Goal: Task Accomplishment & Management: Use online tool/utility

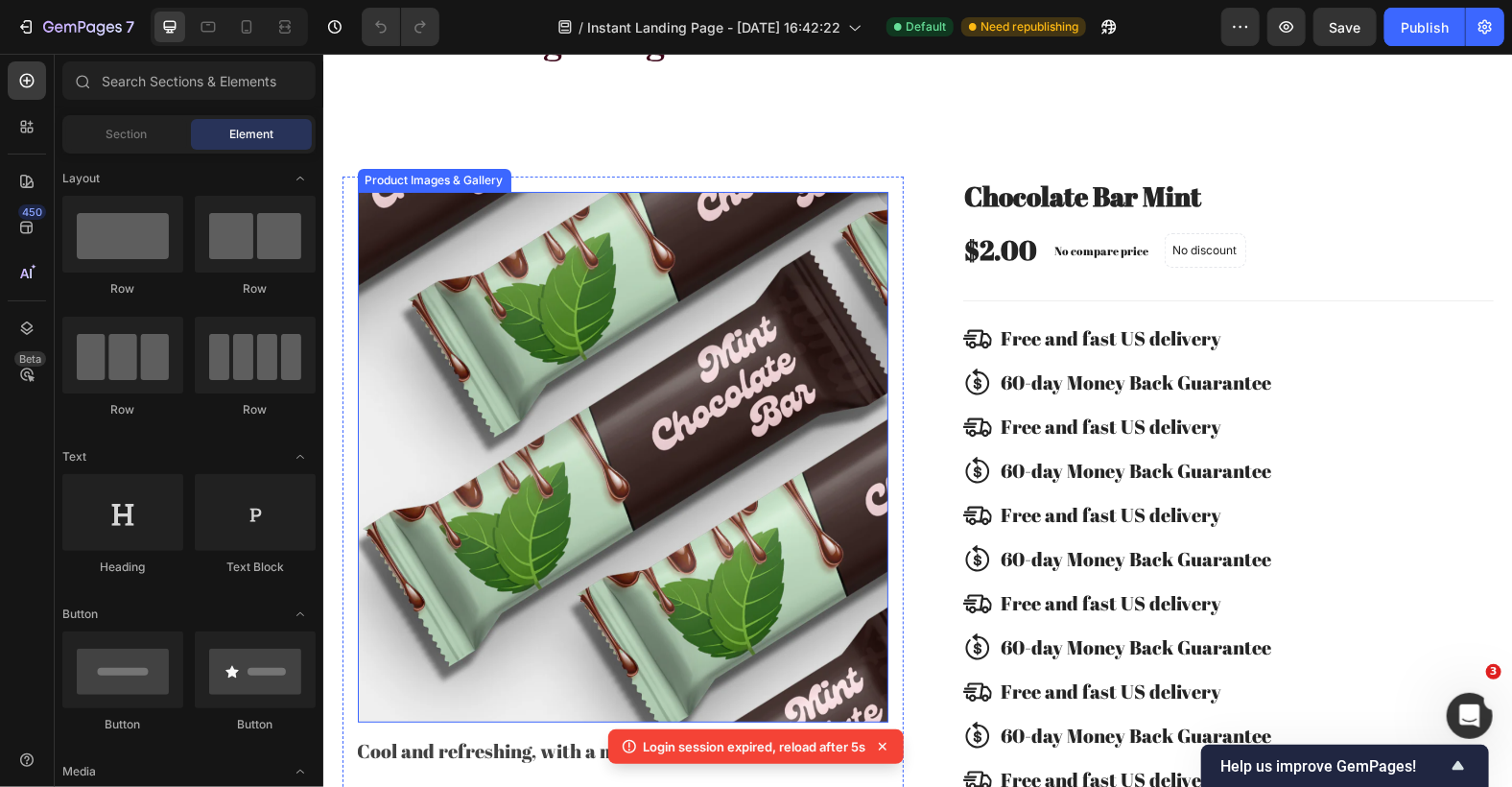
scroll to position [1001, 0]
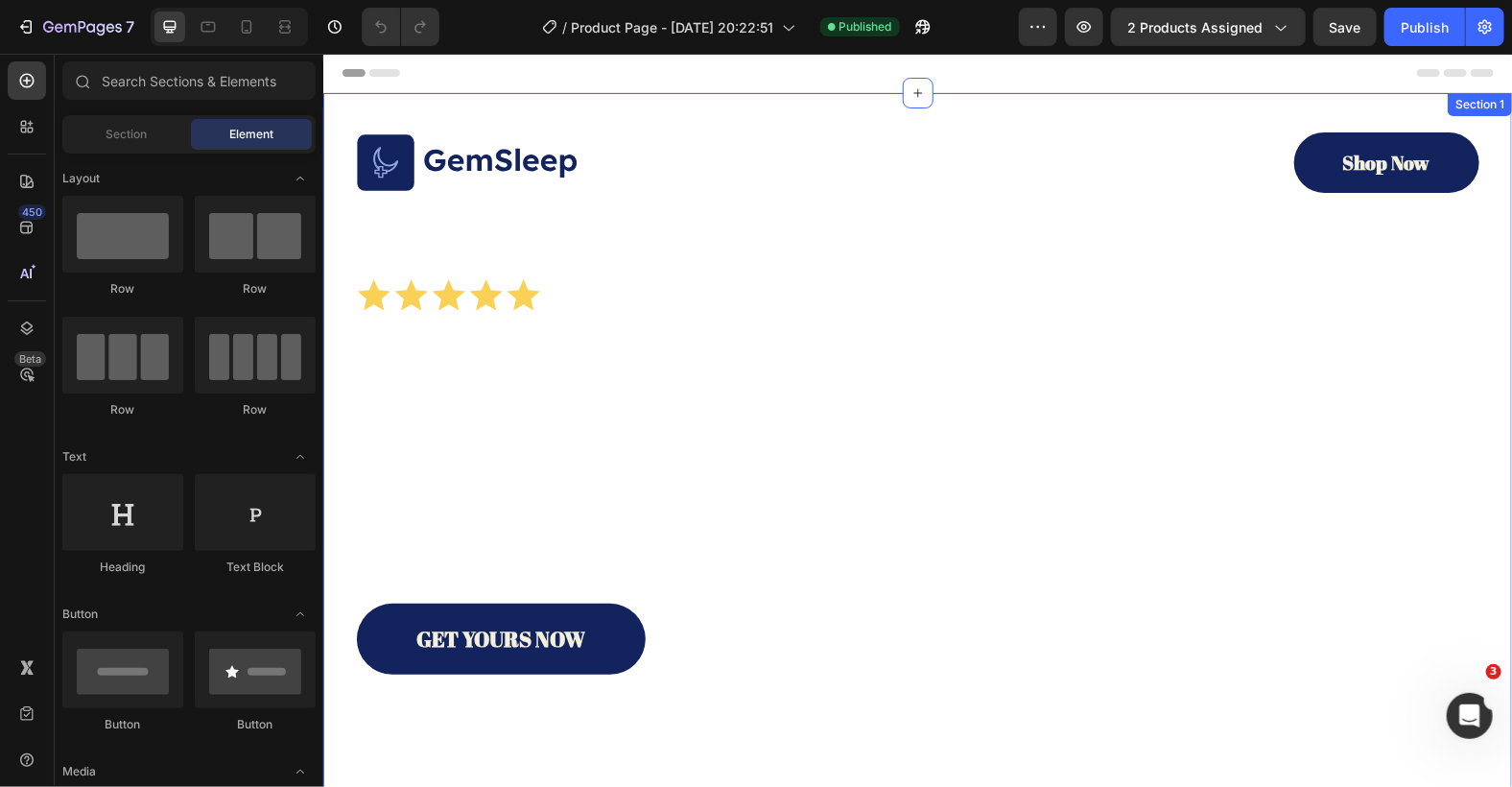
click at [1471, 105] on div "Section 1" at bounding box center [1478, 103] width 57 height 17
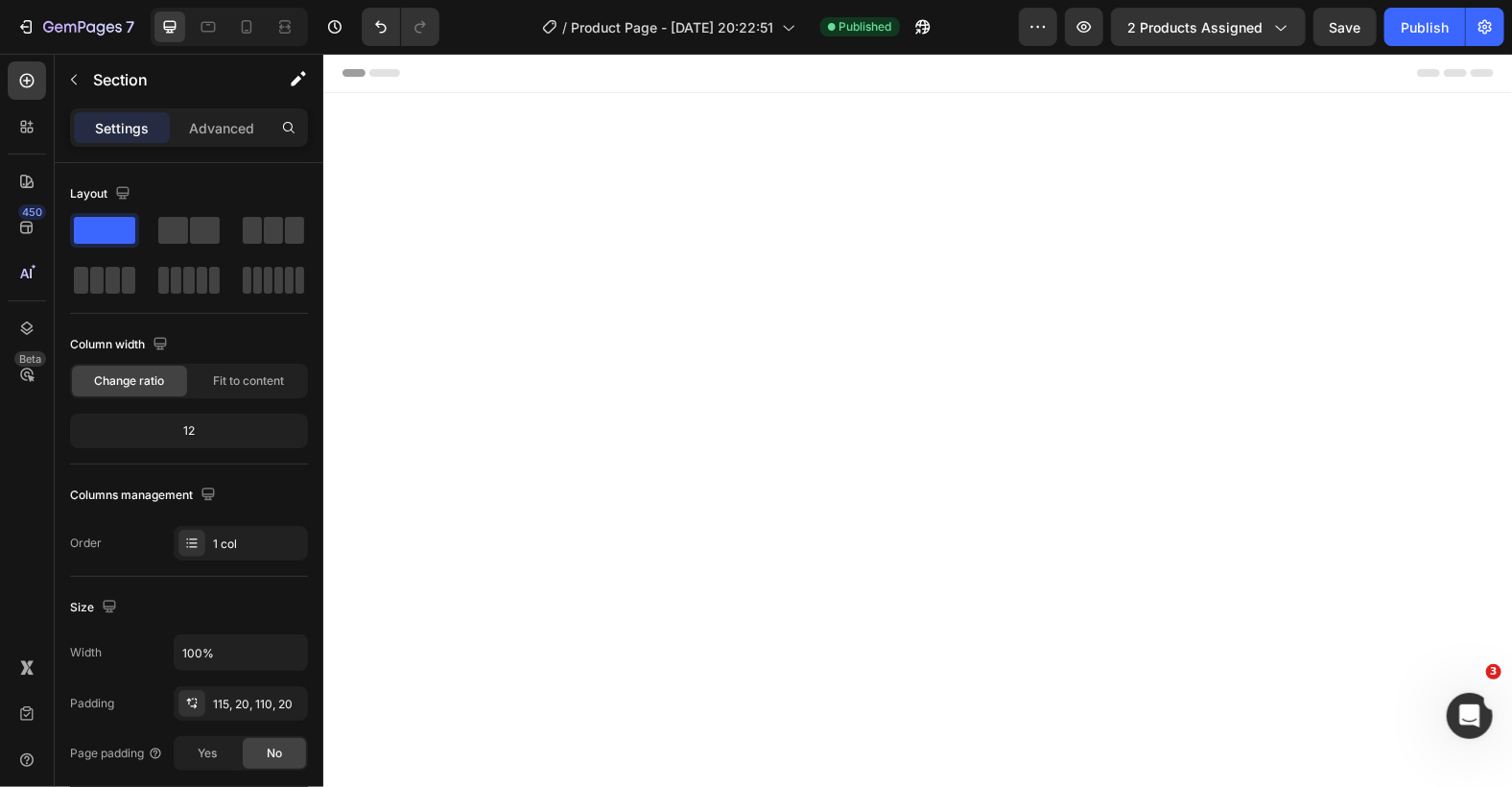
click at [1396, 208] on div at bounding box center [916, 447] width 1188 height 711
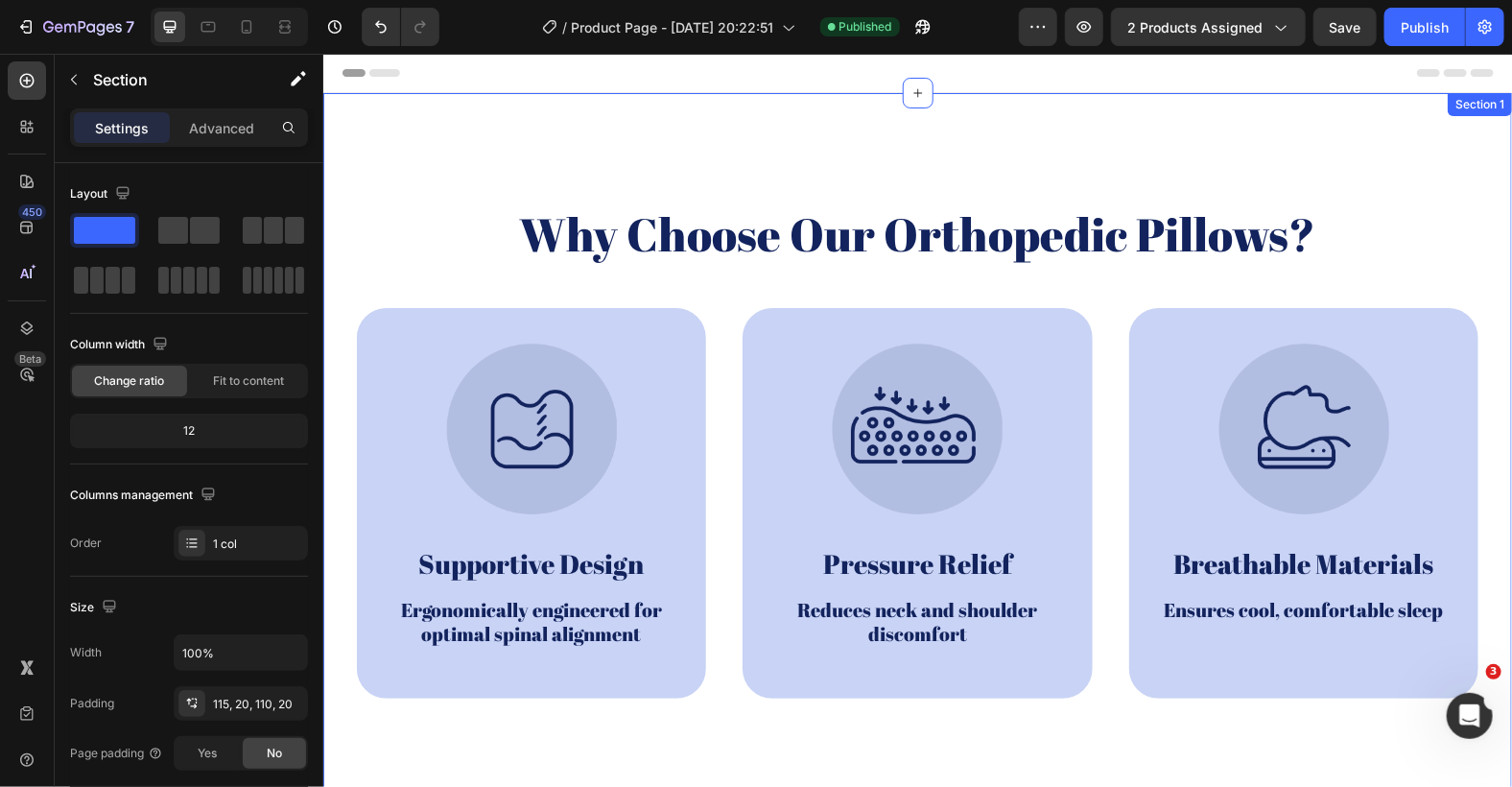
click at [1469, 110] on div "Section 1" at bounding box center [1478, 103] width 57 height 17
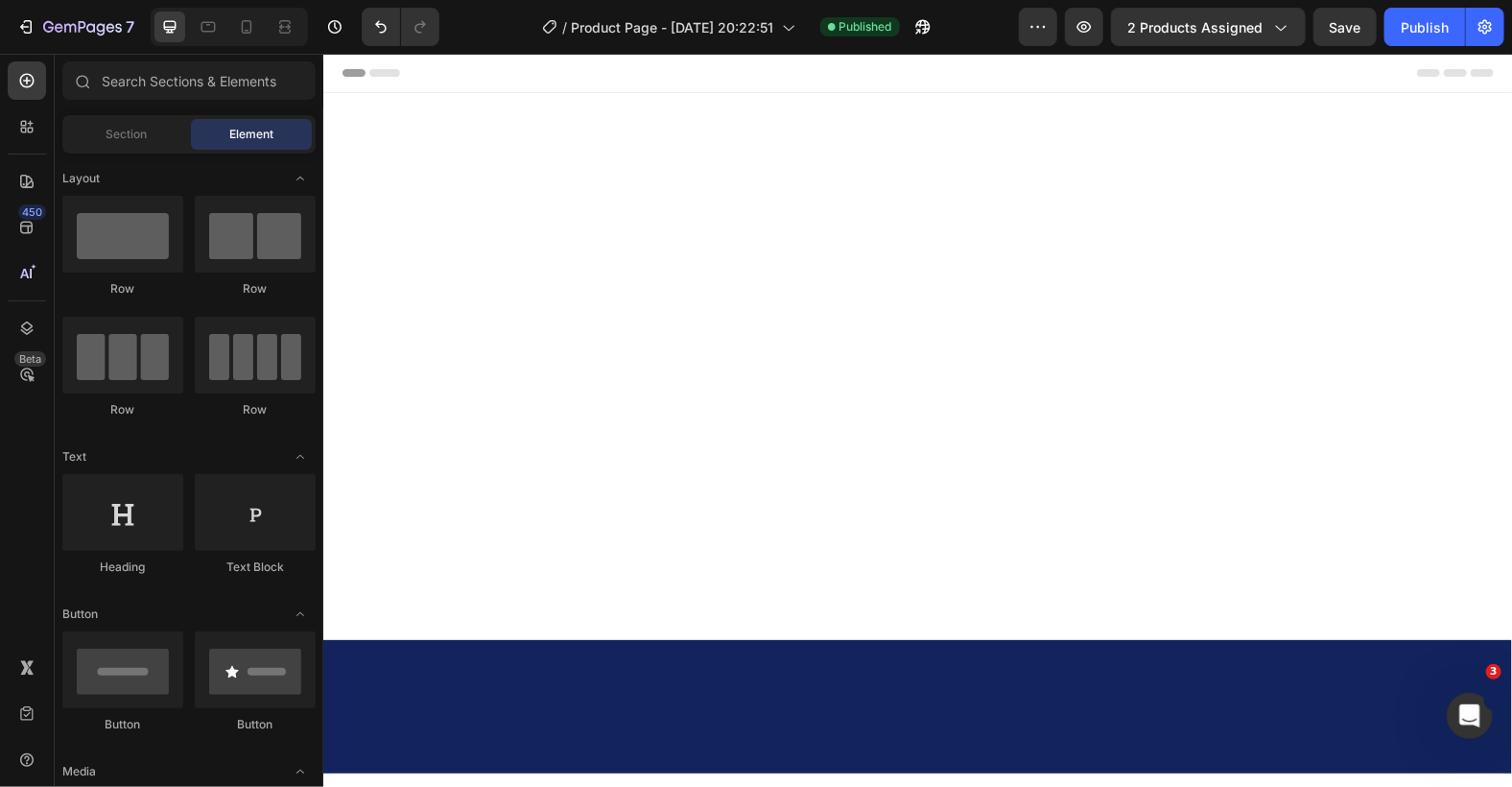
click at [1465, 124] on div at bounding box center [916, 365] width 1188 height 547
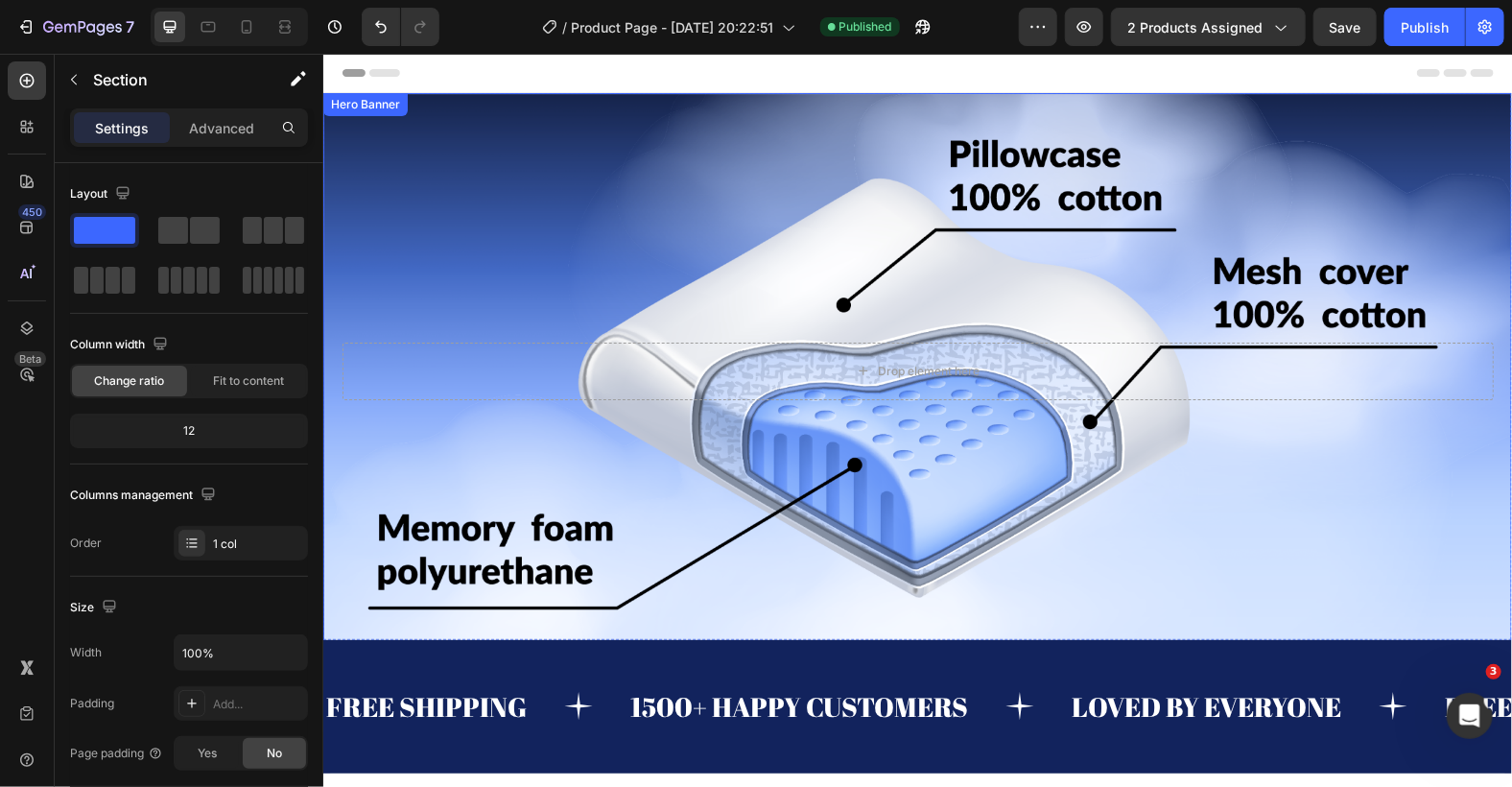
click at [1443, 161] on div "Background Image" at bounding box center [916, 370] width 1188 height 556
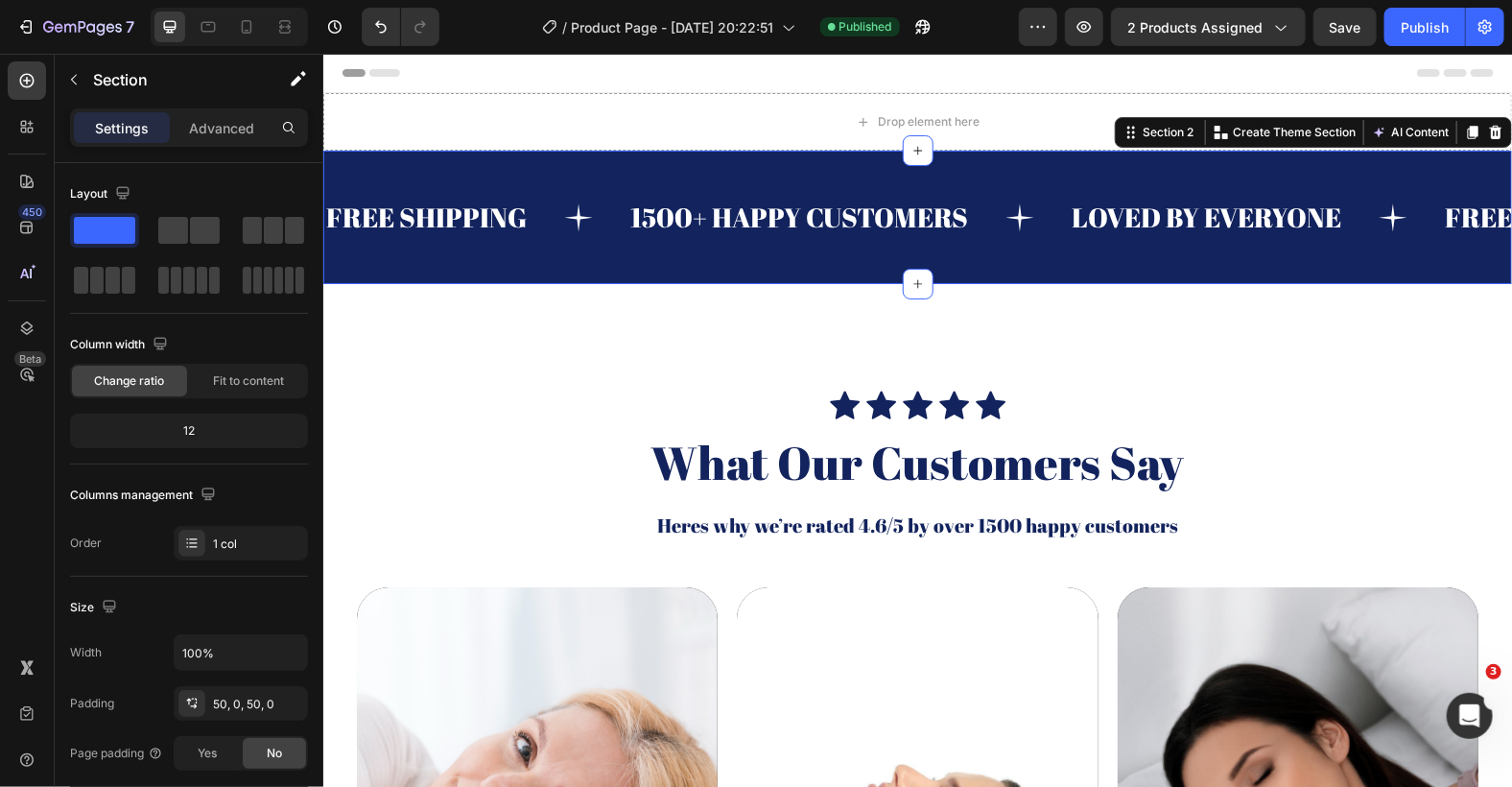
click at [1443, 161] on div "FREE SHIPPING Text 1500+ HAPPY CUSTOMERS Text LOVED BY EVERYONE Text FREE SHIPP…" at bounding box center [916, 216] width 1188 height 133
click at [1489, 127] on icon at bounding box center [1495, 131] width 13 height 13
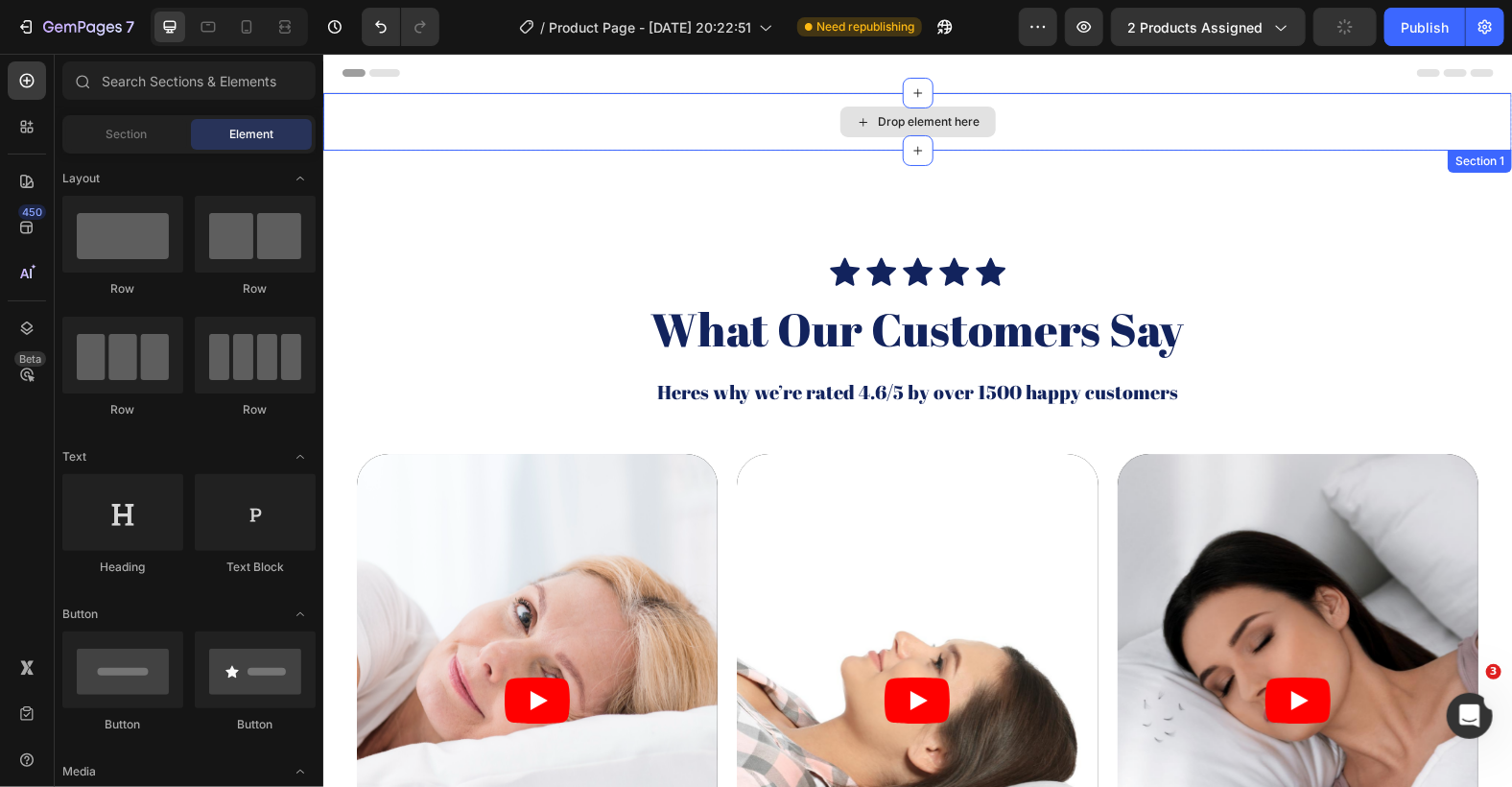
click at [1481, 105] on div "Drop element here" at bounding box center [916, 121] width 1188 height 58
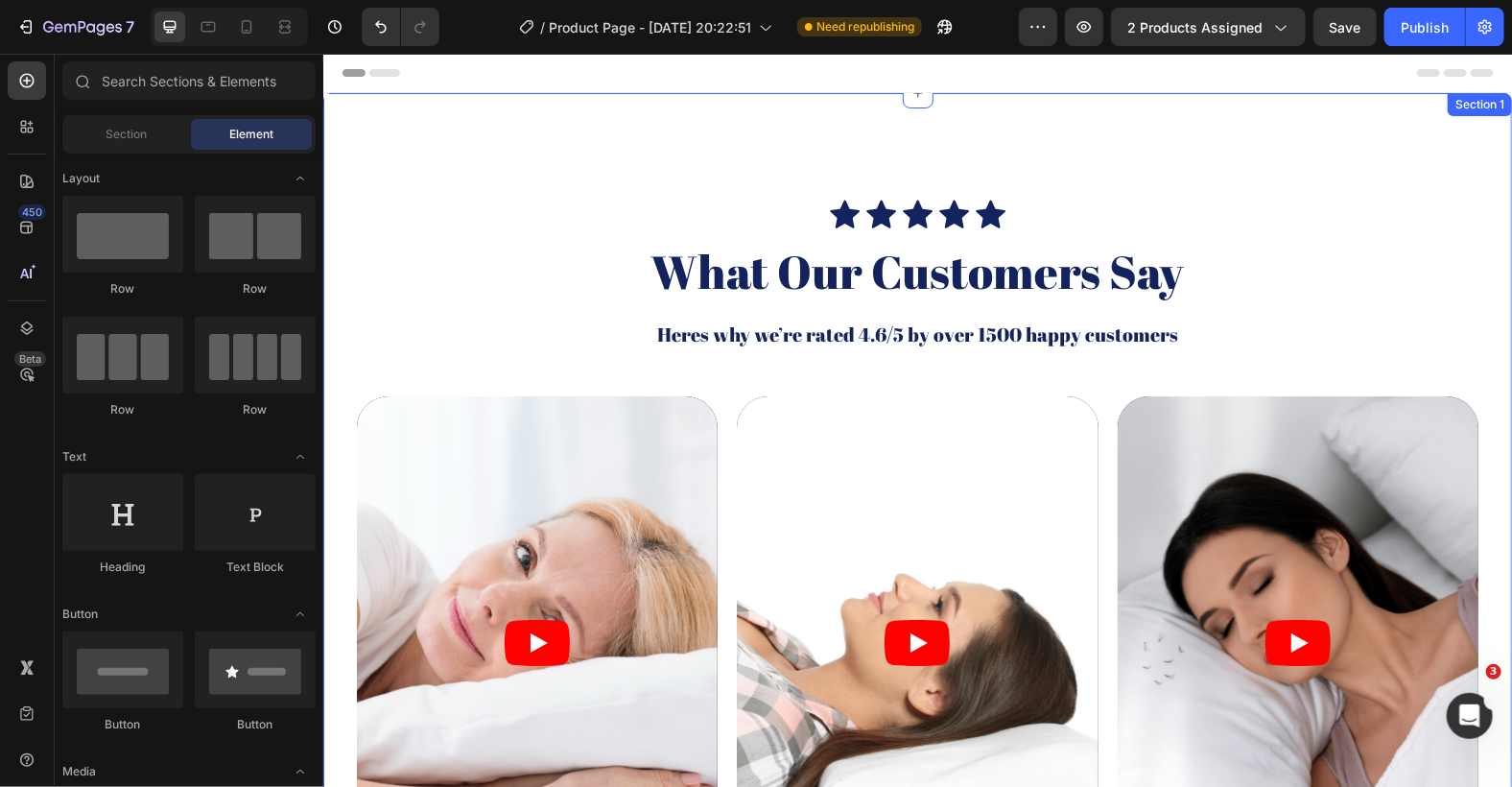
click at [1470, 113] on div "Section 1" at bounding box center [1478, 103] width 65 height 23
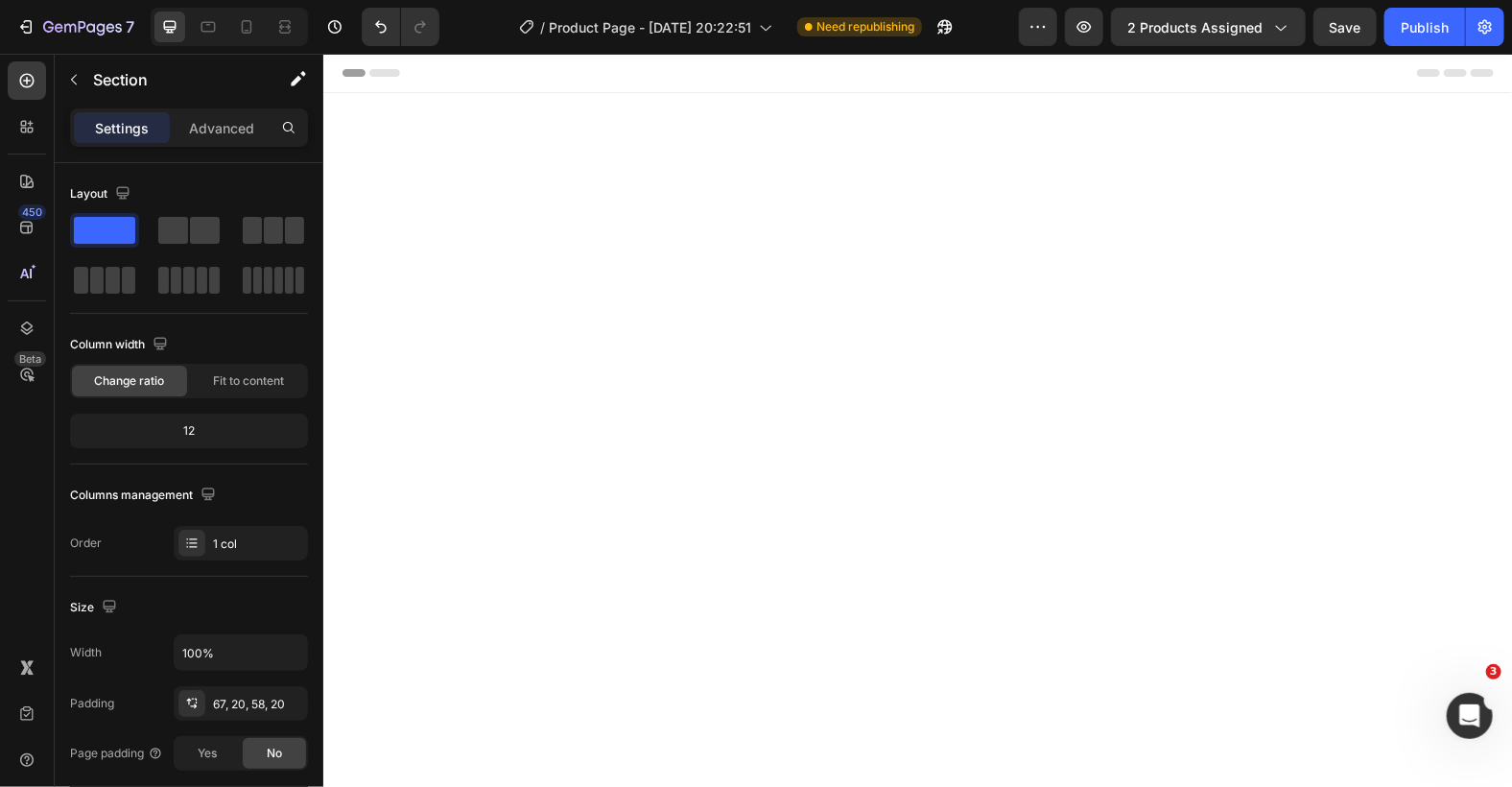
click at [1474, 122] on div at bounding box center [916, 530] width 1188 height 877
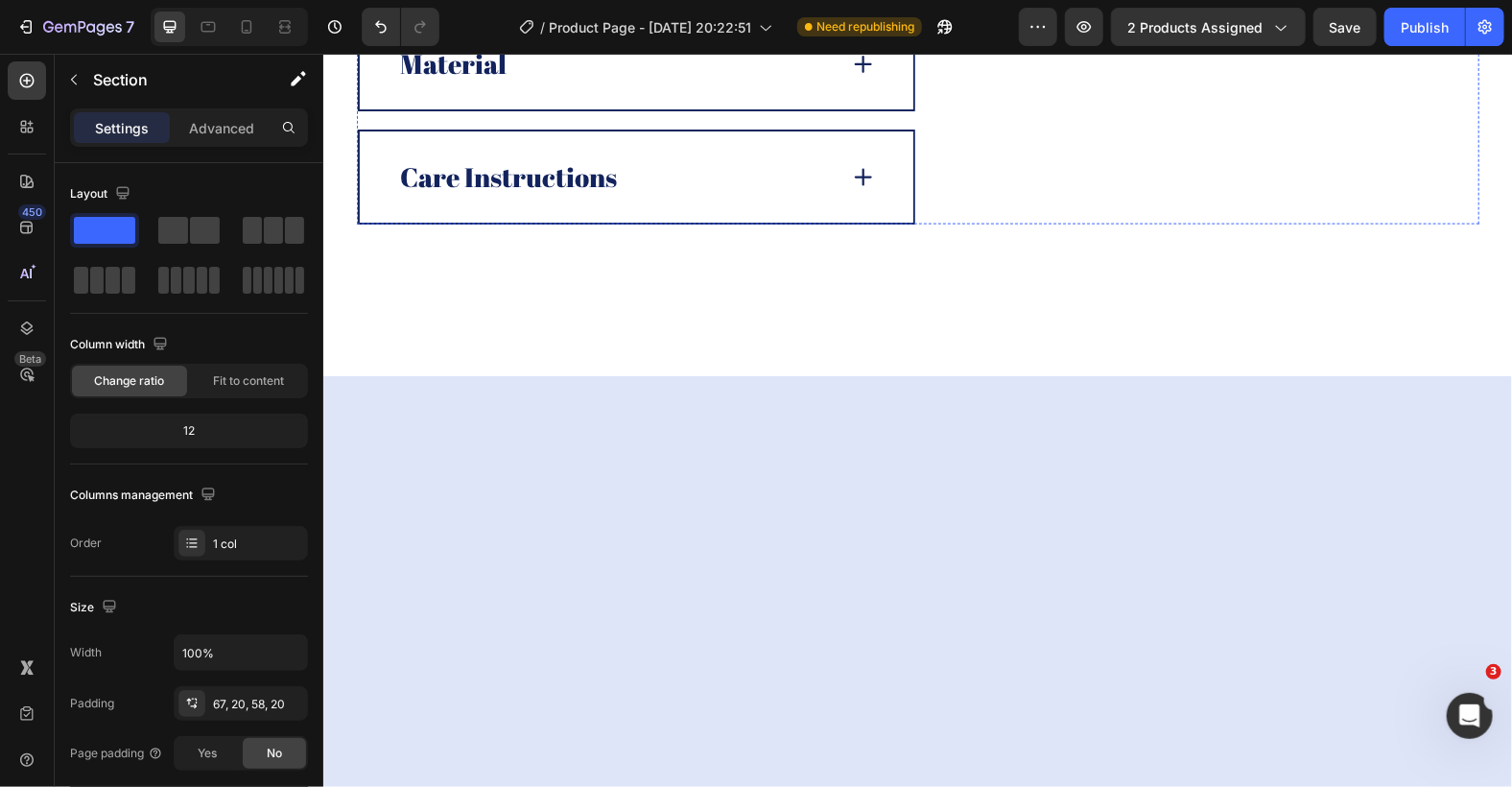
scroll to position [724, 0]
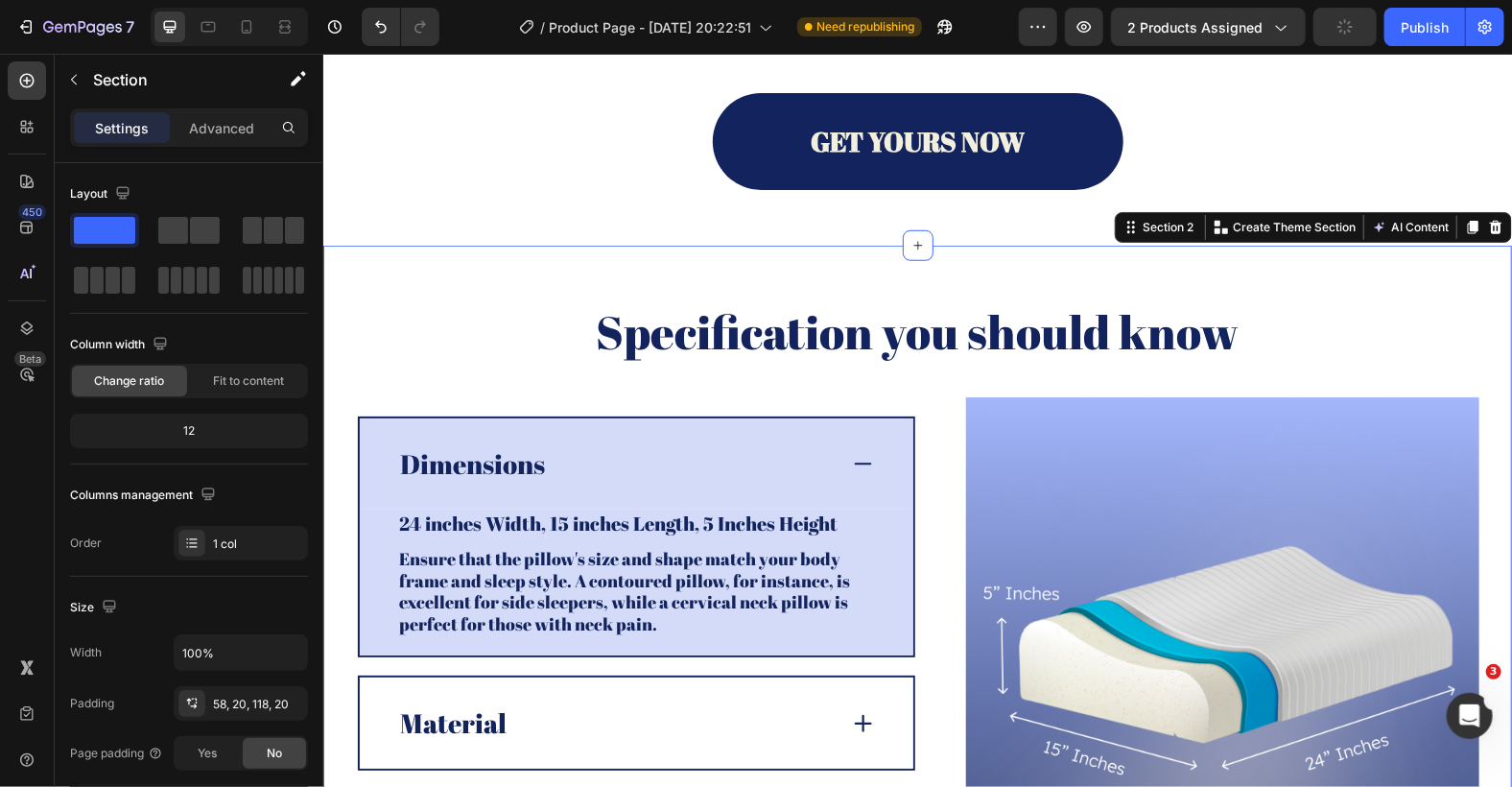
click at [1448, 279] on div "Specification you should know Heading Image Dimensions 24 inches Width, 15 inch…" at bounding box center [916, 630] width 1188 height 770
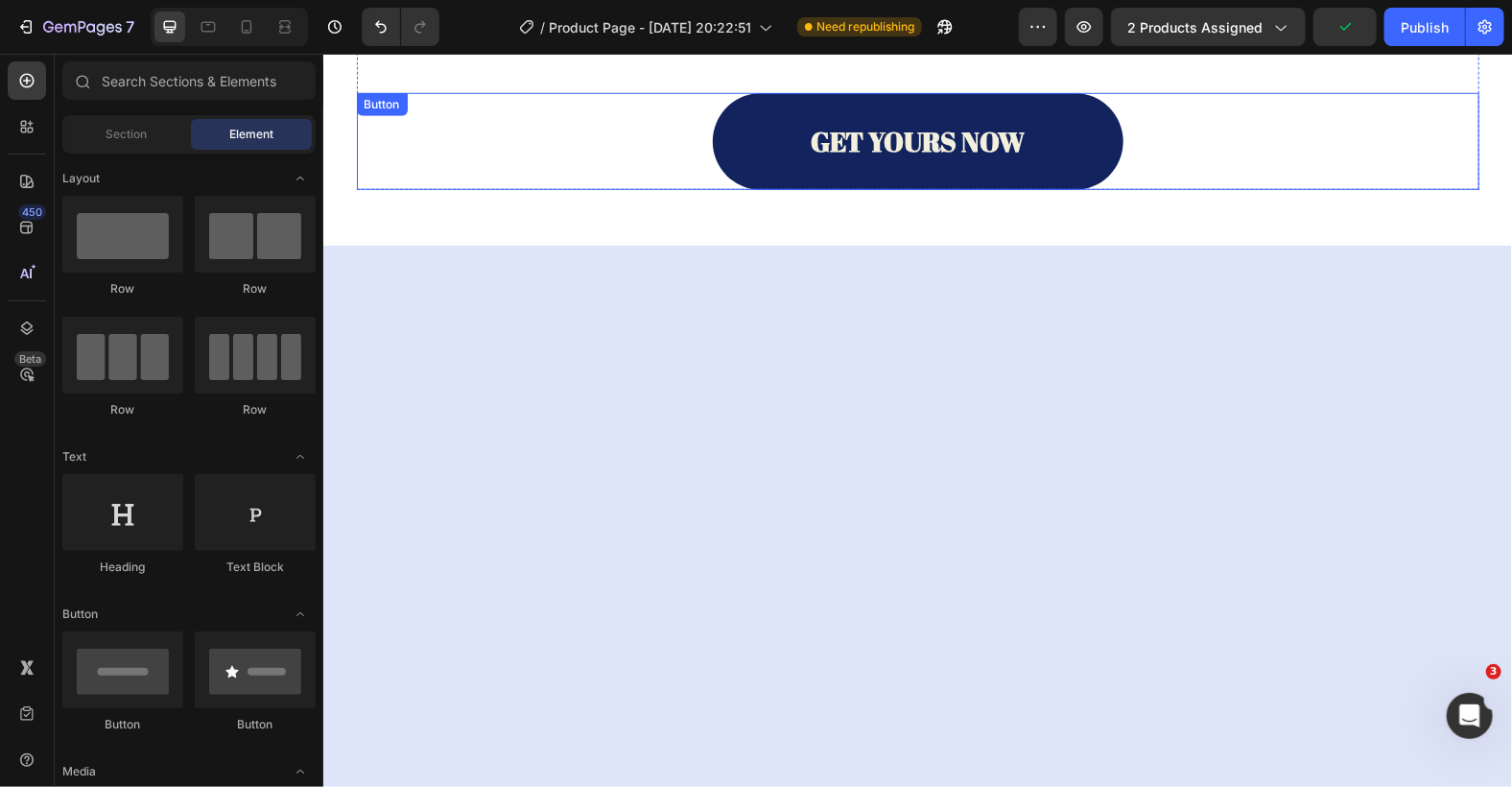
click at [1431, 172] on div "GET YOURS NOW Button" at bounding box center [916, 139] width 1123 height 97
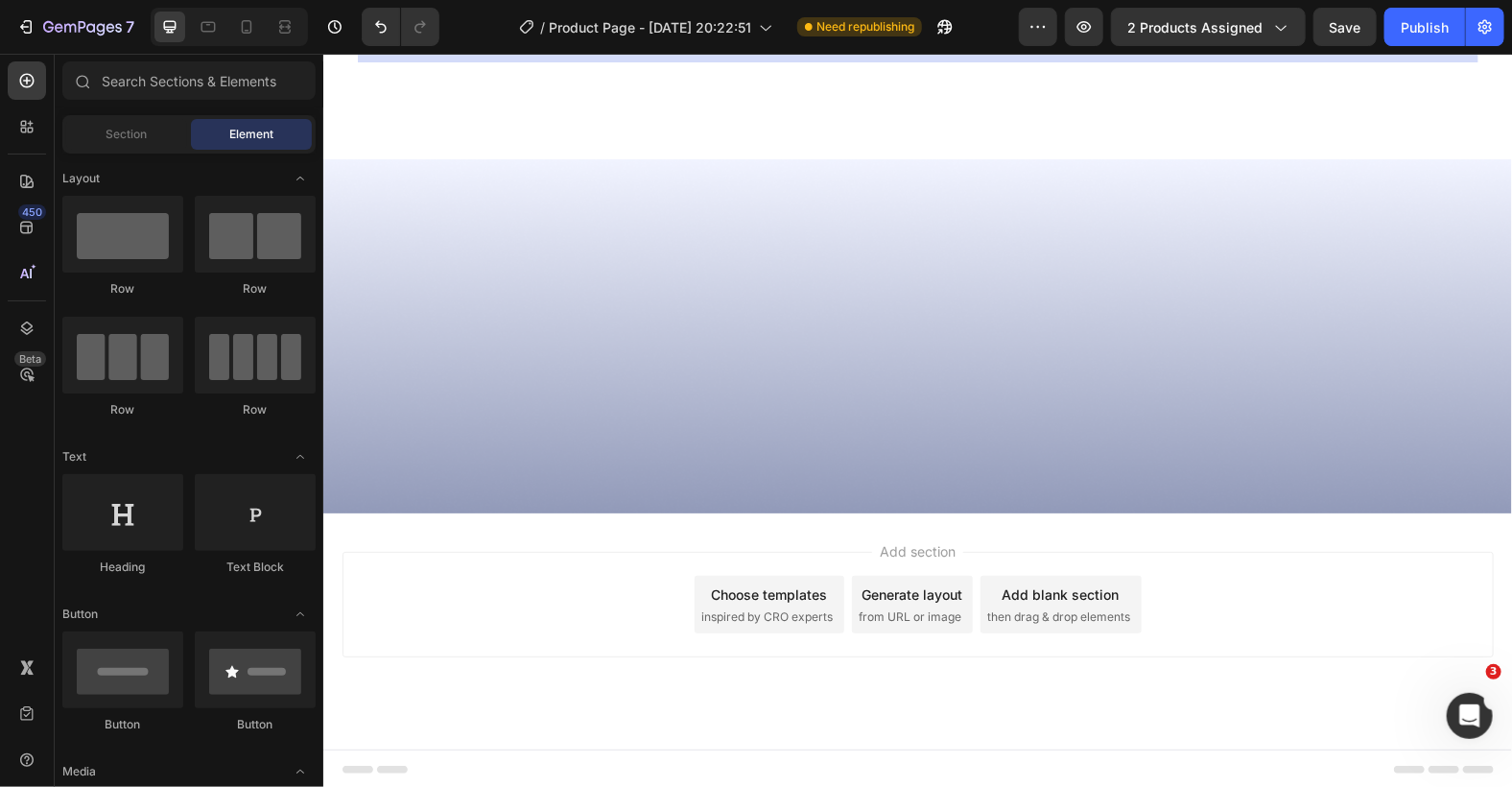
scroll to position [2075, 0]
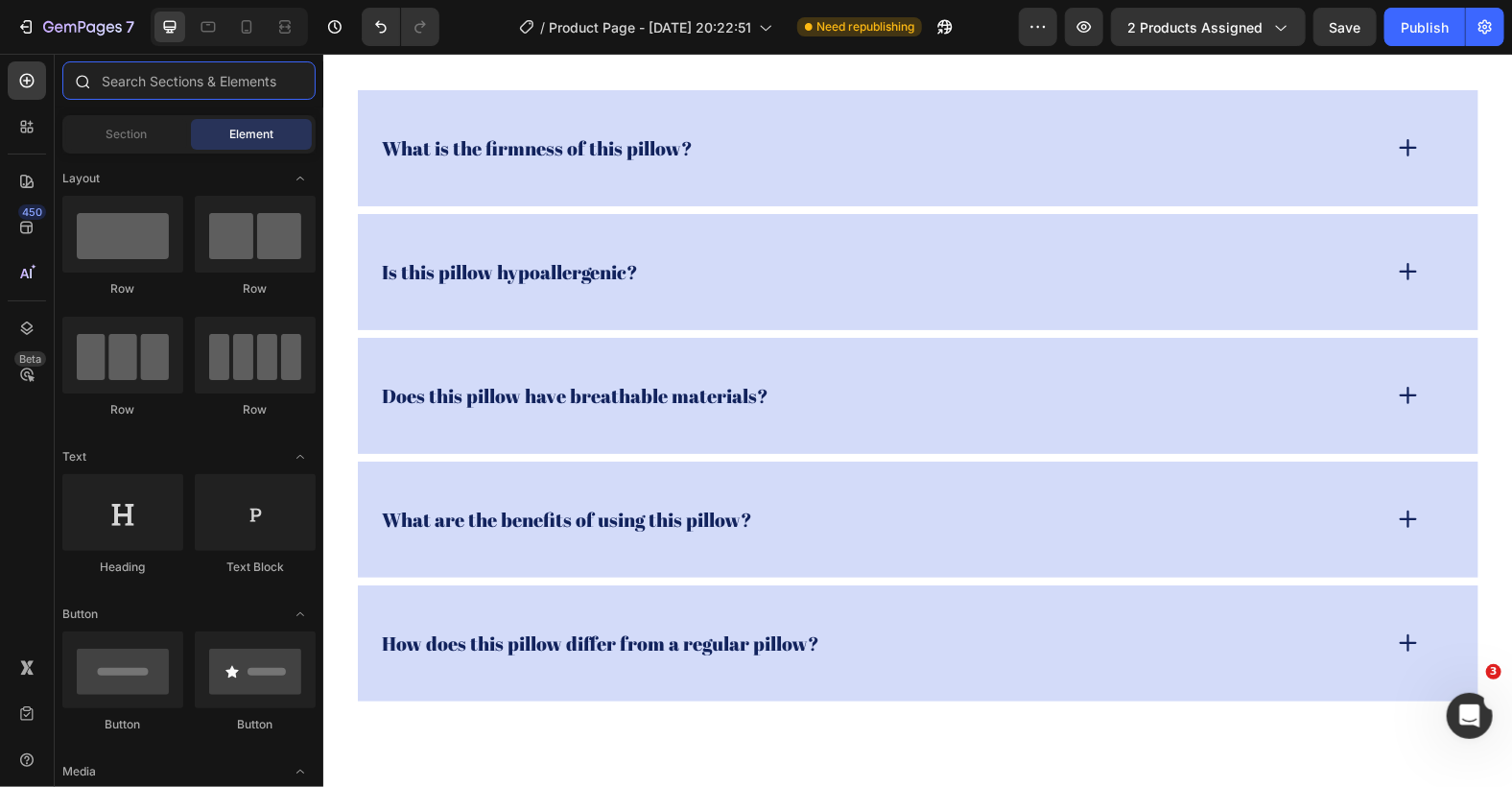
click at [249, 86] on input "text" at bounding box center [189, 81] width 253 height 39
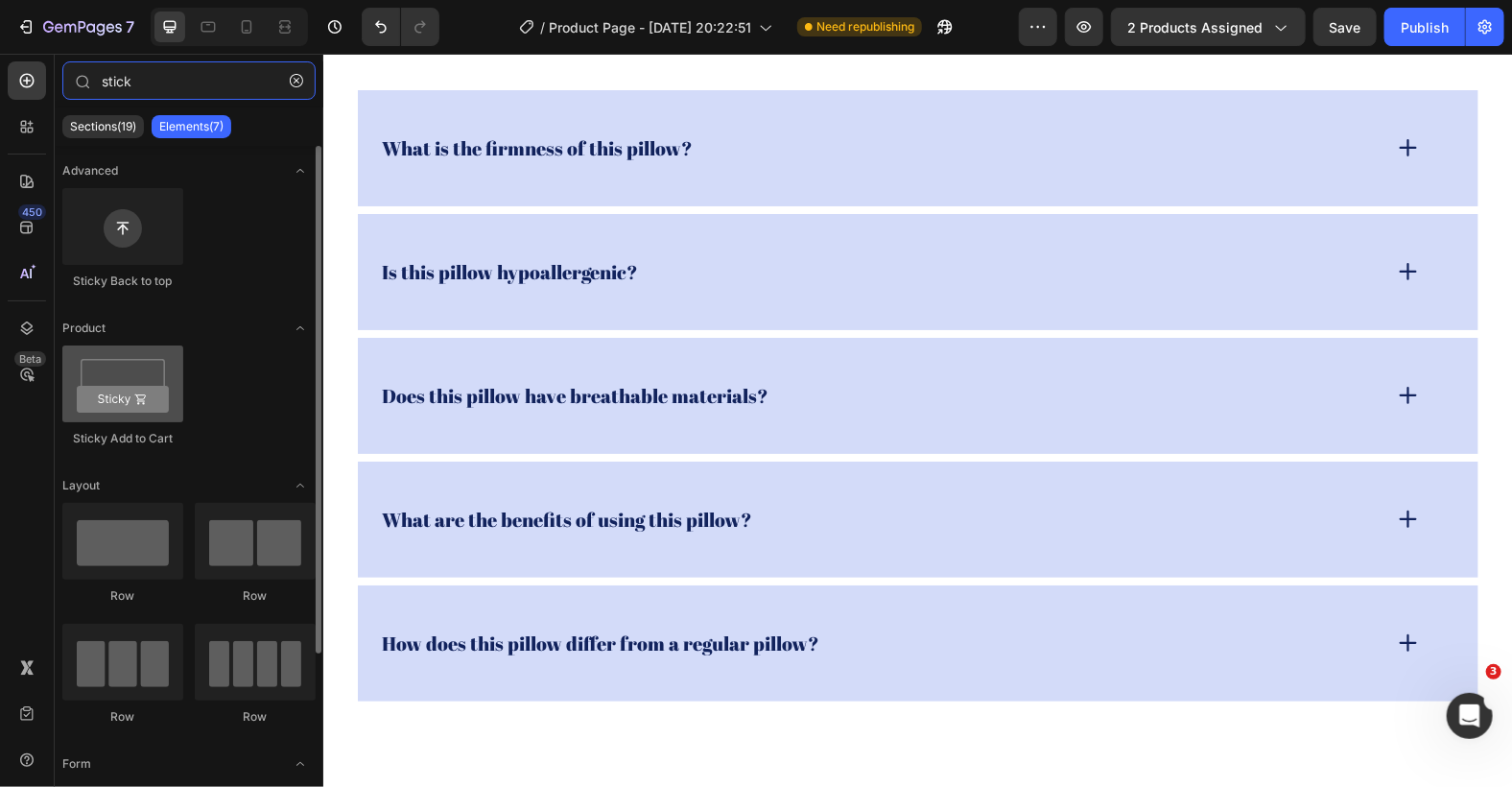
type input "stick"
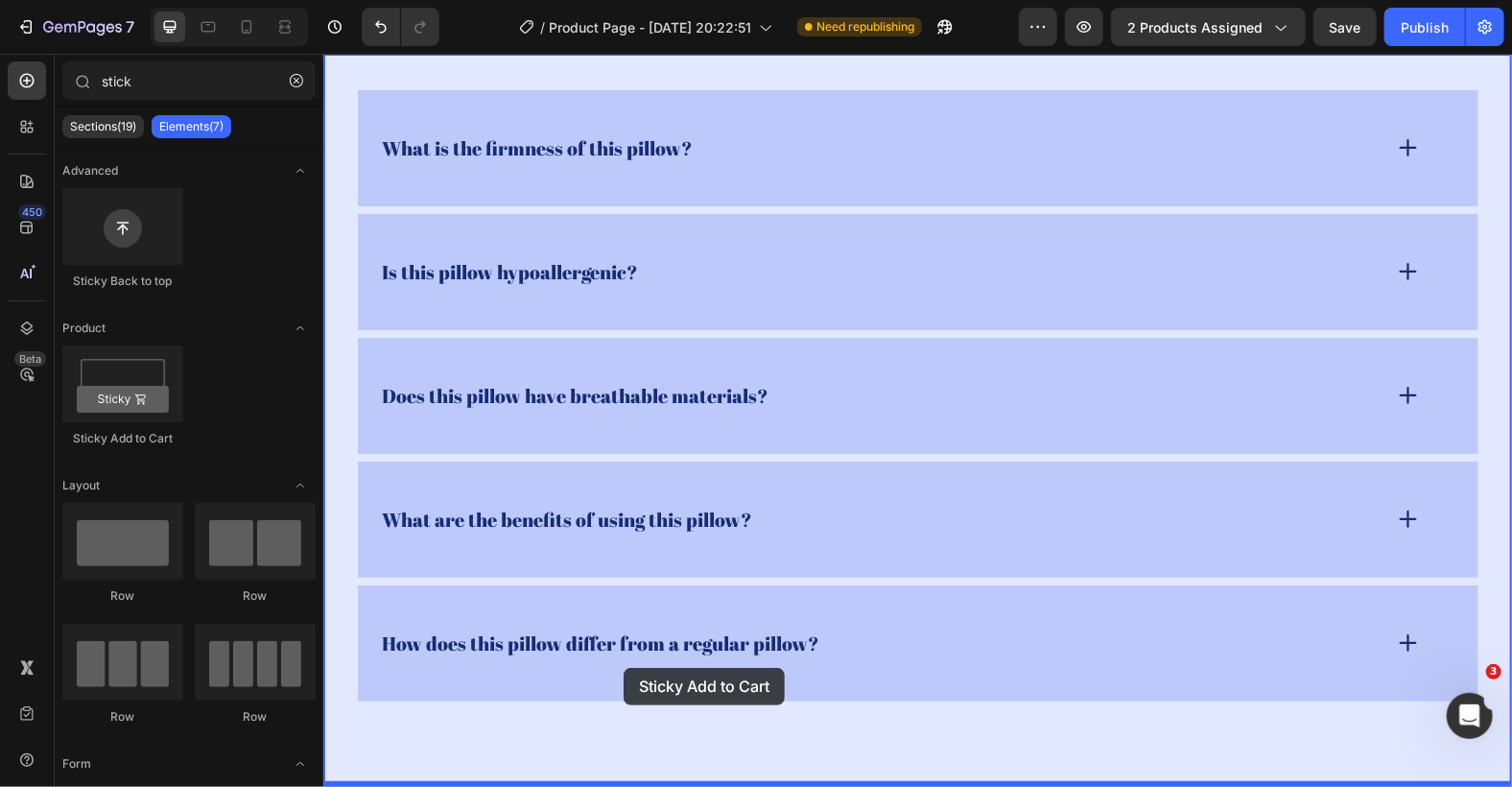
drag, startPoint x: 458, startPoint y: 399, endPoint x: 623, endPoint y: 666, distance: 313.9
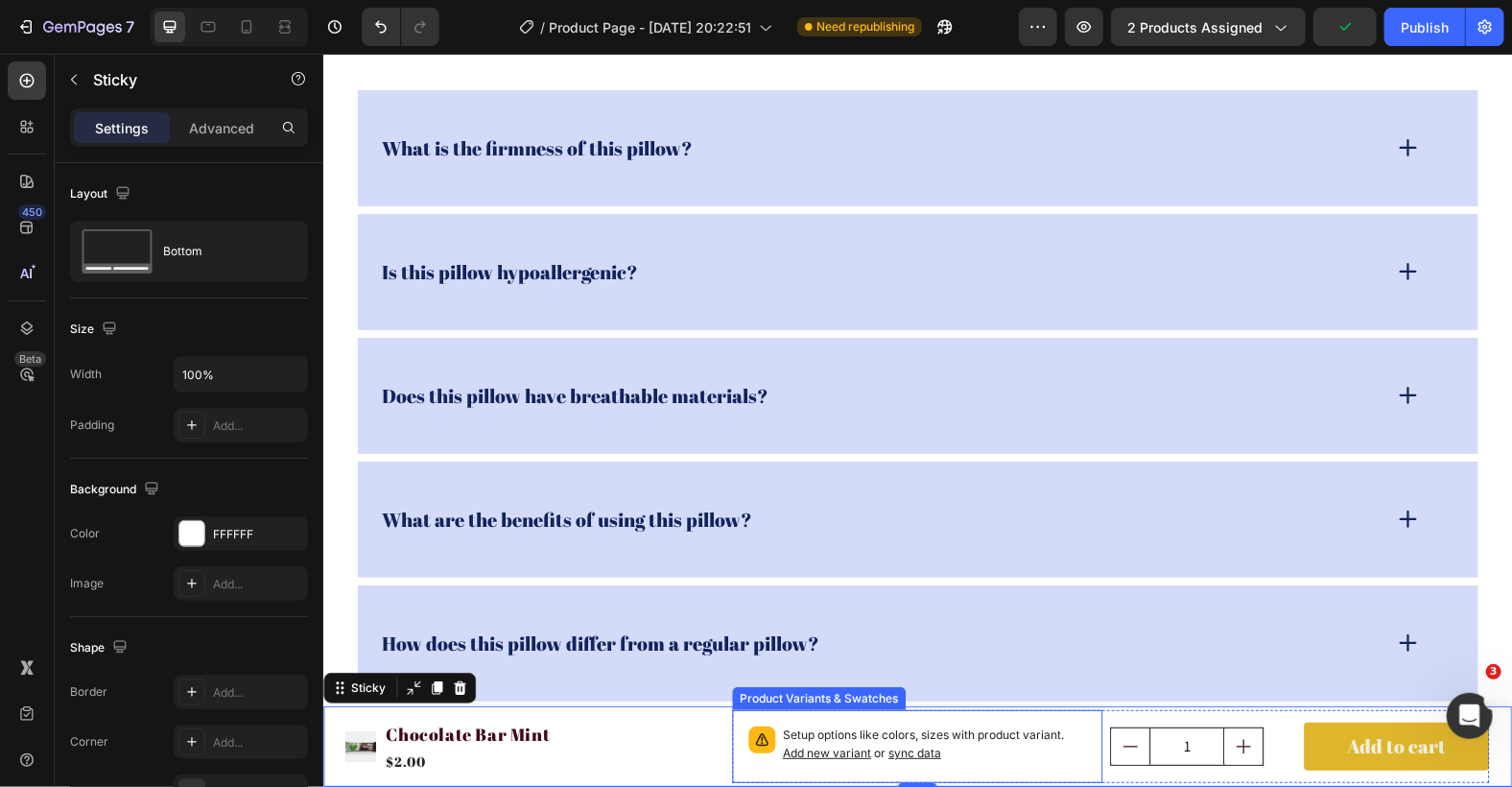
click at [740, 746] on div "Setup options like colors, sizes with product variant. Add new variant or sync …" at bounding box center [916, 745] width 354 height 56
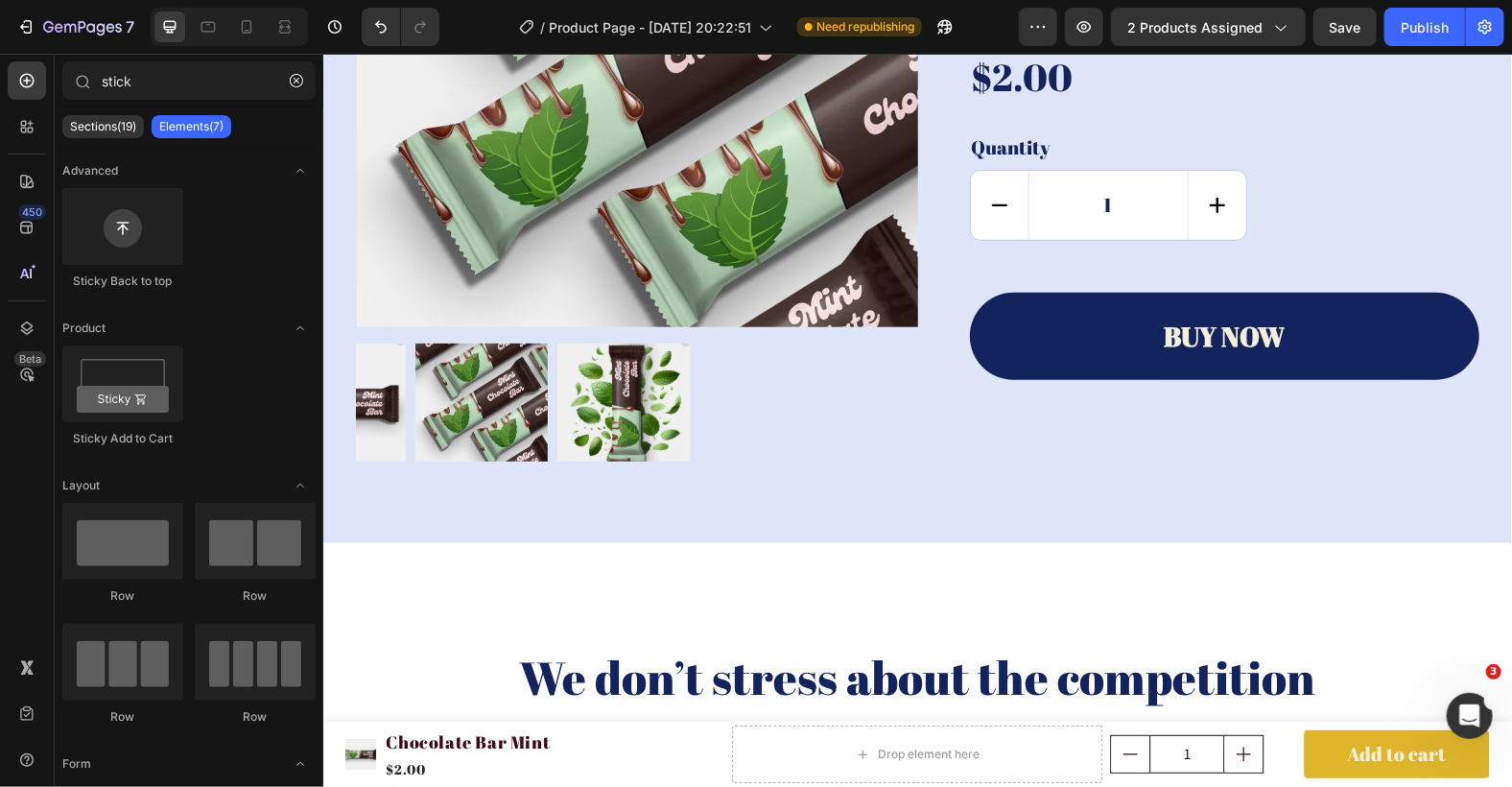
scroll to position [0, 0]
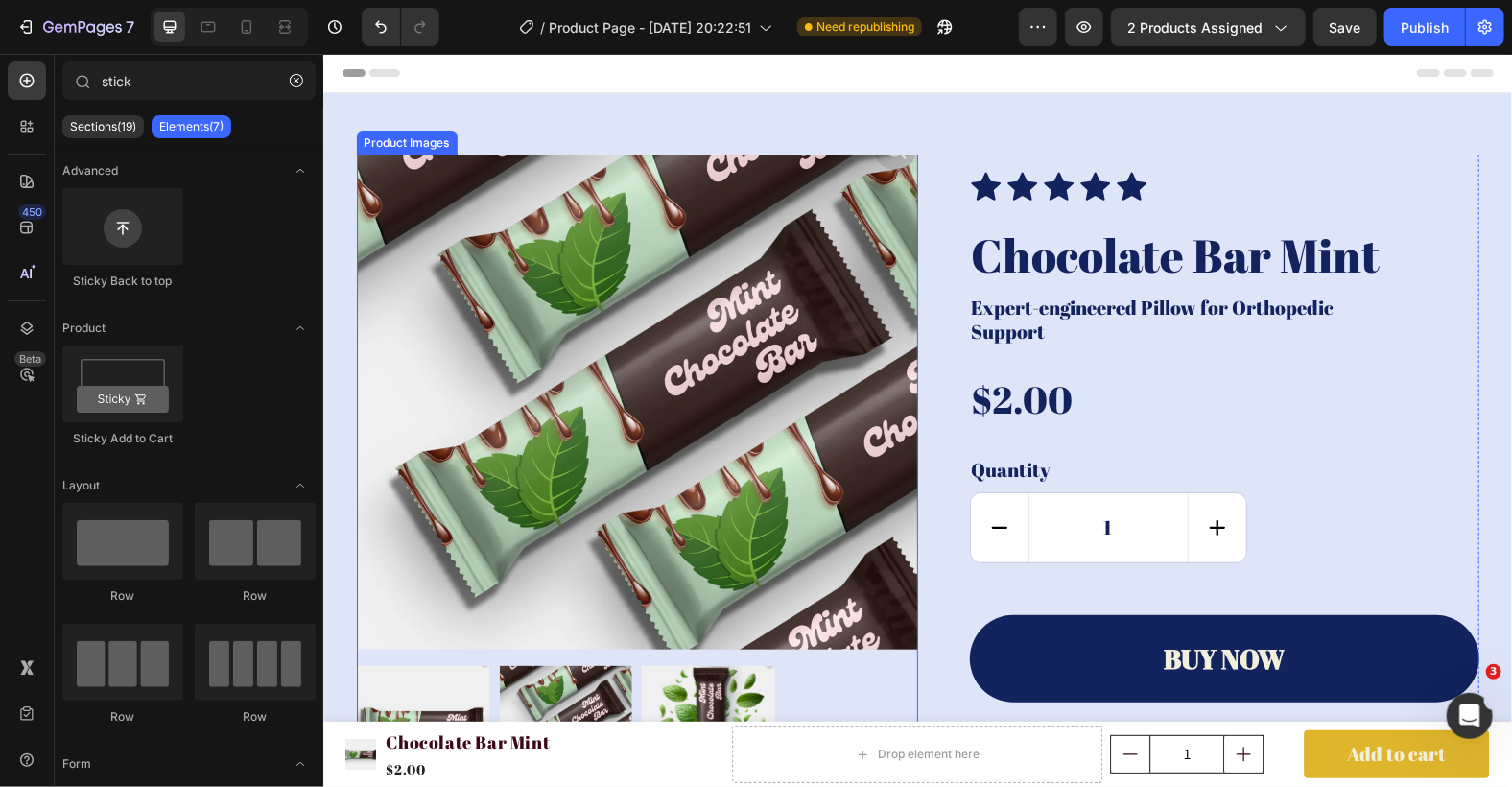
click at [405, 150] on div "Product Images Icon Icon Icon Icon Icon Icon List Chocolate Bar Mint Product Ti…" at bounding box center [916, 477] width 1188 height 772
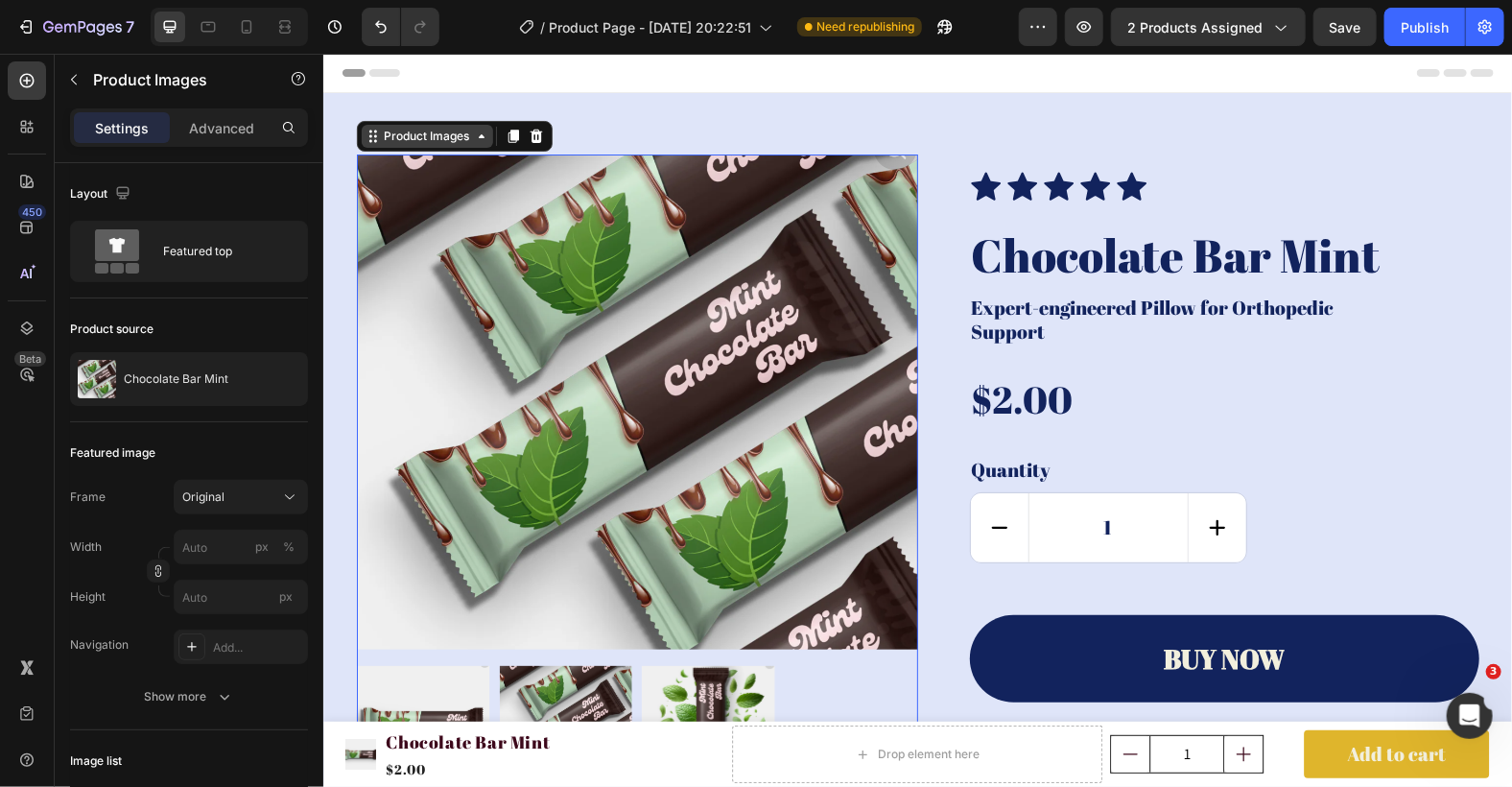
click at [403, 143] on div "Product Images" at bounding box center [426, 134] width 131 height 23
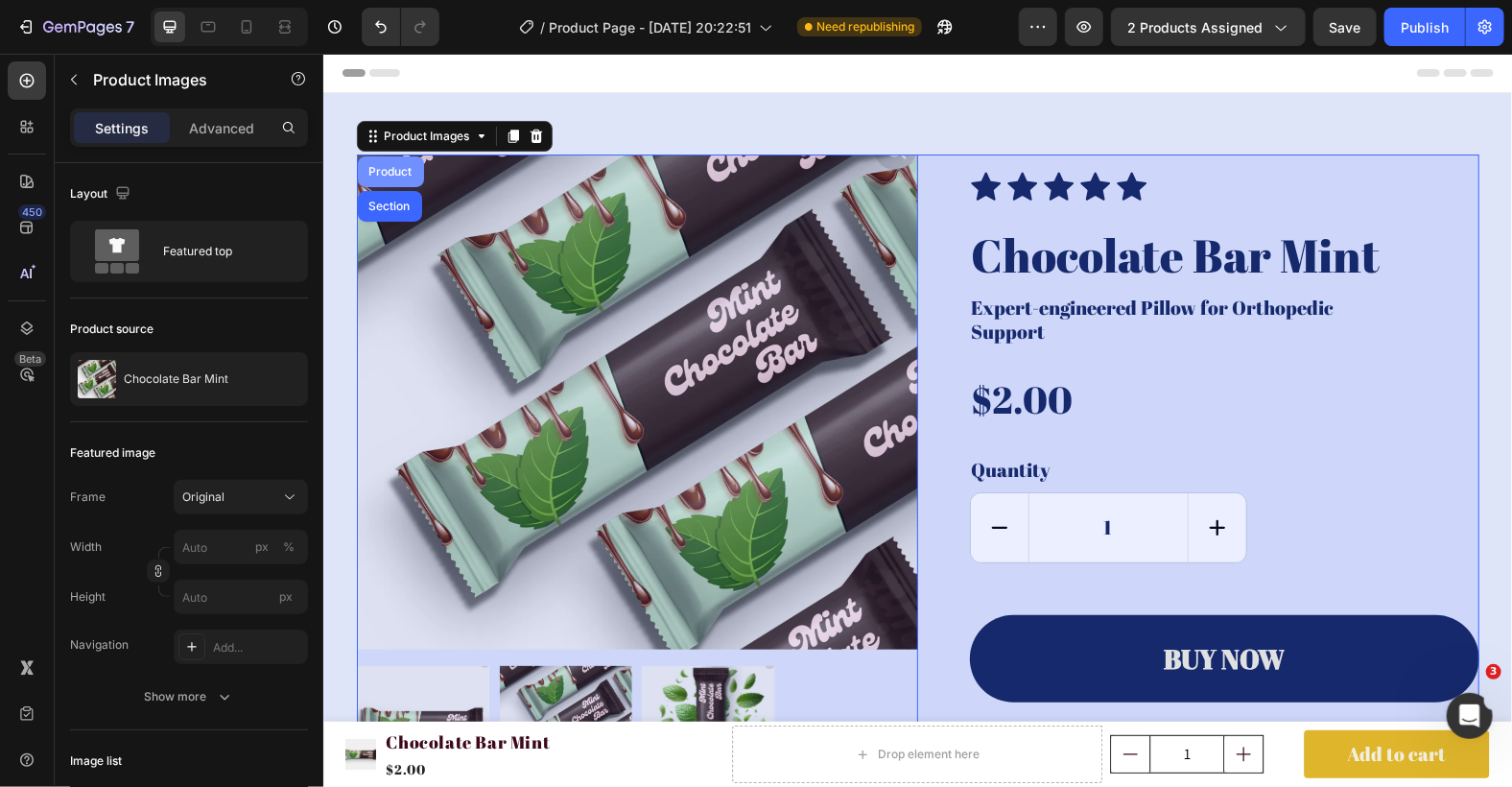
drag, startPoint x: 378, startPoint y: 161, endPoint x: 639, endPoint y: 287, distance: 289.8
click at [378, 161] on div "Product" at bounding box center [389, 170] width 66 height 31
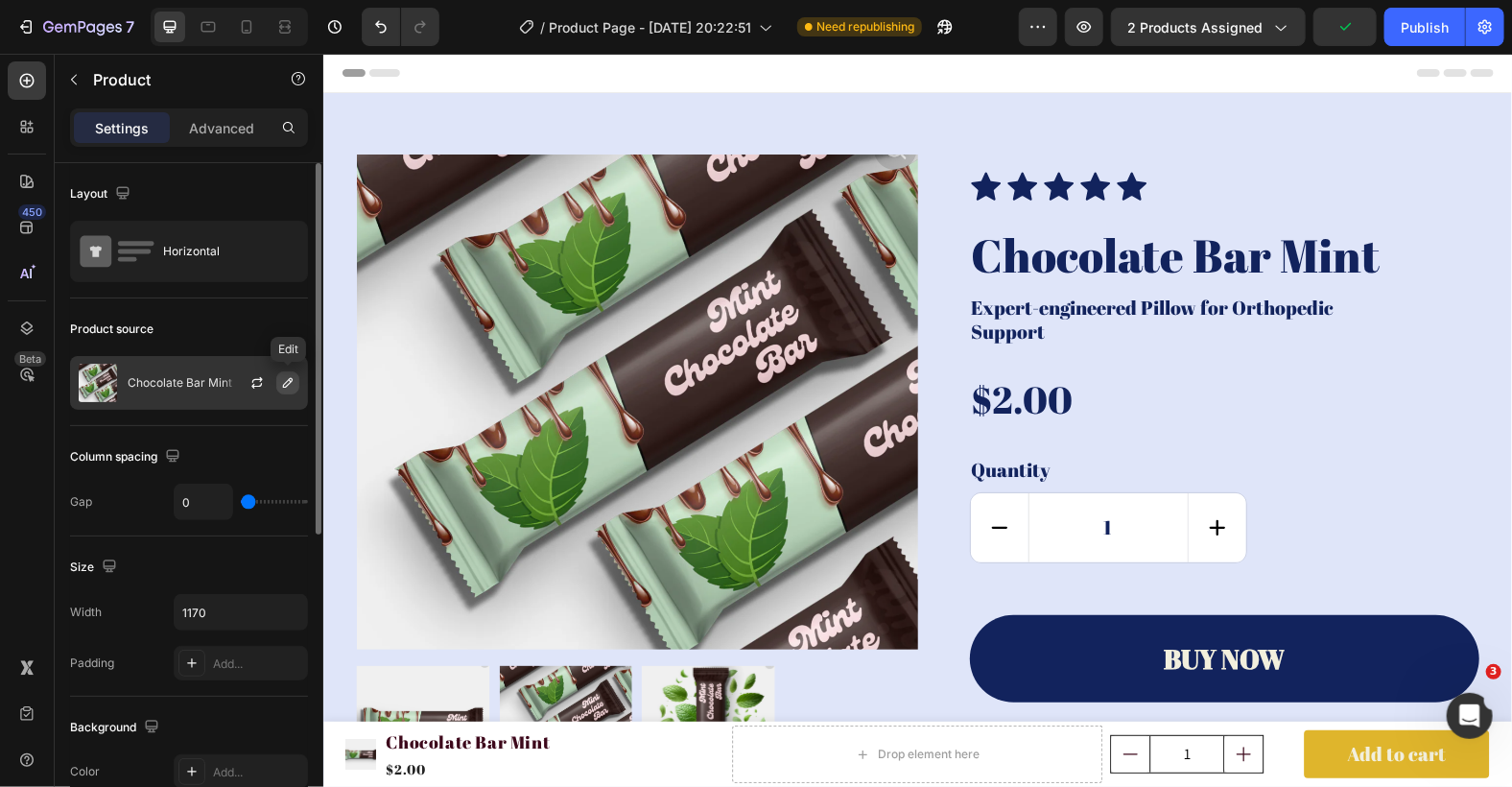
click at [291, 382] on icon "button" at bounding box center [287, 383] width 15 height 15
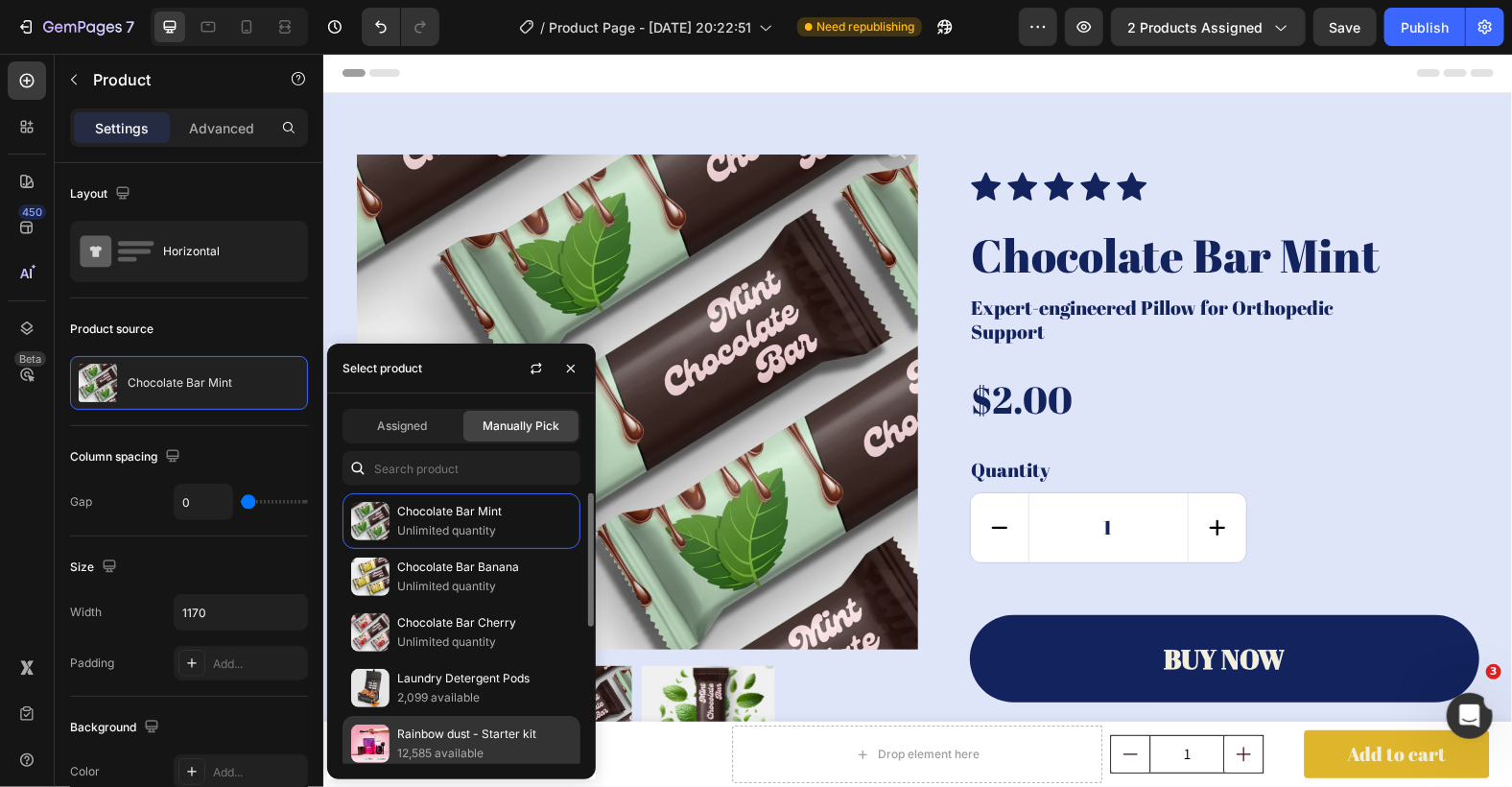
click at [441, 730] on p "Rainbow dust - Starter kit" at bounding box center [484, 733] width 174 height 19
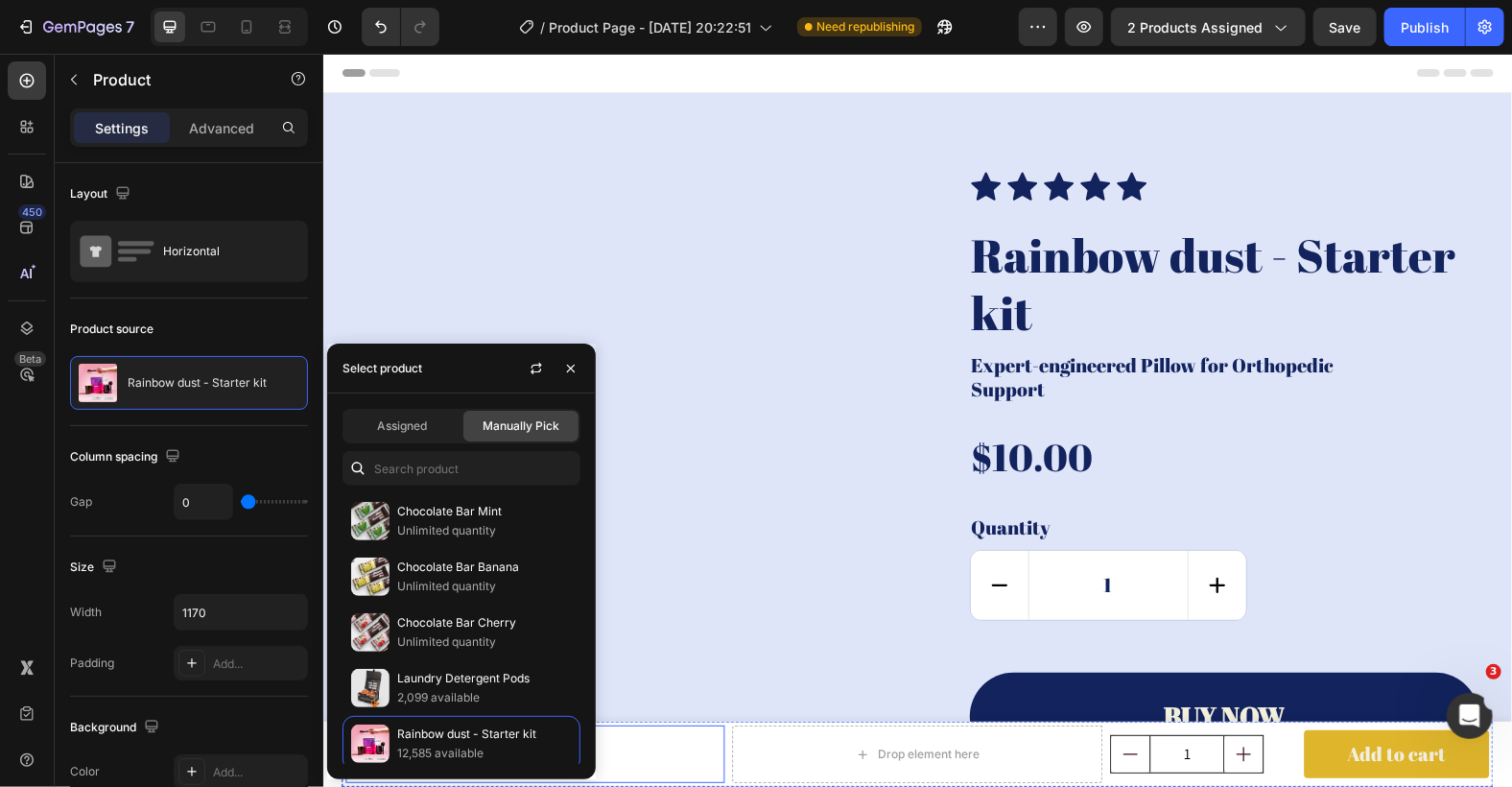
click at [701, 741] on div "Product Images Chocolate Bar Mint Product Title $2.00 Product Price Product Pri…" at bounding box center [535, 753] width 378 height 58
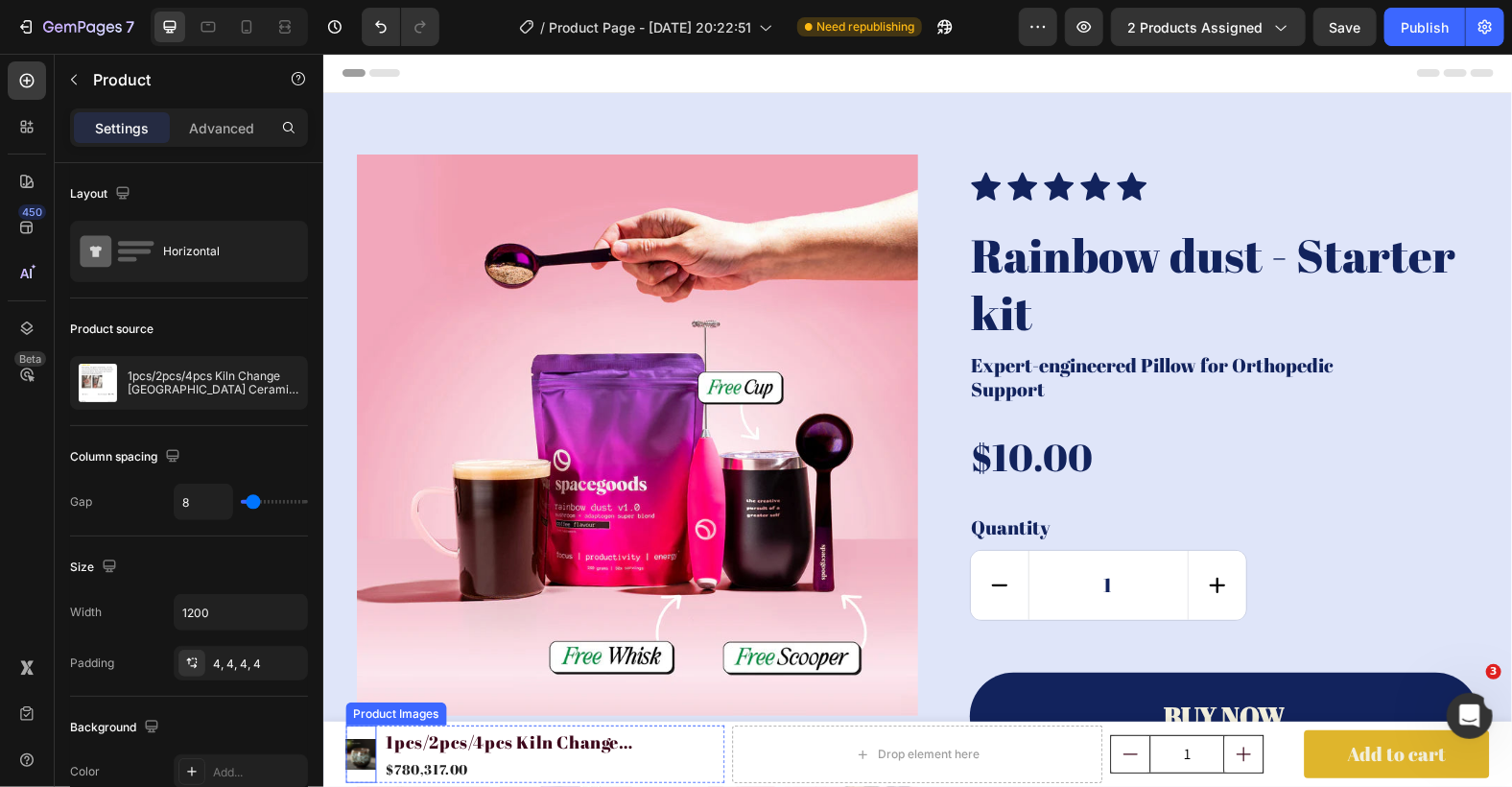
click at [356, 757] on img at bounding box center [361, 753] width 31 height 31
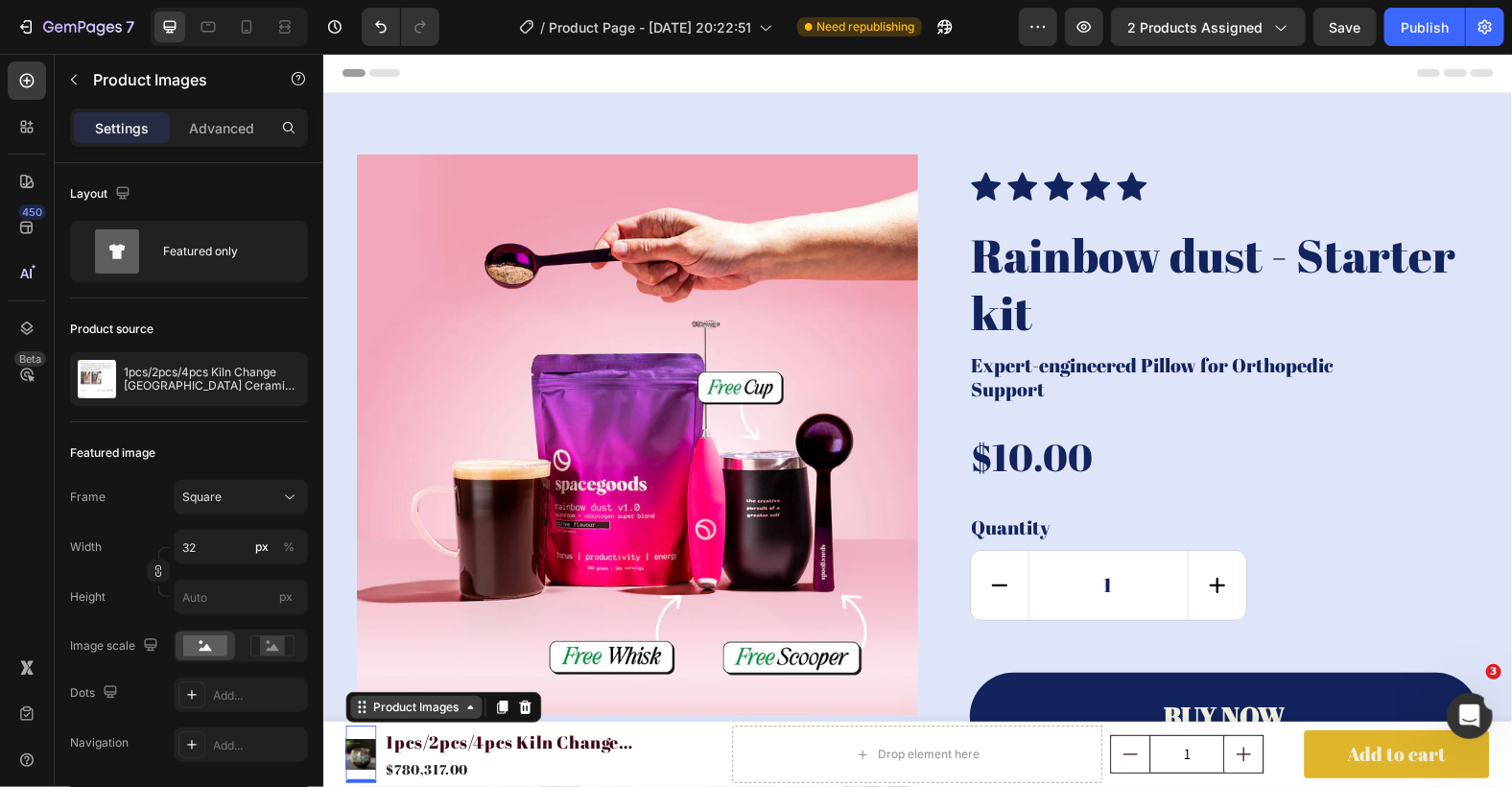
click at [370, 711] on div "Product Images" at bounding box center [415, 705] width 93 height 17
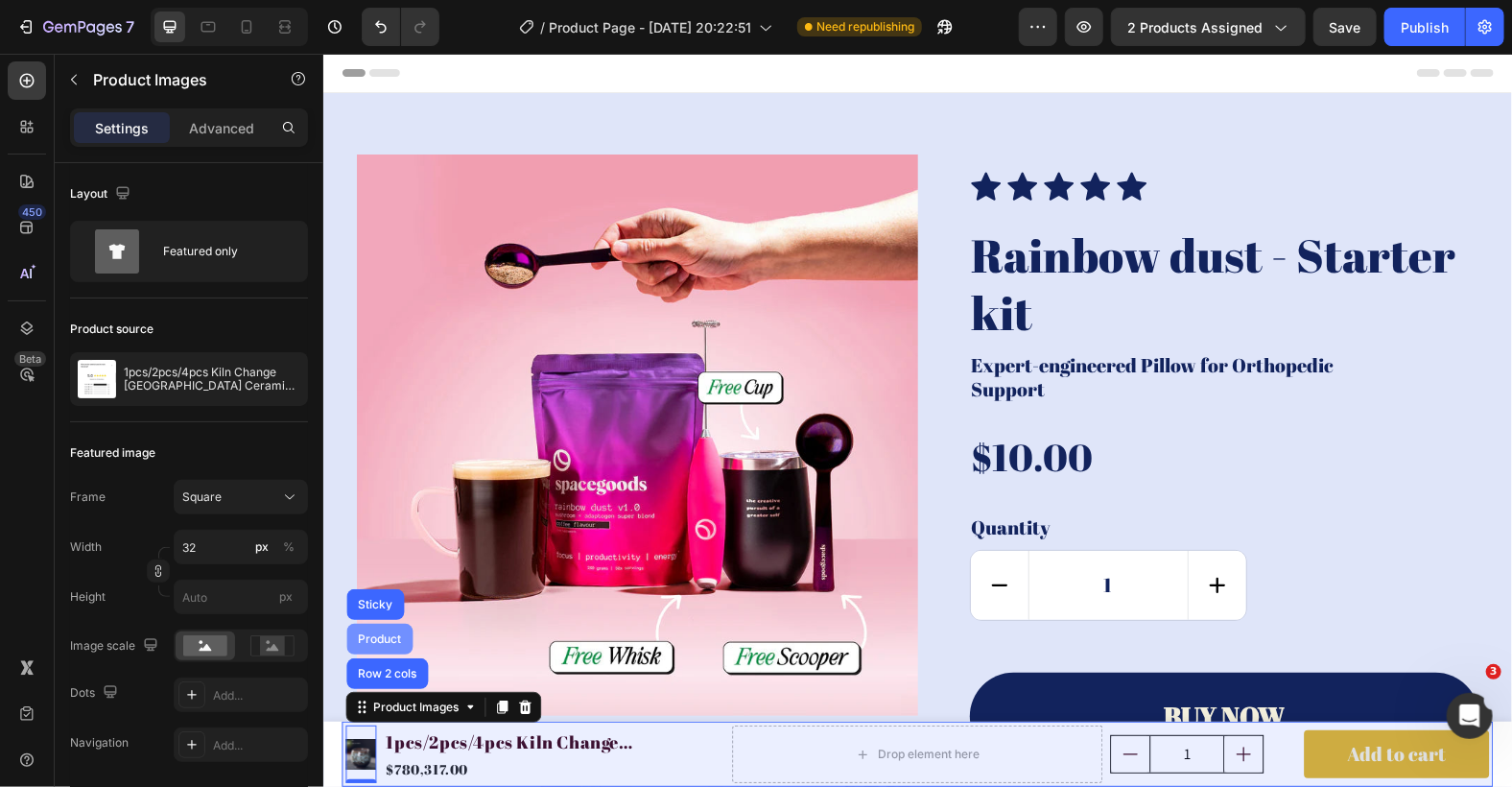
click at [380, 638] on div "Product" at bounding box center [378, 639] width 51 height 12
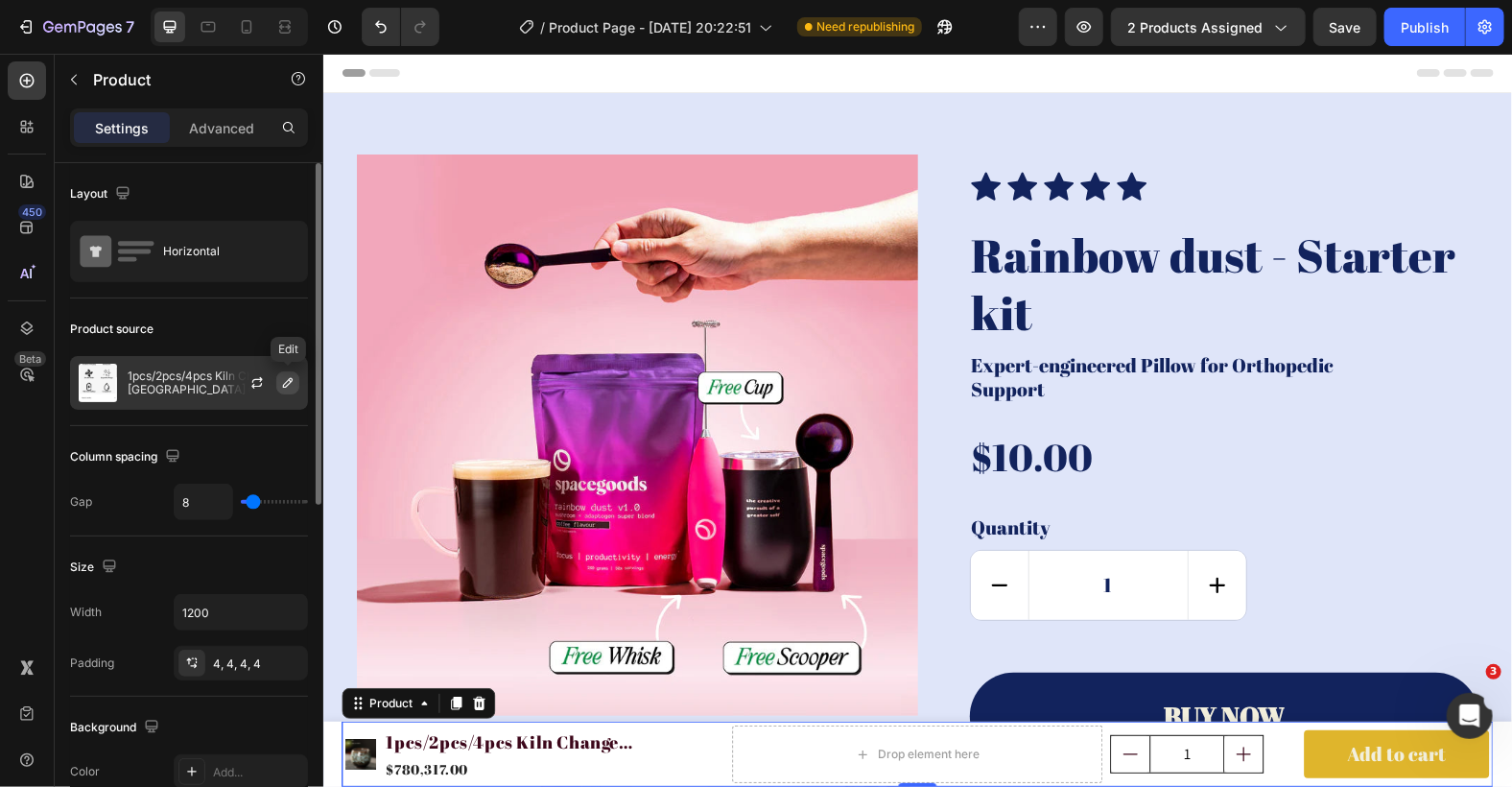
click at [283, 384] on icon "button" at bounding box center [288, 383] width 10 height 10
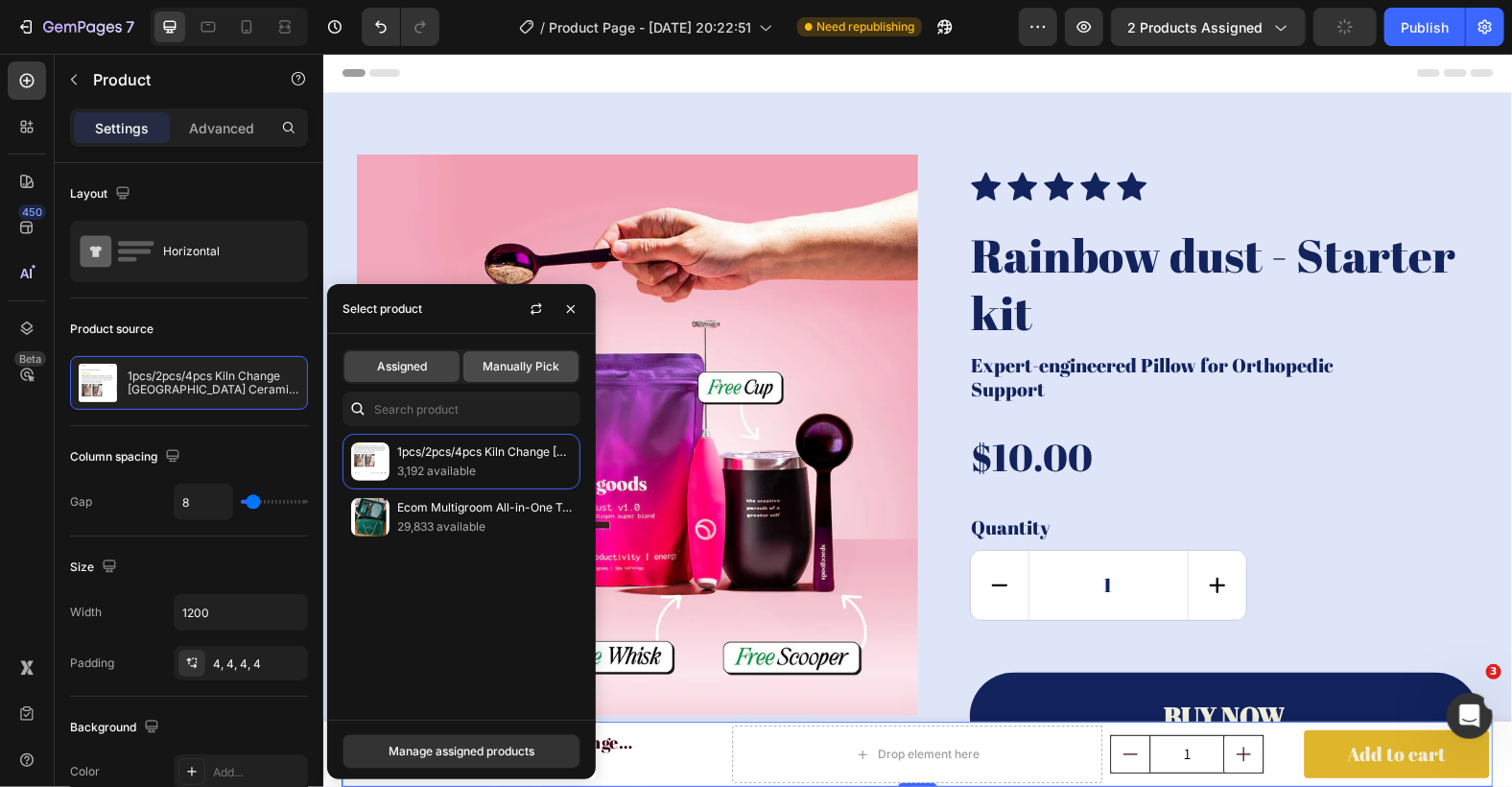
click at [527, 369] on span "Manually Pick" at bounding box center [520, 366] width 77 height 17
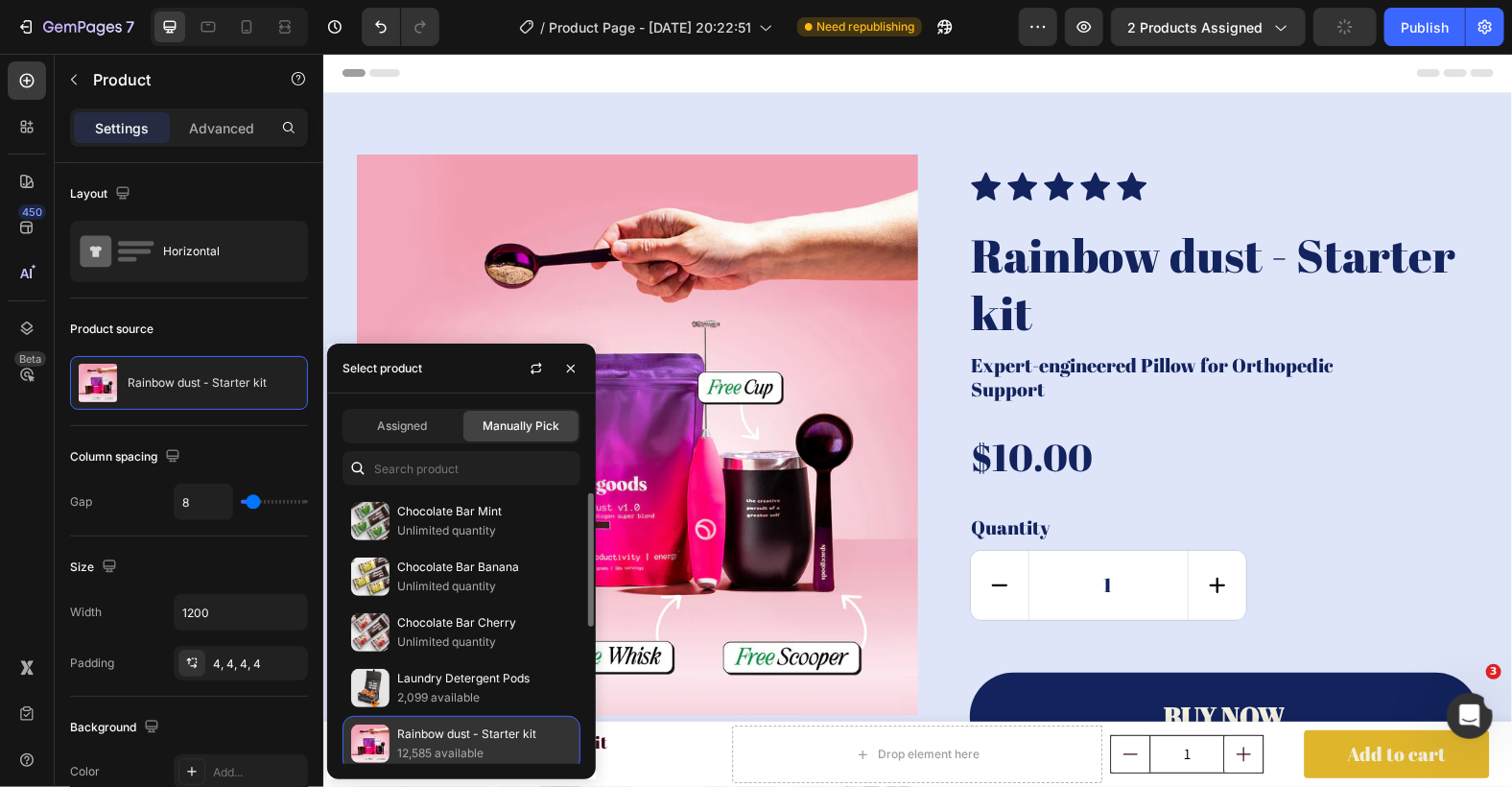
click at [467, 761] on div "Rainbow dust - Starter kit 12,585 available" at bounding box center [461, 743] width 238 height 56
click at [473, 738] on p "Rainbow dust - Starter kit" at bounding box center [484, 733] width 174 height 19
click at [448, 735] on p "Rainbow dust - Starter kit" at bounding box center [484, 733] width 174 height 19
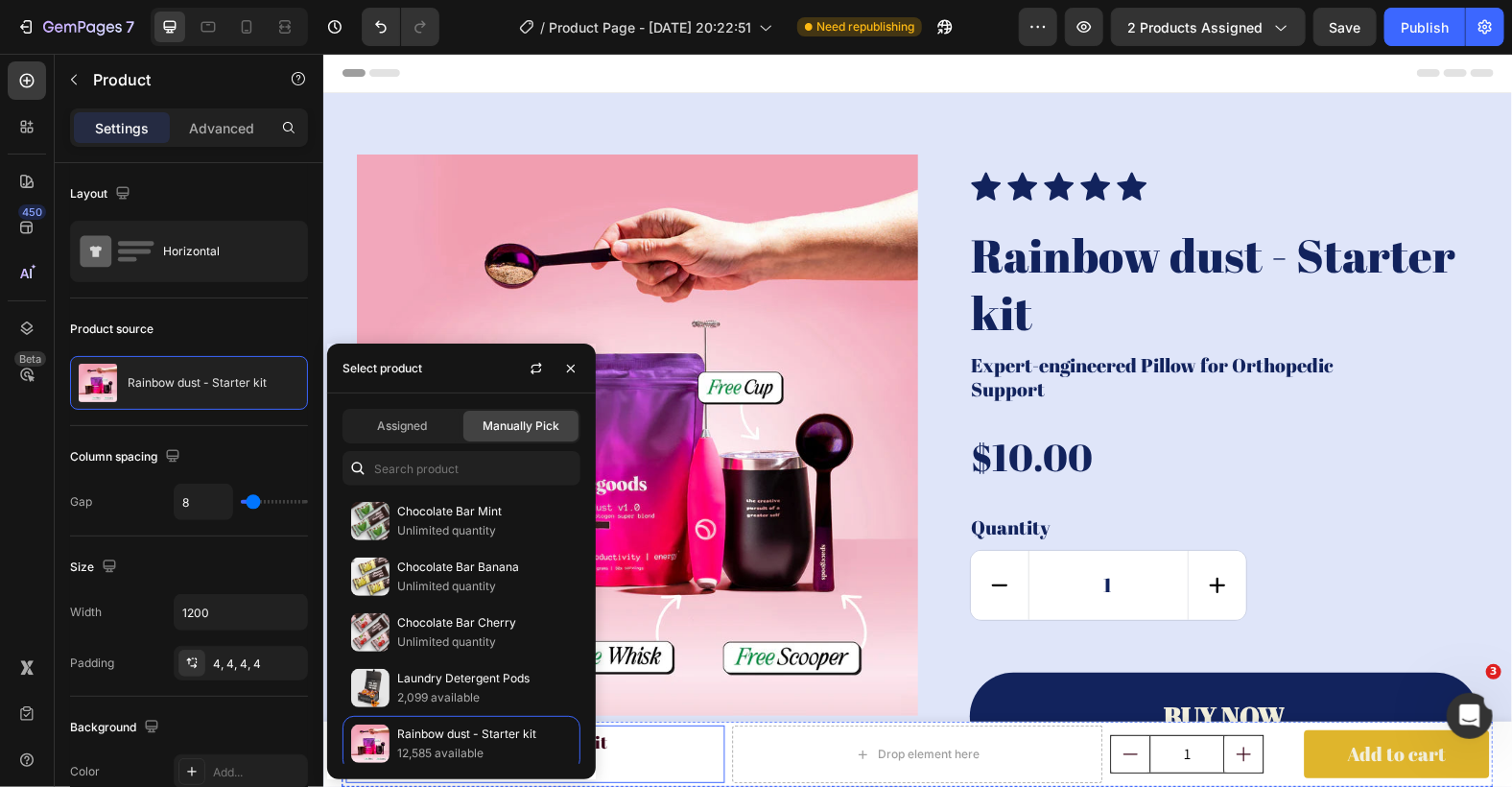
click at [661, 759] on div "Product Images Rainbow dust - Starter kit Product Title $10.00 Product Price Pr…" at bounding box center [535, 753] width 378 height 58
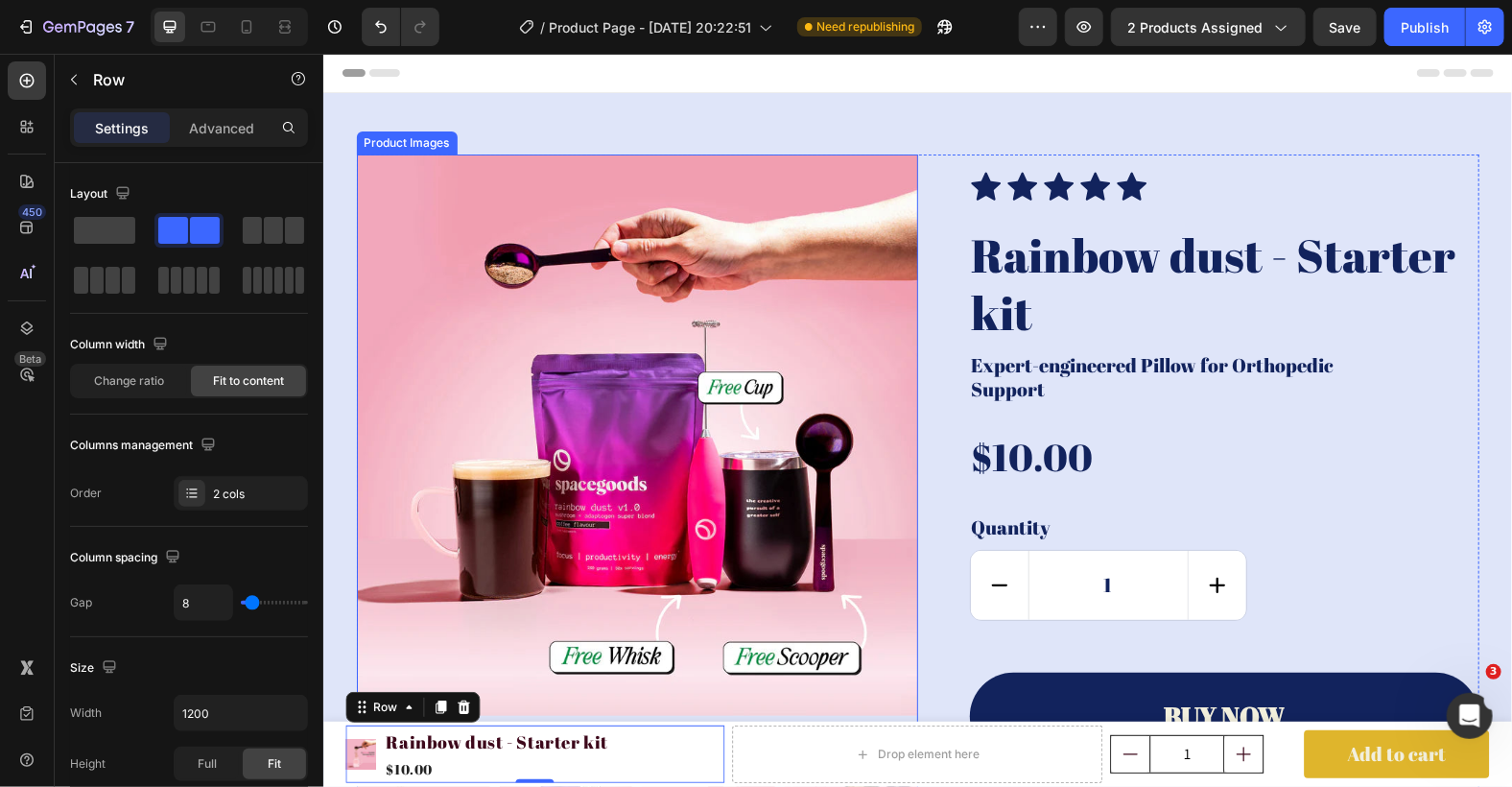
click at [387, 137] on div "Product Images" at bounding box center [405, 141] width 93 height 17
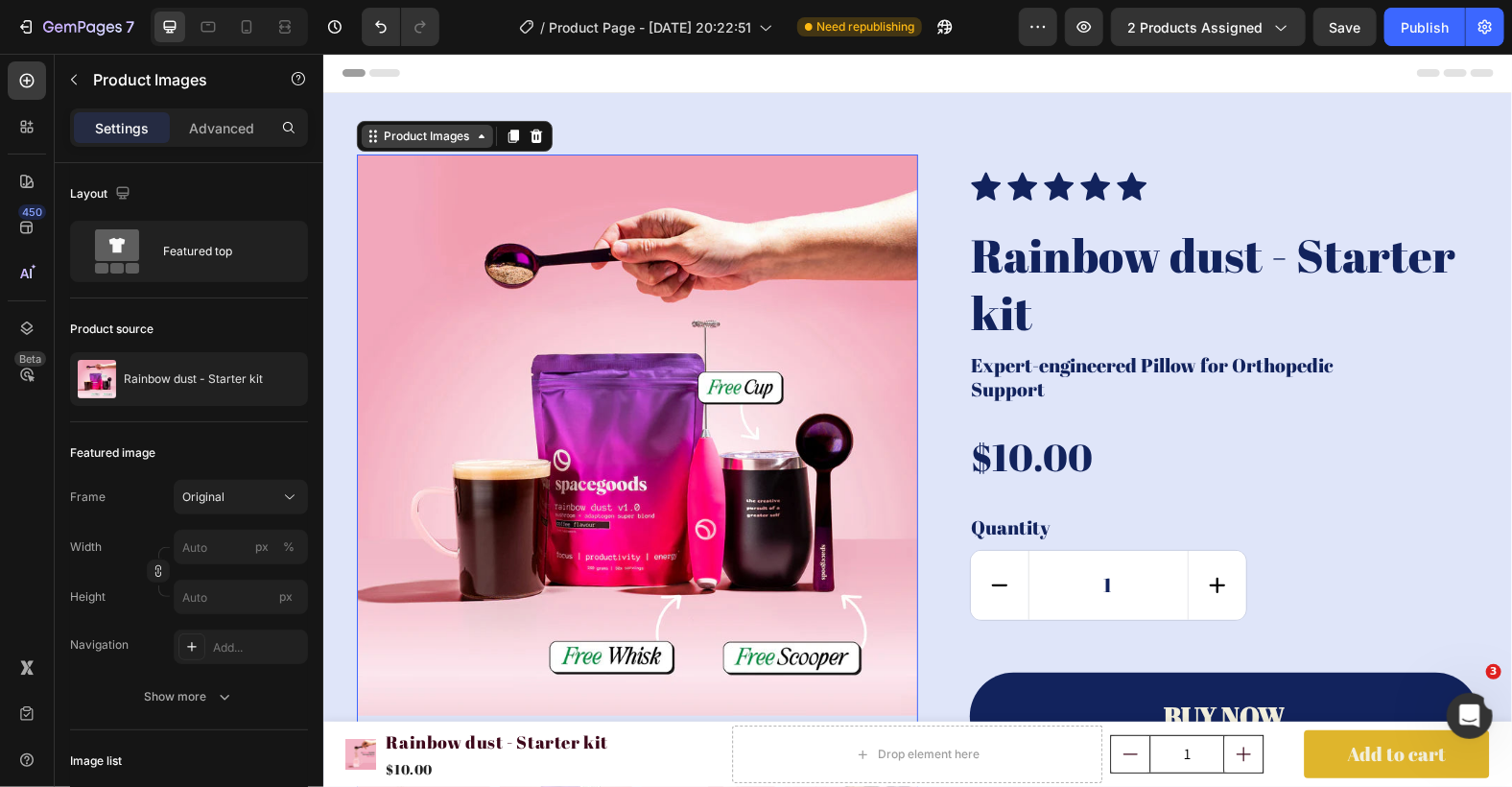
click at [380, 133] on div "Product Images" at bounding box center [425, 134] width 93 height 17
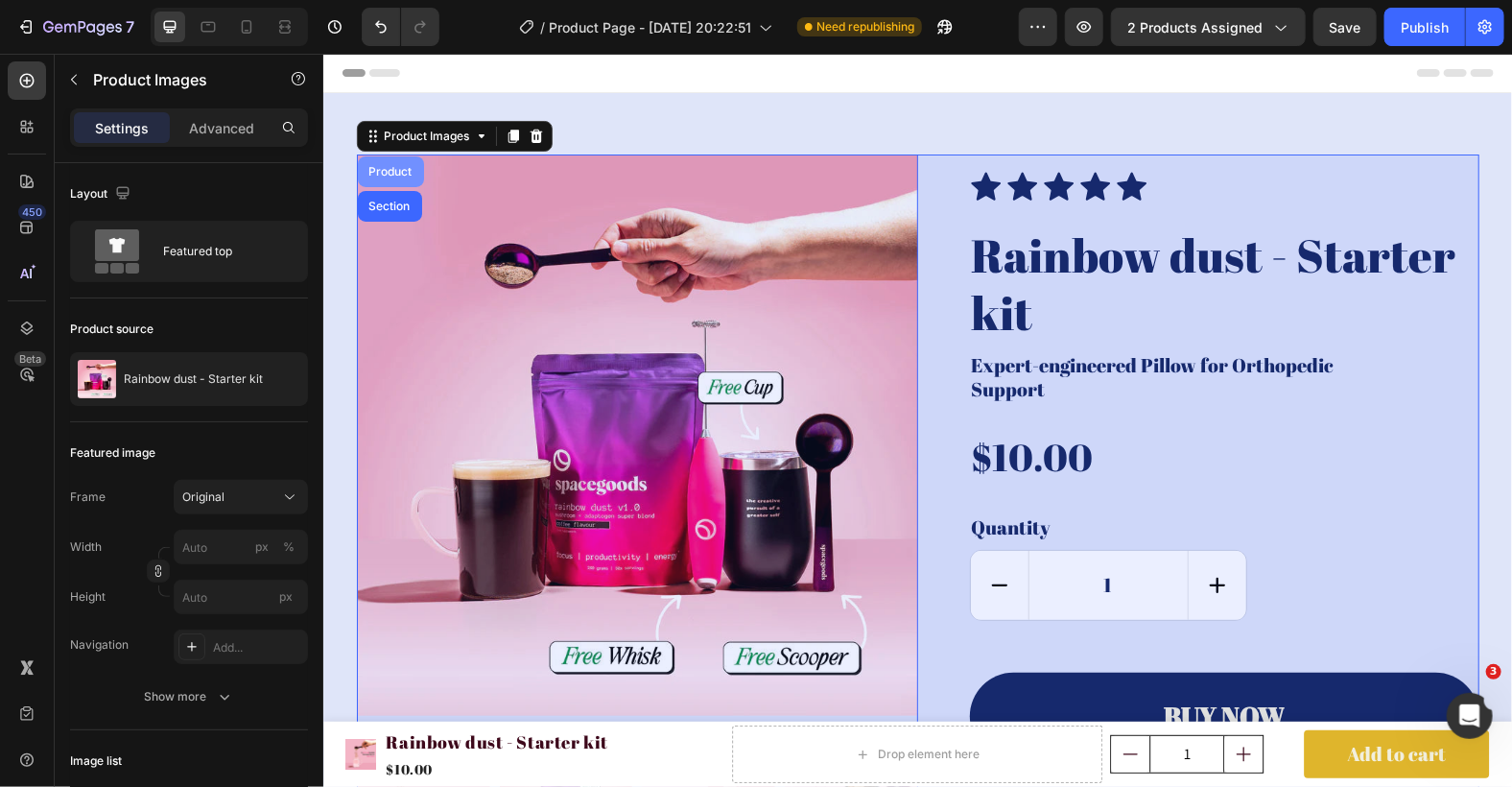
click at [378, 166] on div "Product" at bounding box center [389, 171] width 51 height 12
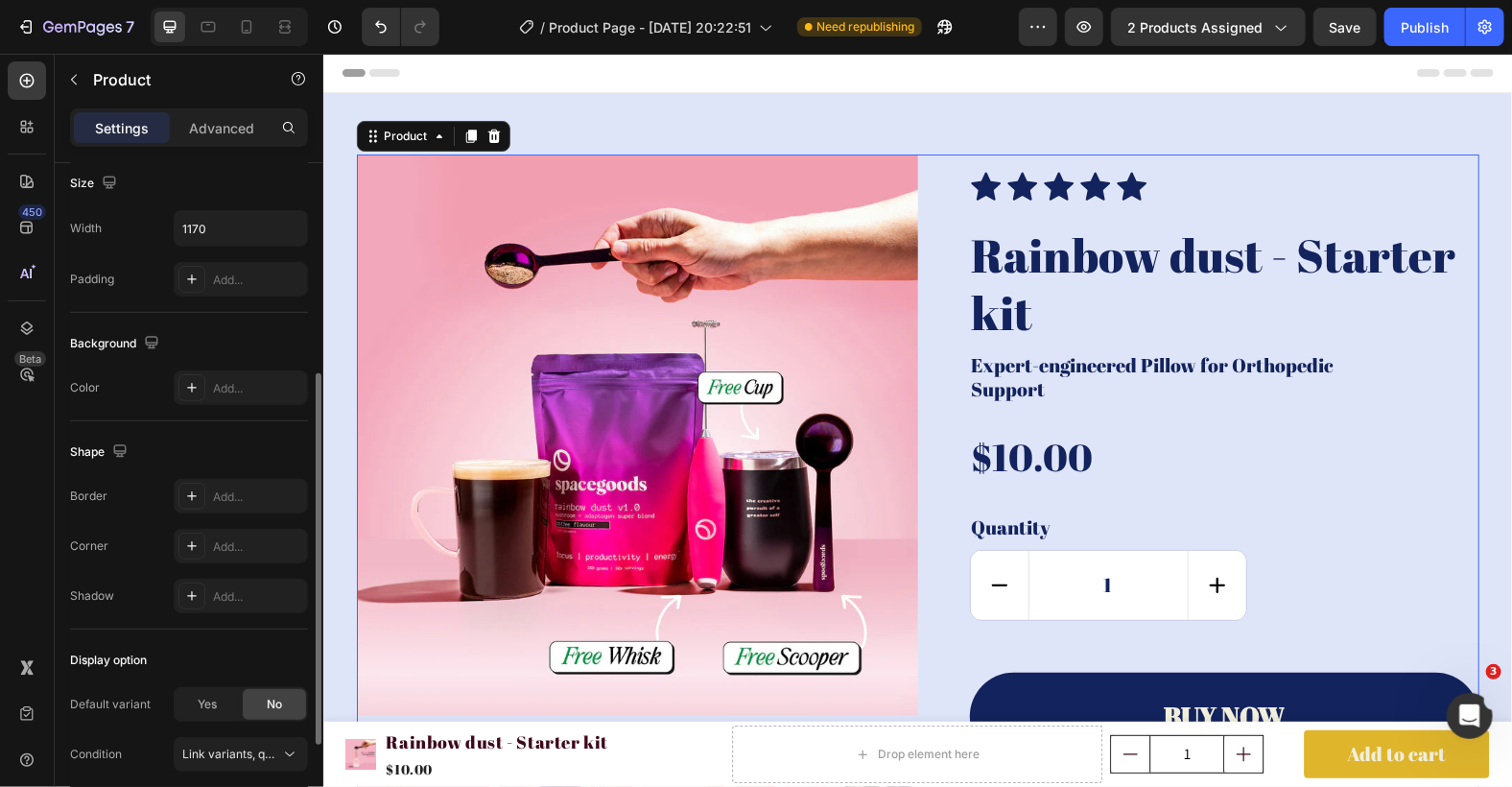
scroll to position [562, 0]
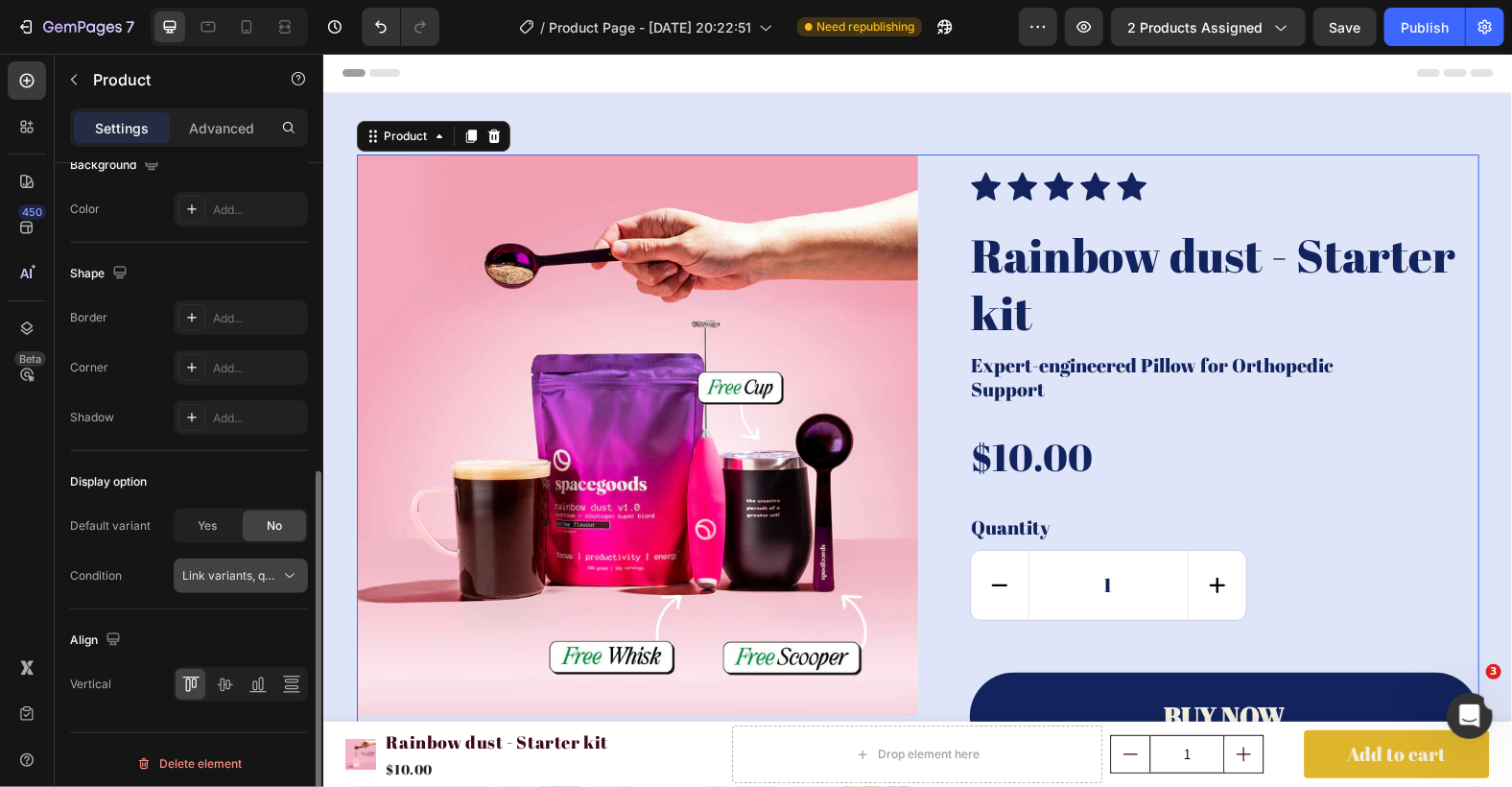
click at [274, 568] on span "Link variants, quantity <br> between same products" at bounding box center [324, 575] width 283 height 14
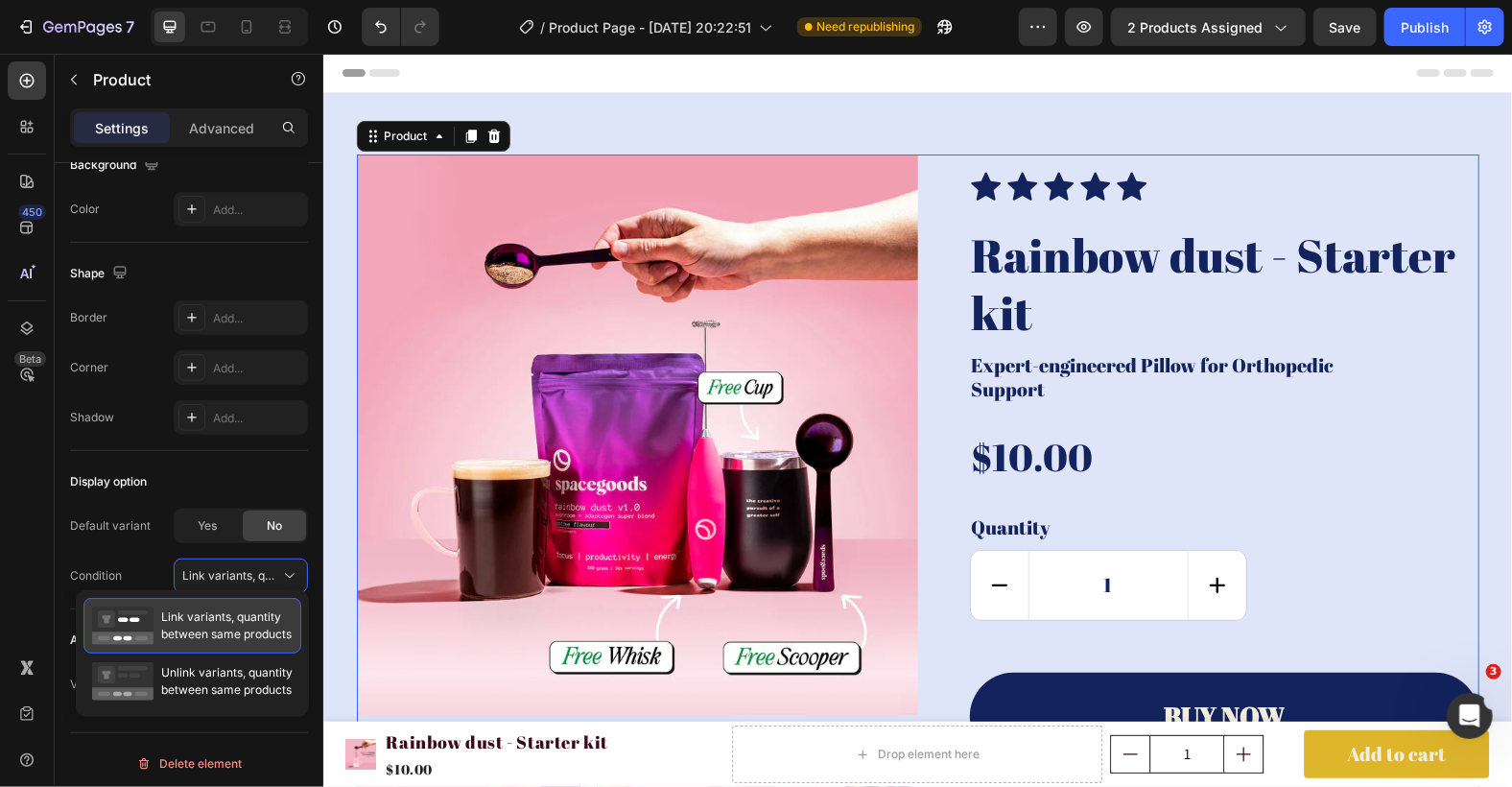
click at [217, 631] on span "Link variants, quantity between same products" at bounding box center [226, 626] width 130 height 35
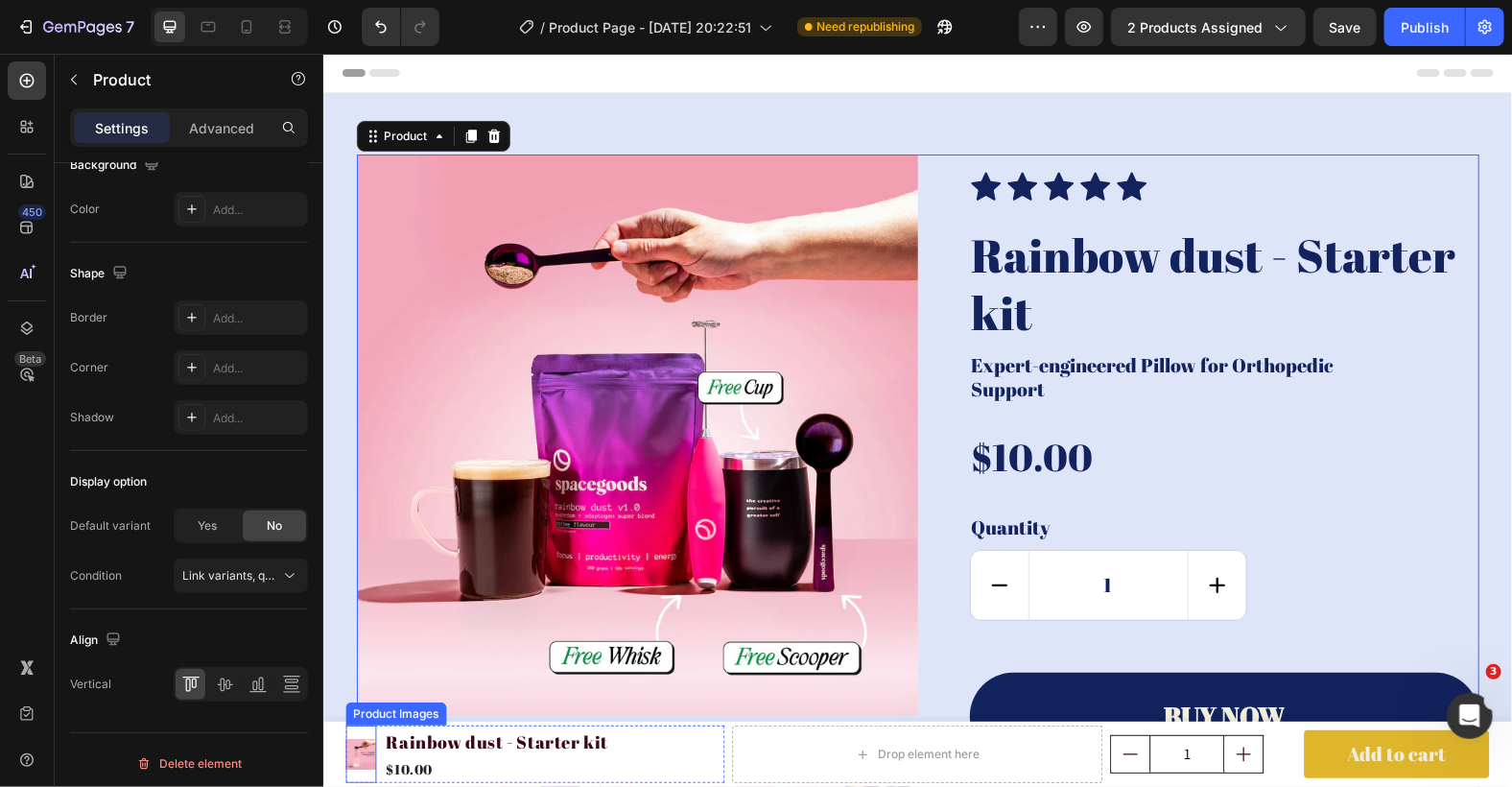
click at [348, 751] on img at bounding box center [361, 753] width 31 height 31
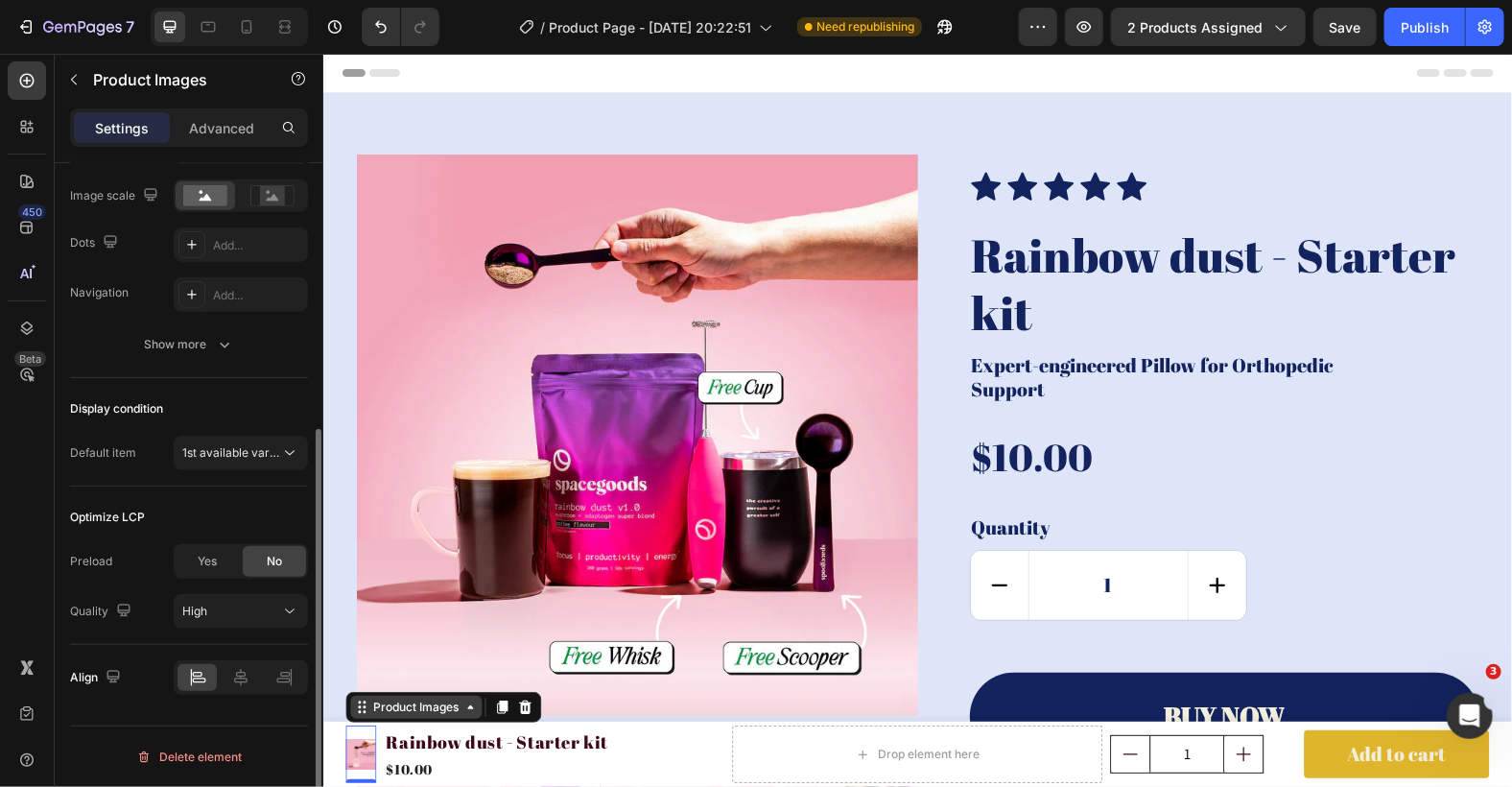
scroll to position [0, 0]
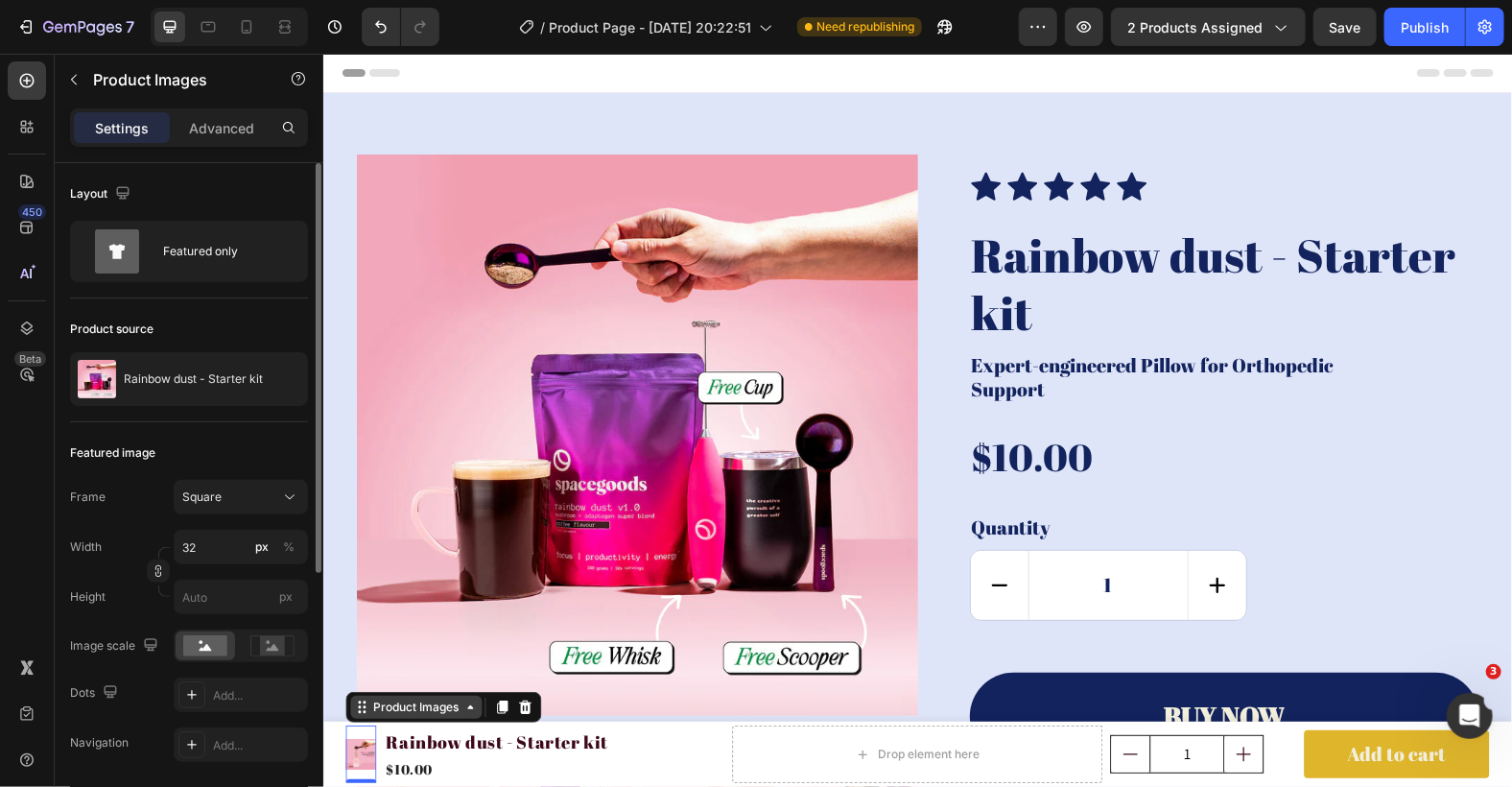
click at [370, 714] on div "Product Images" at bounding box center [415, 705] width 93 height 17
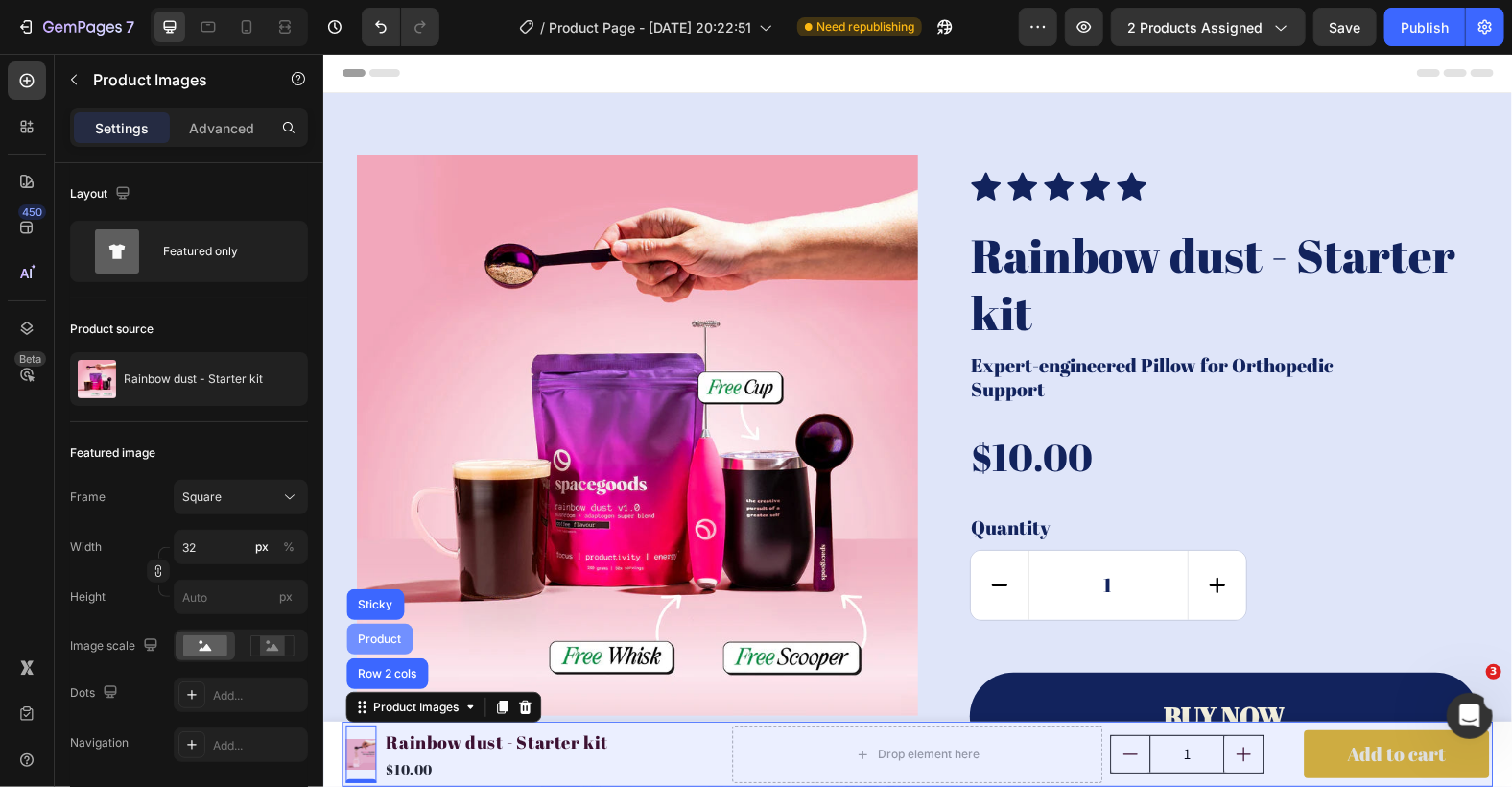
drag, startPoint x: 373, startPoint y: 632, endPoint x: 625, endPoint y: 741, distance: 274.6
click at [373, 631] on div "Product" at bounding box center [379, 638] width 66 height 31
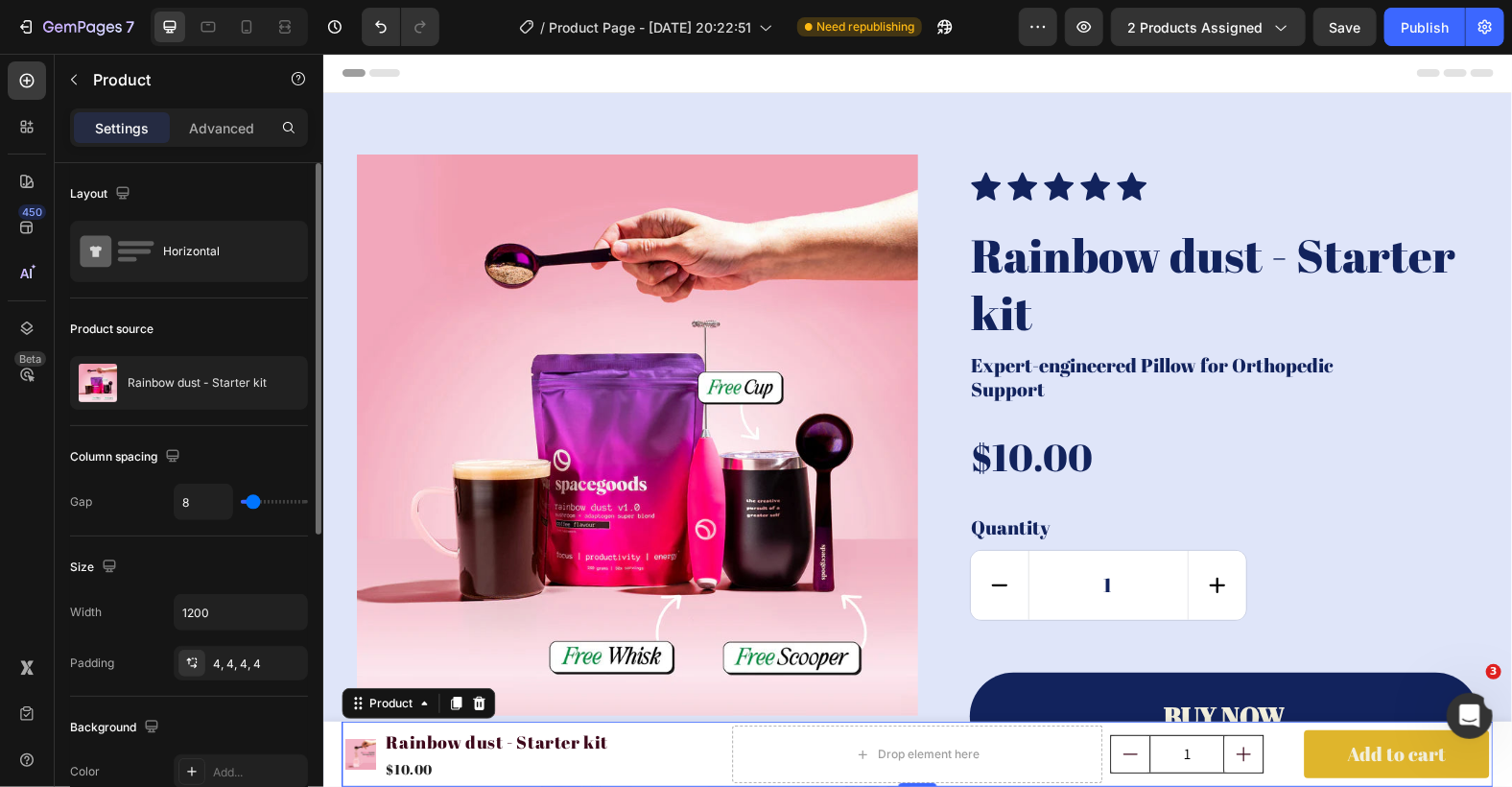
scroll to position [562, 0]
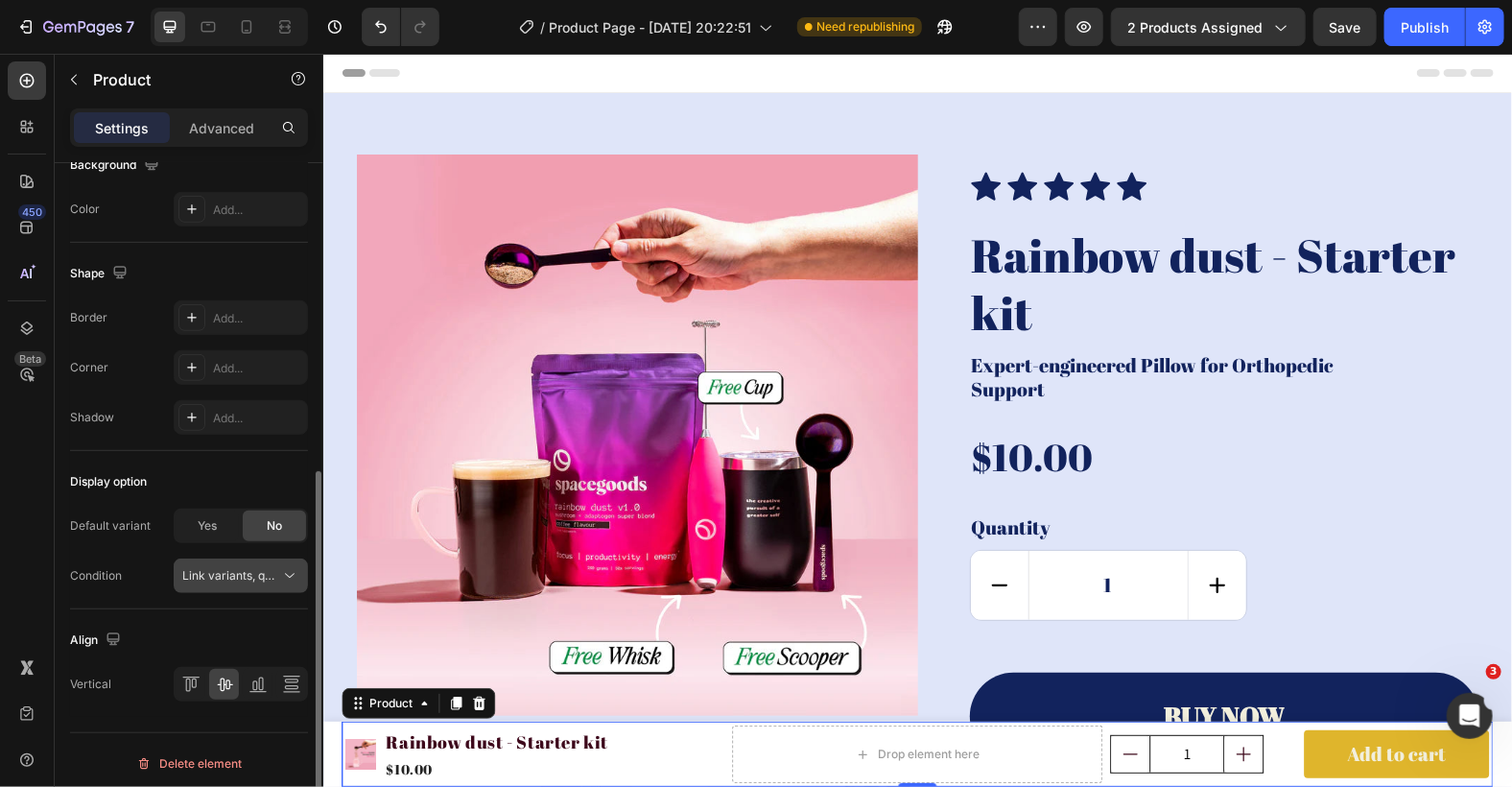
click at [283, 574] on icon at bounding box center [289, 575] width 19 height 19
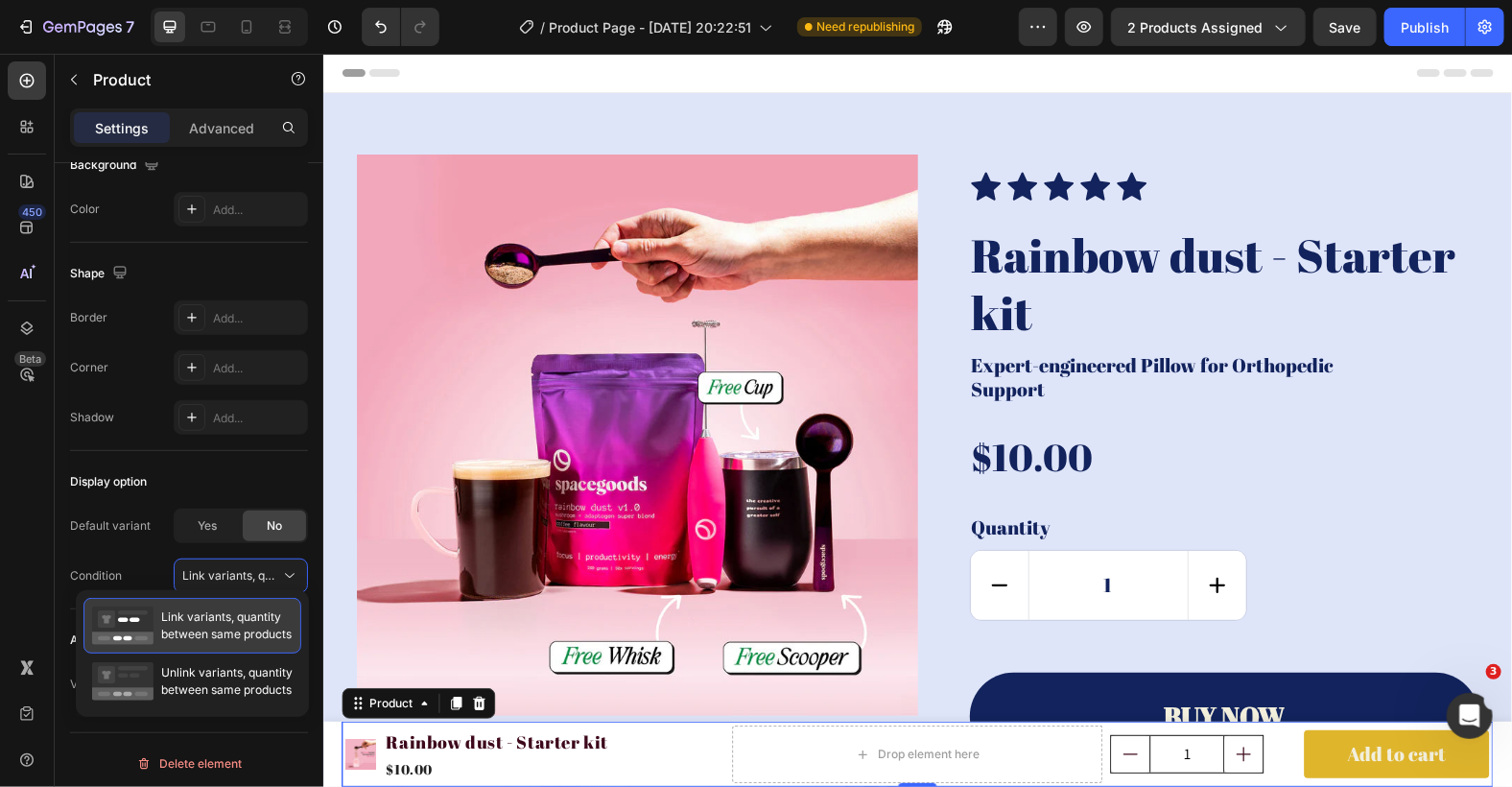
click at [265, 628] on span "Link variants, quantity between same products" at bounding box center [226, 626] width 130 height 35
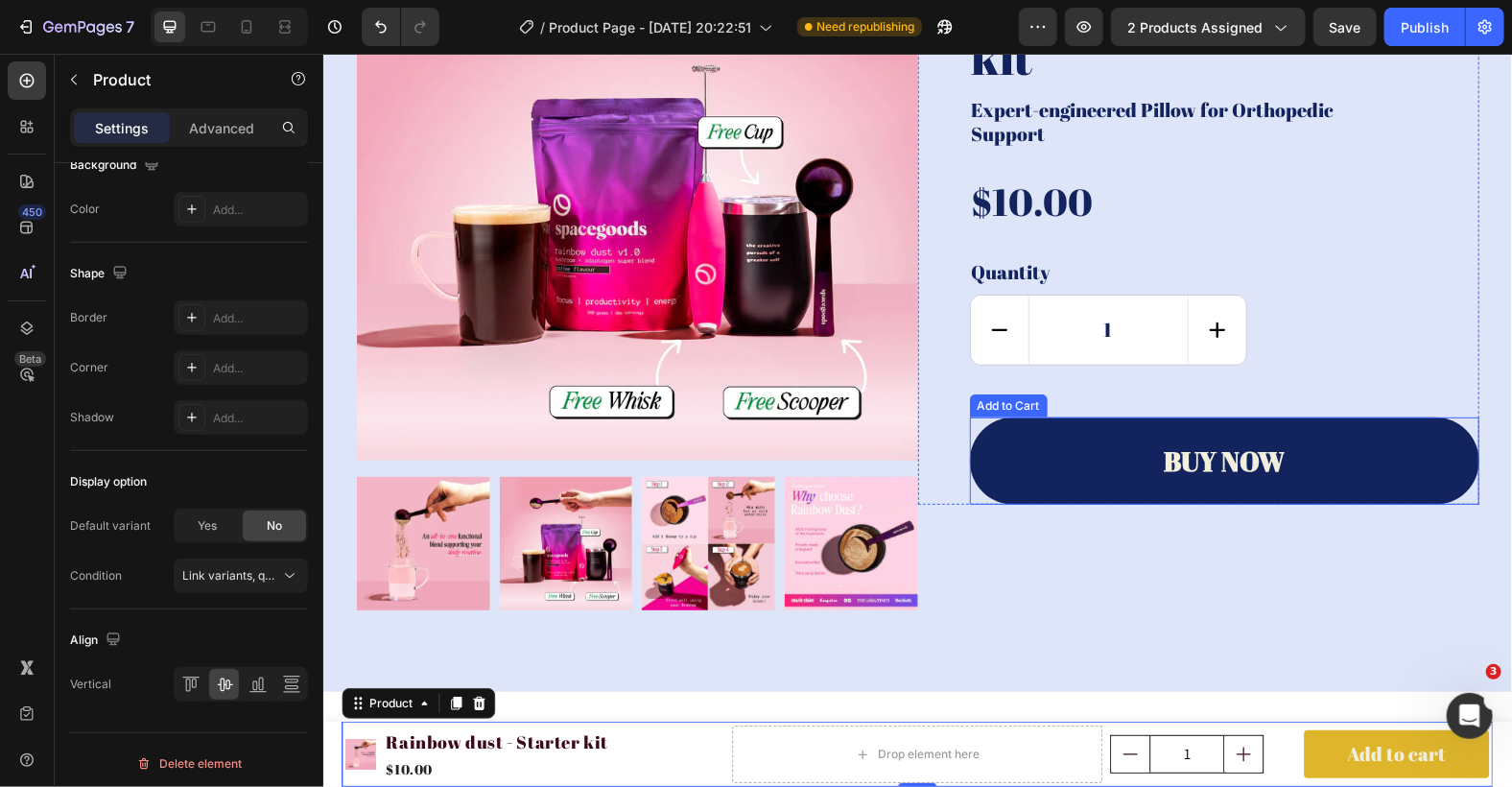
scroll to position [0, 0]
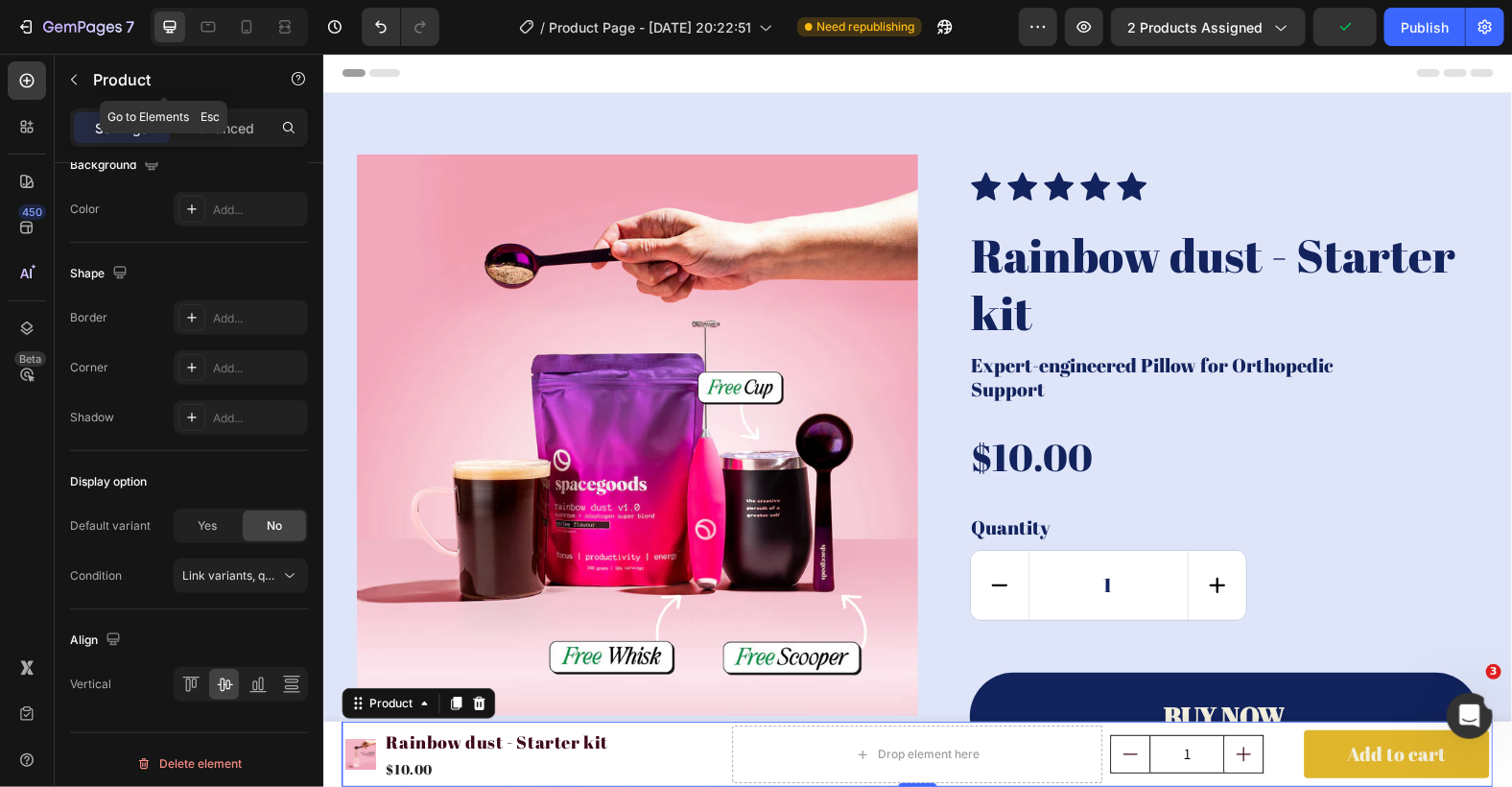
click at [68, 83] on button "button" at bounding box center [74, 80] width 31 height 31
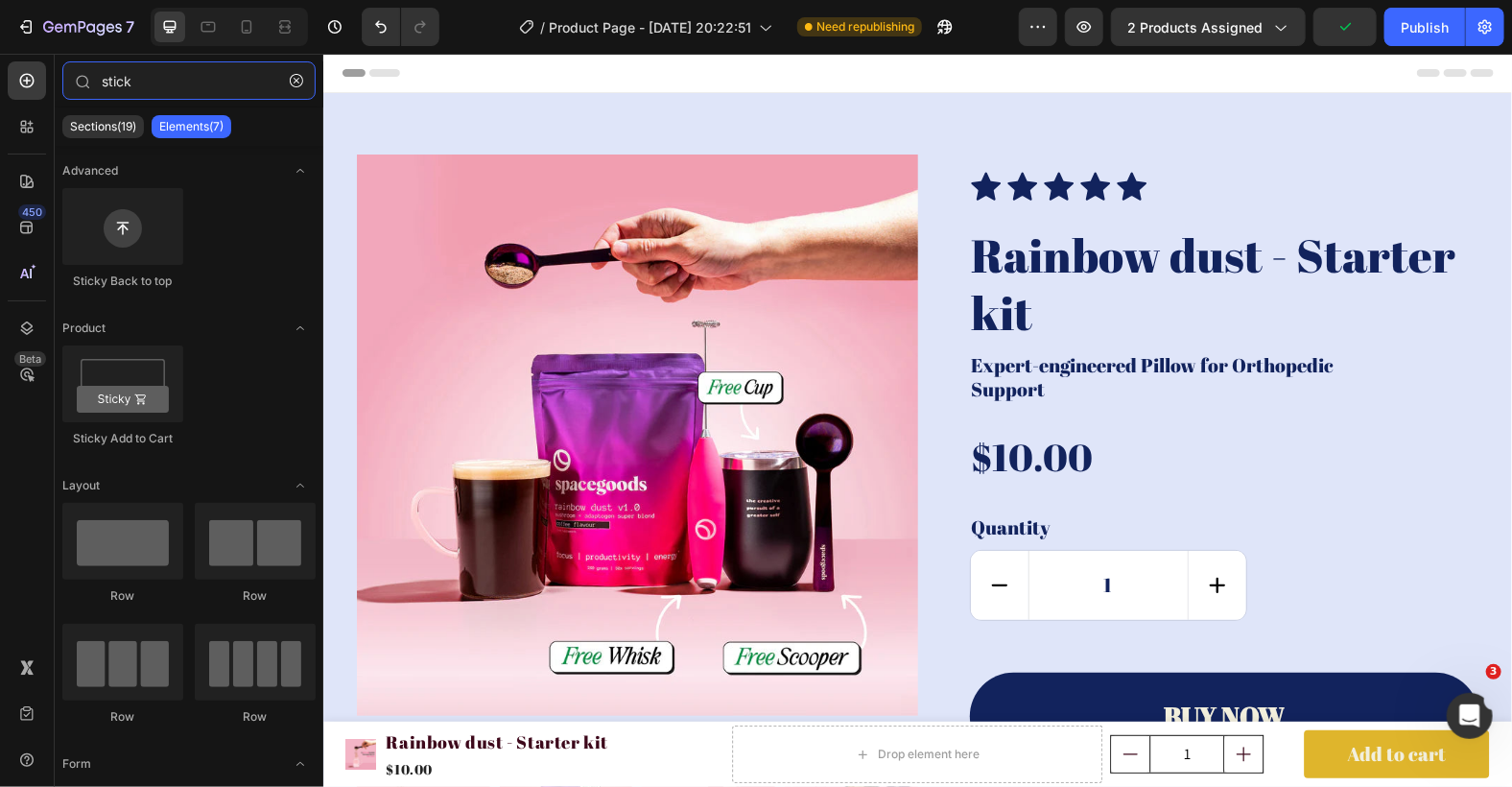
drag, startPoint x: 159, startPoint y: 79, endPoint x: 2, endPoint y: 75, distance: 157.1
click at [2, 75] on div "450 Beta stick Sections(19) Elements(7) Advanced Sticky Back to top Product Sti…" at bounding box center [161, 420] width 324 height 733
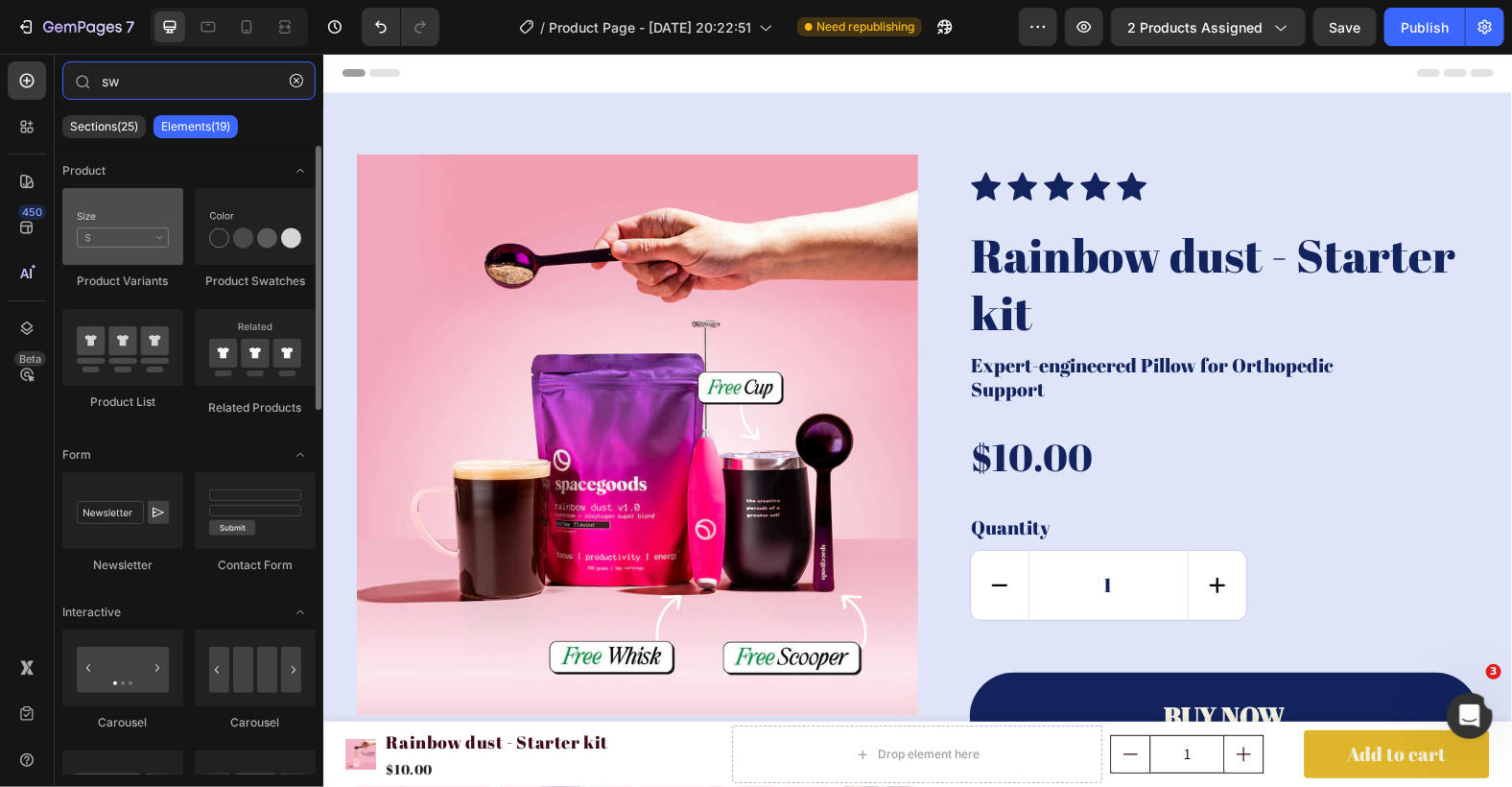
type input "sw"
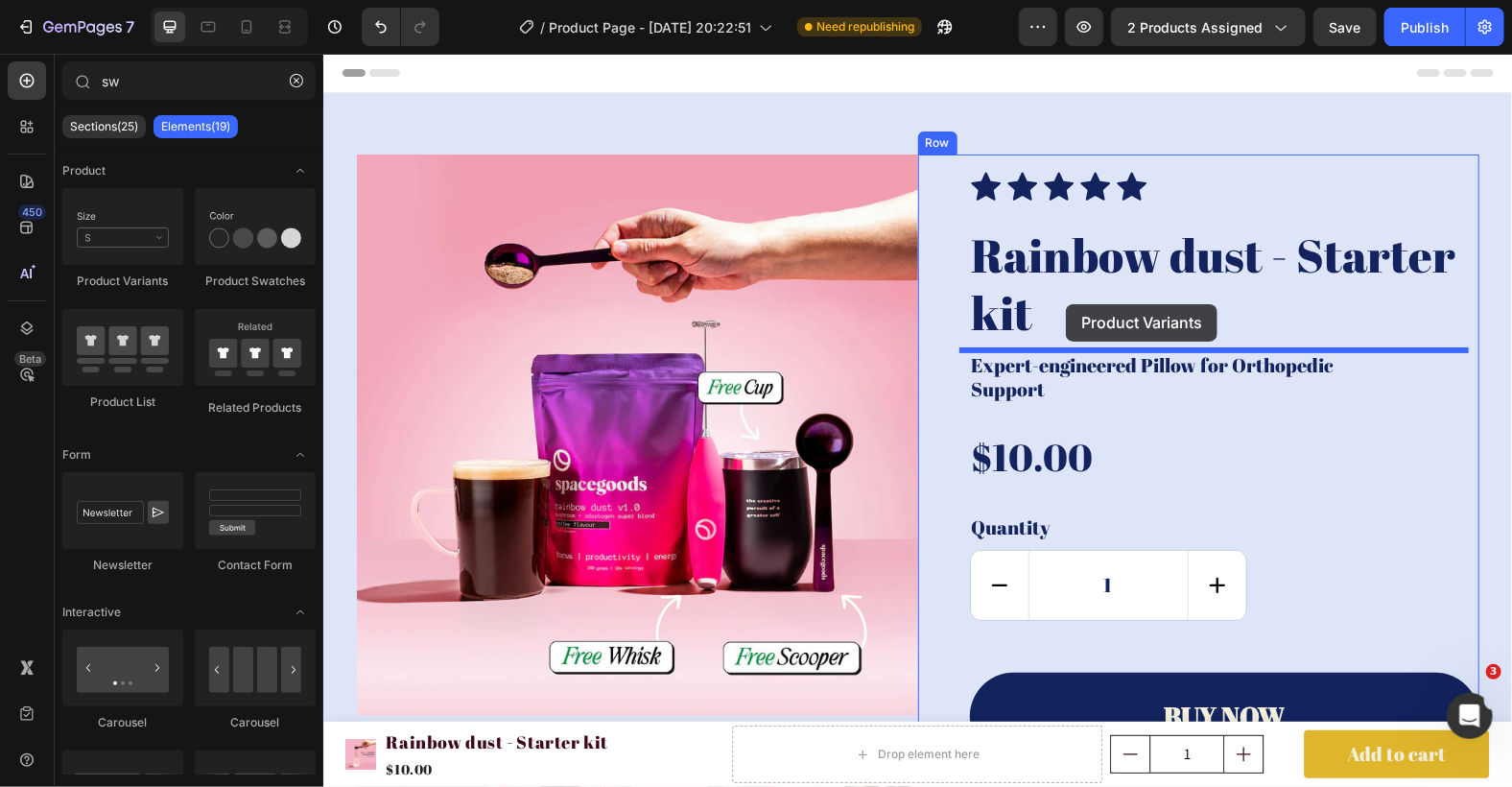
drag, startPoint x: 954, startPoint y: 255, endPoint x: 1066, endPoint y: 305, distance: 122.7
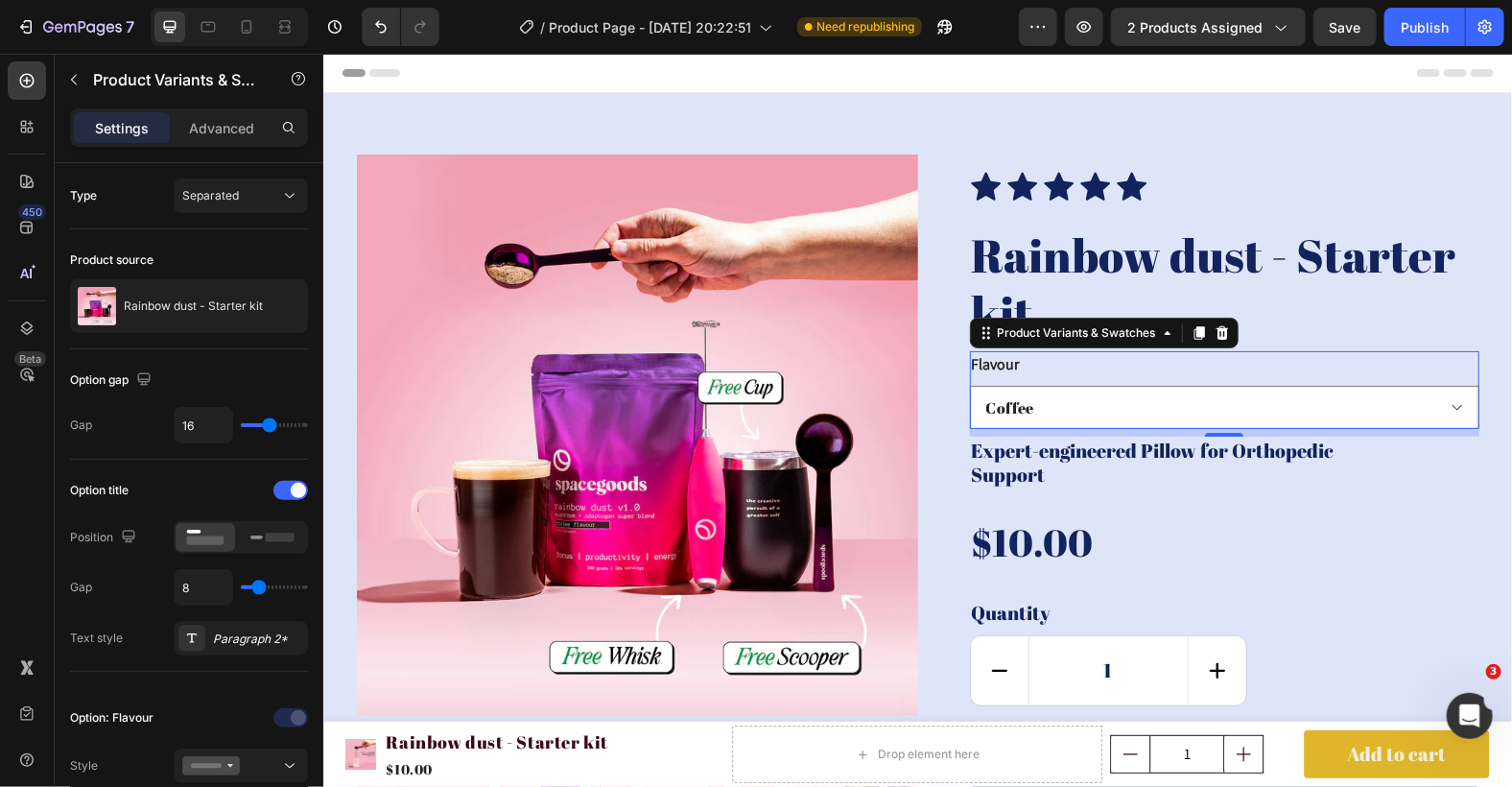
click at [1222, 330] on div "Product Variants & Swatches" at bounding box center [1104, 332] width 269 height 31
click at [1213, 331] on icon at bounding box center [1220, 332] width 15 height 15
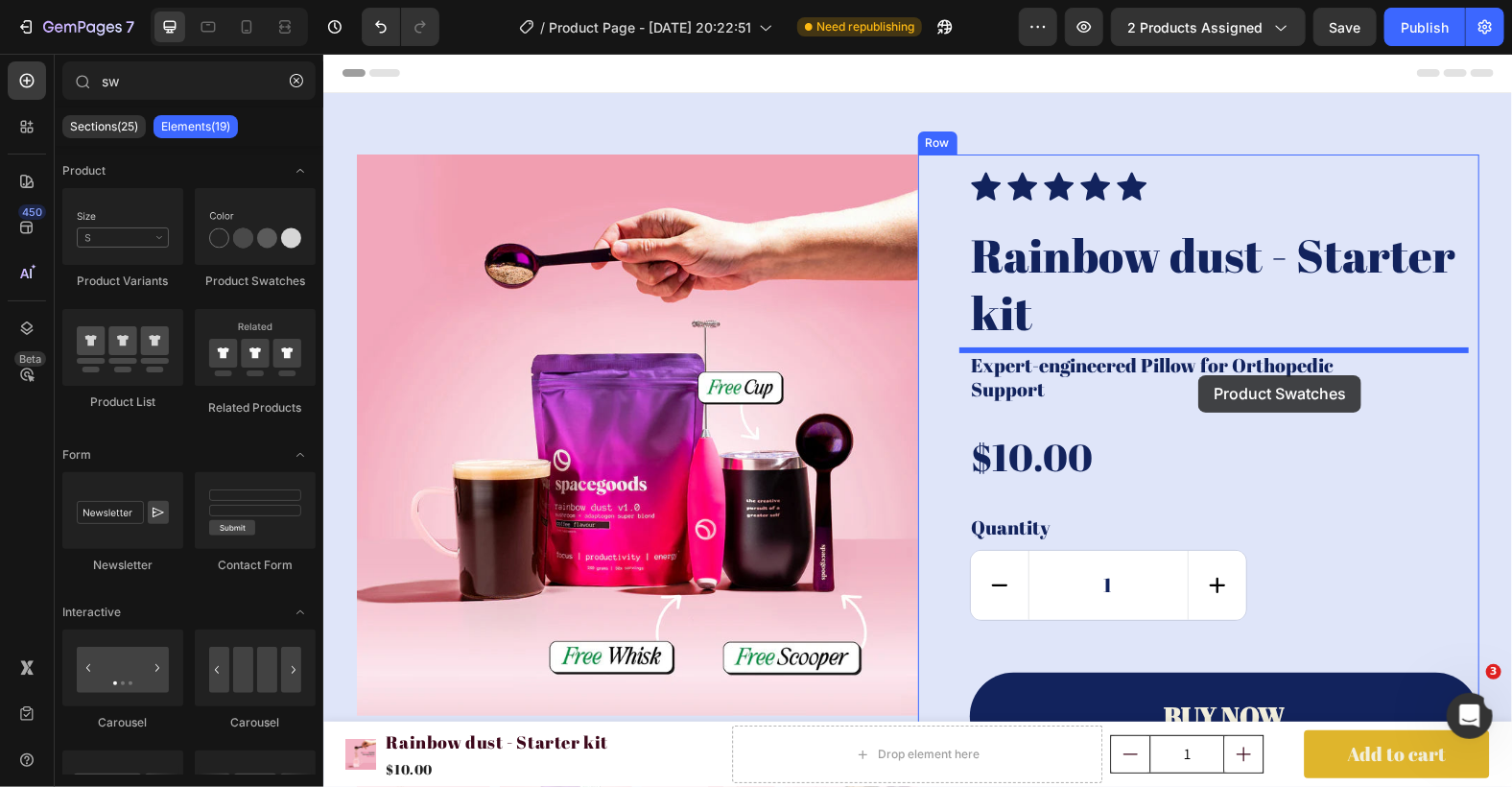
drag, startPoint x: 546, startPoint y: 314, endPoint x: 1197, endPoint y: 375, distance: 653.9
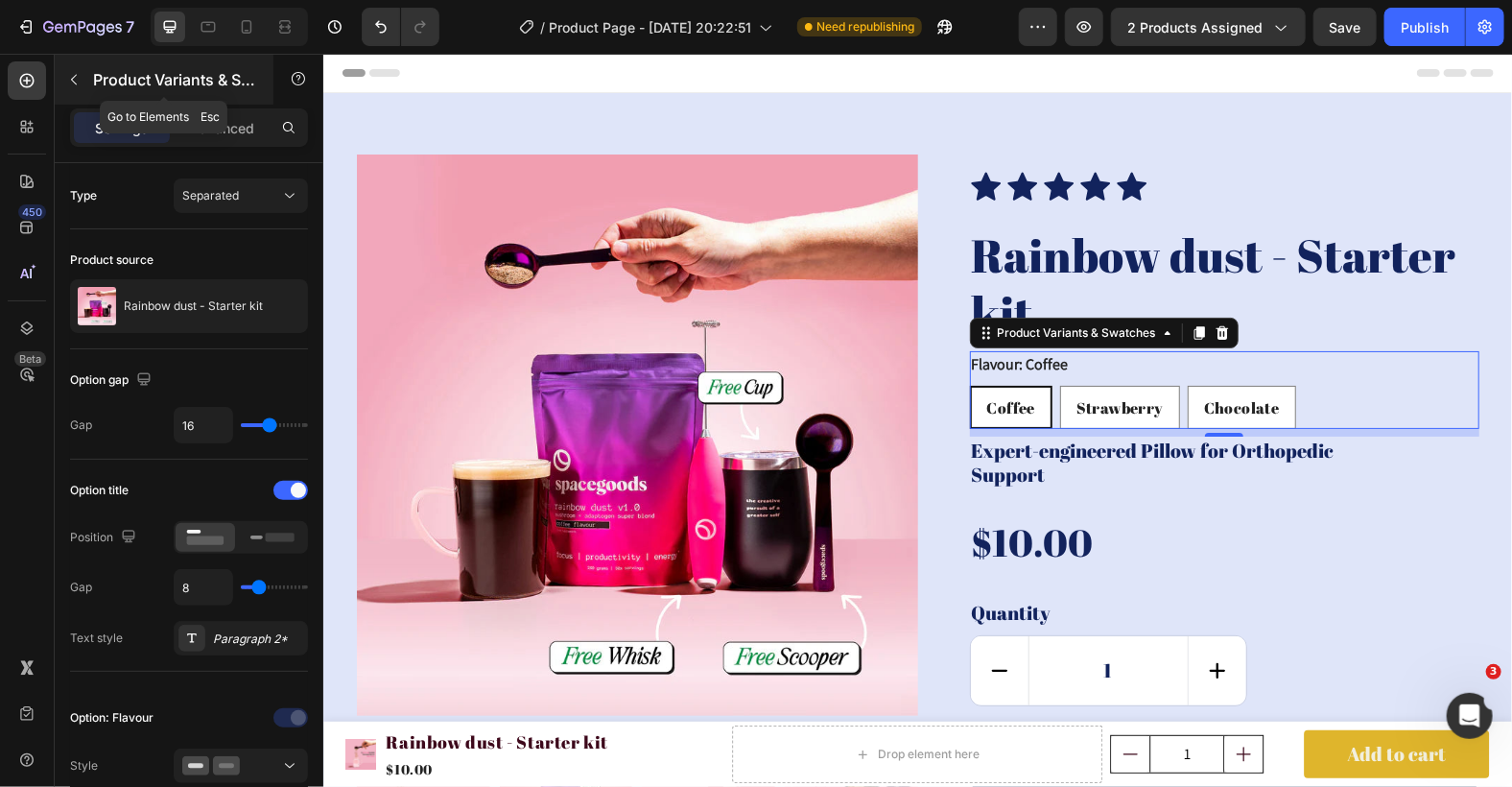
click at [77, 80] on icon "button" at bounding box center [73, 79] width 15 height 15
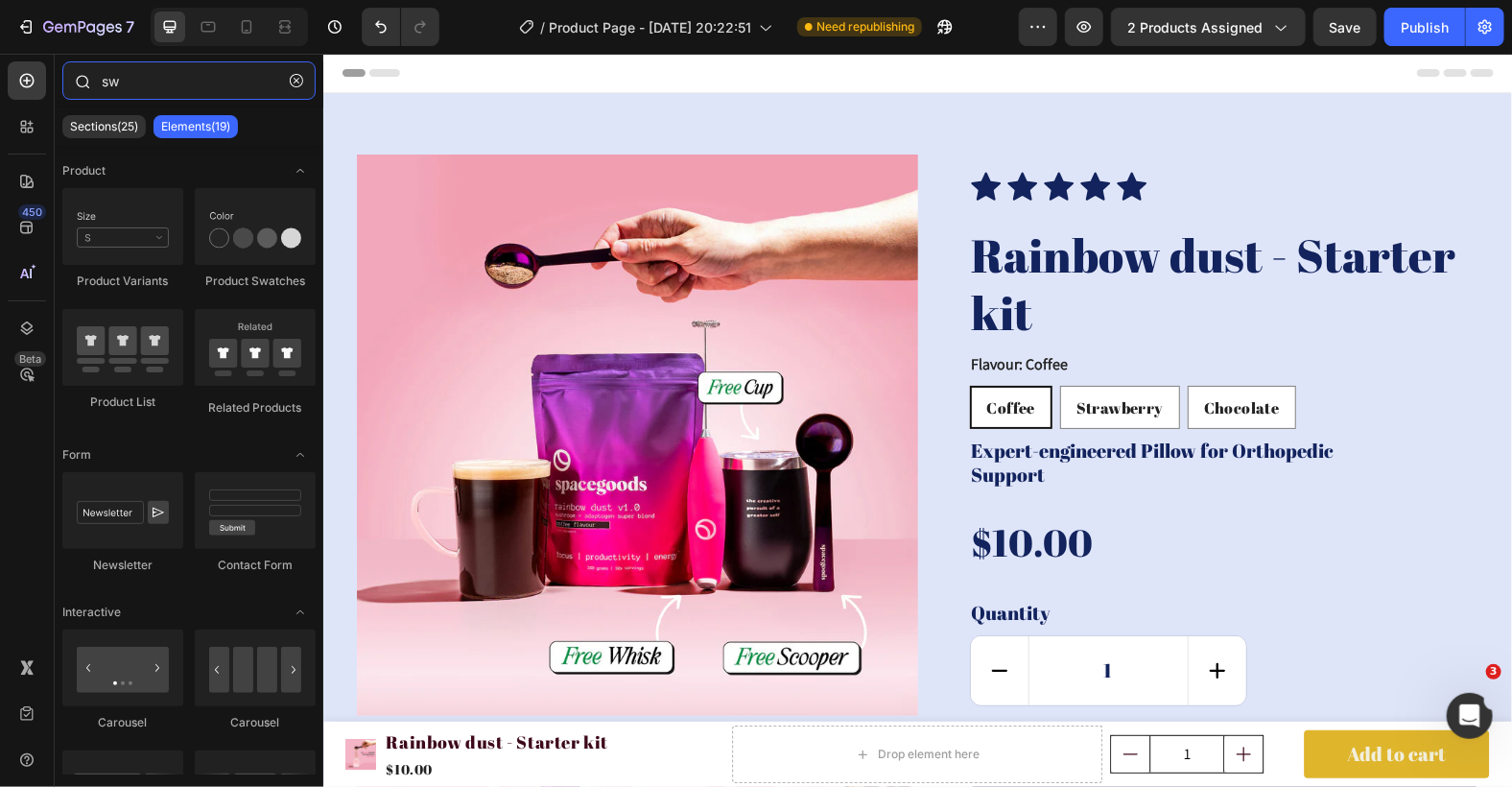
drag, startPoint x: 196, startPoint y: 76, endPoint x: 77, endPoint y: 79, distance: 119.0
click at [77, 79] on div "sw" at bounding box center [189, 85] width 269 height 46
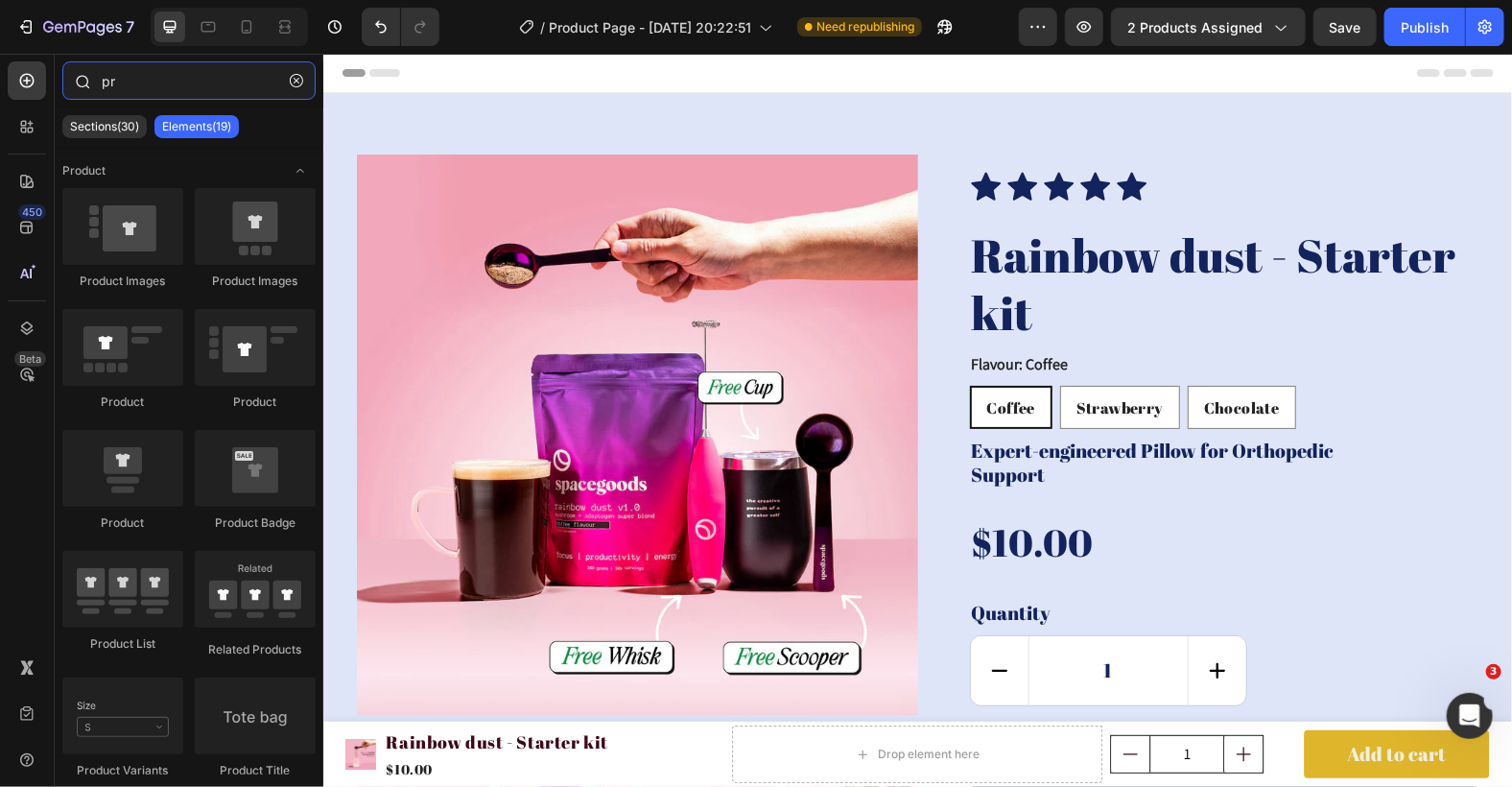
type input "p"
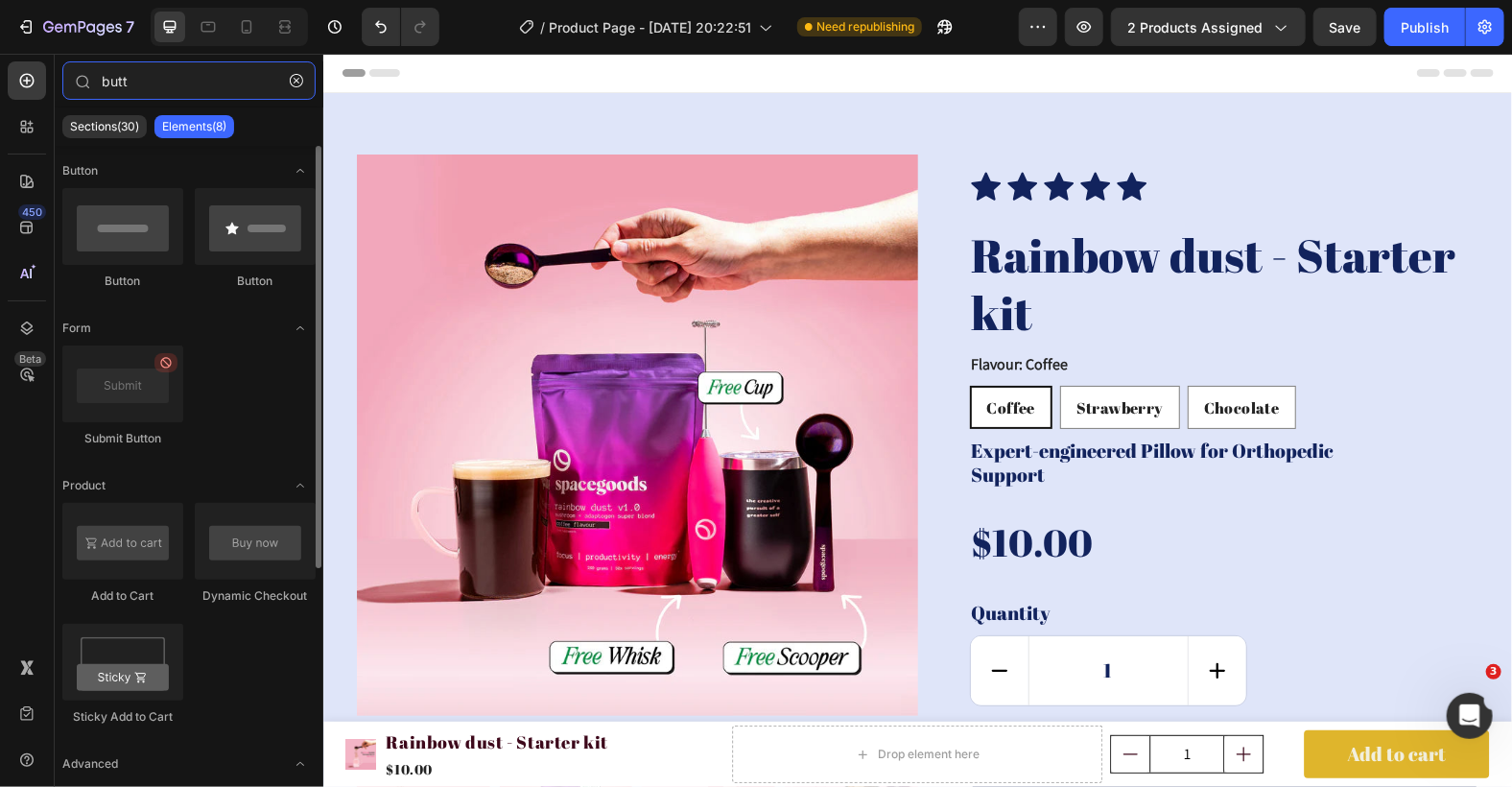
type input "butt"
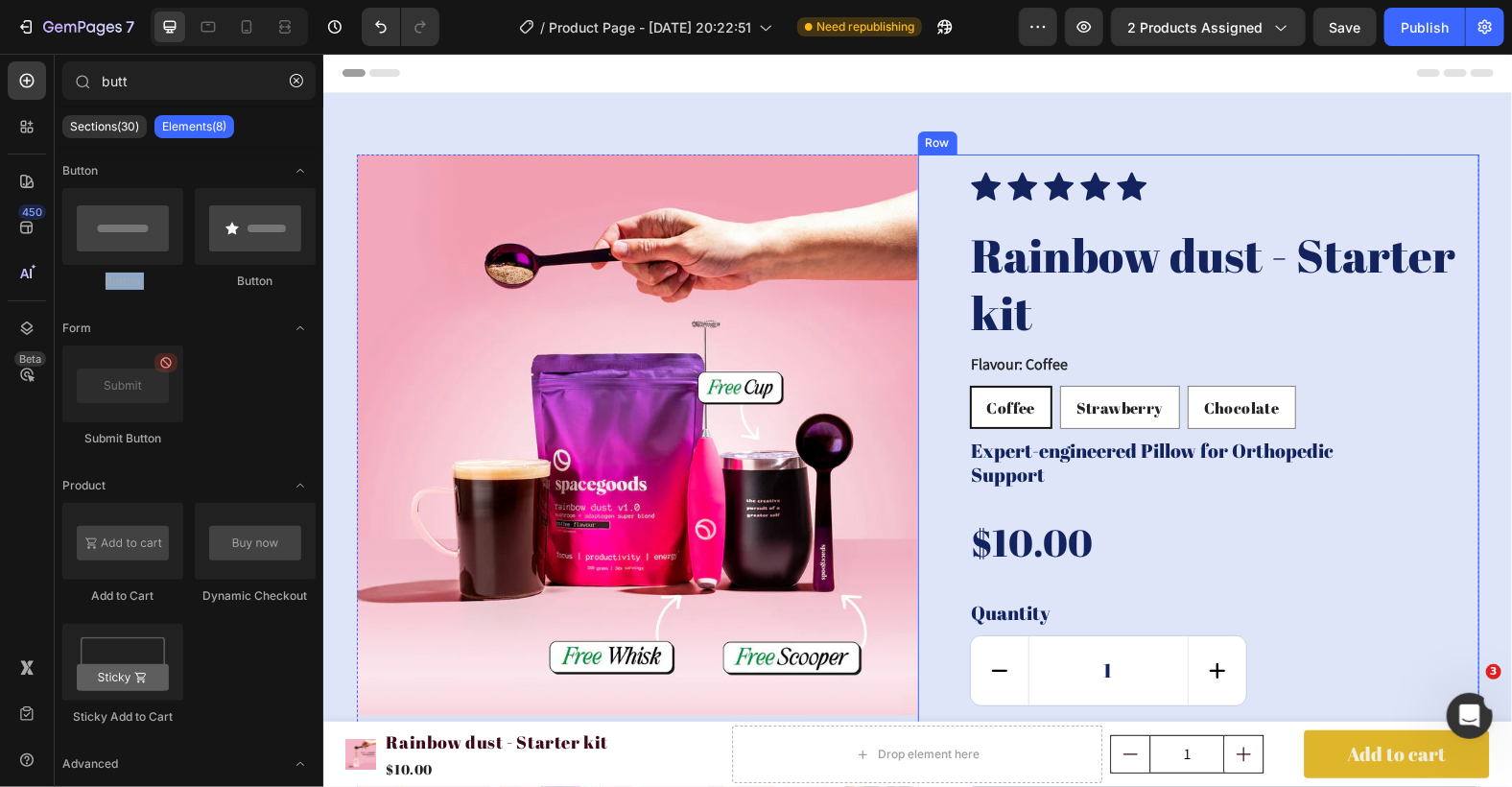
drag, startPoint x: 380, startPoint y: 271, endPoint x: 1023, endPoint y: 387, distance: 653.4
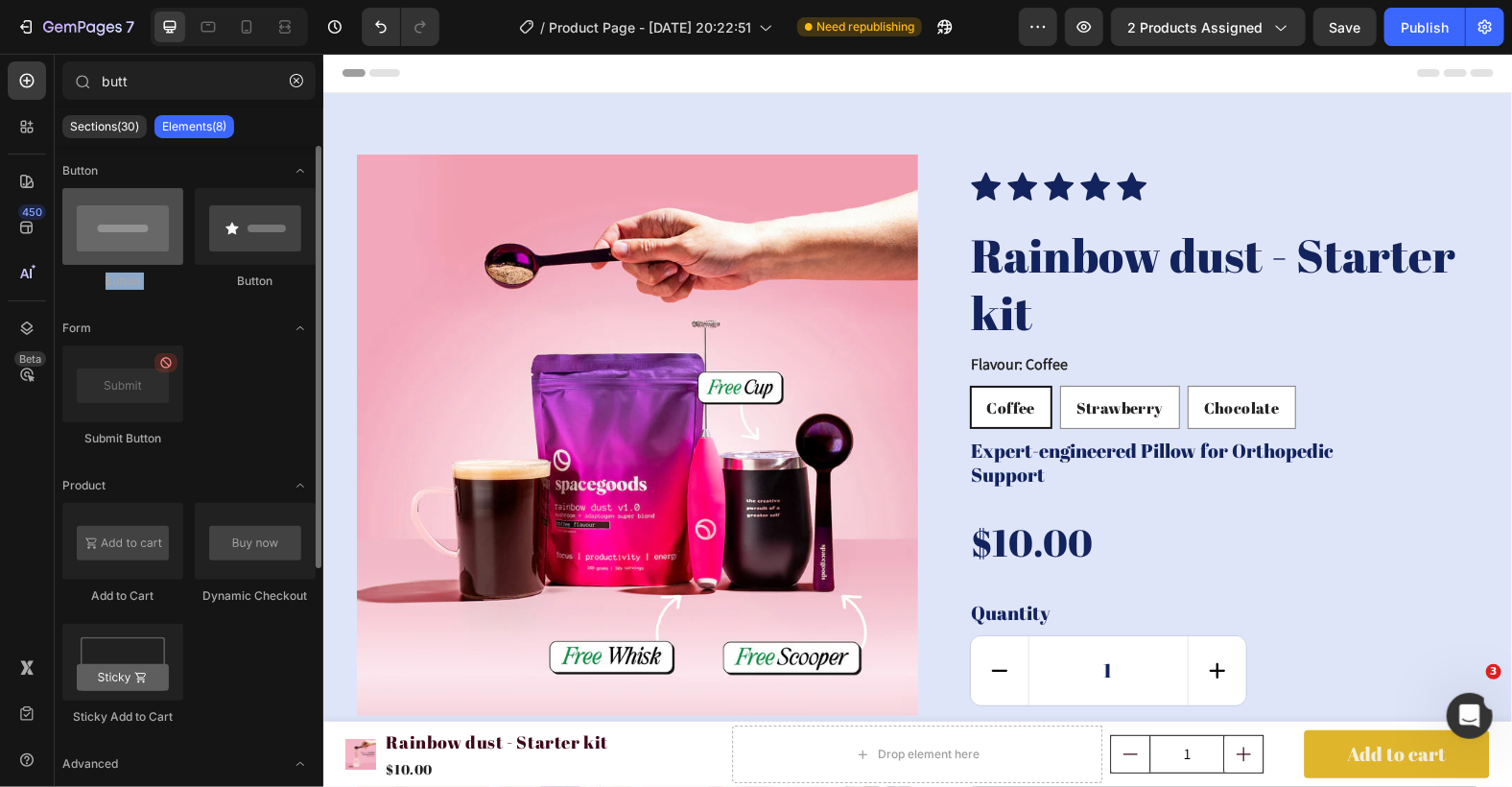
click at [105, 226] on div at bounding box center [123, 226] width 121 height 77
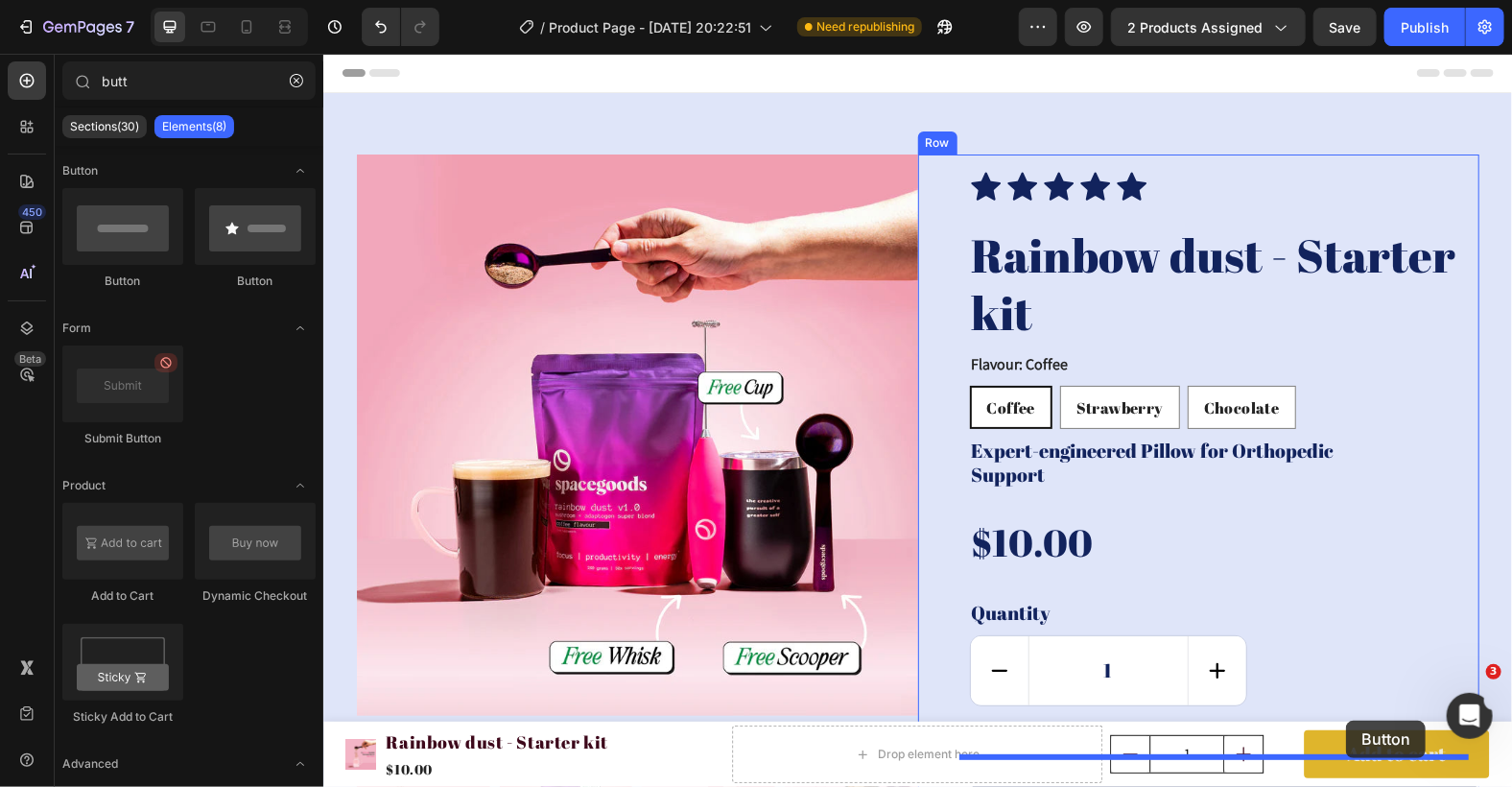
scroll to position [21, 0]
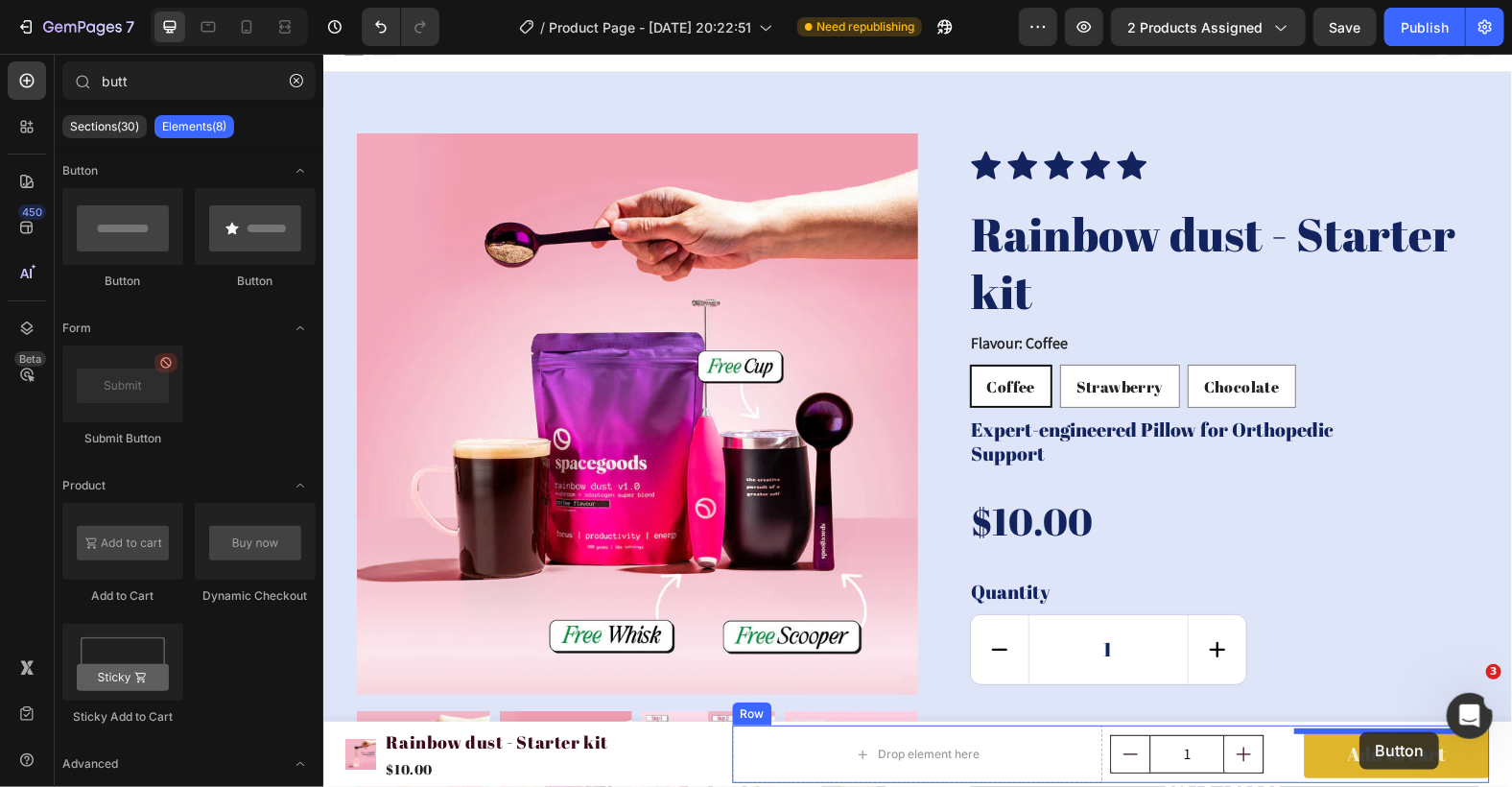
drag, startPoint x: 423, startPoint y: 287, endPoint x: 1356, endPoint y: 728, distance: 1032.0
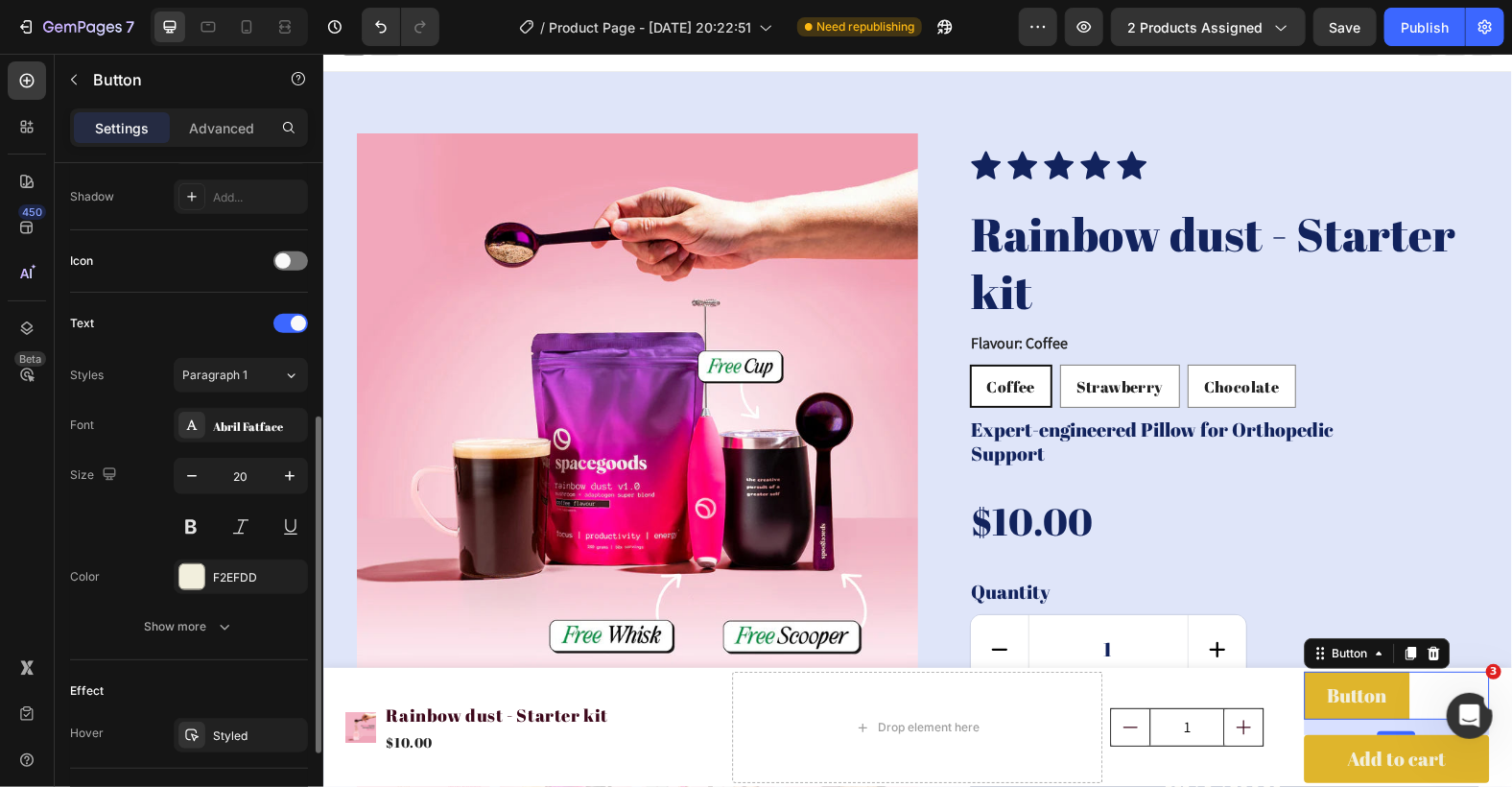
scroll to position [689, 0]
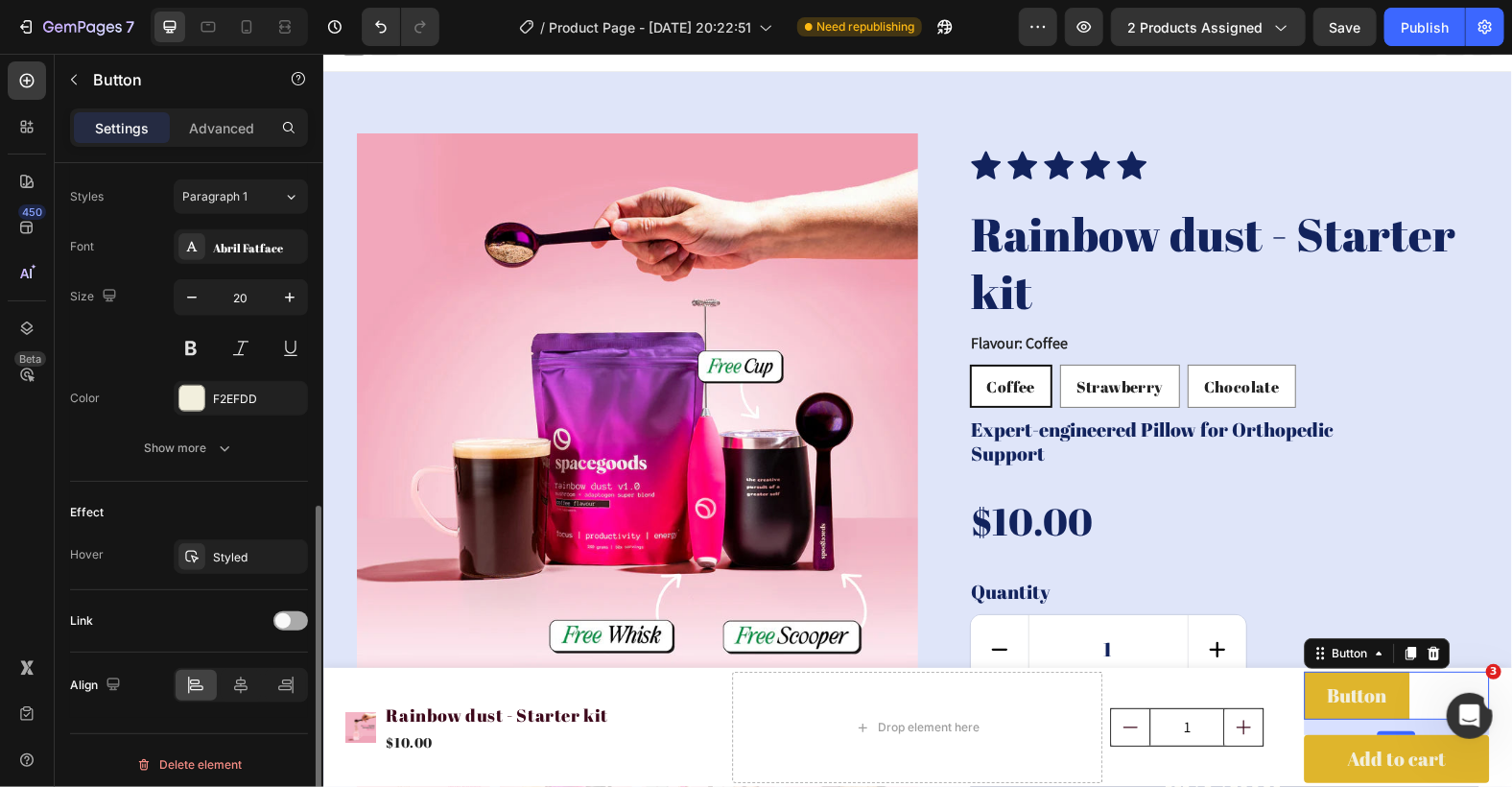
click at [290, 613] on span at bounding box center [282, 620] width 15 height 15
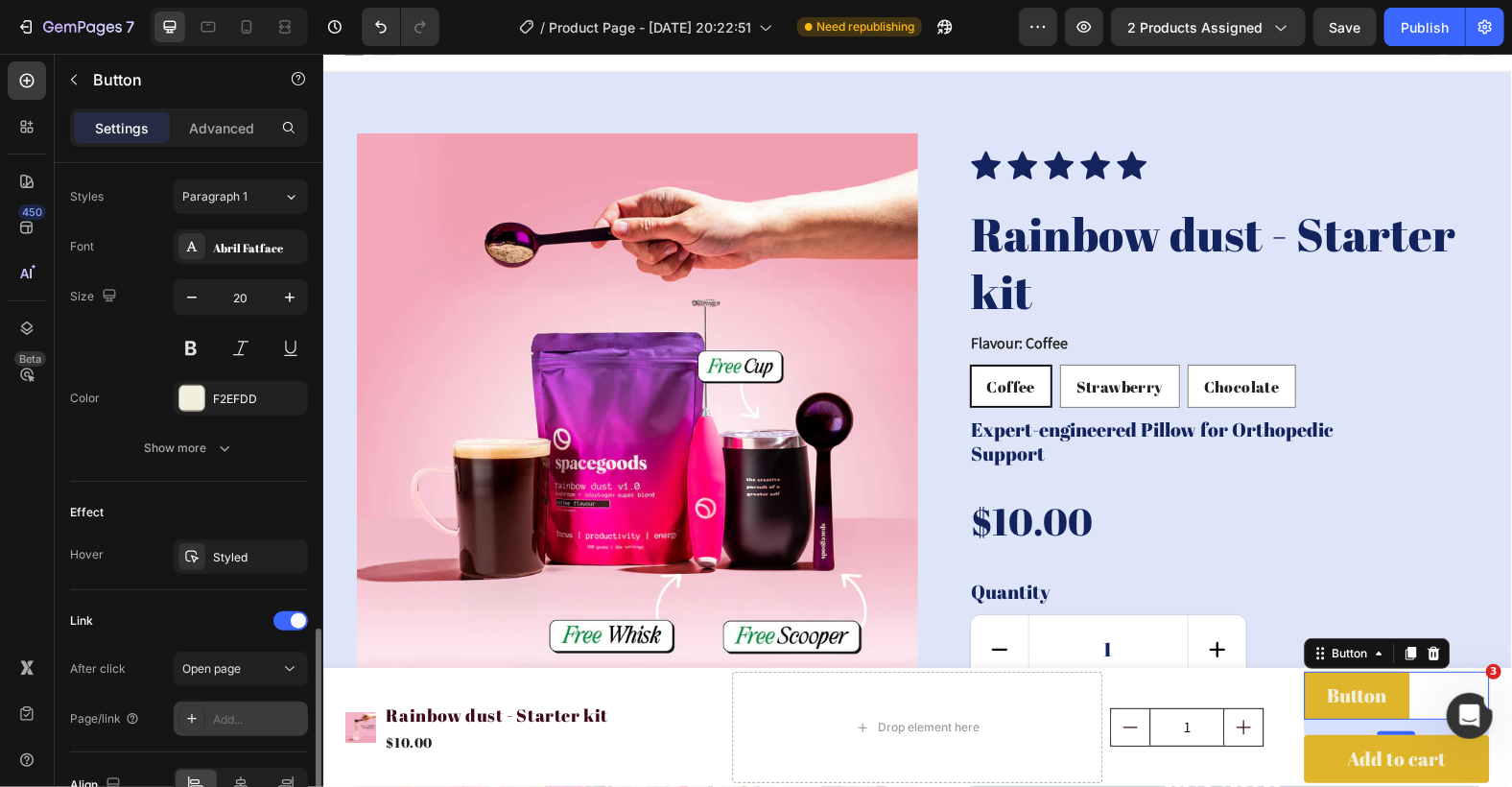
scroll to position [790, 0]
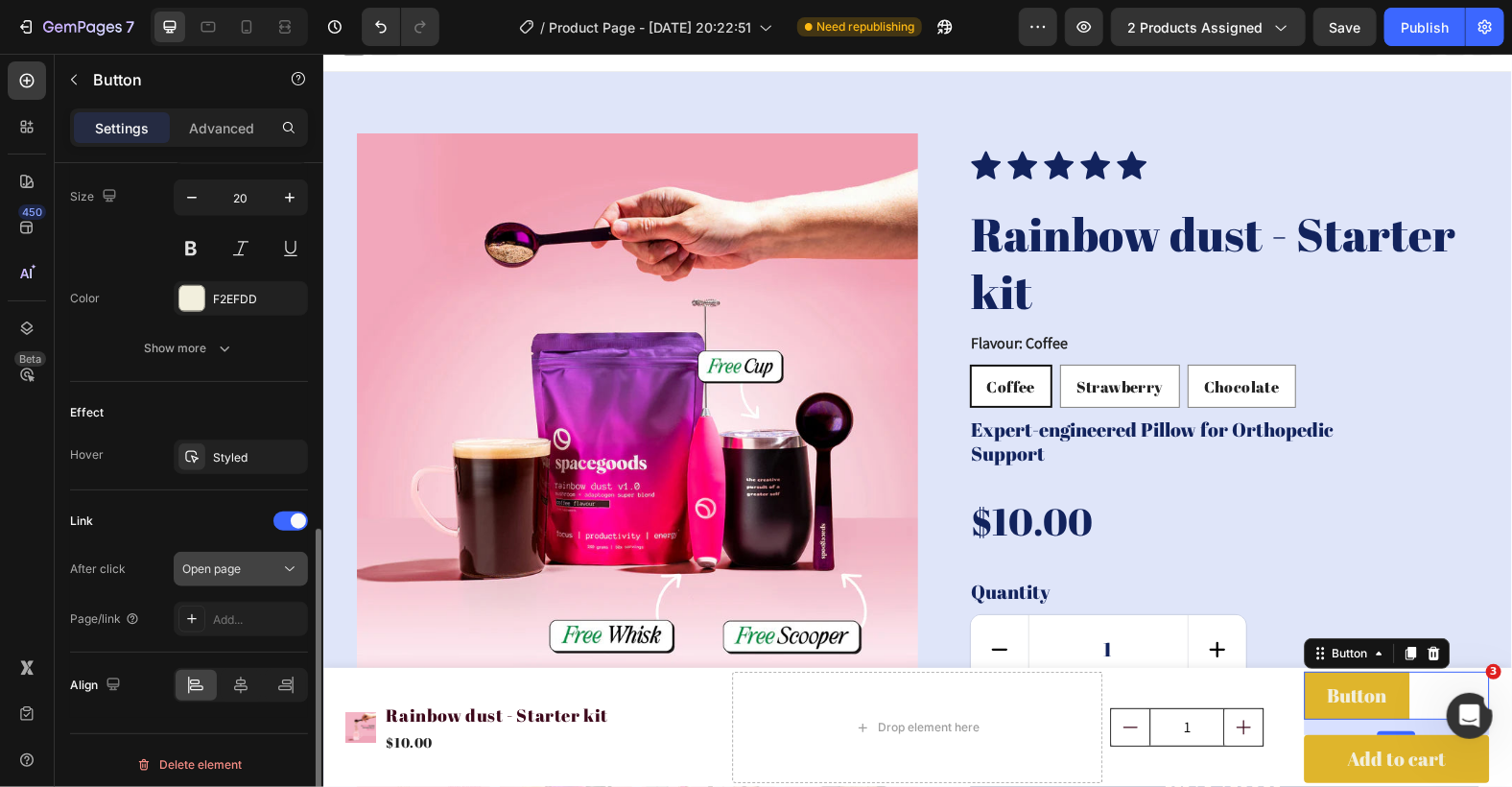
drag, startPoint x: 276, startPoint y: 563, endPoint x: 303, endPoint y: 566, distance: 27.2
click at [277, 564] on div "Open page" at bounding box center [231, 568] width 98 height 17
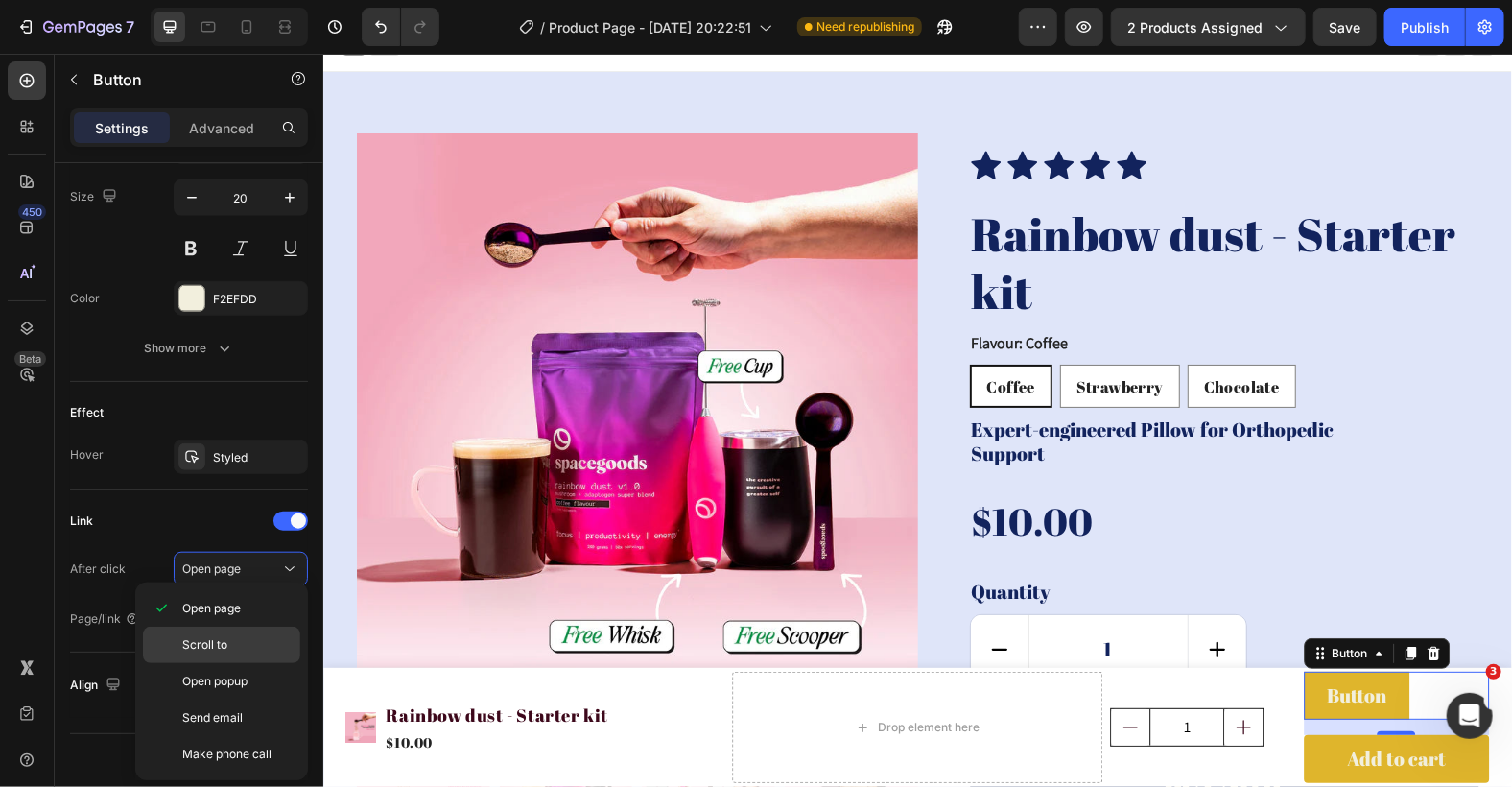
click at [259, 640] on p "Scroll to" at bounding box center [237, 645] width 110 height 17
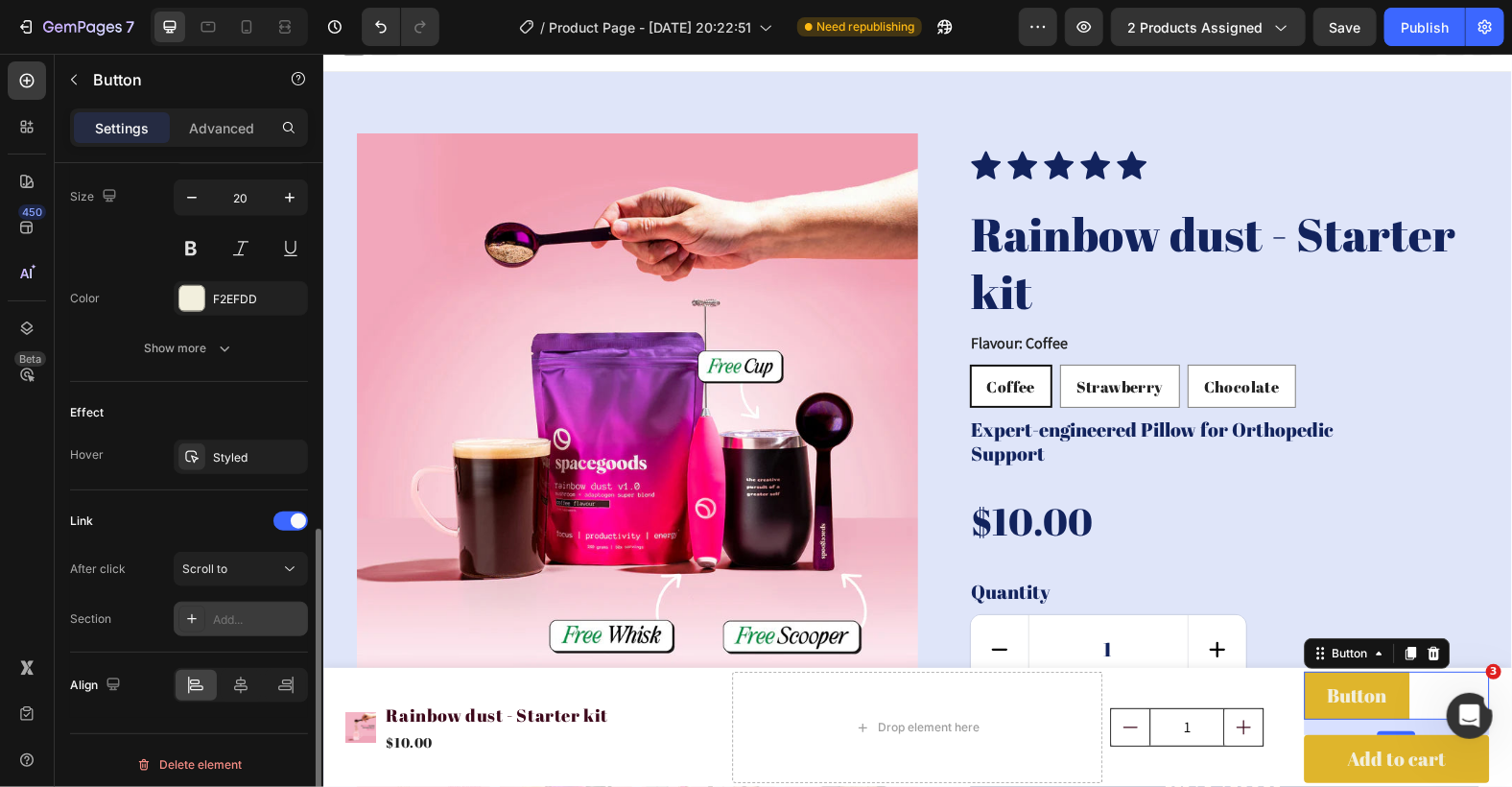
click at [273, 611] on div "Add..." at bounding box center [258, 619] width 91 height 17
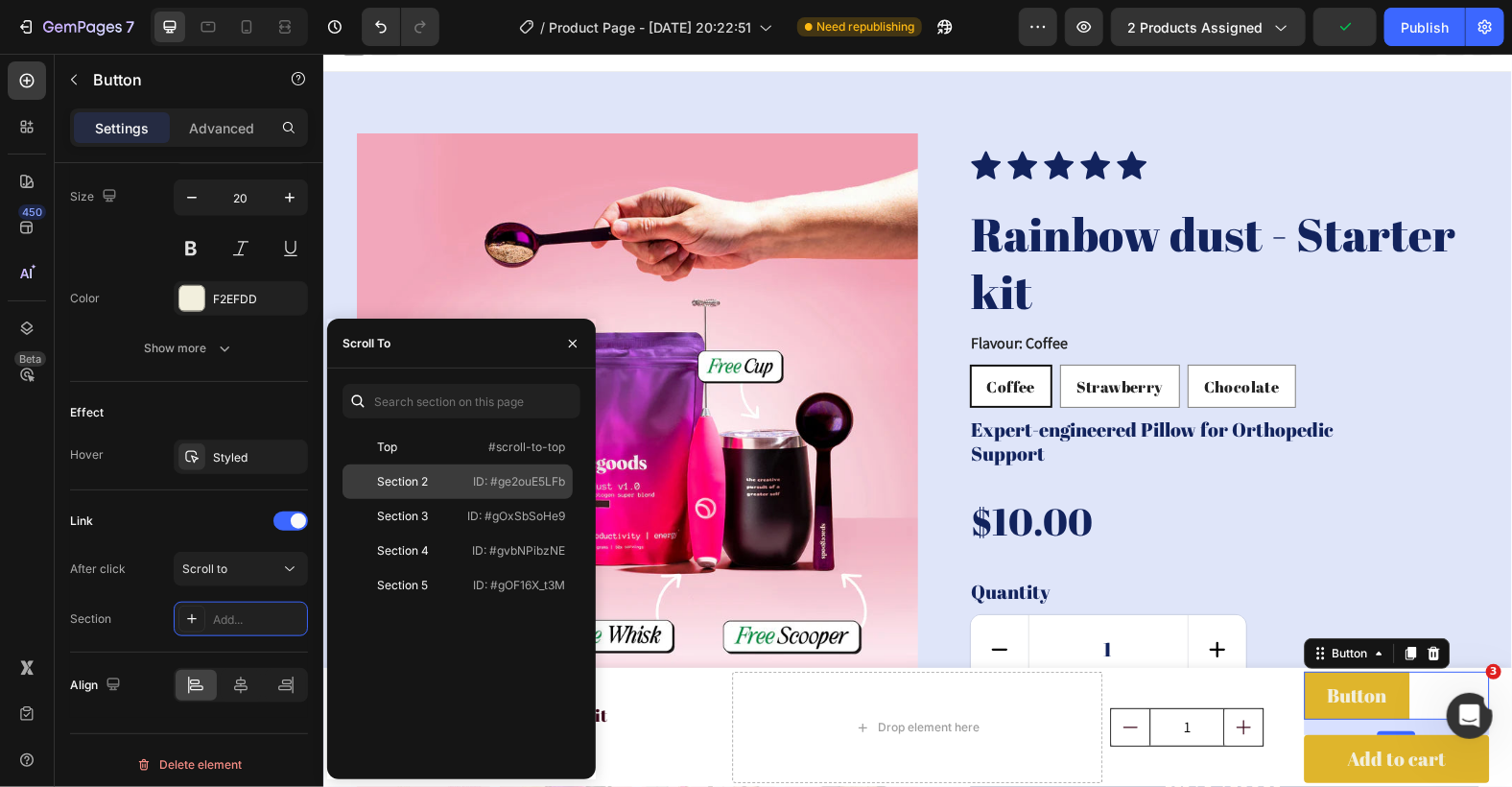
click at [465, 483] on div "Section 2 ID: #ge2ouE5LFb" at bounding box center [457, 481] width 230 height 35
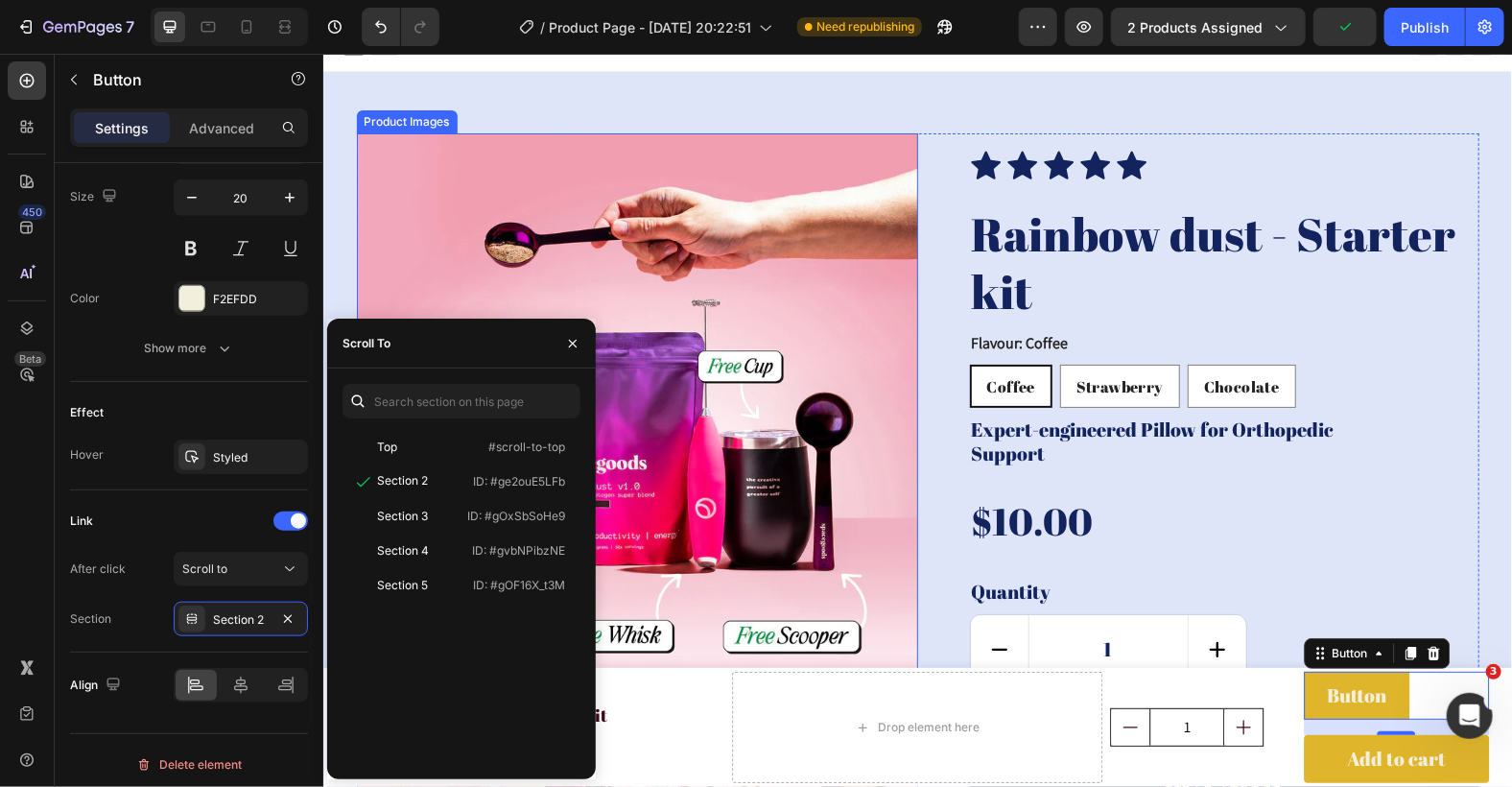
scroll to position [0, 0]
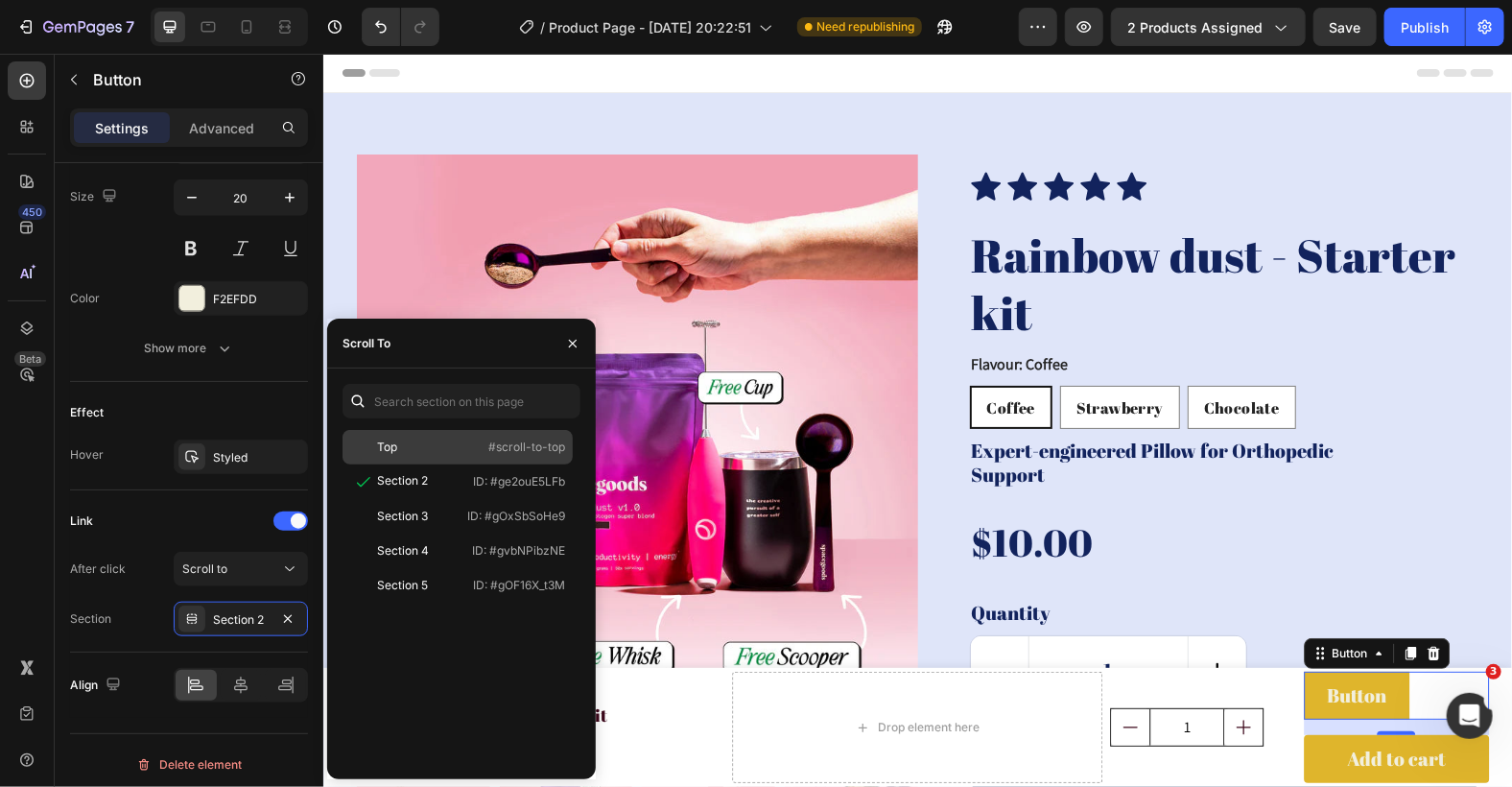
click at [514, 449] on p "#scroll-to-top" at bounding box center [526, 446] width 77 height 17
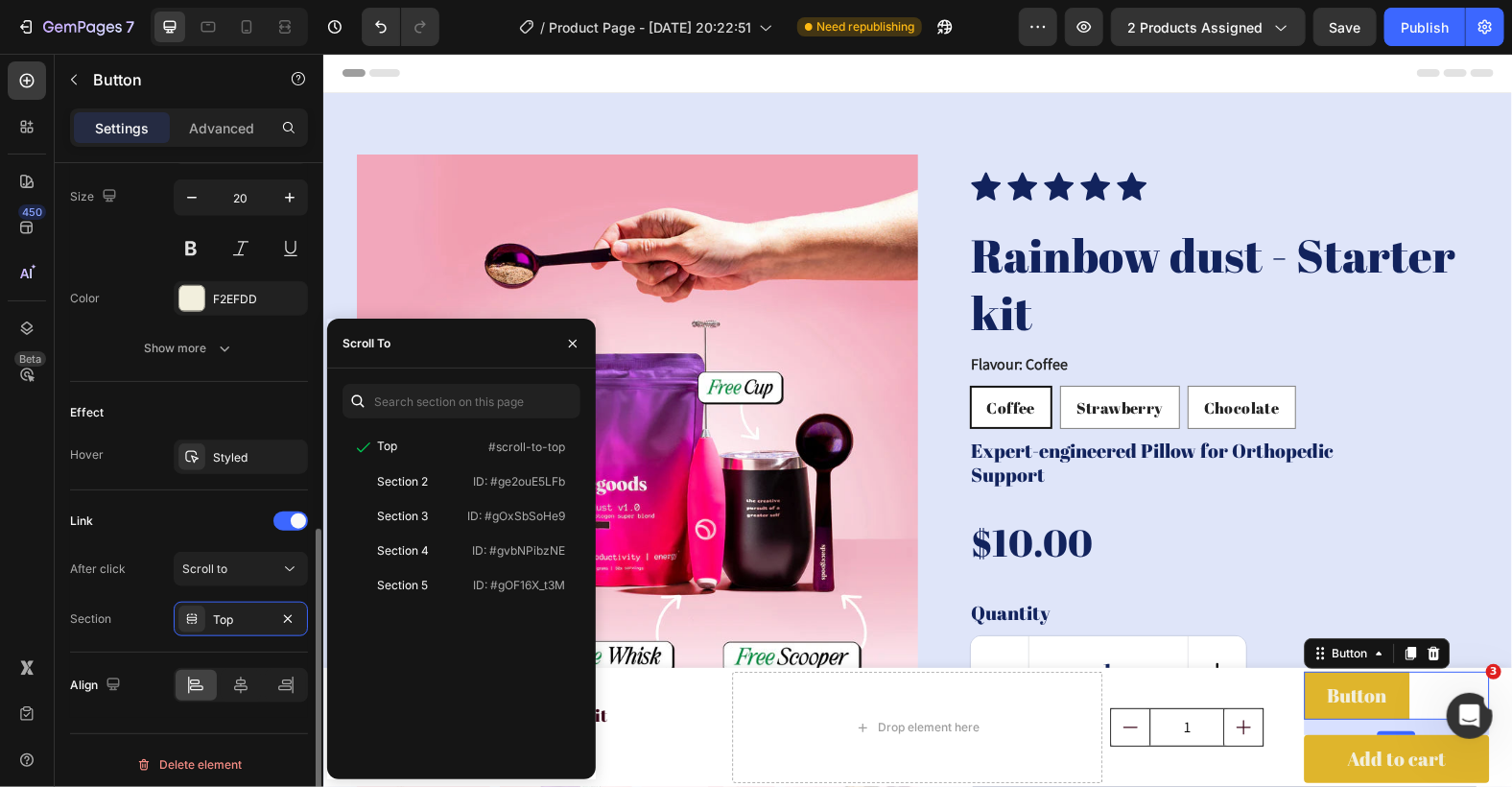
click at [202, 506] on div "Link" at bounding box center [188, 521] width 238 height 31
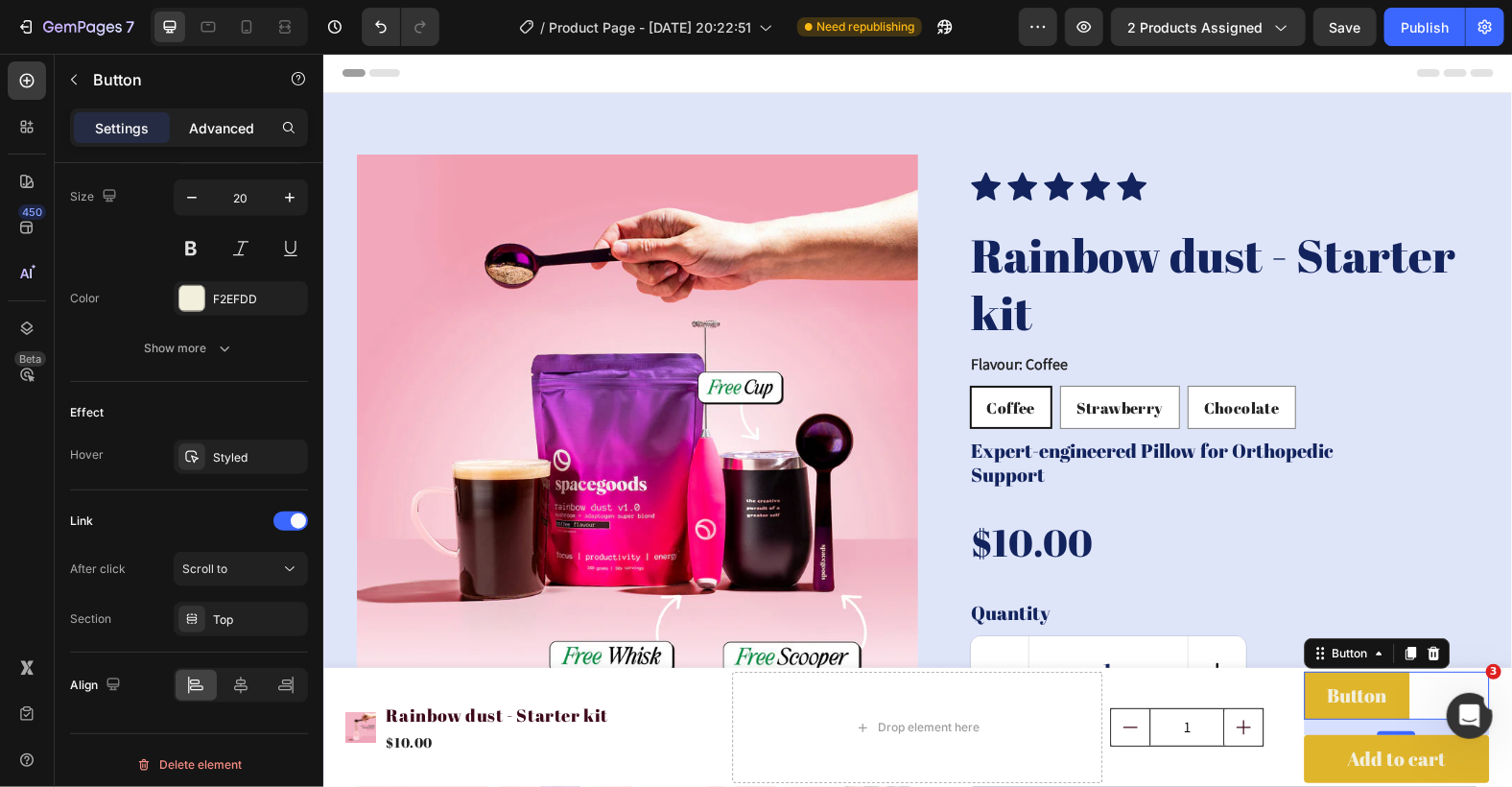
click at [219, 118] on p "Advanced" at bounding box center [221, 128] width 65 height 20
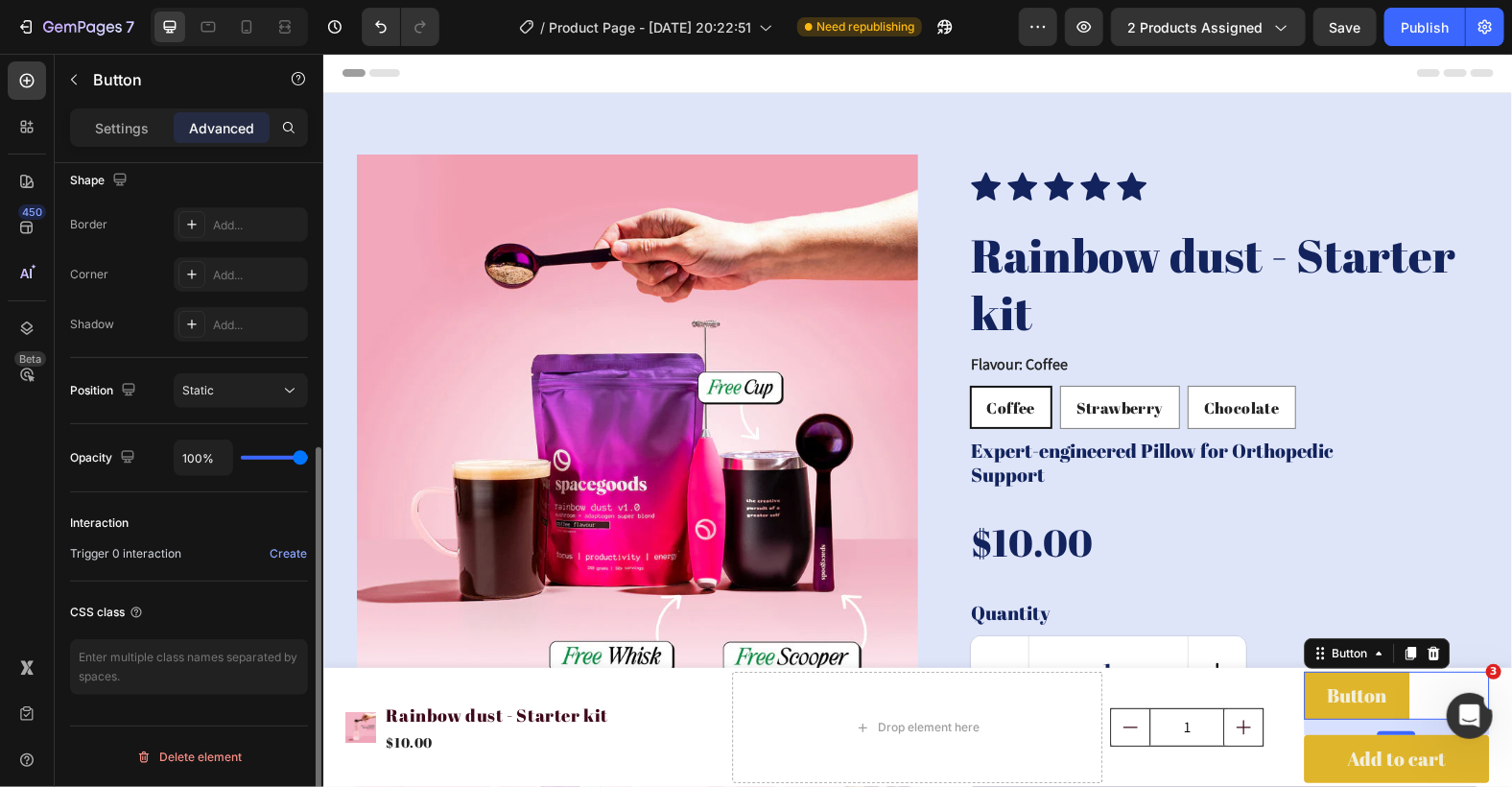
scroll to position [502, 0]
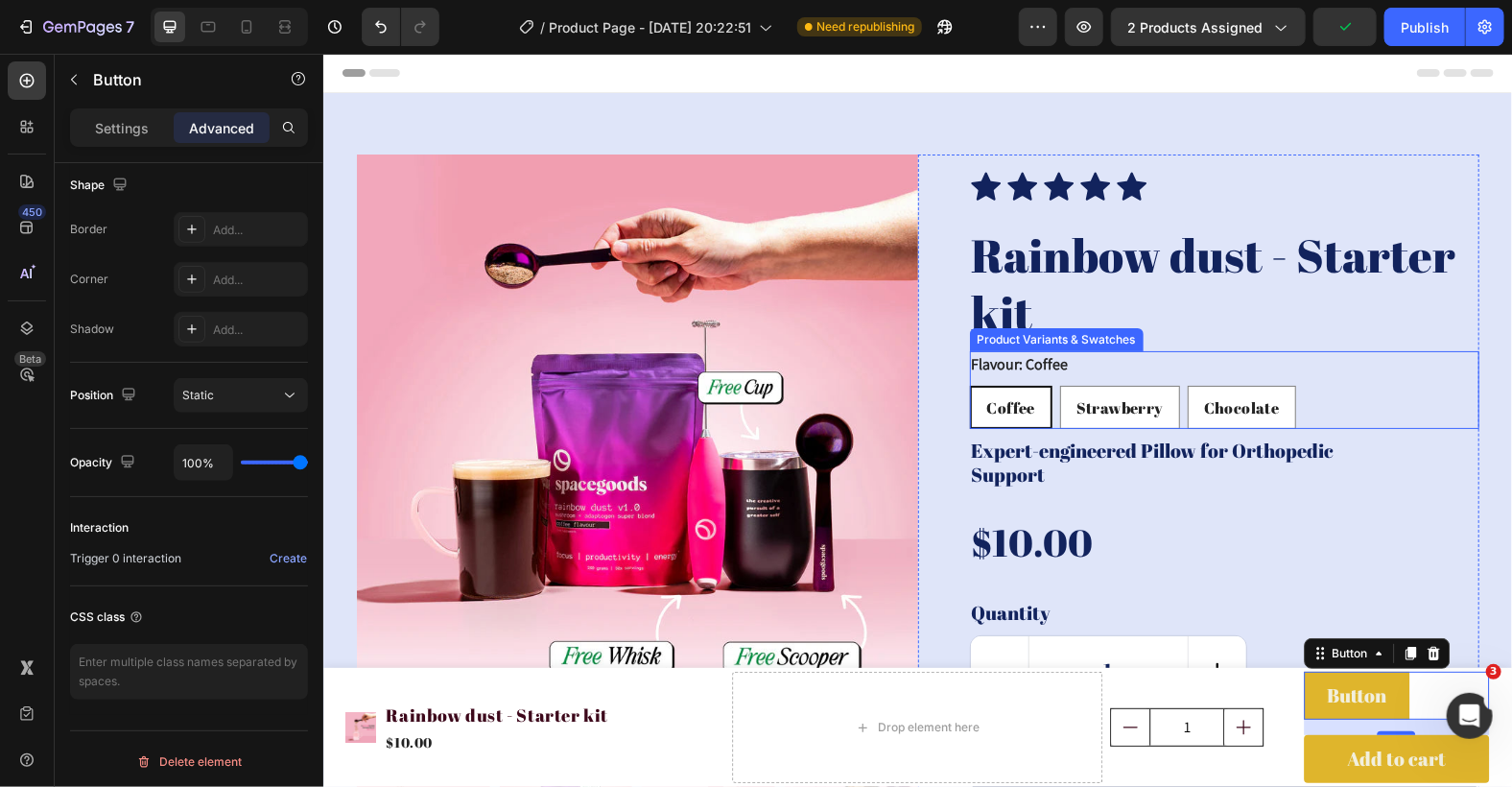
click at [1304, 370] on div "Flavour: Coffee Coffee Coffee Coffee Strawberry Strawberry Strawberry Chocolate…" at bounding box center [1223, 390] width 509 height 78
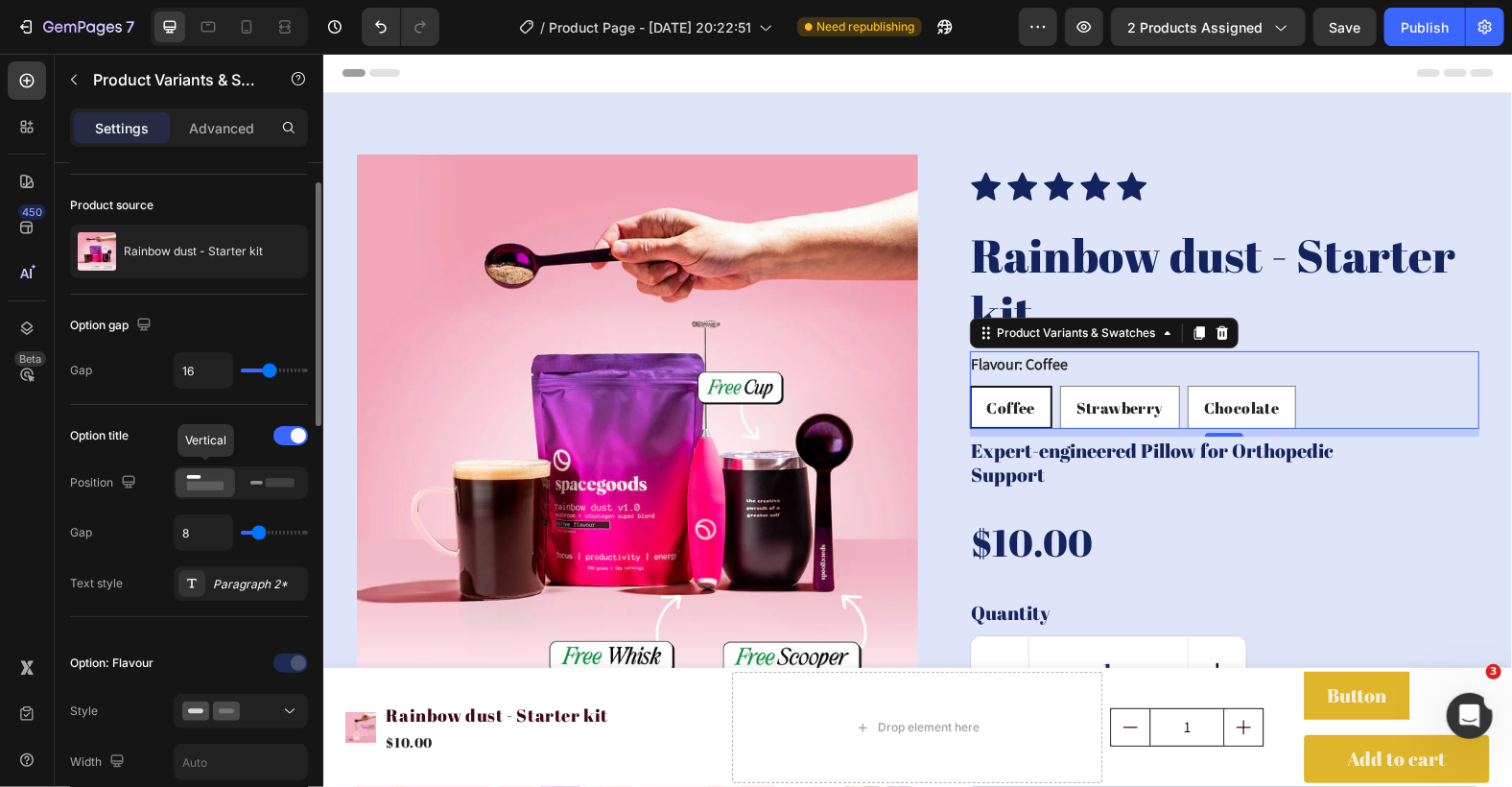
scroll to position [0, 0]
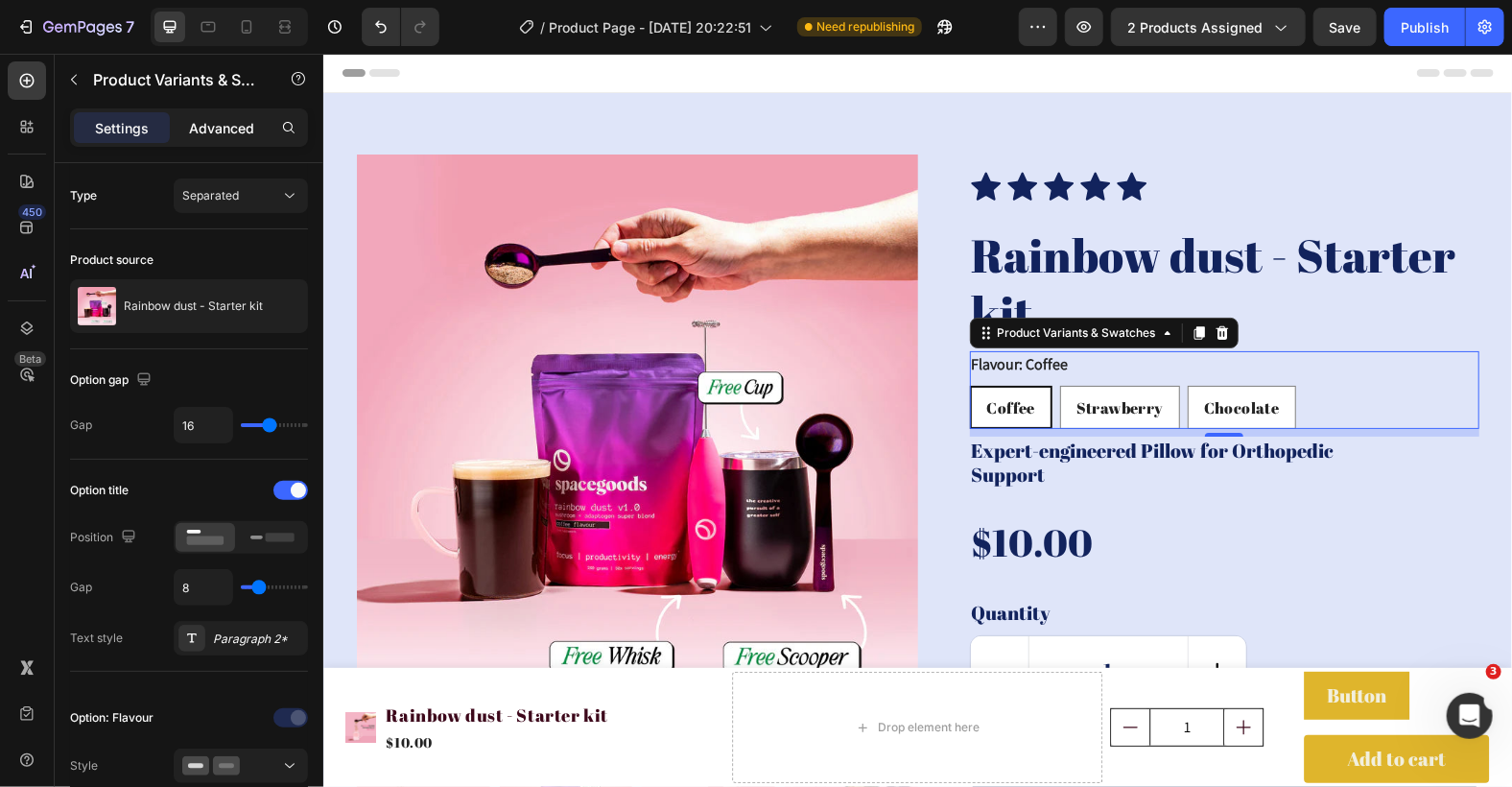
click at [241, 126] on p "Advanced" at bounding box center [221, 128] width 65 height 20
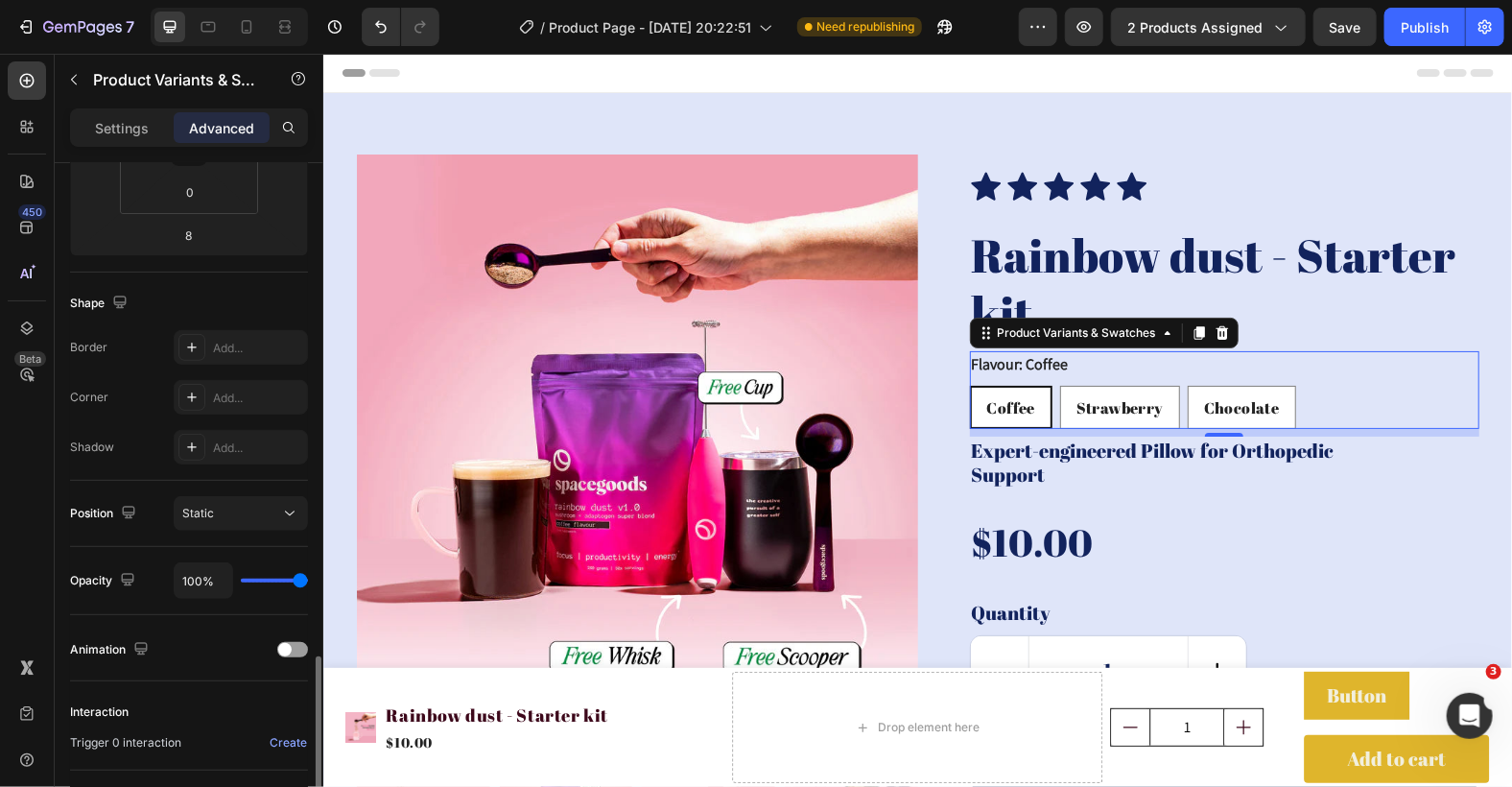
scroll to position [567, 0]
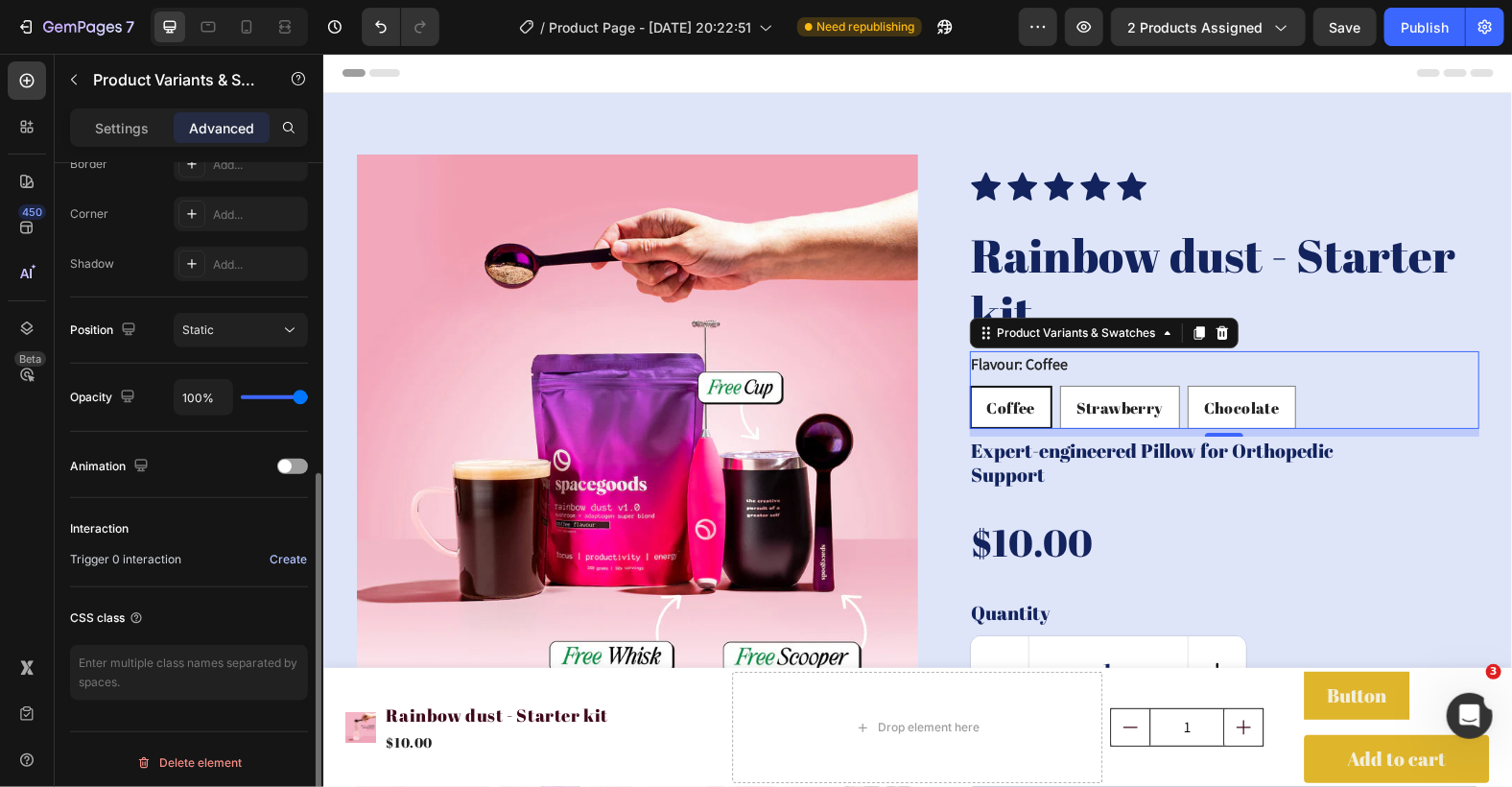
click at [296, 555] on div "Create" at bounding box center [289, 559] width 38 height 17
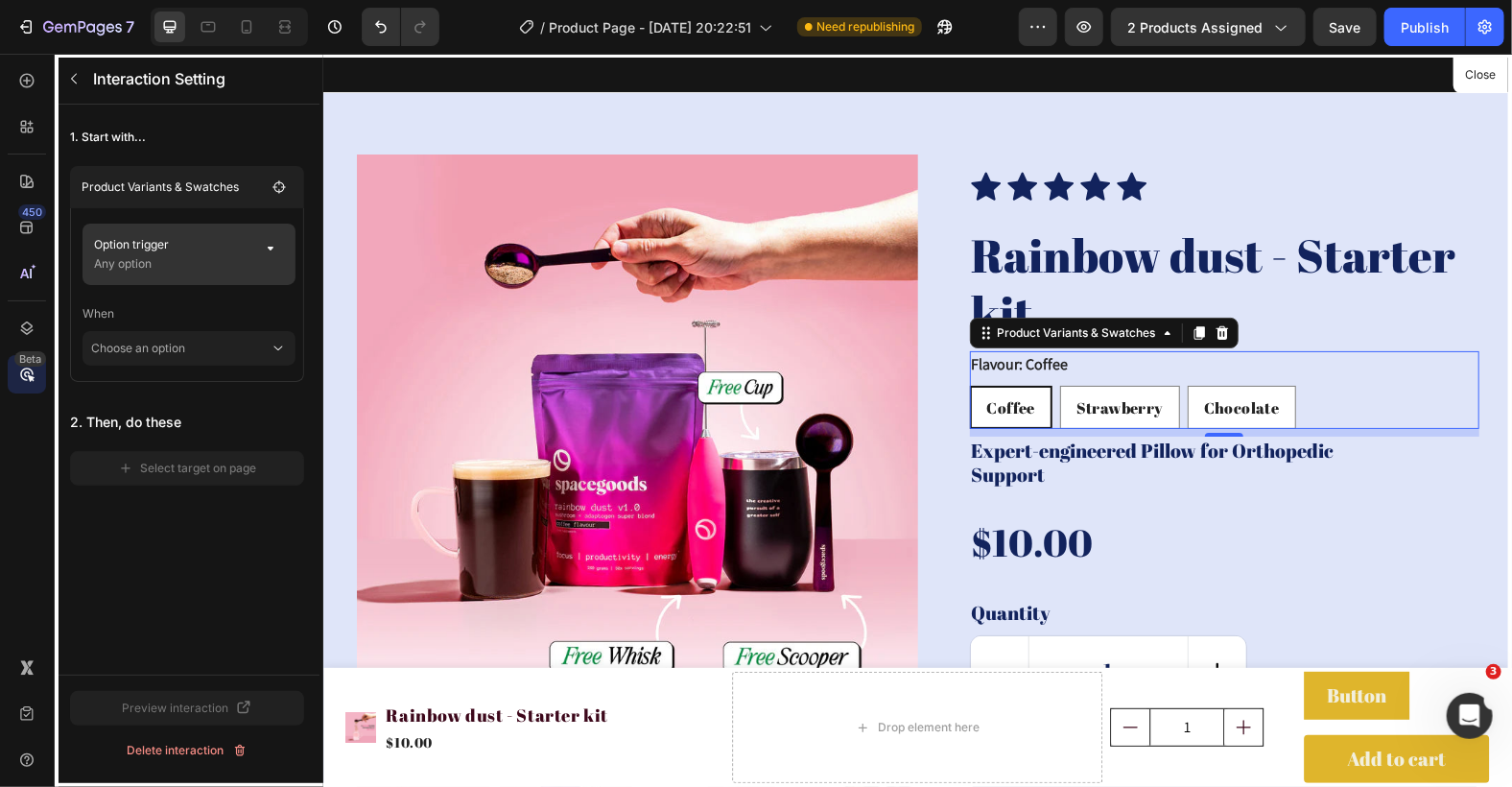
click at [264, 263] on div "Option trigger Any option" at bounding box center [189, 254] width 213 height 62
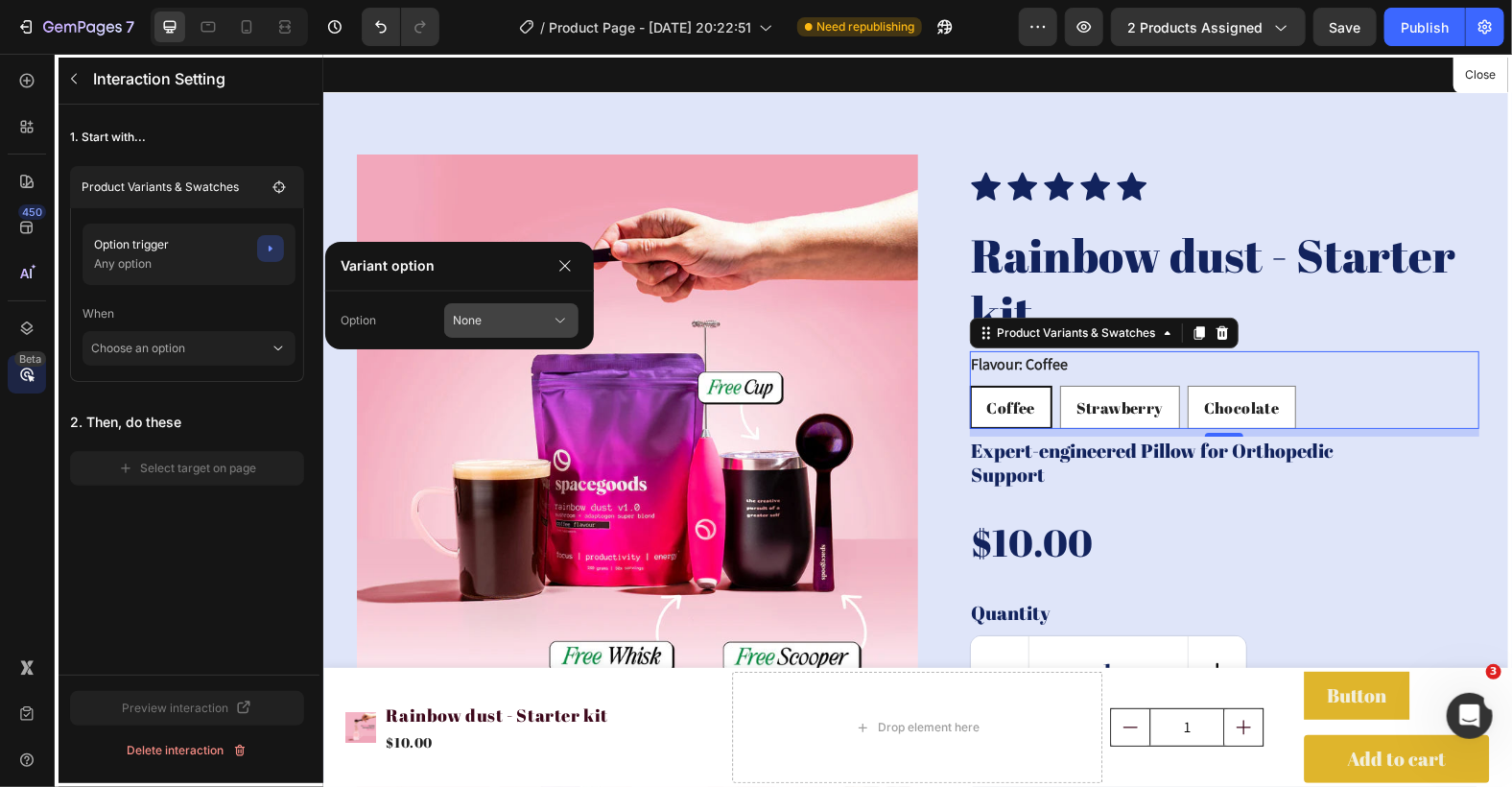
click at [478, 309] on button "None" at bounding box center [511, 320] width 134 height 35
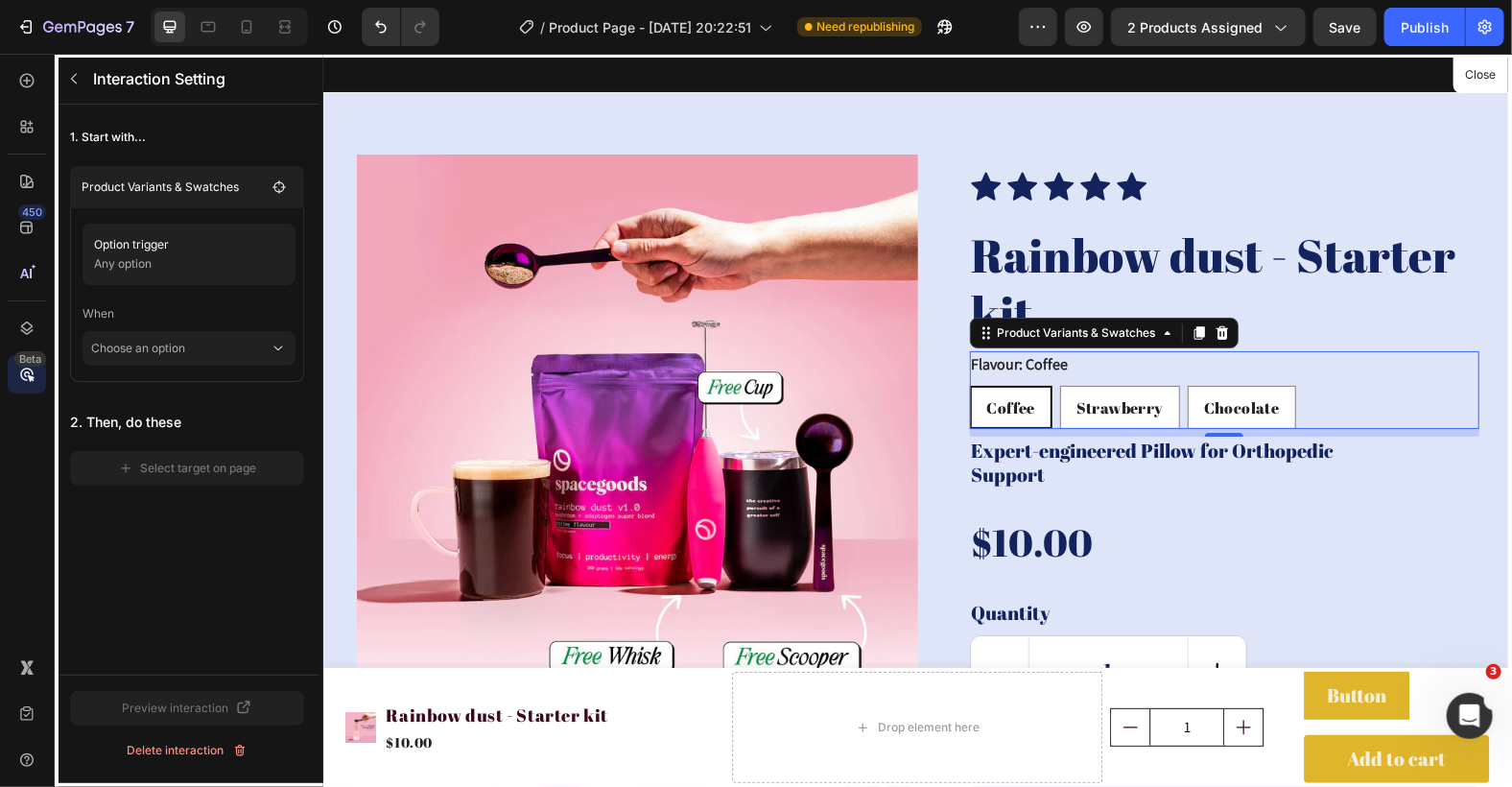
click at [229, 305] on p "When" at bounding box center [189, 314] width 213 height 35
click at [241, 348] on p "Choose an option" at bounding box center [179, 348] width 178 height 35
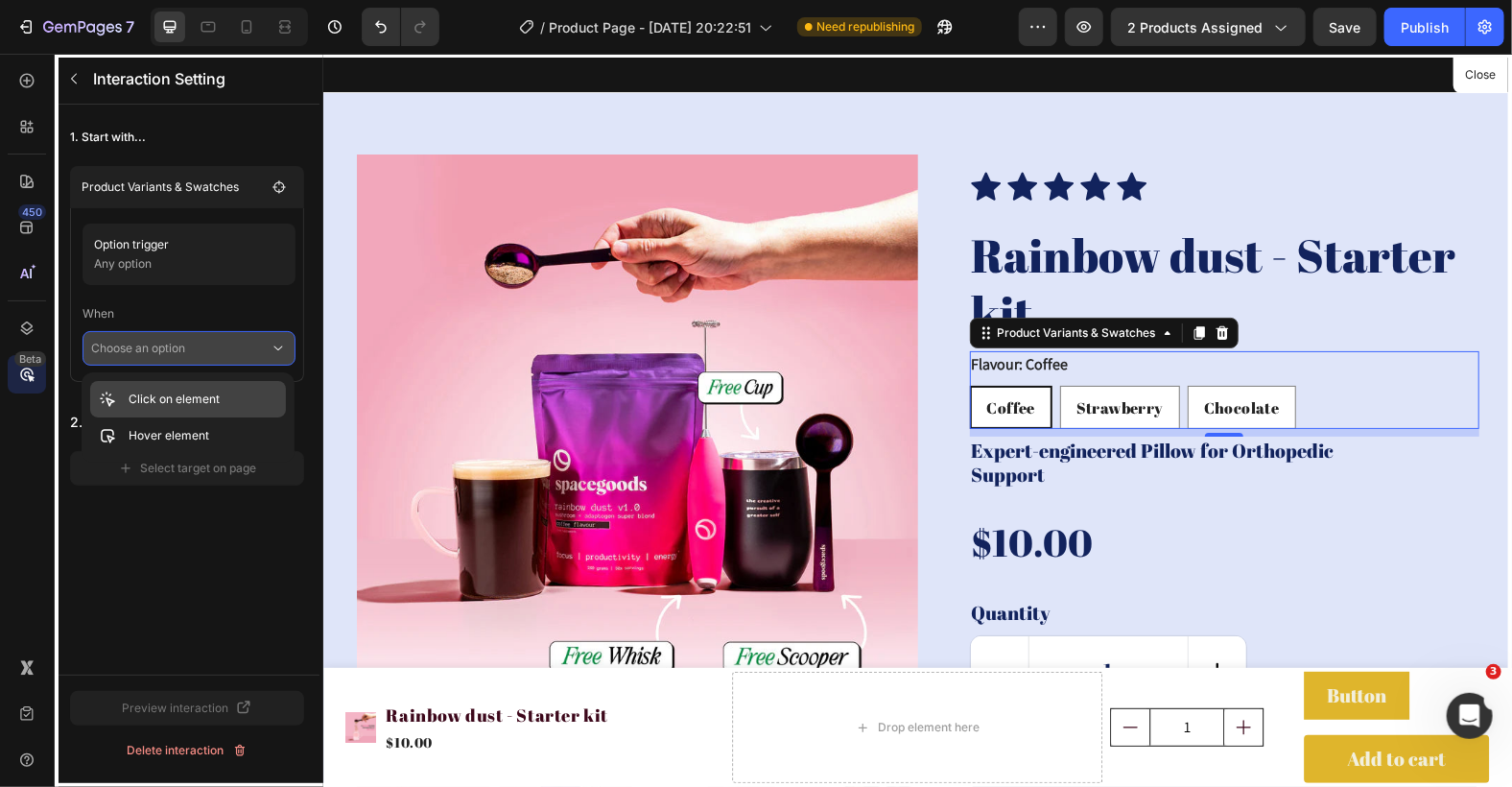
click at [223, 402] on div "Click on element" at bounding box center [188, 398] width 195 height 37
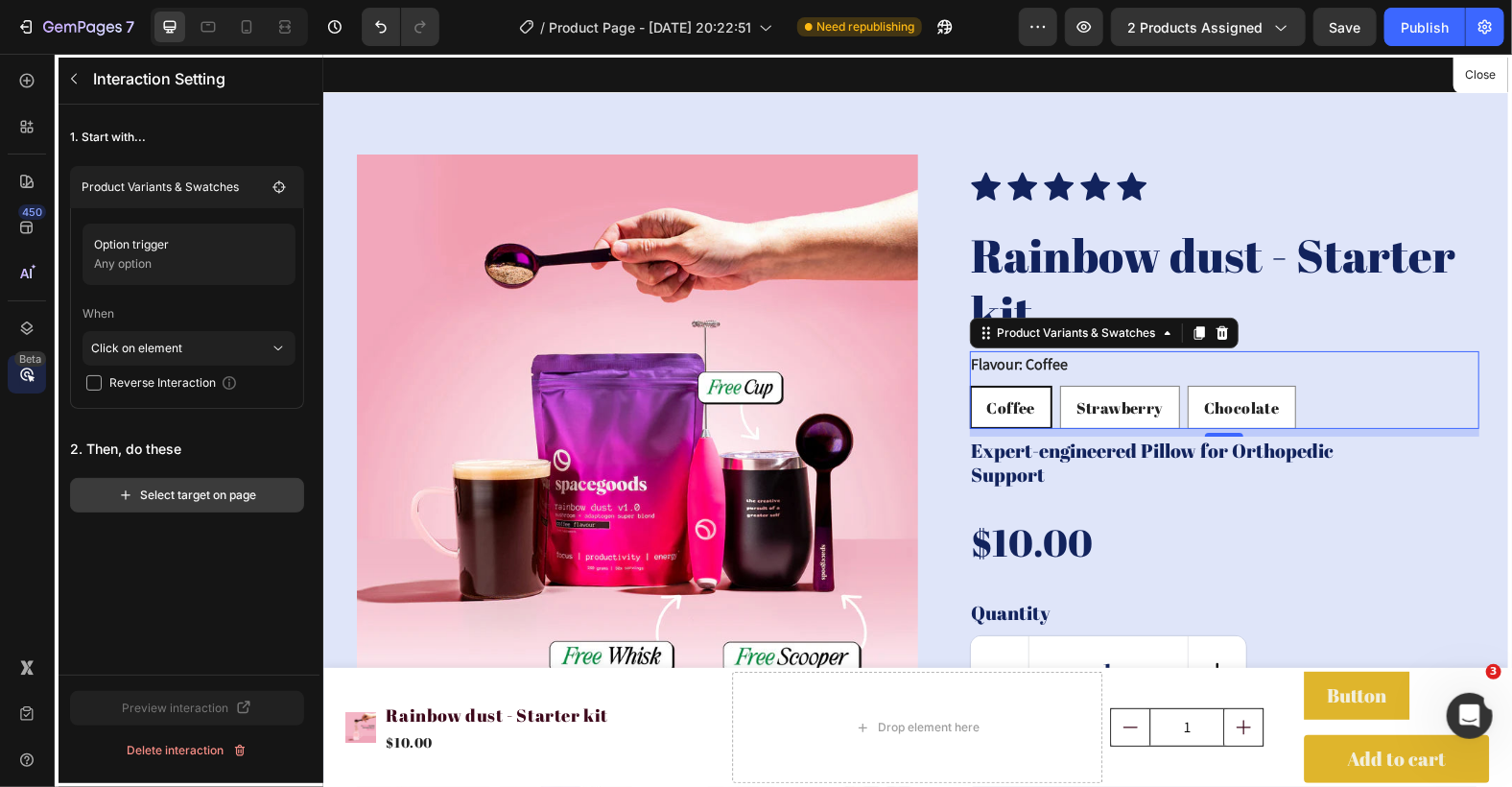
click at [221, 488] on div "Select target on page" at bounding box center [187, 494] width 139 height 17
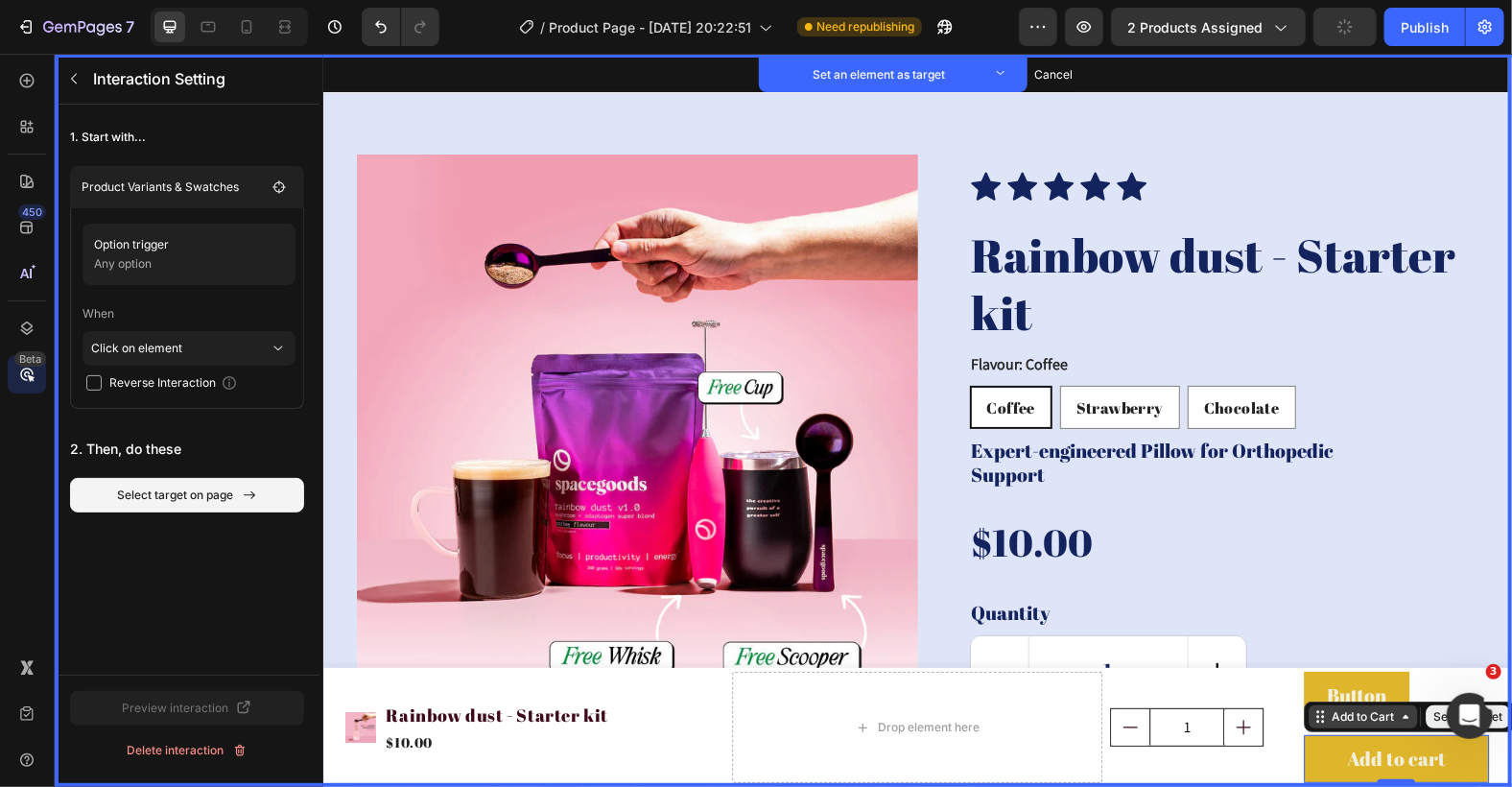
click at [1323, 726] on div "Add to Cart" at bounding box center [1362, 715] width 109 height 23
click at [1424, 715] on button "Set as target" at bounding box center [1466, 715] width 85 height 23
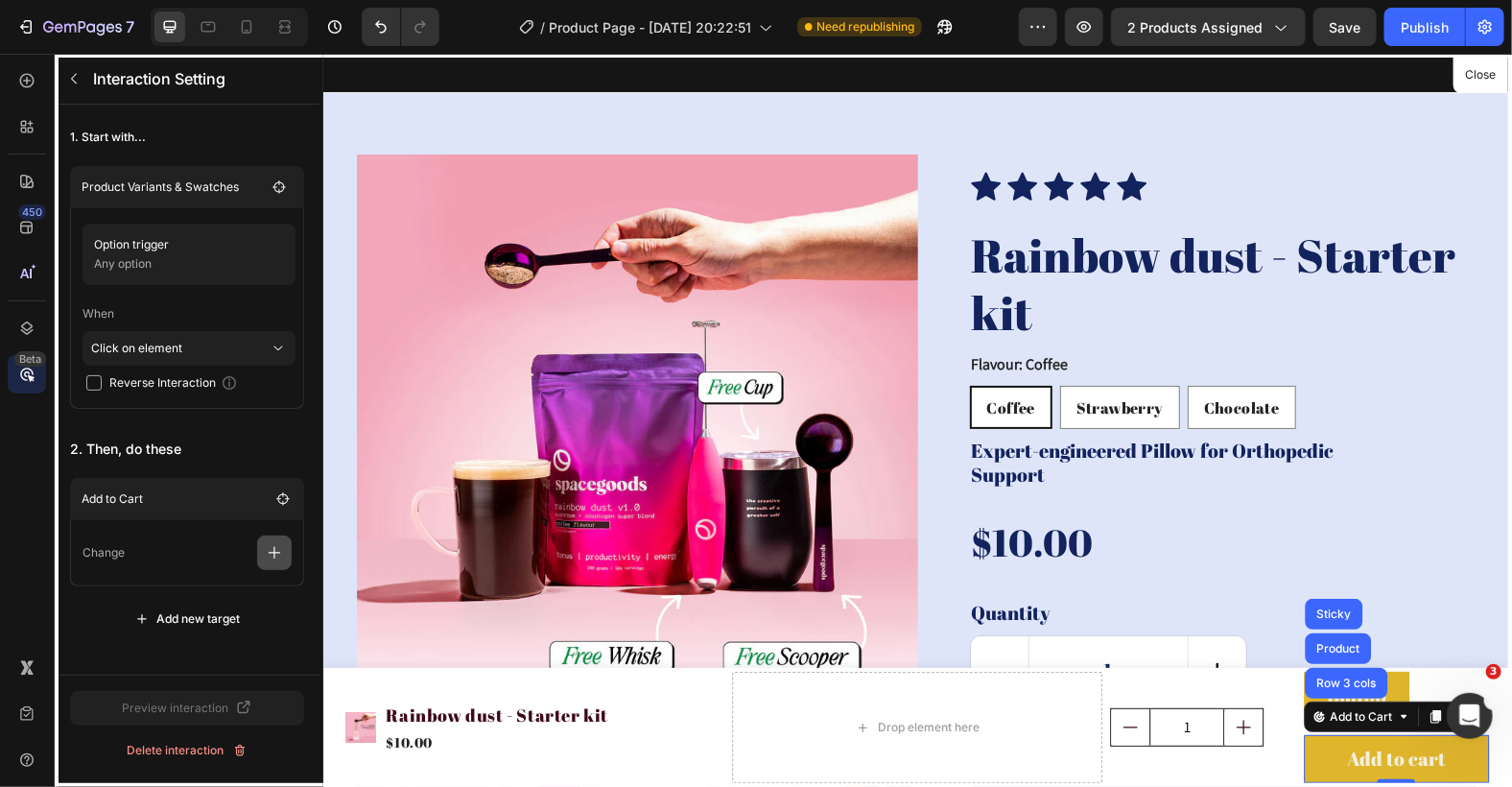
click at [273, 556] on icon "button" at bounding box center [274, 552] width 19 height 19
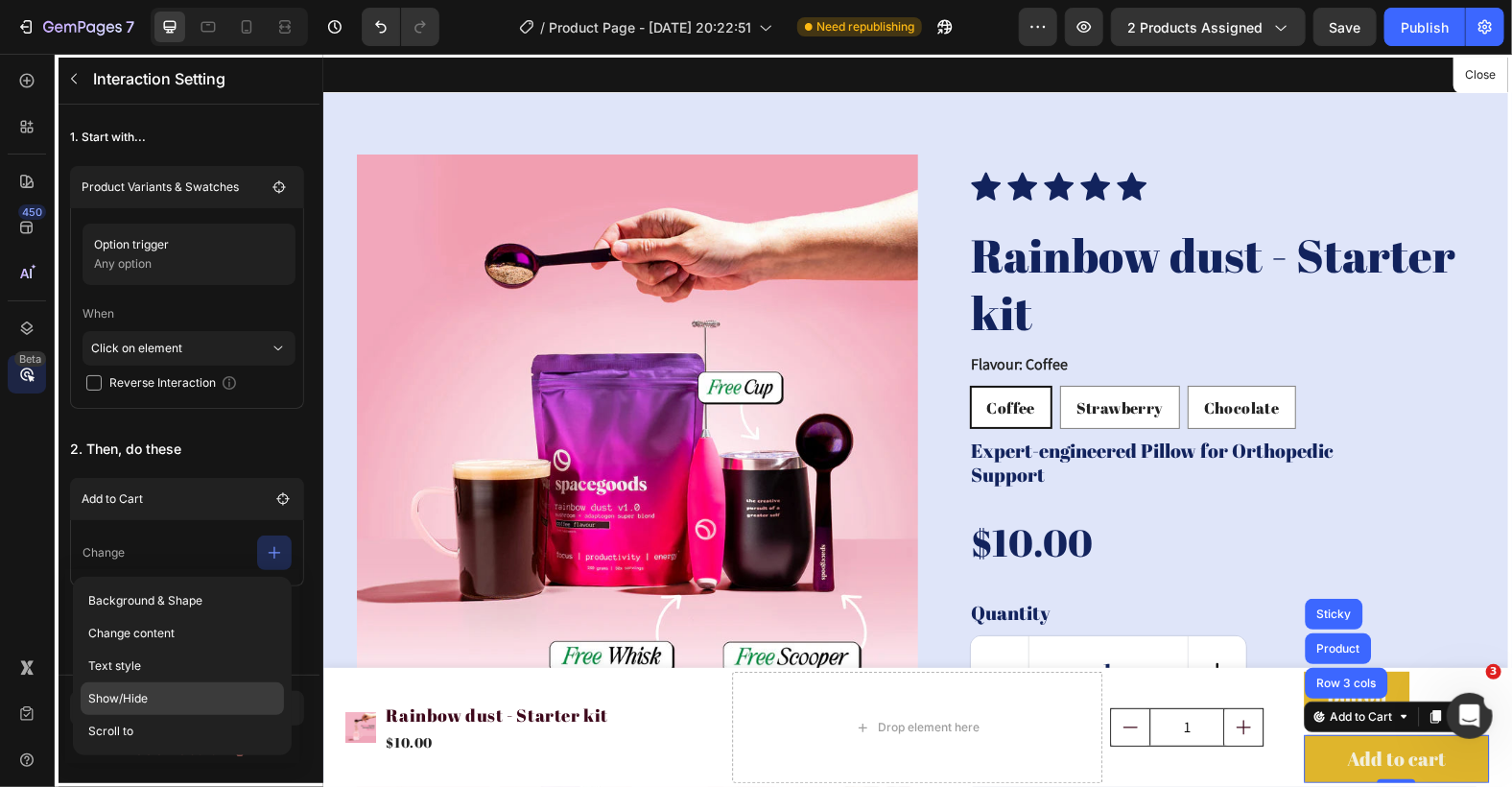
click at [208, 687] on p "Show/Hide" at bounding box center [182, 698] width 203 height 33
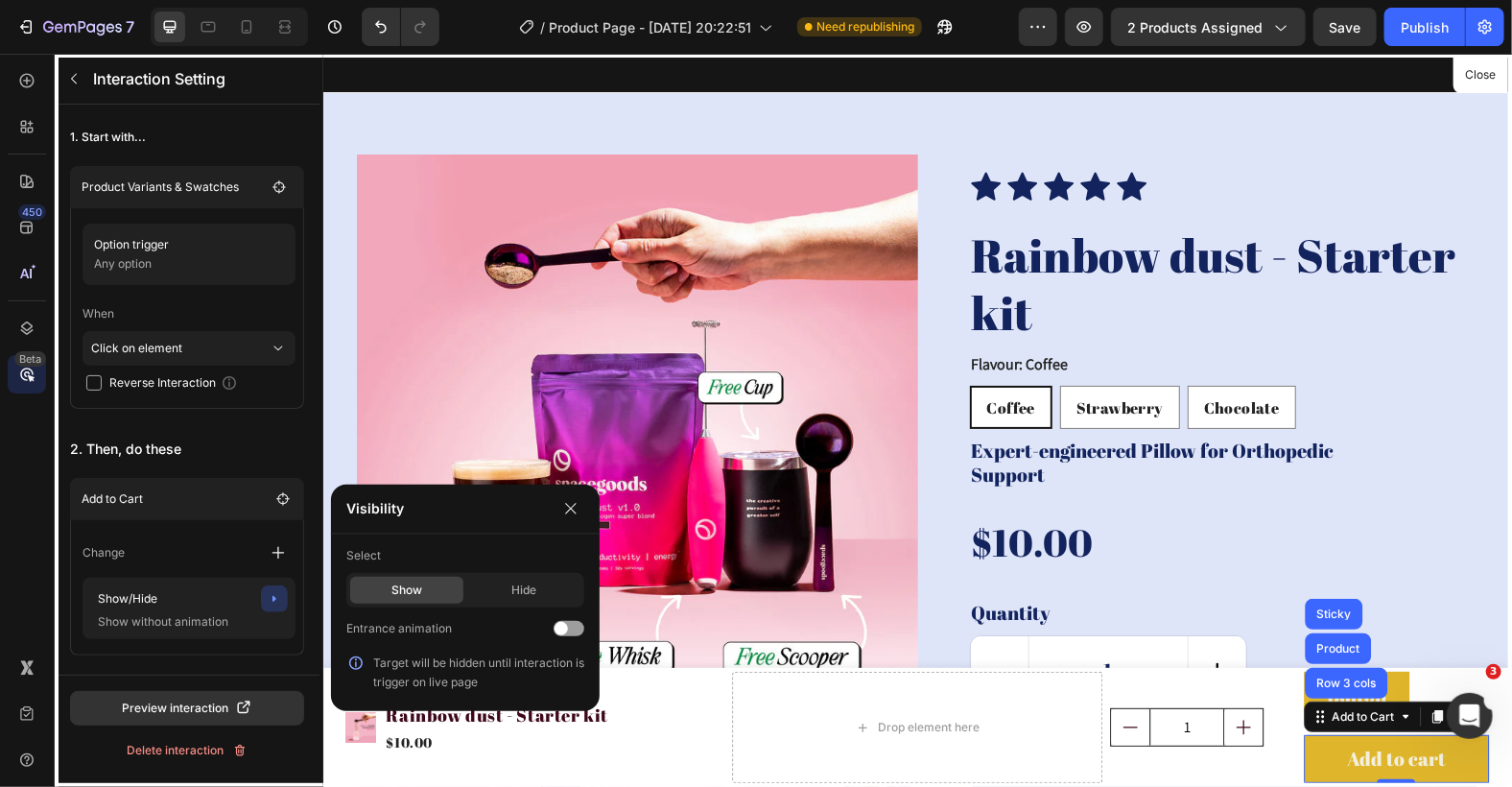
click at [427, 588] on div "Show" at bounding box center [407, 590] width 114 height 27
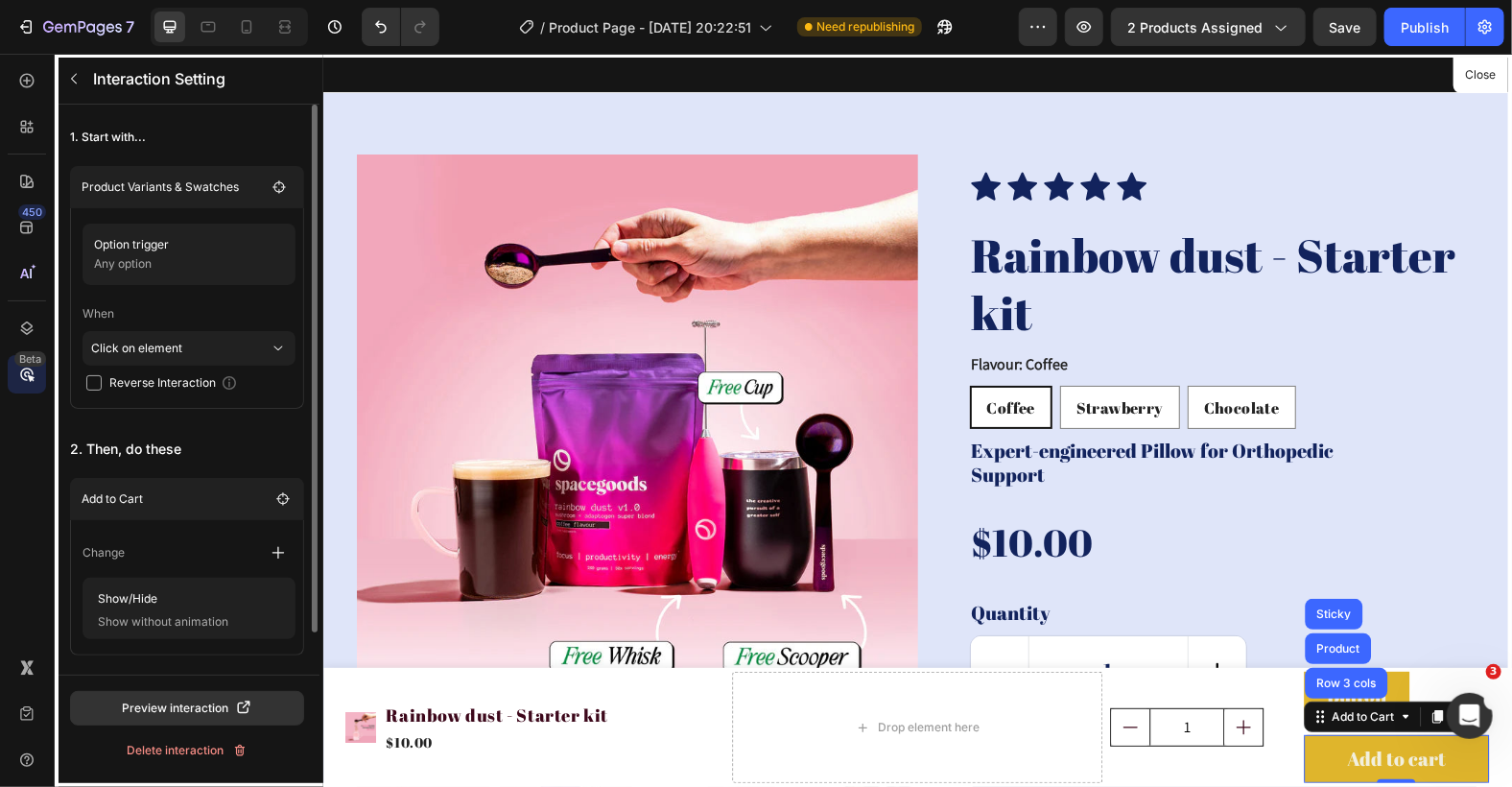
click at [181, 663] on div "Add to Cart Change Show/Hide Show without animation Add new target" at bounding box center [186, 592] width 234 height 227
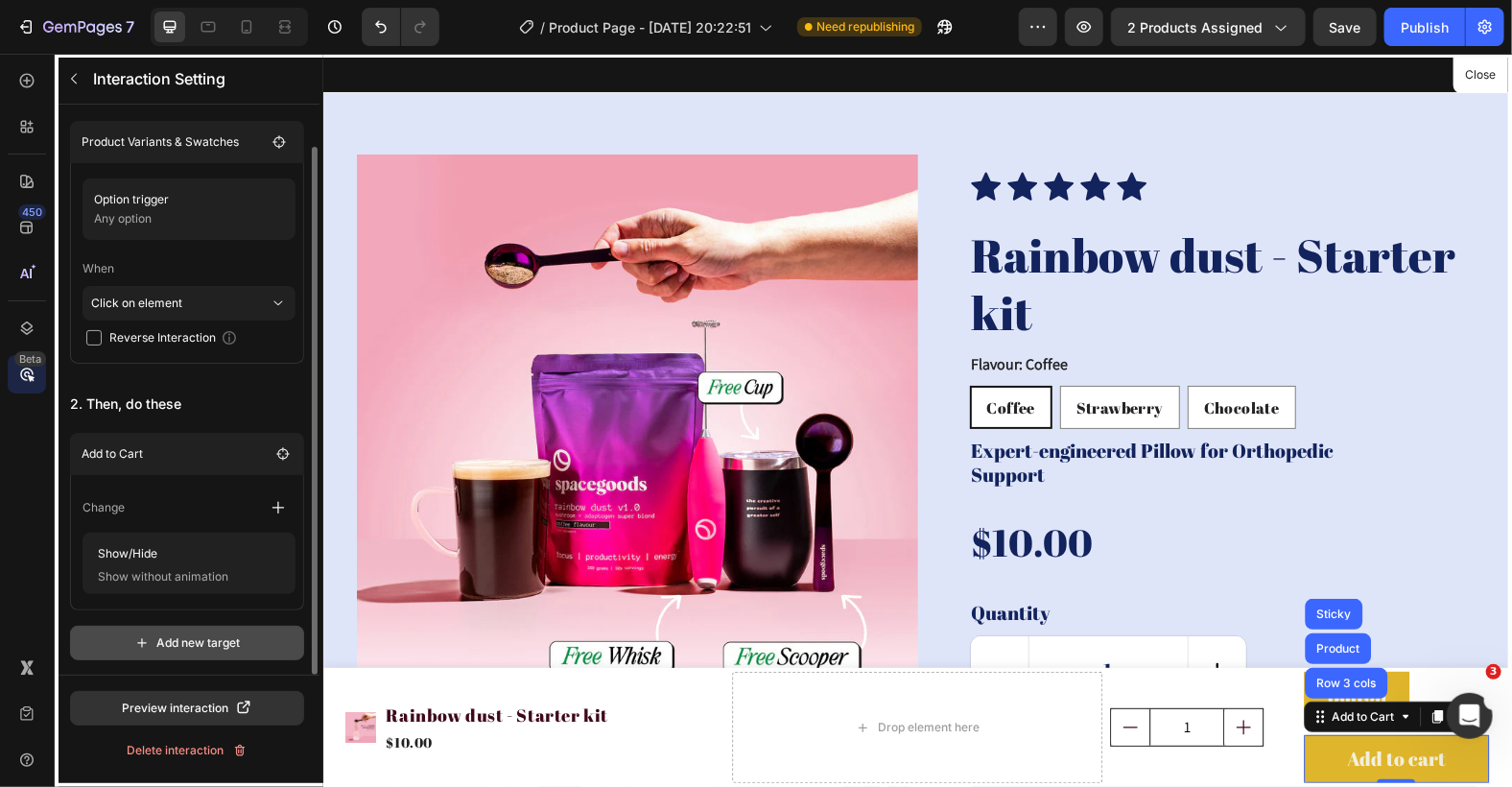
click at [188, 644] on div "Add new target" at bounding box center [187, 643] width 107 height 17
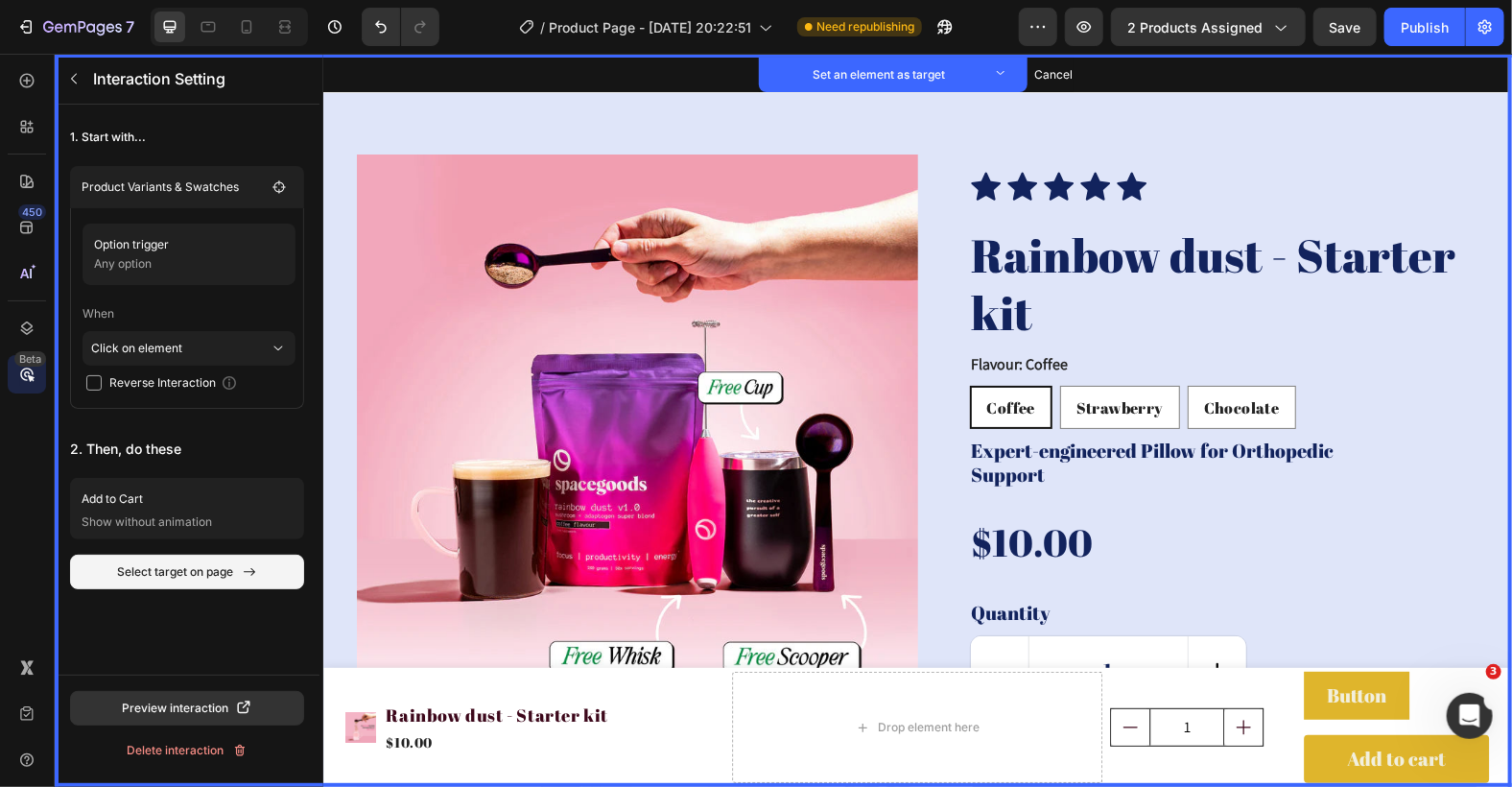
scroll to position [0, 0]
click at [1323, 665] on div "Button Set as target" at bounding box center [1328, 658] width 51 height 23
click at [1397, 659] on button "Set as target" at bounding box center [1439, 652] width 85 height 23
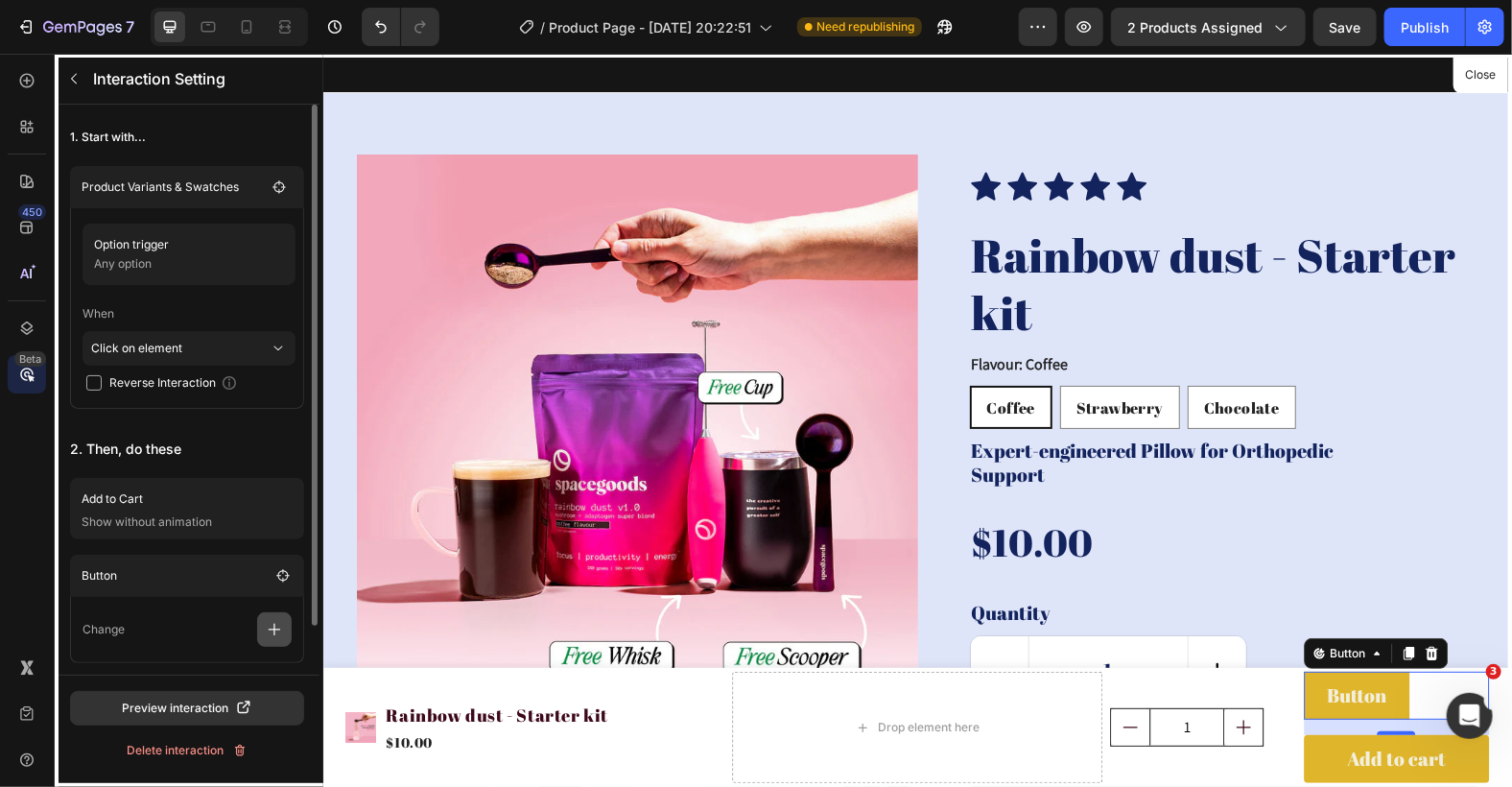
click at [274, 635] on icon "button" at bounding box center [274, 629] width 19 height 19
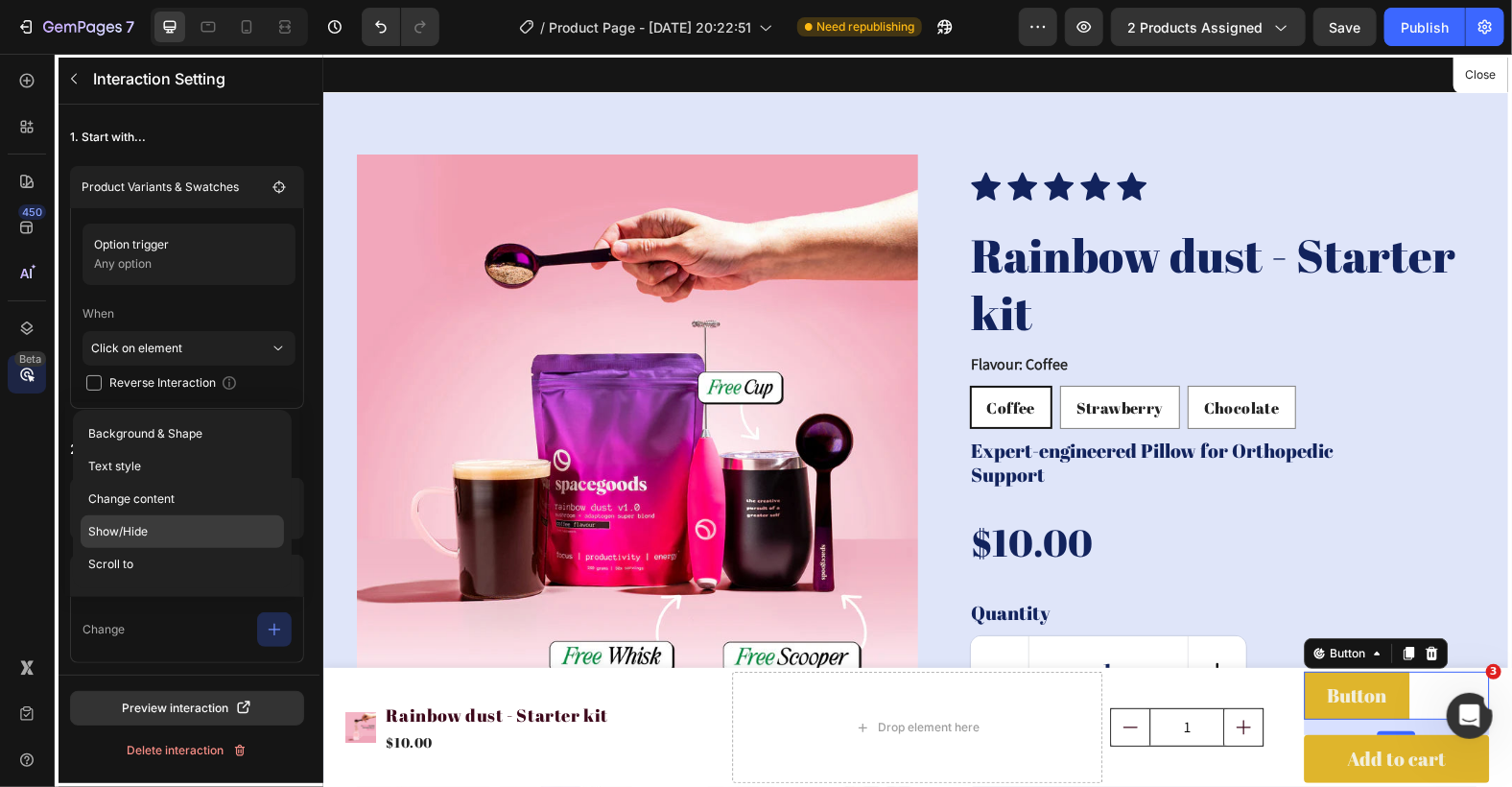
click at [200, 530] on p "Show/Hide" at bounding box center [182, 531] width 203 height 33
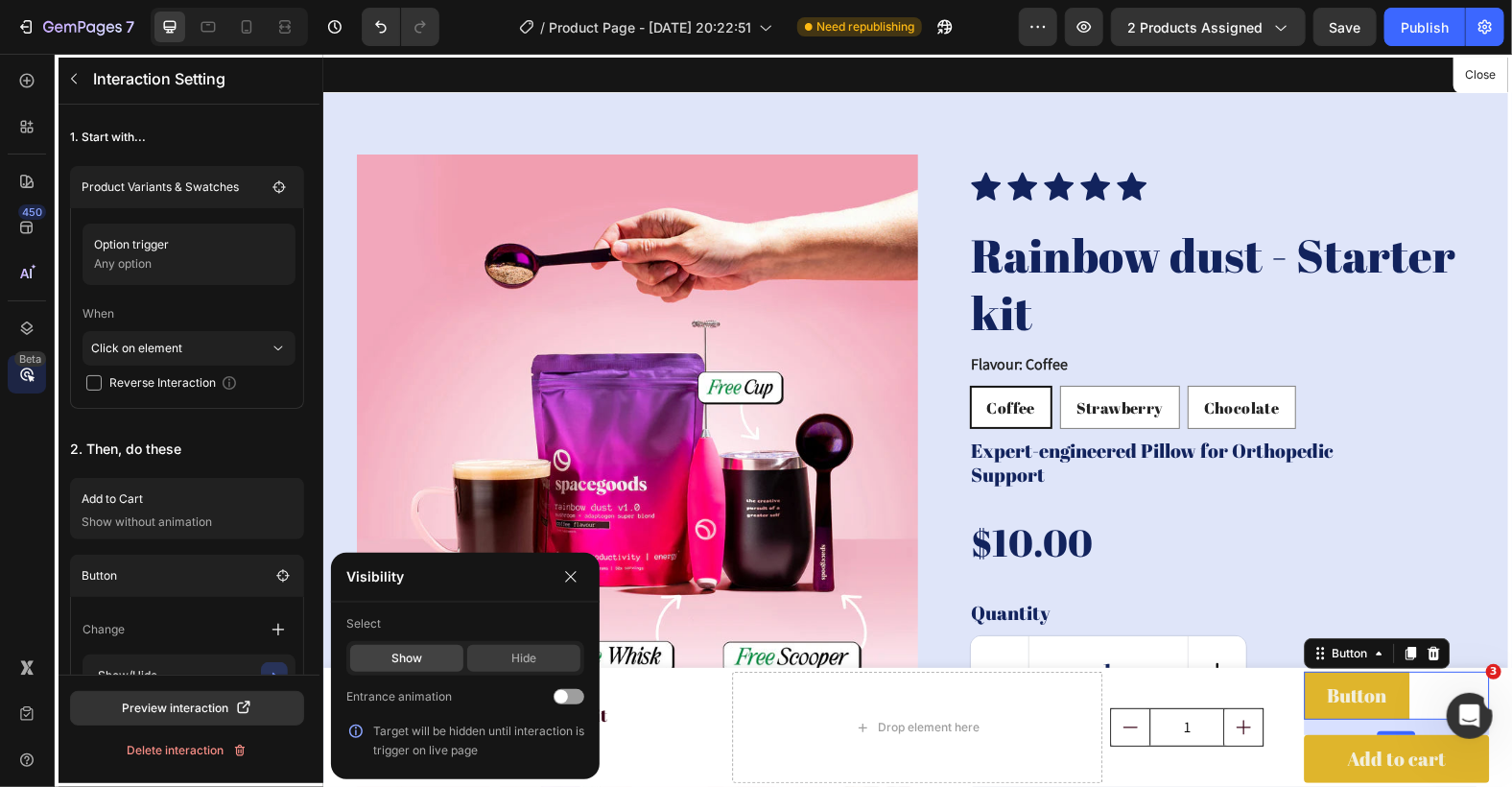
click at [509, 663] on div "Hide" at bounding box center [524, 657] width 114 height 27
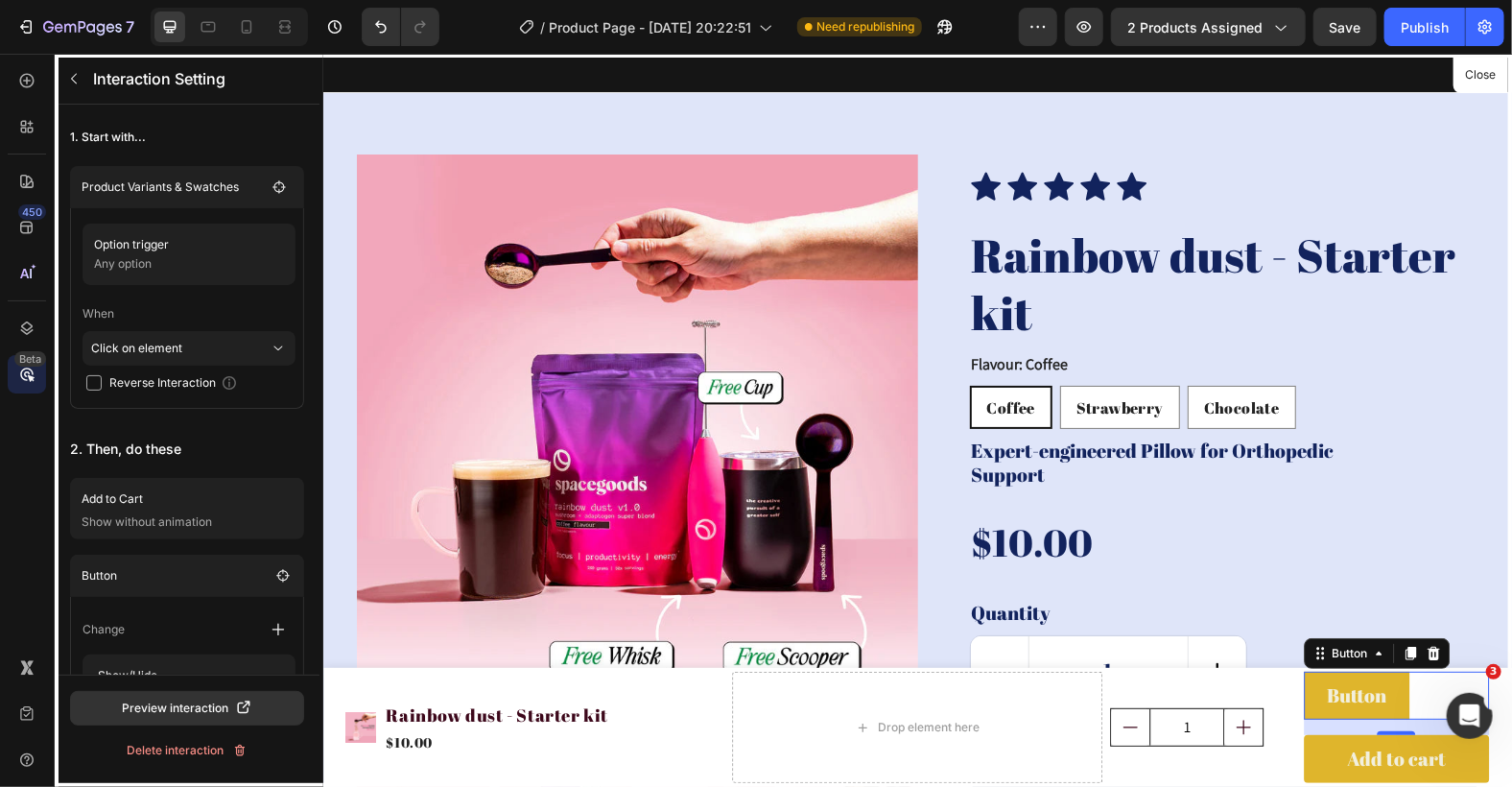
click at [1356, 652] on div at bounding box center [916, 419] width 1188 height 733
click at [77, 87] on button "button" at bounding box center [74, 79] width 31 height 31
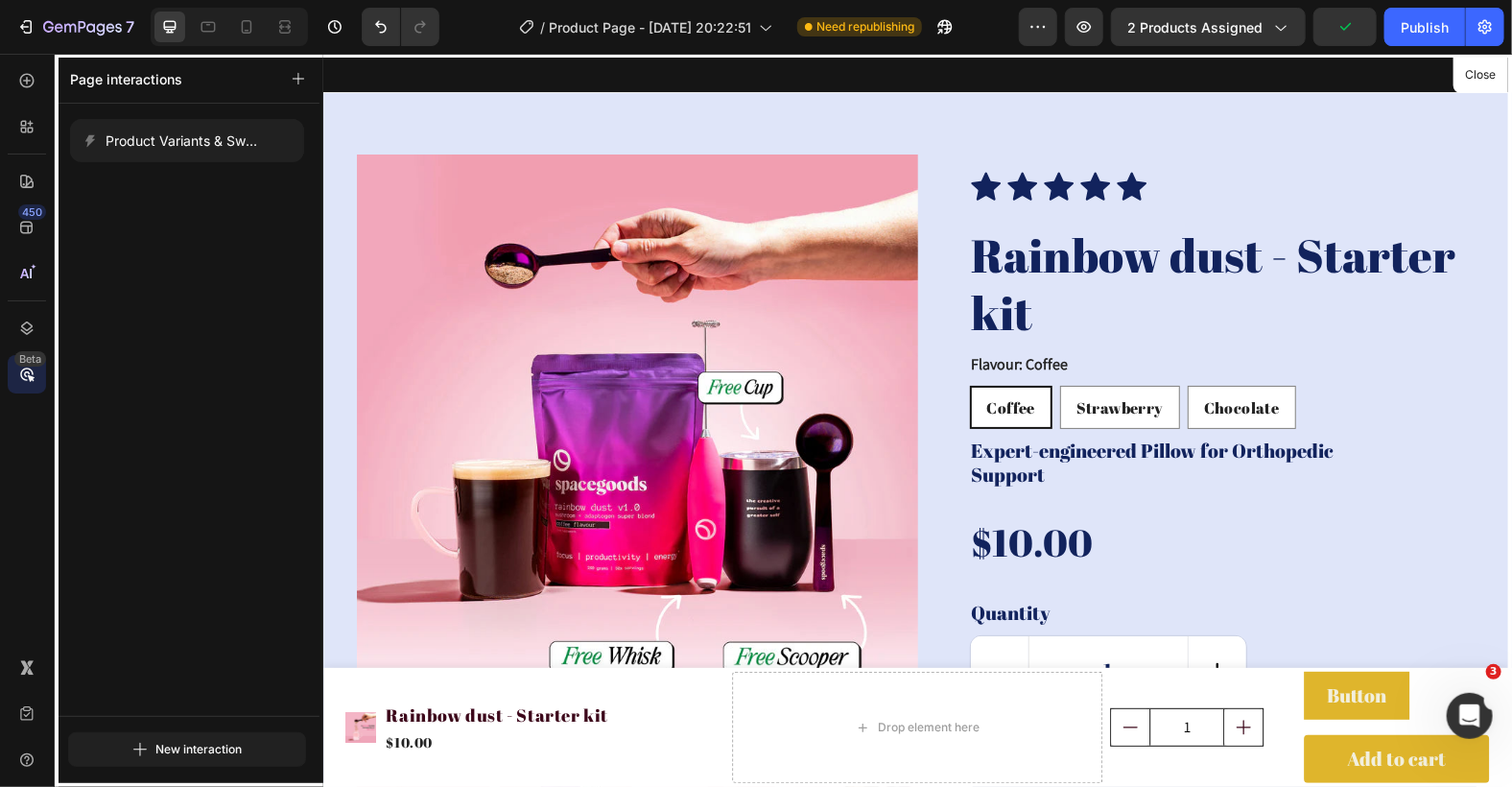
click at [1383, 697] on div at bounding box center [916, 419] width 1188 height 733
click at [1467, 77] on button "Close" at bounding box center [1480, 76] width 47 height 28
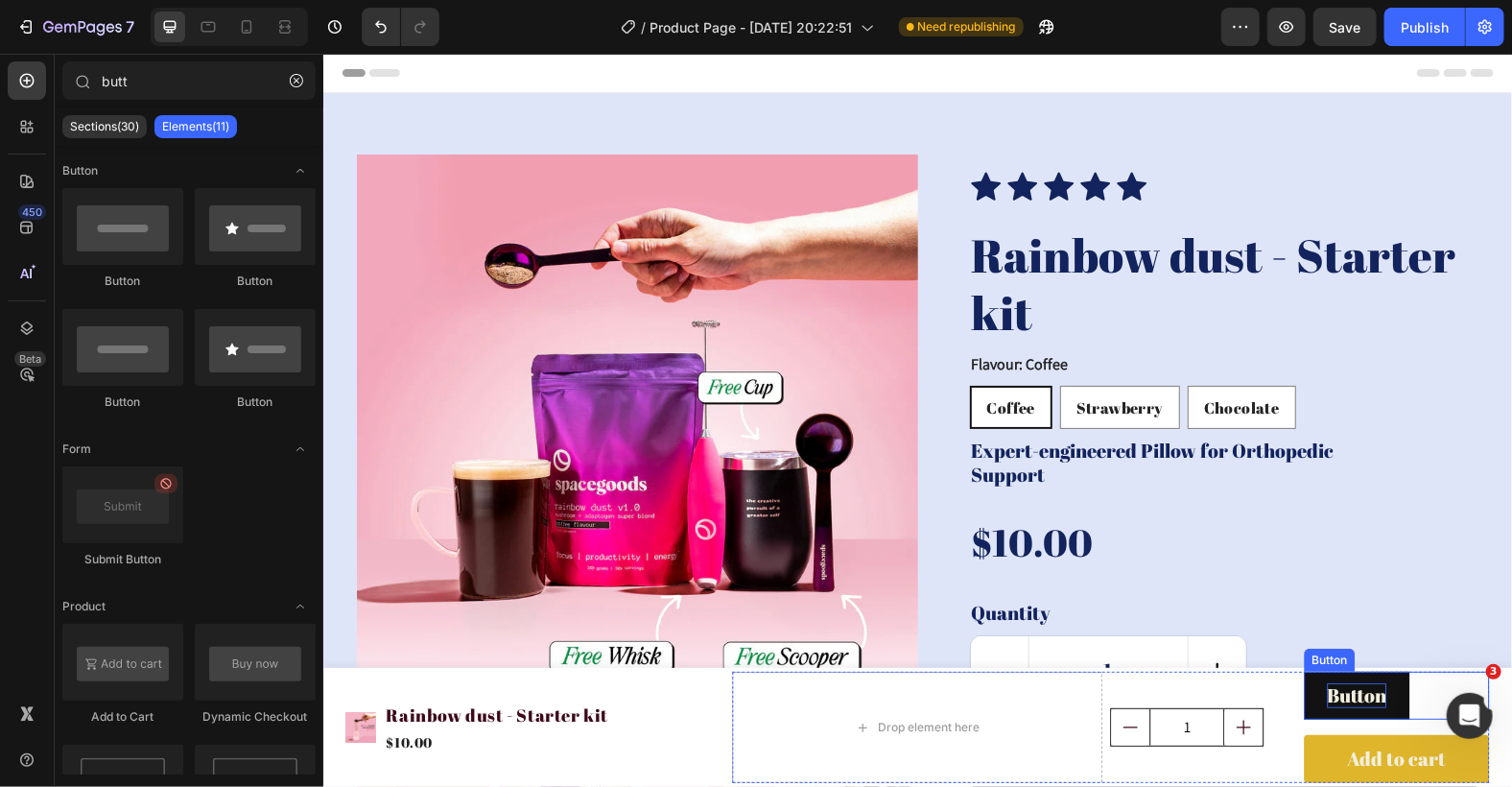
click at [1326, 689] on p "Button" at bounding box center [1356, 694] width 60 height 25
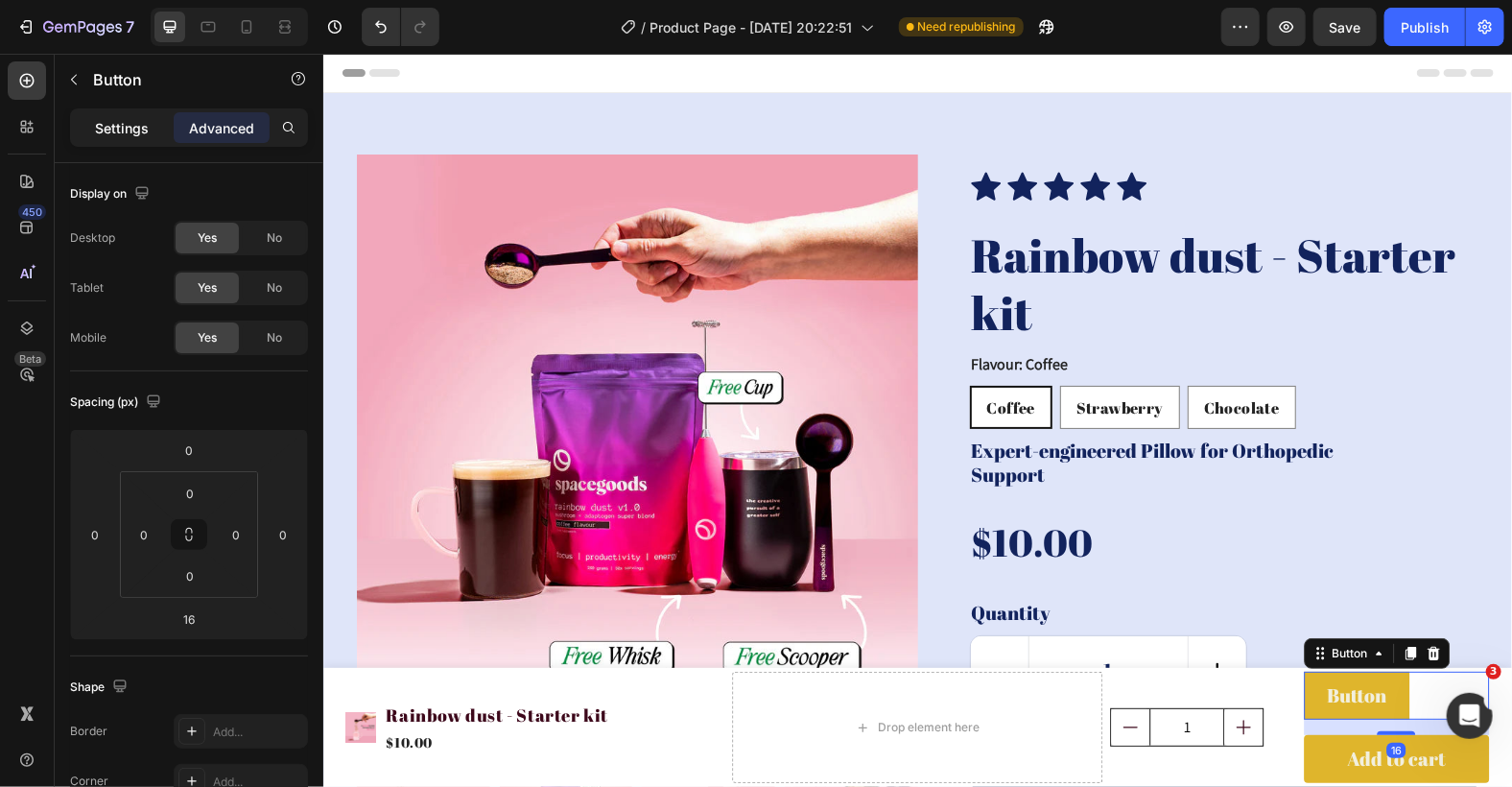
click at [129, 128] on p "Settings" at bounding box center [122, 128] width 54 height 20
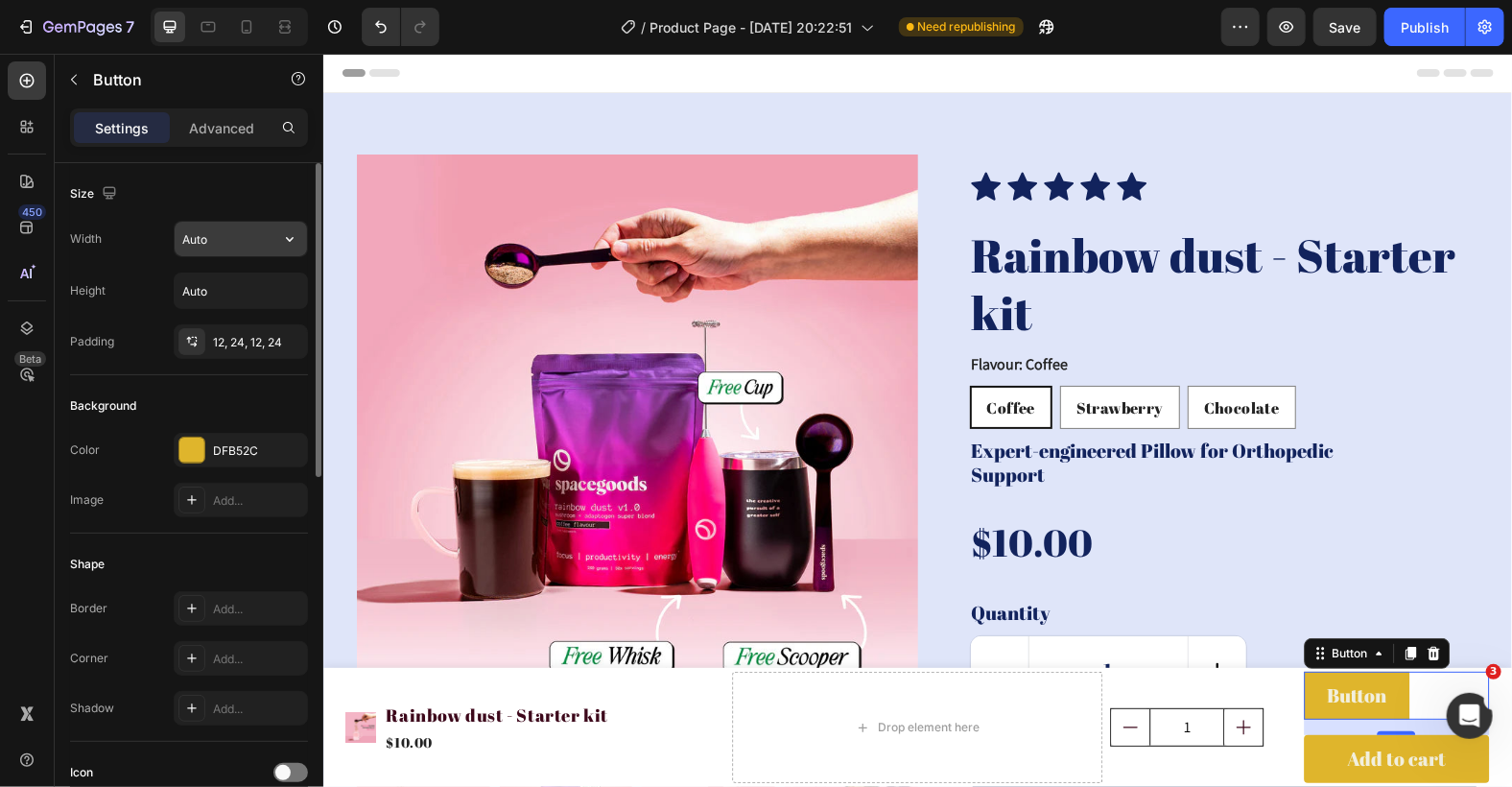
click at [241, 234] on input "Auto" at bounding box center [240, 238] width 132 height 35
click at [285, 234] on icon "button" at bounding box center [289, 238] width 19 height 19
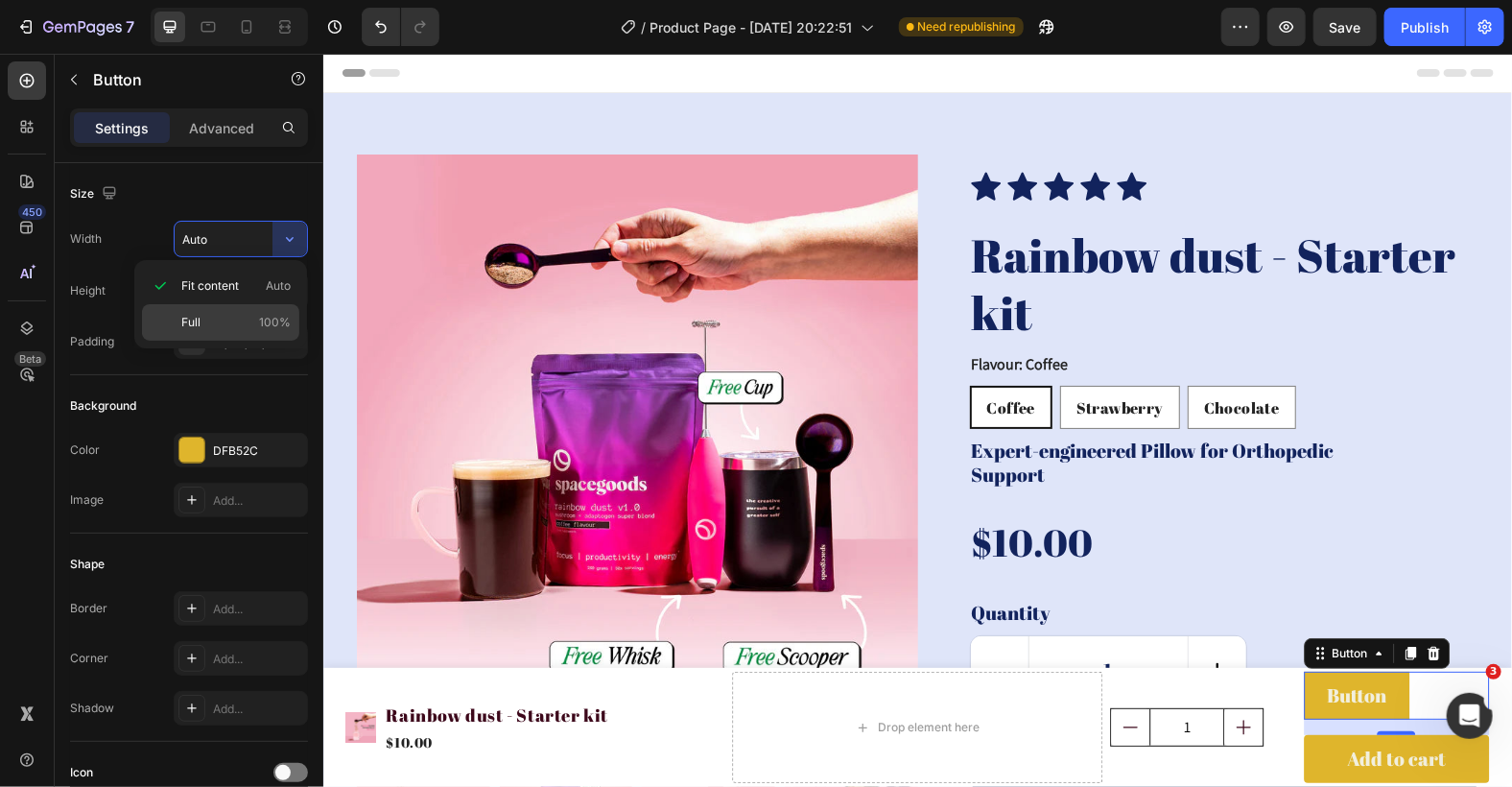
click at [244, 314] on p "Full 100%" at bounding box center [236, 322] width 110 height 17
type input "100%"
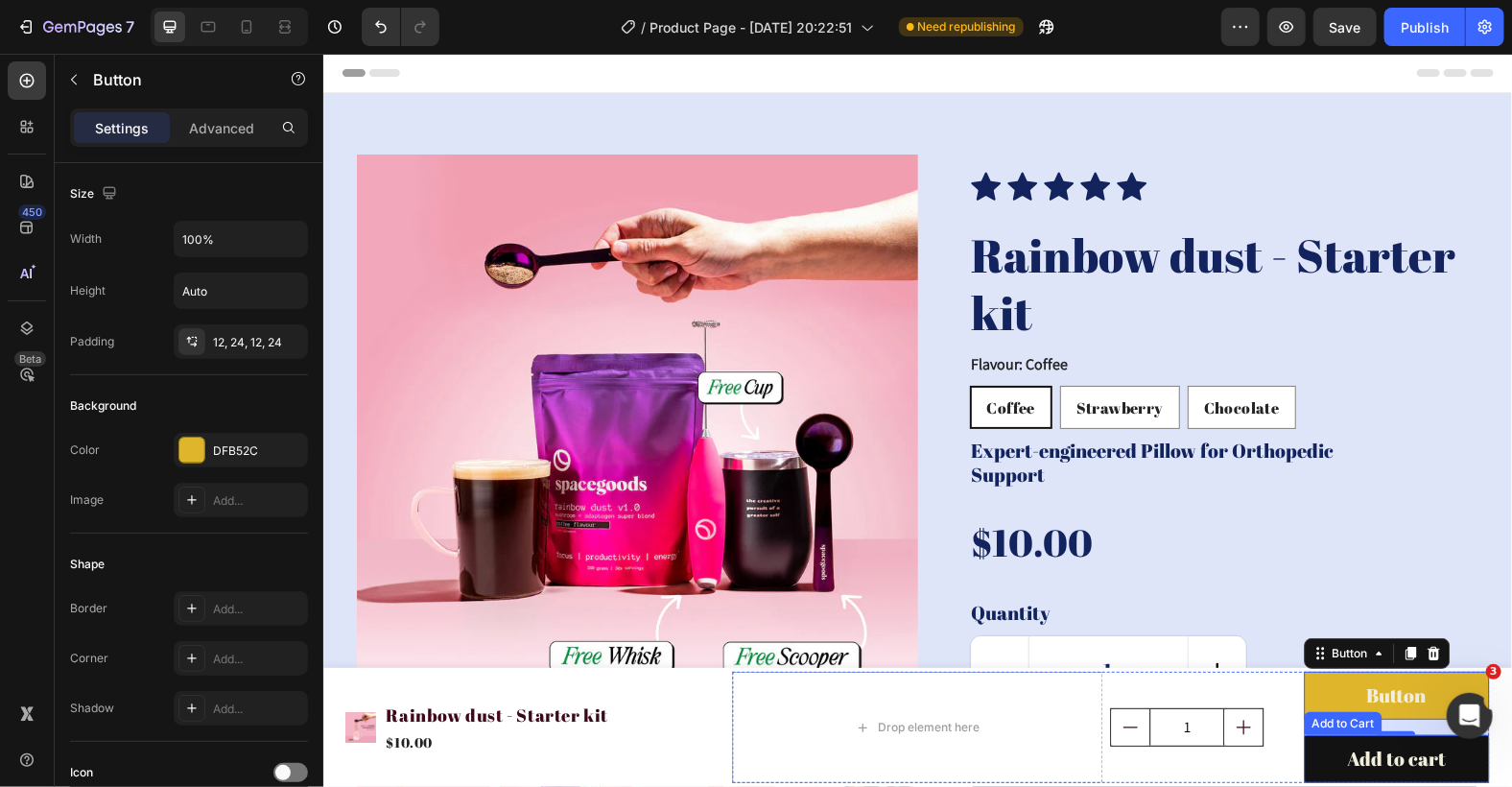
click at [1314, 755] on button "Add to cart" at bounding box center [1395, 758] width 185 height 48
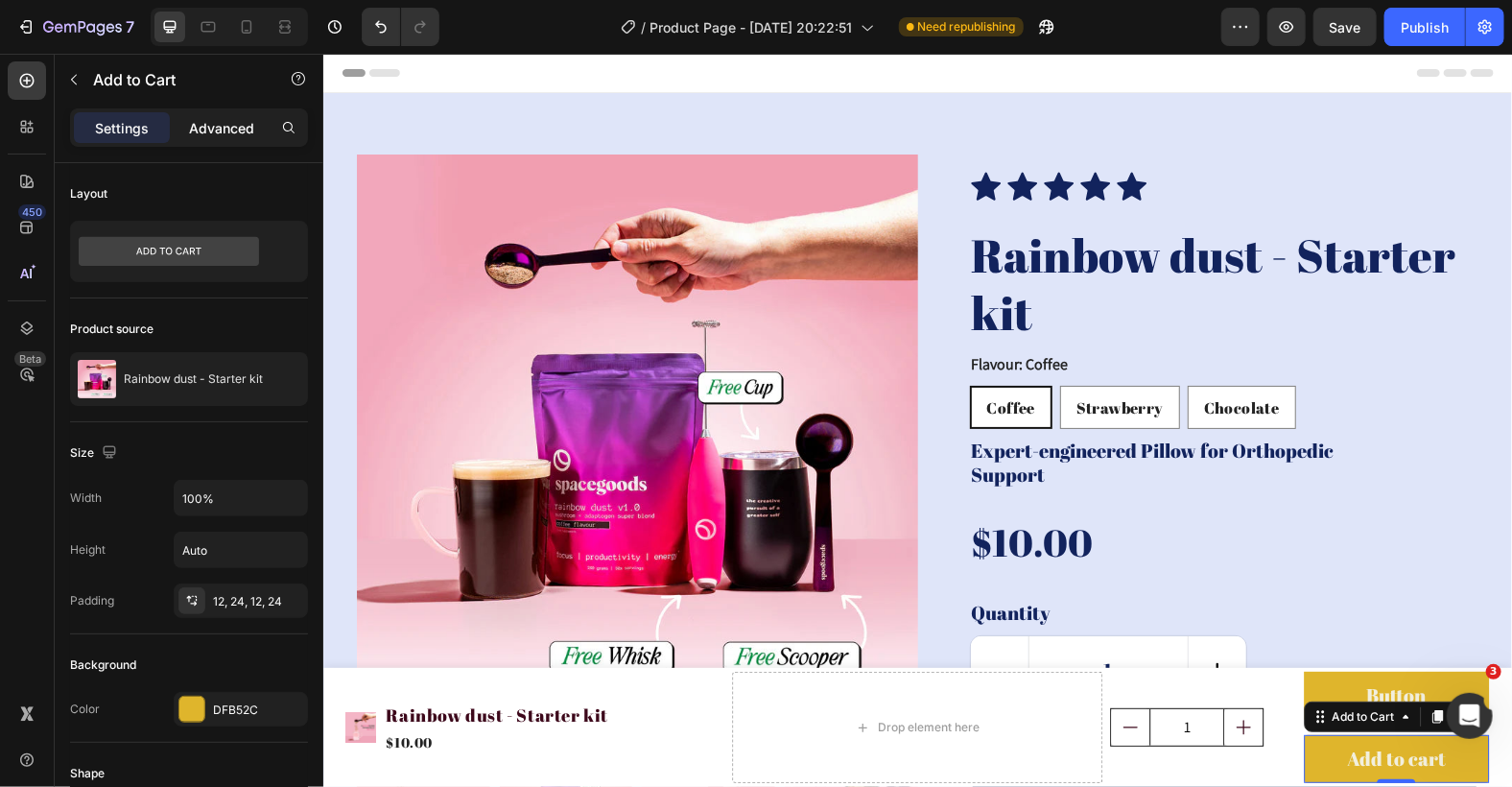
click at [233, 139] on div "Advanced" at bounding box center [221, 128] width 96 height 31
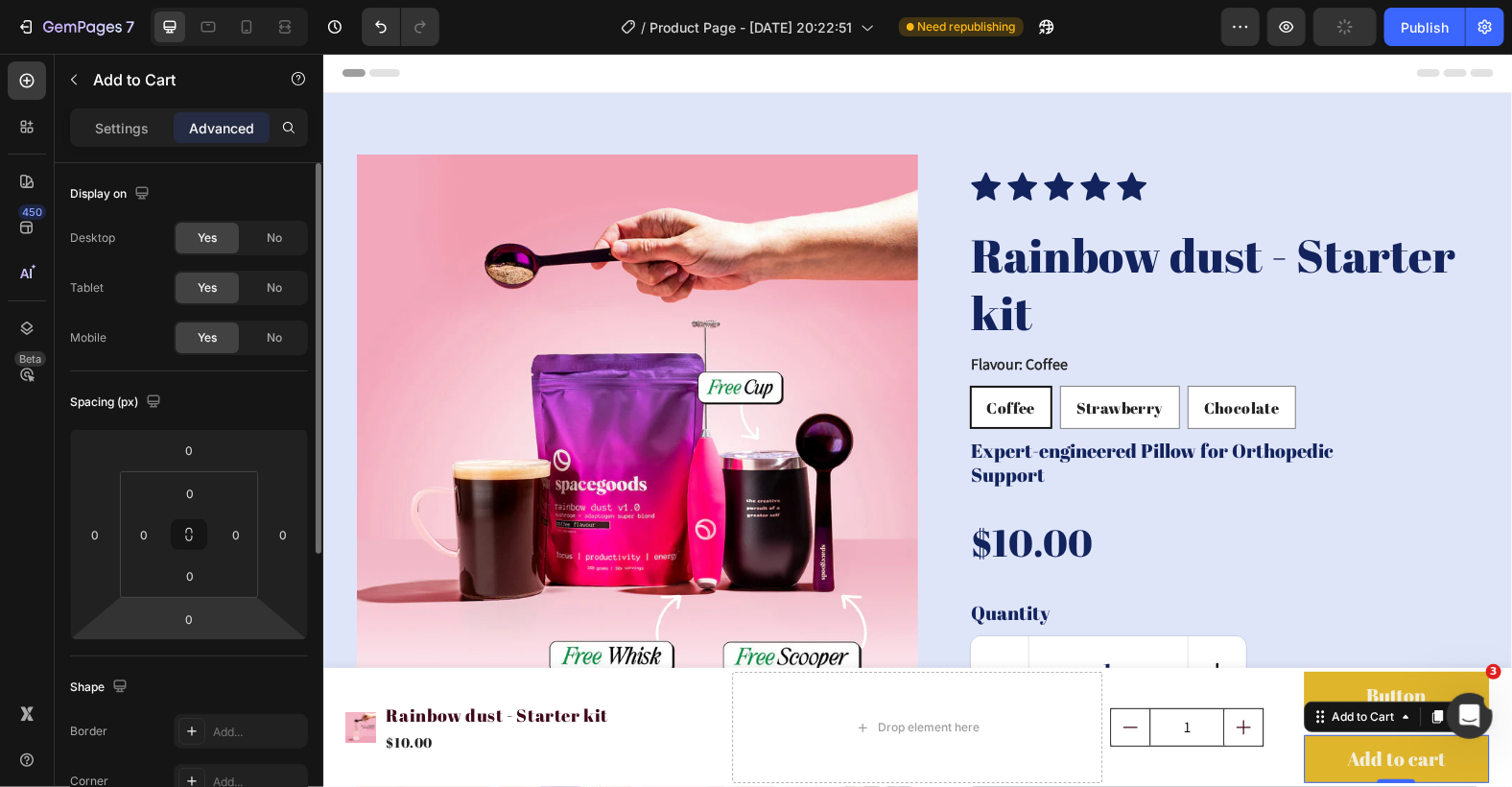
scroll to position [502, 0]
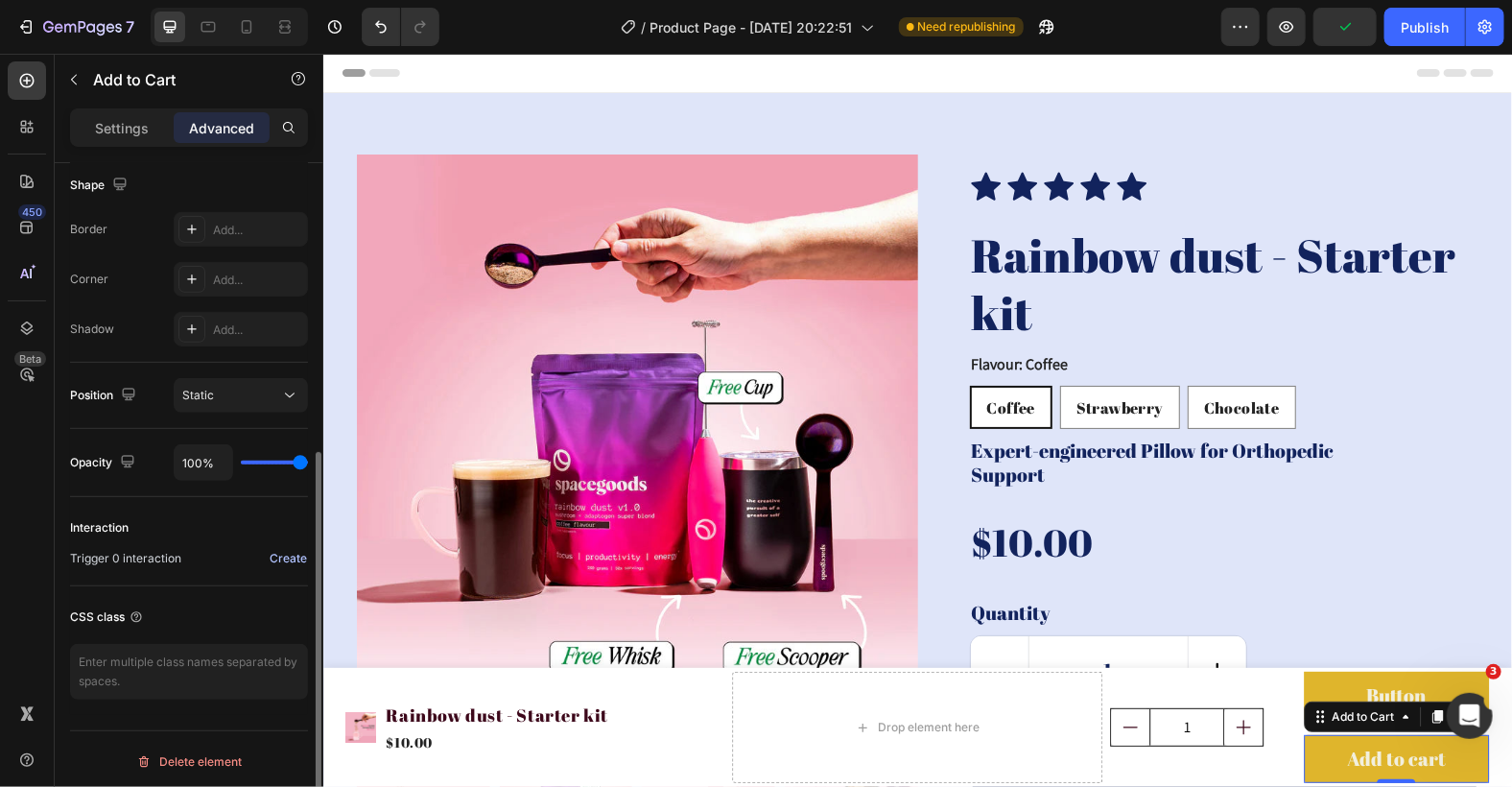
click at [279, 553] on div "Create" at bounding box center [289, 558] width 38 height 17
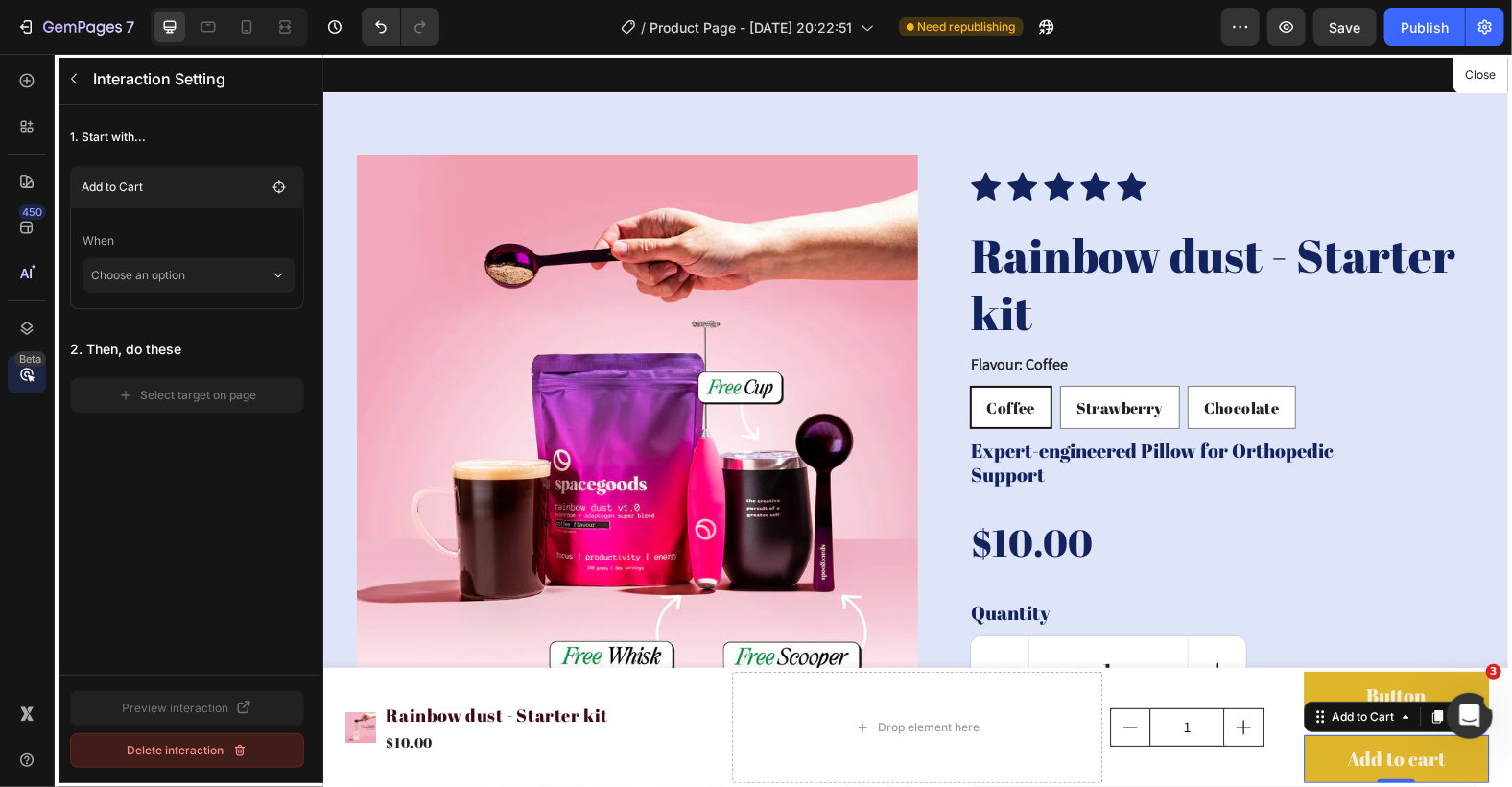
click at [168, 753] on div "Delete interaction" at bounding box center [187, 749] width 120 height 17
click at [274, 751] on button "Delete" at bounding box center [247, 750] width 116 height 35
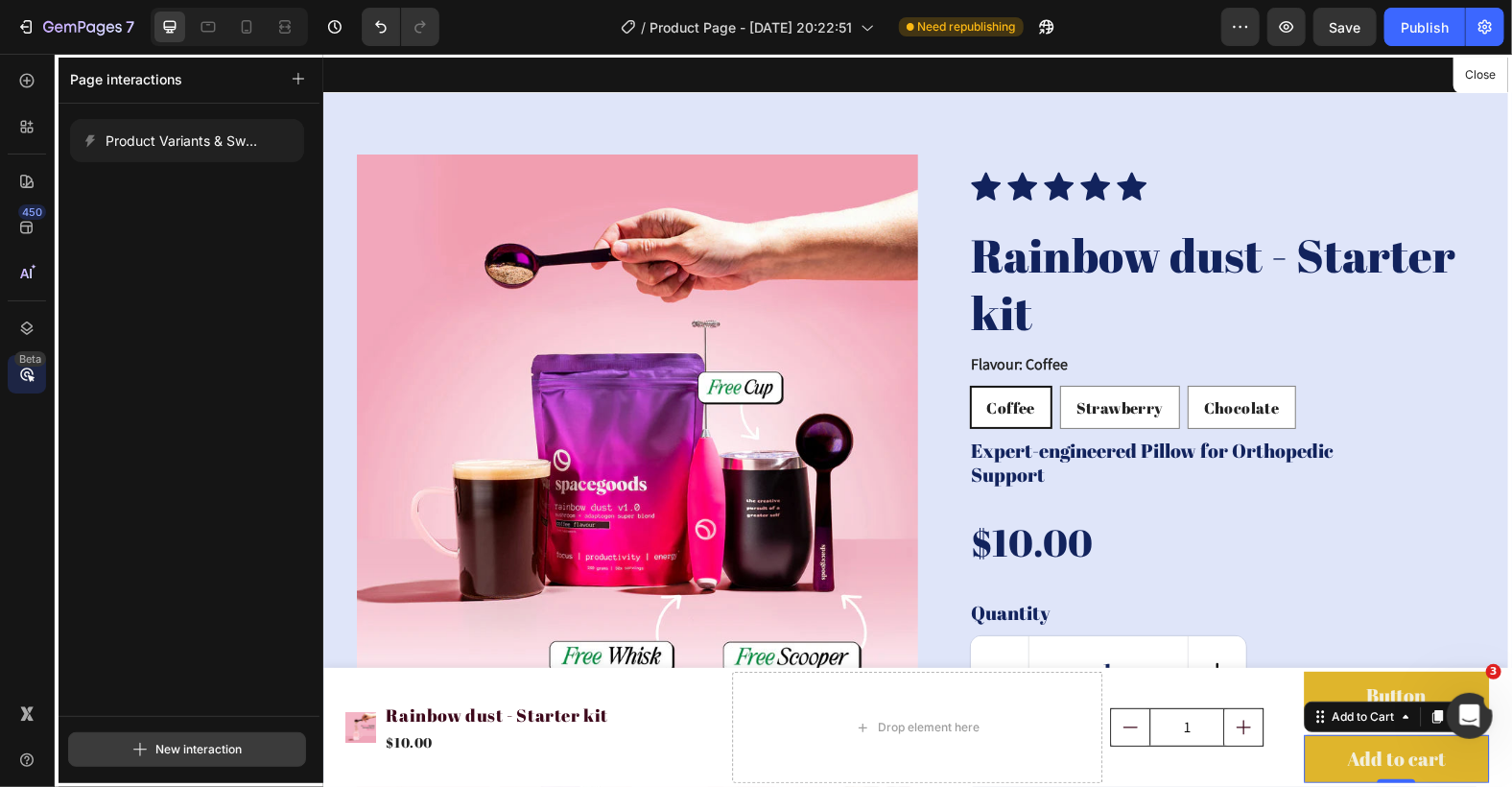
click at [194, 749] on div "New interaction" at bounding box center [187, 749] width 110 height 23
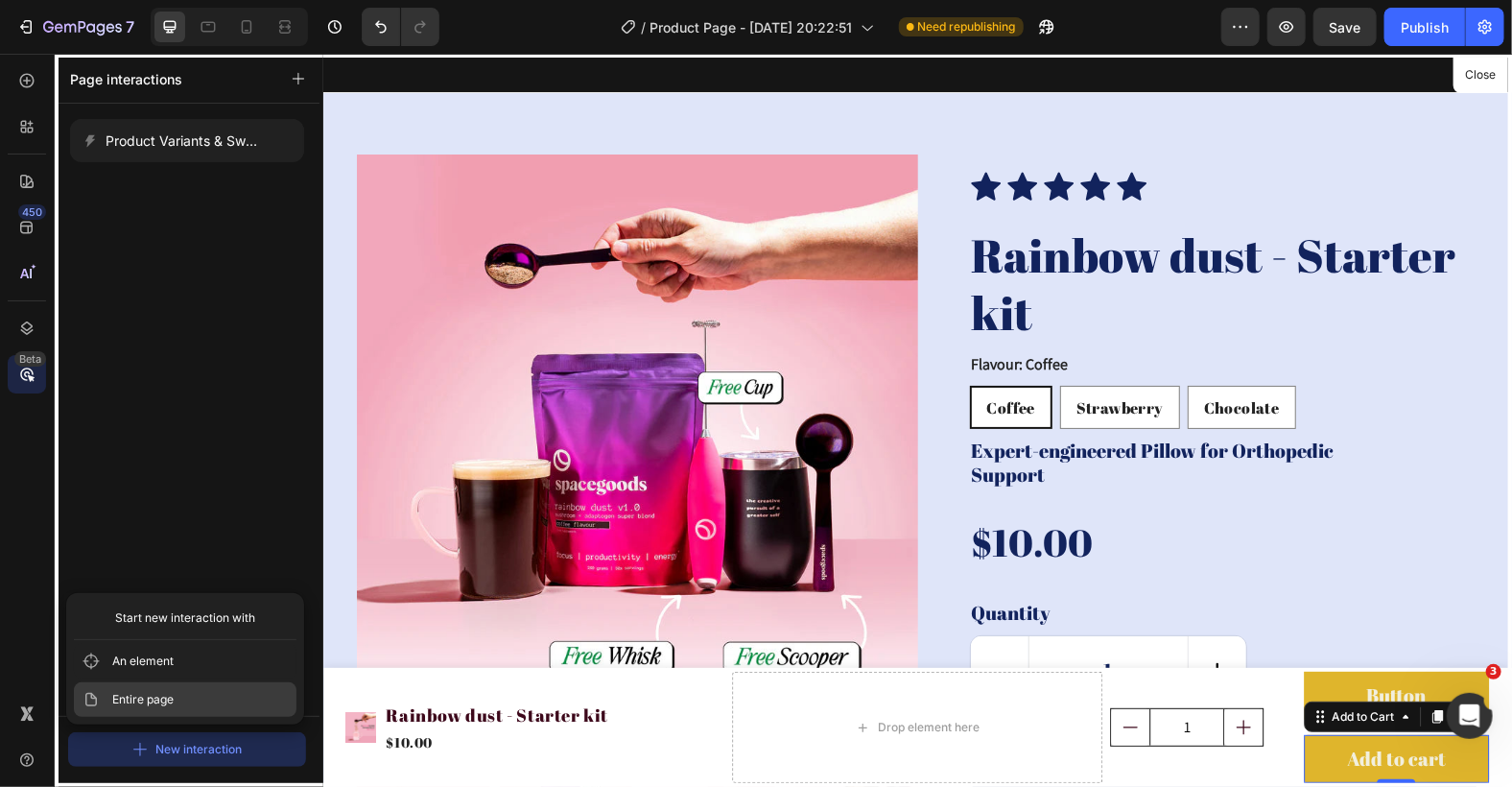
click at [199, 710] on button "Entire page" at bounding box center [184, 699] width 222 height 35
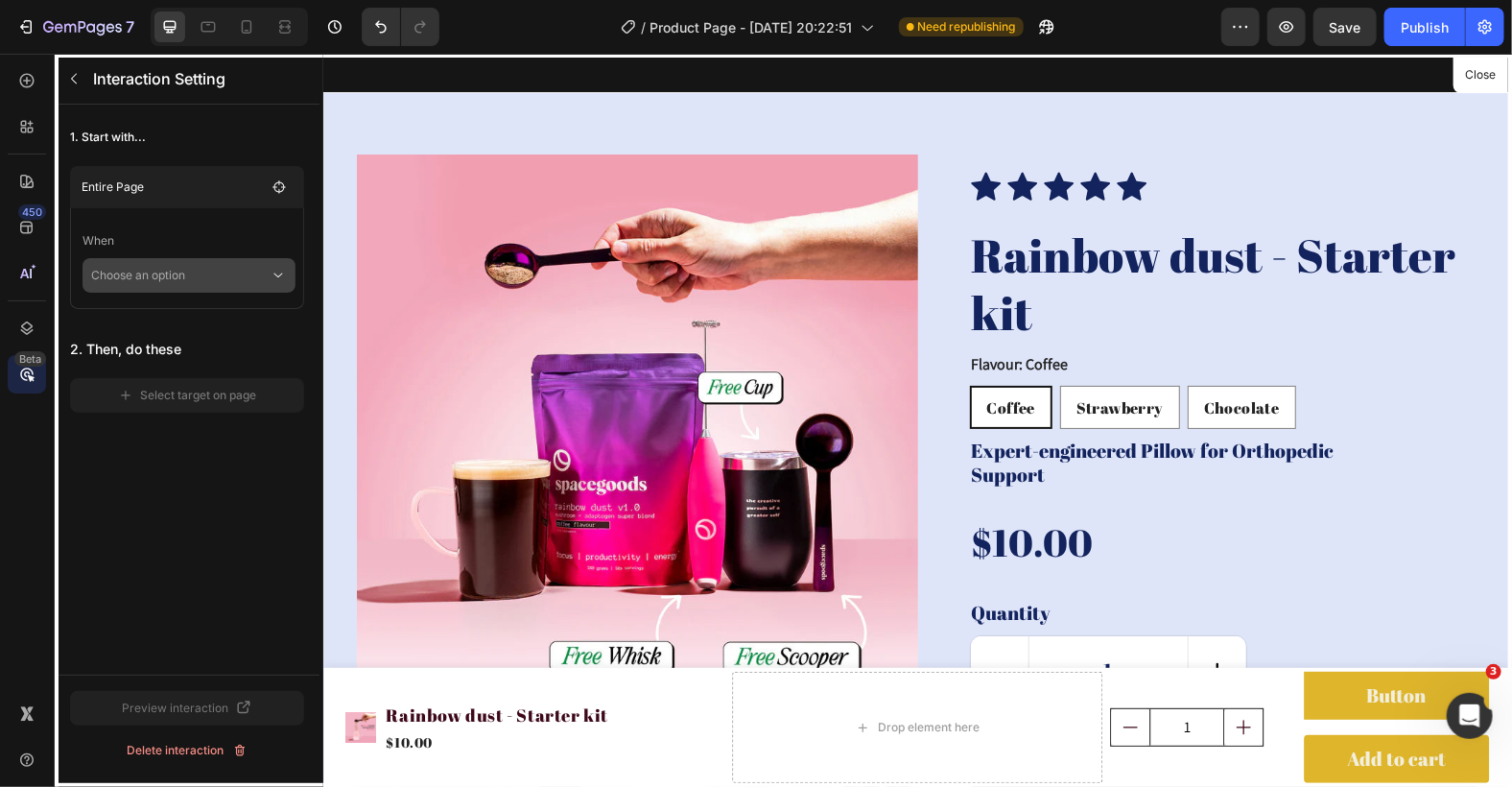
click at [265, 270] on p "Choose an option" at bounding box center [179, 275] width 178 height 35
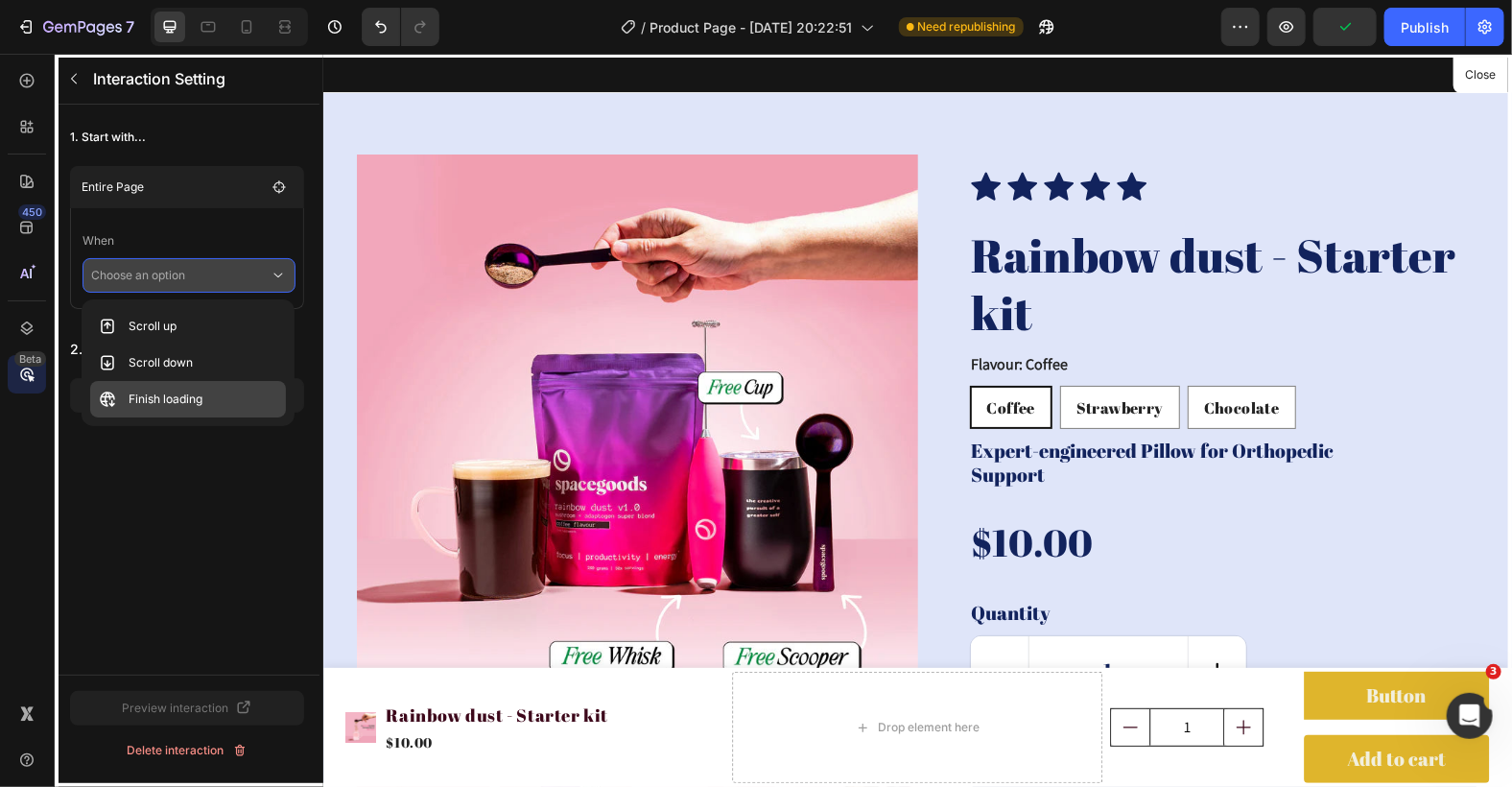
click at [228, 407] on div "Finish loading" at bounding box center [188, 398] width 195 height 37
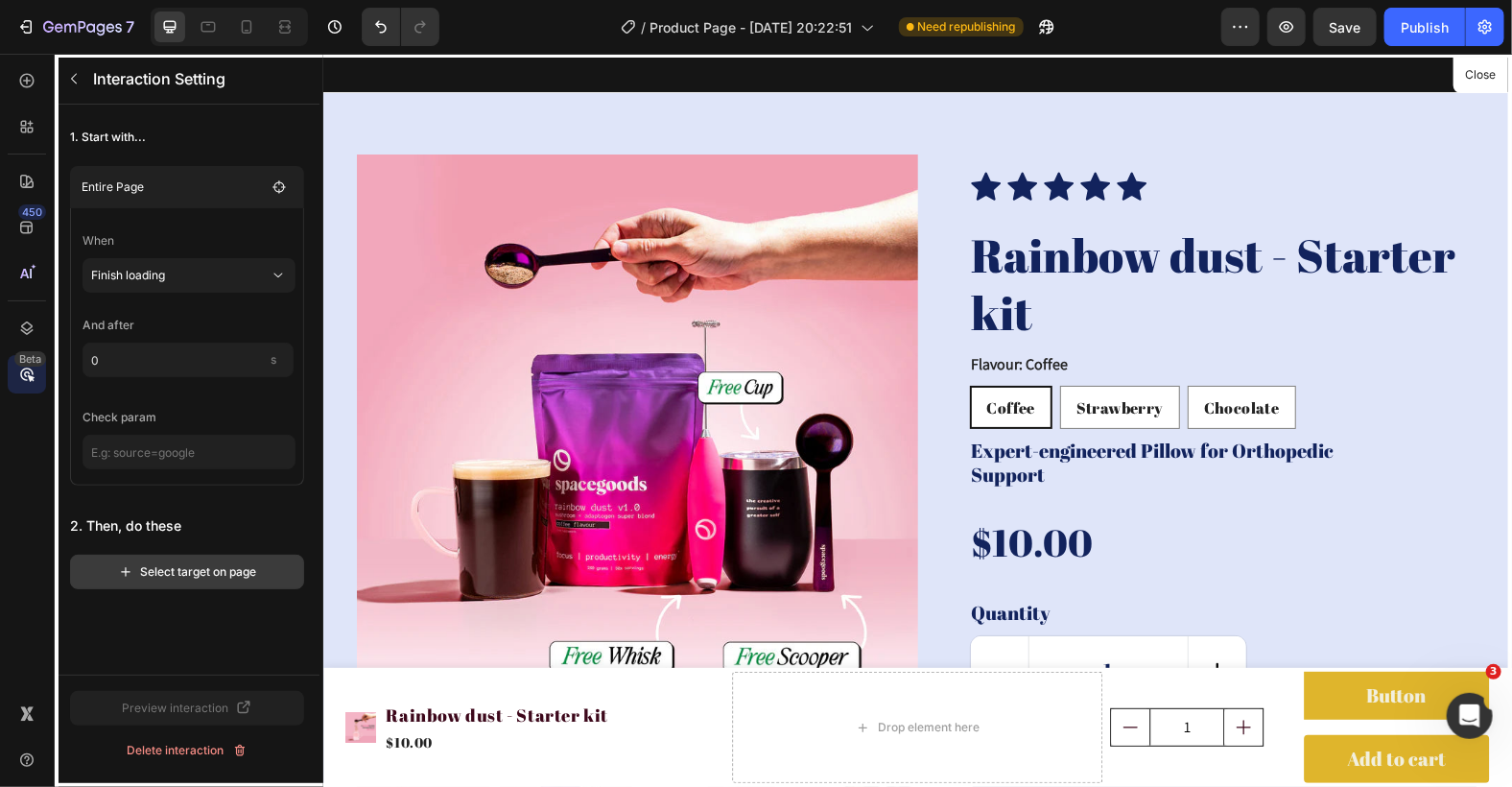
click at [217, 573] on div "Select target on page" at bounding box center [187, 571] width 139 height 17
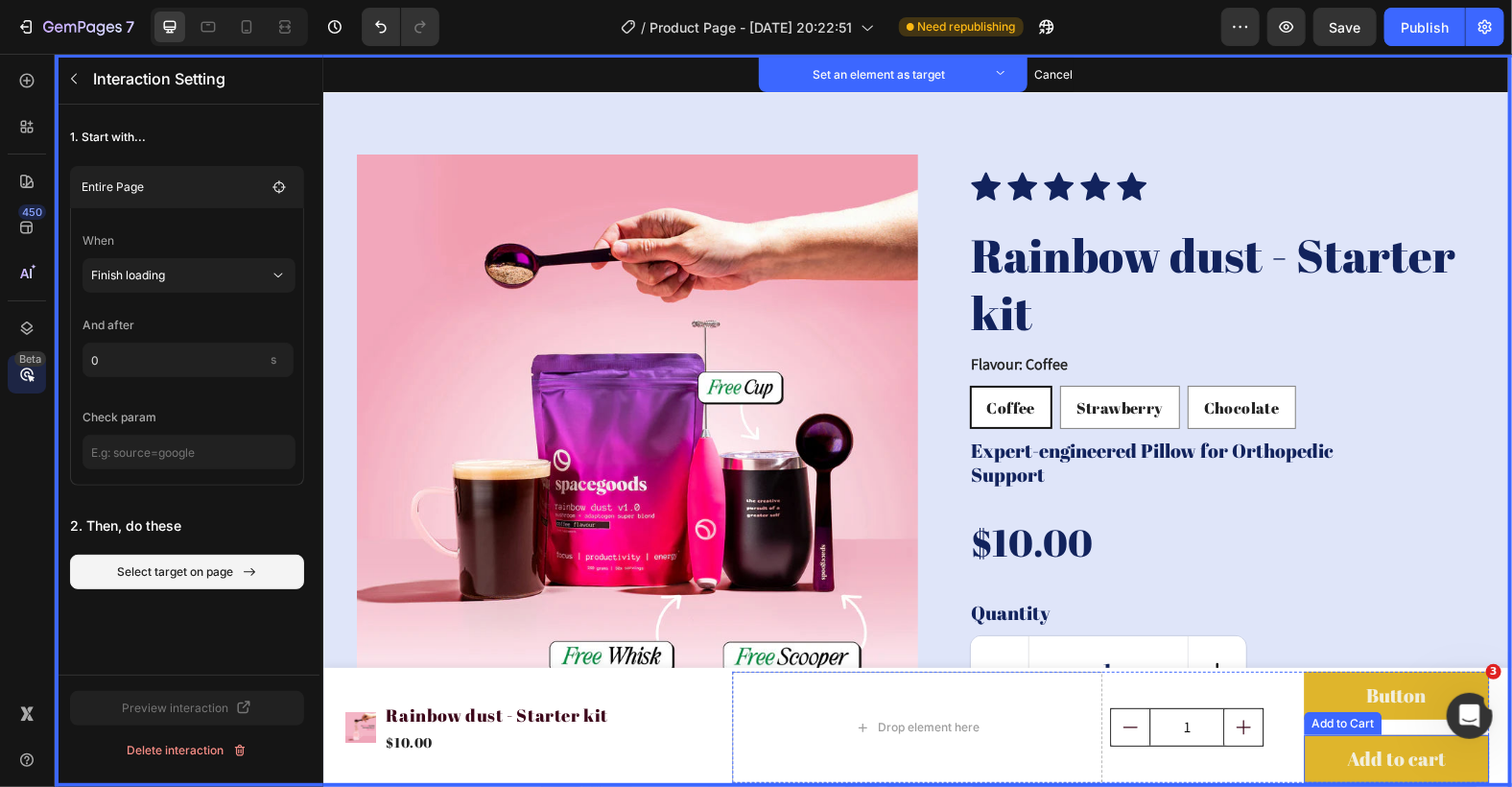
click at [1316, 727] on div "Add to Cart Set as target" at bounding box center [1342, 722] width 78 height 23
click at [1424, 715] on button "Set as target" at bounding box center [1466, 715] width 85 height 23
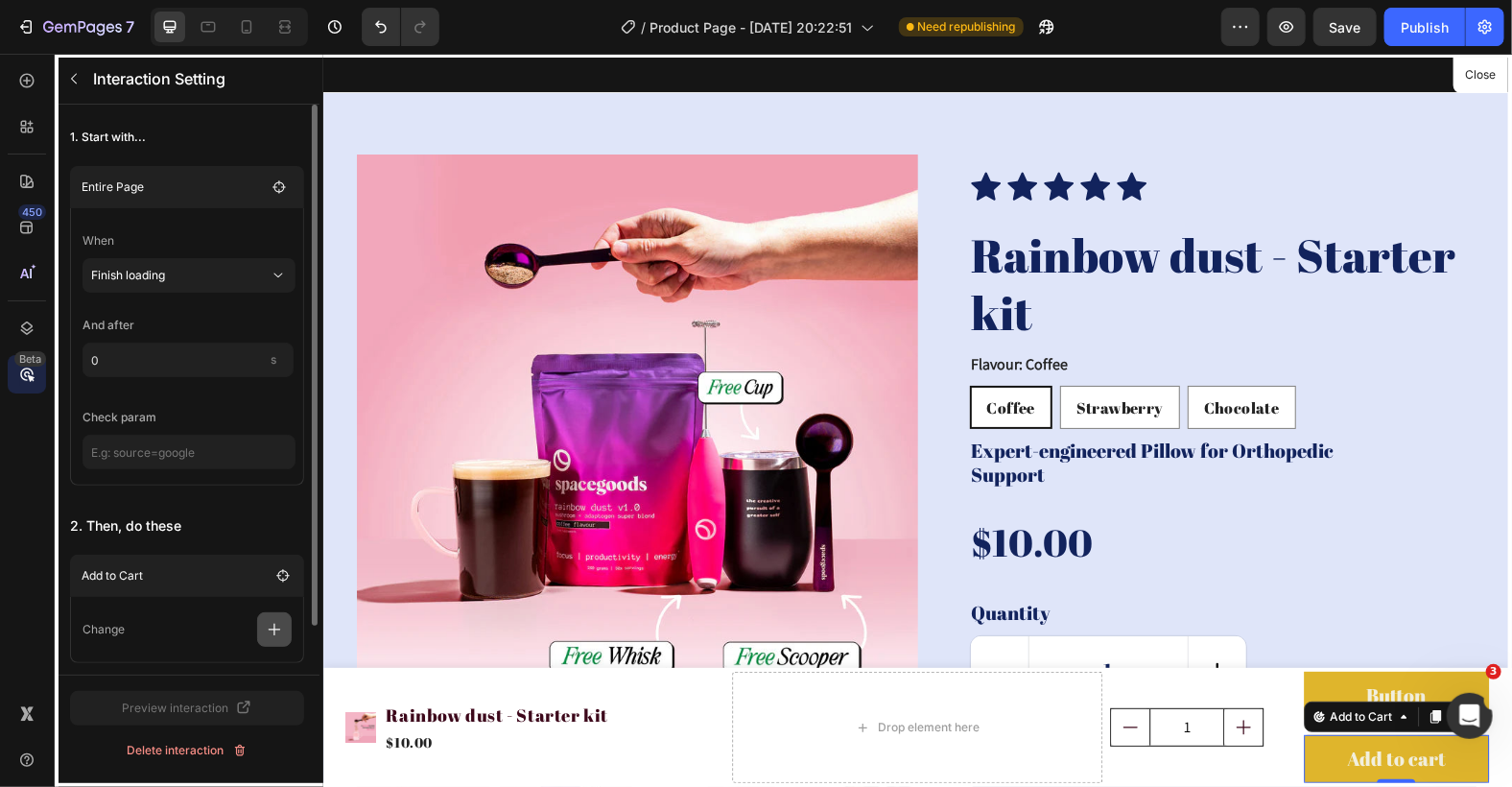
click at [267, 631] on icon "button" at bounding box center [274, 629] width 19 height 19
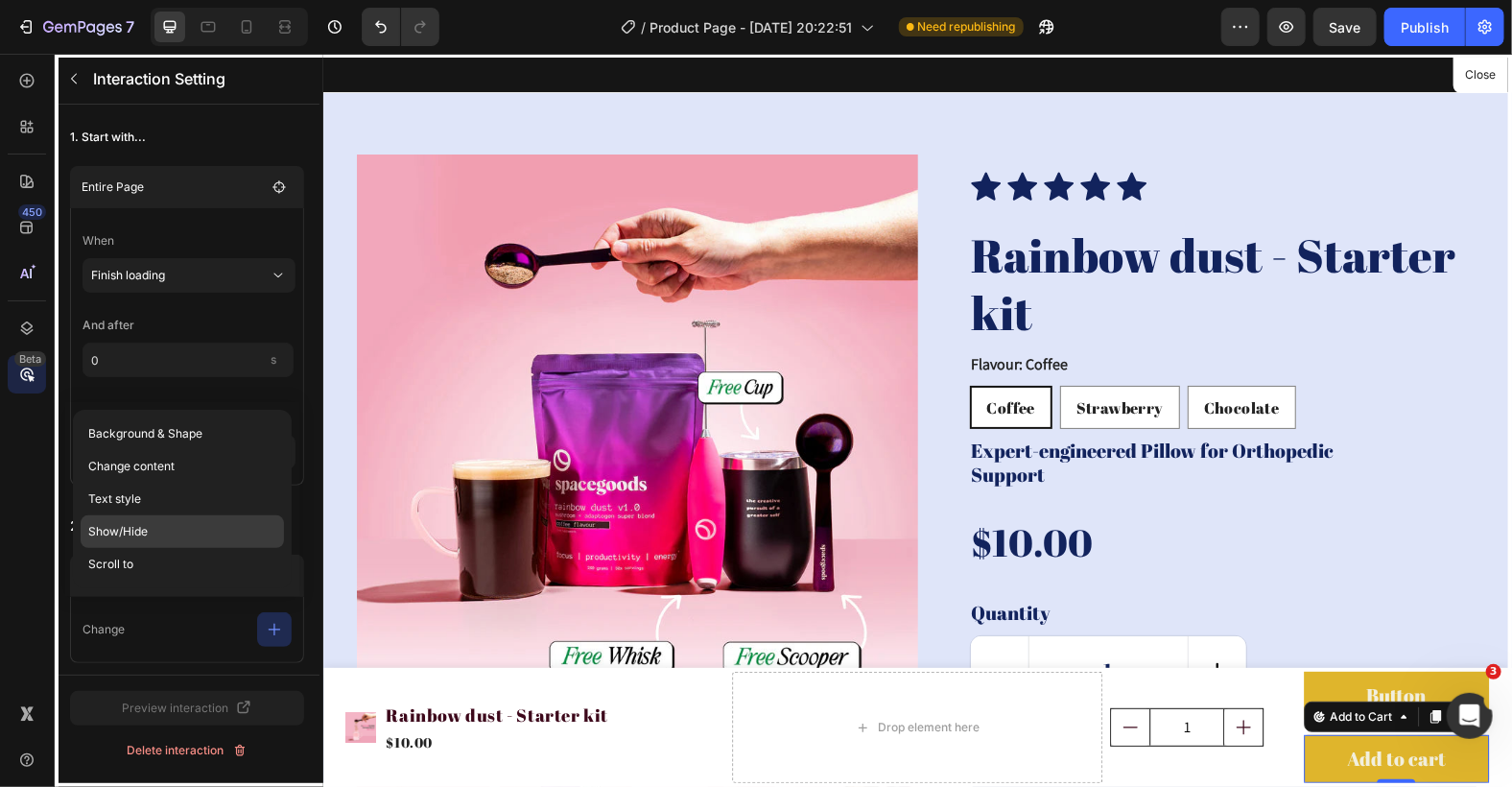
click at [204, 534] on p "Show/Hide" at bounding box center [182, 531] width 203 height 33
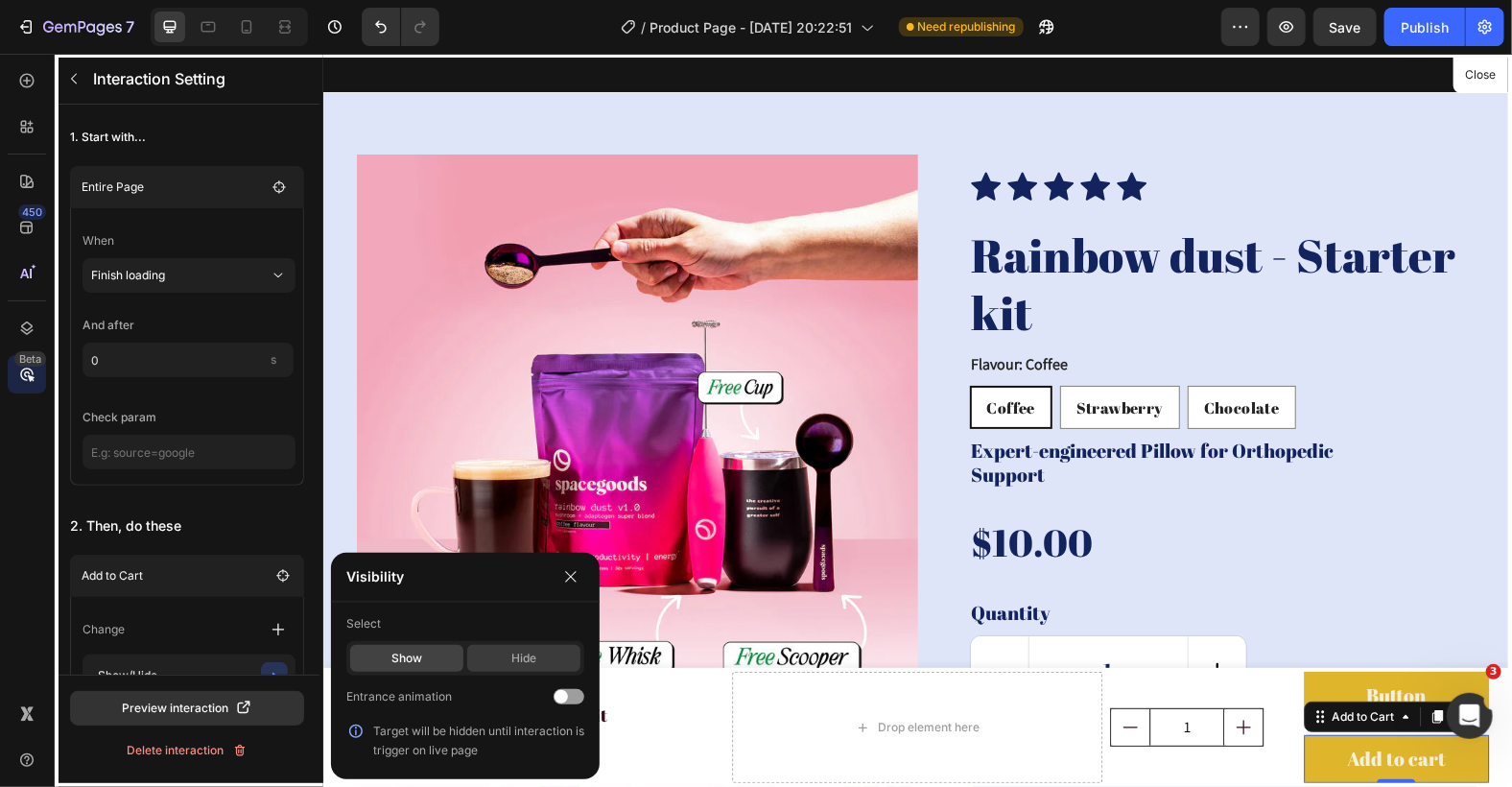
click at [511, 660] on div "Hide" at bounding box center [524, 657] width 114 height 27
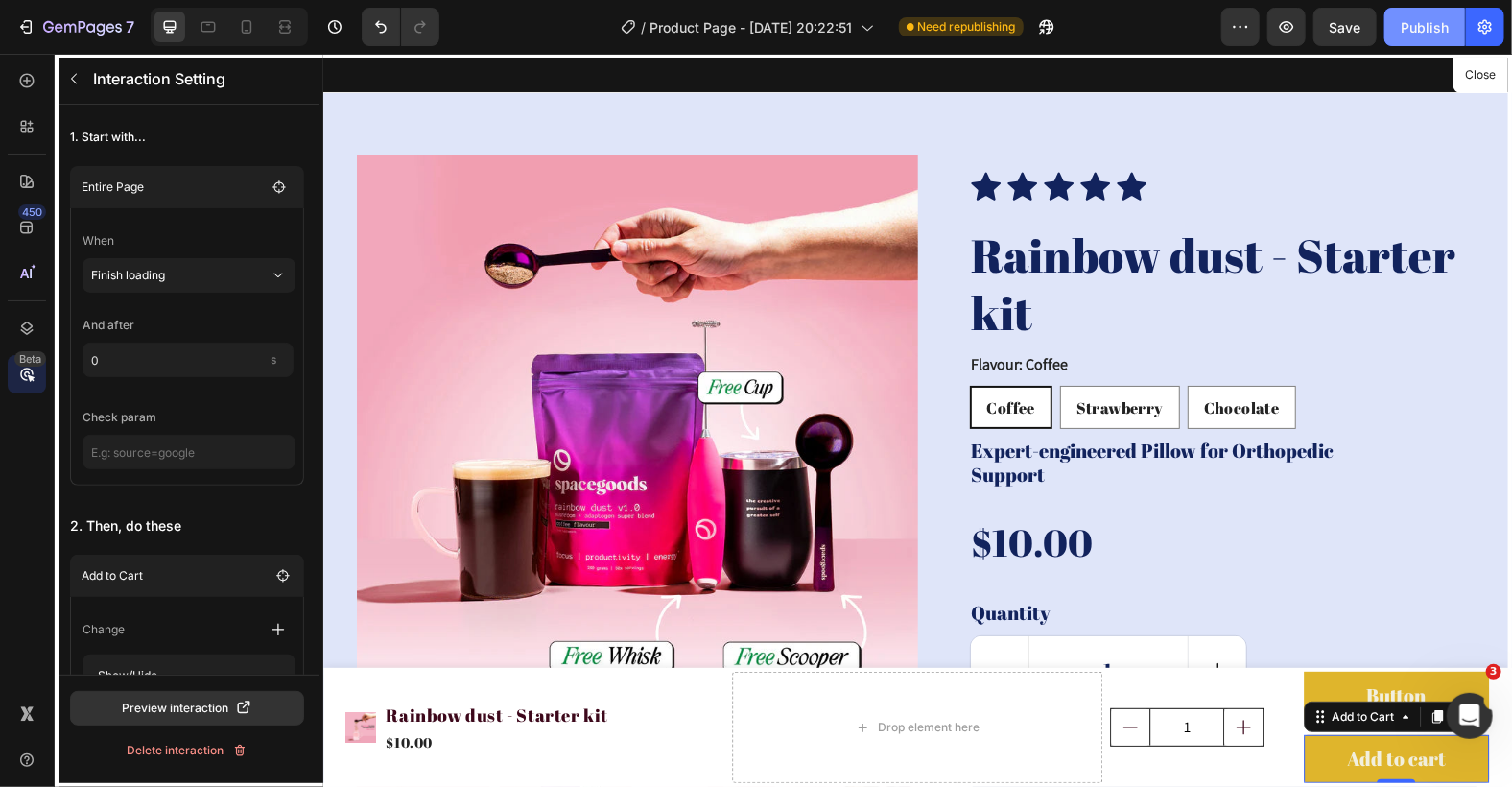
click at [1417, 17] on div "Publish" at bounding box center [1424, 27] width 48 height 20
click at [1479, 79] on button "Close" at bounding box center [1480, 76] width 47 height 28
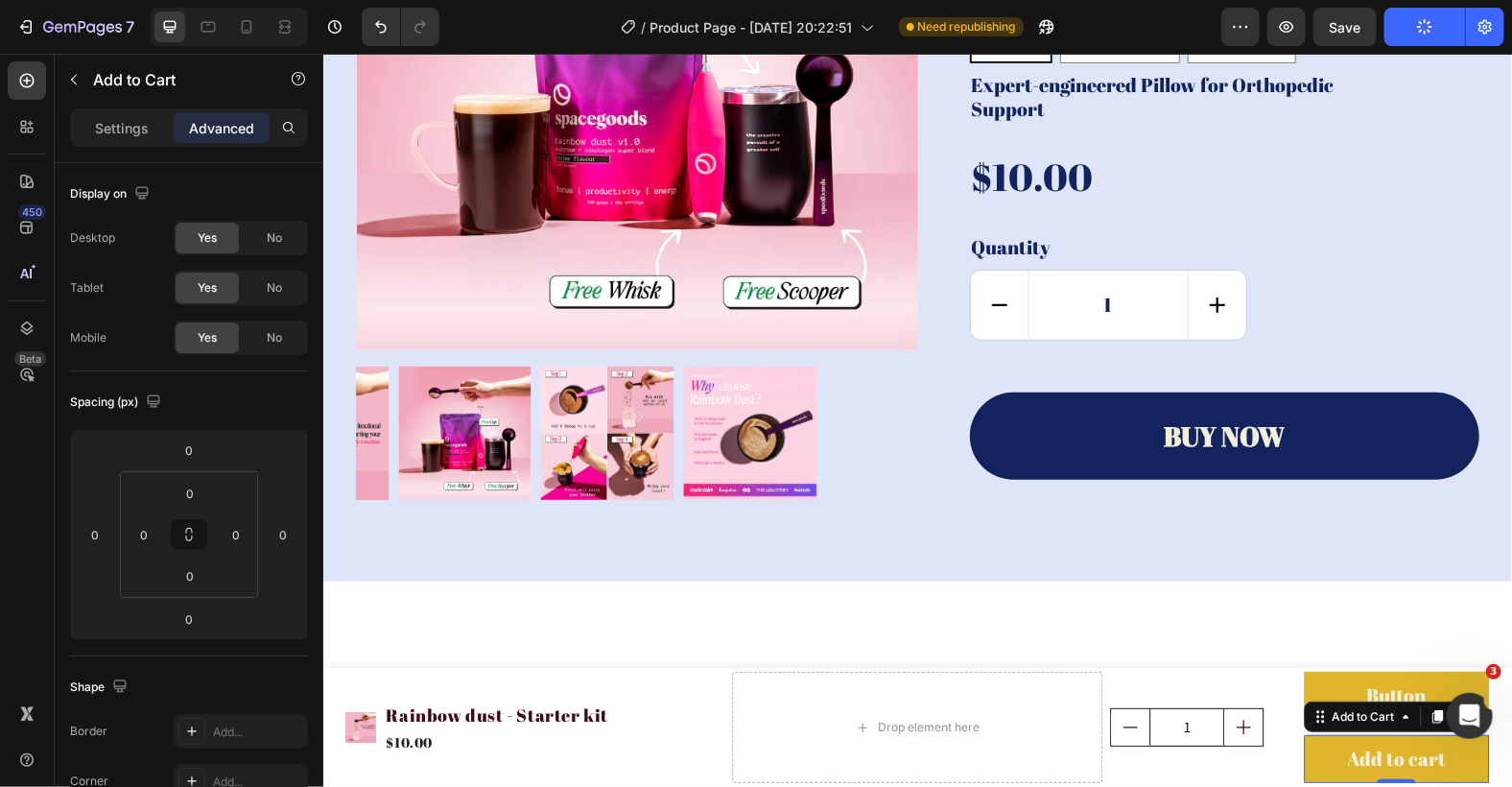
scroll to position [0, 0]
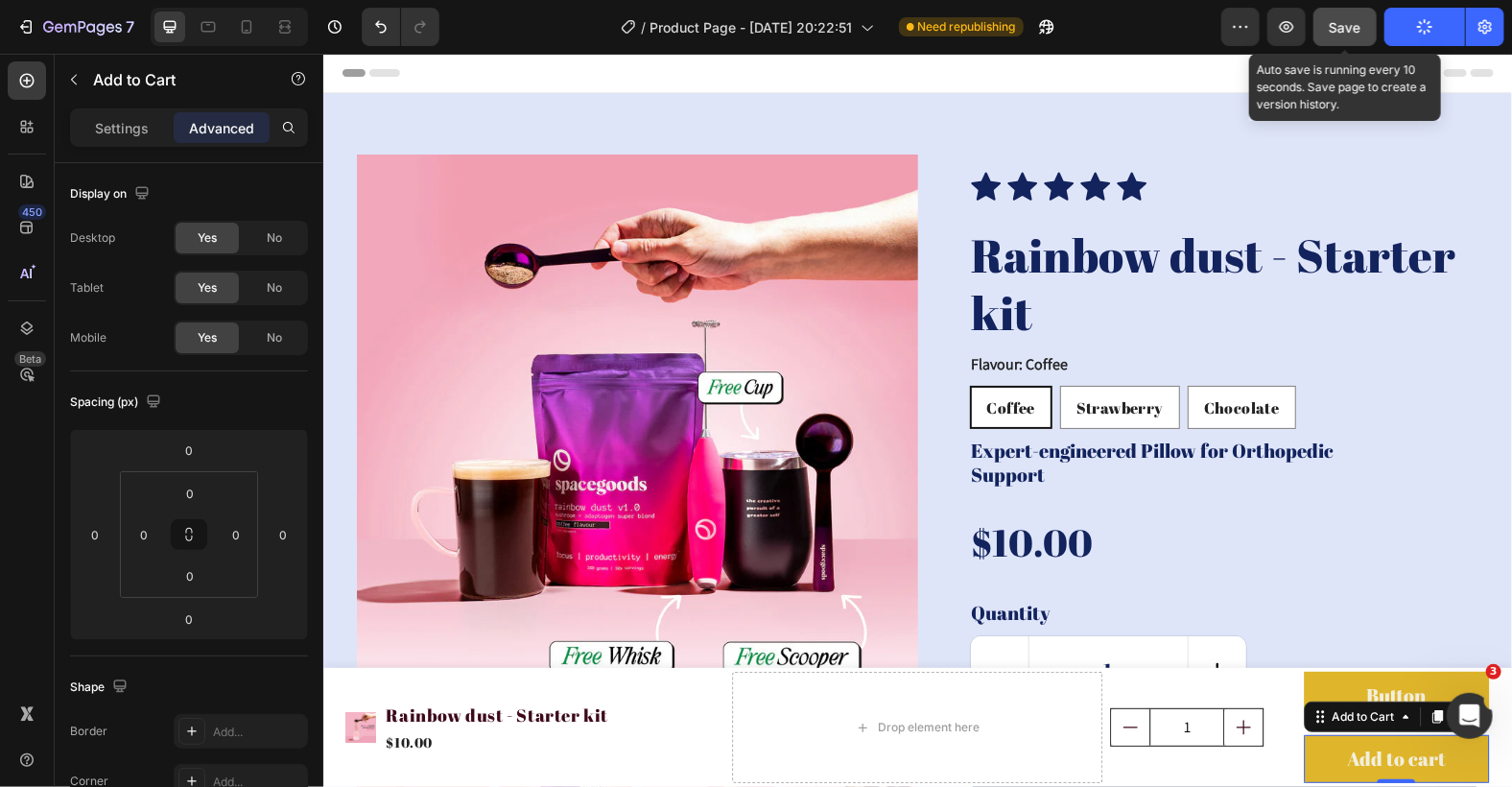
click at [1350, 15] on button "Save" at bounding box center [1345, 27] width 64 height 39
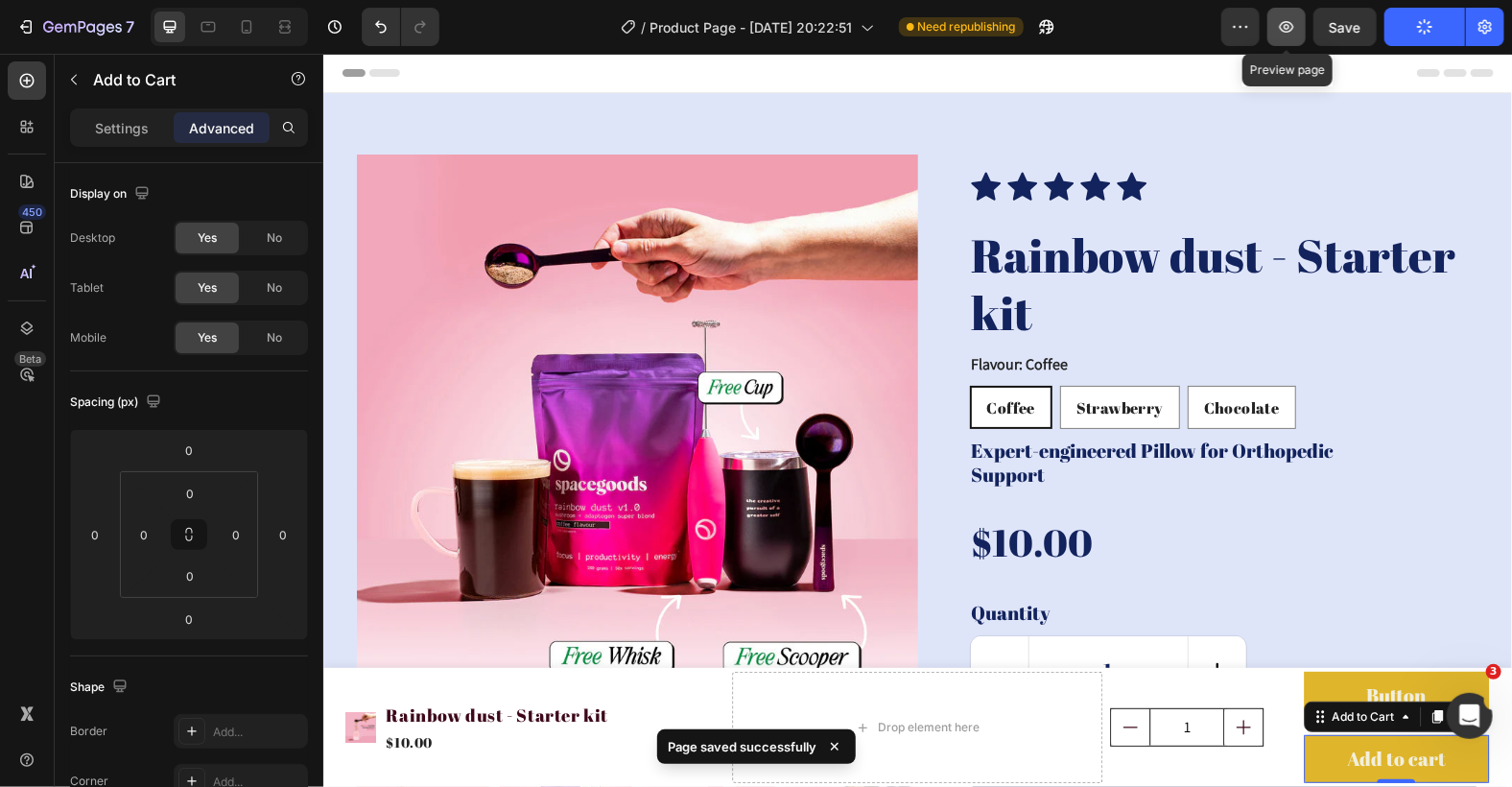
click at [1286, 31] on icon "button" at bounding box center [1287, 27] width 14 height 12
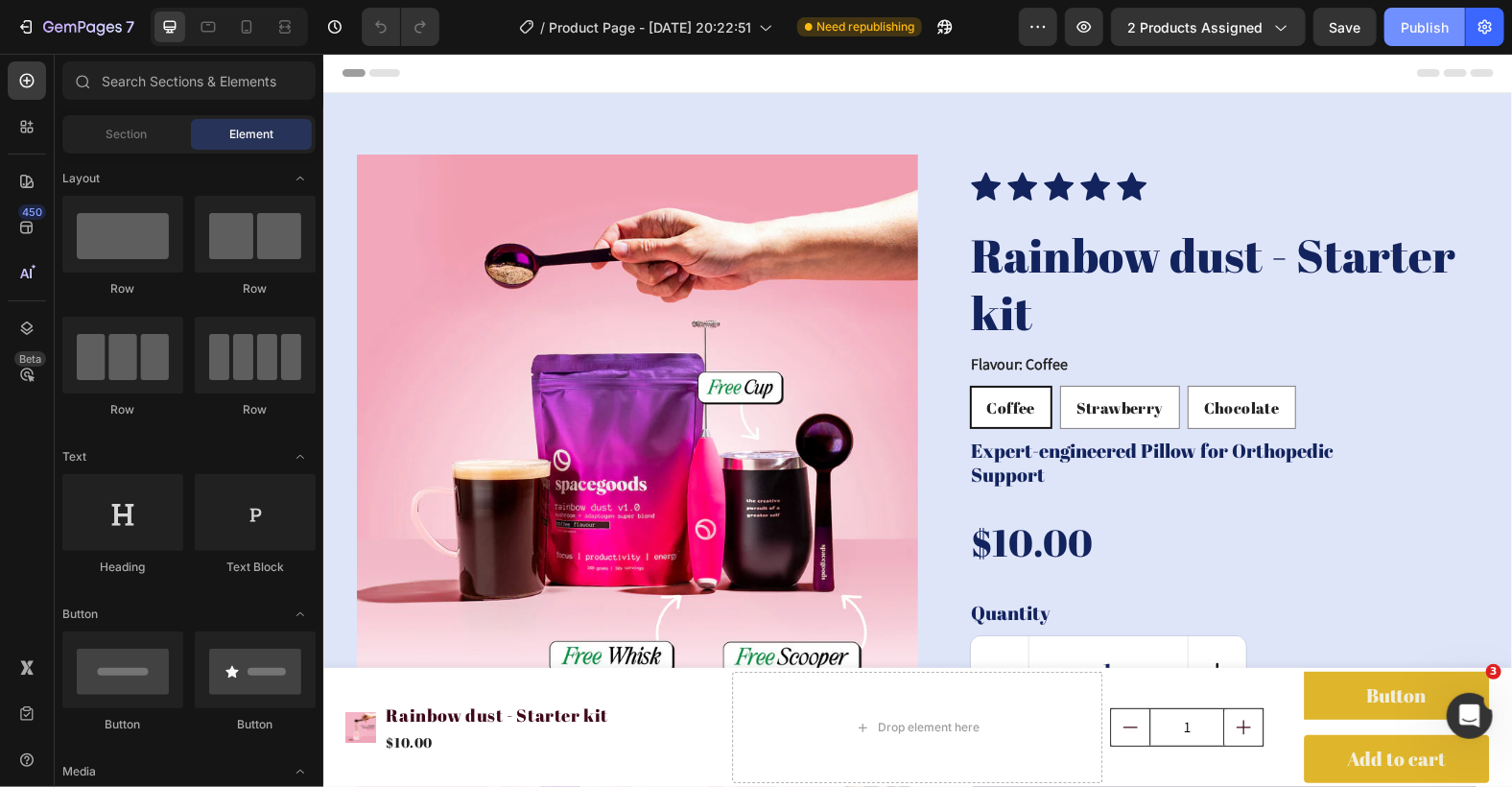
click at [1426, 23] on div "Publish" at bounding box center [1424, 27] width 48 height 20
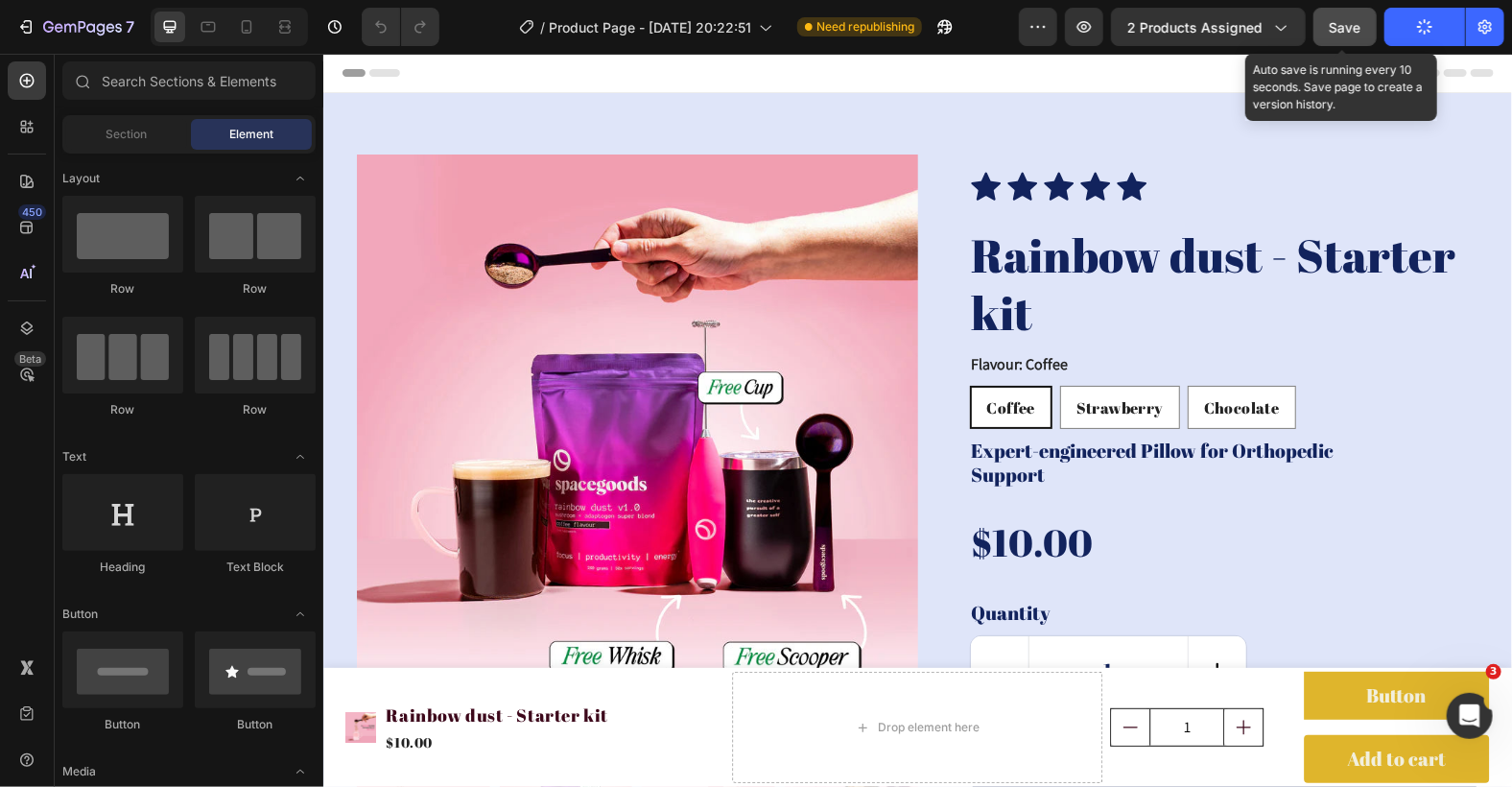
click at [1355, 27] on span "Save" at bounding box center [1346, 27] width 32 height 16
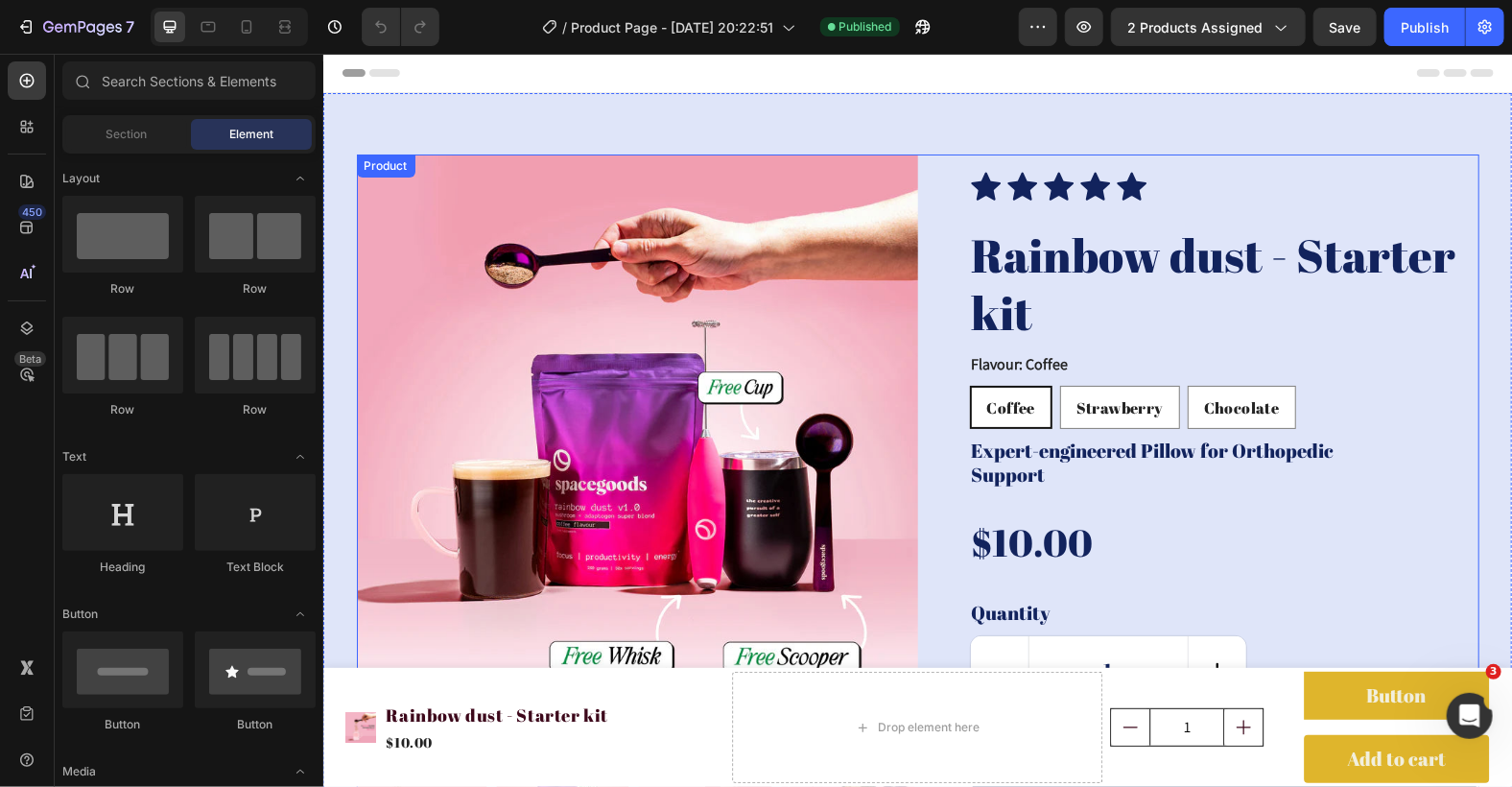
scroll to position [255, 0]
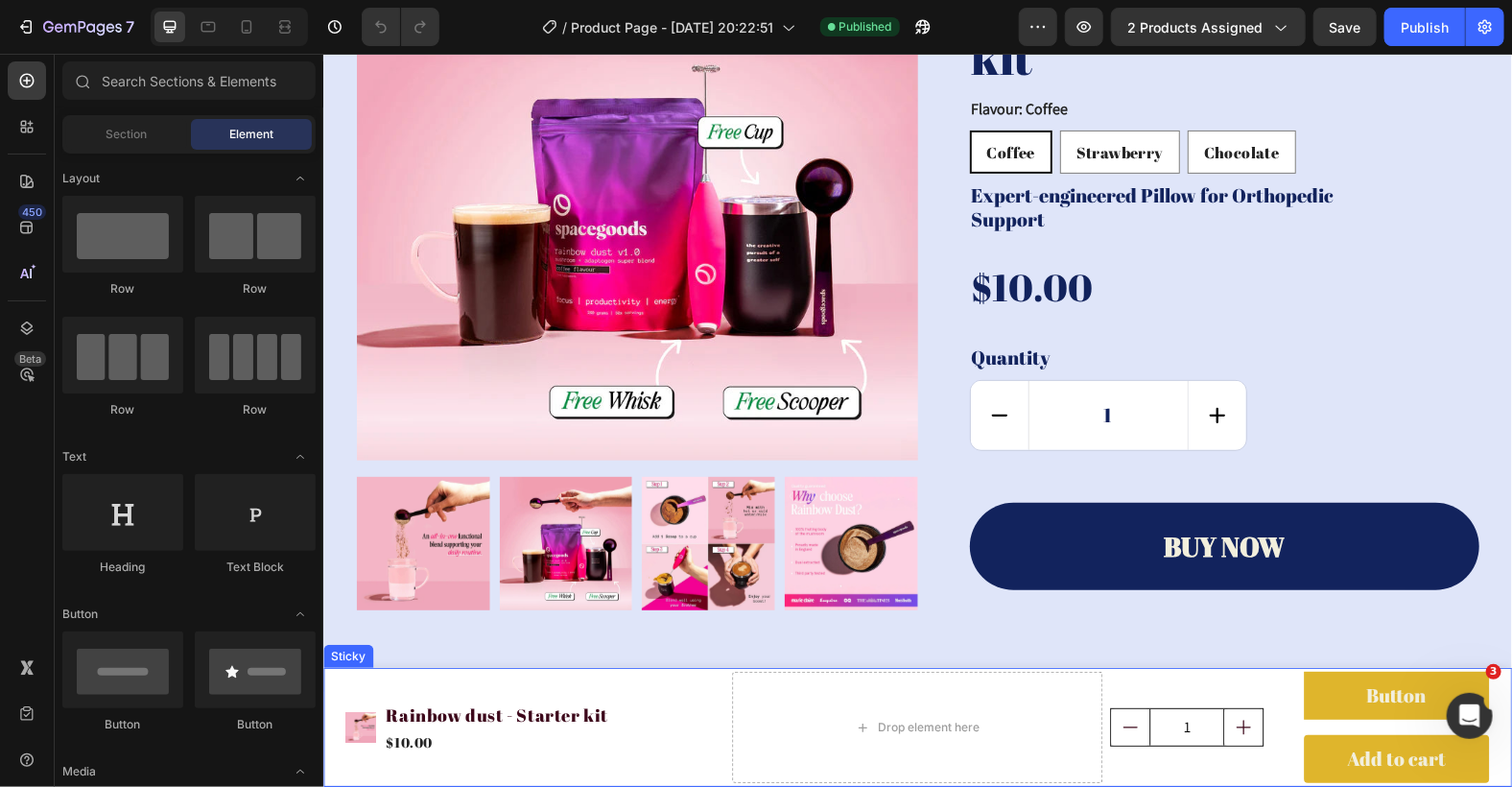
click at [327, 678] on div "Product Images Rainbow dust - Starter kit Product Title $10.00 Product Price Pr…" at bounding box center [916, 725] width 1188 height 119
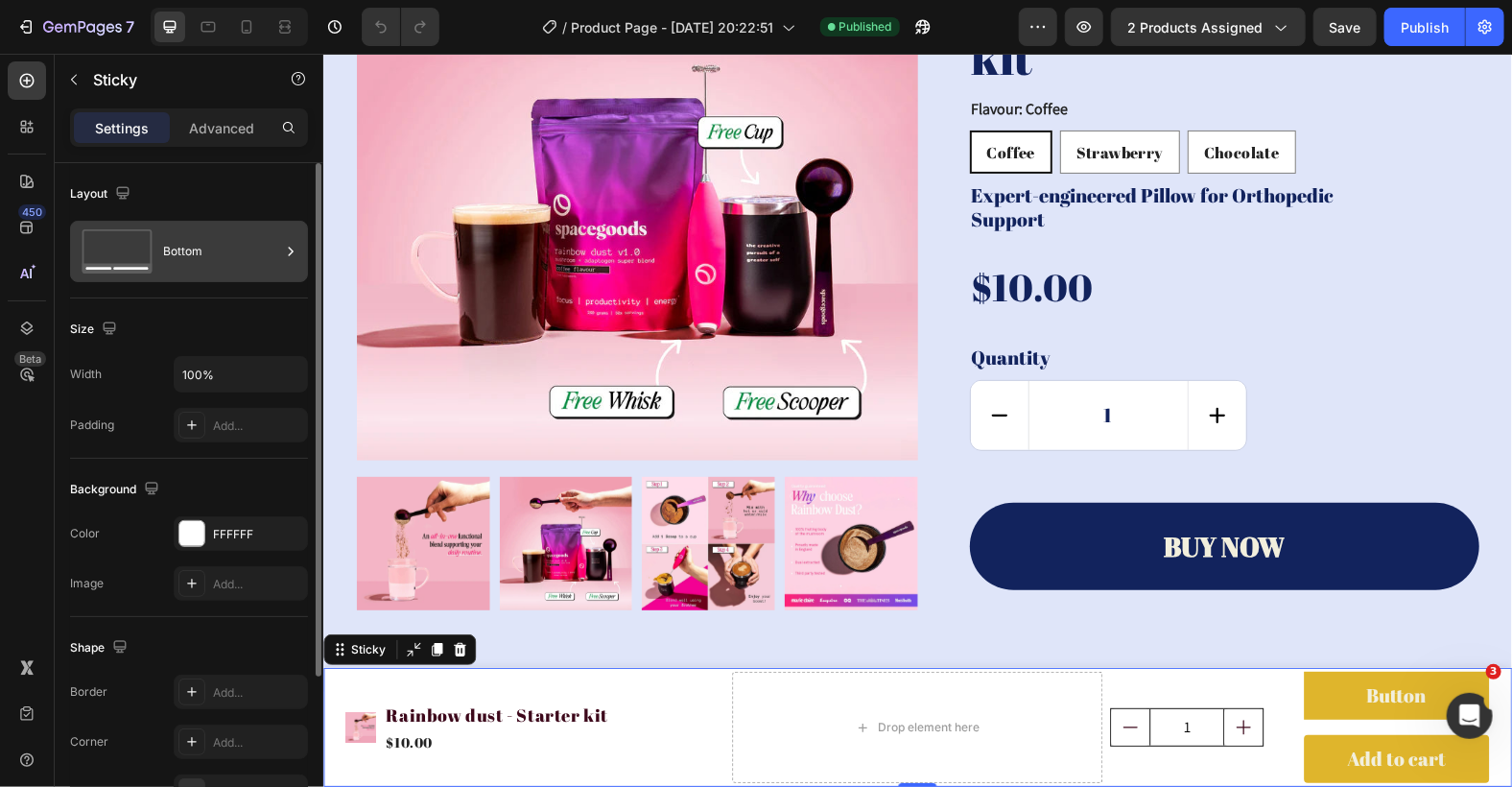
click at [195, 242] on div "Bottom" at bounding box center [221, 251] width 117 height 44
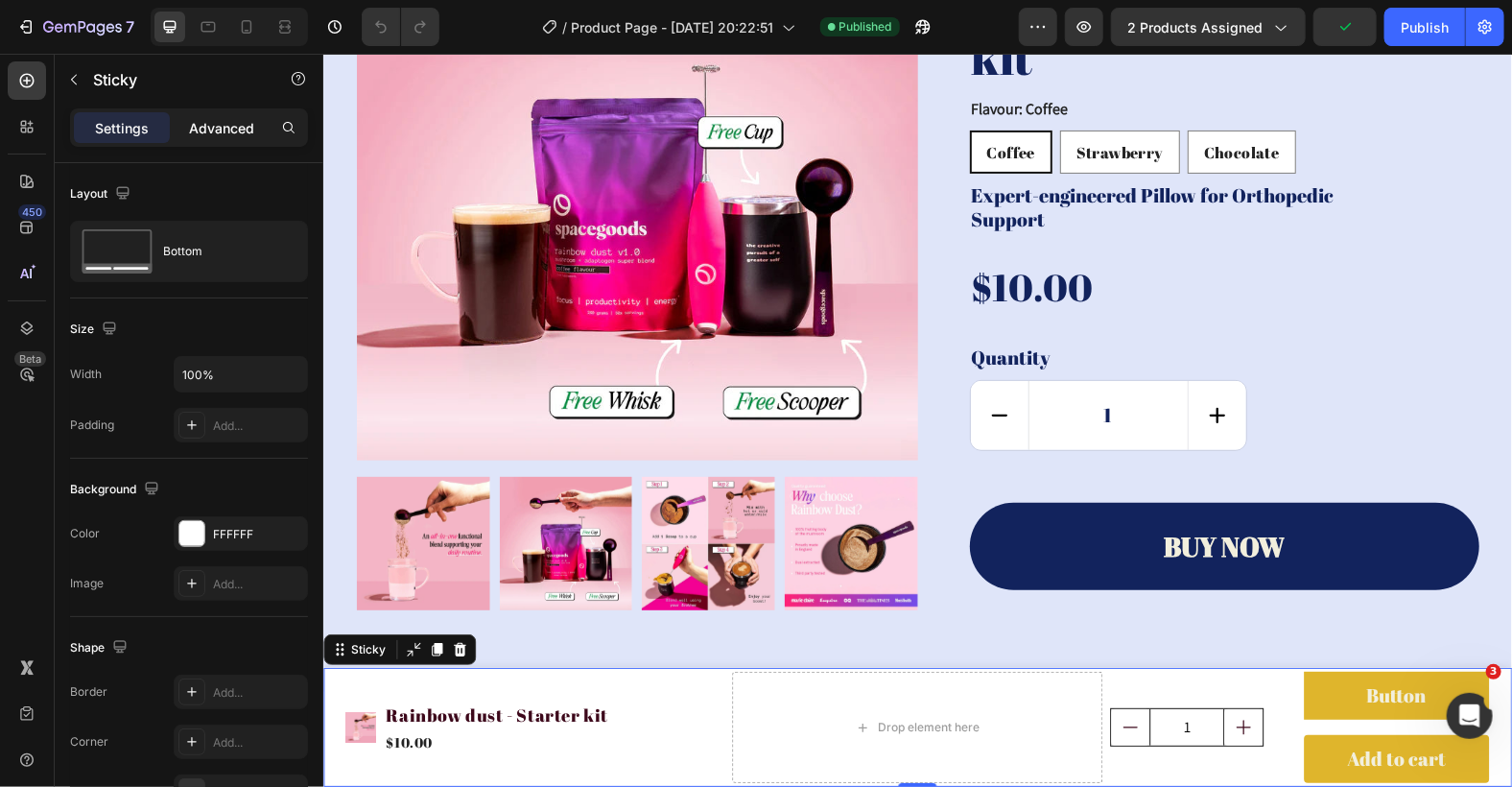
click at [220, 127] on p "Advanced" at bounding box center [221, 128] width 65 height 20
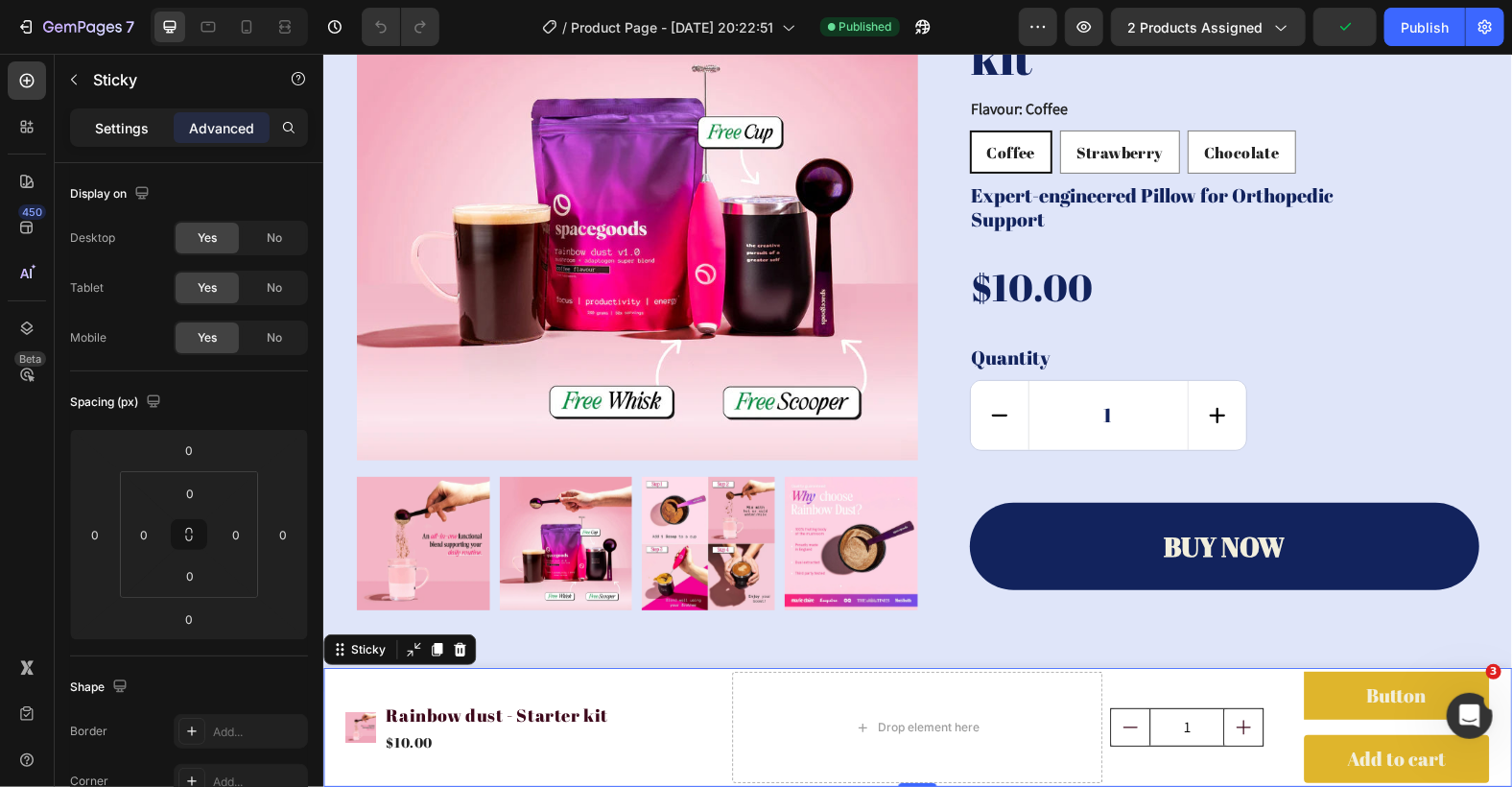
click at [141, 116] on div "Settings" at bounding box center [122, 128] width 96 height 31
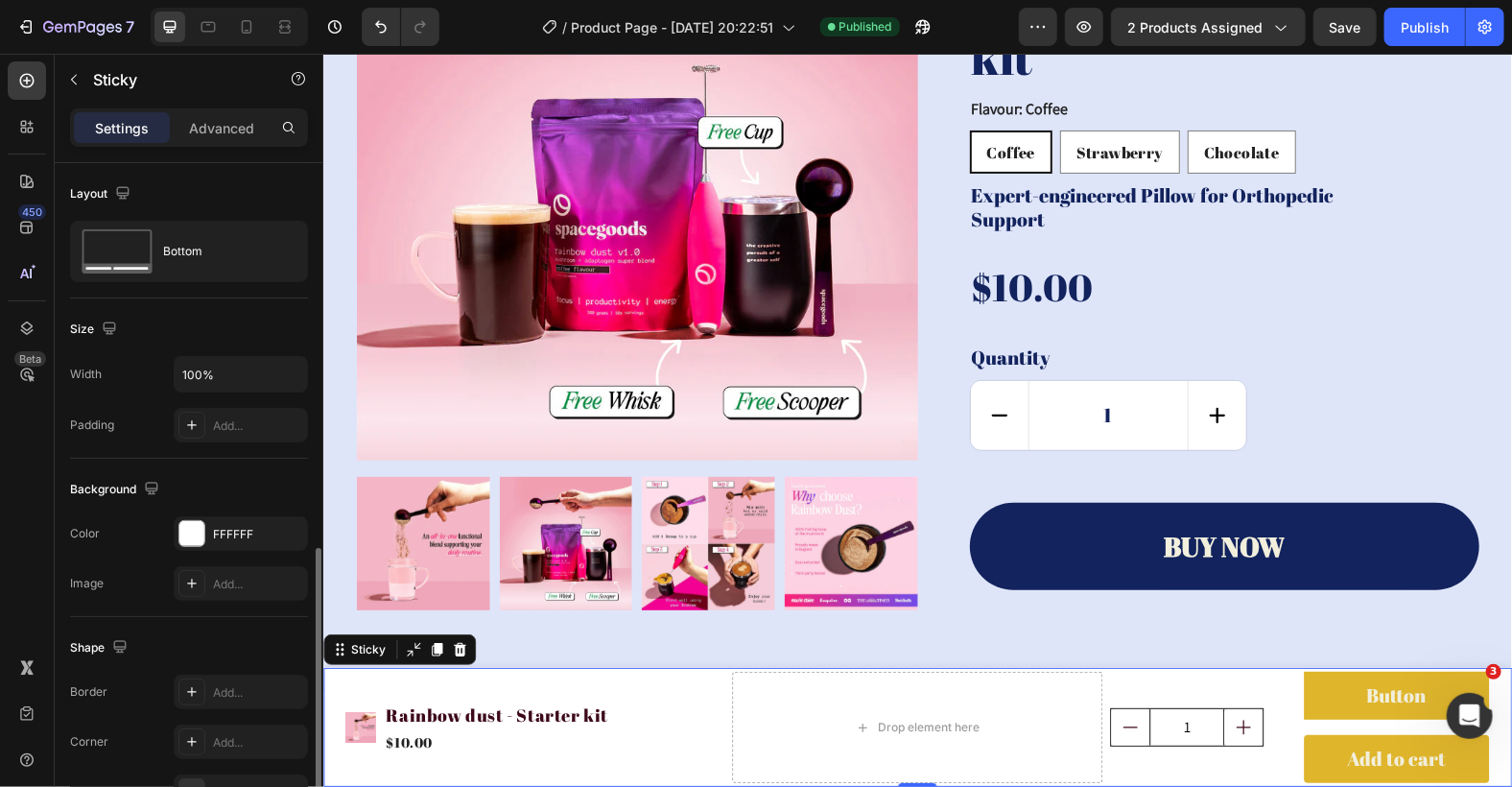
scroll to position [219, 0]
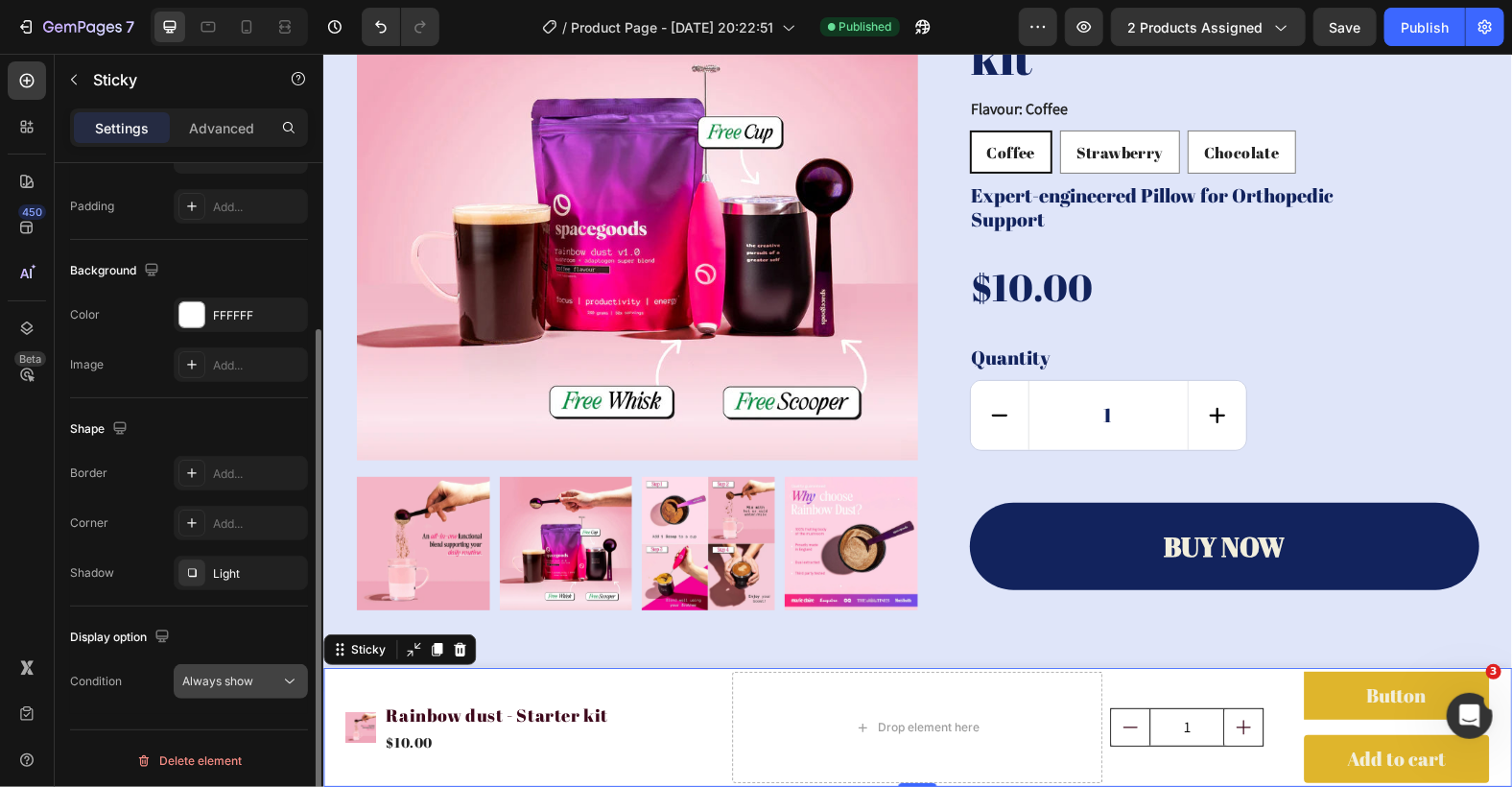
click at [242, 679] on span "Always show" at bounding box center [217, 680] width 71 height 14
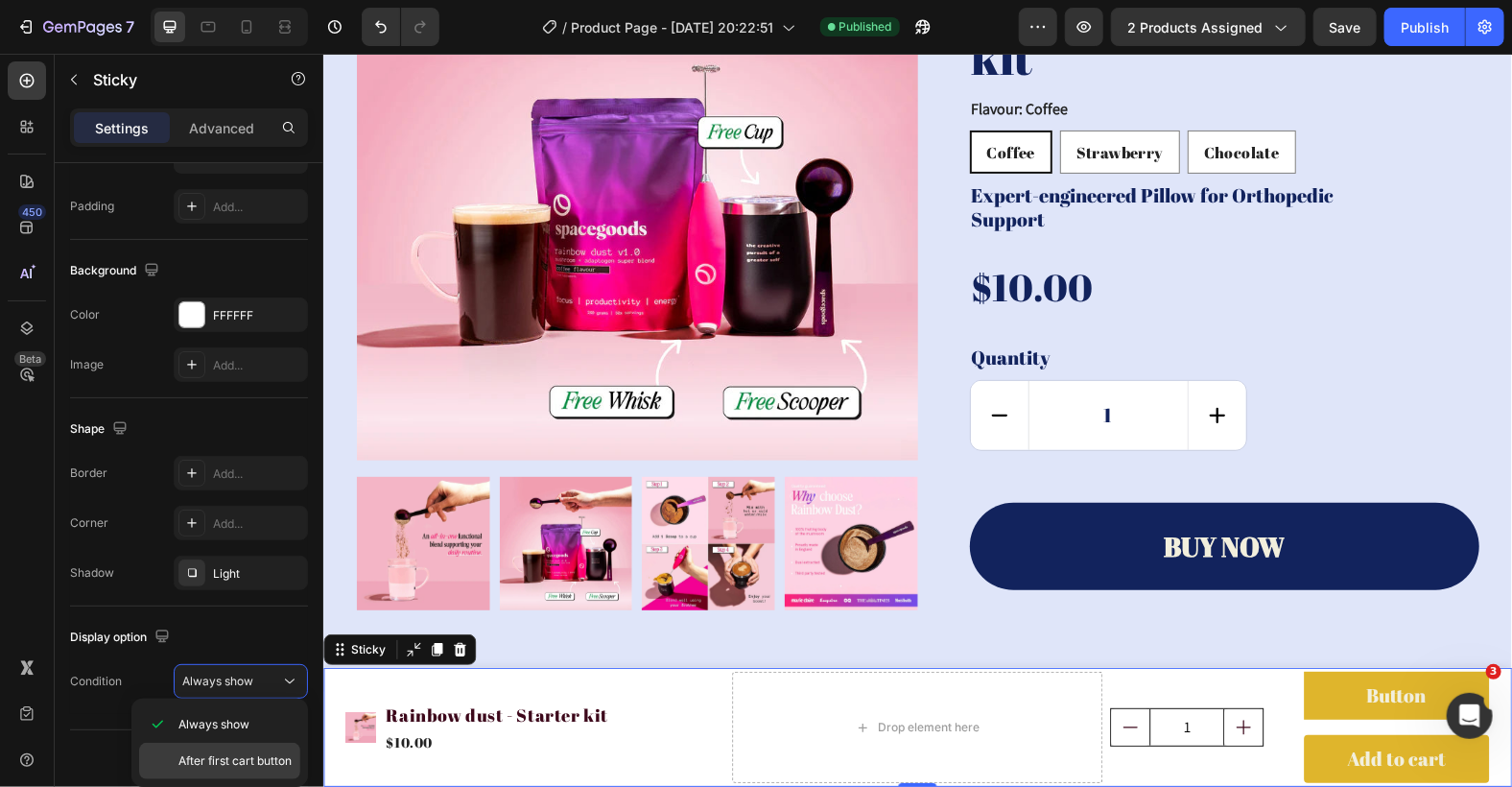
click at [264, 746] on div "After first cart button" at bounding box center [220, 760] width 161 height 37
click at [1386, 20] on button "Publish" at bounding box center [1424, 27] width 81 height 39
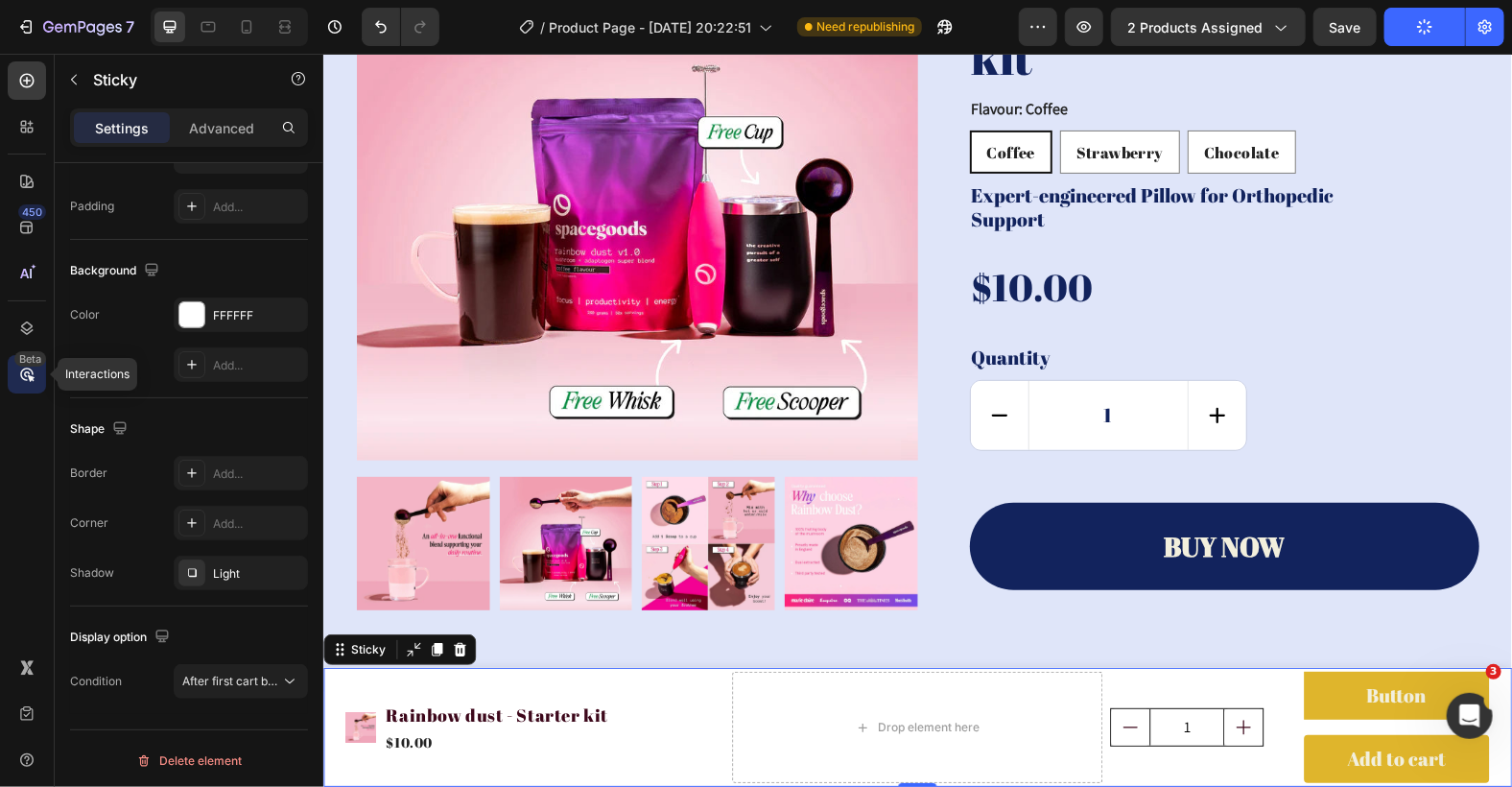
click at [19, 366] on div "Beta" at bounding box center [30, 358] width 32 height 15
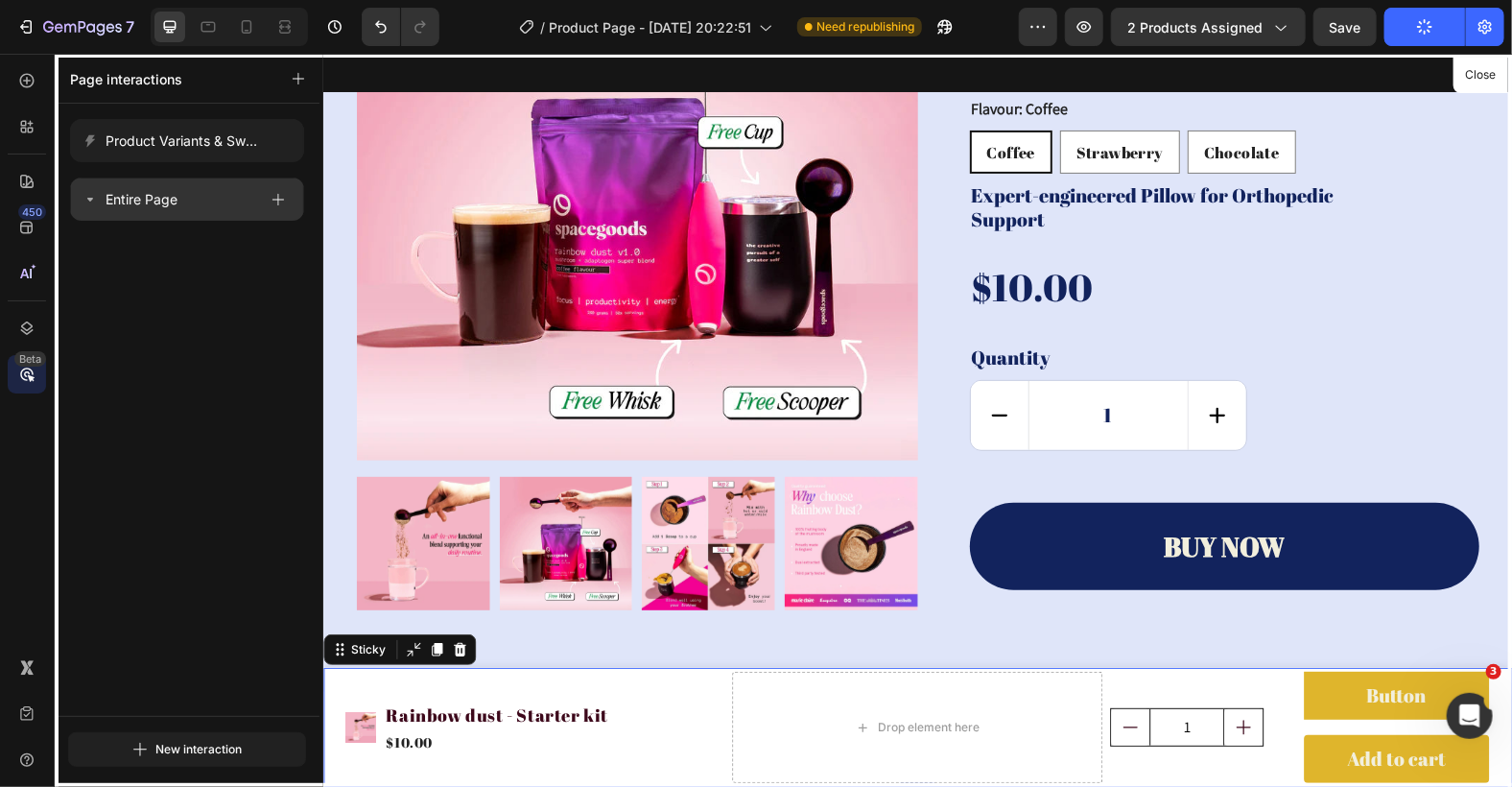
click at [179, 196] on div "Entire Page" at bounding box center [169, 199] width 174 height 27
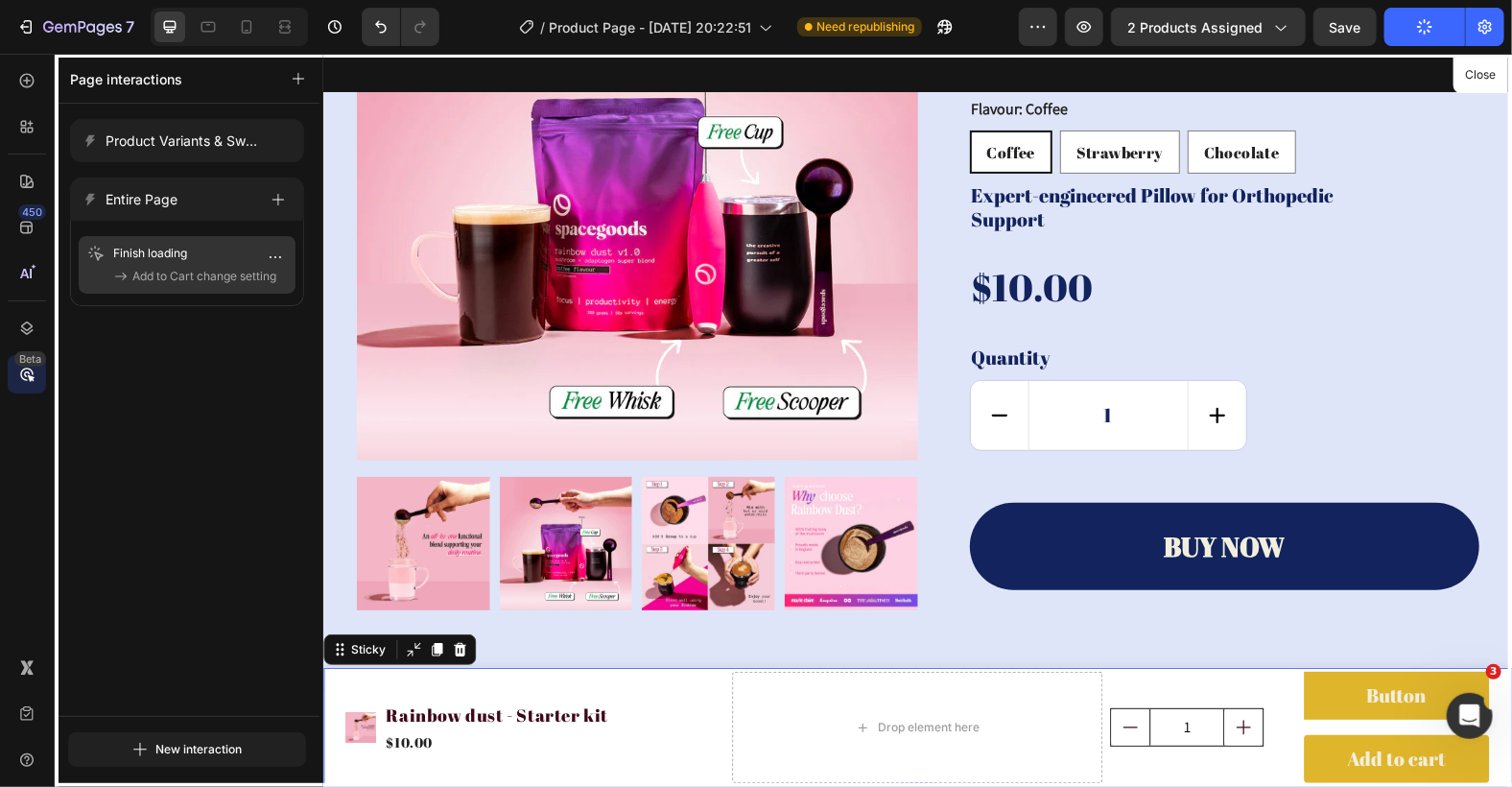
click at [188, 261] on p "Finish loading" at bounding box center [163, 253] width 101 height 19
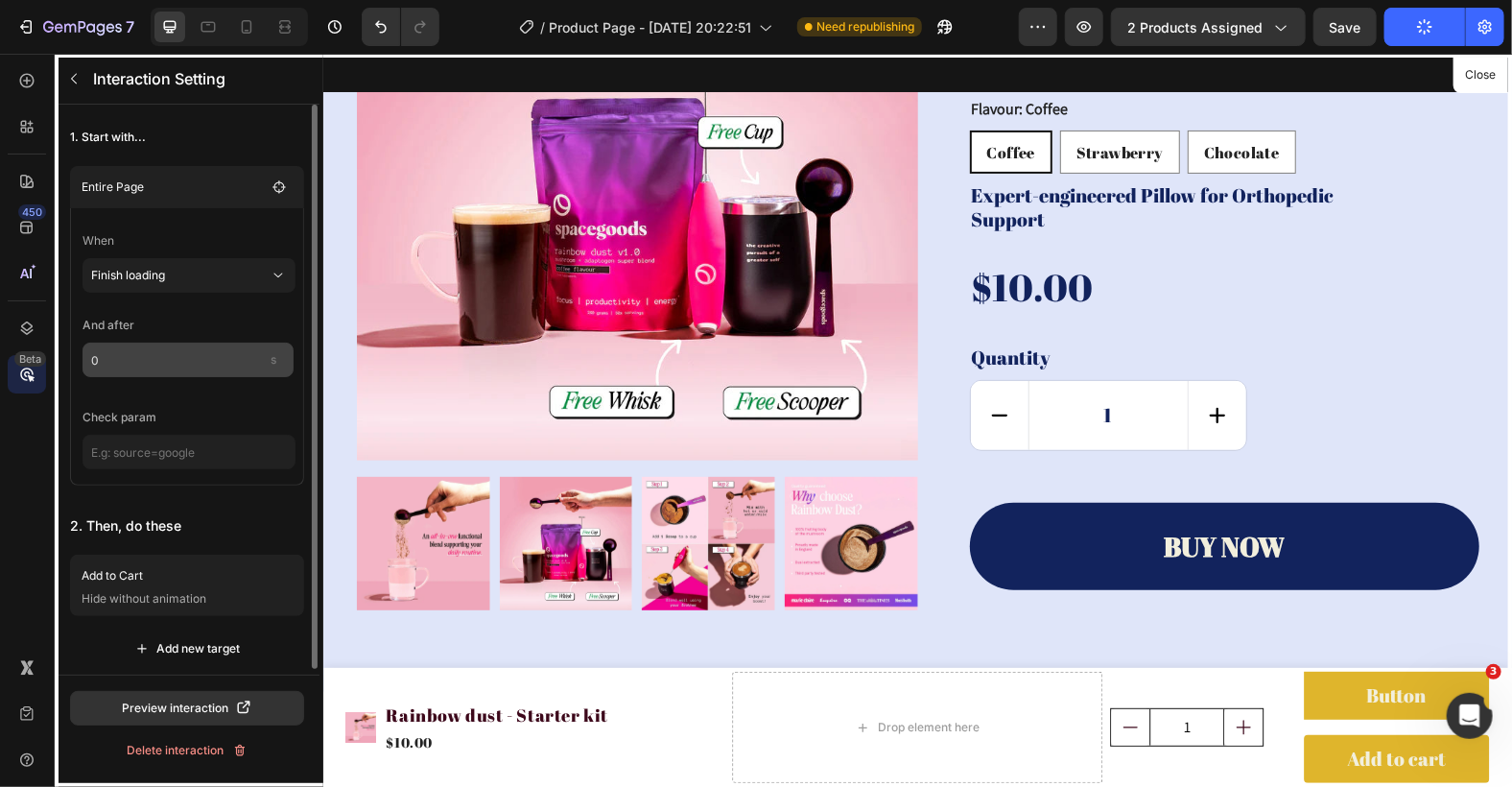
scroll to position [6, 0]
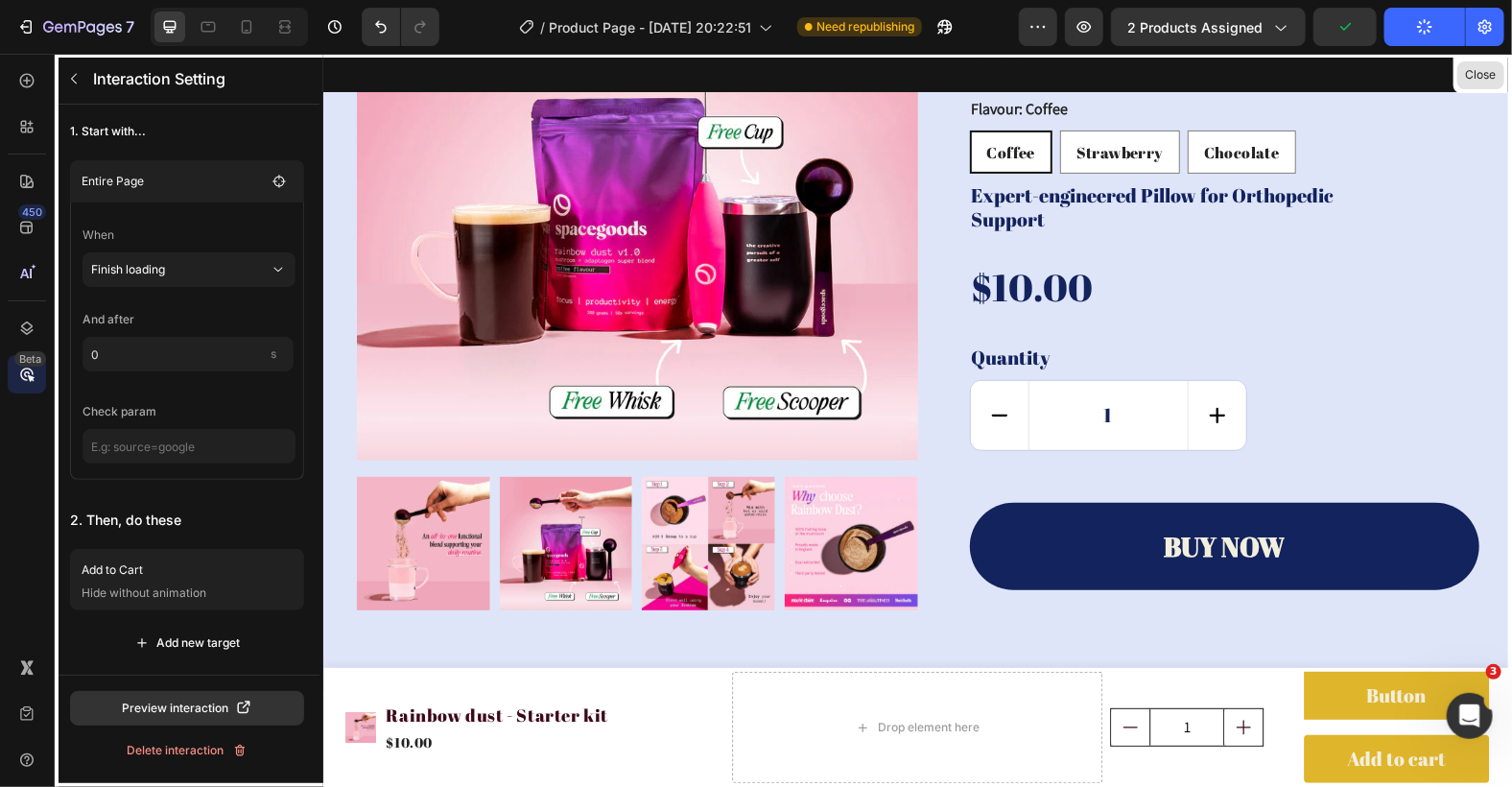
drag, startPoint x: 1490, startPoint y: 70, endPoint x: 1136, endPoint y: 45, distance: 354.9
click at [1490, 71] on button "Close" at bounding box center [1480, 76] width 47 height 28
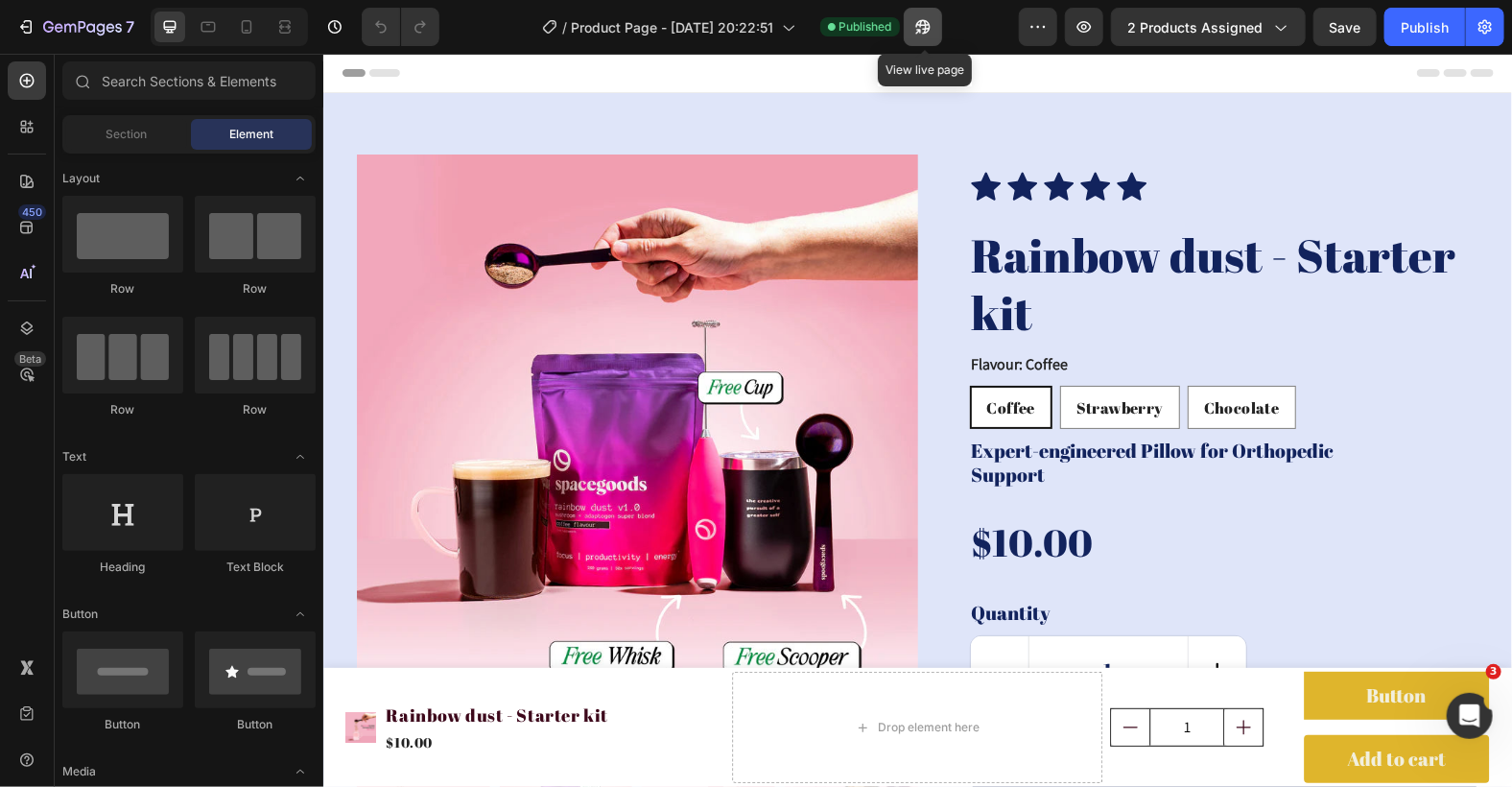
click at [923, 25] on icon "button" at bounding box center [922, 27] width 14 height 14
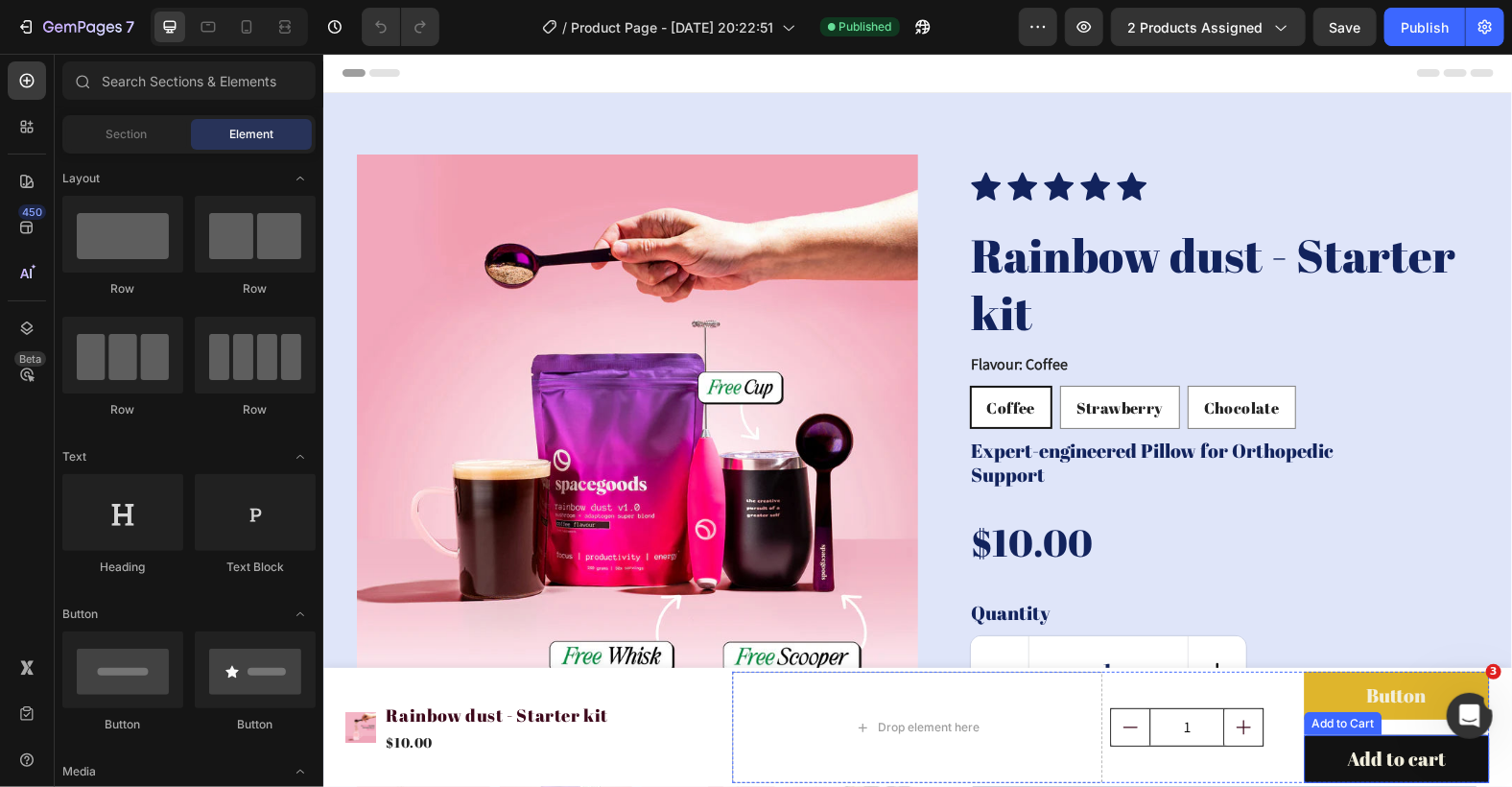
click at [1312, 762] on button "Add to cart" at bounding box center [1395, 758] width 185 height 48
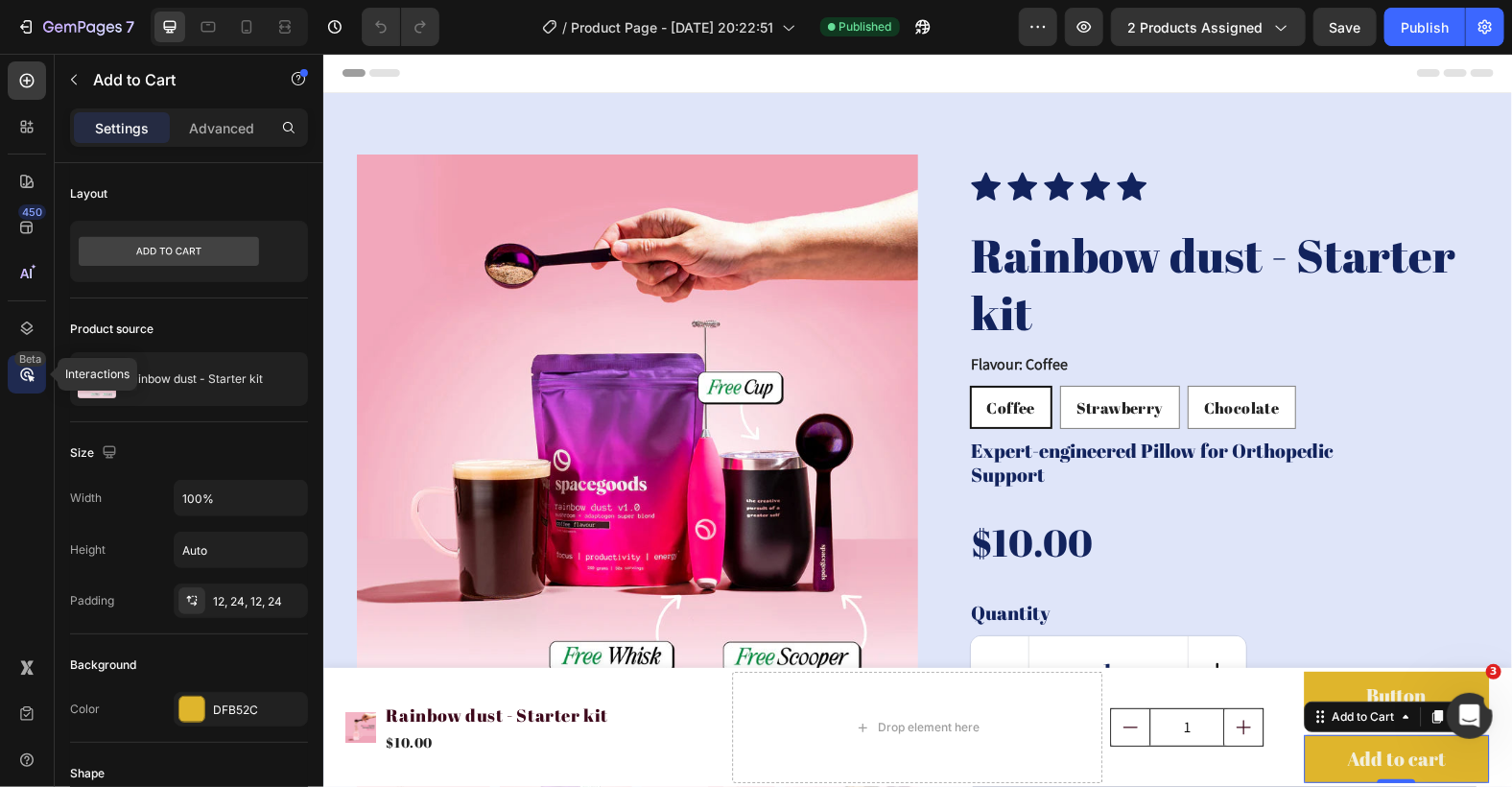
click at [25, 365] on div "Beta" at bounding box center [30, 358] width 32 height 15
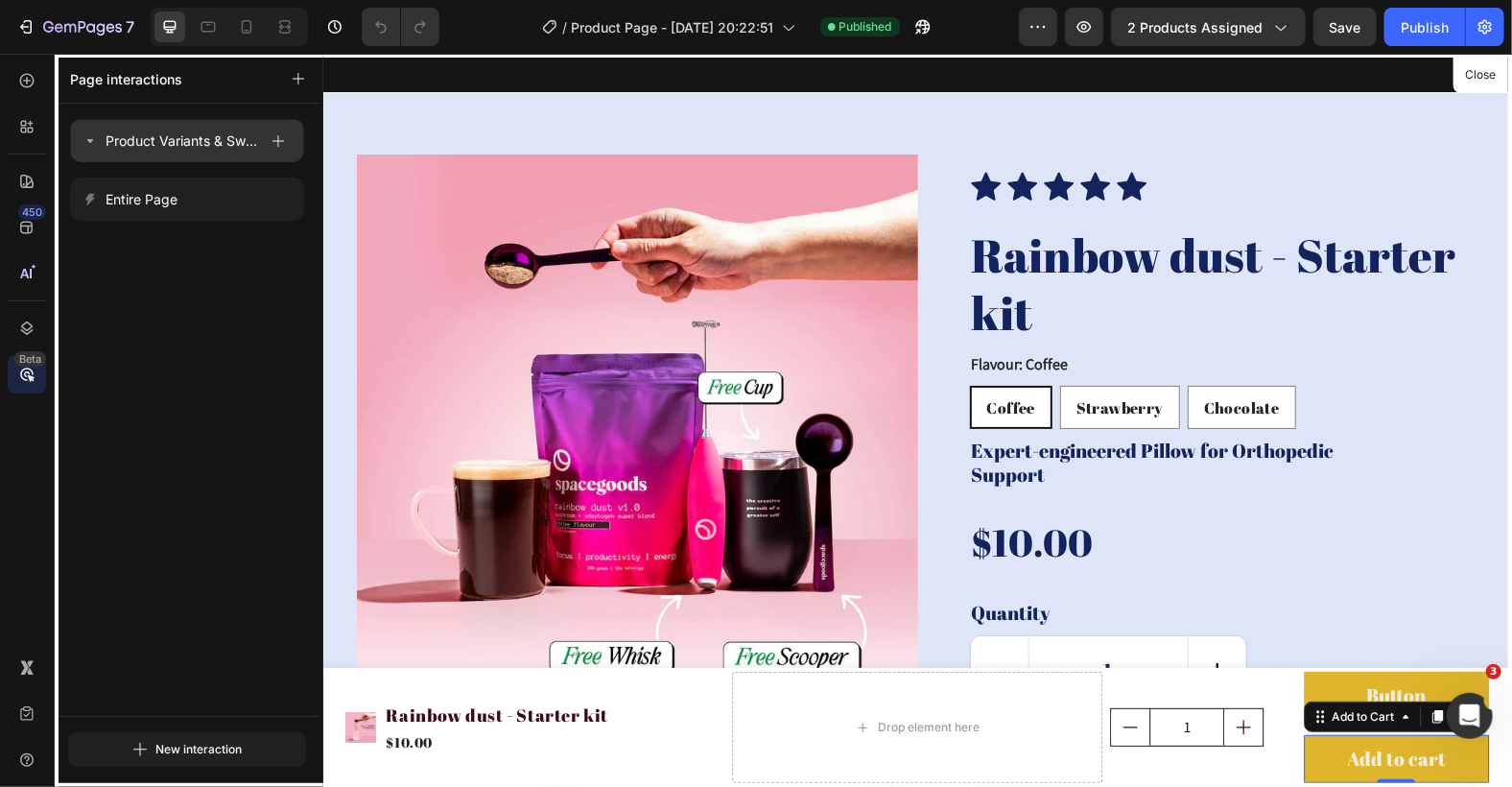
click at [190, 141] on p "Product Variants & Swatches" at bounding box center [181, 140] width 151 height 23
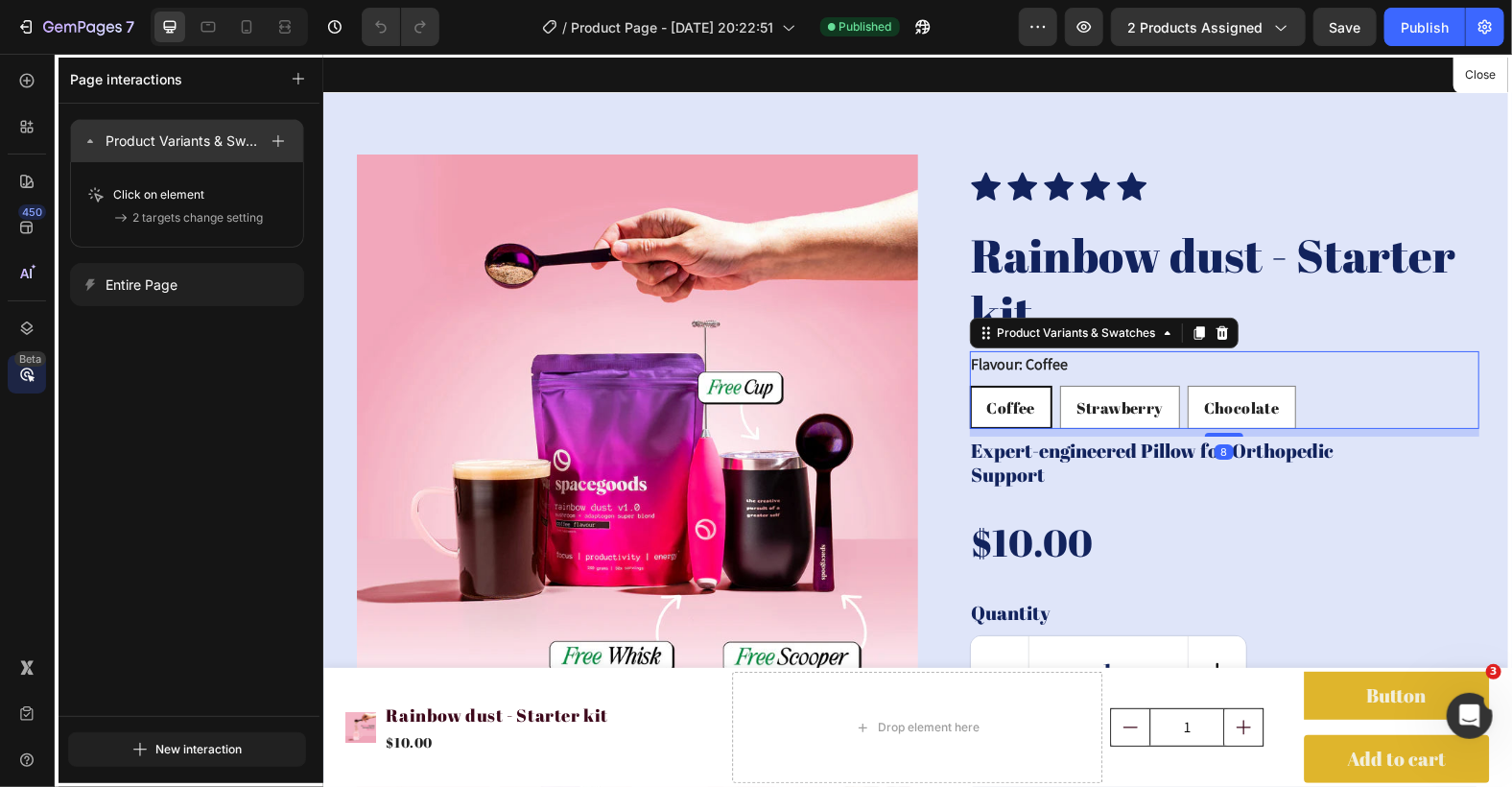
scroll to position [229, 0]
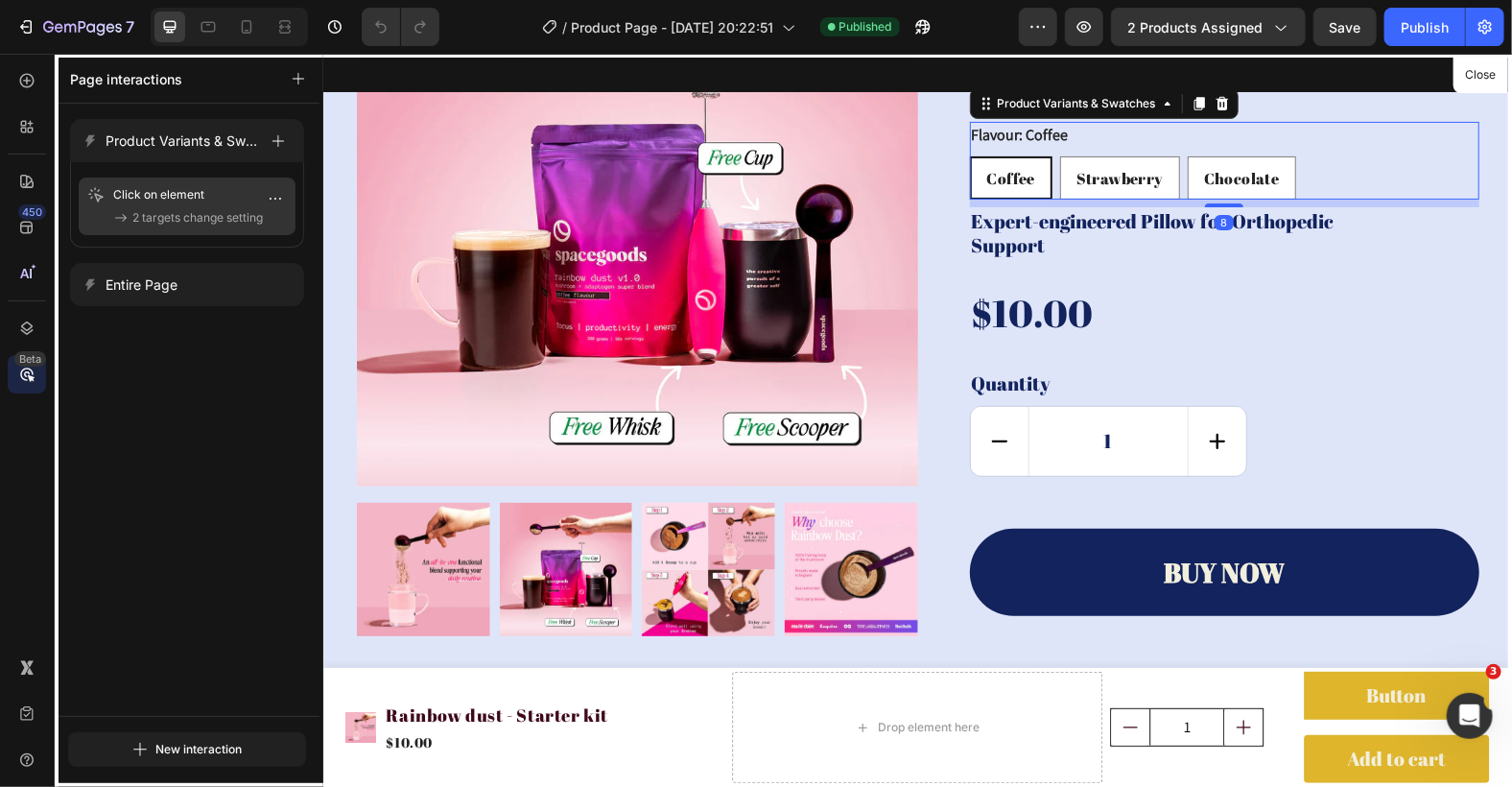
click at [193, 195] on p "Click on element" at bounding box center [172, 194] width 118 height 19
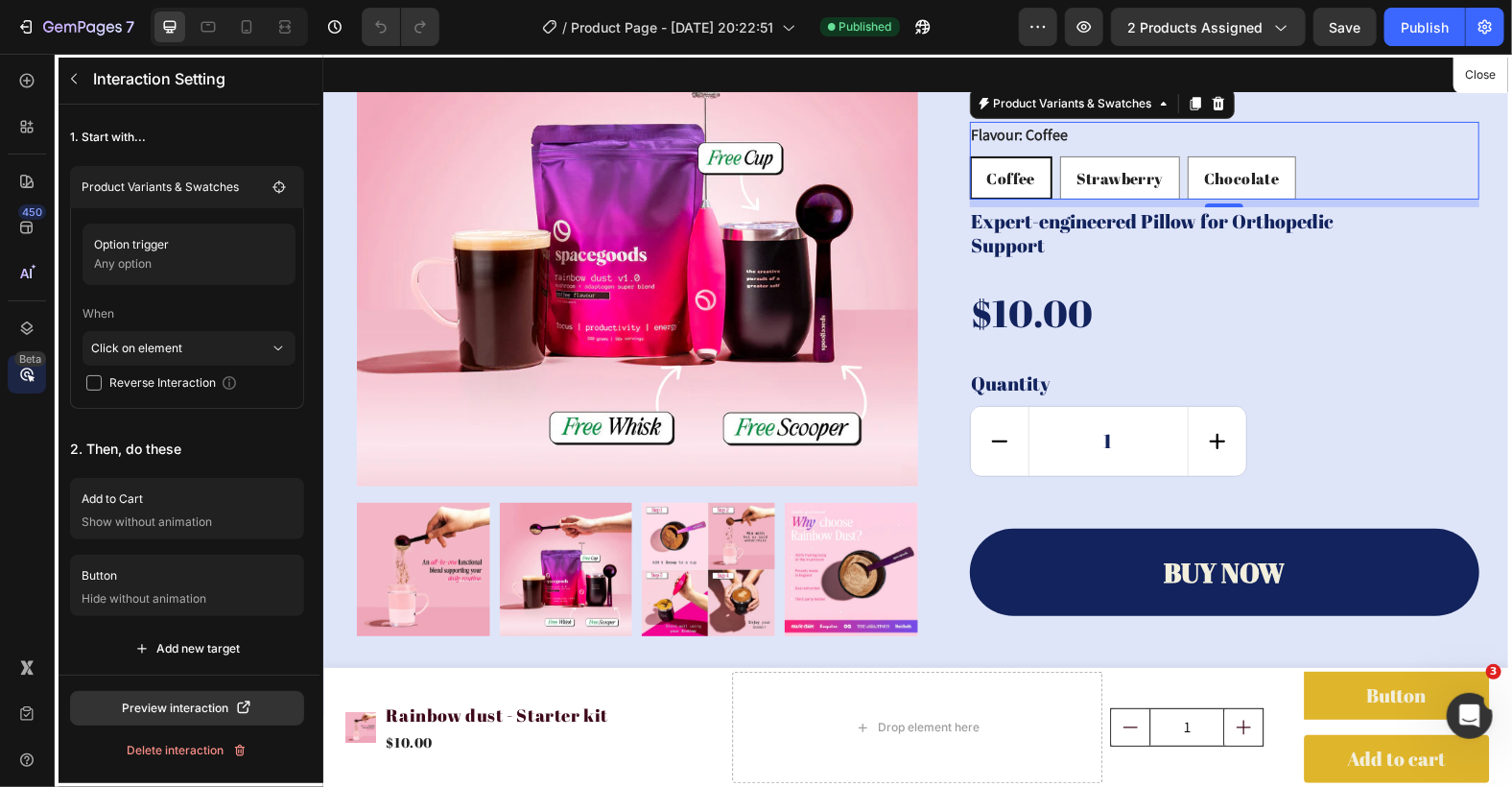
click at [1307, 751] on div at bounding box center [916, 419] width 1188 height 733
click at [1323, 773] on div at bounding box center [916, 419] width 1188 height 733
click at [74, 69] on button "button" at bounding box center [74, 79] width 31 height 31
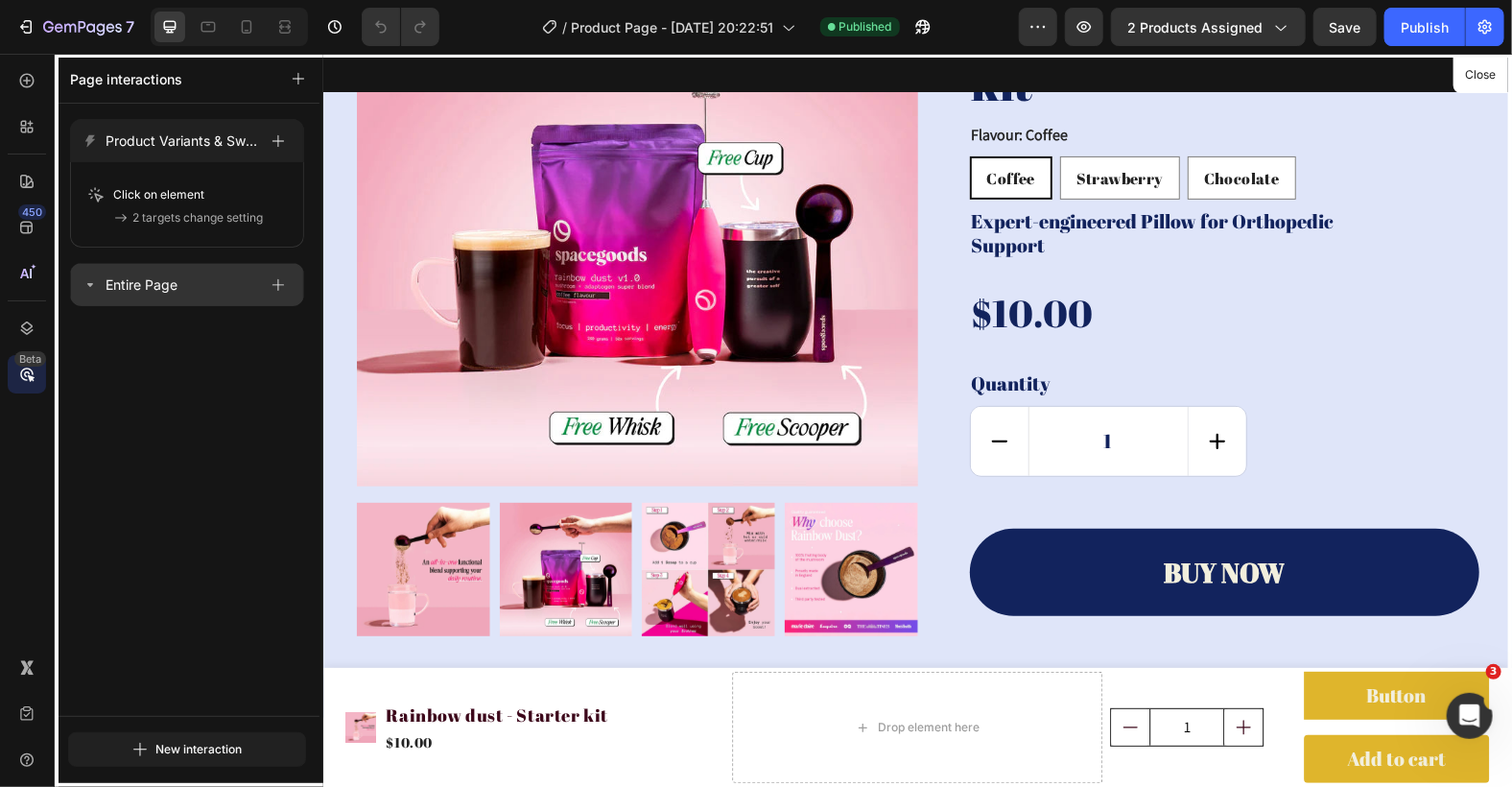
click at [182, 288] on div "Entire Page" at bounding box center [169, 285] width 174 height 27
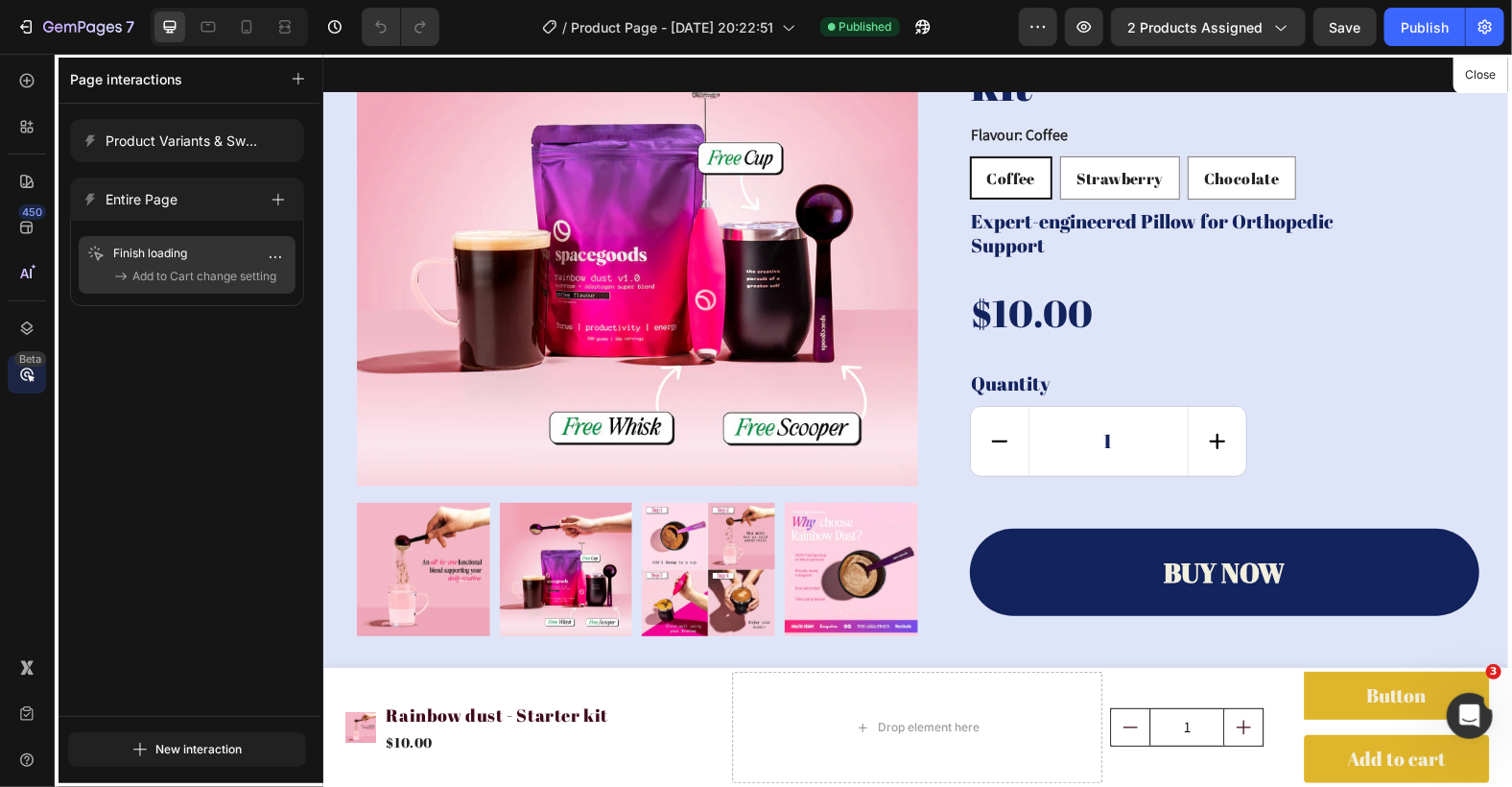
click at [182, 273] on span "Add to Cart change setting" at bounding box center [204, 276] width 143 height 19
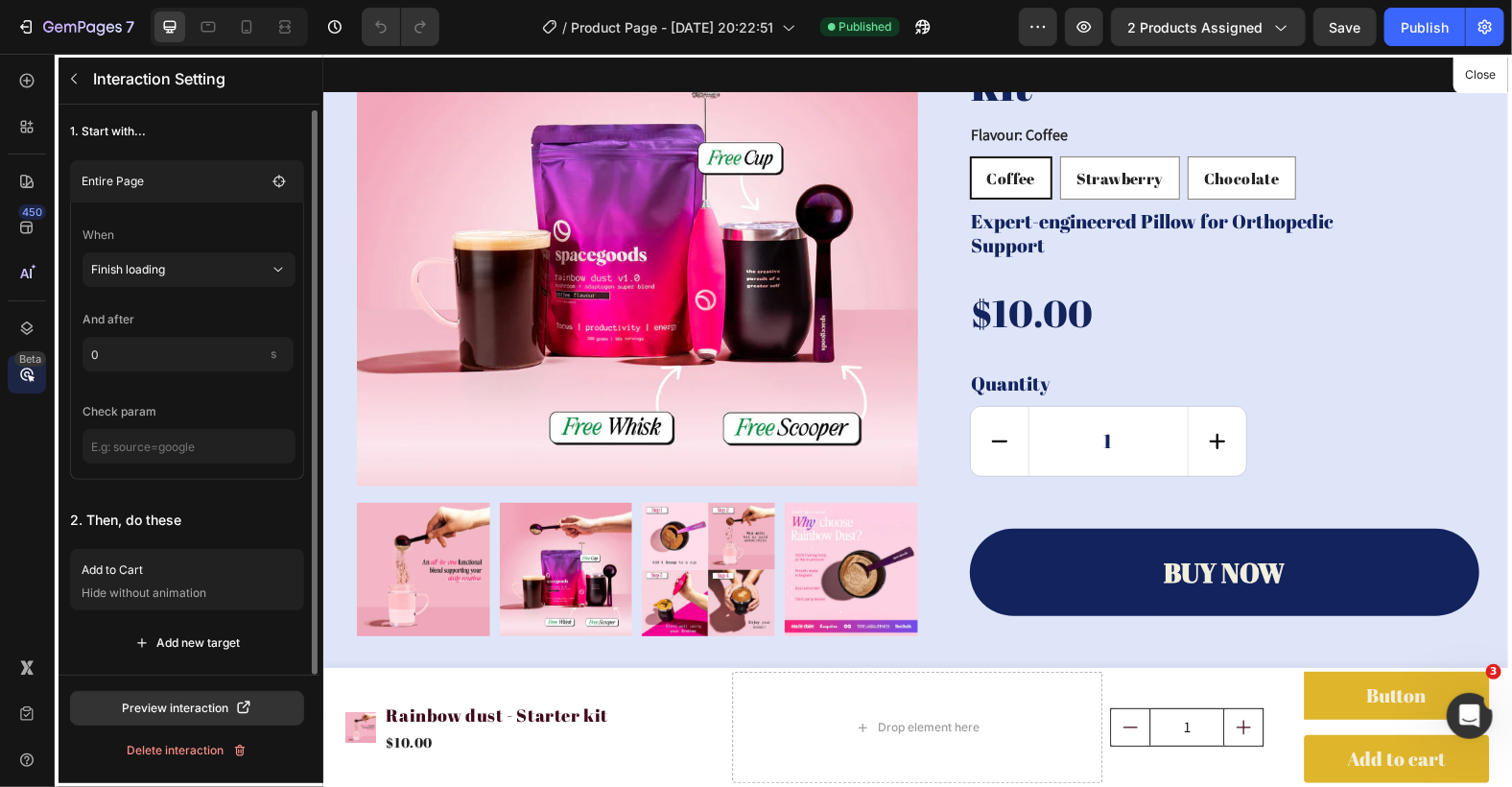
scroll to position [0, 0]
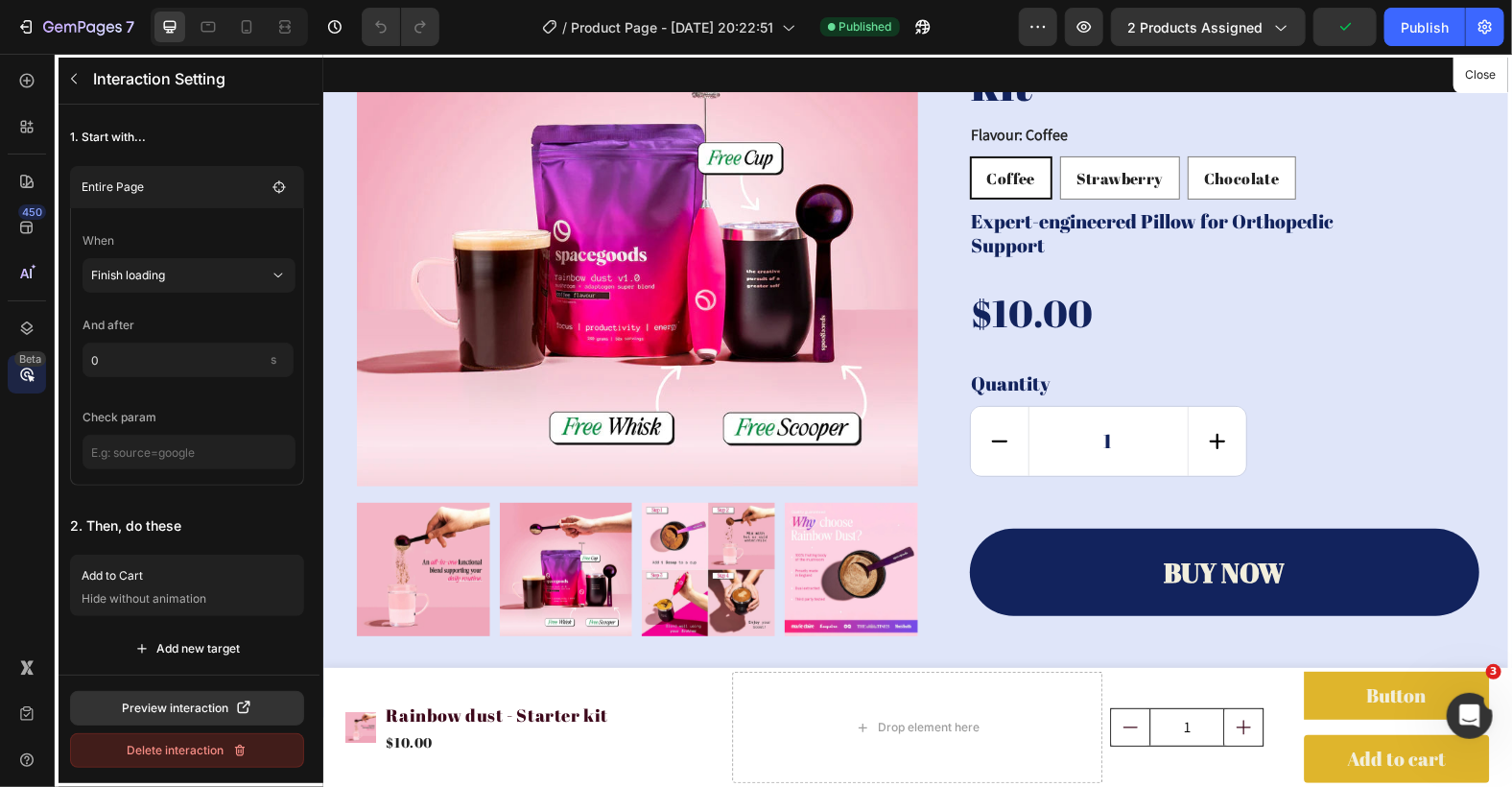
click at [238, 746] on icon "button" at bounding box center [239, 750] width 10 height 12
click at [238, 746] on div "Delete" at bounding box center [247, 749] width 36 height 17
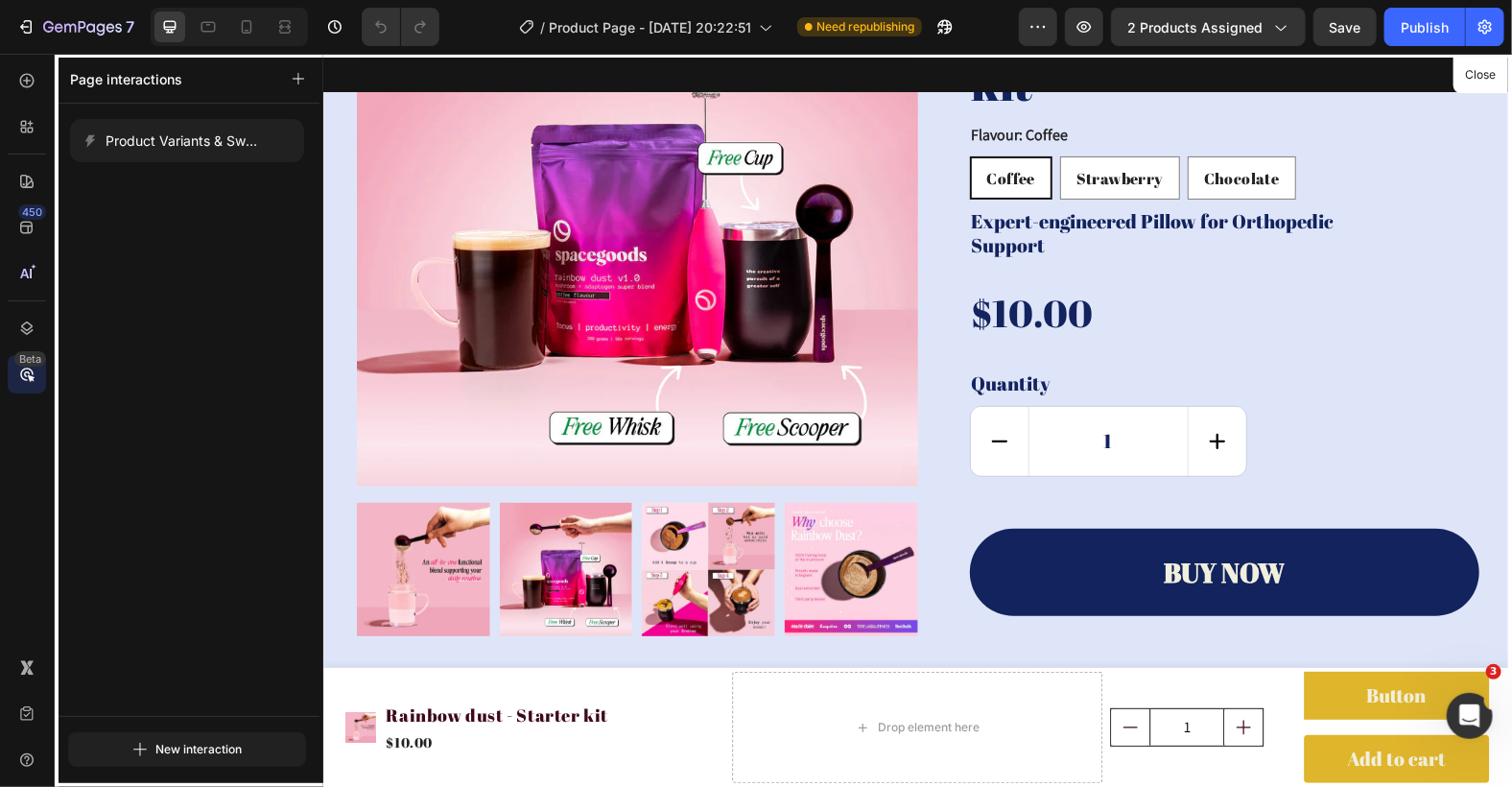
click at [1321, 762] on div at bounding box center [916, 419] width 1188 height 733
click at [1299, 768] on div at bounding box center [916, 419] width 1188 height 733
click at [1467, 54] on div "7 Version history / Product Page - May 5, 20:22:51 Need republishing Preview 2 …" at bounding box center [756, 27] width 1512 height 55
drag, startPoint x: 1015, startPoint y: 536, endPoint x: 1481, endPoint y: 75, distance: 655.5
click at [1481, 75] on button "Close" at bounding box center [1480, 76] width 47 height 28
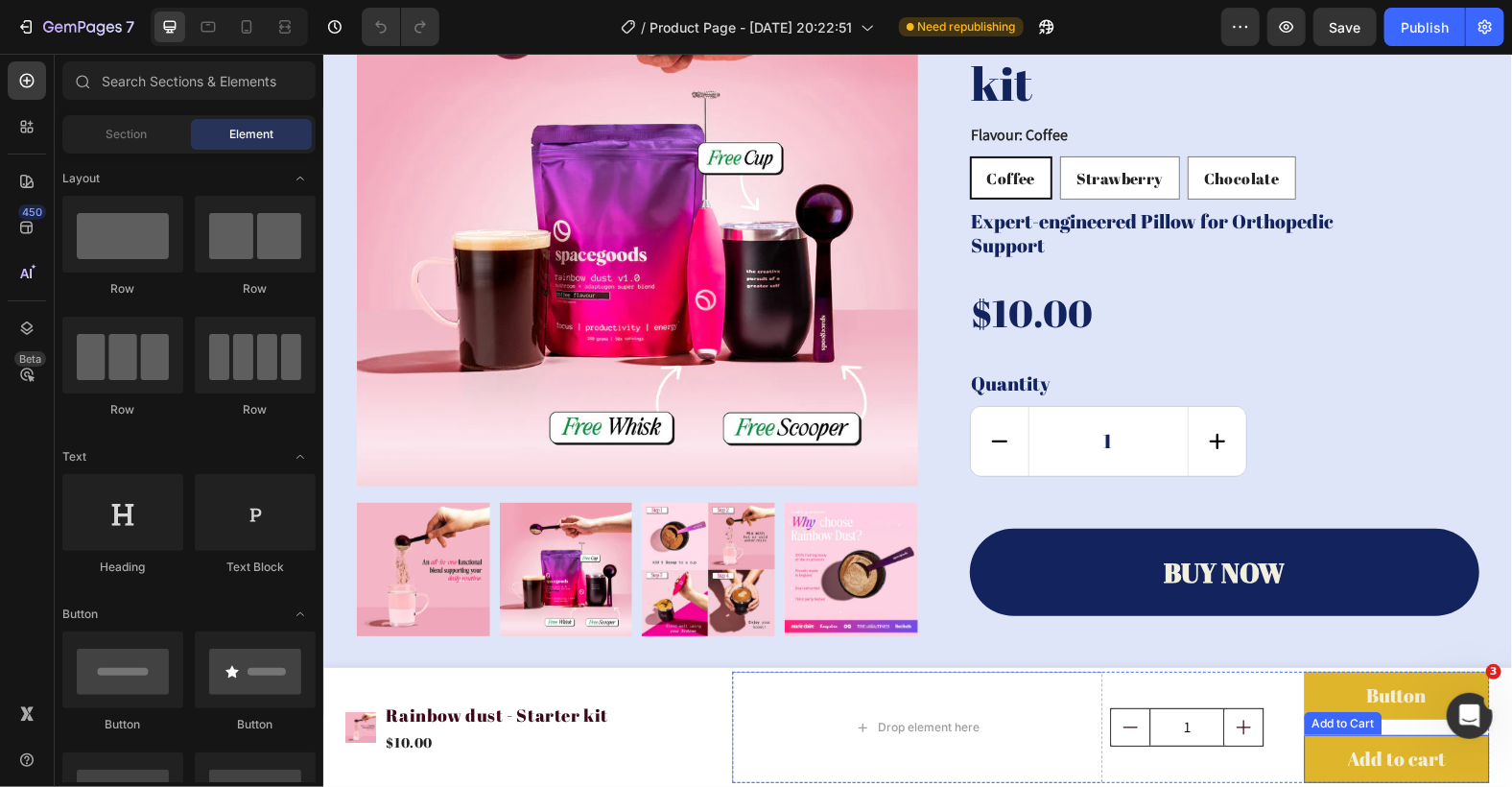
click at [1330, 758] on button "Add to cart" at bounding box center [1395, 758] width 185 height 48
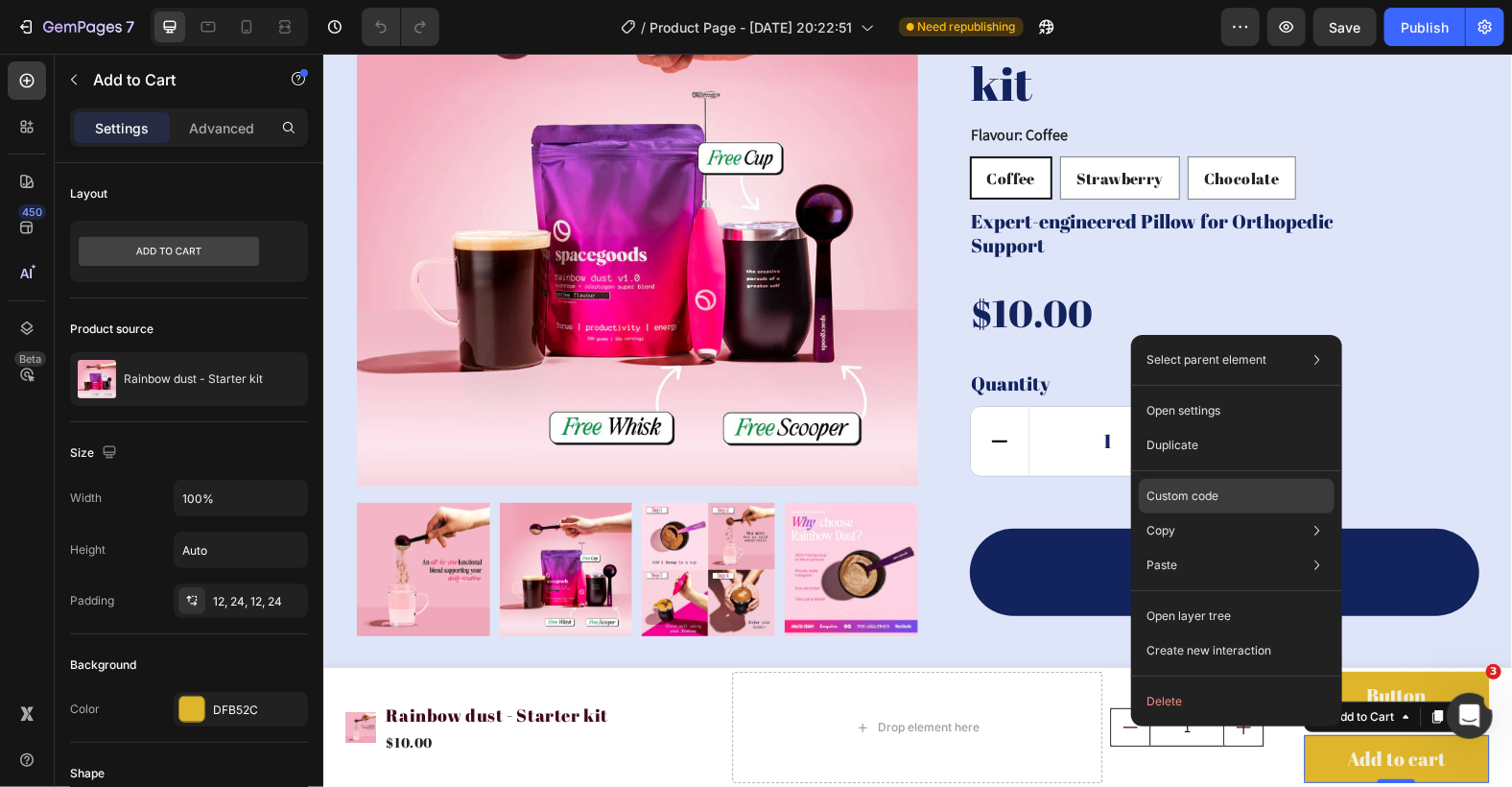
click at [1252, 499] on div "Custom code" at bounding box center [1236, 496] width 195 height 35
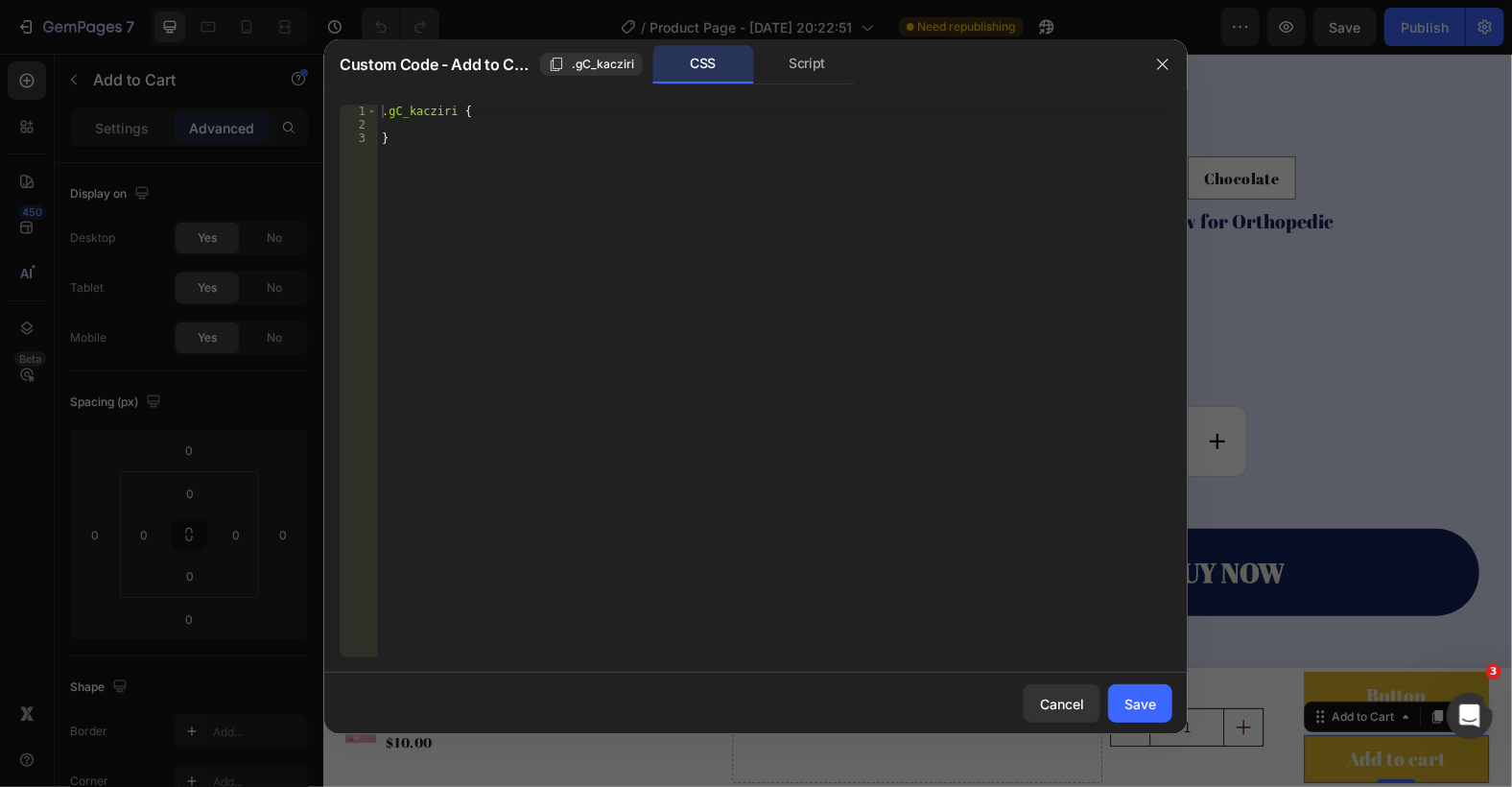
click at [386, 110] on div ".gC_kacziri { }" at bounding box center [774, 394] width 794 height 580
paste textarea ".gps"
type textarea ".gps .gC_kacziri {"
click at [445, 129] on div ".gps .gC_kacziri { }" at bounding box center [774, 394] width 794 height 580
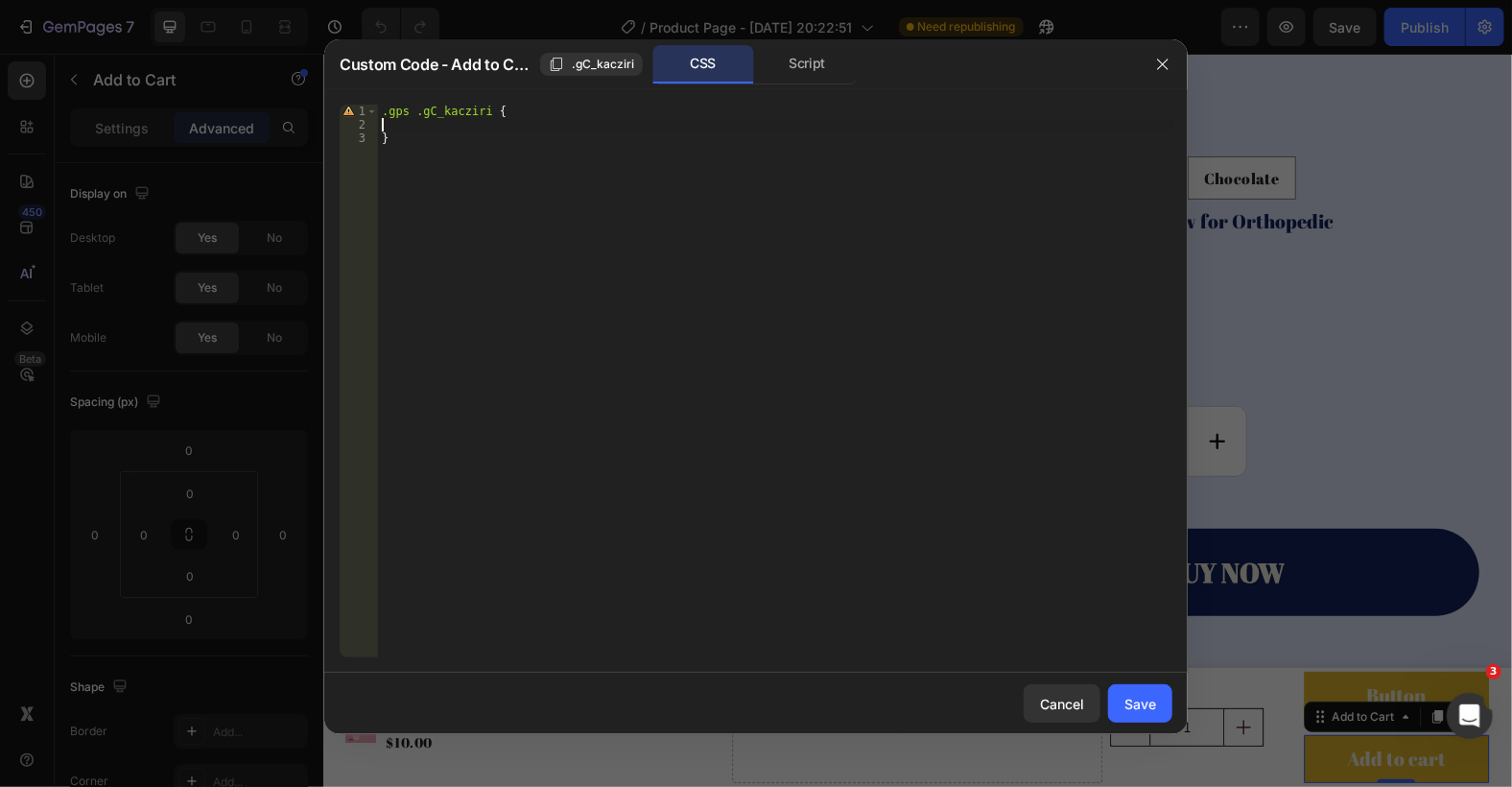
scroll to position [0, 0]
paste textarea "display: none !important;"
click at [542, 122] on div ".gps .gC_kacziri { display : none !important ; }" at bounding box center [774, 394] width 794 height 580
type textarea "display: none;"
drag, startPoint x: 1132, startPoint y: 696, endPoint x: 837, endPoint y: 621, distance: 304.4
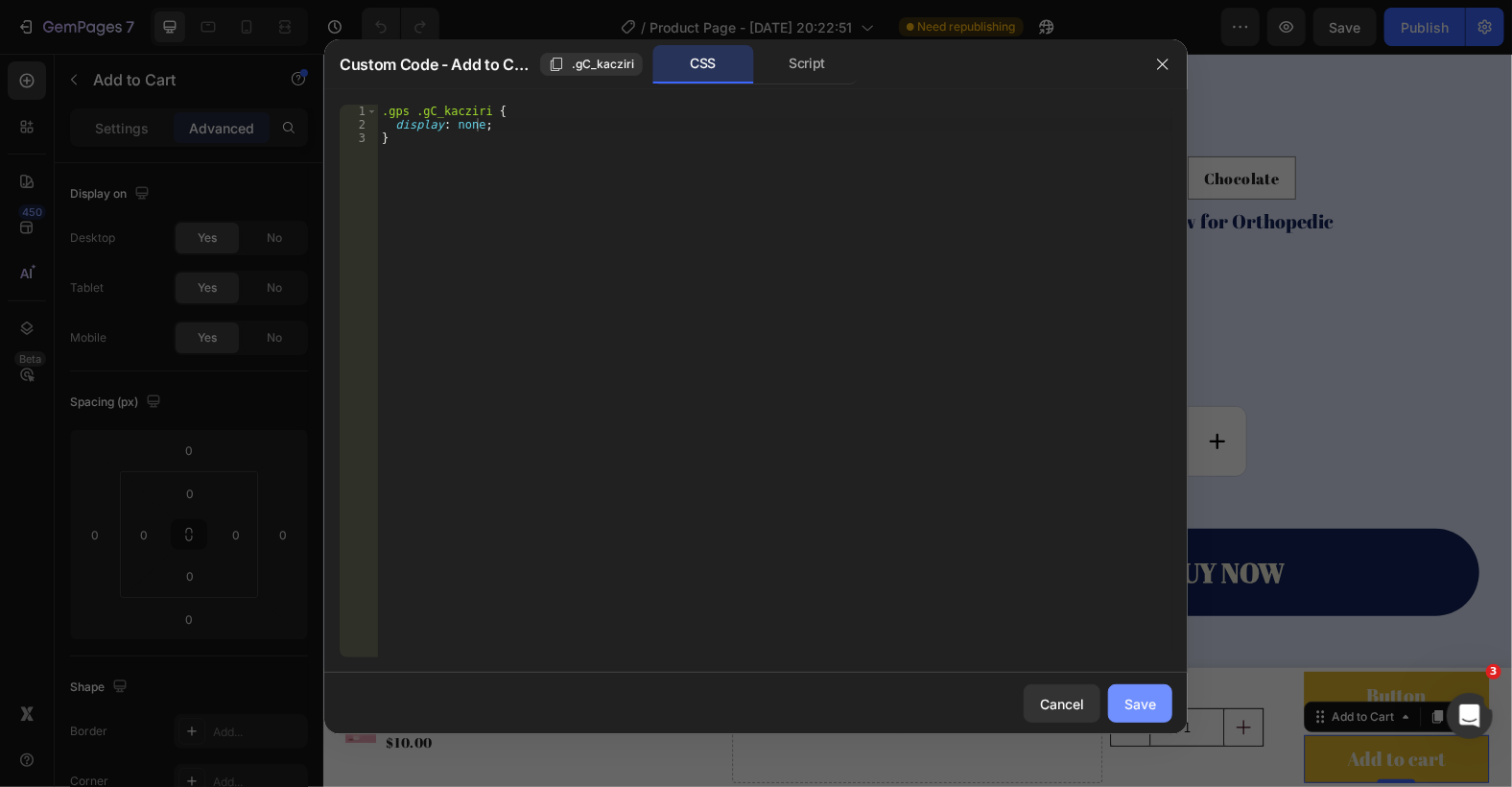
click at [1132, 696] on div "Save" at bounding box center [1140, 703] width 32 height 20
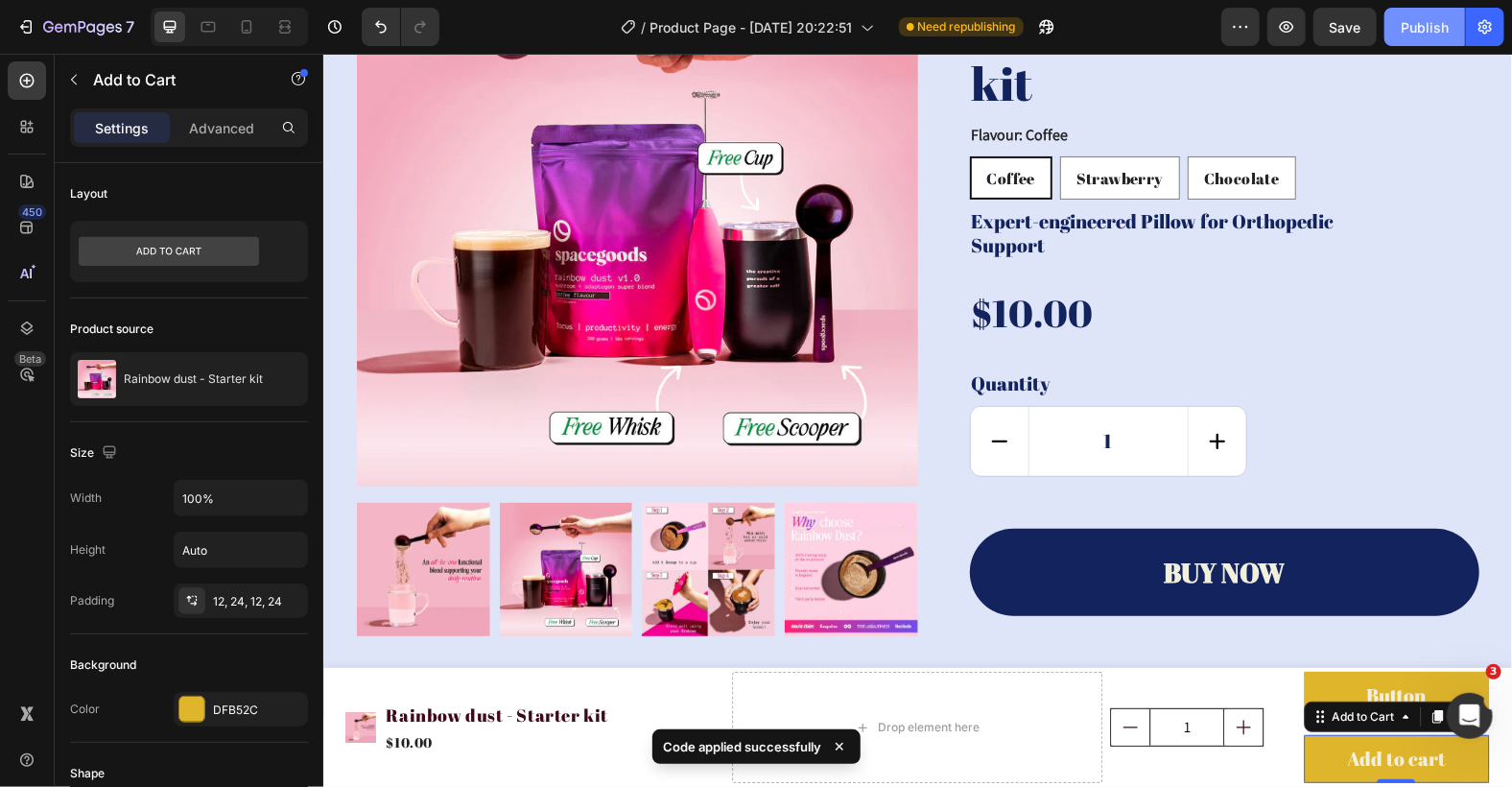
drag, startPoint x: 1416, startPoint y: 33, endPoint x: 1021, endPoint y: 1, distance: 396.3
click at [1416, 33] on div "Publish" at bounding box center [1424, 27] width 48 height 20
click at [1397, 31] on button "Publish" at bounding box center [1424, 27] width 81 height 39
drag, startPoint x: 1417, startPoint y: 38, endPoint x: 1281, endPoint y: 33, distance: 136.1
click at [1413, 37] on button "Publish" at bounding box center [1424, 27] width 81 height 39
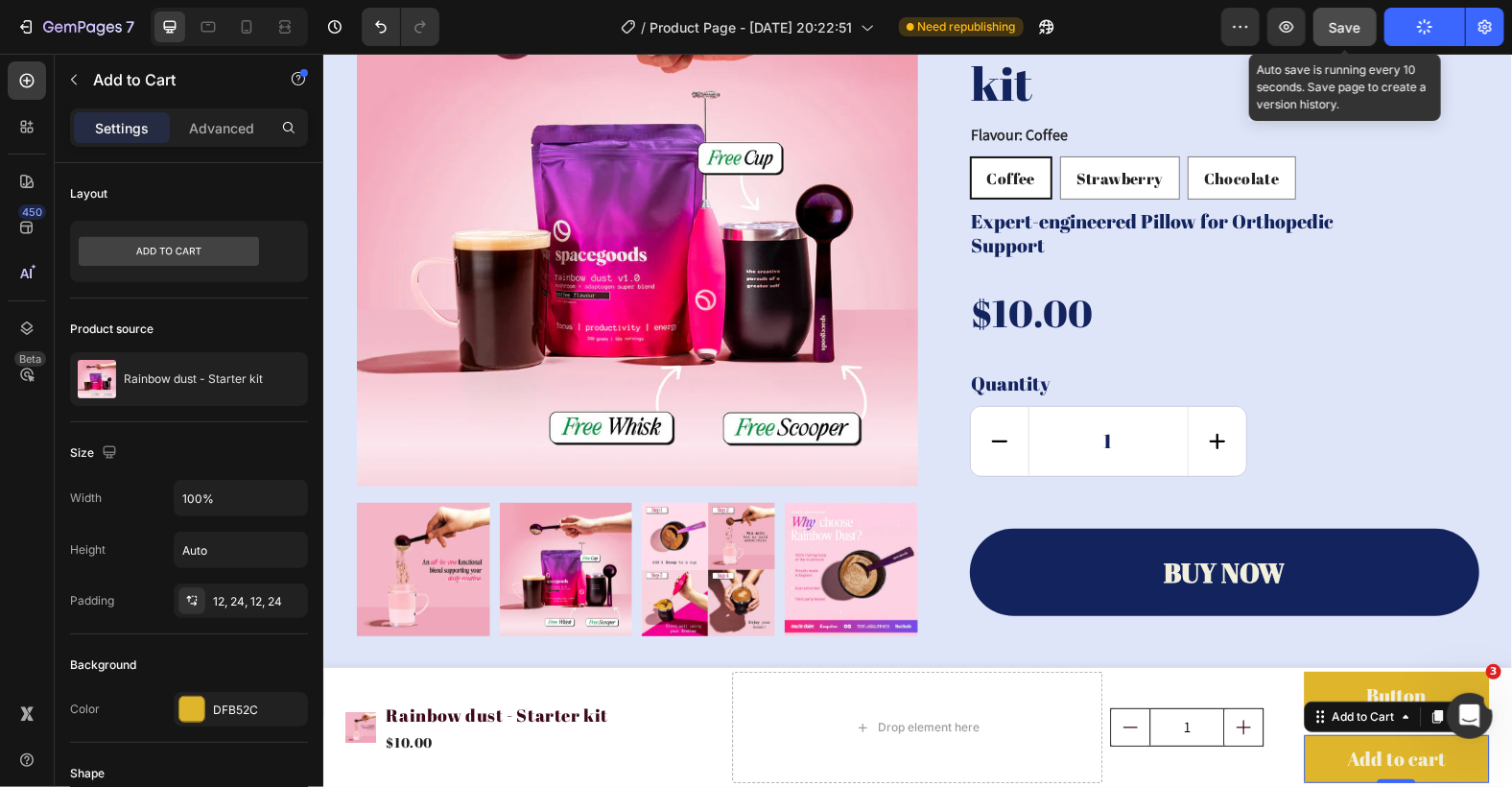
click at [1347, 27] on span "Save" at bounding box center [1346, 27] width 32 height 16
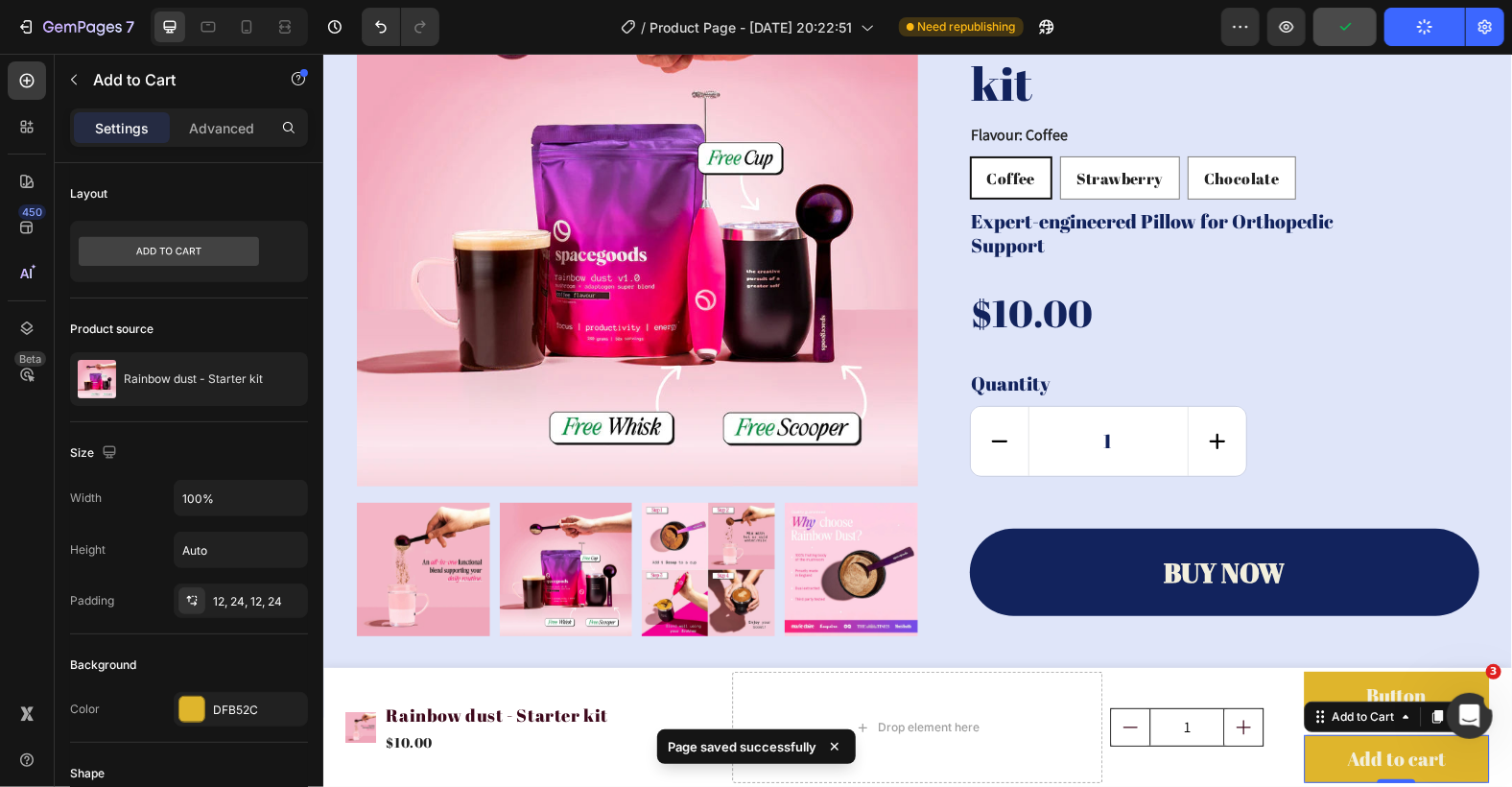
click at [1442, 18] on button "Publish" at bounding box center [1424, 27] width 81 height 39
click at [32, 378] on icon at bounding box center [31, 379] width 7 height 7
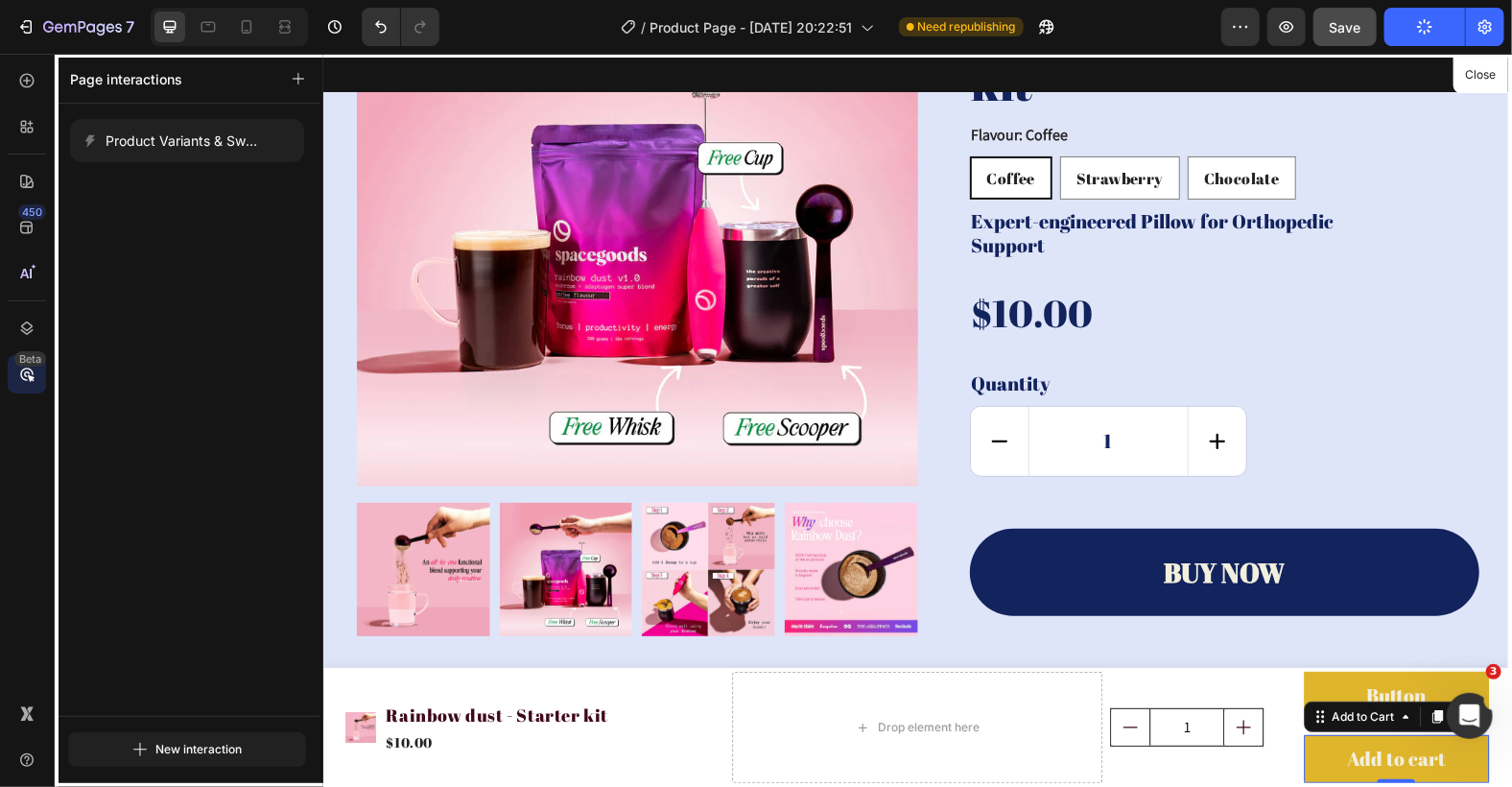
click at [1416, 38] on button "Publish" at bounding box center [1424, 27] width 81 height 39
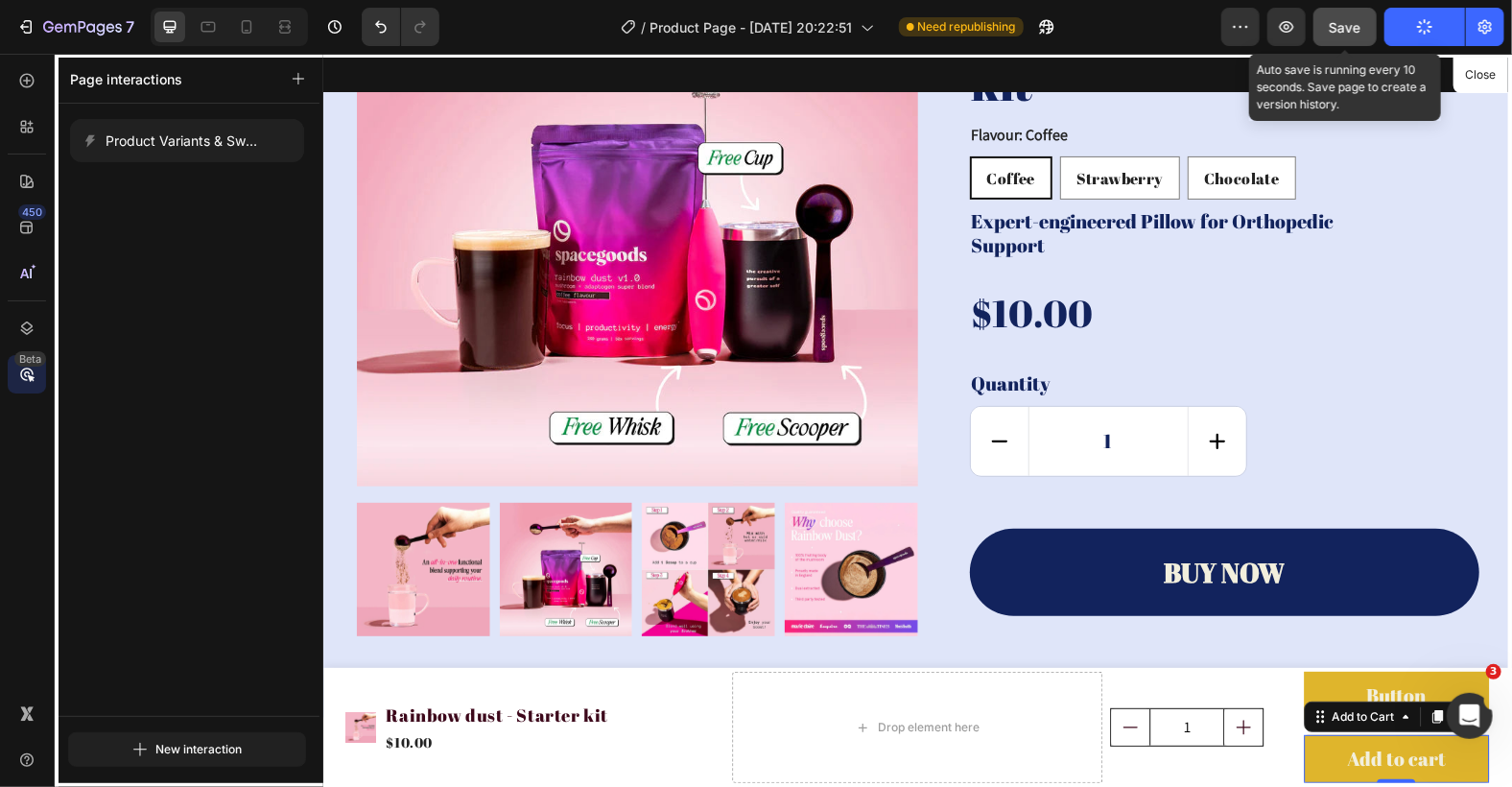
click at [1354, 29] on span "Save" at bounding box center [1346, 27] width 32 height 16
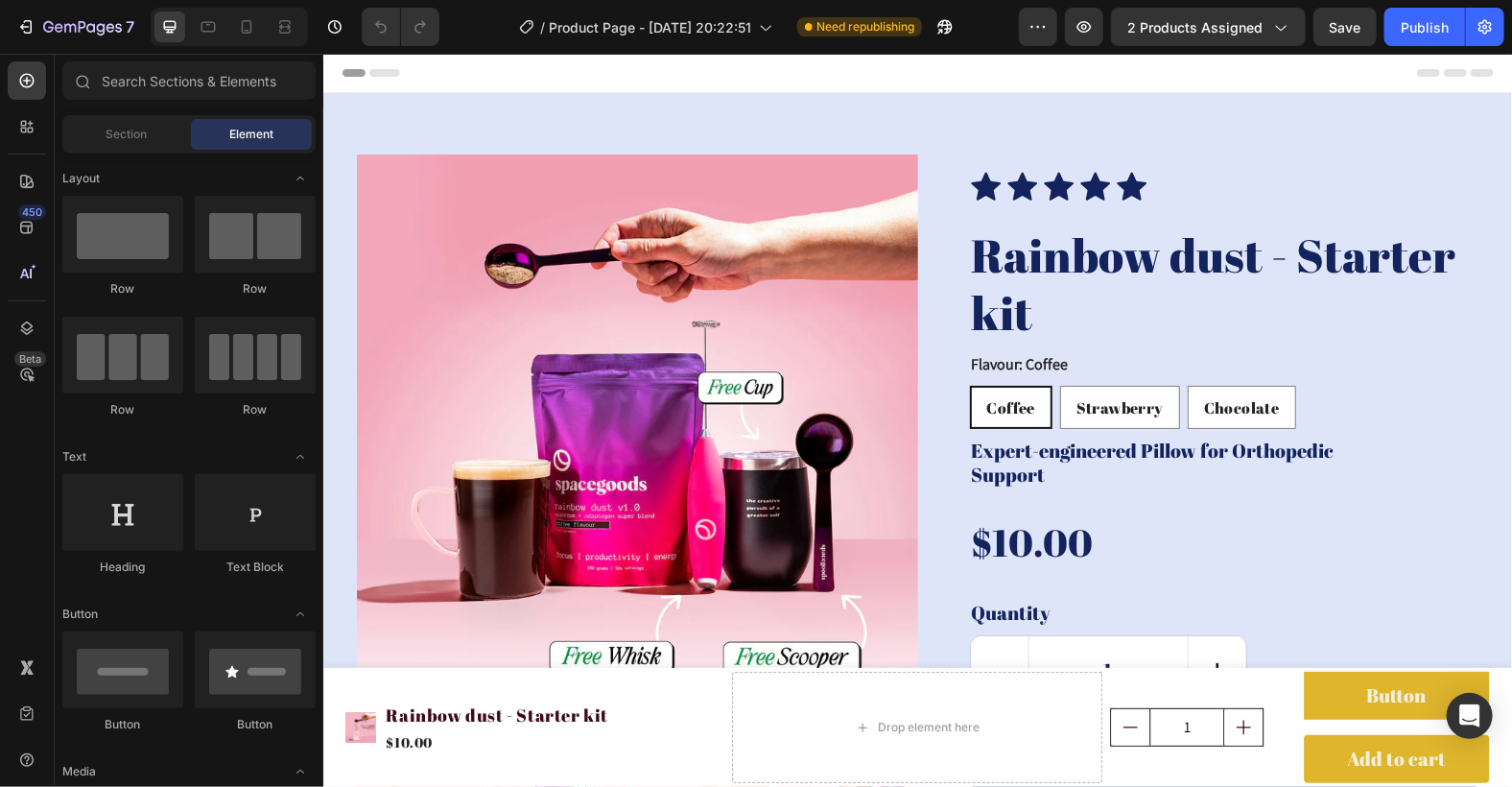
click at [1439, 20] on div "Publish" at bounding box center [1424, 27] width 48 height 20
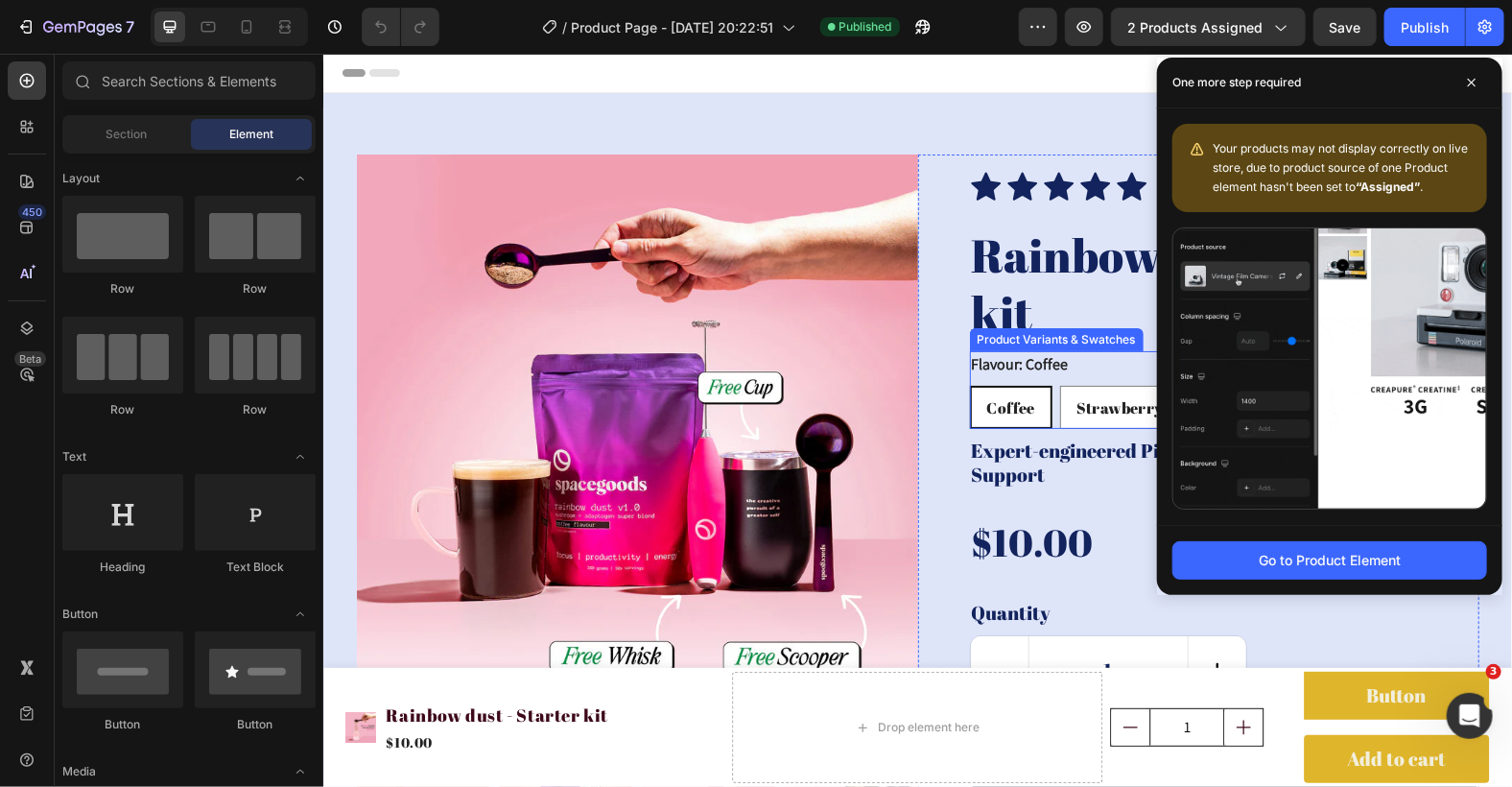
click at [978, 343] on div "Product Variants & Swatches" at bounding box center [1056, 338] width 166 height 17
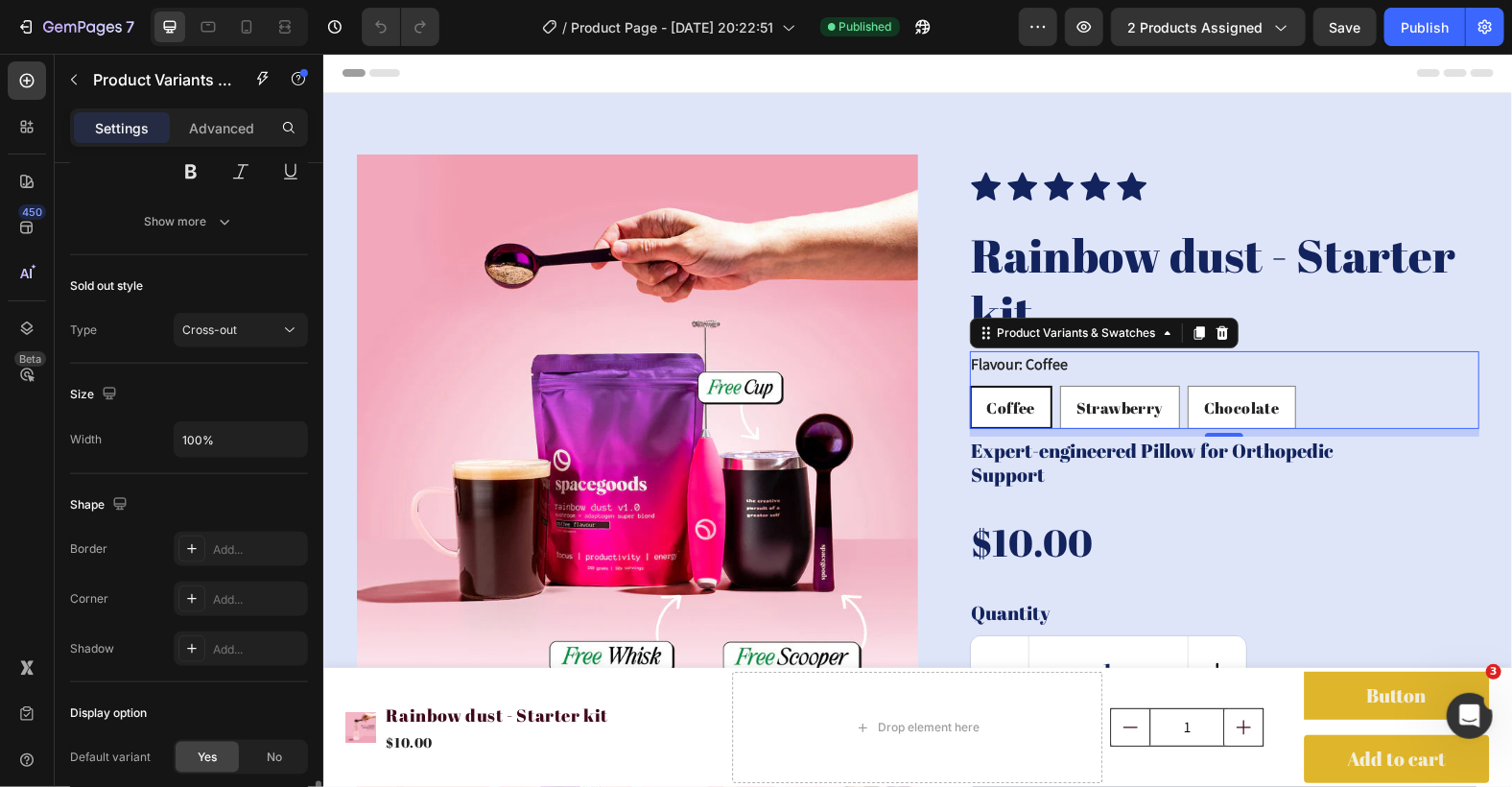
scroll to position [1206, 0]
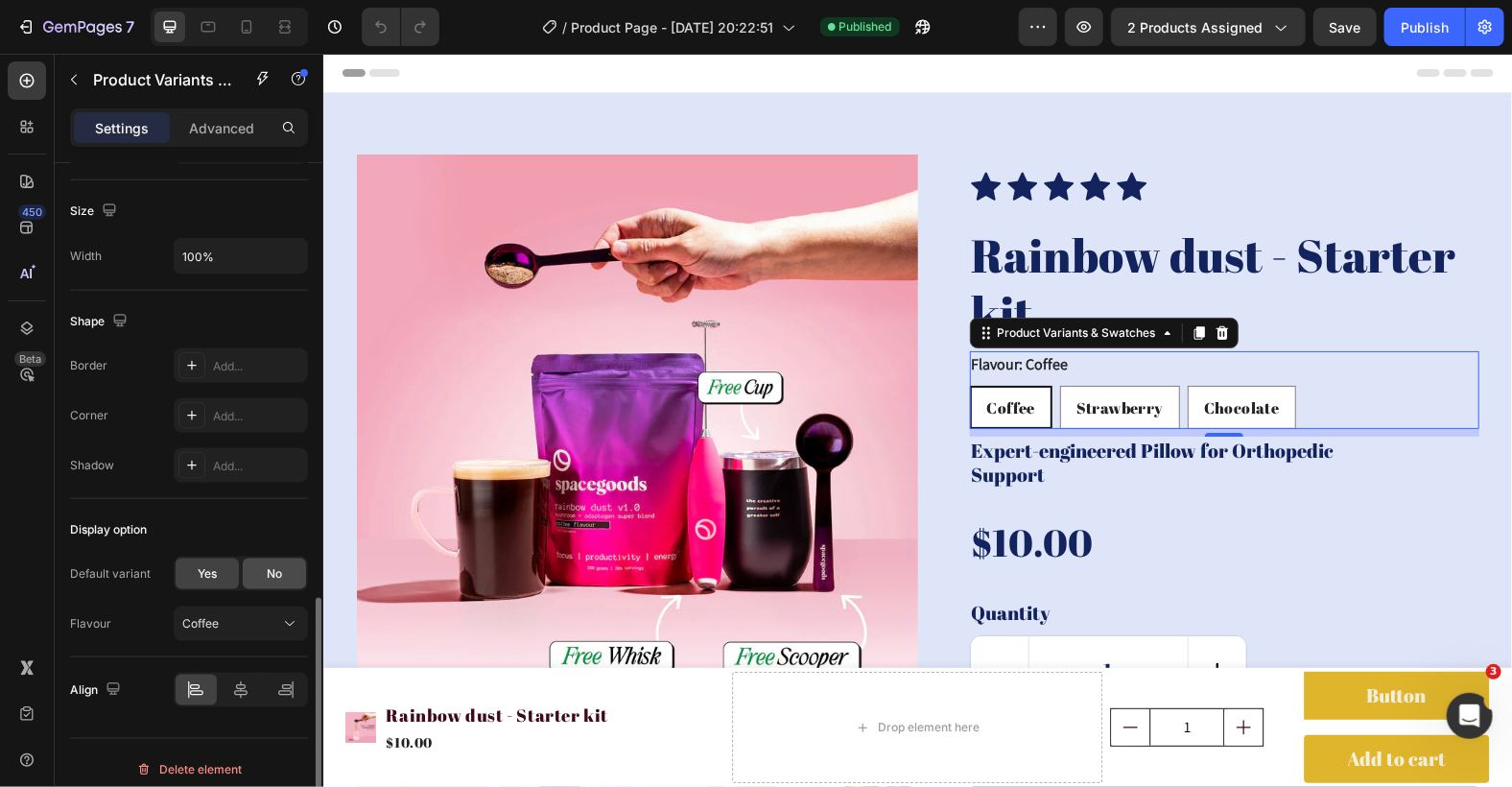
click at [271, 566] on span "No" at bounding box center [274, 573] width 15 height 17
radio input "false"
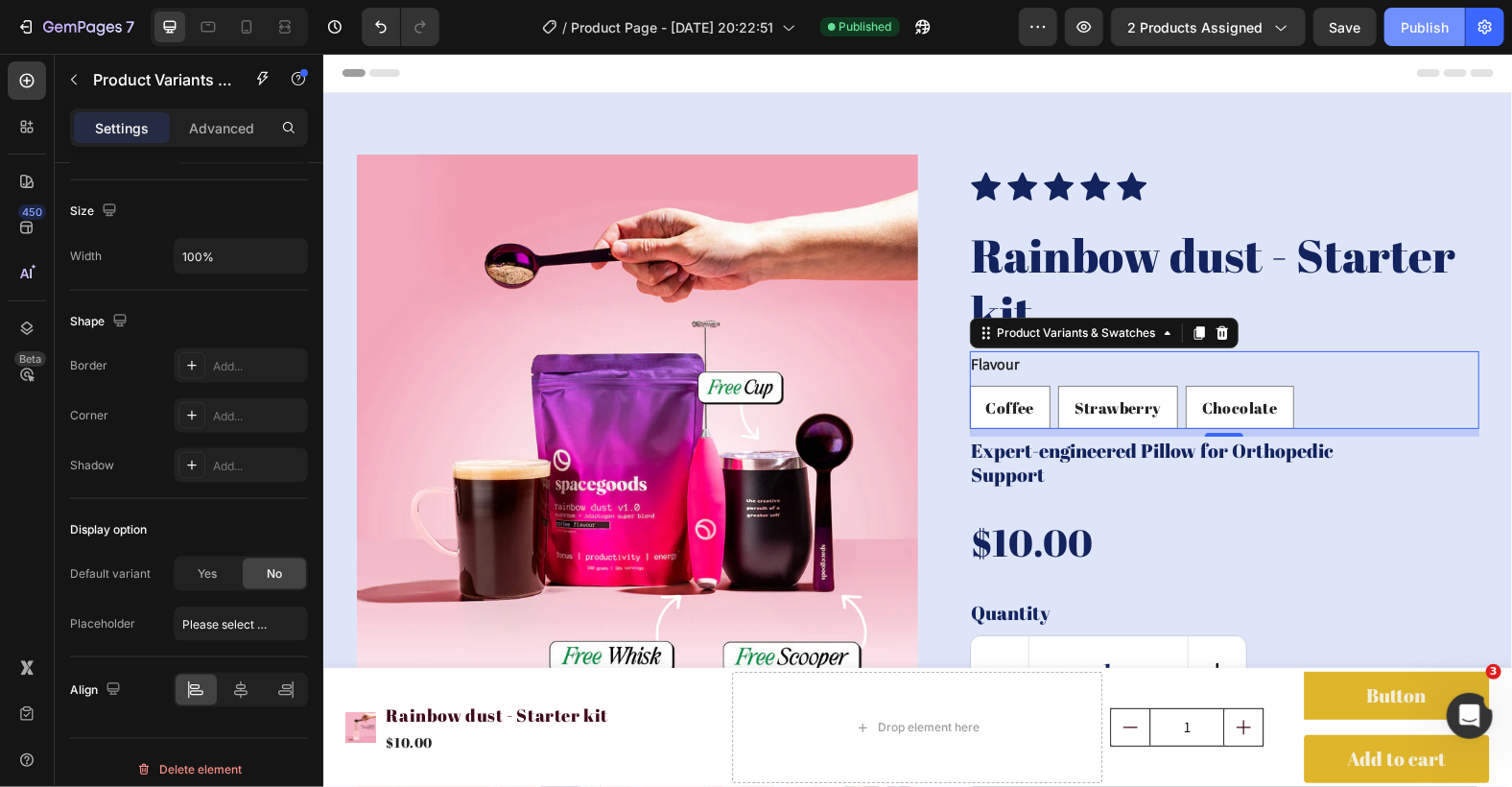
click at [1416, 35] on div "Publish" at bounding box center [1424, 27] width 48 height 20
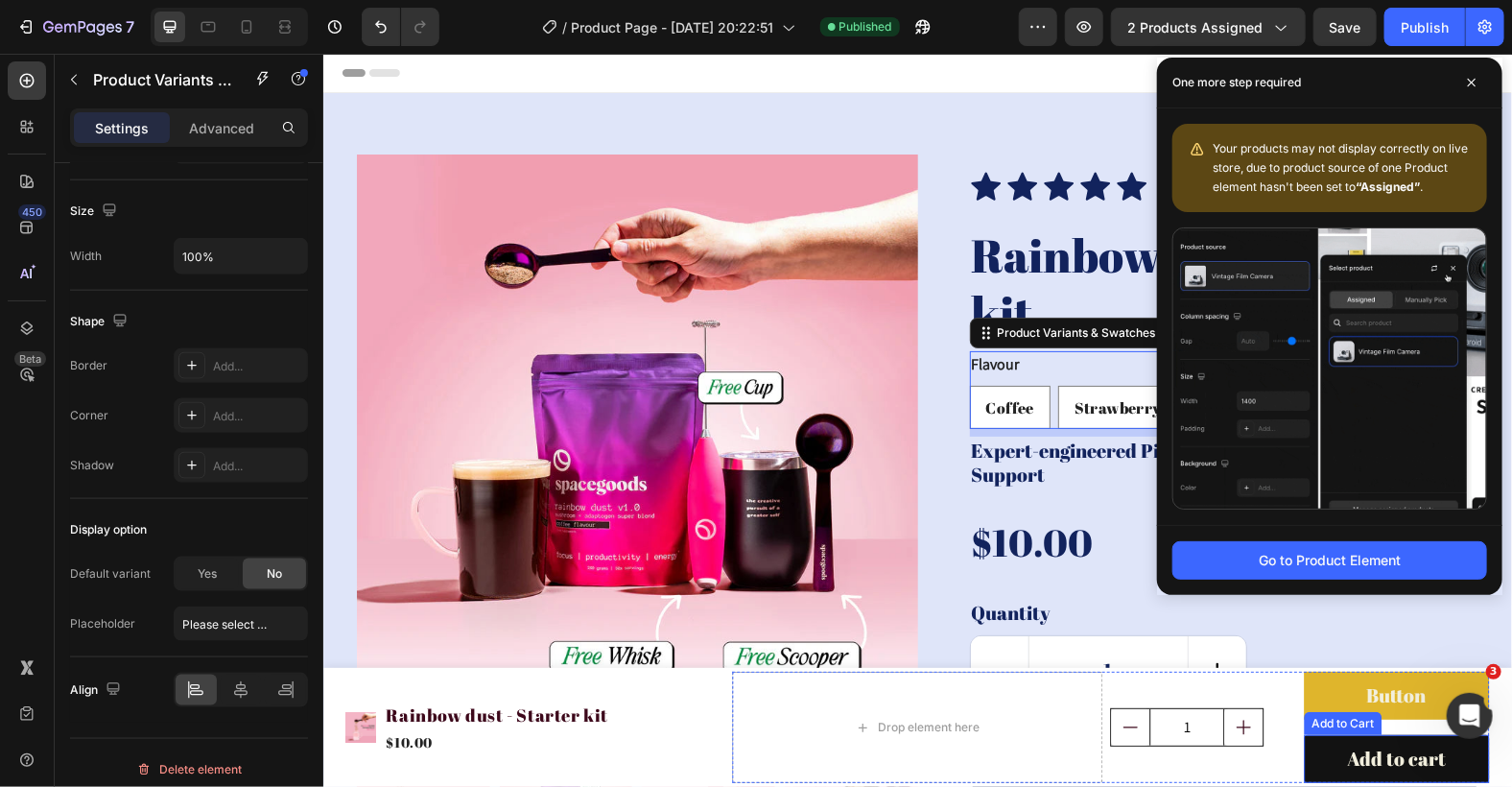
click at [1312, 756] on button "Add to cart" at bounding box center [1395, 758] width 185 height 48
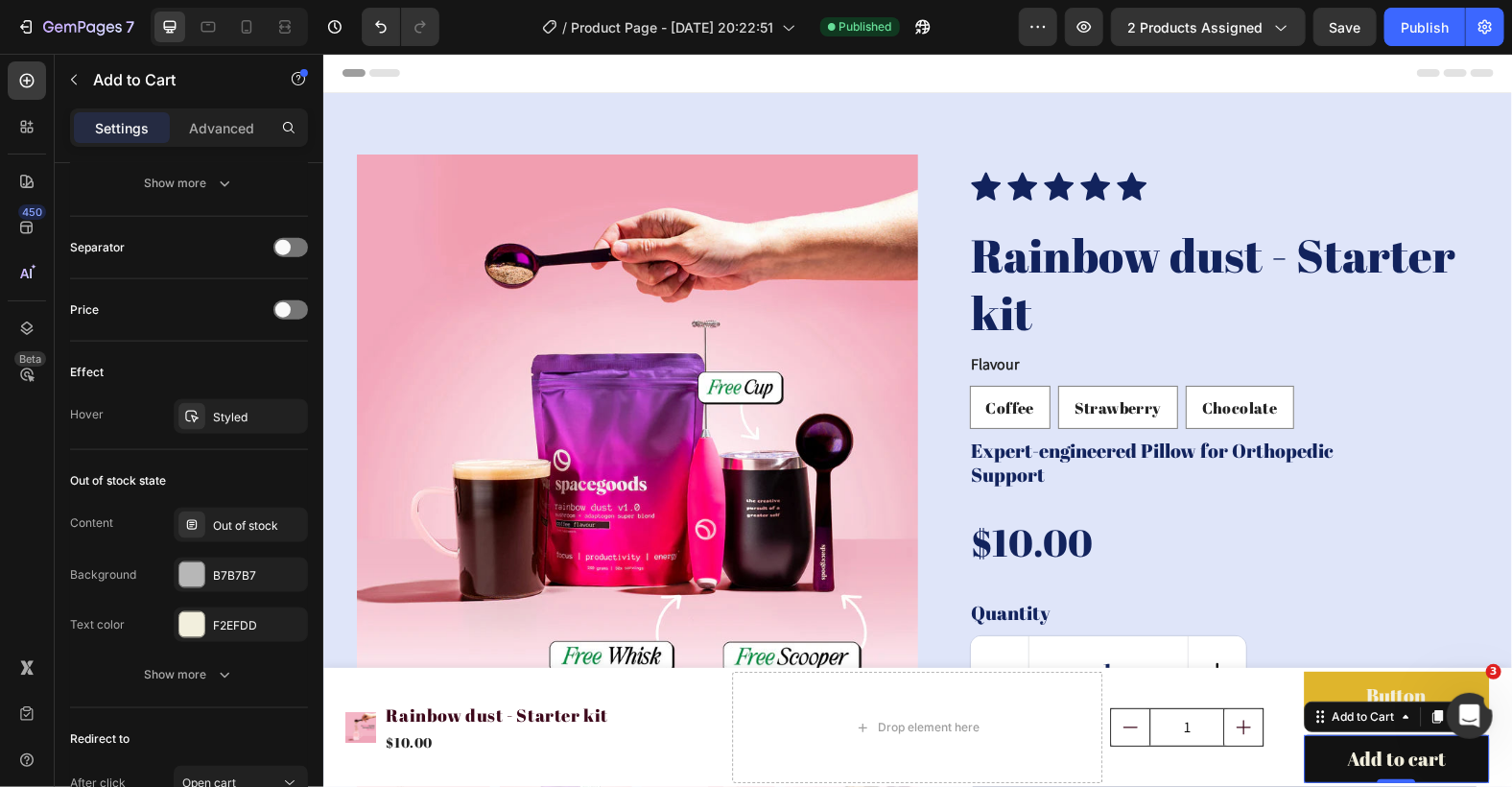
scroll to position [0, 0]
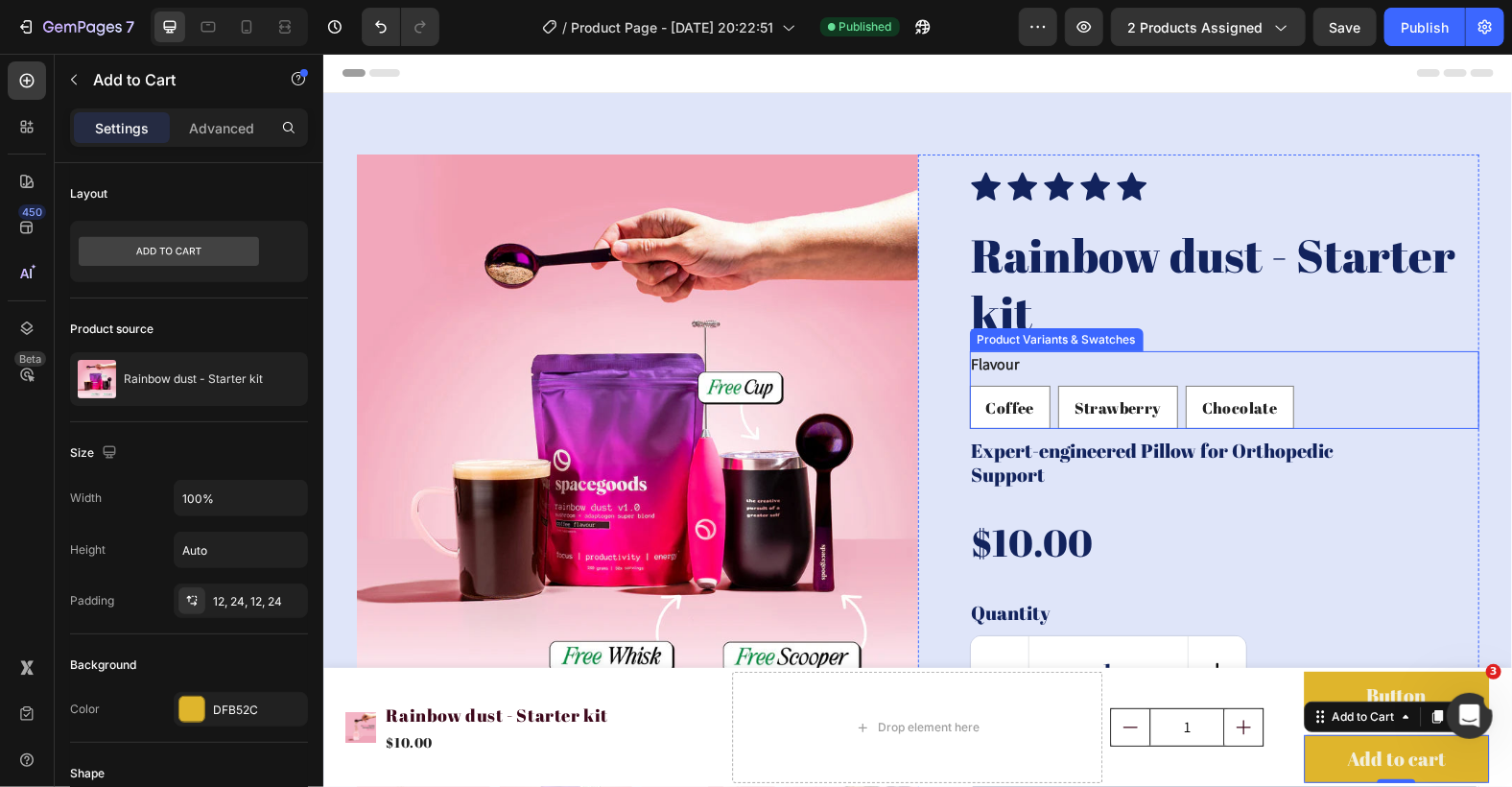
click at [1059, 366] on div "Flavour Coffee Coffee Coffee Strawberry Strawberry Strawberry Chocolate Chocola…" at bounding box center [1223, 390] width 509 height 78
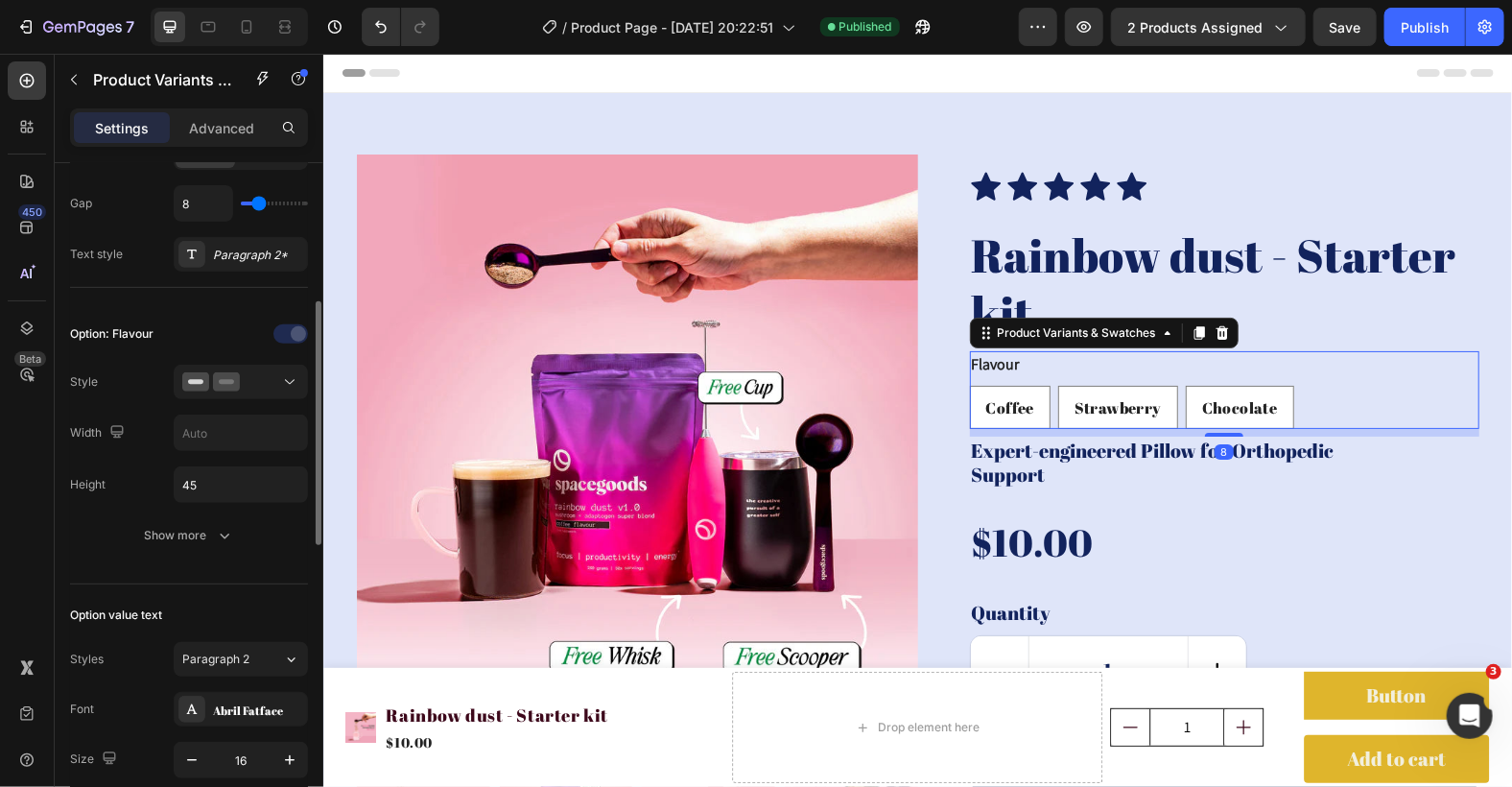
scroll to position [511, 0]
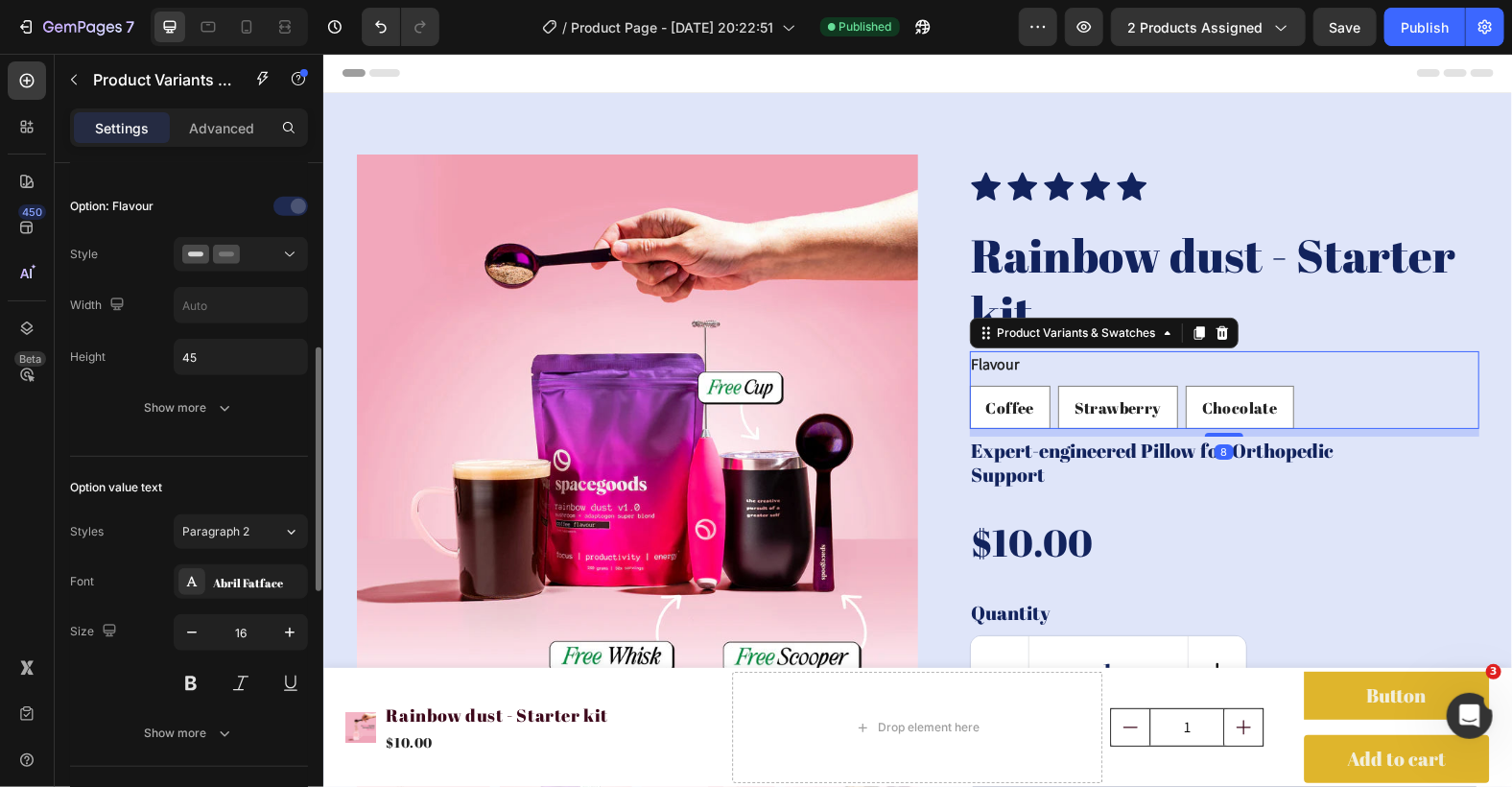
click at [234, 109] on div "Settings Advanced" at bounding box center [188, 128] width 238 height 39
click at [235, 134] on p "Advanced" at bounding box center [221, 128] width 65 height 20
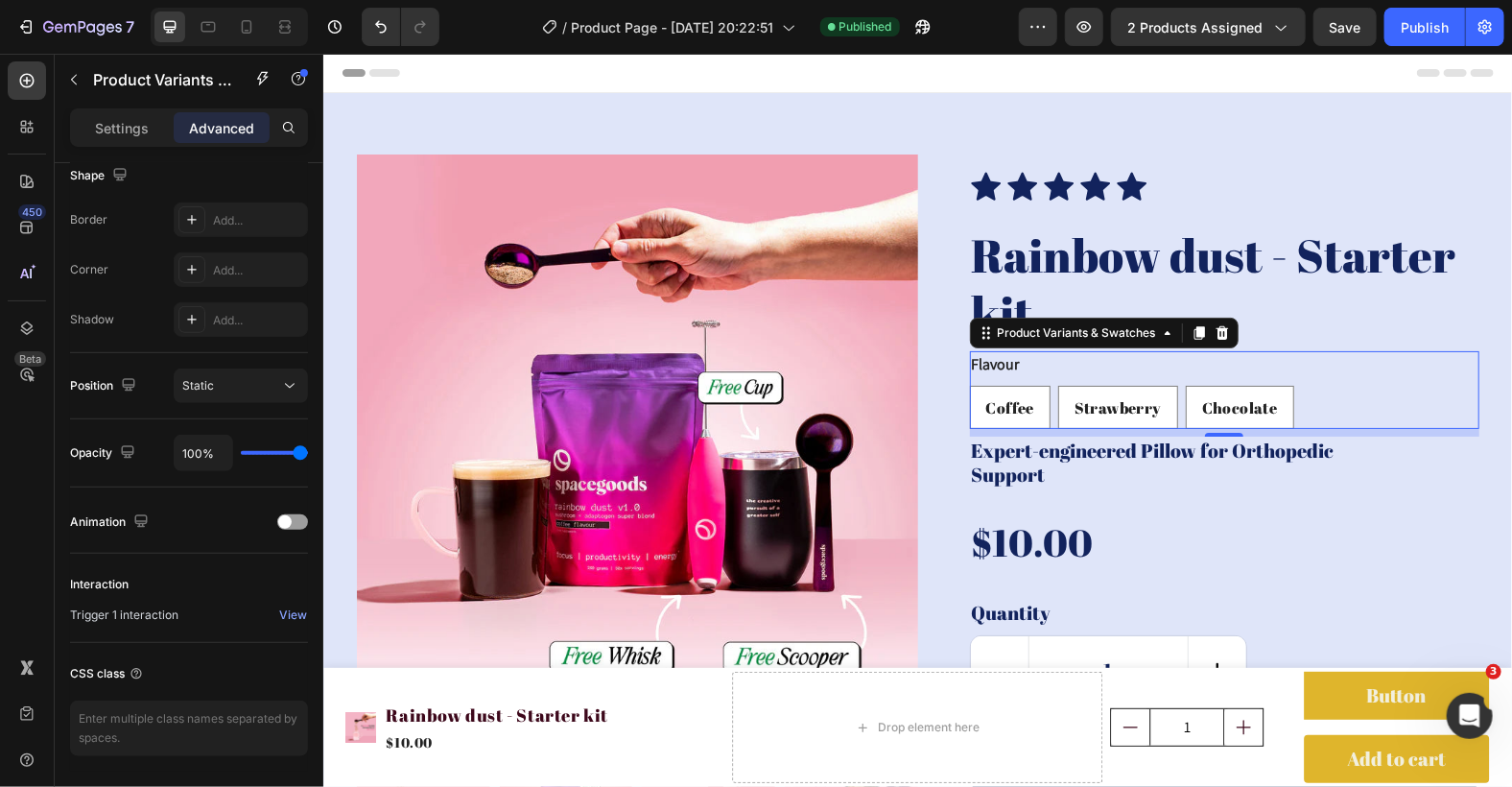
click at [292, 610] on div "View" at bounding box center [293, 615] width 28 height 17
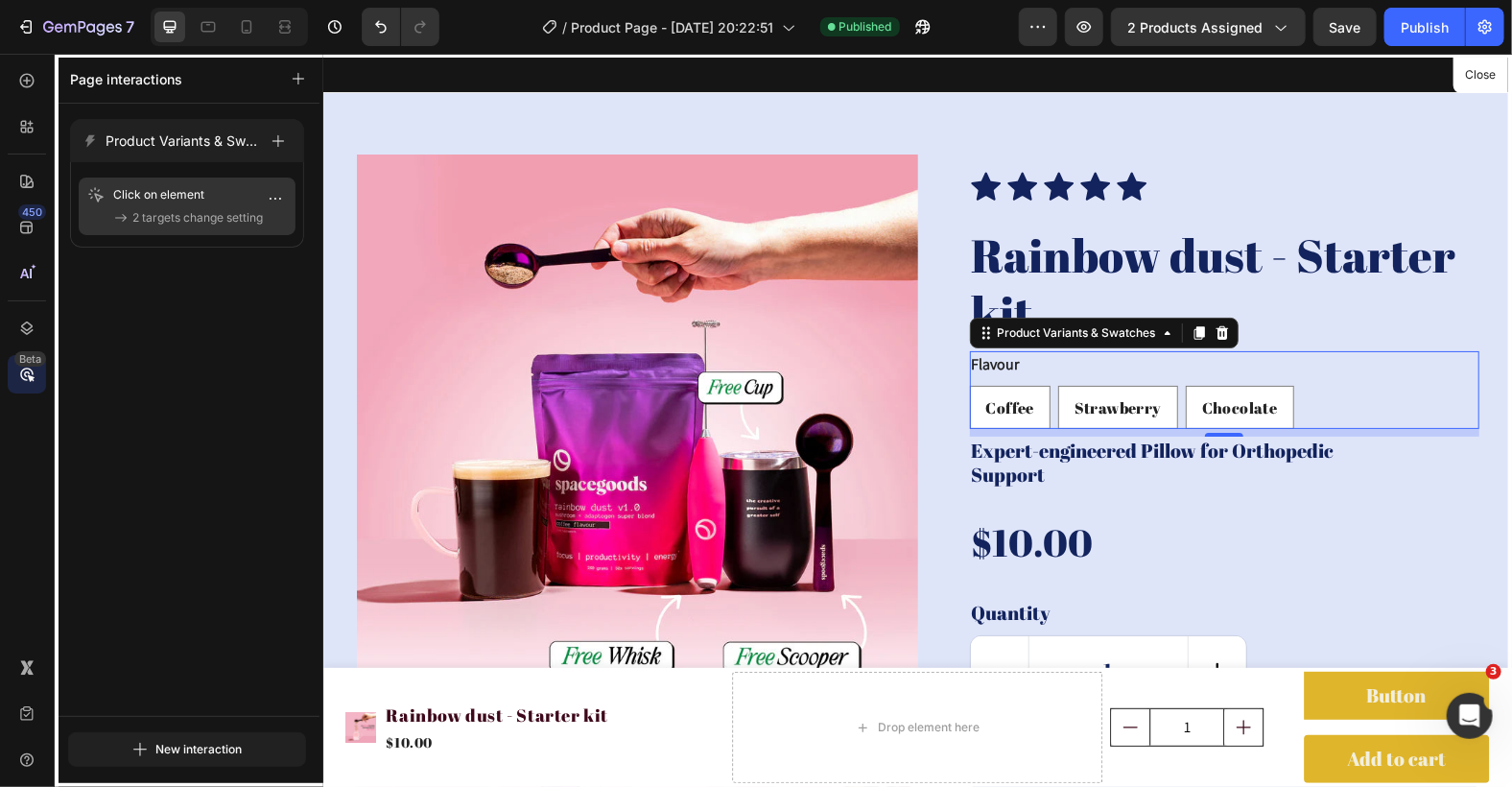
click at [204, 227] on div "Click on element 2 targets change setting" at bounding box center [187, 206] width 217 height 58
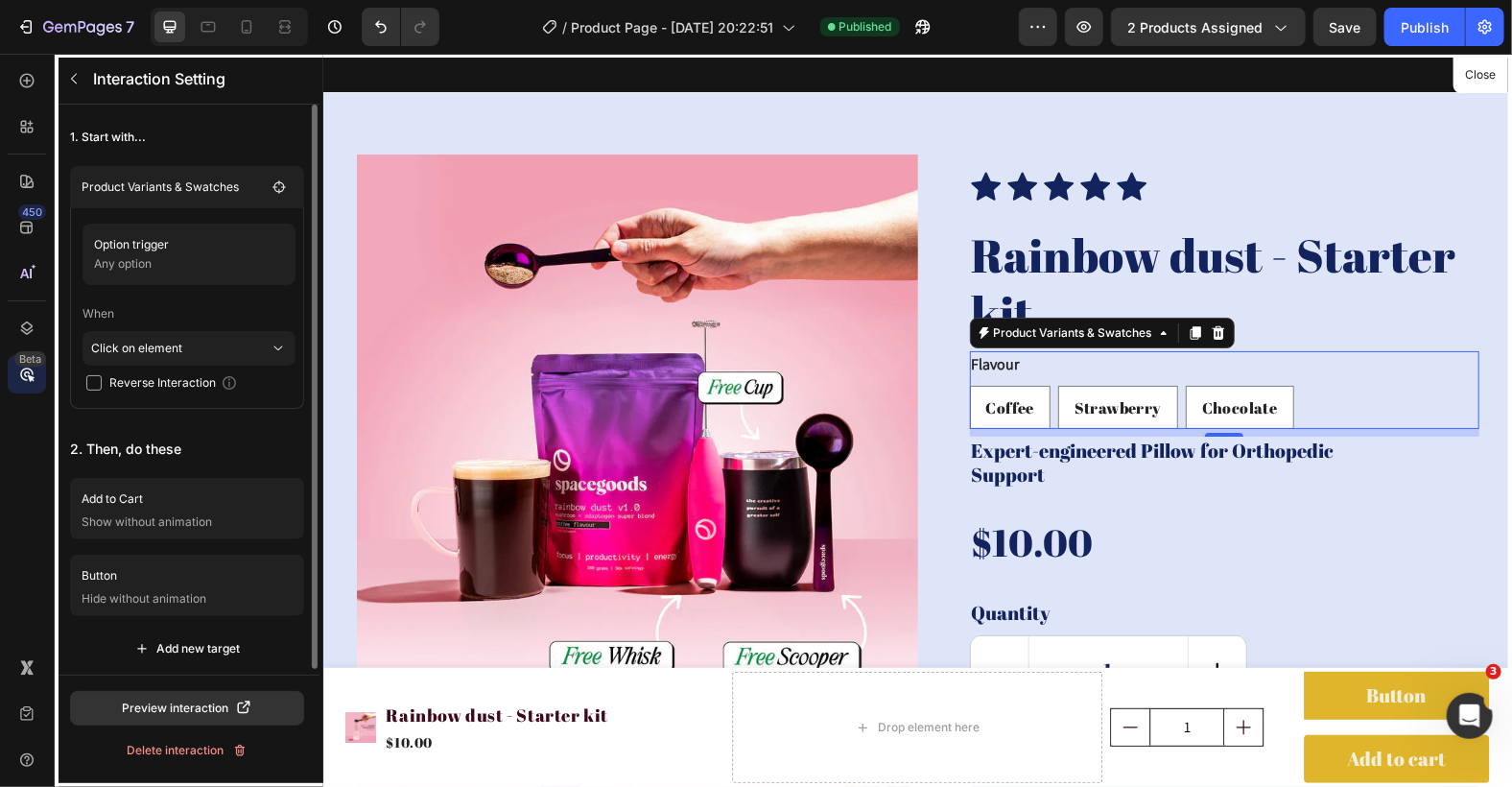
scroll to position [6, 0]
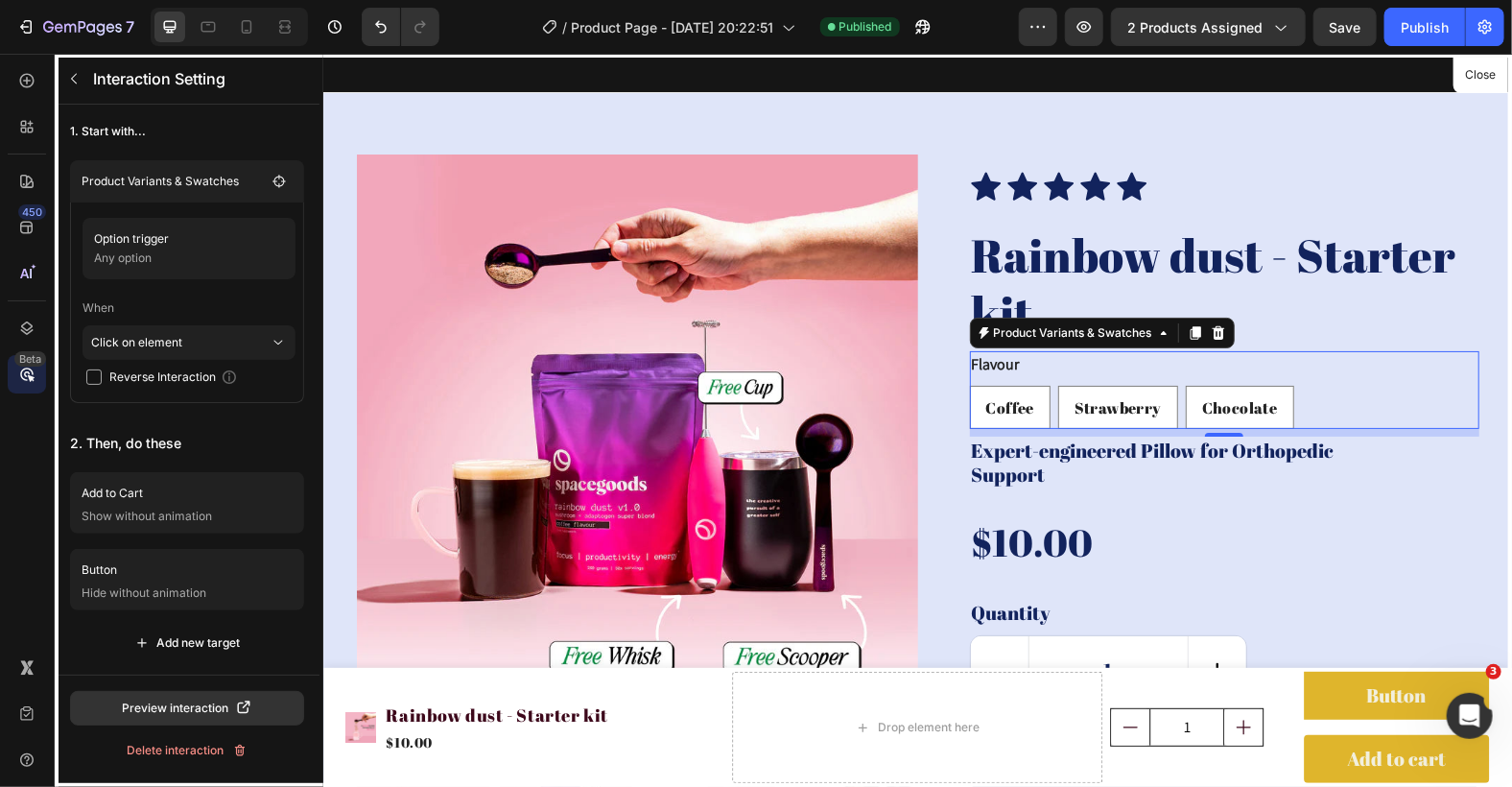
click at [1307, 695] on div at bounding box center [916, 419] width 1188 height 733
click at [1324, 768] on div at bounding box center [916, 419] width 1188 height 733
drag, startPoint x: 1279, startPoint y: 694, endPoint x: 1325, endPoint y: 753, distance: 74.8
click at [1325, 753] on div at bounding box center [916, 419] width 1188 height 733
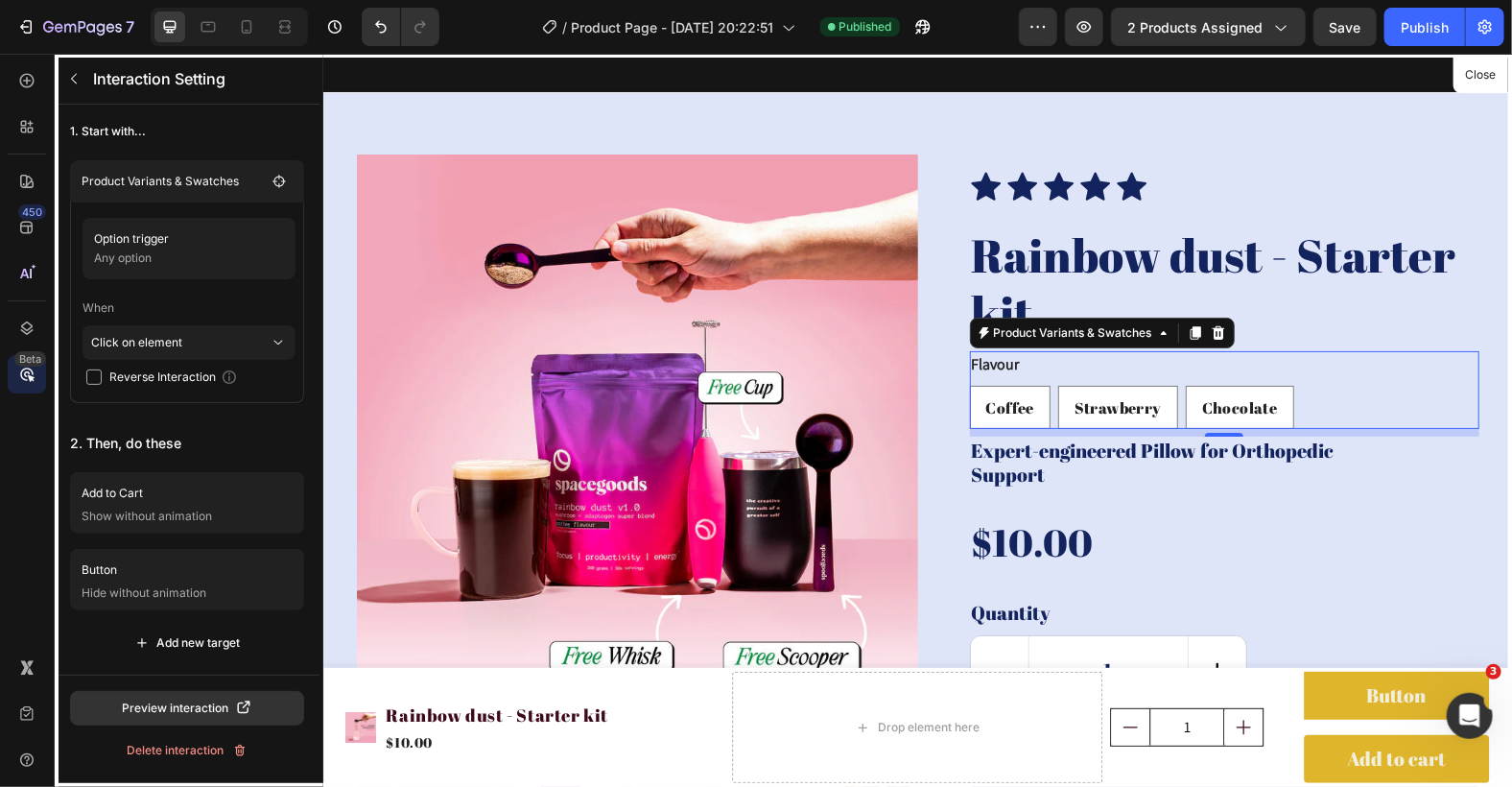
click at [1333, 746] on div at bounding box center [916, 419] width 1188 height 733
click at [1323, 759] on div at bounding box center [916, 419] width 1188 height 733
drag, startPoint x: 1308, startPoint y: 754, endPoint x: 1127, endPoint y: 783, distance: 183.3
click at [1127, 783] on div at bounding box center [916, 419] width 1188 height 733
click at [1313, 763] on div at bounding box center [916, 419] width 1188 height 733
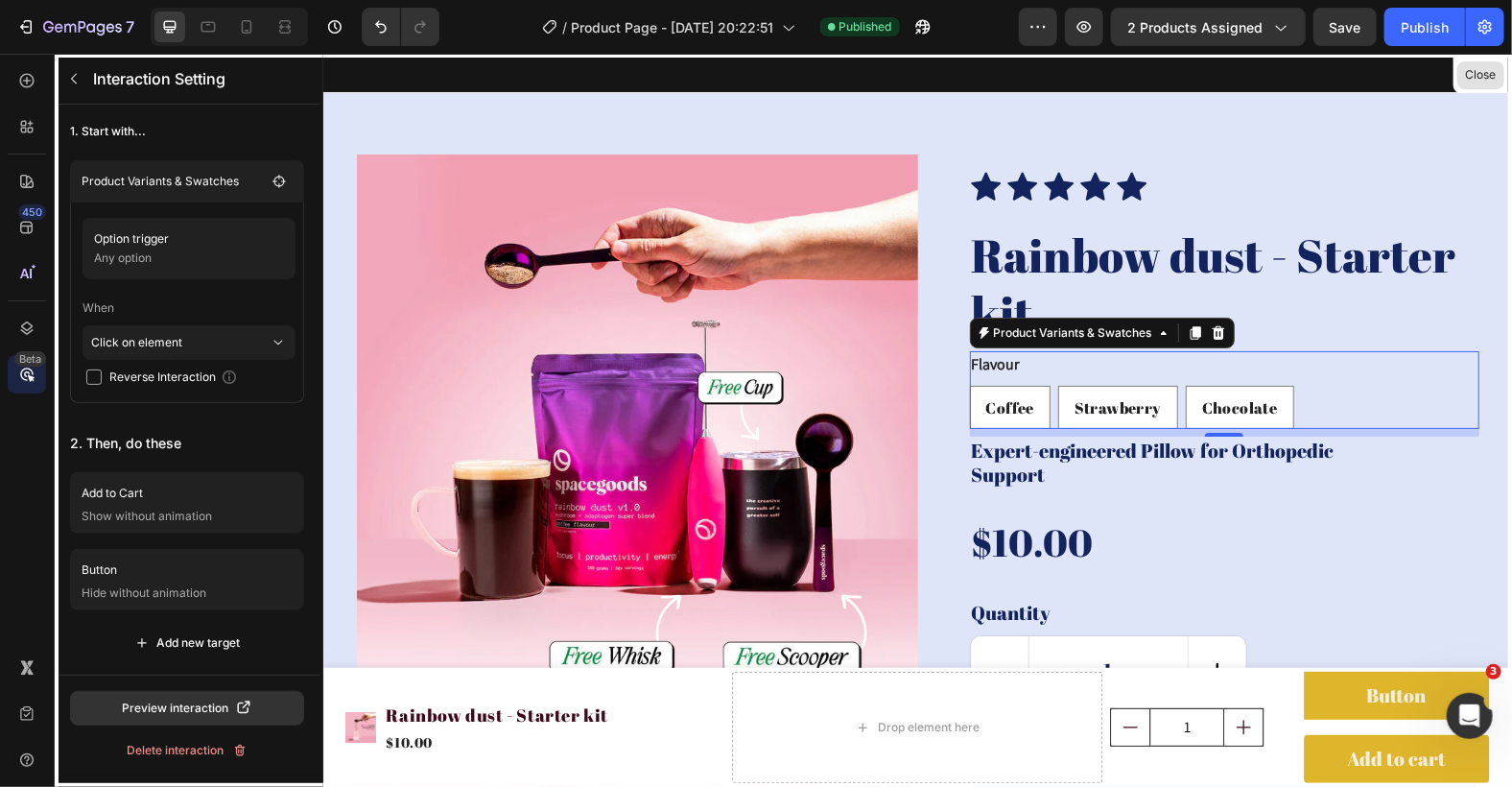
drag, startPoint x: 1474, startPoint y: 74, endPoint x: 976, endPoint y: 687, distance: 789.8
click at [1474, 74] on button "Close" at bounding box center [1480, 76] width 47 height 28
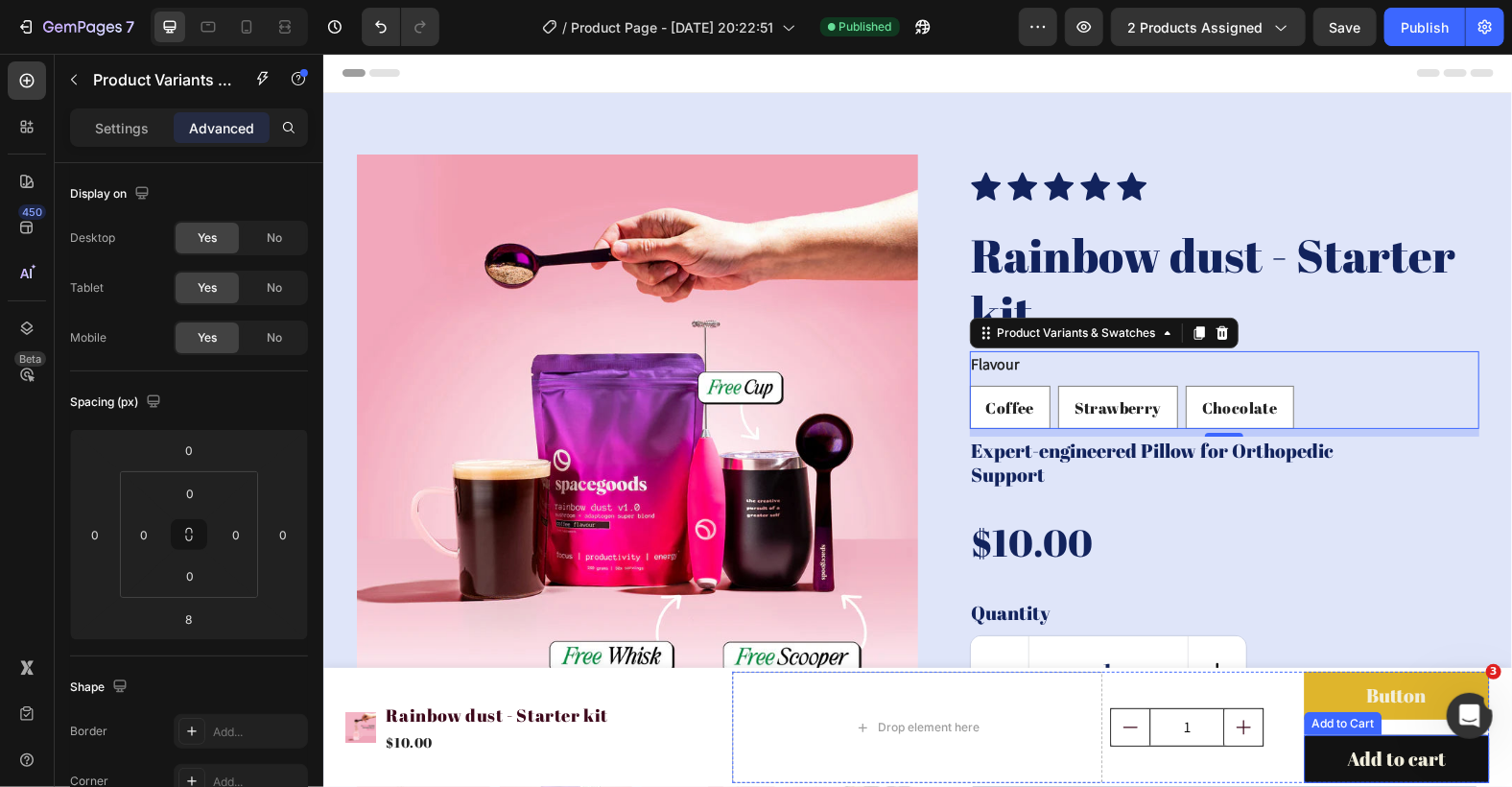
scroll to position [229, 0]
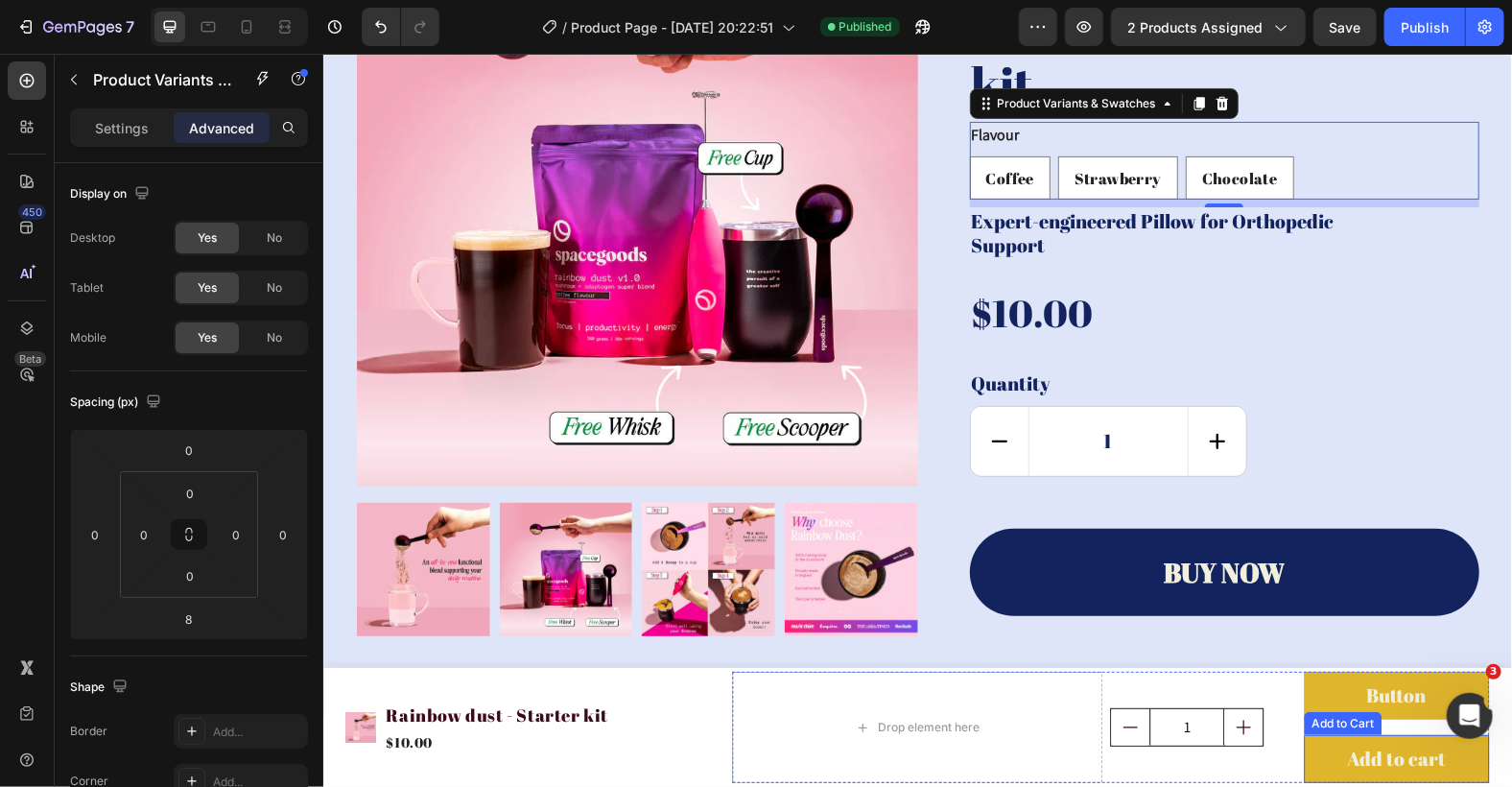
click at [1314, 732] on div "Button Button Add to cart Add to Cart" at bounding box center [1395, 726] width 185 height 112
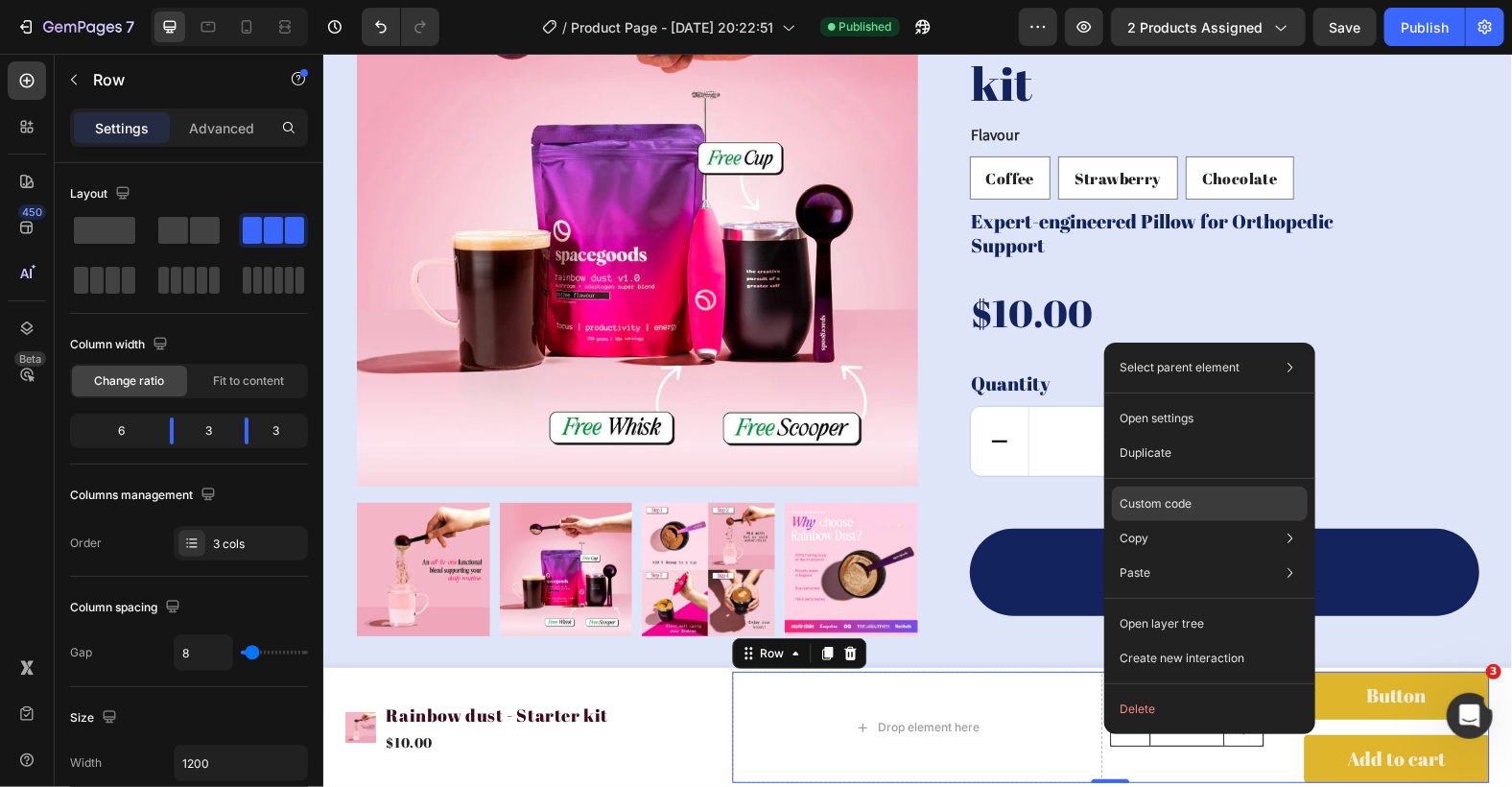
click at [1221, 493] on div "Custom code" at bounding box center [1209, 503] width 195 height 35
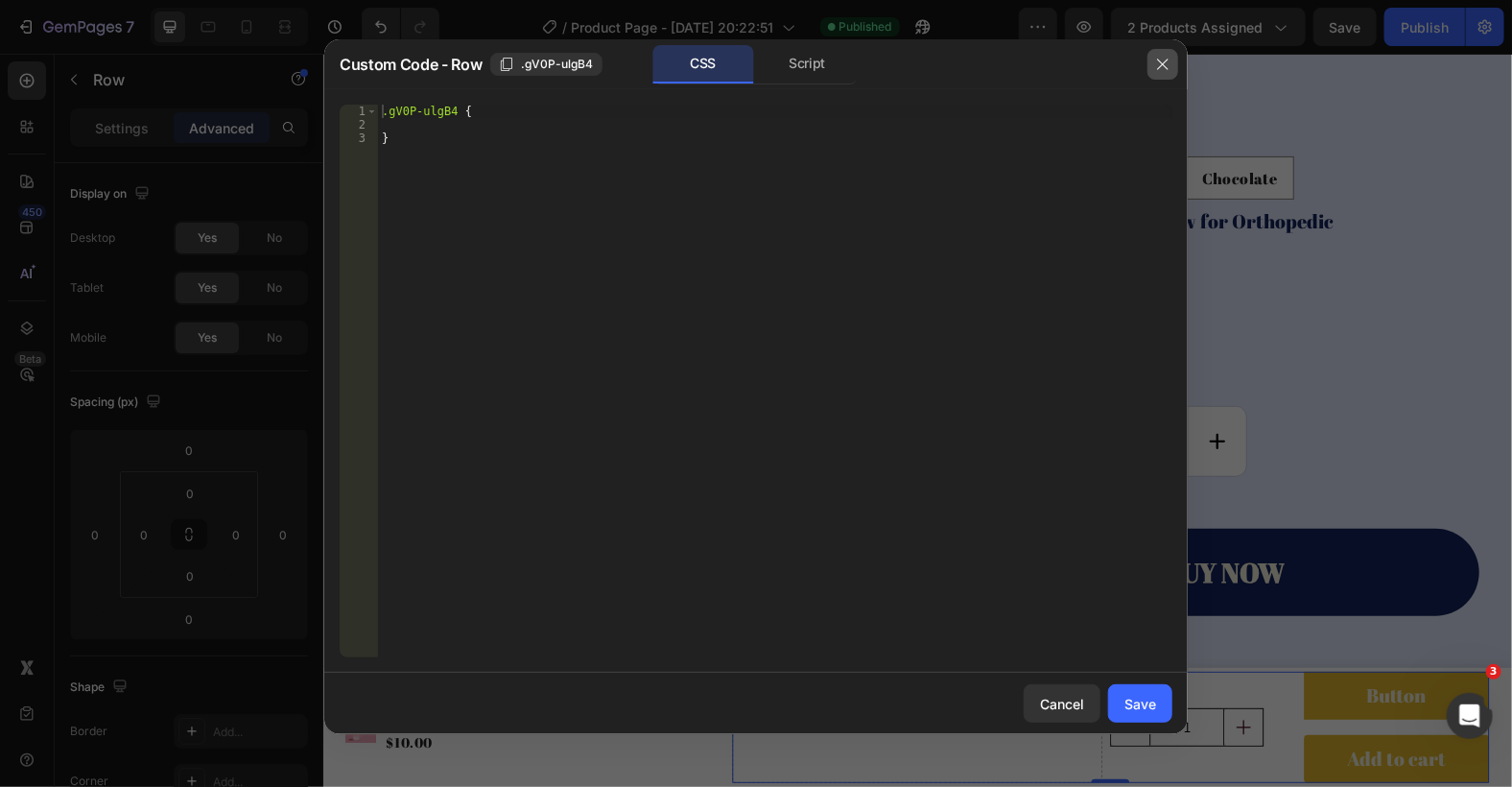
click at [1166, 65] on icon "button" at bounding box center [1162, 64] width 15 height 15
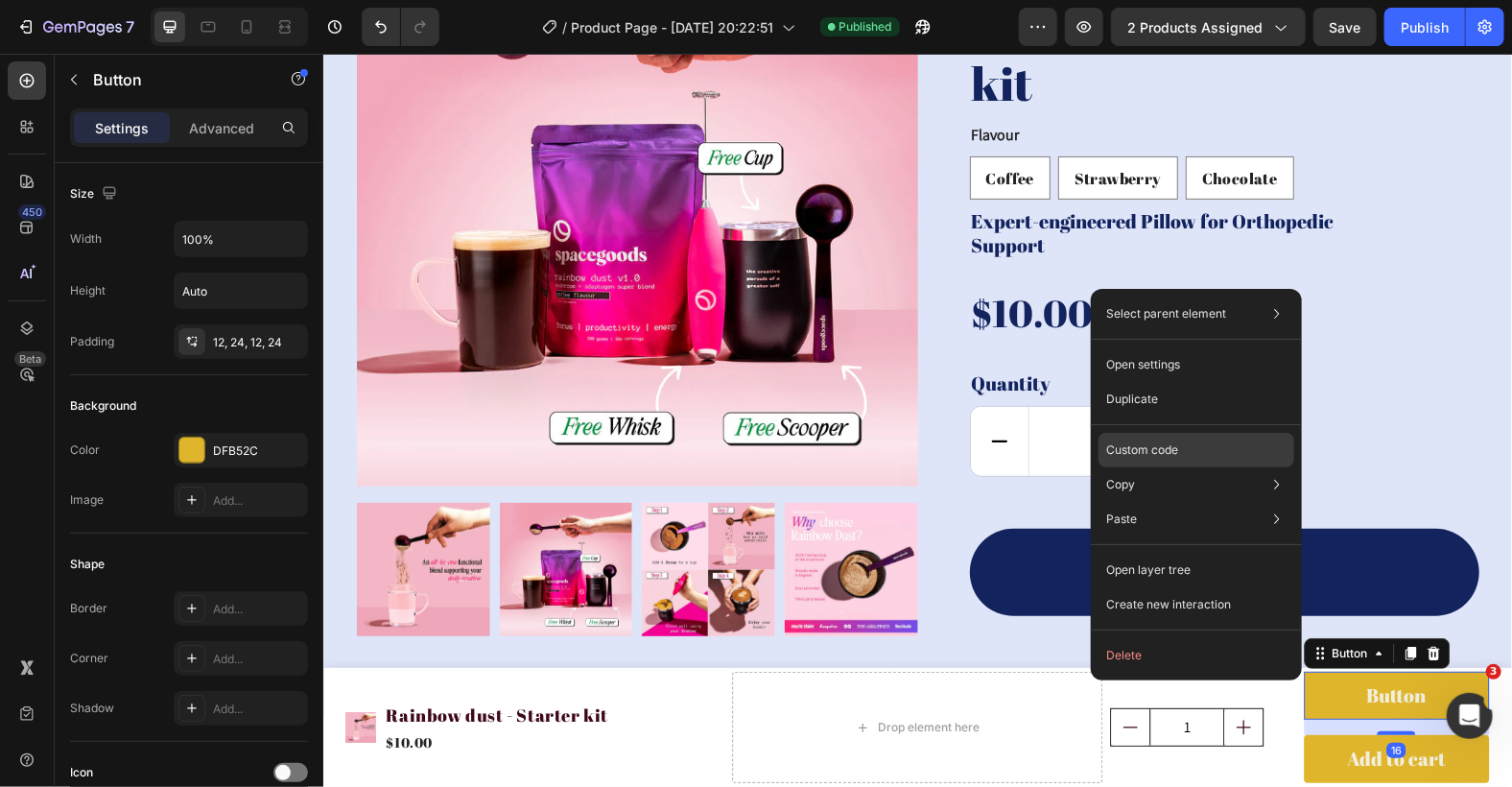
click at [1213, 455] on div "Custom code" at bounding box center [1196, 449] width 195 height 35
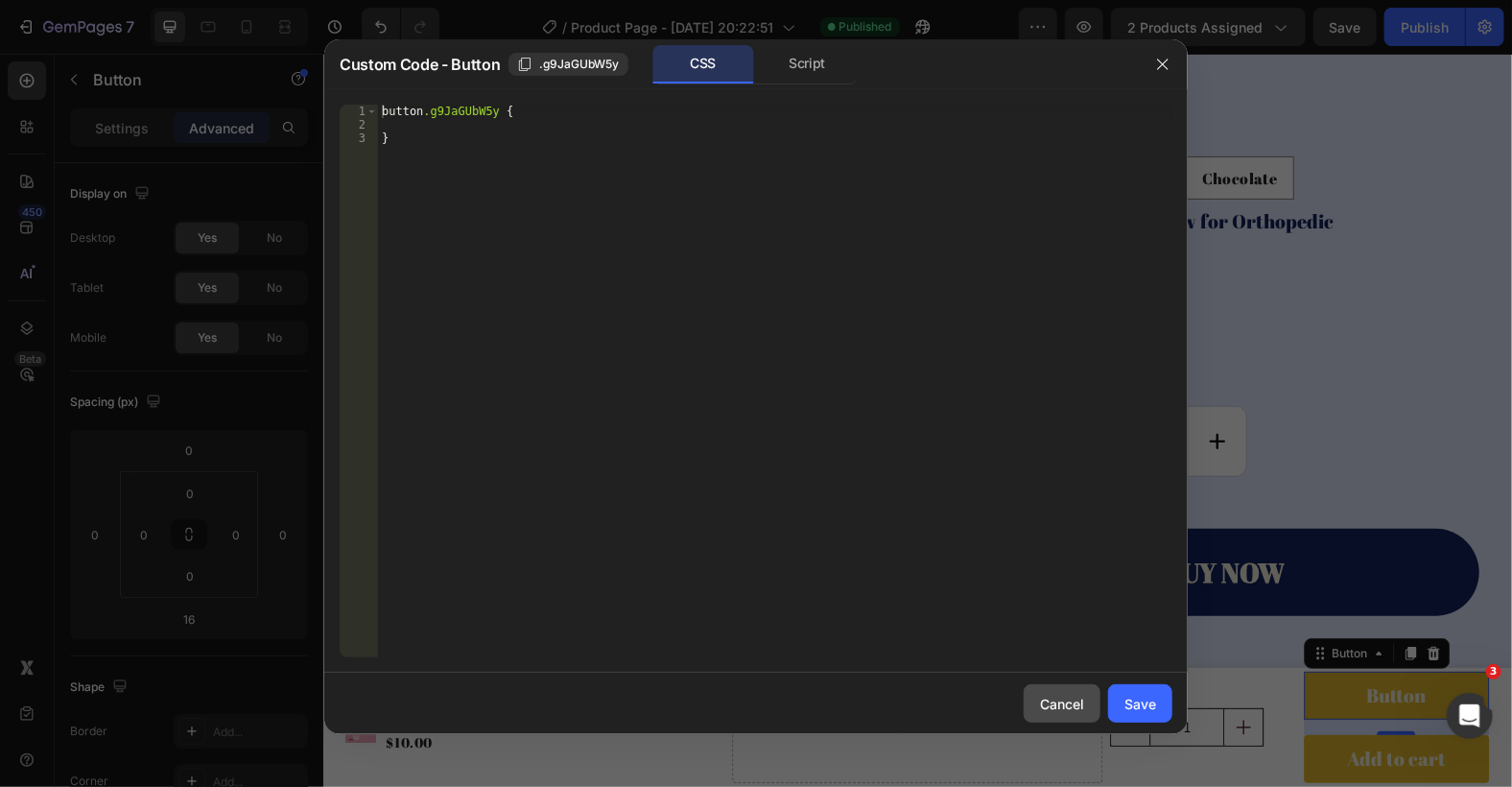
click at [1050, 701] on div "Cancel" at bounding box center [1062, 703] width 44 height 20
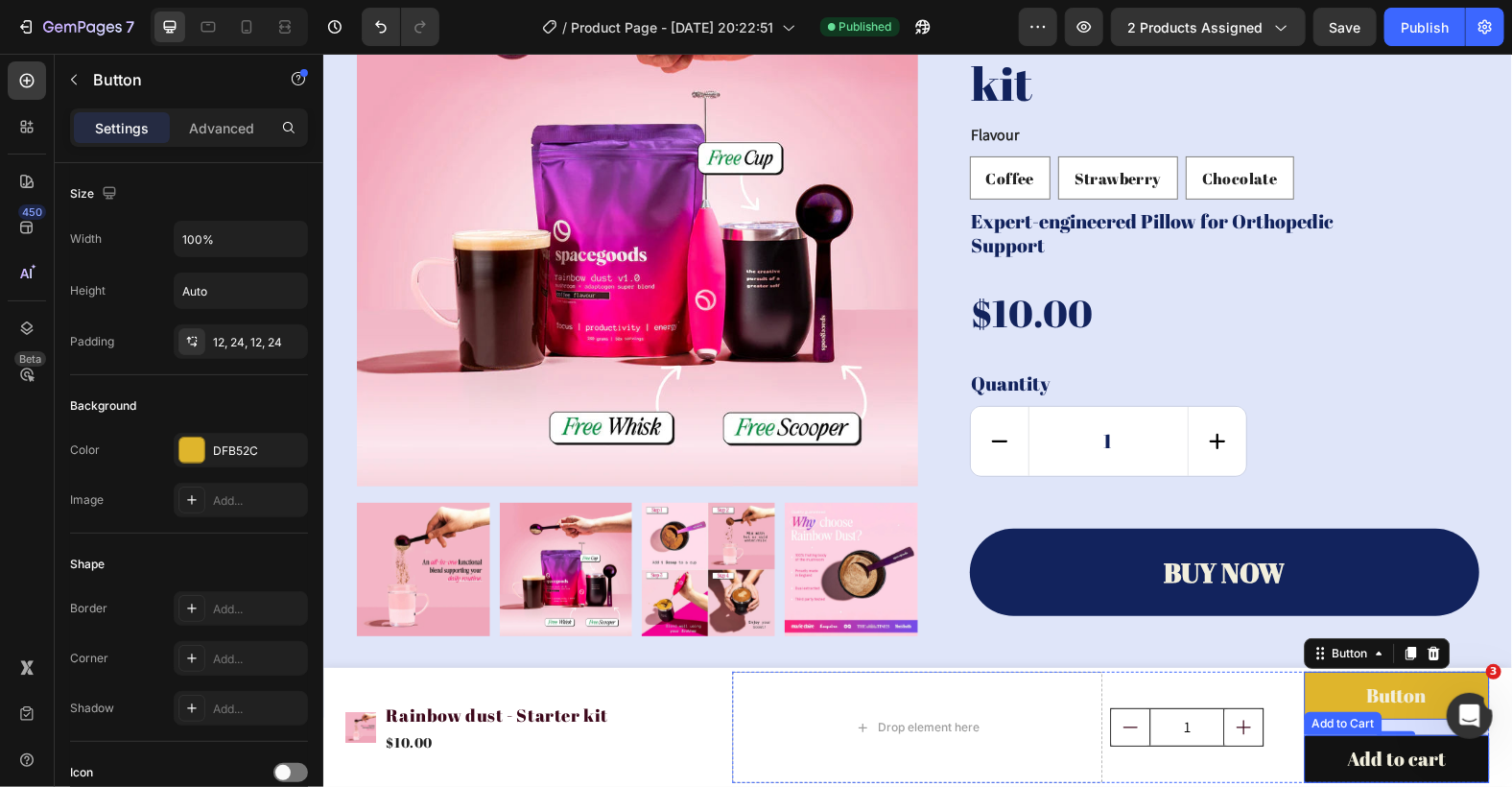
click at [1303, 768] on button "Add to cart" at bounding box center [1395, 758] width 185 height 48
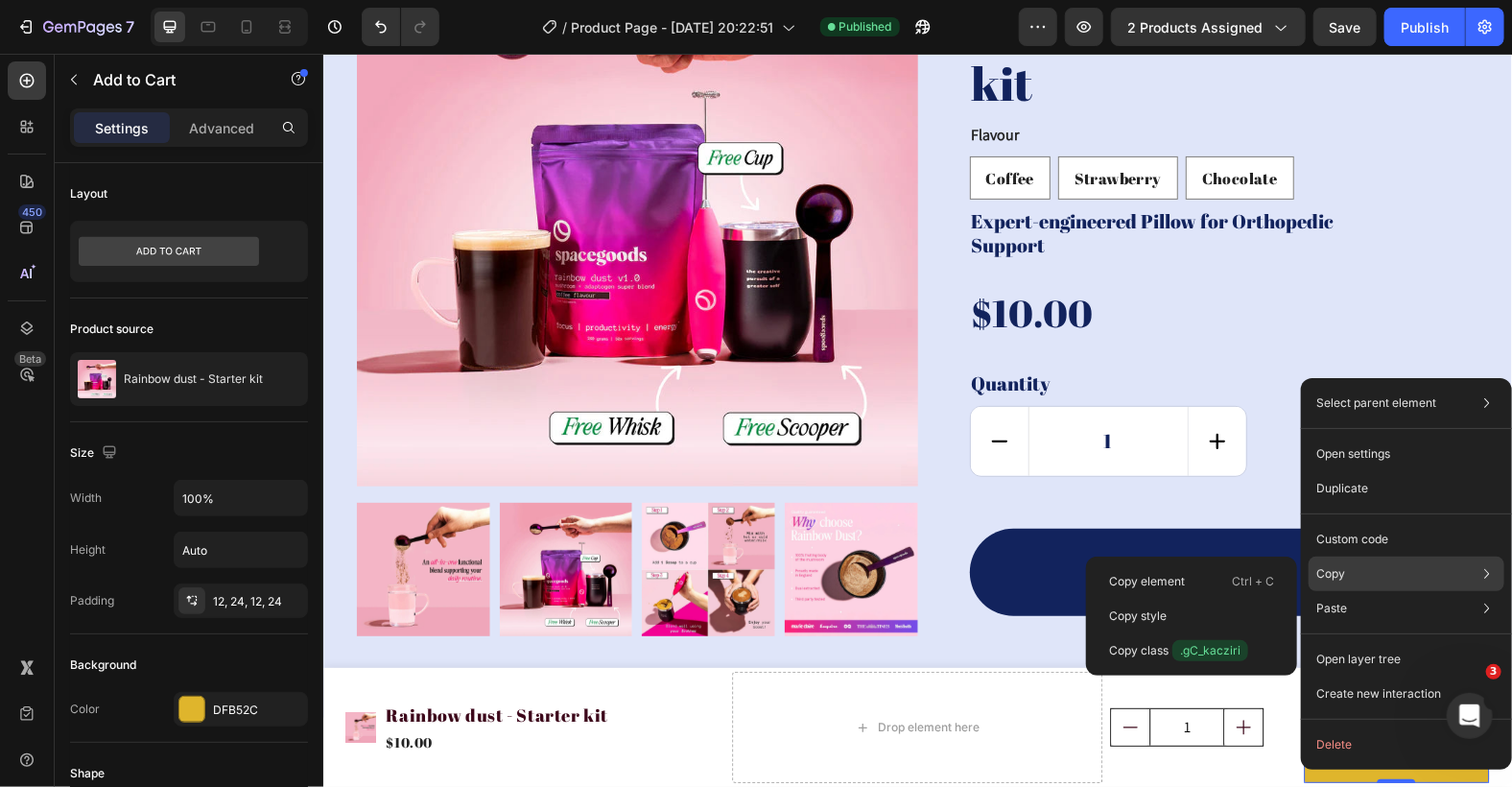
click at [1386, 567] on div "Copy Copy element Ctrl + C Copy style Copy class .gC_kacziri" at bounding box center [1406, 574] width 195 height 35
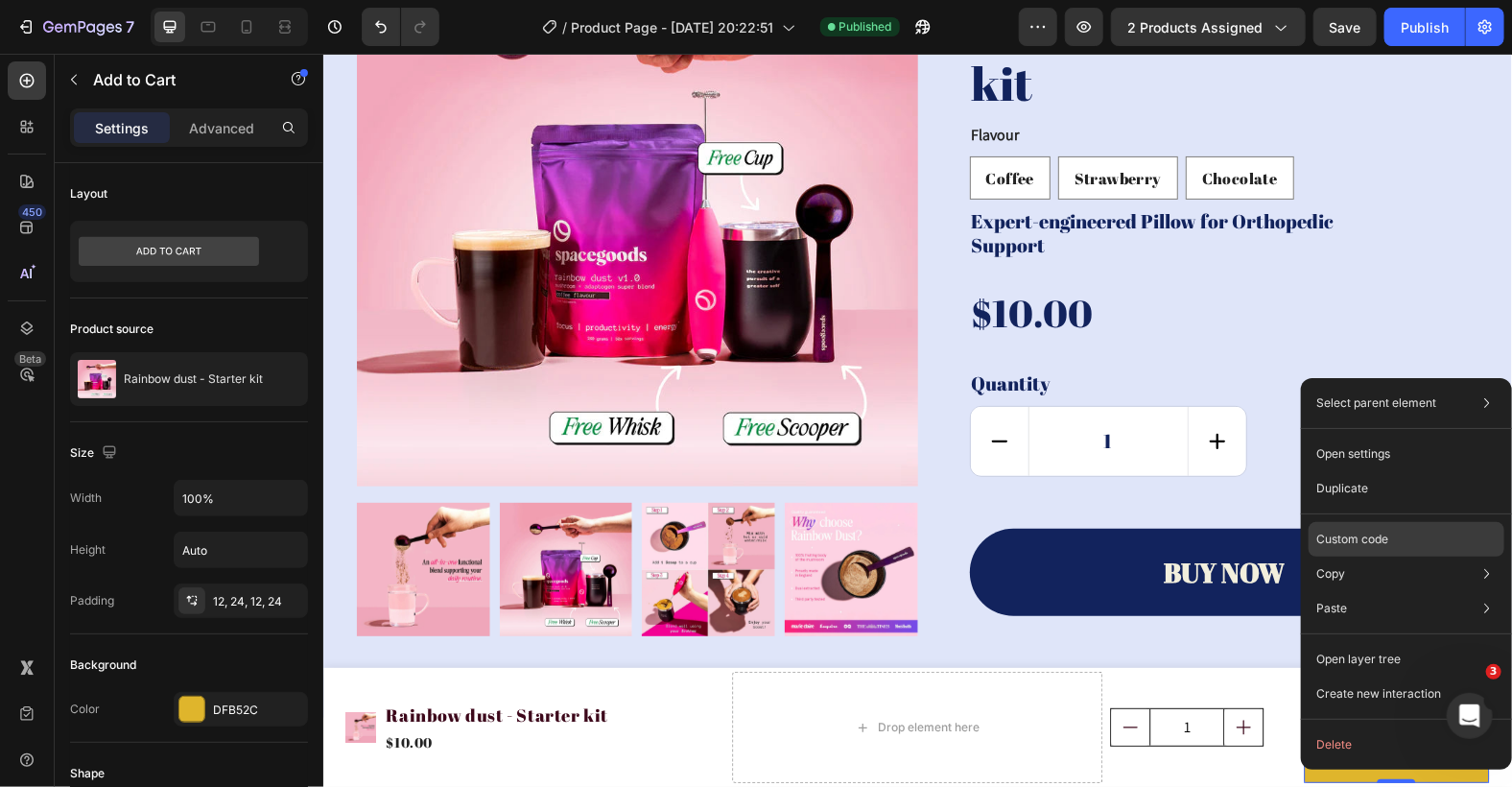
click at [1391, 532] on div "Custom code" at bounding box center [1406, 539] width 195 height 35
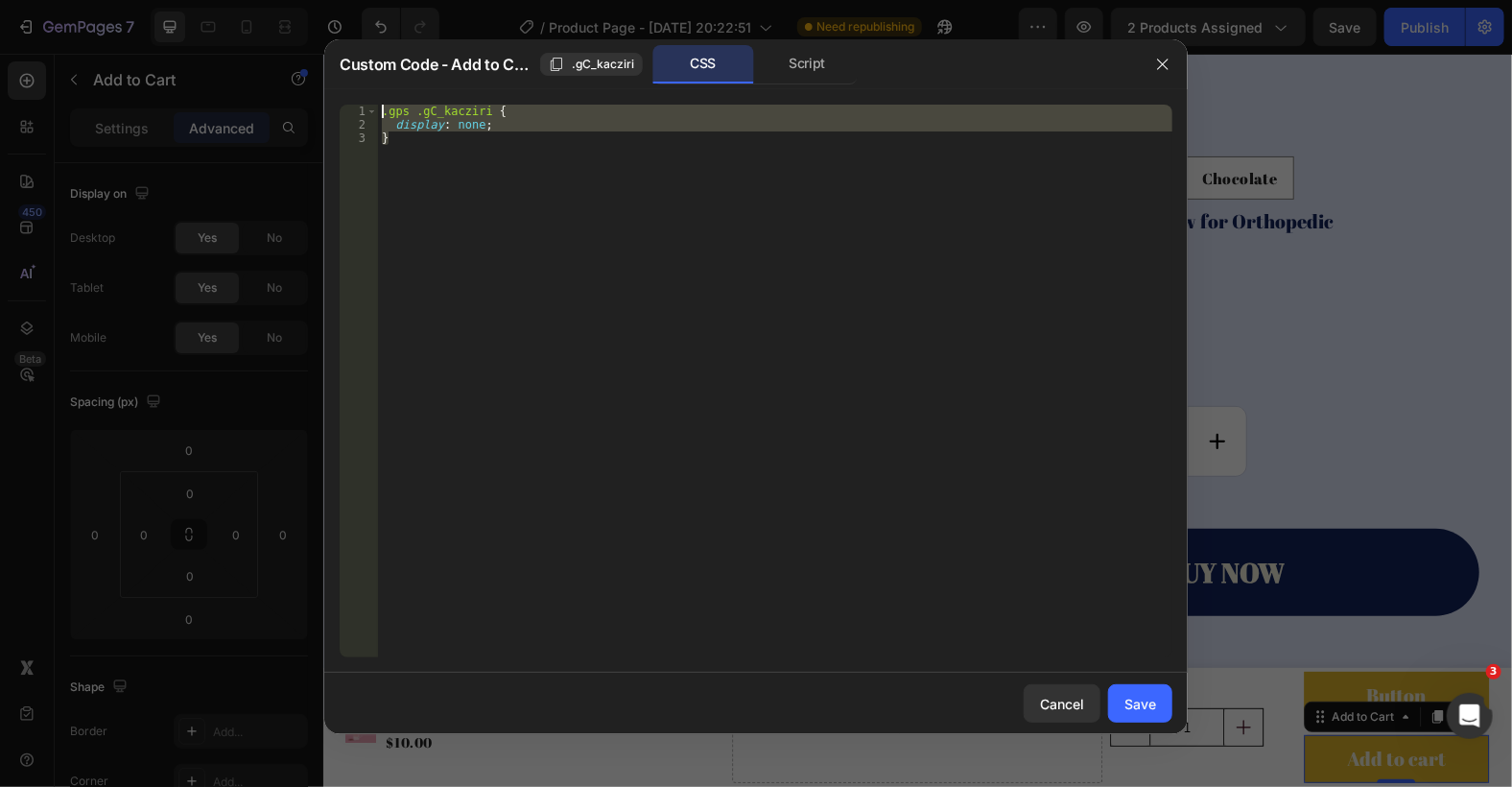
drag, startPoint x: 421, startPoint y: 168, endPoint x: 358, endPoint y: 99, distance: 93.4
click at [358, 99] on div "} 1 2 3 .gps .gC_kacziri { display : none ; } ההההההההההההההההההההההההההההההההה…" at bounding box center [756, 382] width 864 height 584
type textarea ".gps .gC_kacziri { display: none;"
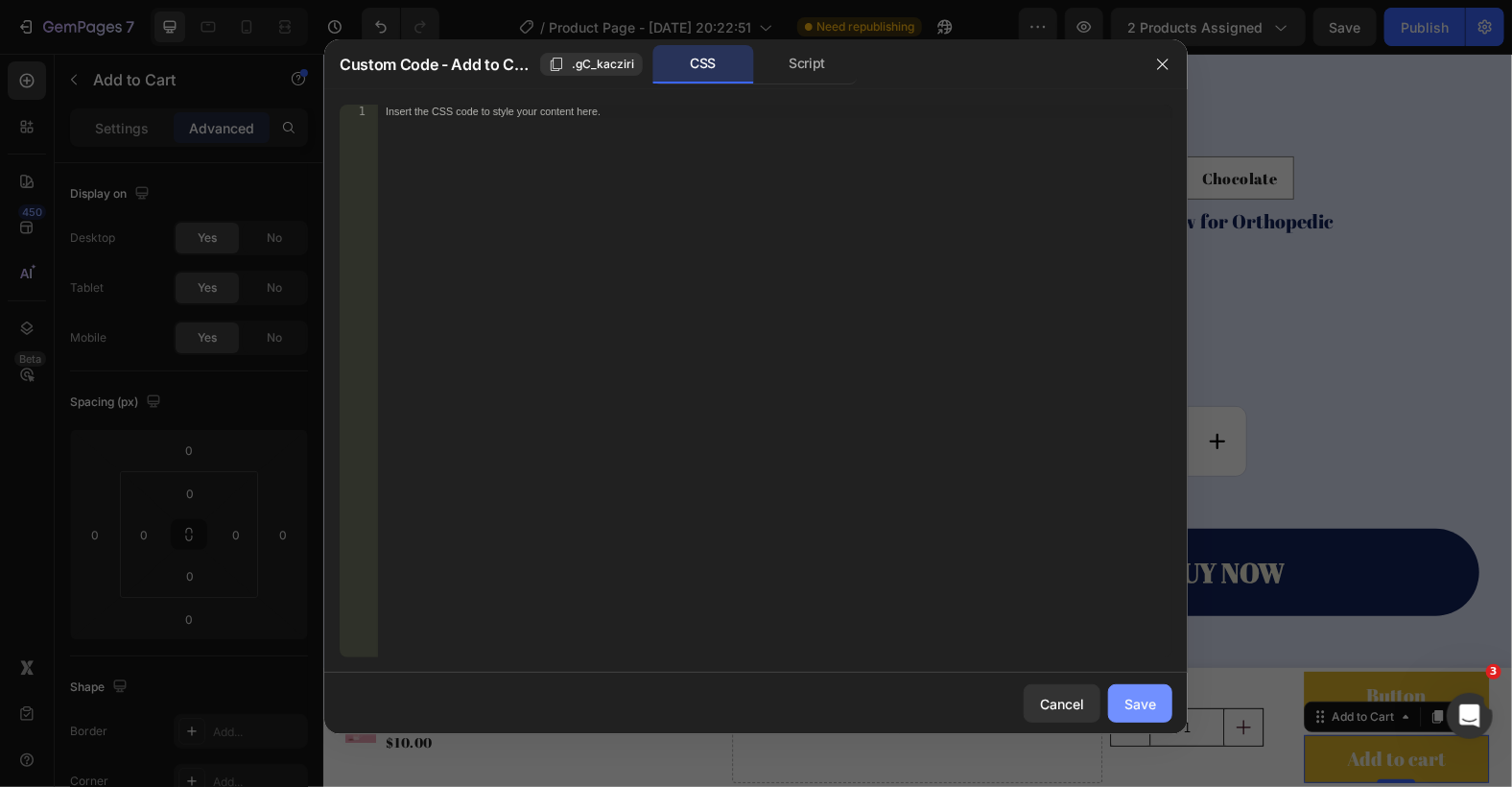
drag, startPoint x: 1125, startPoint y: 712, endPoint x: 762, endPoint y: 636, distance: 370.9
click at [1125, 712] on div "Save" at bounding box center [1140, 703] width 32 height 20
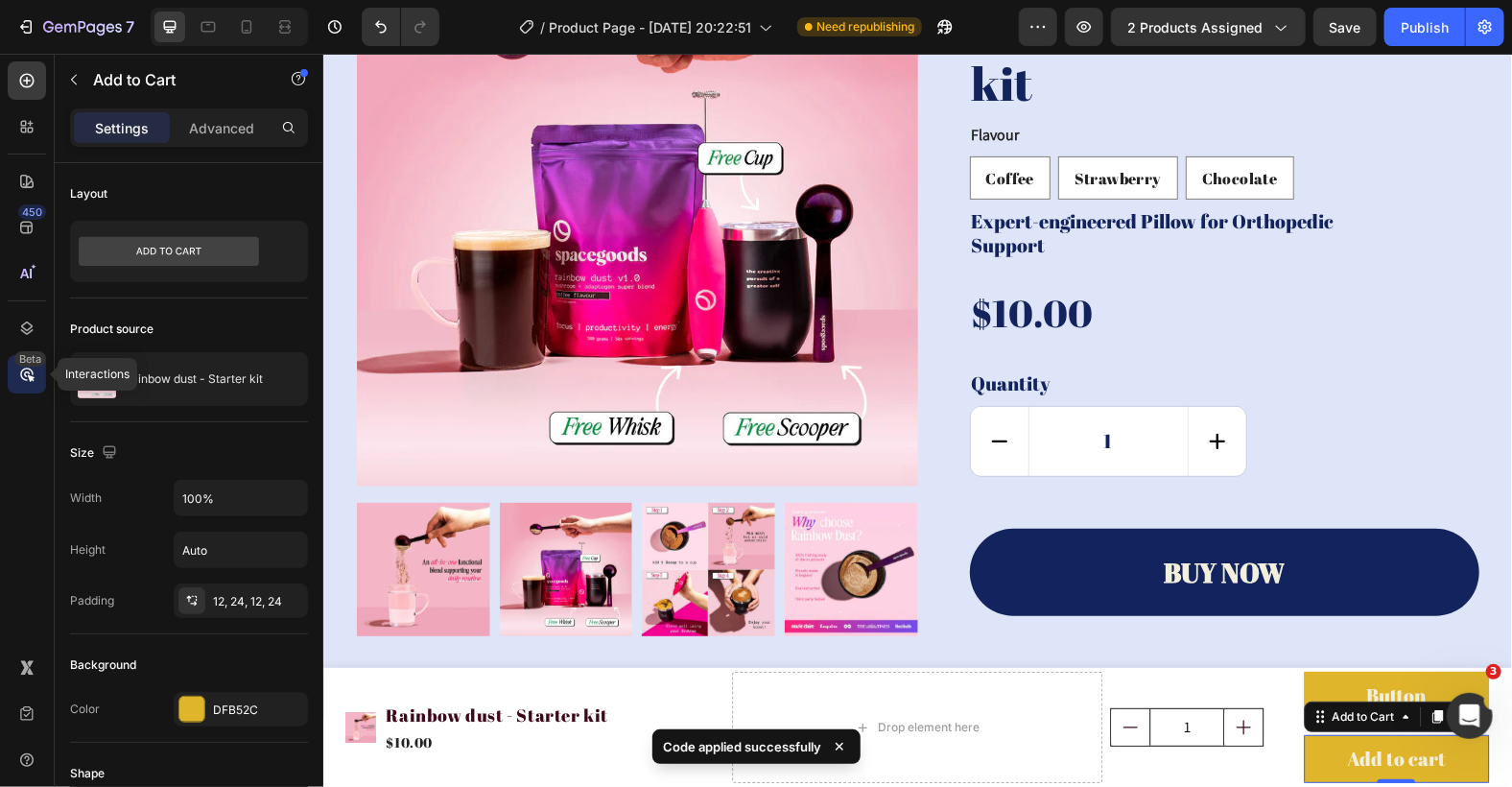
click at [35, 370] on icon at bounding box center [26, 374] width 19 height 19
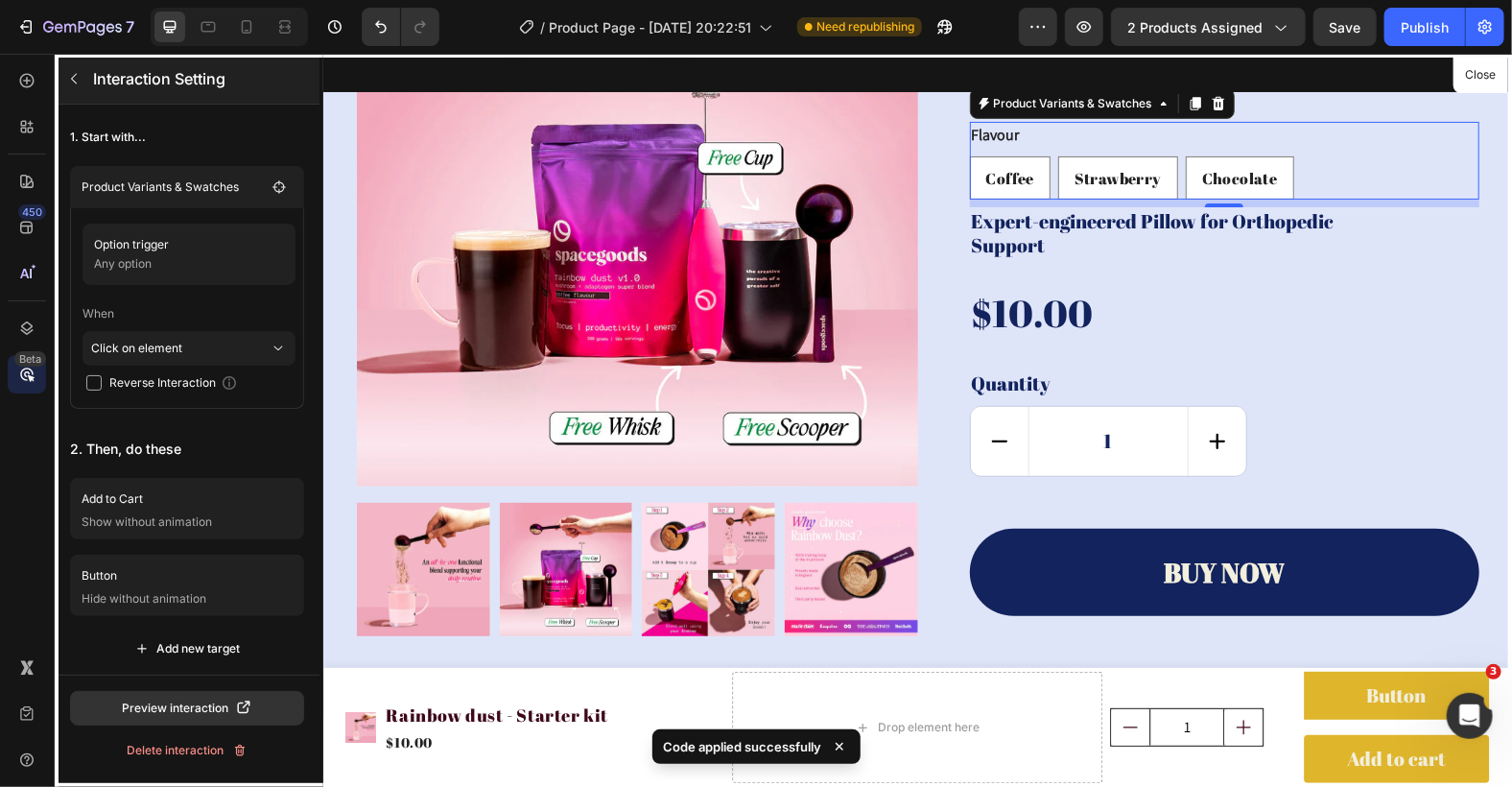
click at [73, 70] on button "button" at bounding box center [74, 79] width 31 height 31
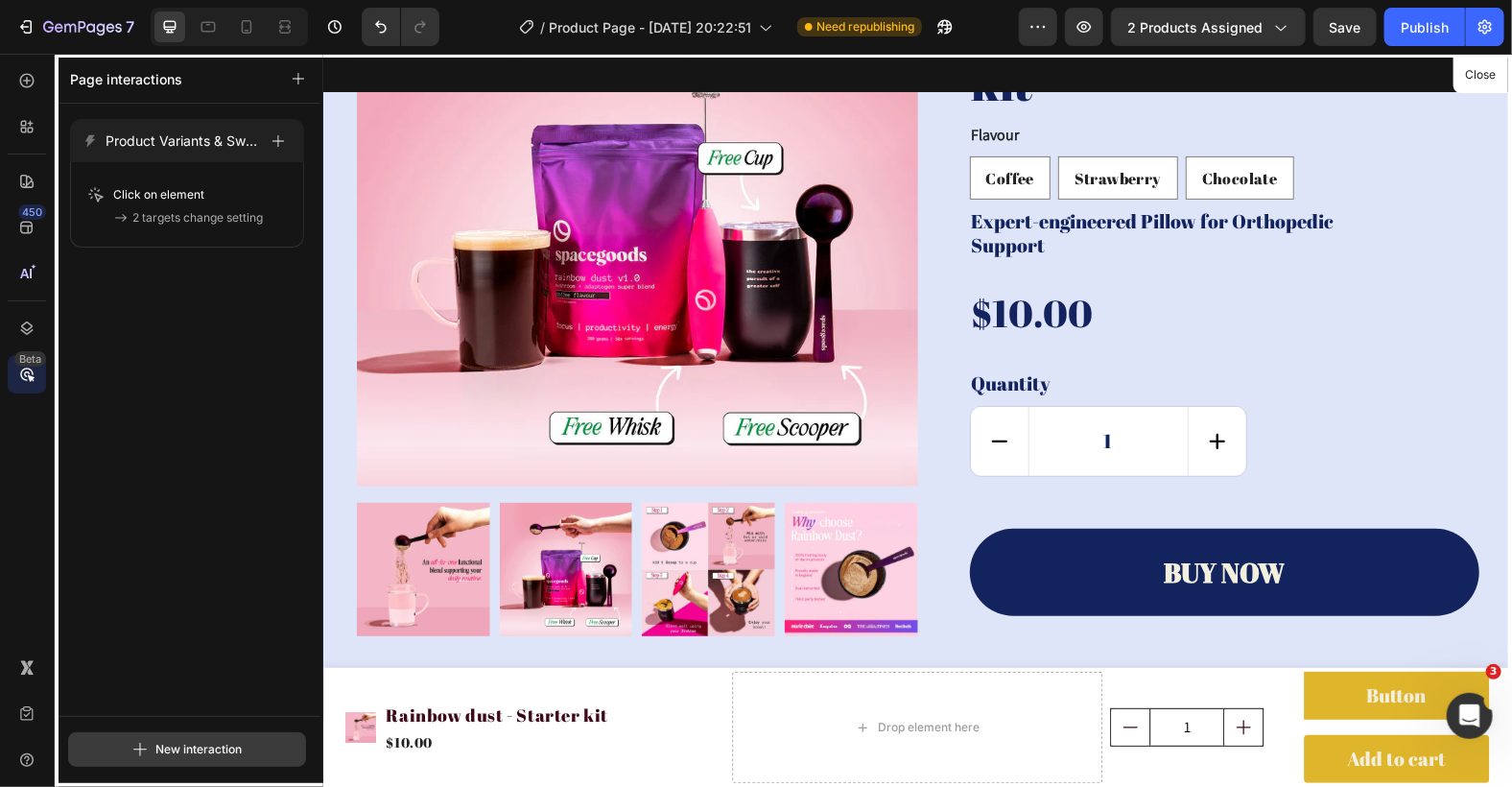
click at [136, 733] on button "New interaction" at bounding box center [186, 749] width 238 height 35
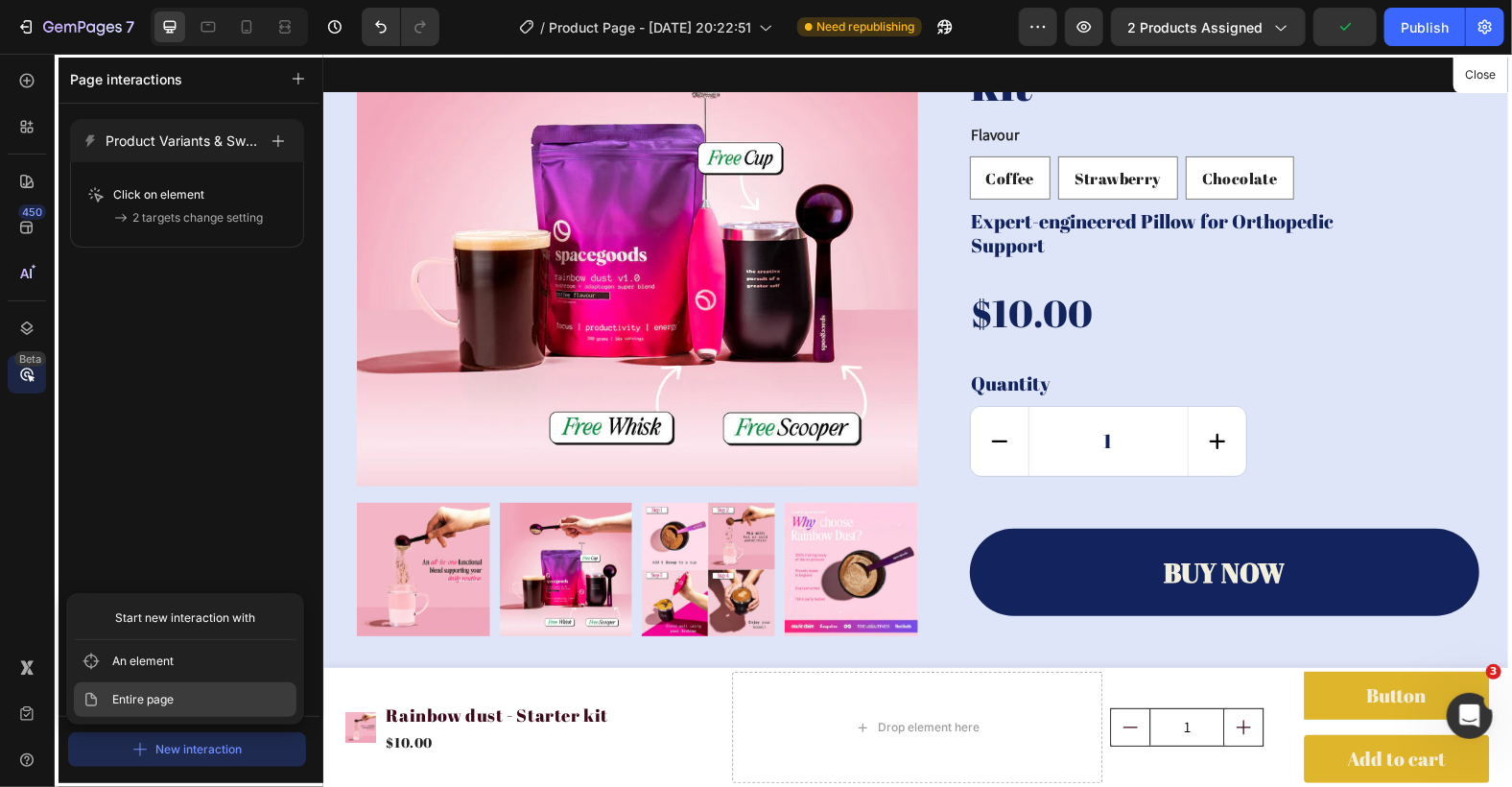
click at [190, 701] on button "Entire page" at bounding box center [184, 699] width 222 height 35
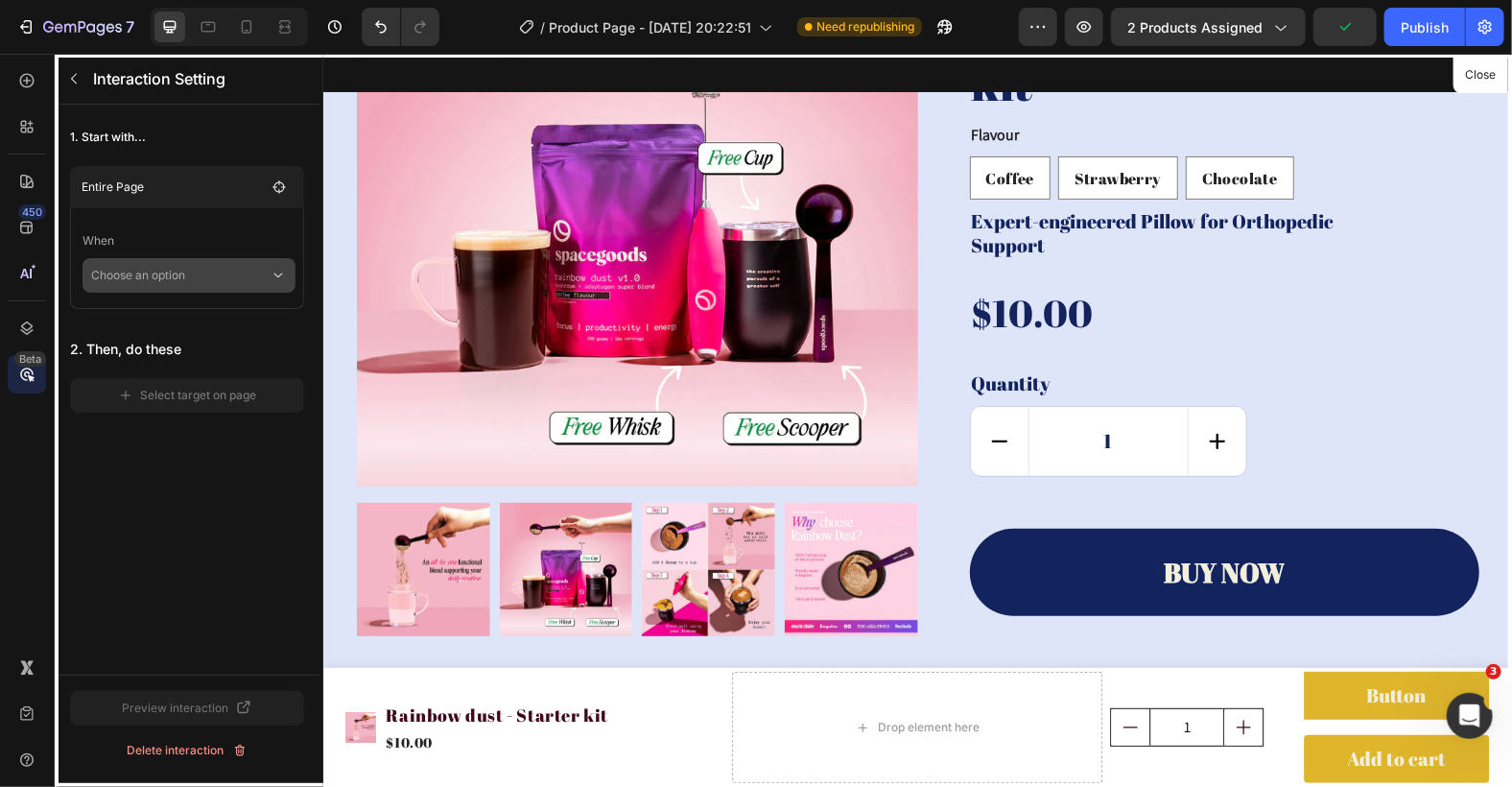
click at [195, 281] on p "Choose an option" at bounding box center [179, 275] width 178 height 35
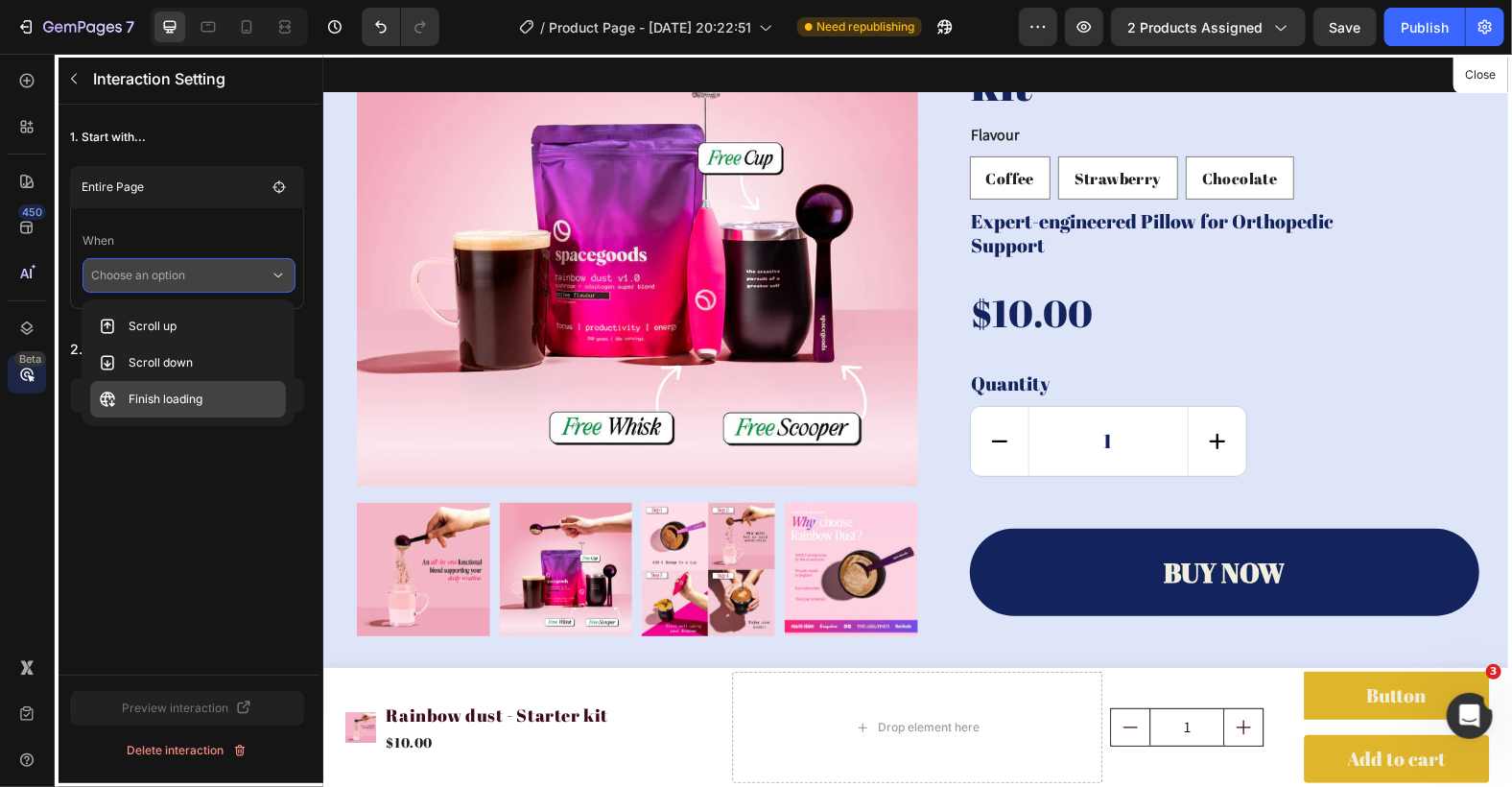
click at [219, 398] on div "Finish loading" at bounding box center [188, 398] width 195 height 37
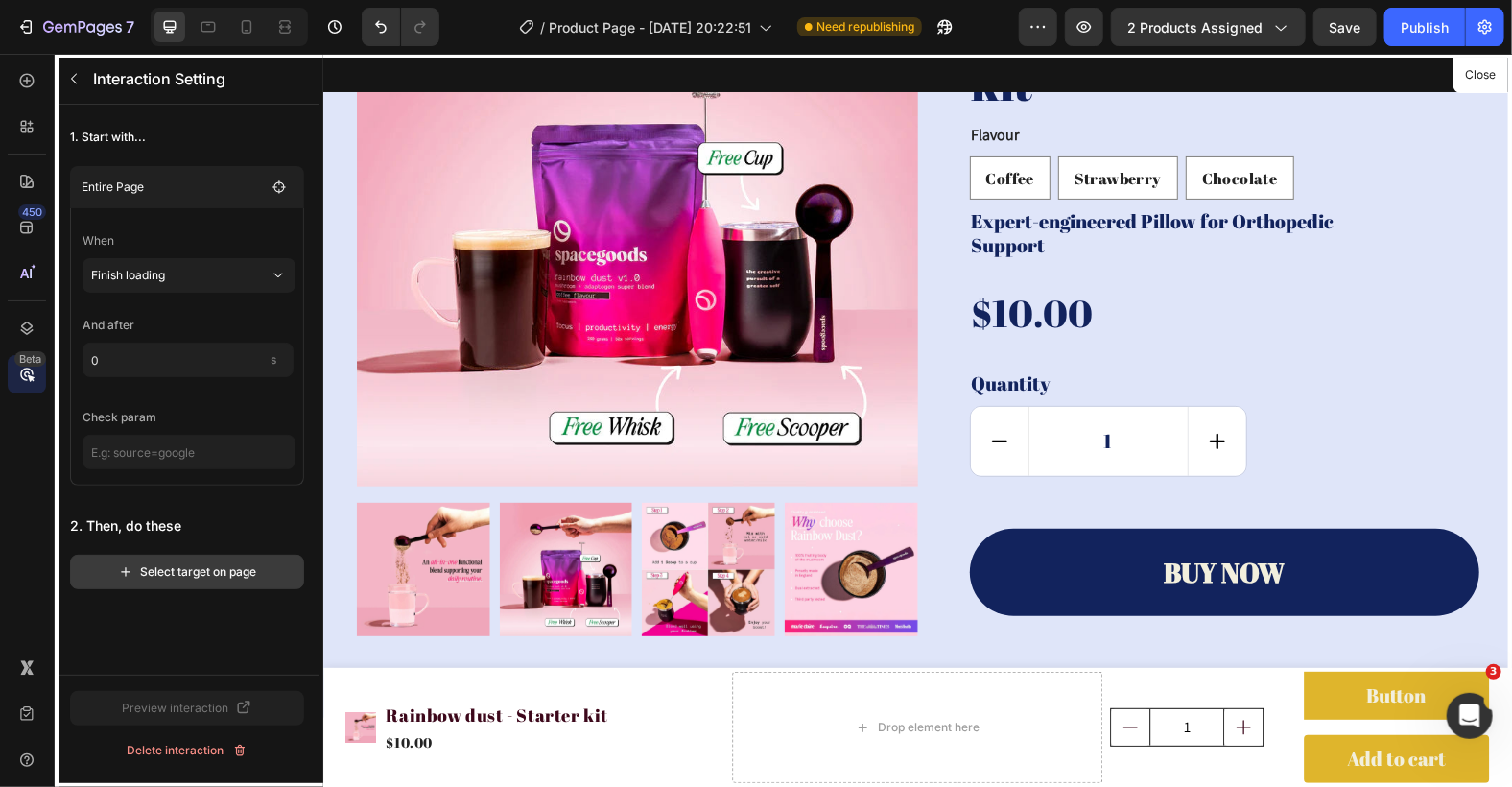
click at [185, 583] on button "Select target on page" at bounding box center [186, 572] width 234 height 35
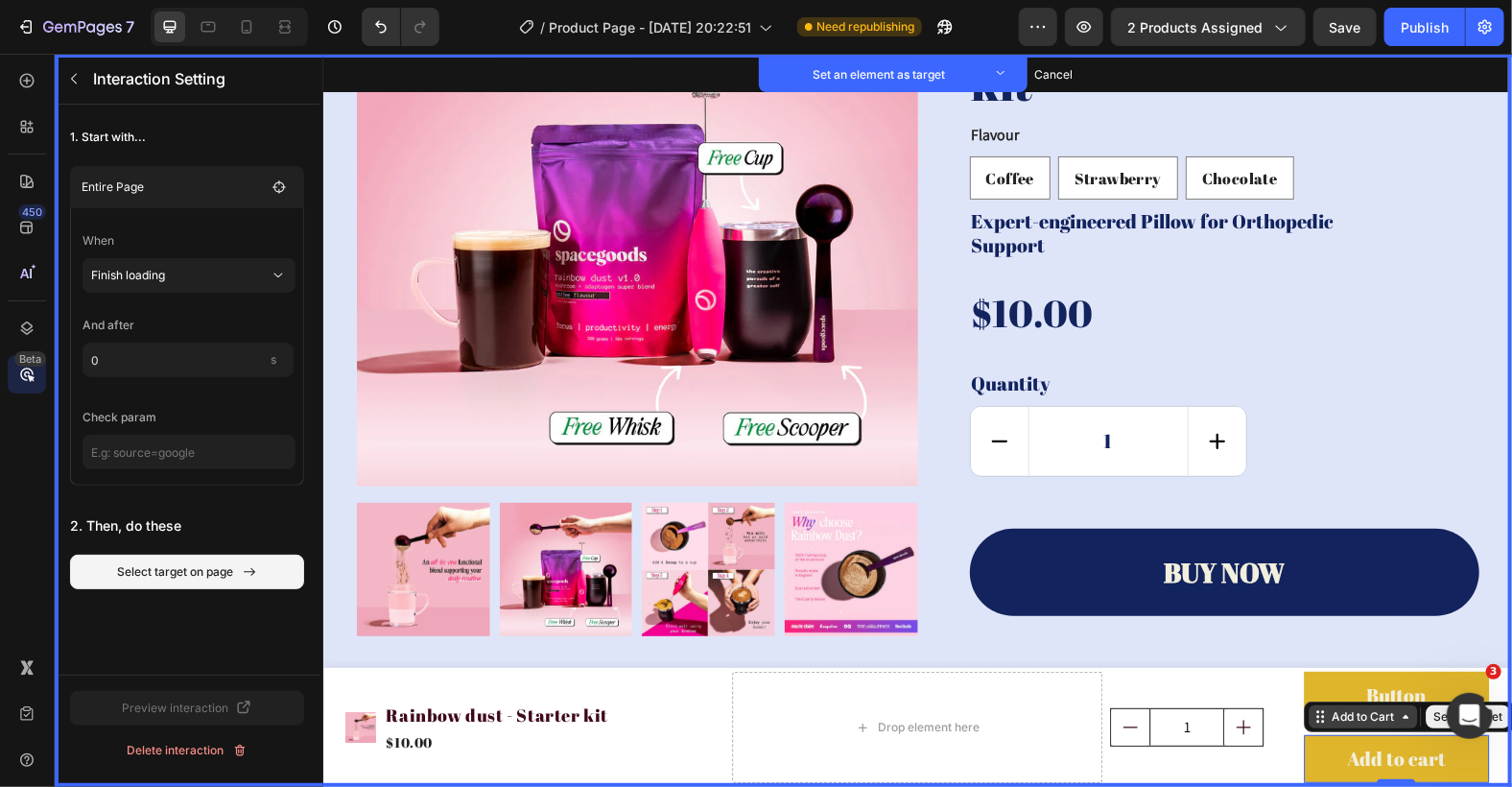
click at [1326, 724] on div "Add to Cart" at bounding box center [1362, 715] width 109 height 23
click at [1431, 716] on button "Set as target" at bounding box center [1466, 715] width 85 height 23
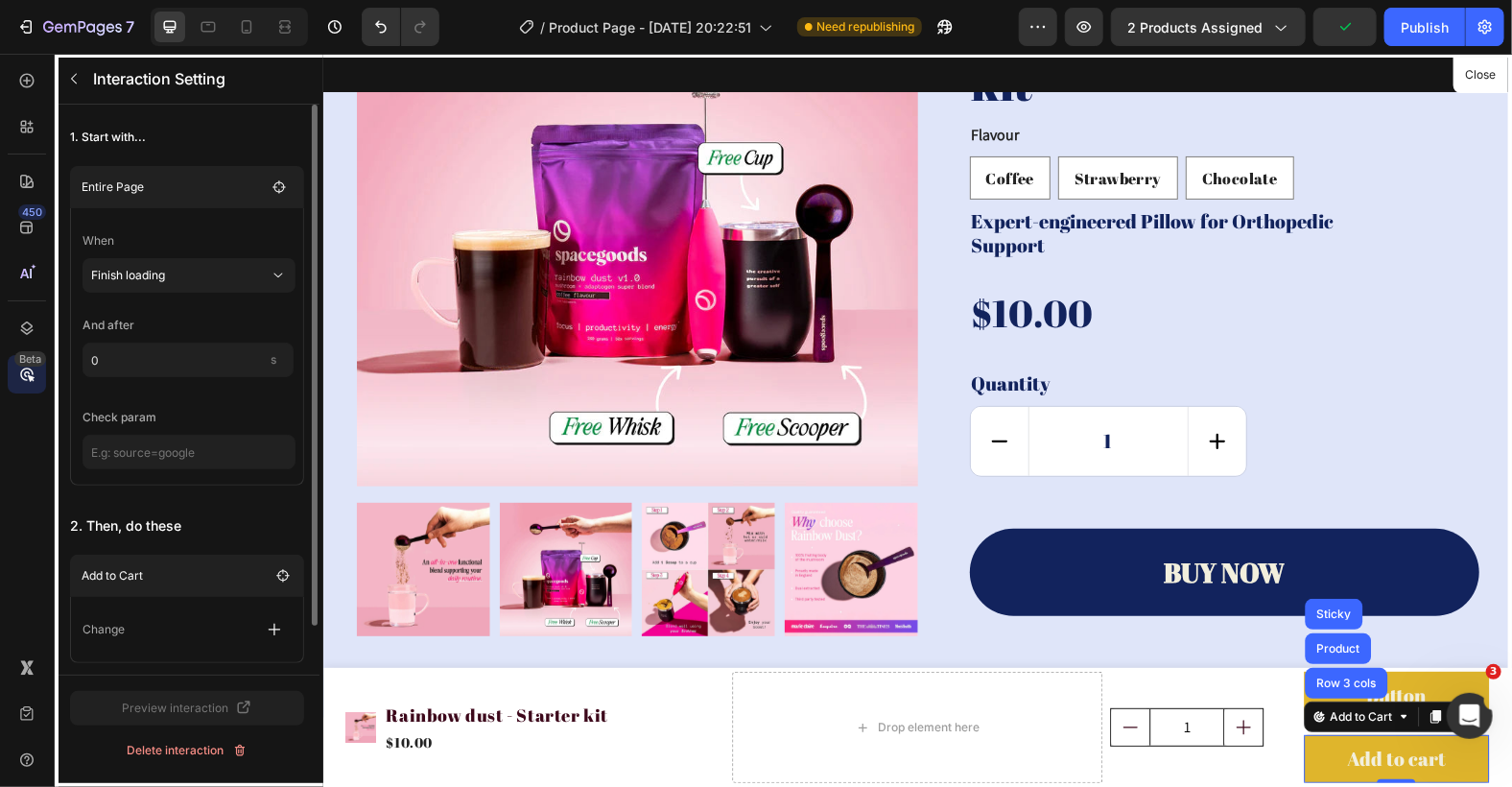
click at [248, 631] on div "Change" at bounding box center [187, 629] width 209 height 35
click at [267, 629] on icon "button" at bounding box center [274, 629] width 19 height 19
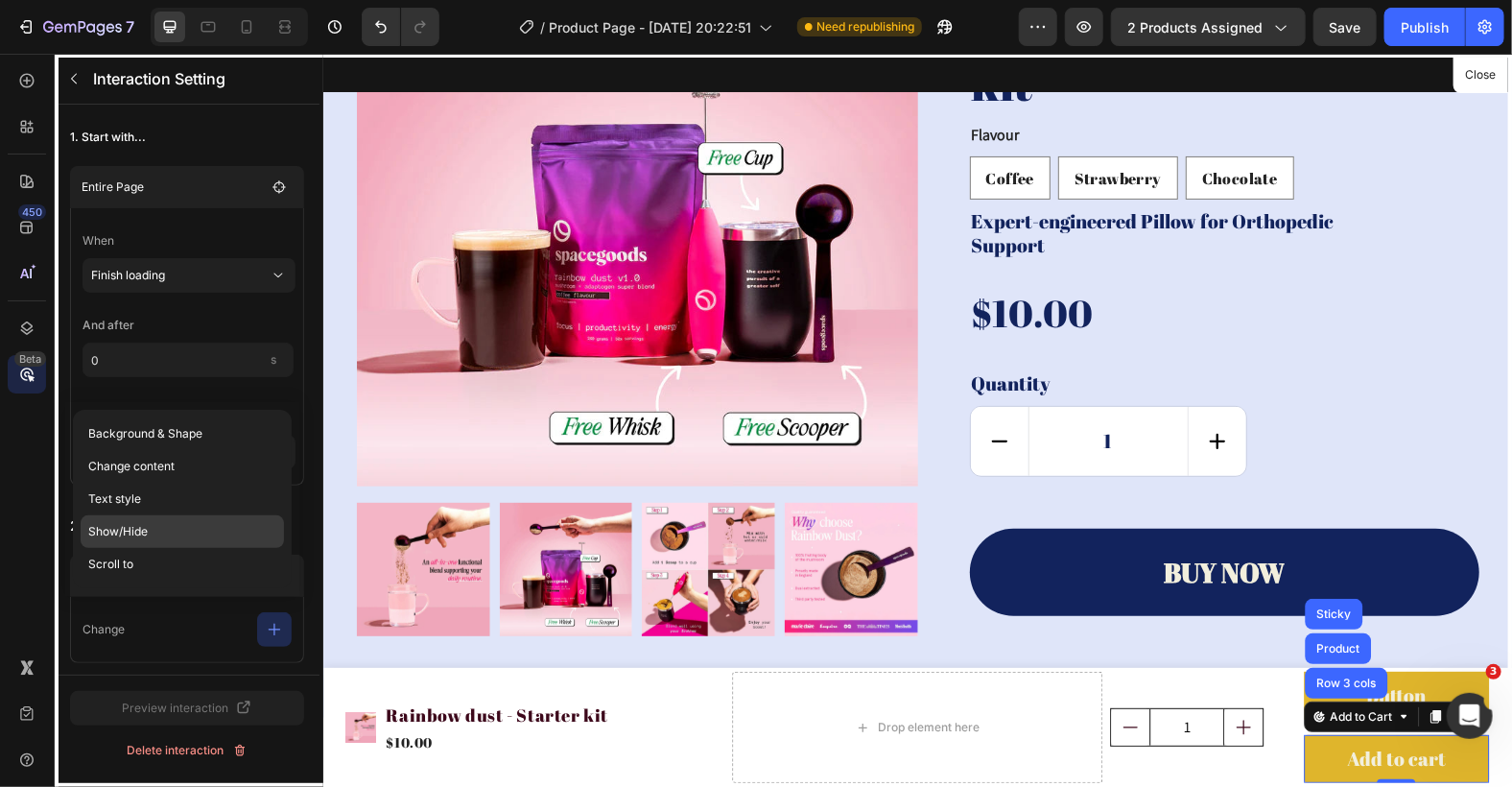
click at [251, 543] on p "Show/Hide" at bounding box center [182, 531] width 203 height 33
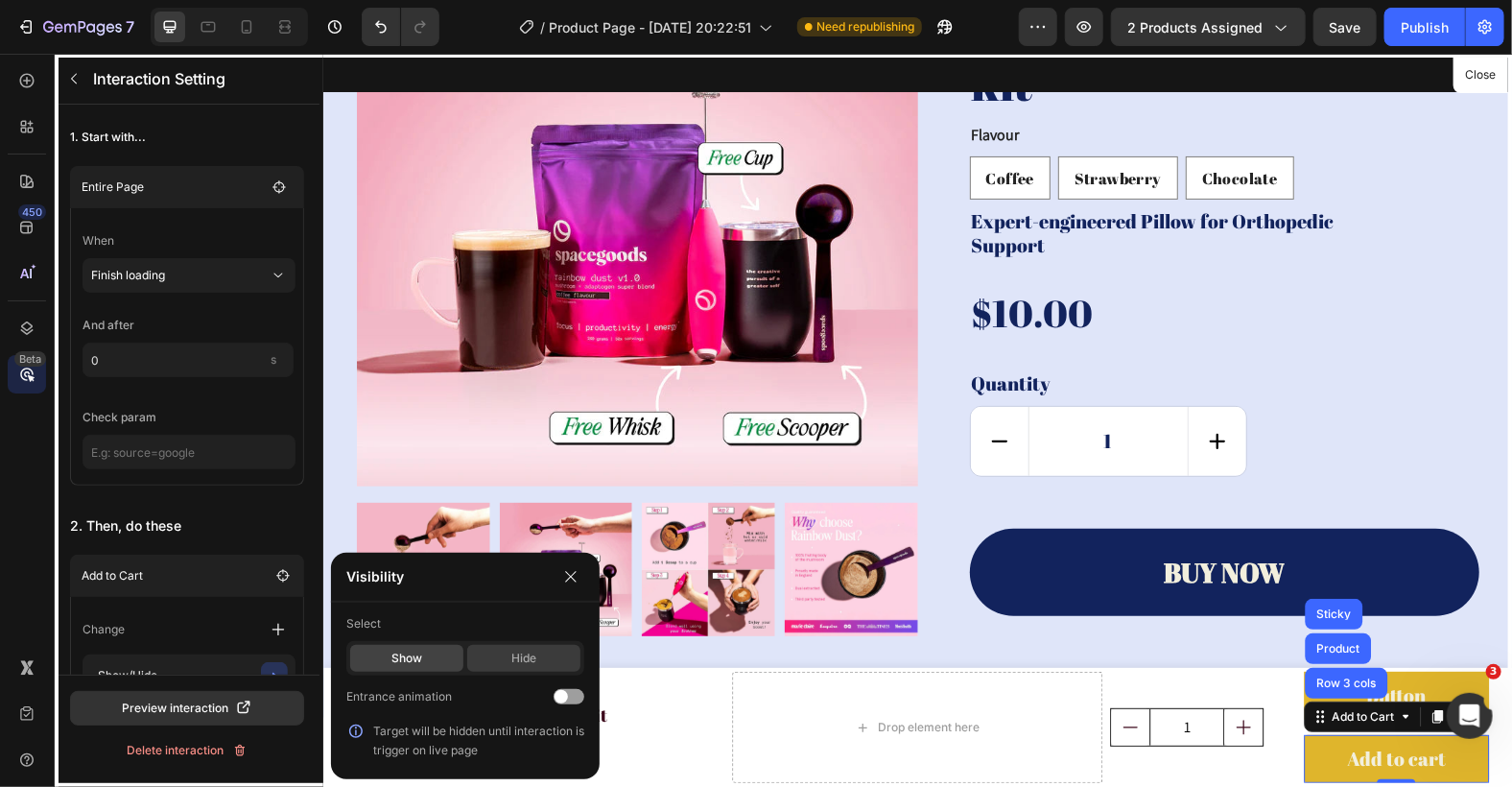
click at [536, 661] on div "Hide" at bounding box center [524, 657] width 114 height 27
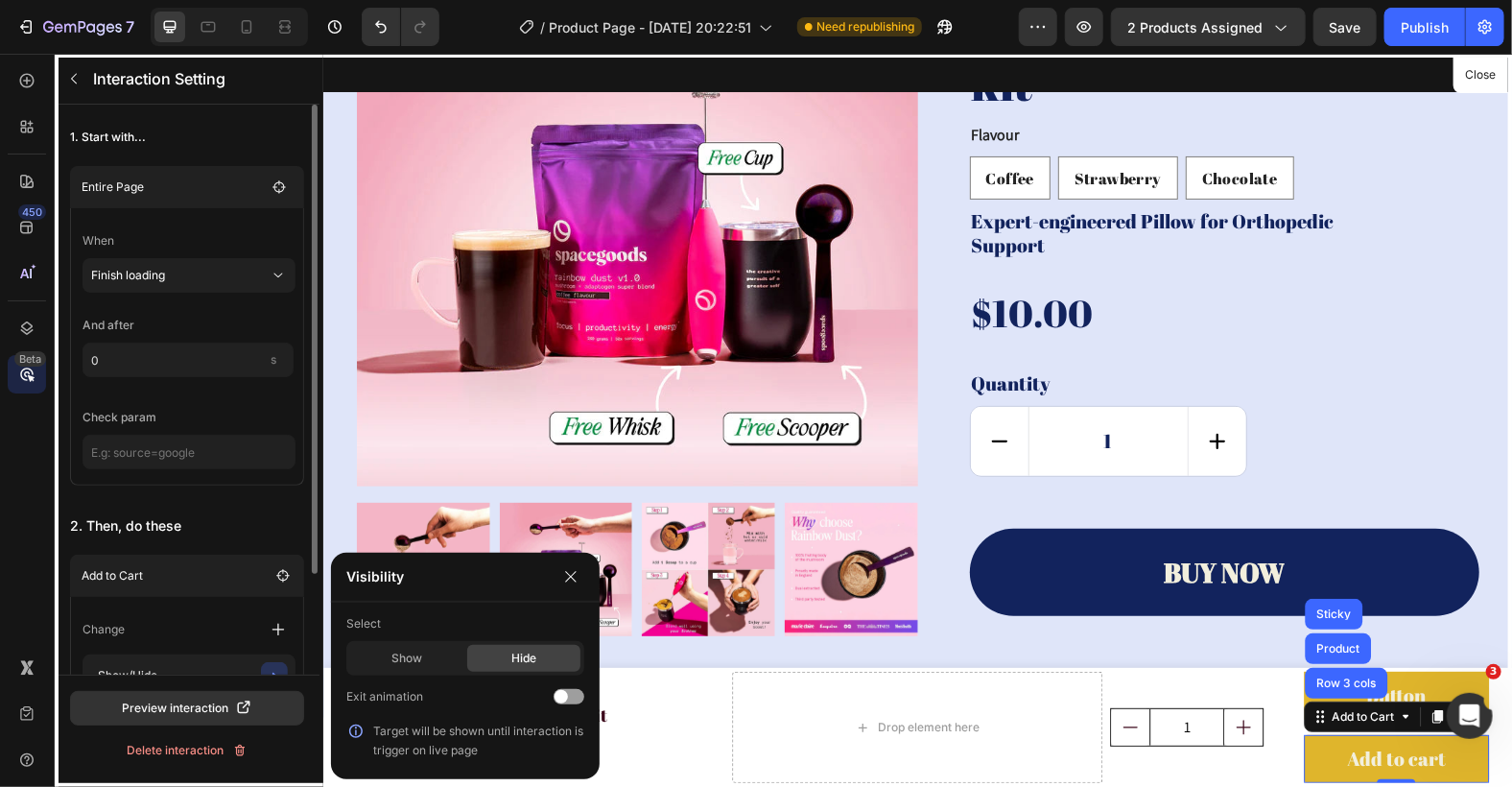
scroll to position [122, 0]
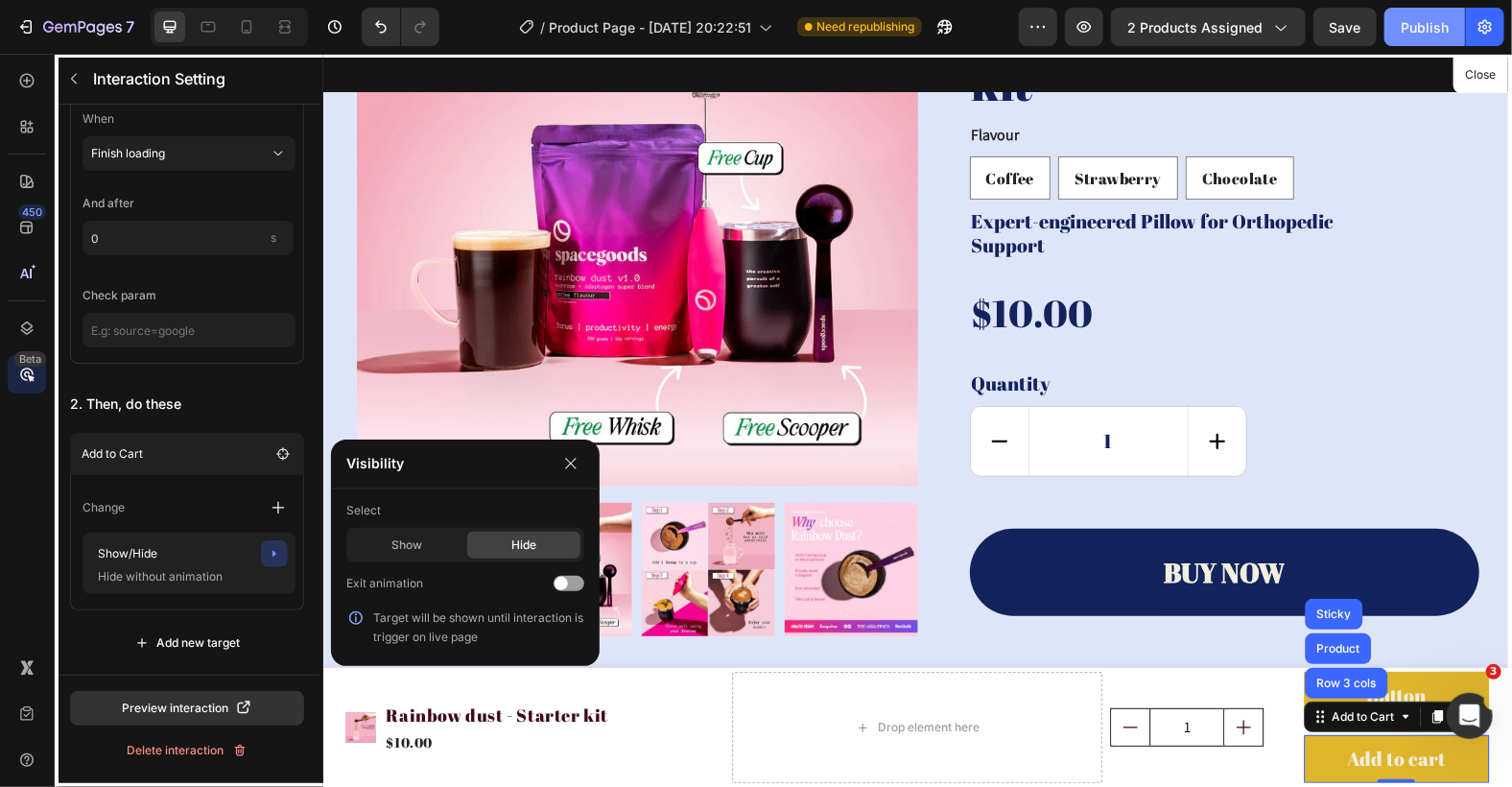
click at [1417, 36] on div "Publish" at bounding box center [1424, 27] width 48 height 20
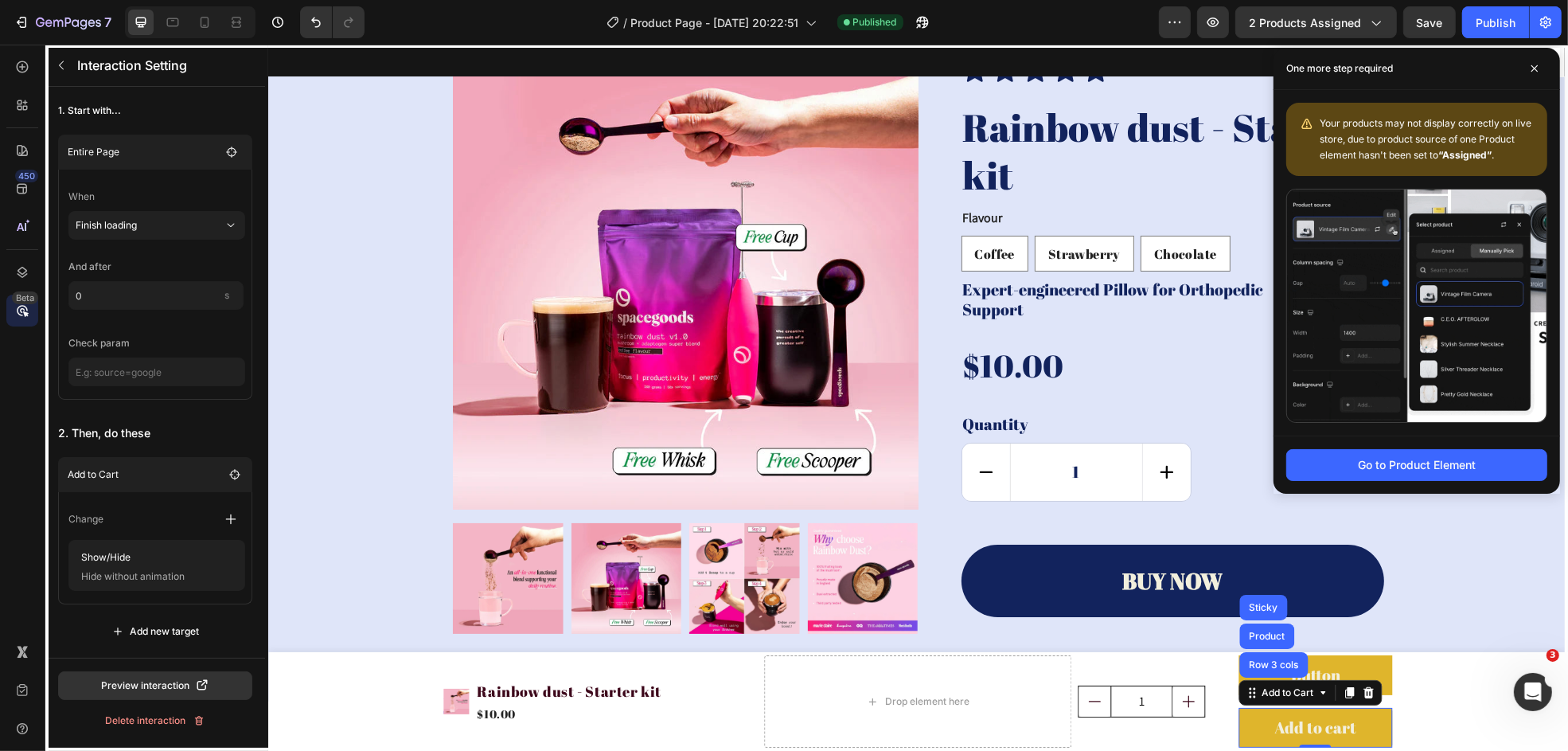
scroll to position [0, 0]
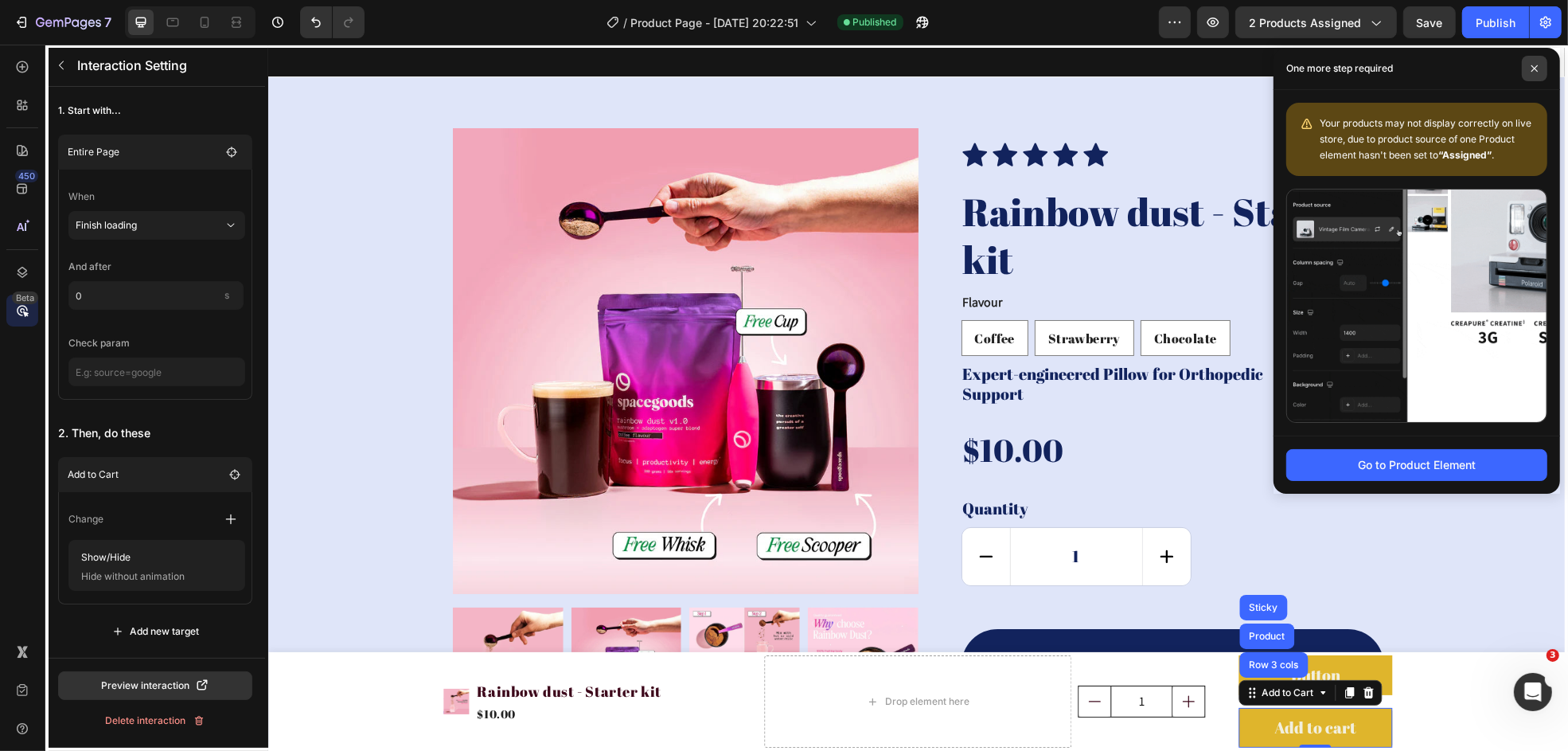
click at [1254, 69] on span at bounding box center [1534, 68] width 26 height 26
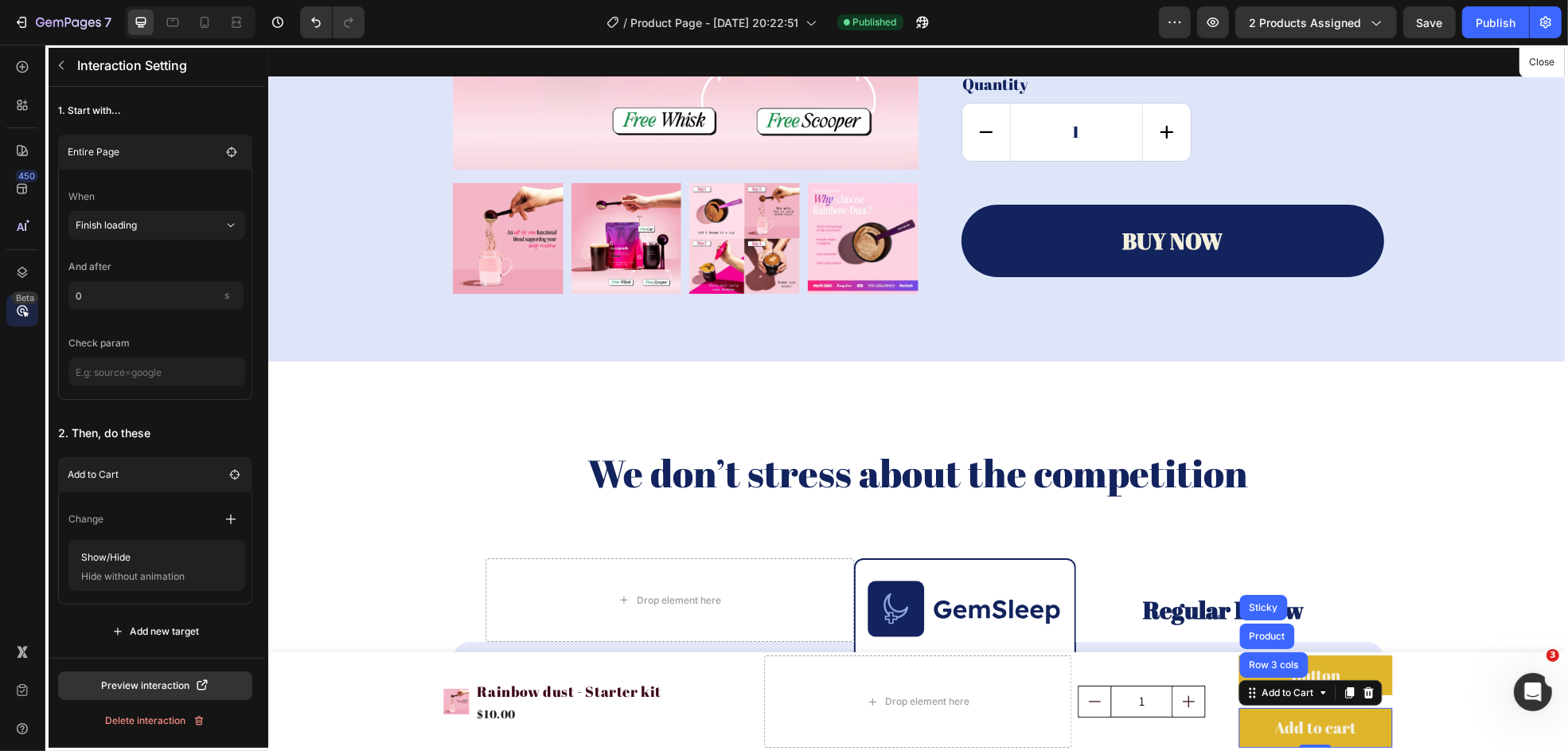
scroll to position [744, 0]
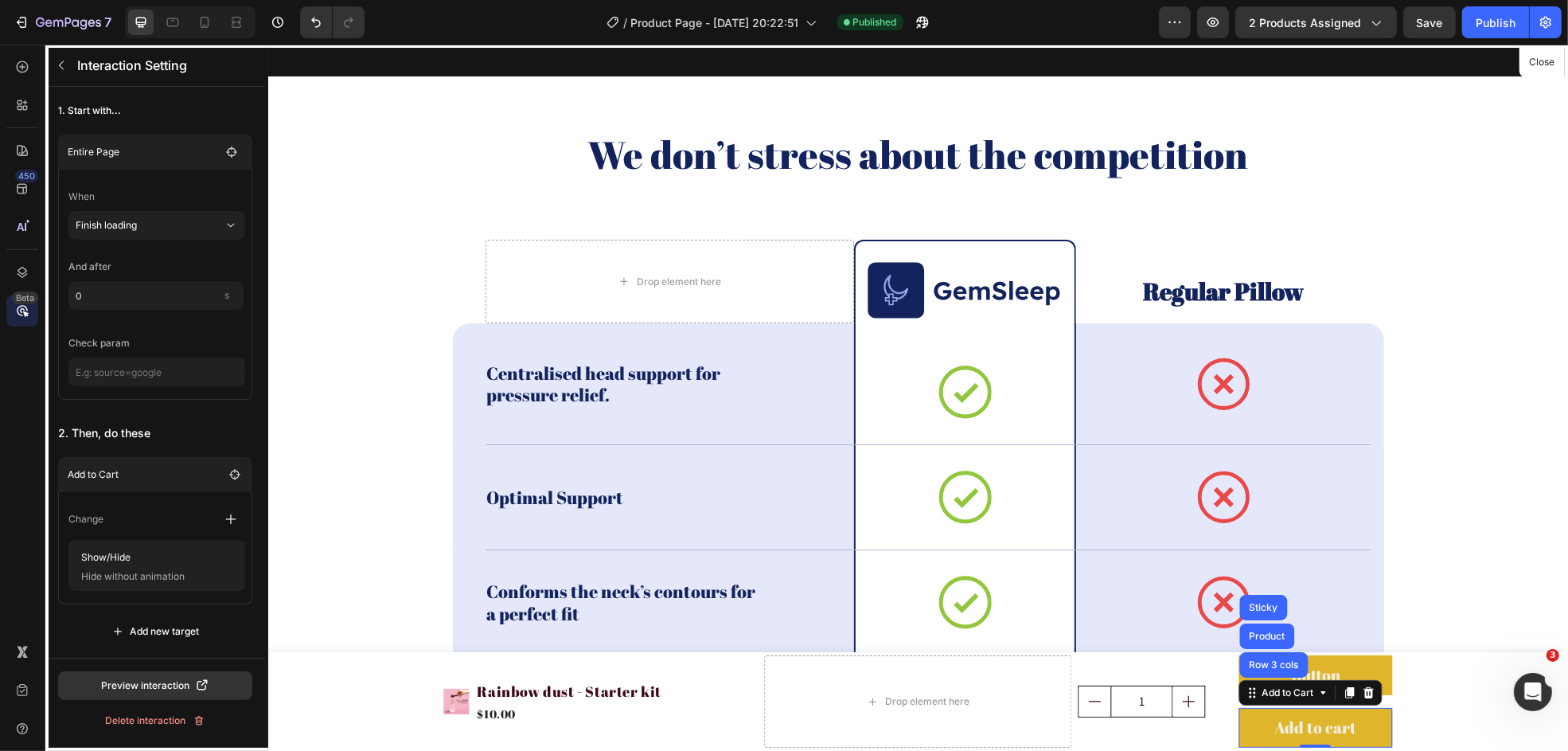
click at [333, 653] on div at bounding box center [917, 398] width 1300 height 706
click at [325, 653] on div at bounding box center [917, 398] width 1300 height 706
drag, startPoint x: 323, startPoint y: 678, endPoint x: 298, endPoint y: 719, distance: 48.0
click at [298, 653] on div at bounding box center [917, 398] width 1300 height 706
click at [1254, 55] on button "Close" at bounding box center [1542, 63] width 39 height 23
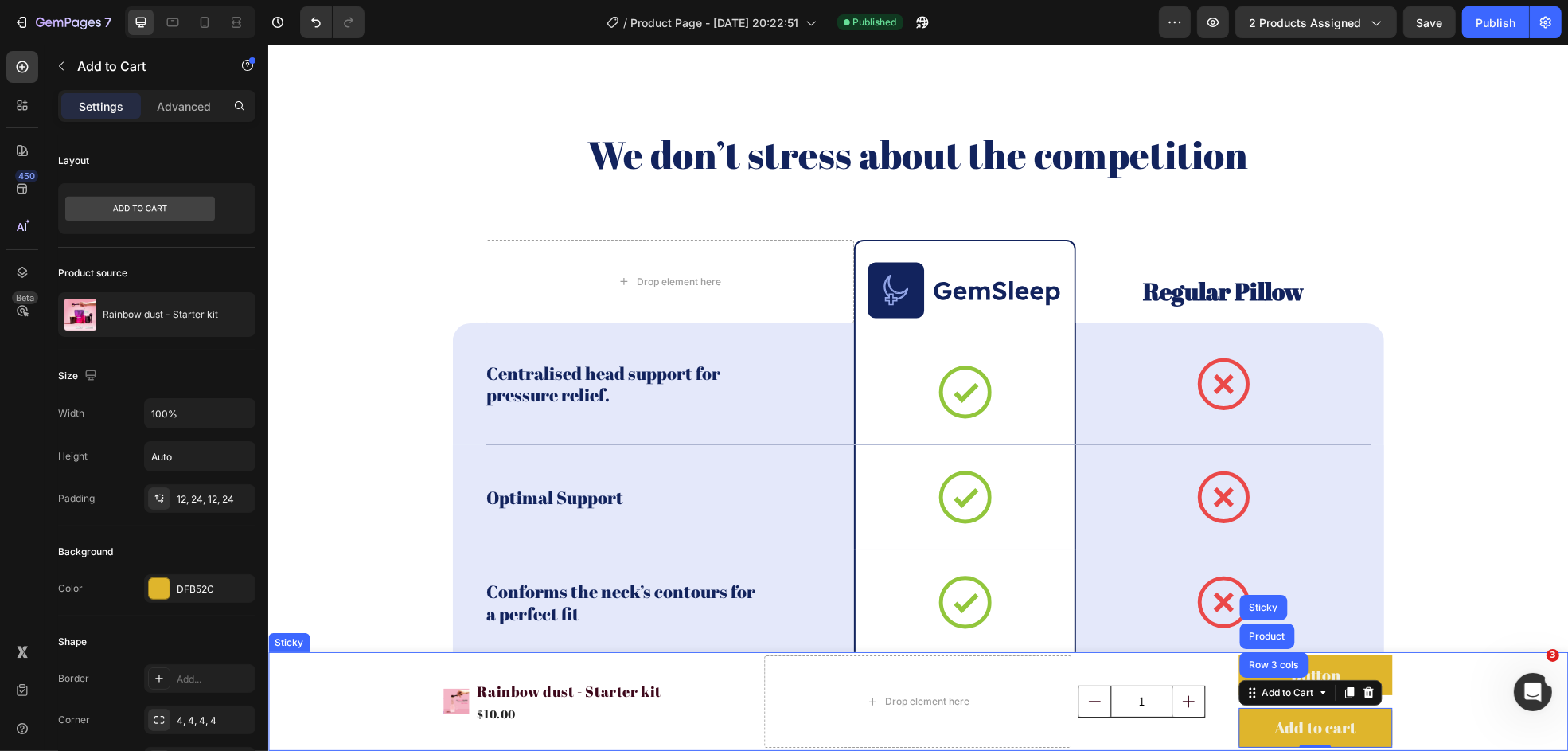
click at [347, 653] on div "Product Images Rainbow dust - Starter kit Product Title $10.00 Product Price Pr…" at bounding box center [917, 701] width 1300 height 98
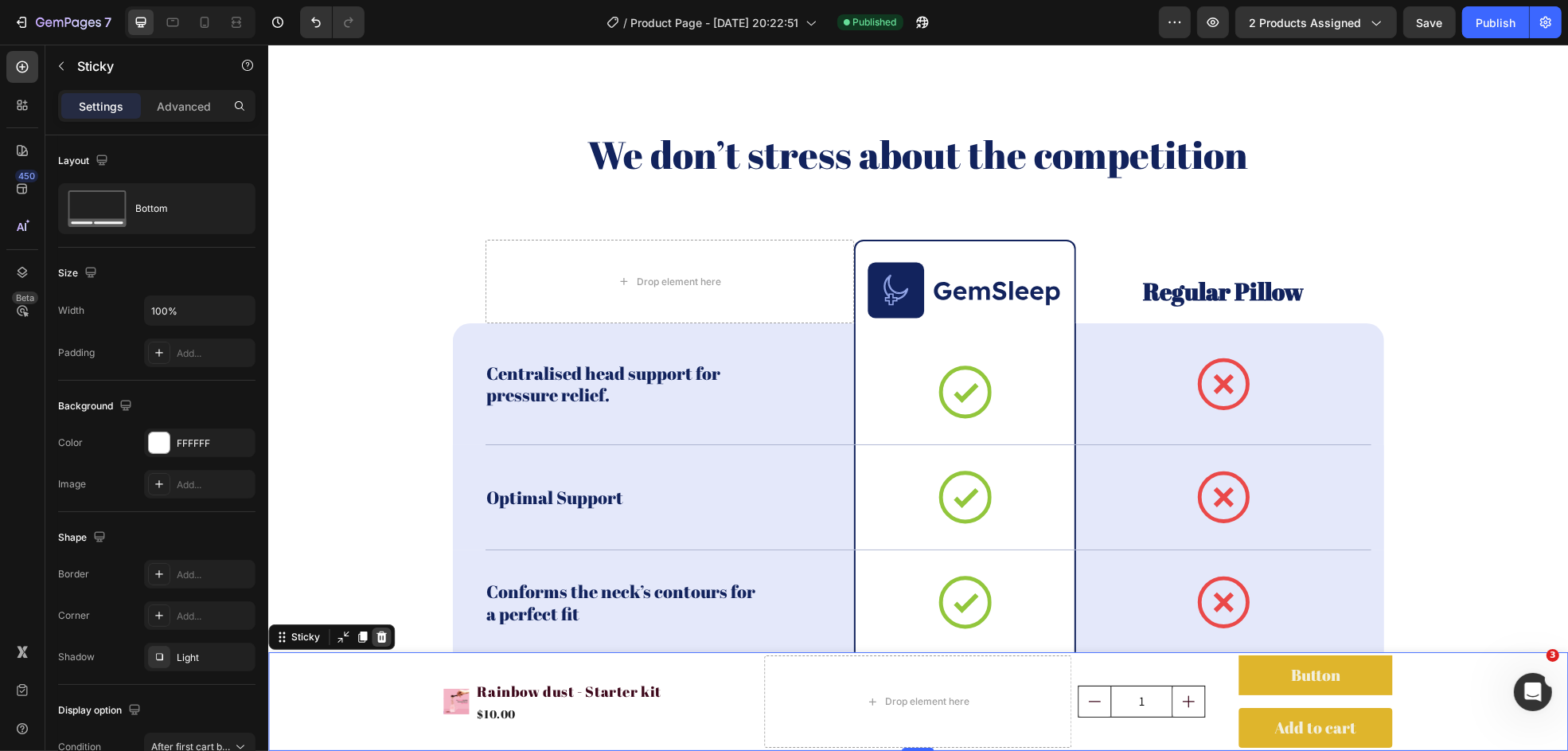
click at [382, 642] on icon at bounding box center [381, 637] width 11 height 11
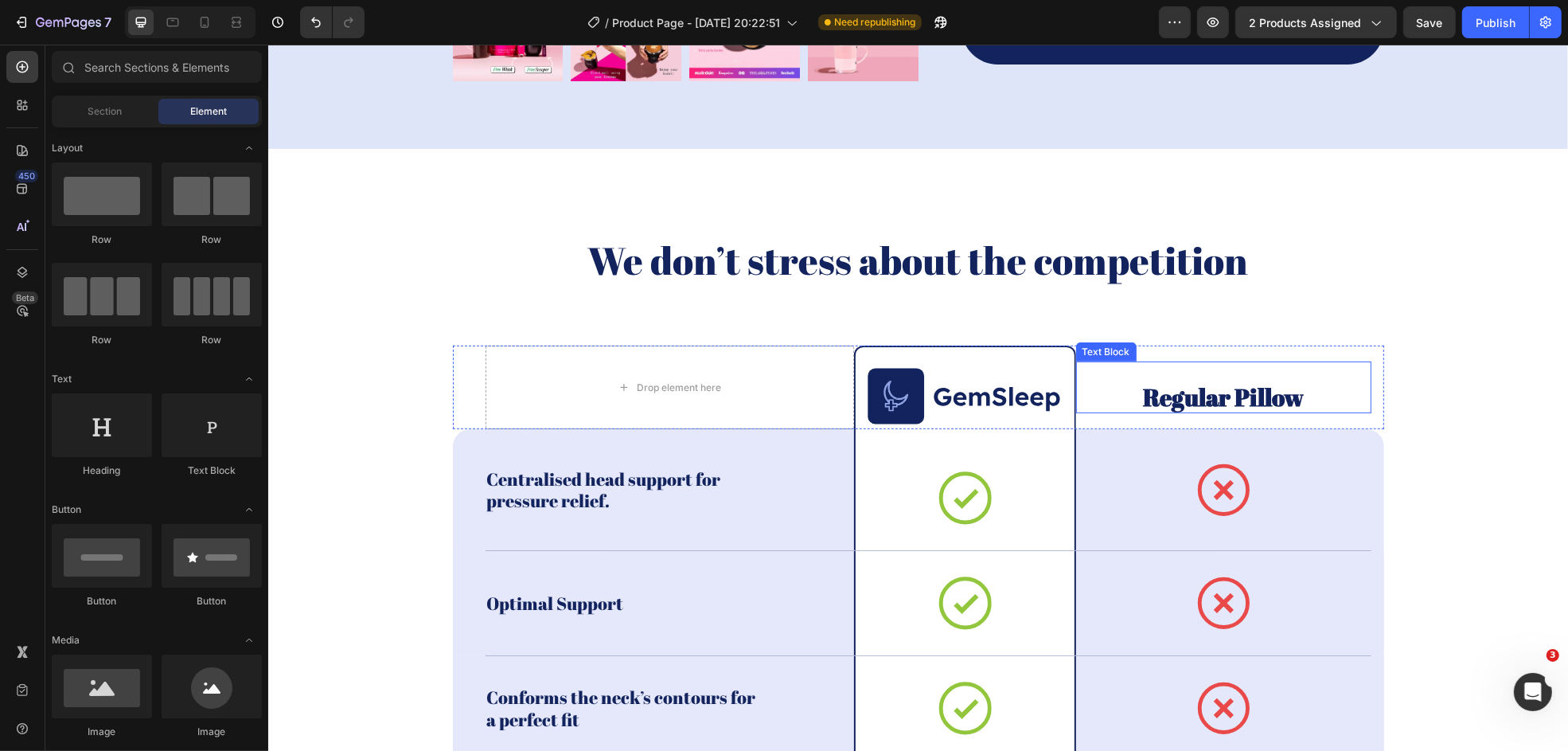
scroll to position [0, 0]
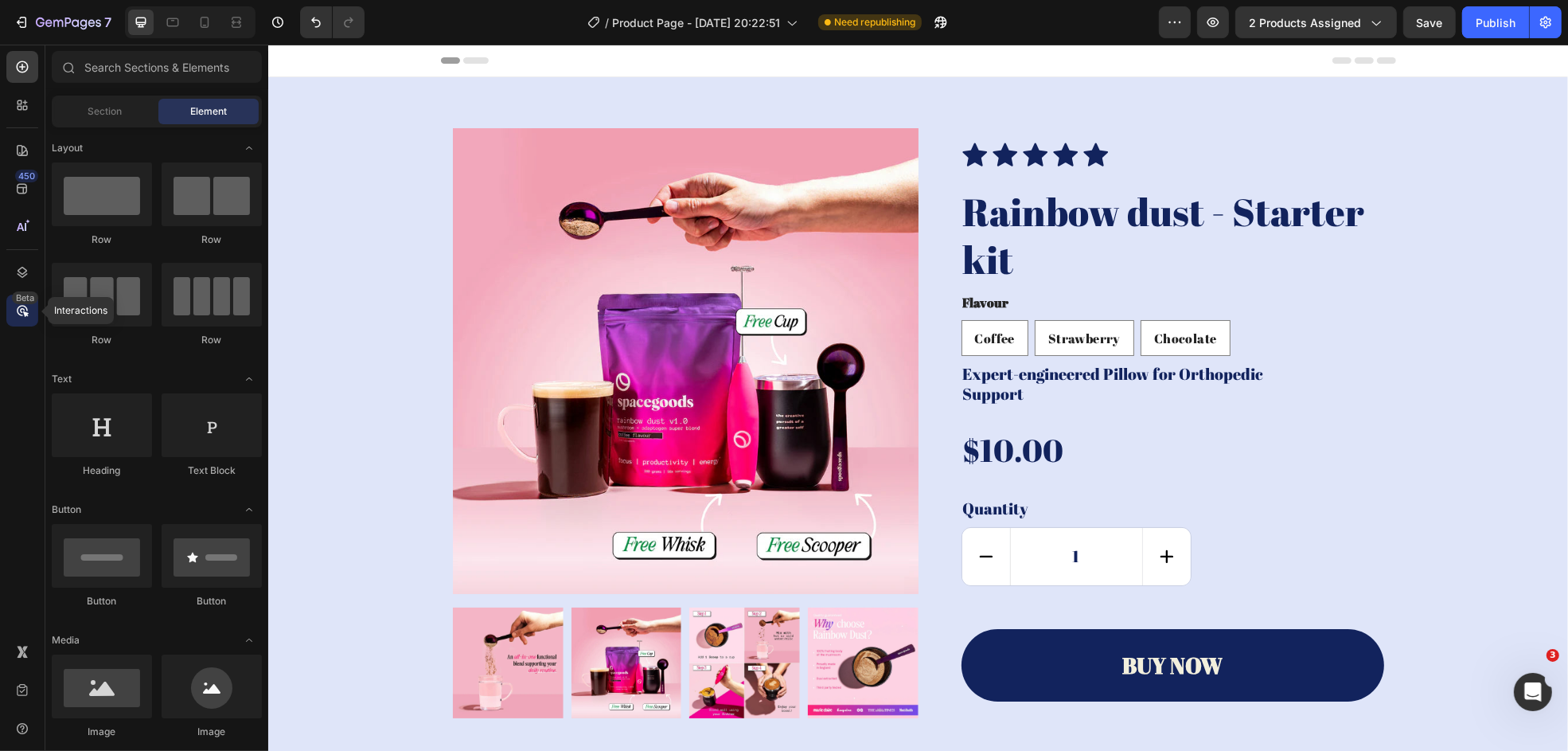
click at [26, 314] on icon at bounding box center [26, 314] width 6 height 6
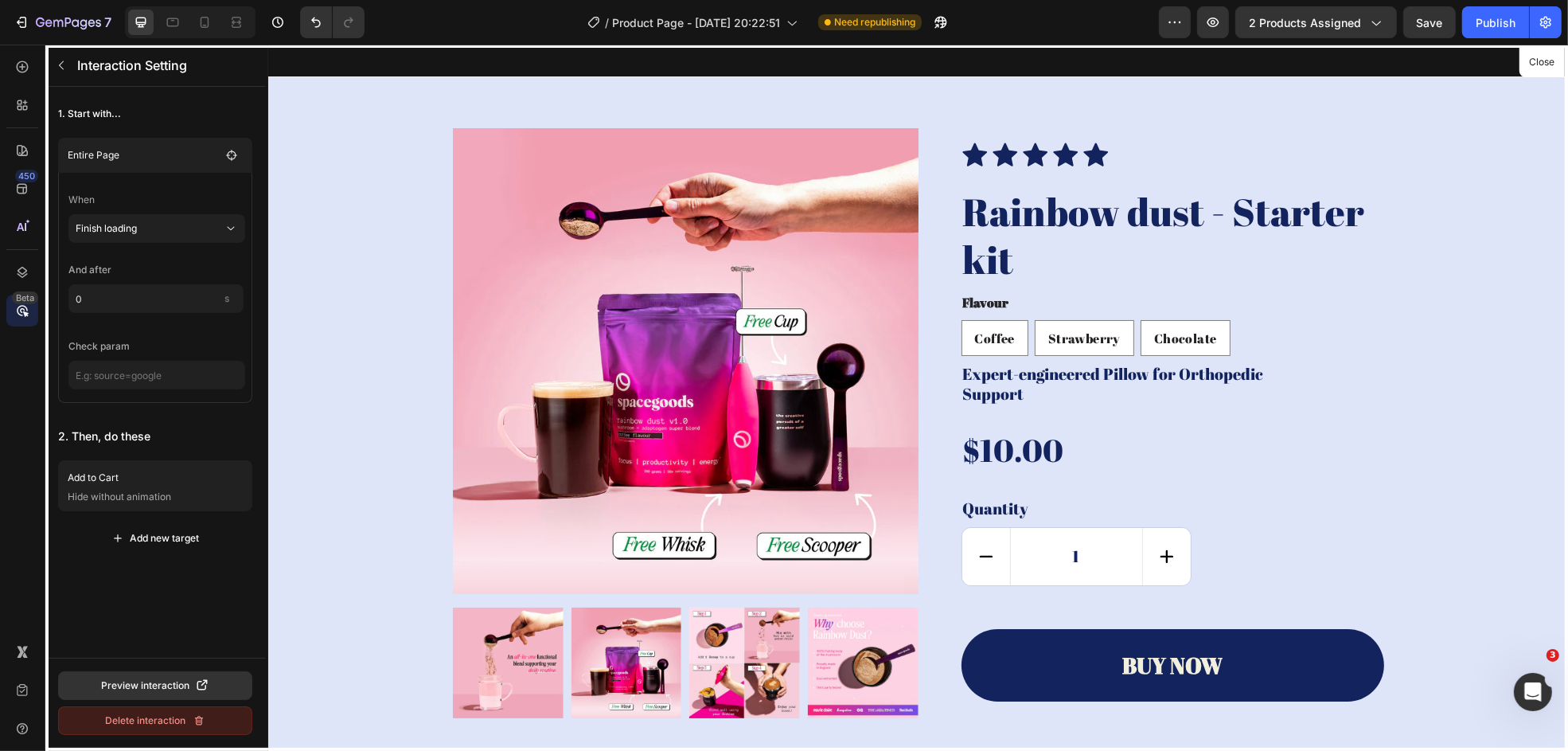
click at [164, 653] on div "Delete interaction" at bounding box center [155, 720] width 99 height 14
click at [205, 653] on div "Delete" at bounding box center [205, 720] width 30 height 14
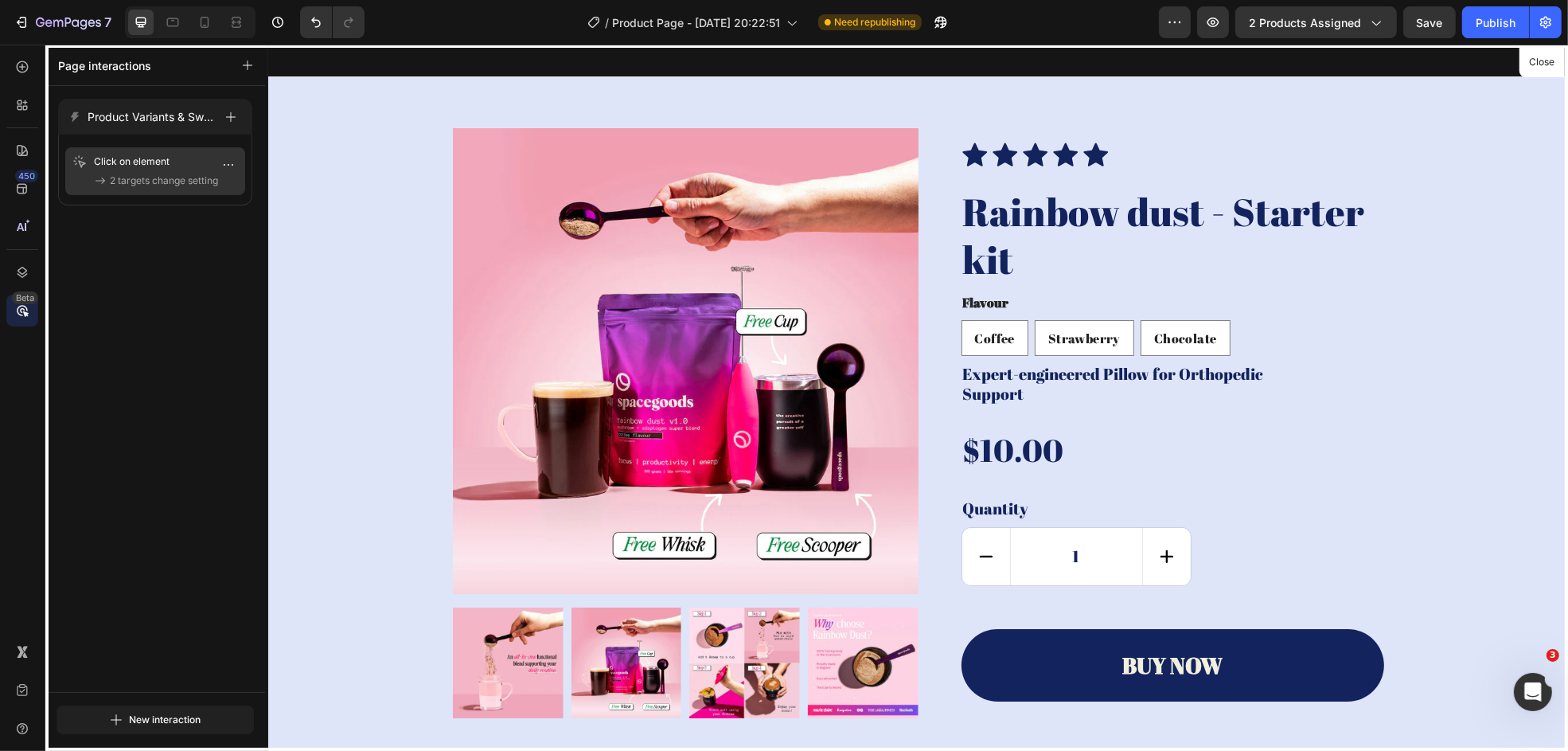
click at [230, 165] on icon "button" at bounding box center [228, 165] width 12 height 12
click at [205, 261] on button "Delete" at bounding box center [181, 261] width 103 height 29
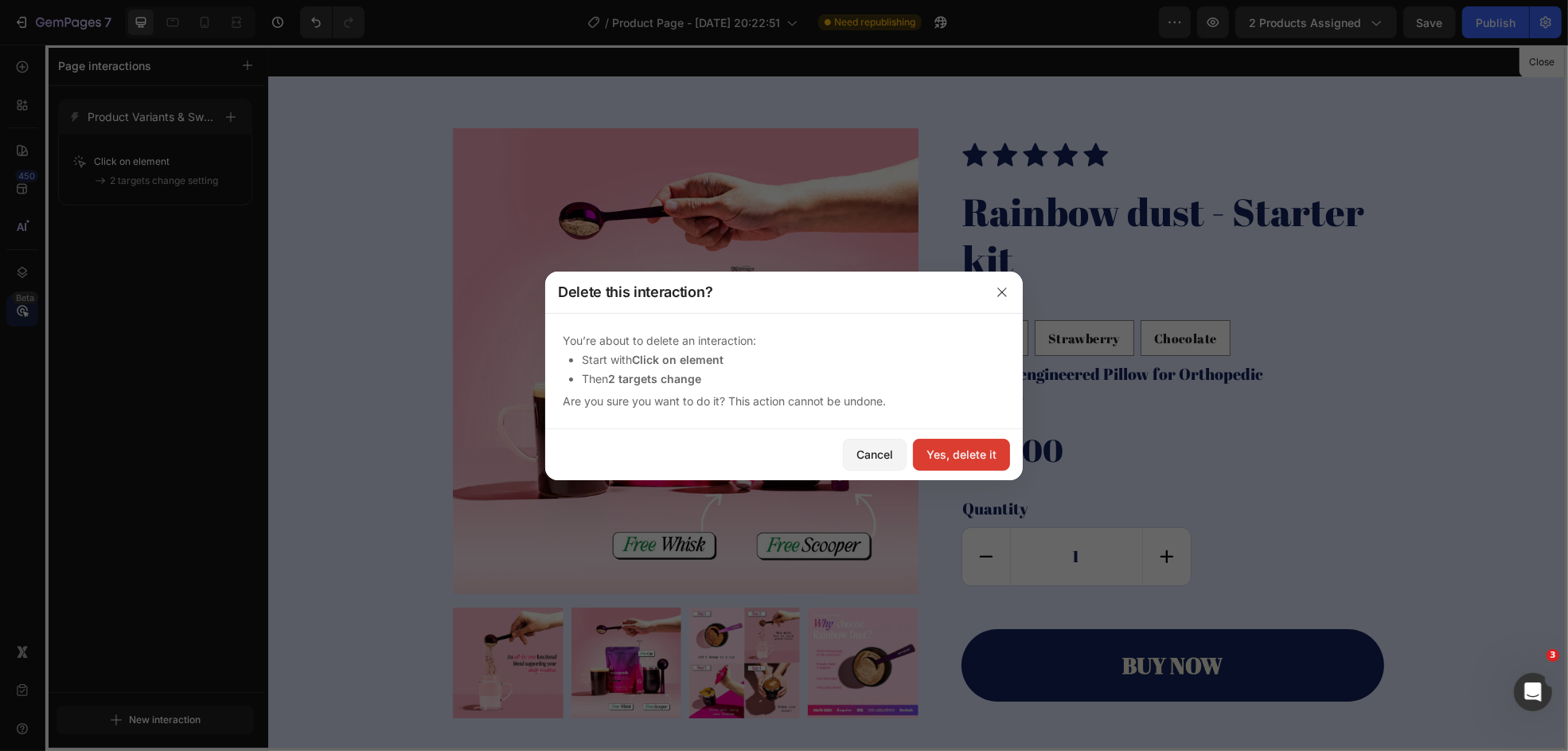
click at [973, 449] on div "Yes, delete it" at bounding box center [961, 454] width 70 height 17
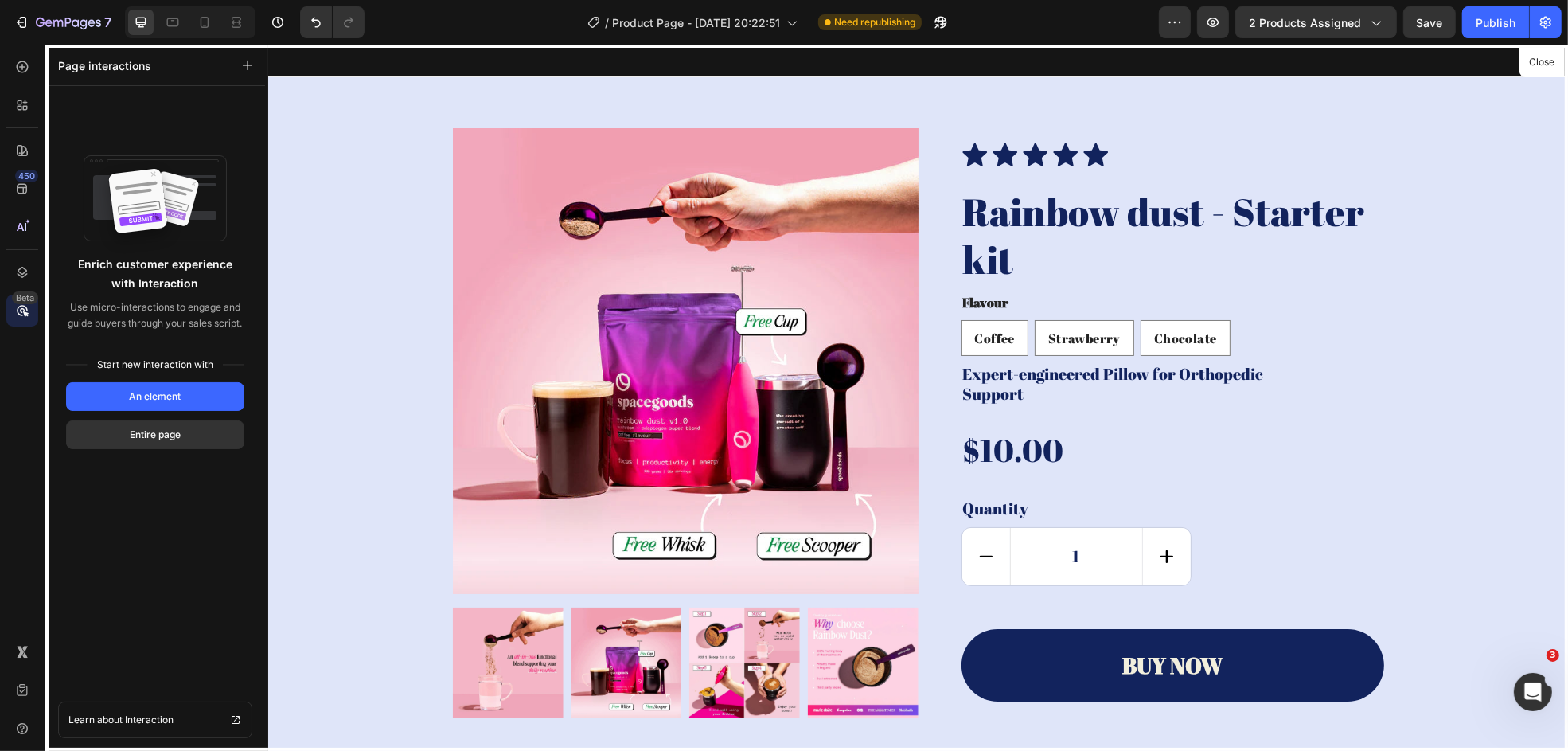
click at [560, 363] on div at bounding box center [917, 398] width 1300 height 706
click at [1254, 68] on button "Close" at bounding box center [1542, 63] width 39 height 23
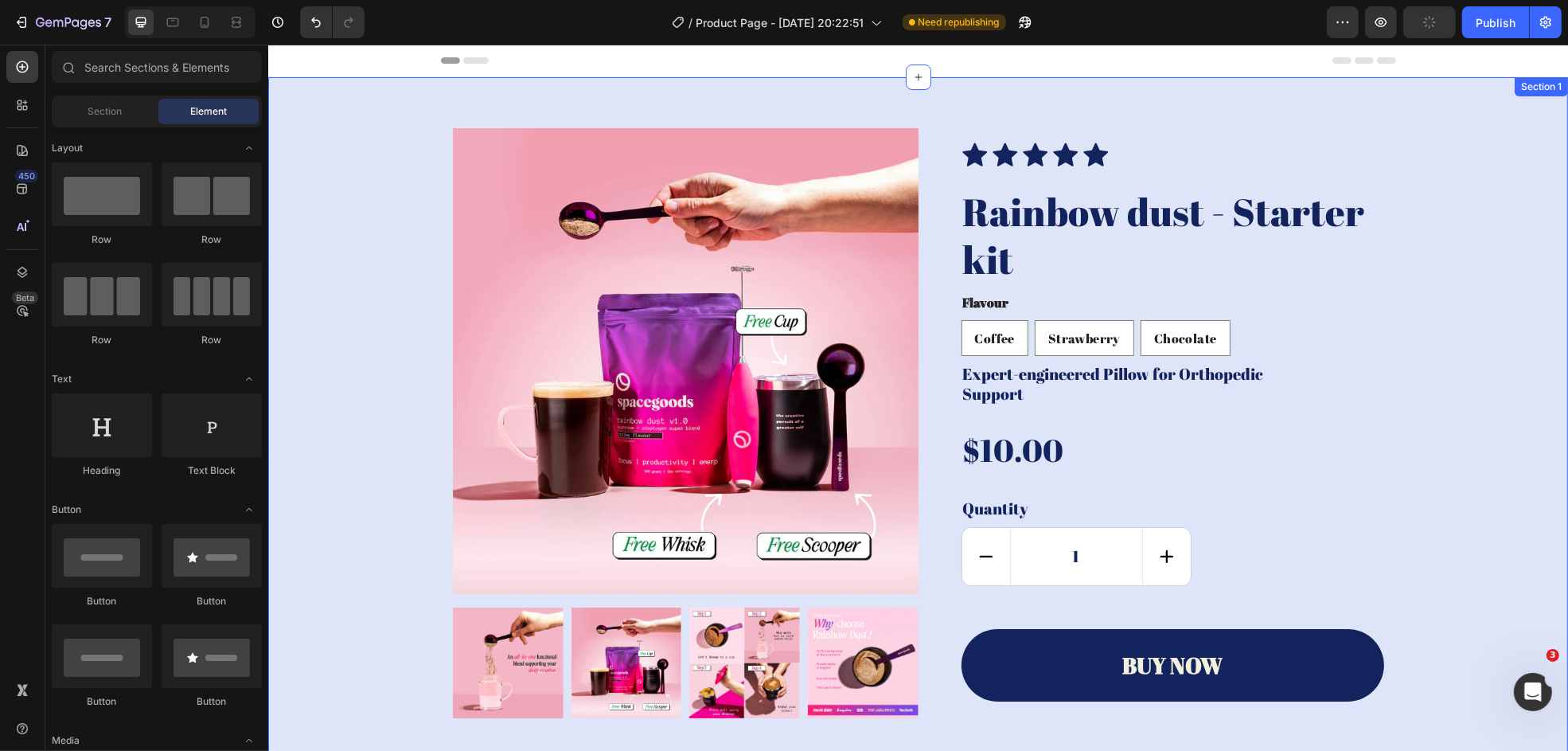
click at [1254, 148] on div "Product Images Icon Icon Icon Icon Icon Icon List Rainbow dust - Starter kit Pr…" at bounding box center [917, 423] width 1268 height 591
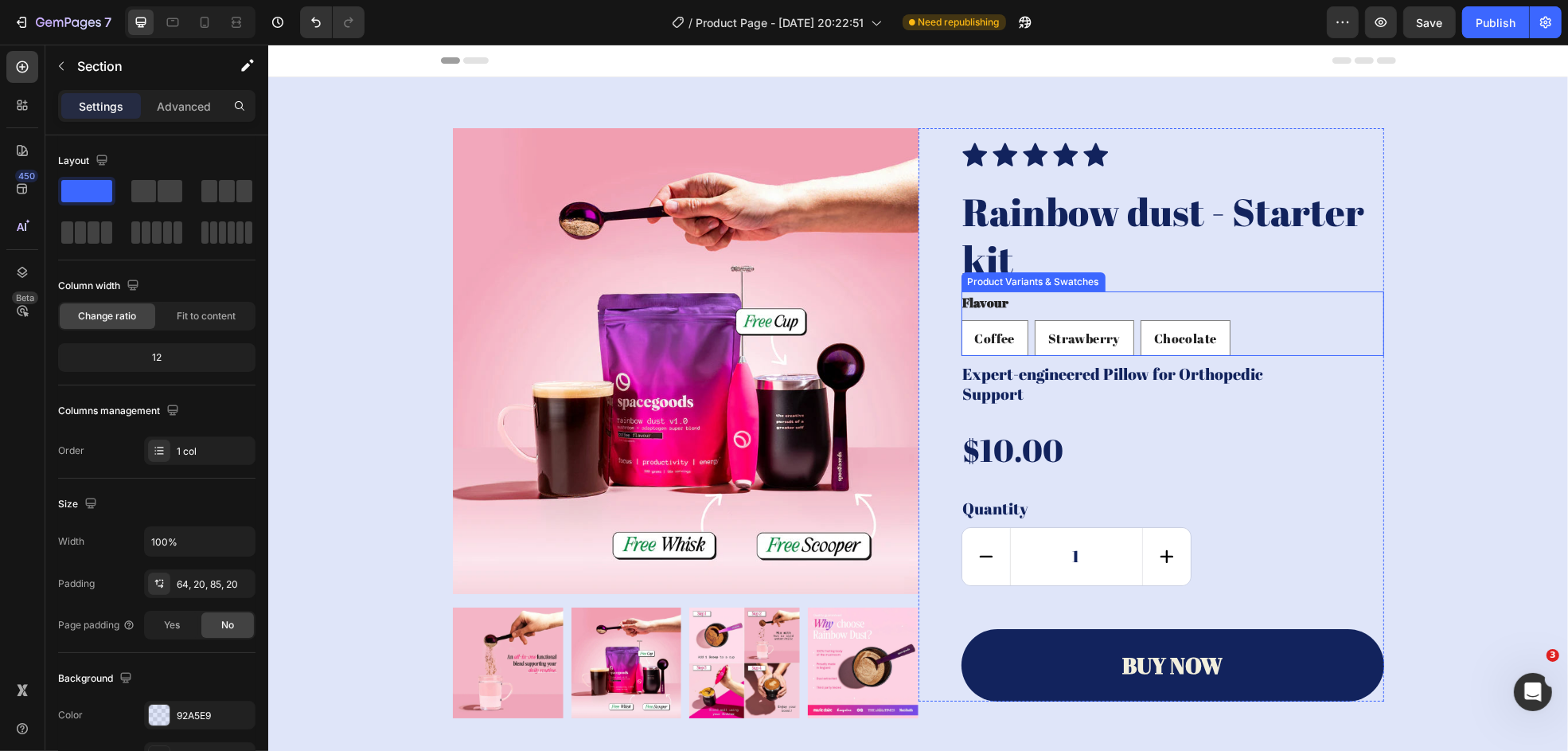
click at [1208, 307] on div "Flavour Coffee Coffee Coffee Strawberry Strawberry Strawberry Chocolate Chocola…" at bounding box center [1171, 323] width 422 height 65
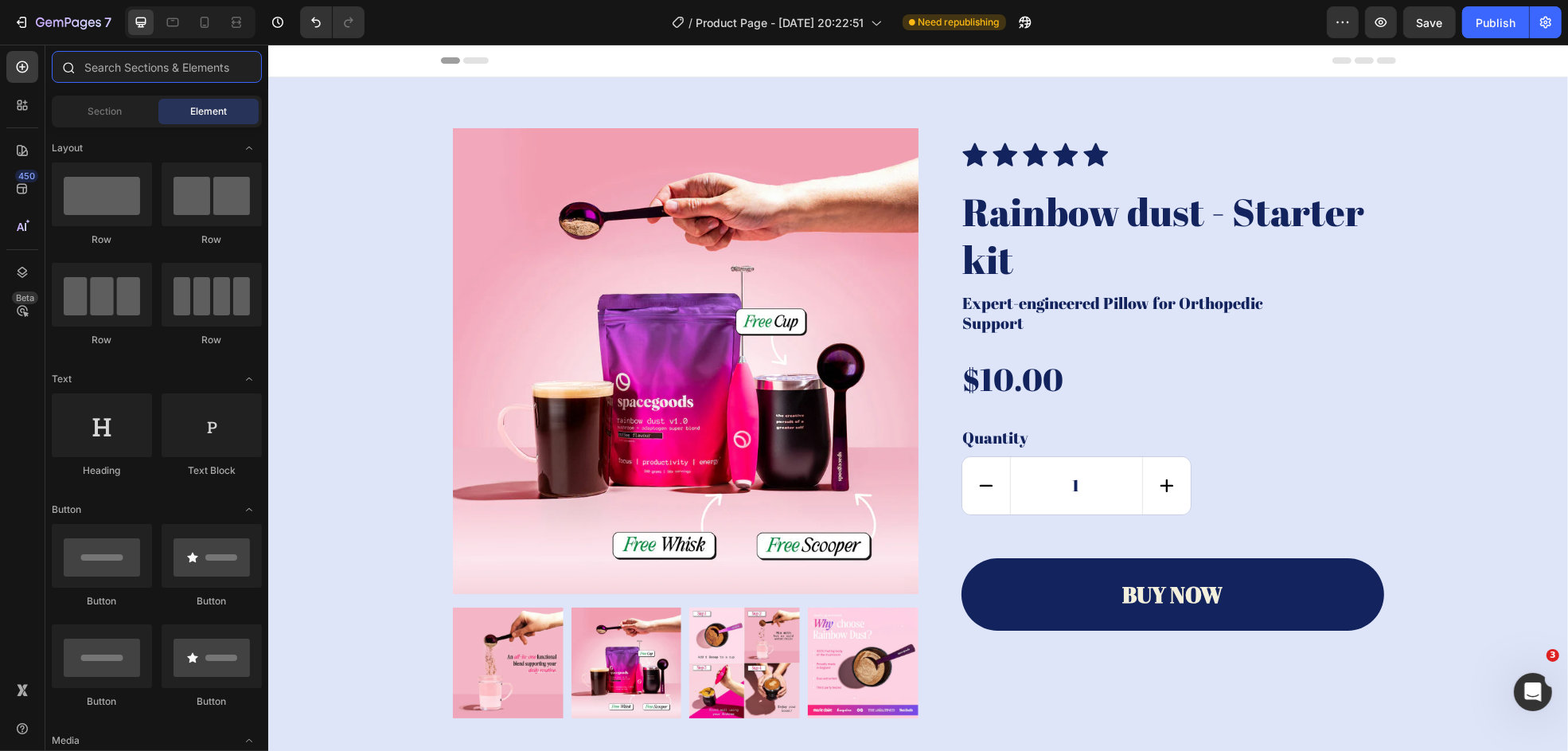
click at [117, 64] on input "text" at bounding box center [157, 67] width 210 height 32
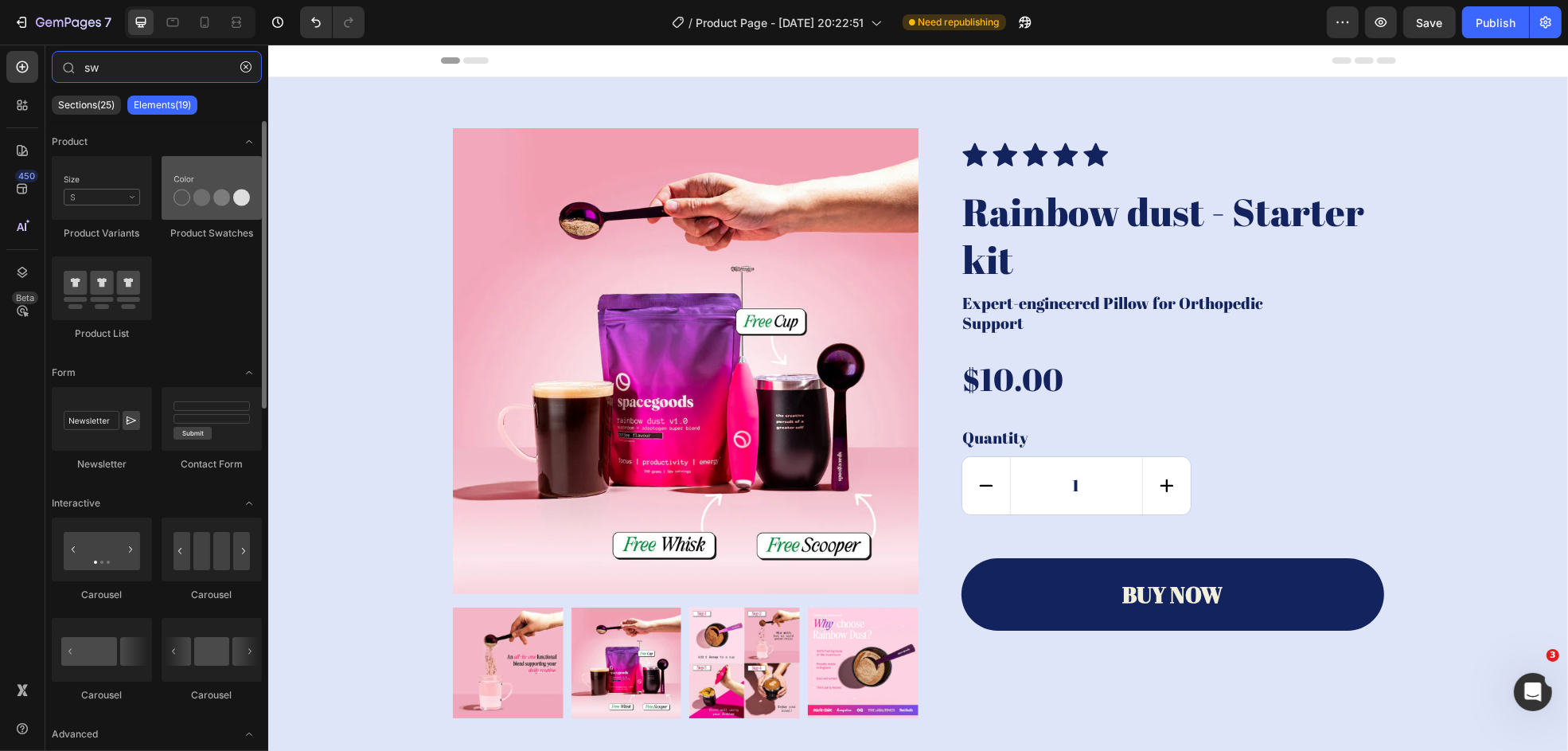
type input "sw"
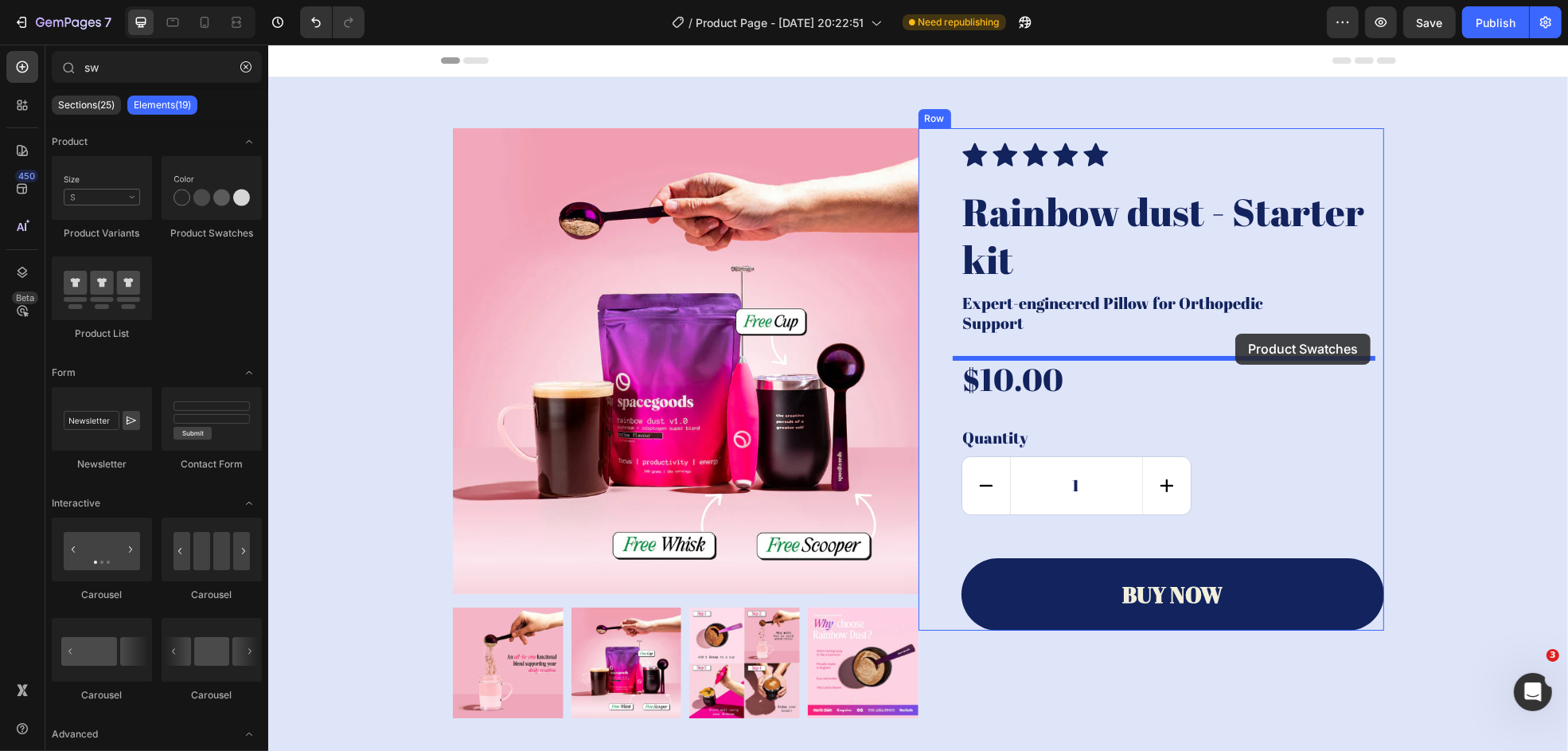
drag, startPoint x: 492, startPoint y: 212, endPoint x: 1235, endPoint y: 334, distance: 752.9
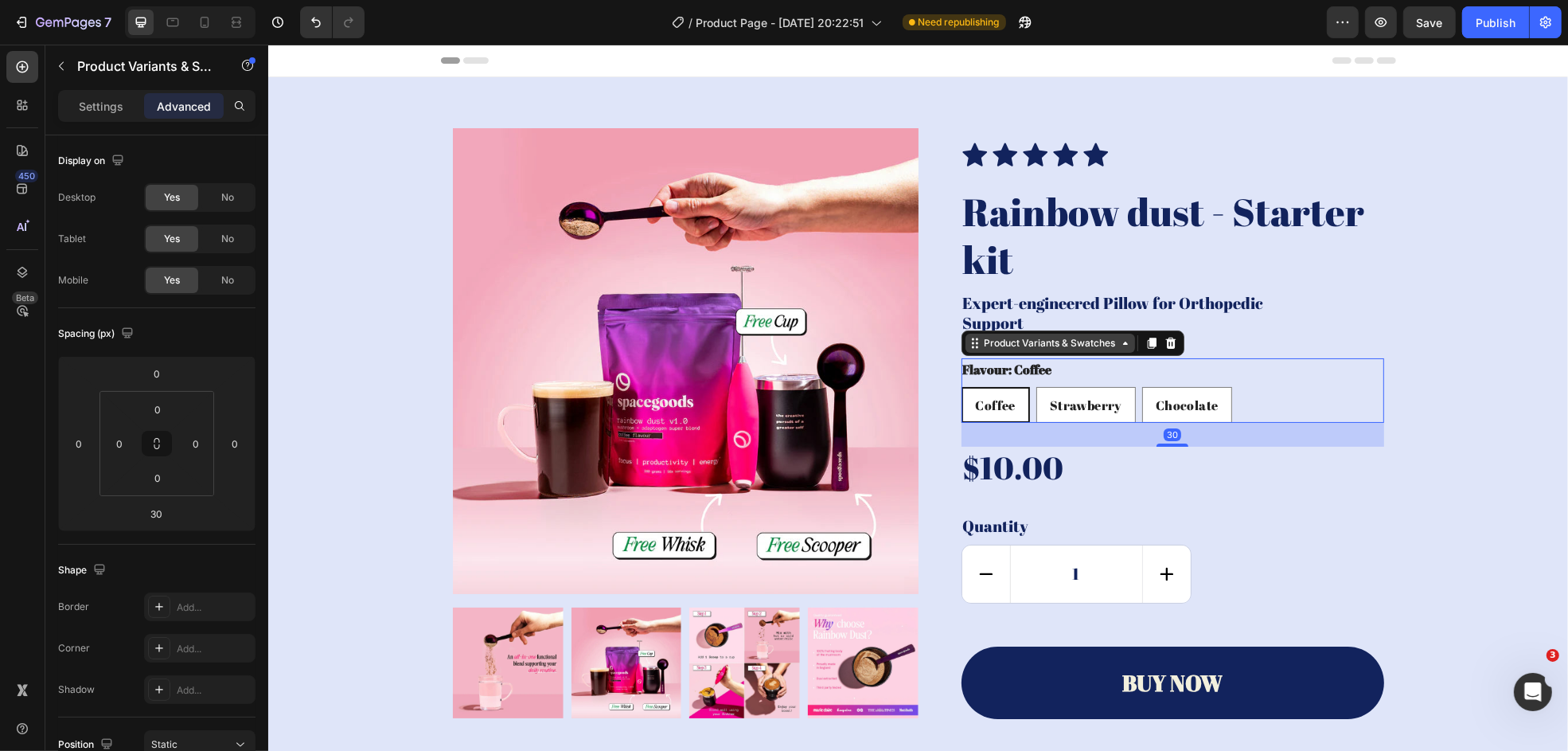
click at [1029, 346] on div "Product Variants & Swatches" at bounding box center [1050, 342] width 138 height 14
click at [1023, 347] on div "Product Variants & Swatches" at bounding box center [1050, 342] width 138 height 14
click at [112, 112] on p "Settings" at bounding box center [101, 106] width 45 height 17
radio input "false"
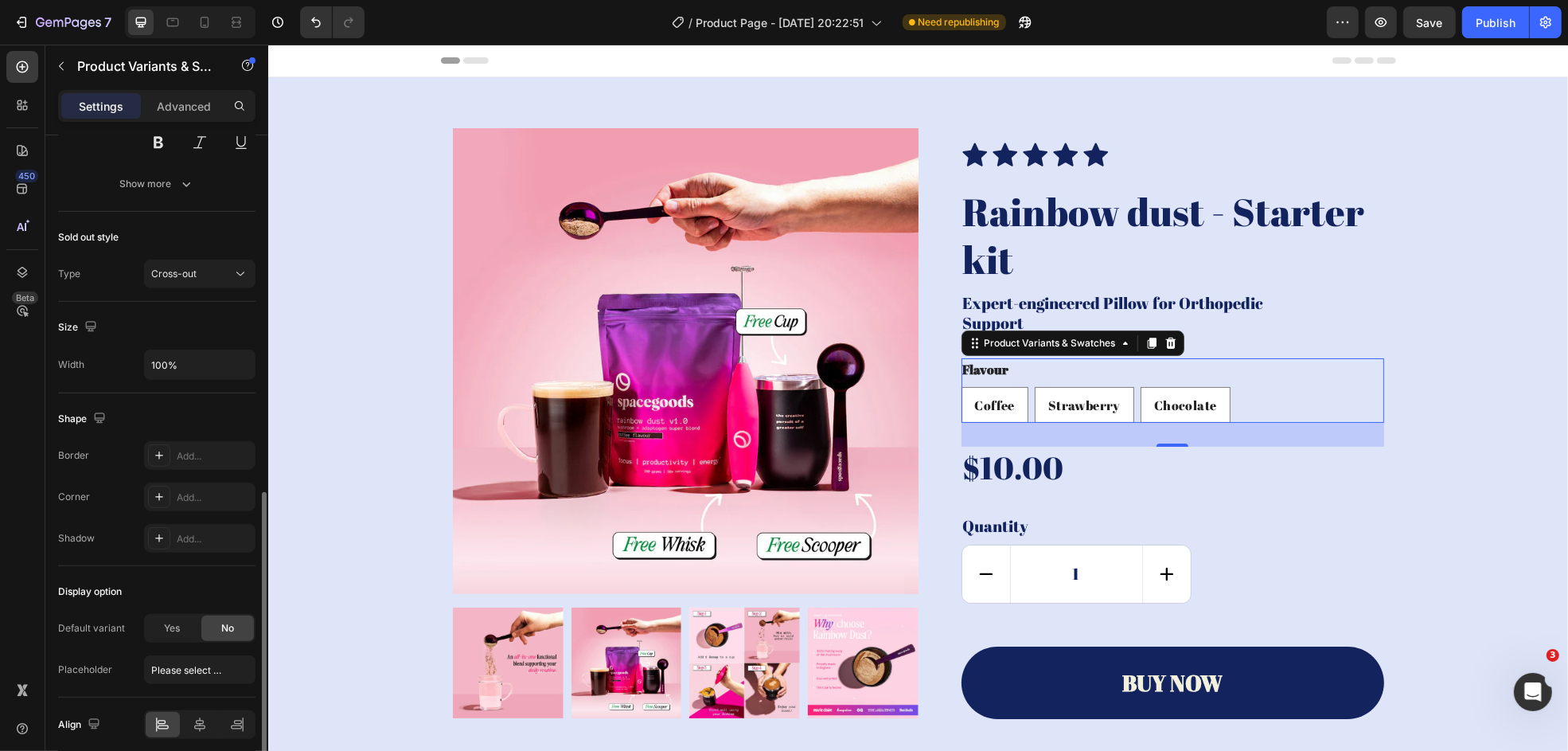
scroll to position [913, 0]
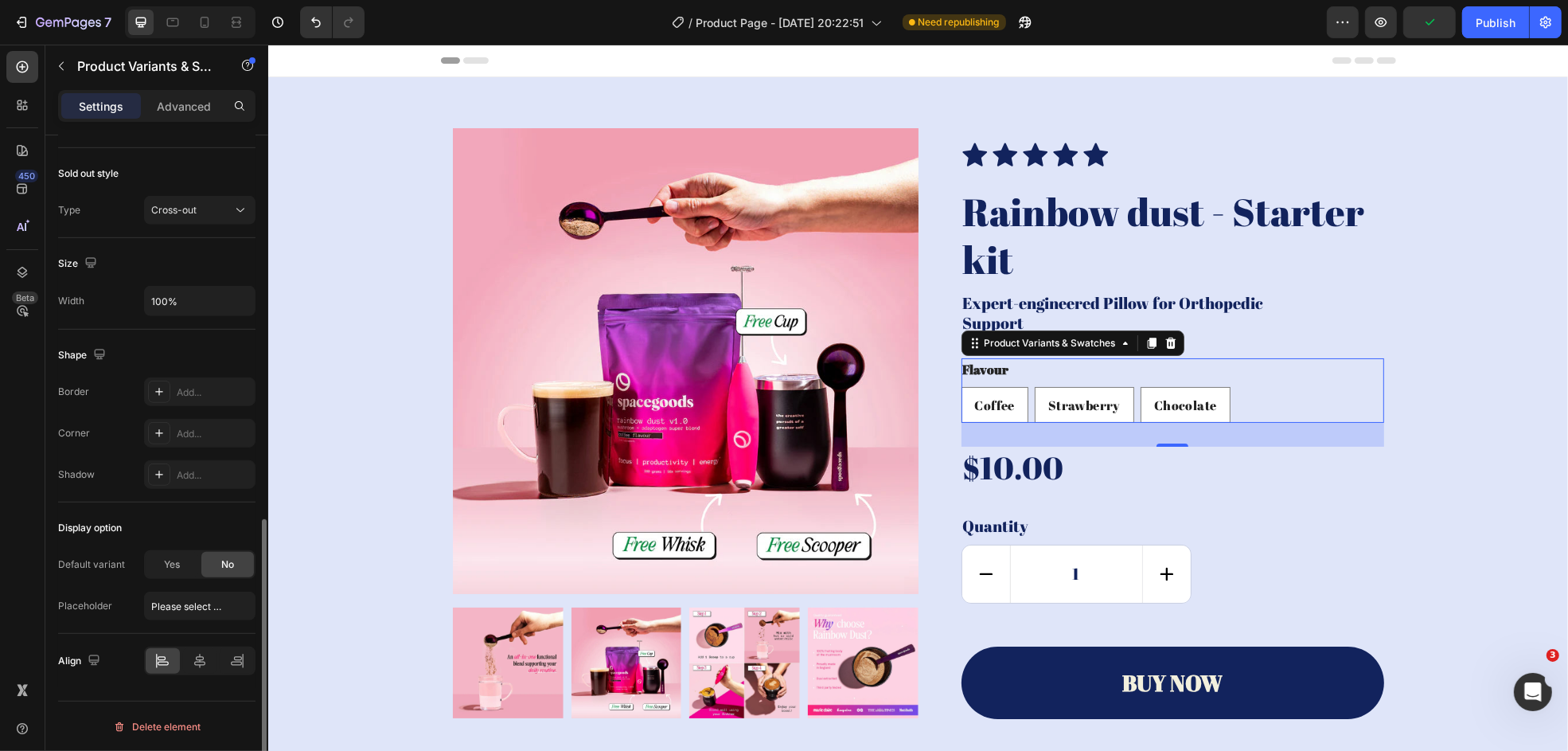
click at [217, 562] on div "No" at bounding box center [228, 564] width 53 height 26
click at [52, 61] on button "button" at bounding box center [61, 66] width 26 height 26
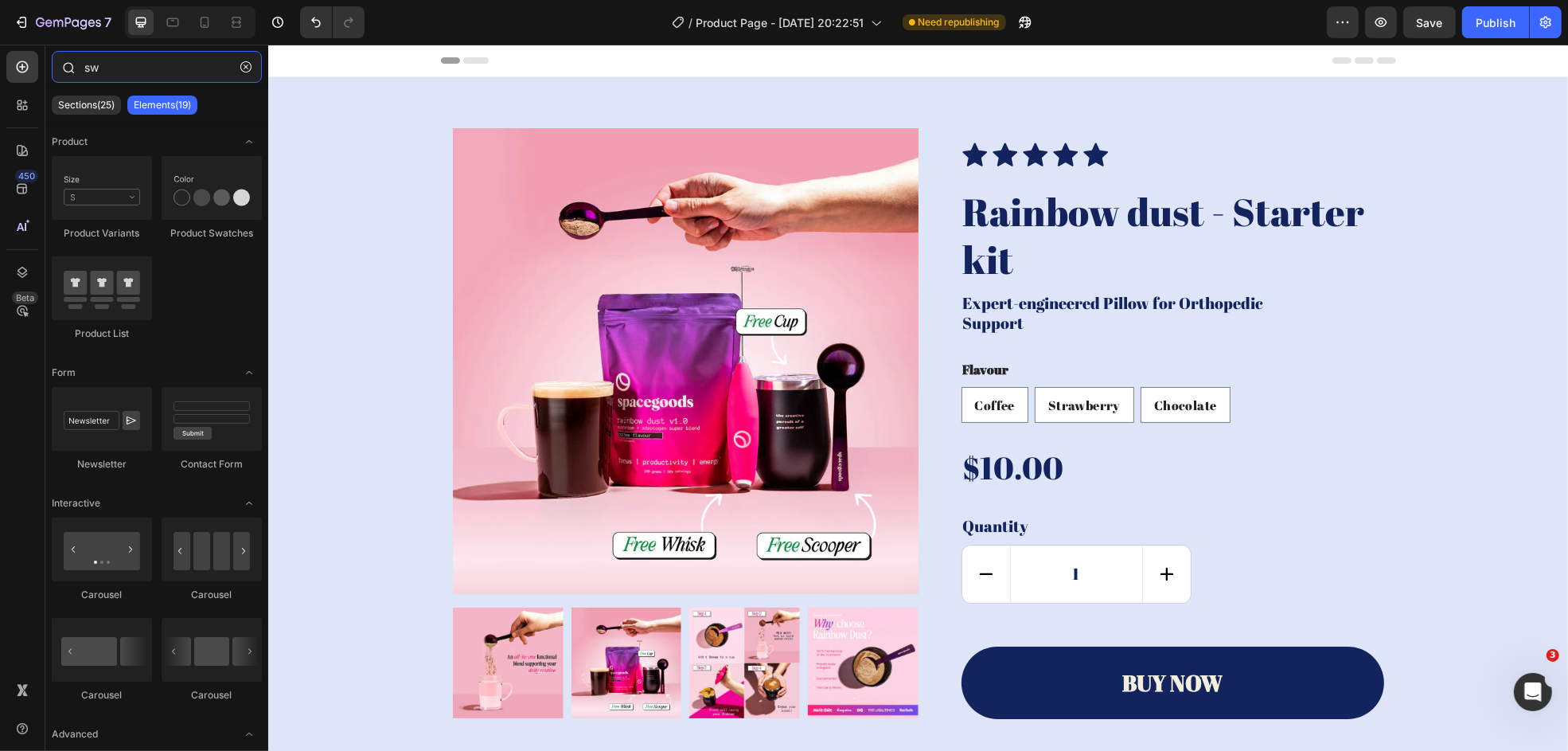
drag, startPoint x: 109, startPoint y: 62, endPoint x: 88, endPoint y: 59, distance: 21.2
click at [88, 59] on input "sw" at bounding box center [157, 67] width 210 height 32
type input "s"
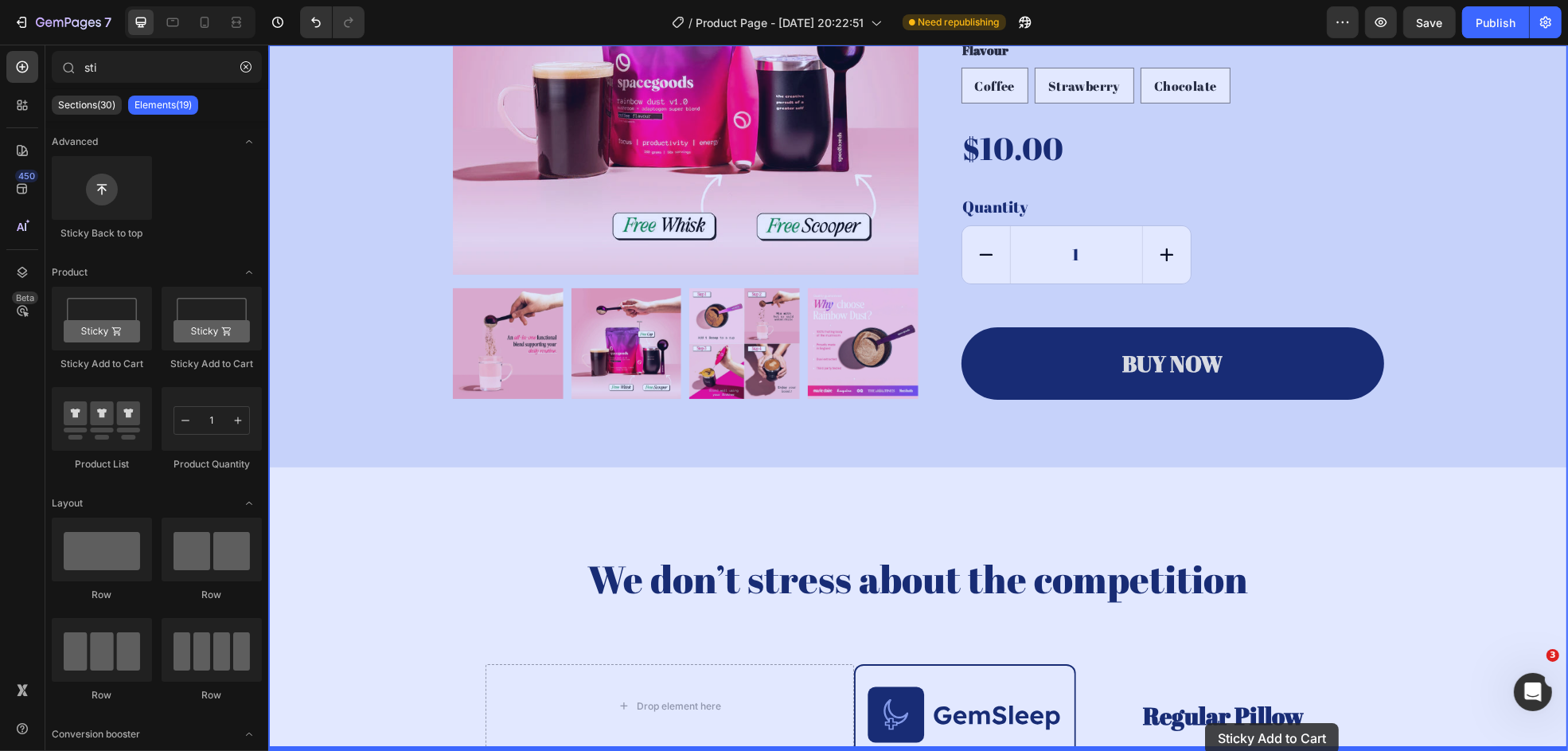
drag, startPoint x: 397, startPoint y: 344, endPoint x: 1204, endPoint y: 724, distance: 892.0
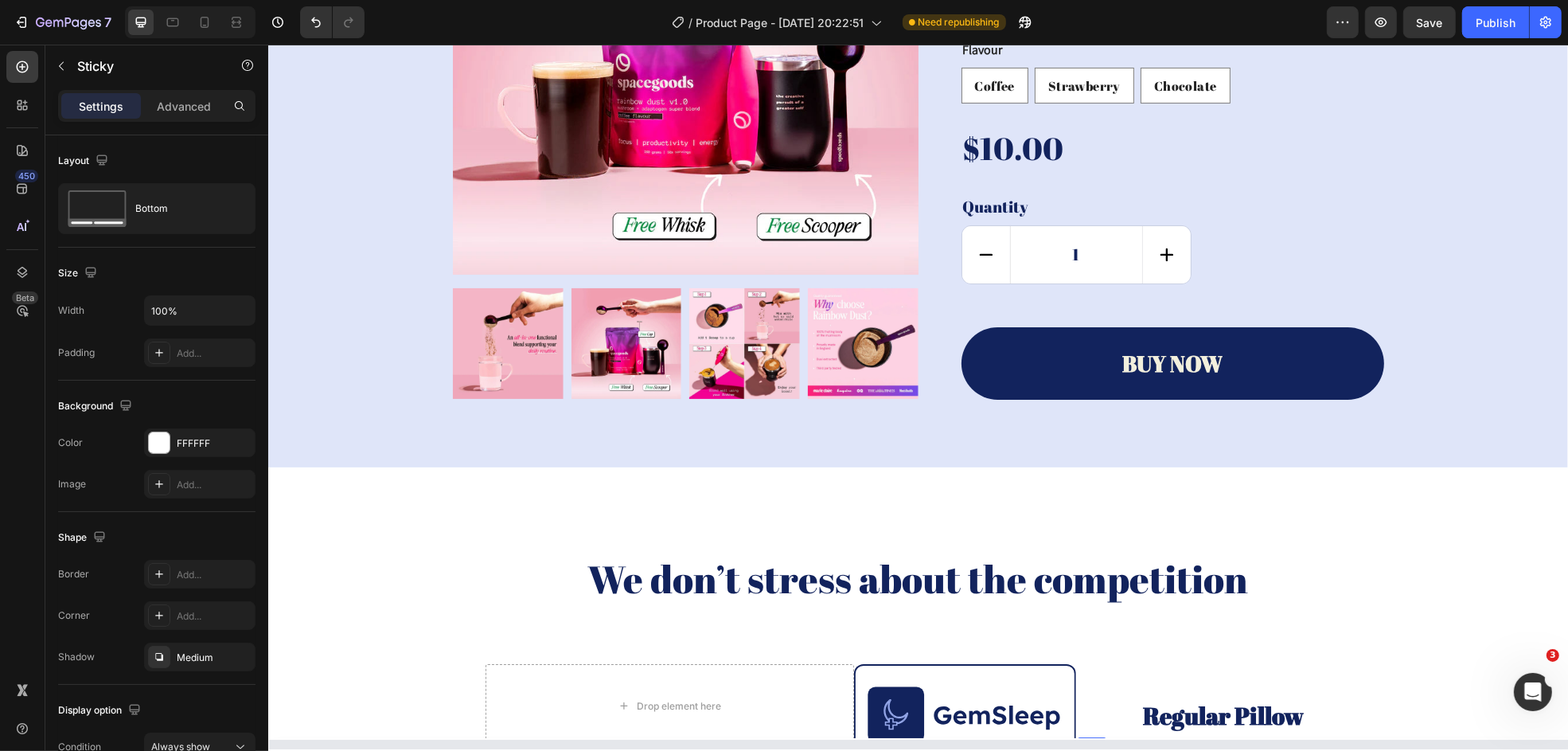
scroll to position [368, 0]
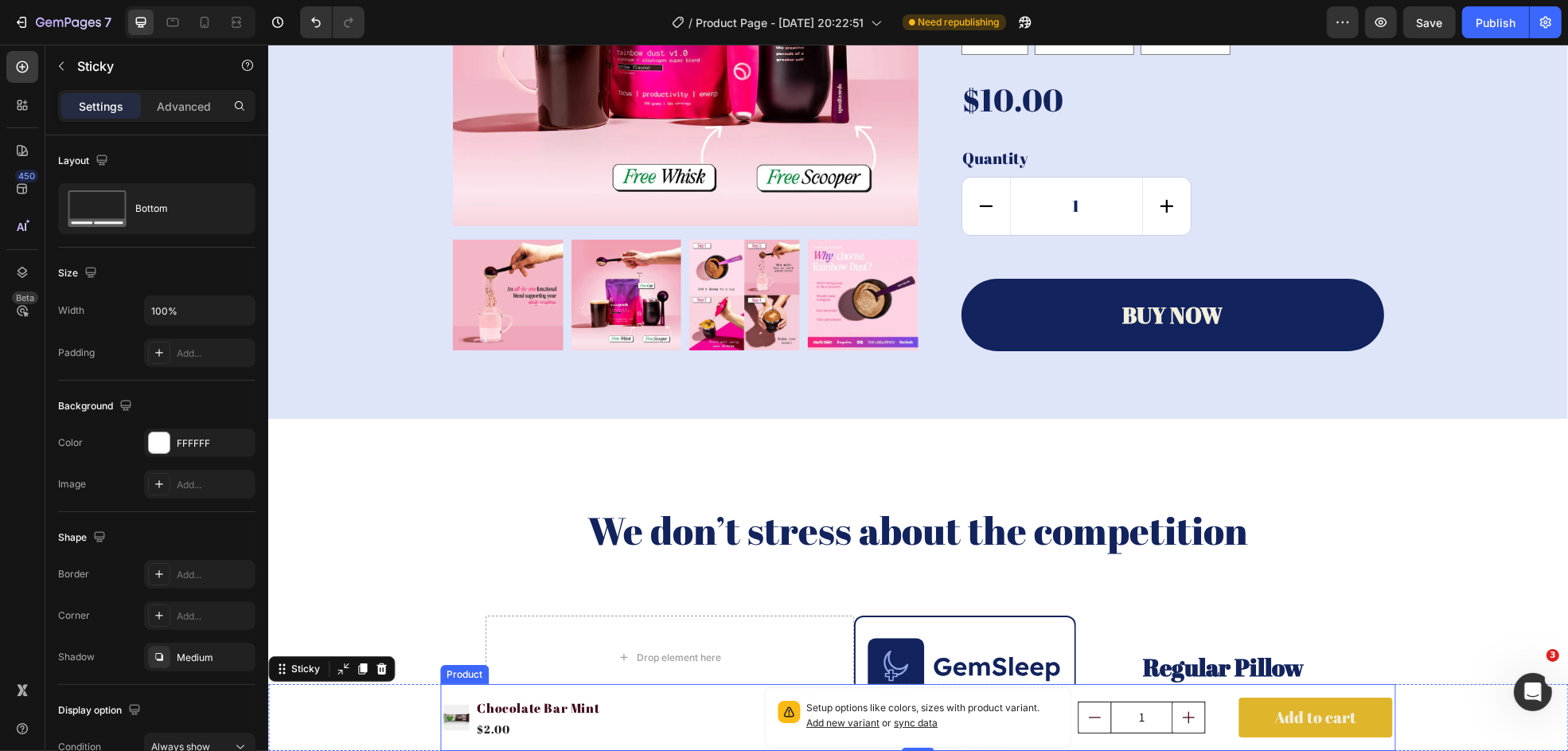
click at [449, 653] on img at bounding box center [455, 717] width 26 height 26
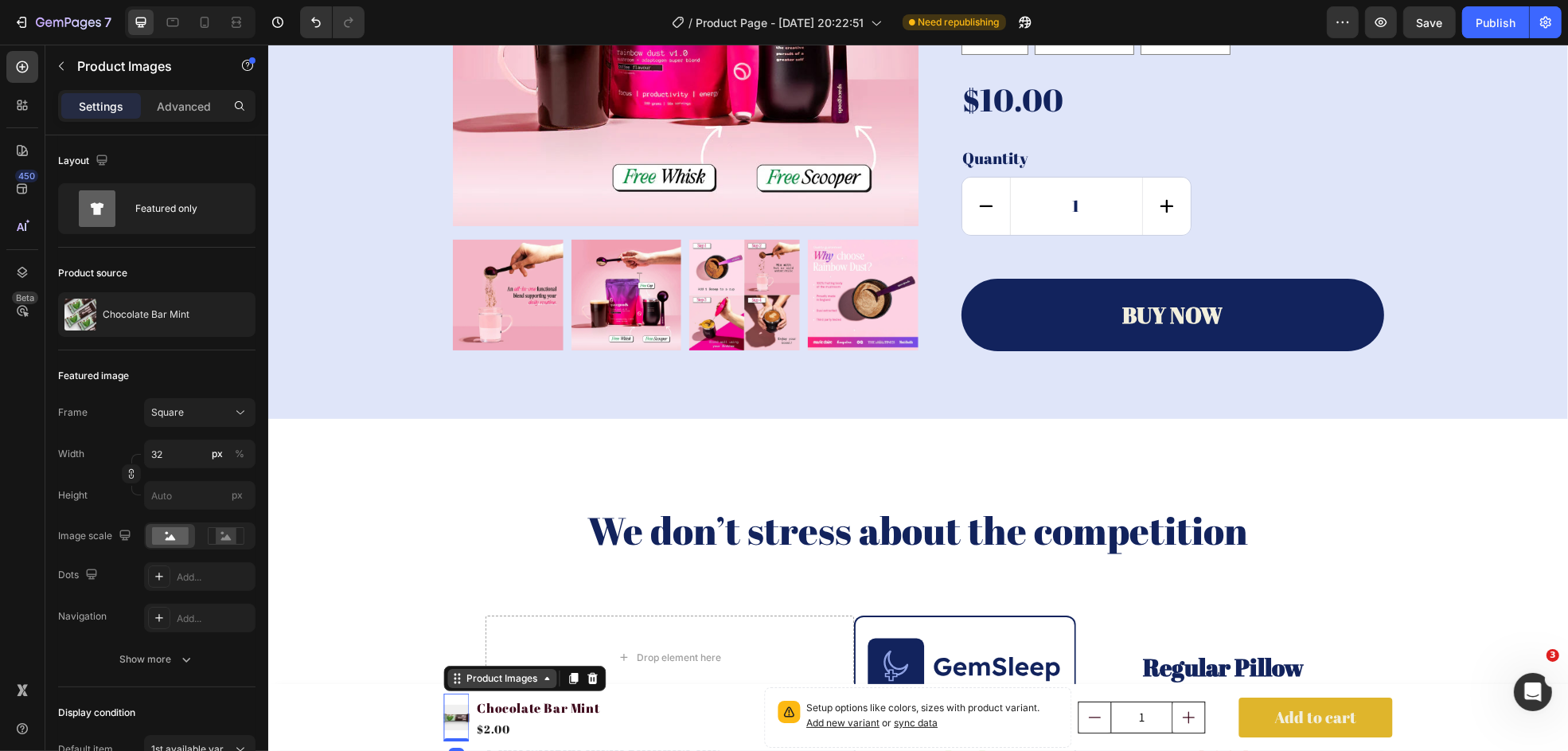
click at [466, 653] on div "Product Images" at bounding box center [502, 678] width 109 height 19
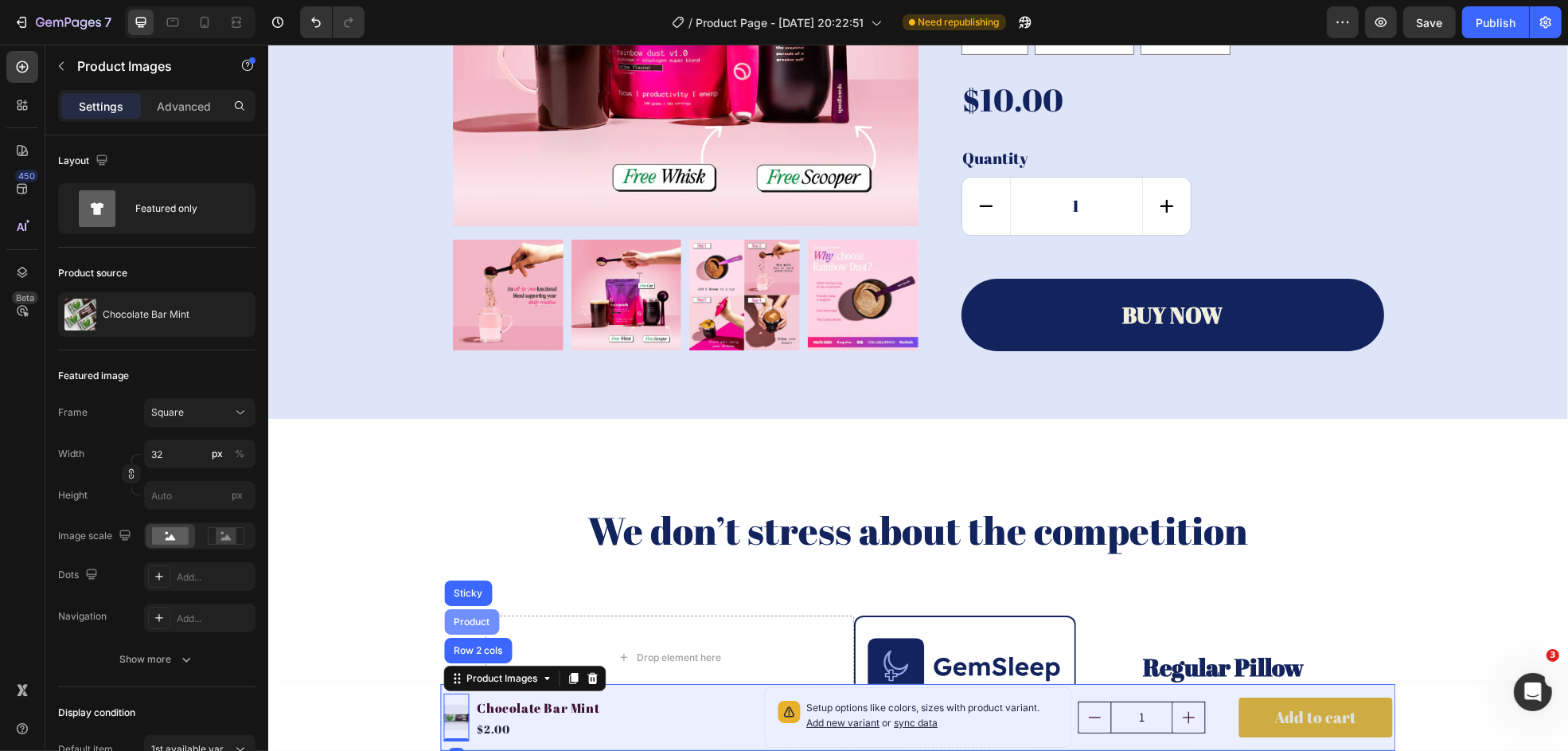
click at [464, 615] on div "Product" at bounding box center [471, 622] width 55 height 26
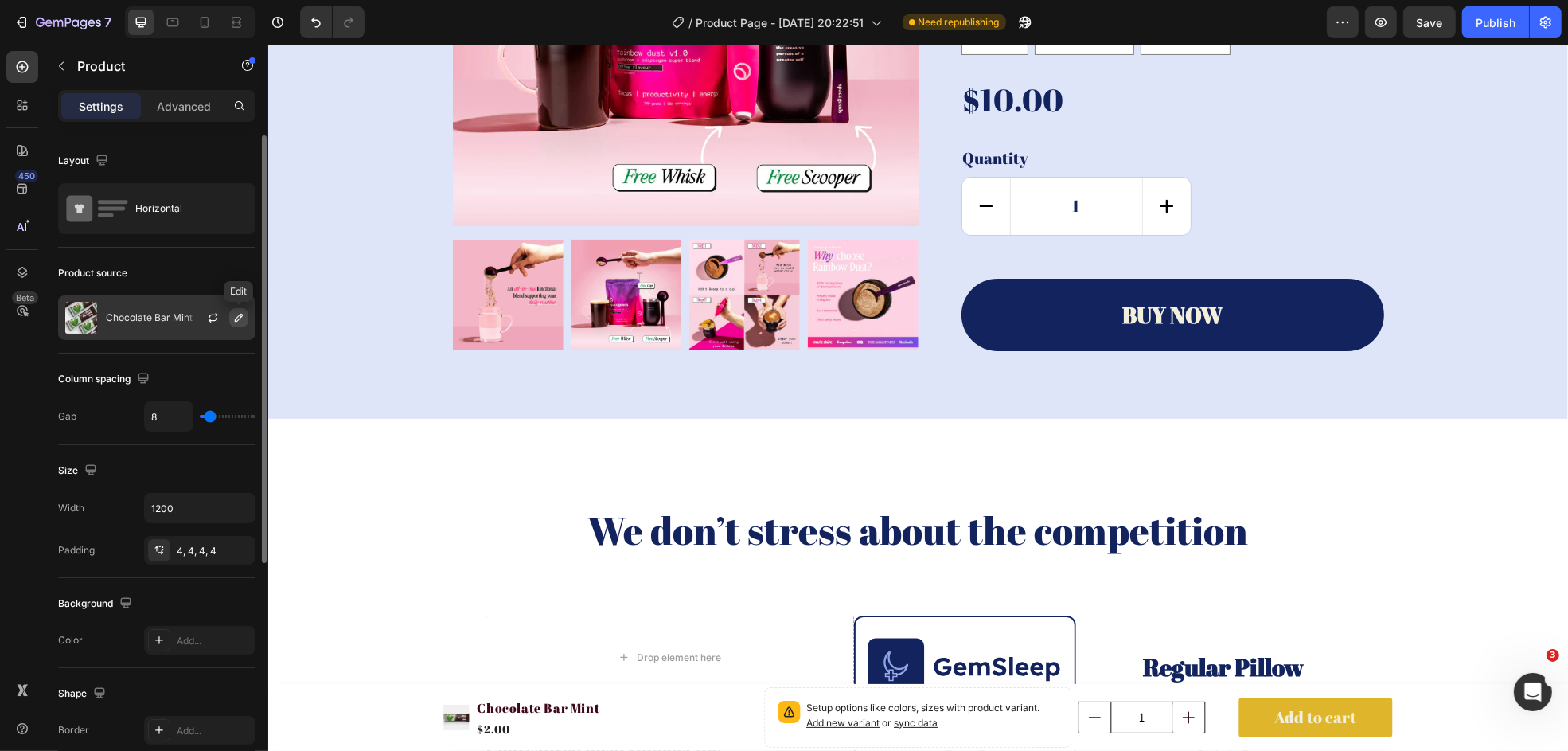
click at [241, 323] on icon "button" at bounding box center [238, 318] width 12 height 12
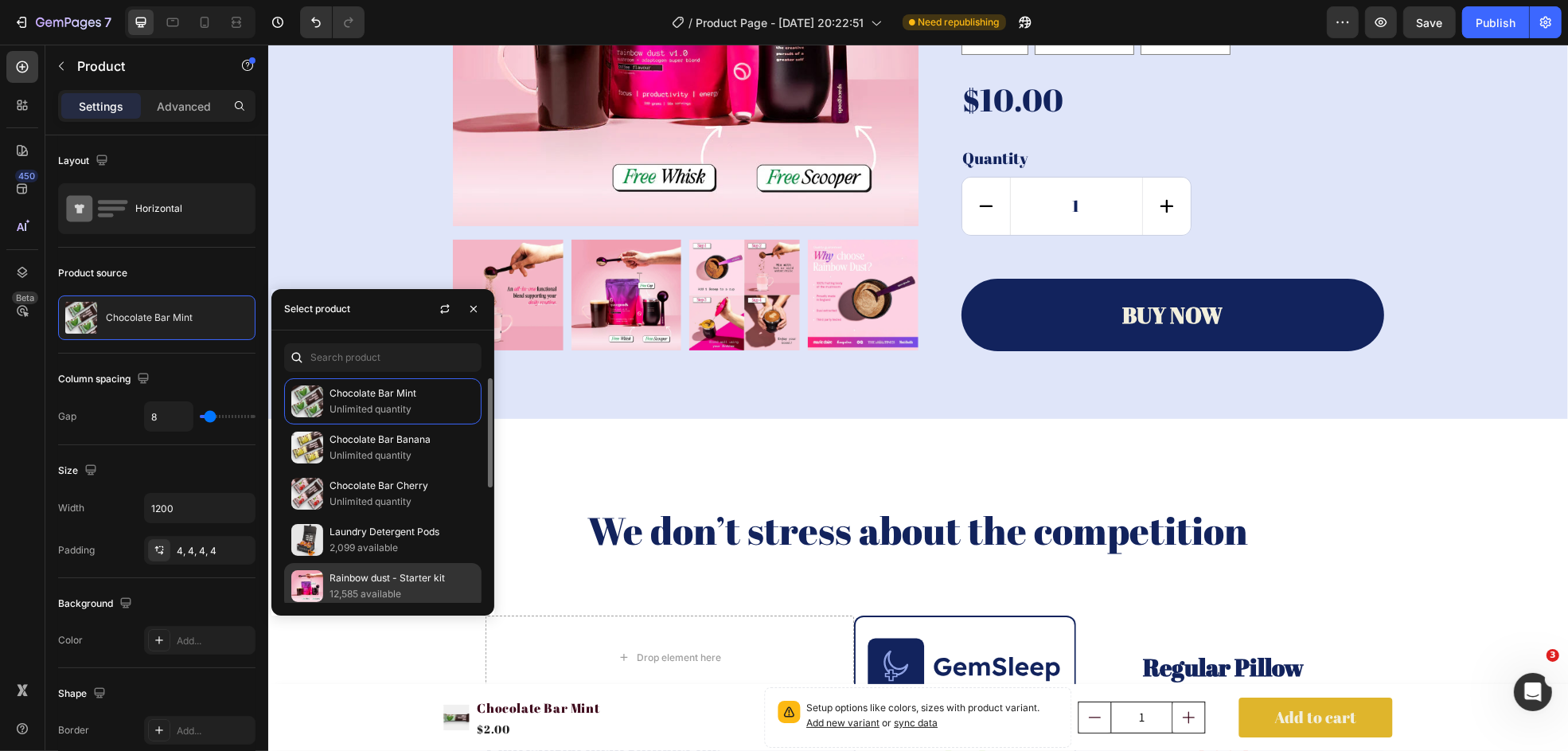
click at [386, 586] on p "Rainbow dust - Starter kit" at bounding box center [402, 578] width 145 height 16
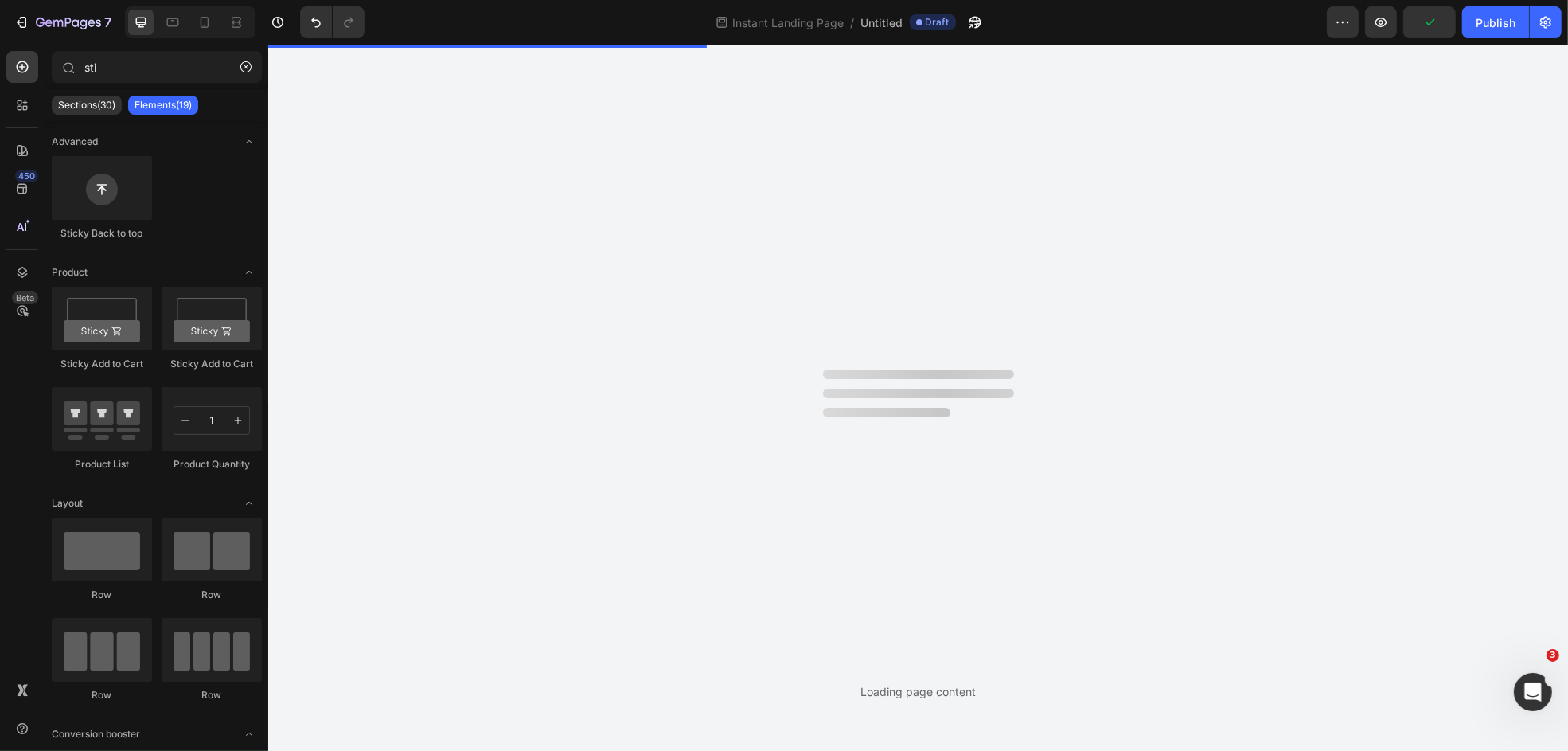
scroll to position [0, 0]
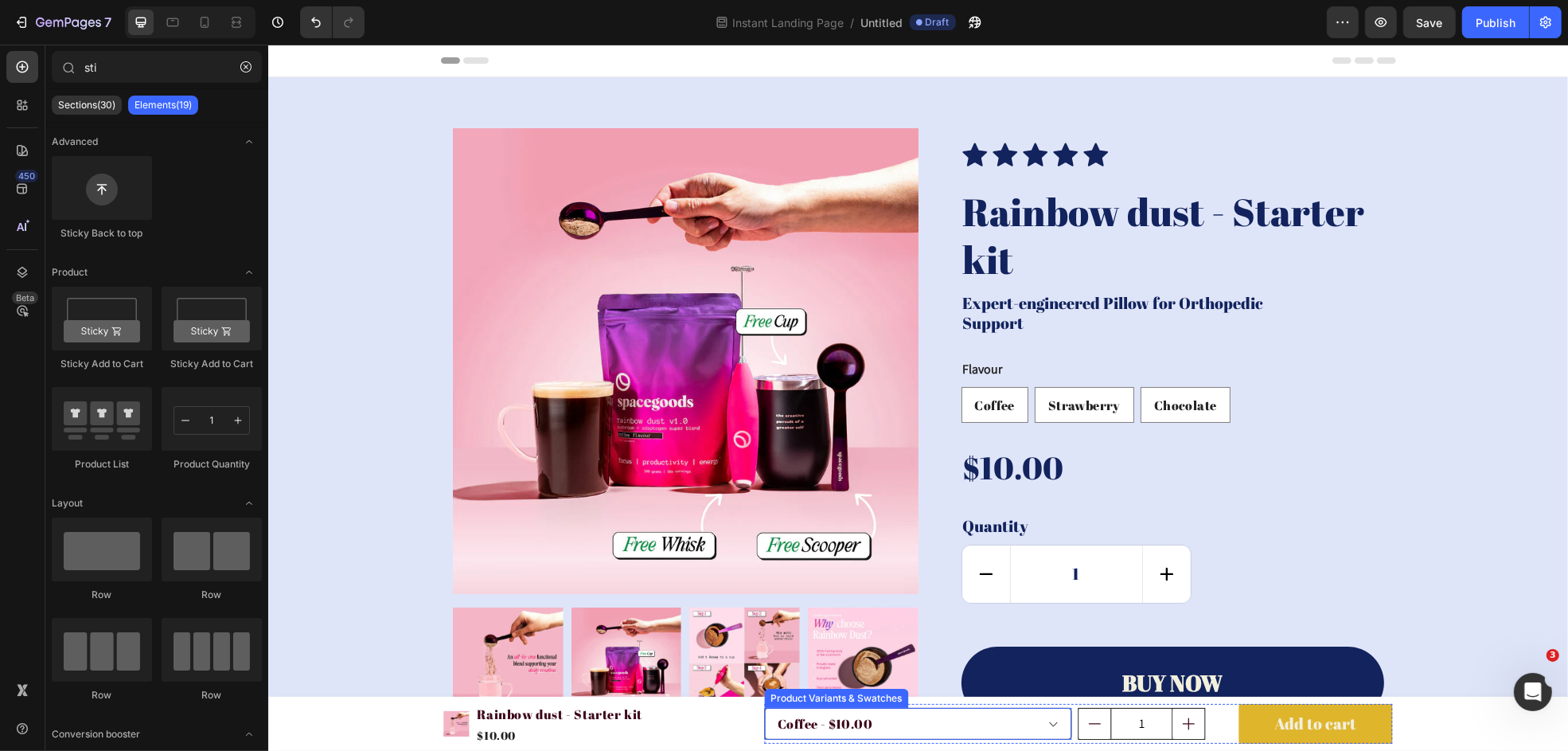
click at [788, 653] on select "Coffee - $10.00 Strawberry - $12.00 Chocolate - $11.00" at bounding box center [917, 724] width 308 height 32
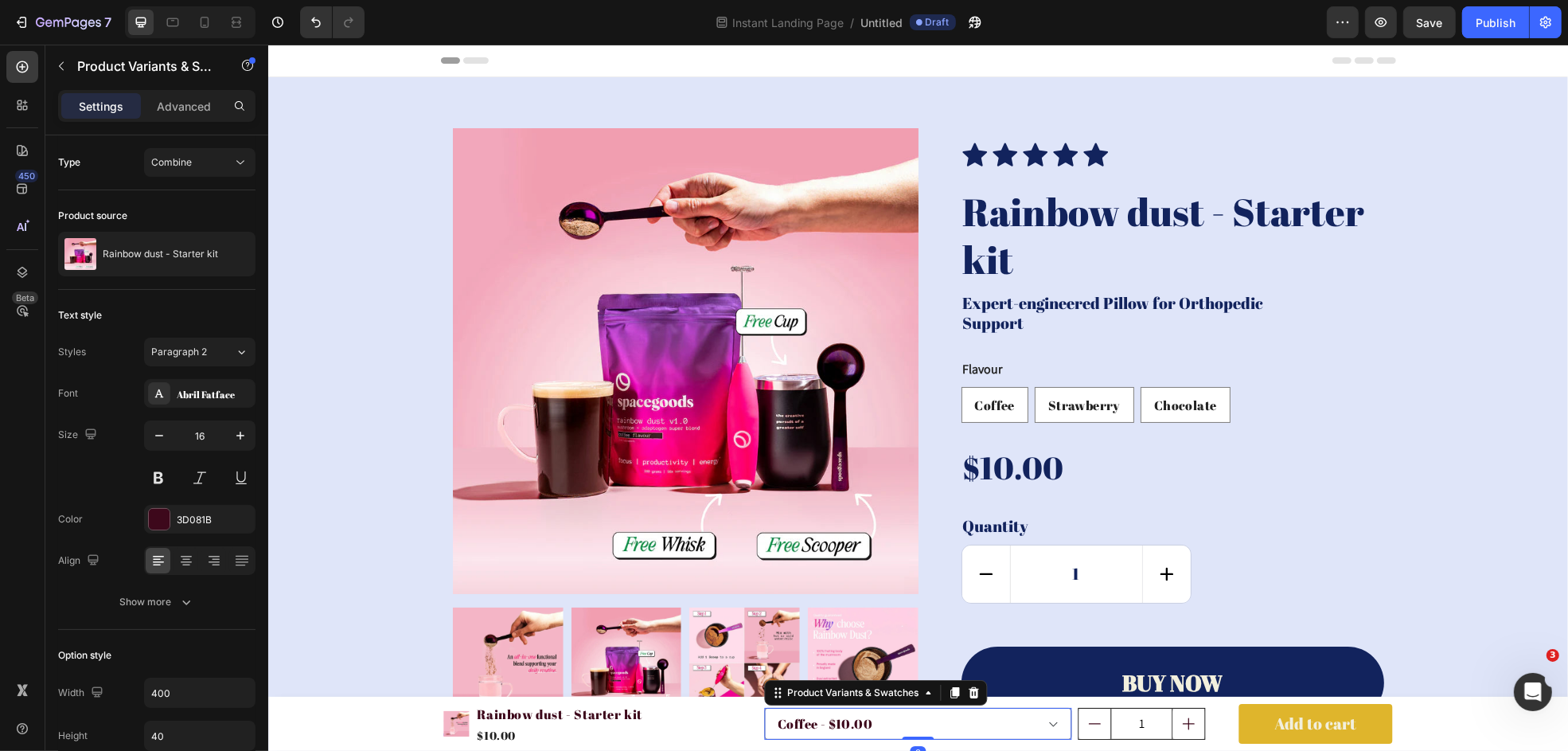
click at [748, 653] on div "Product Images Rainbow dust - Starter kit Product Title $10.00 Product Price Pr…" at bounding box center [600, 725] width 314 height 48
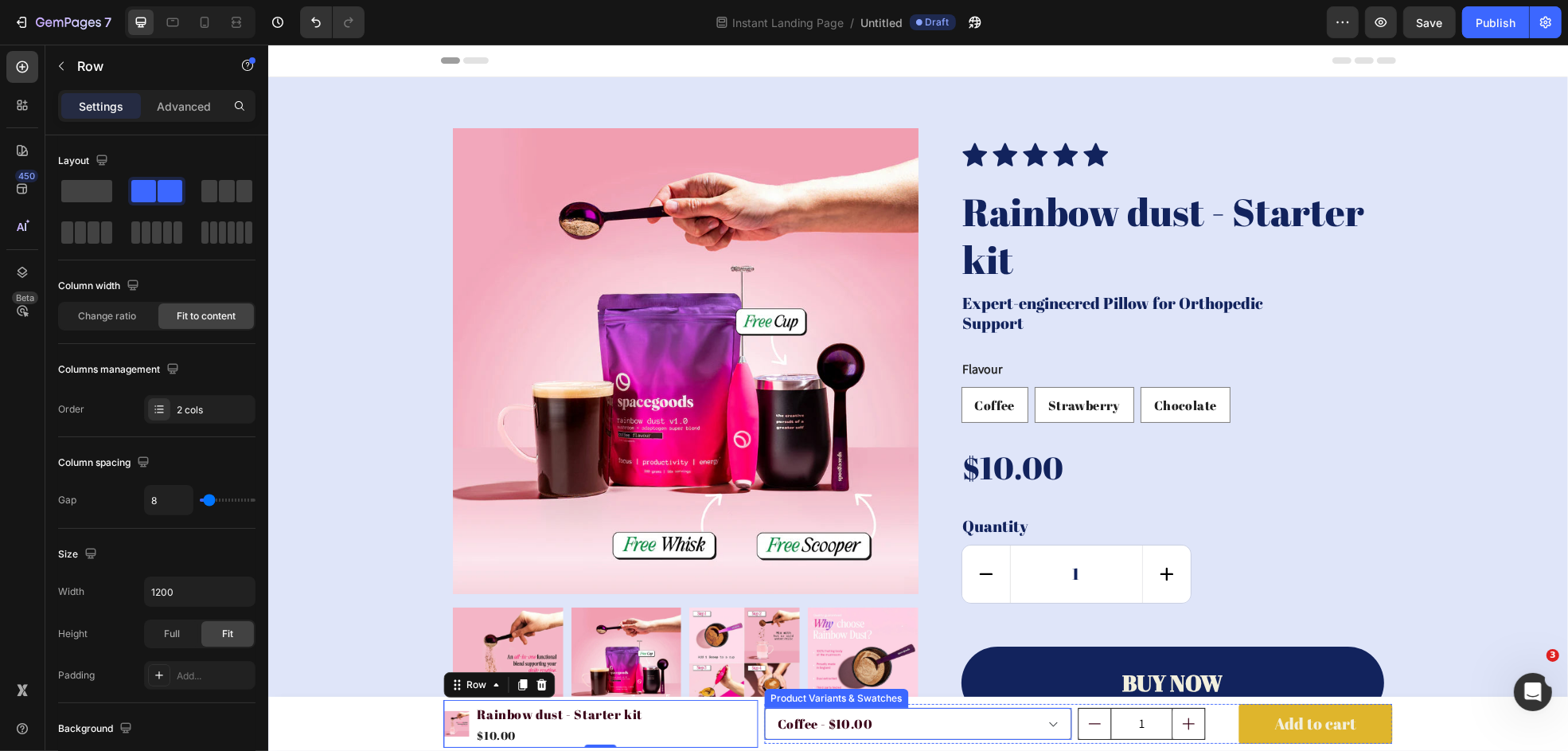
click at [774, 653] on div "Product Variants & Swatches" at bounding box center [835, 698] width 138 height 14
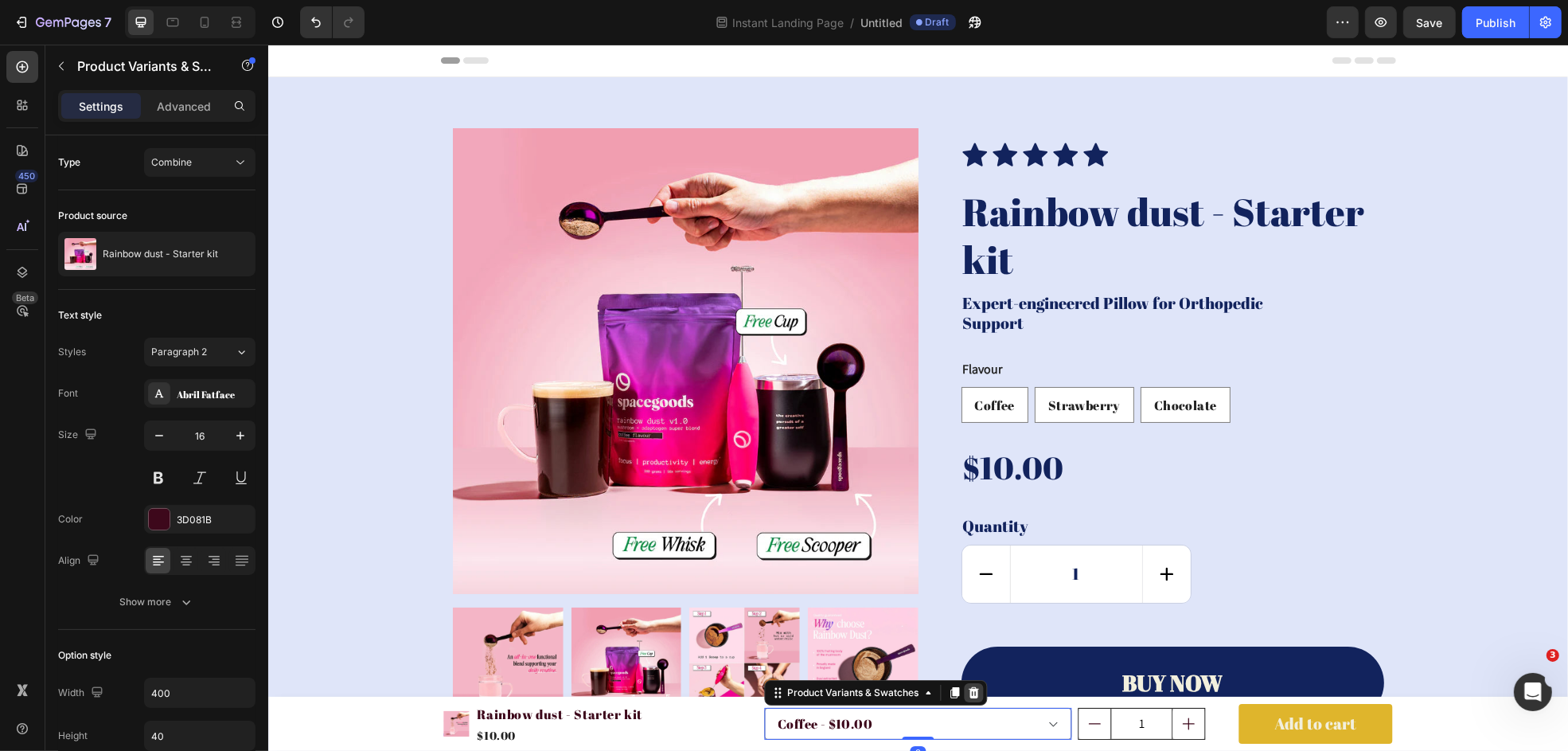
click at [966, 653] on icon at bounding box center [972, 692] width 12 height 12
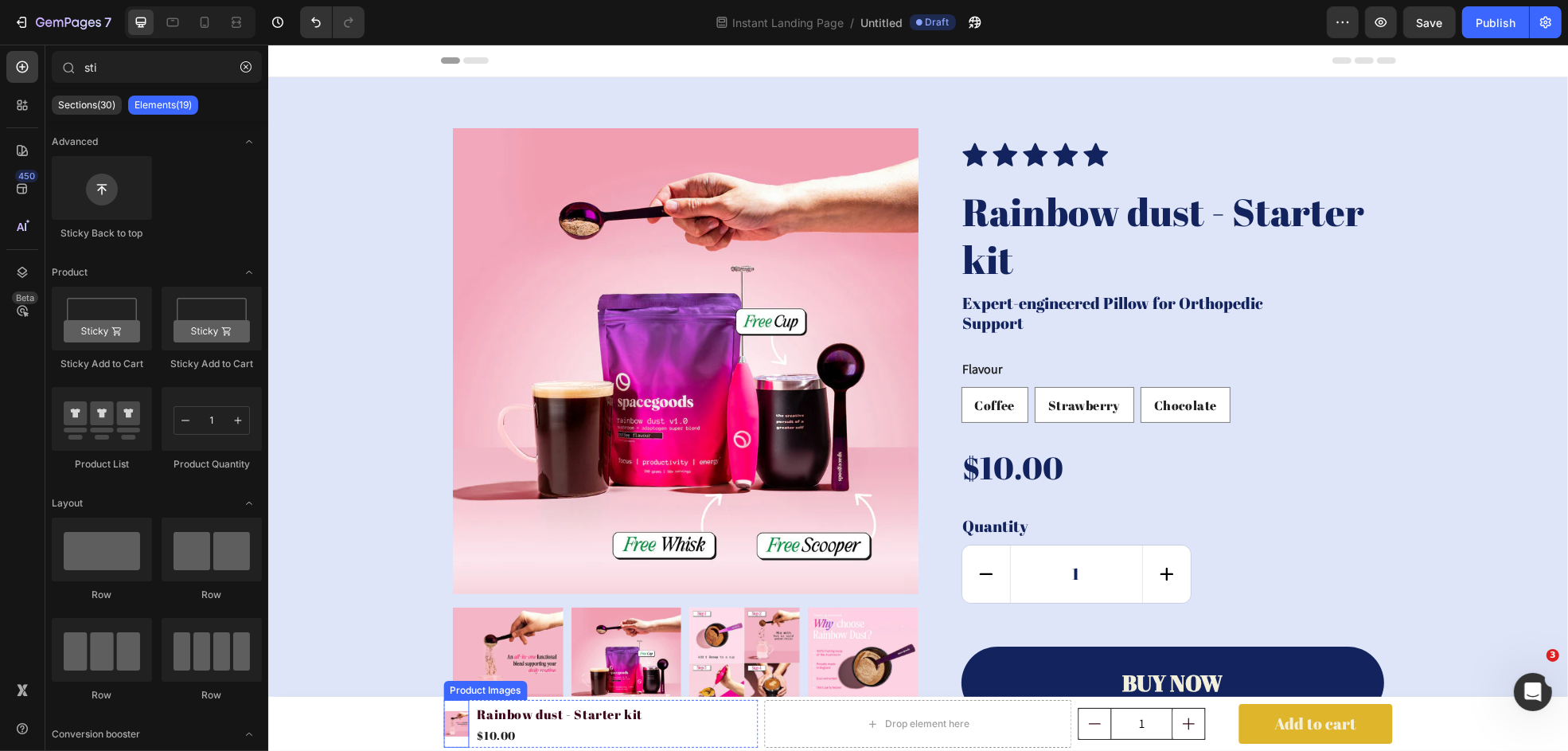
click at [461, 653] on div "Product Images" at bounding box center [484, 690] width 83 height 19
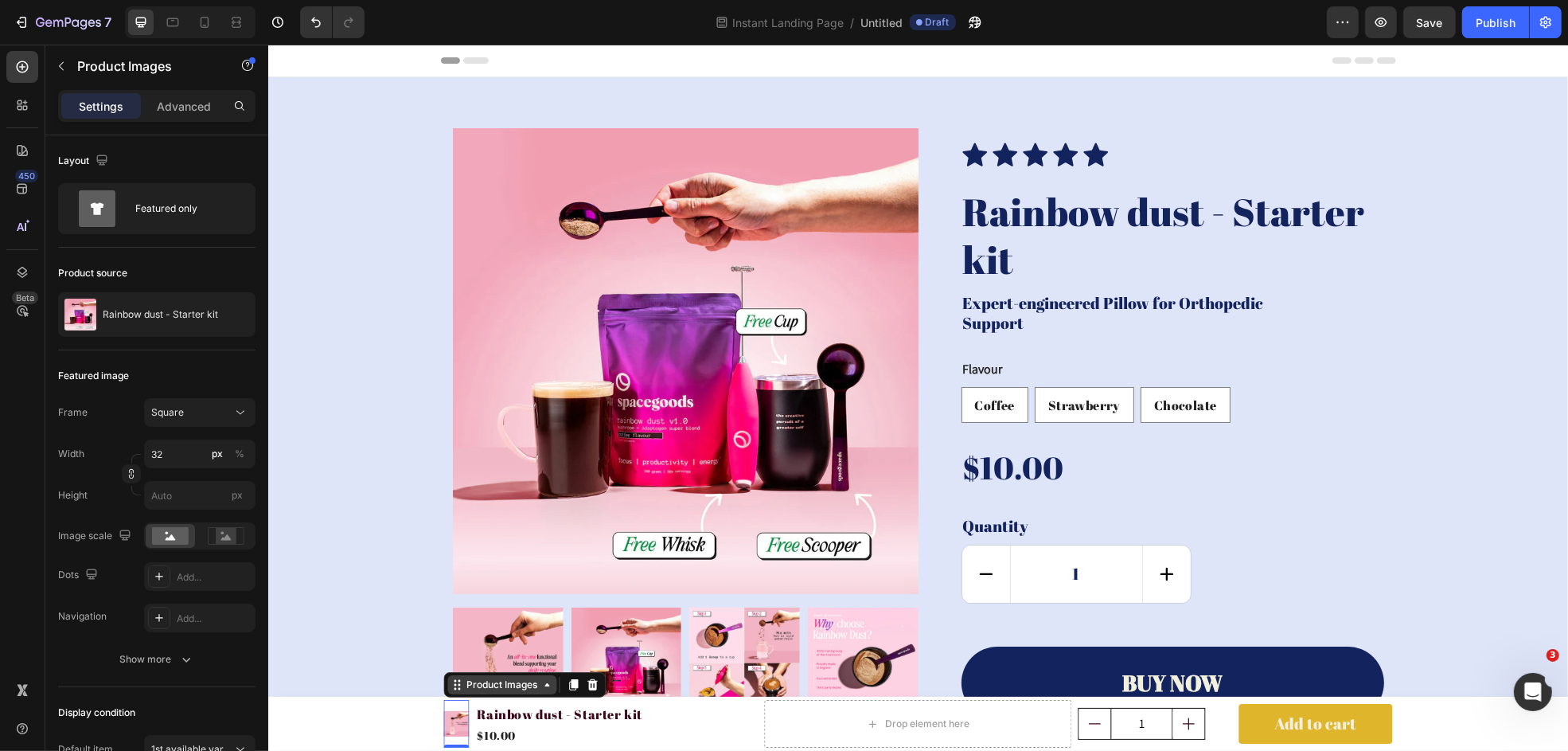
click at [464, 653] on div "Product Images" at bounding box center [502, 685] width 77 height 14
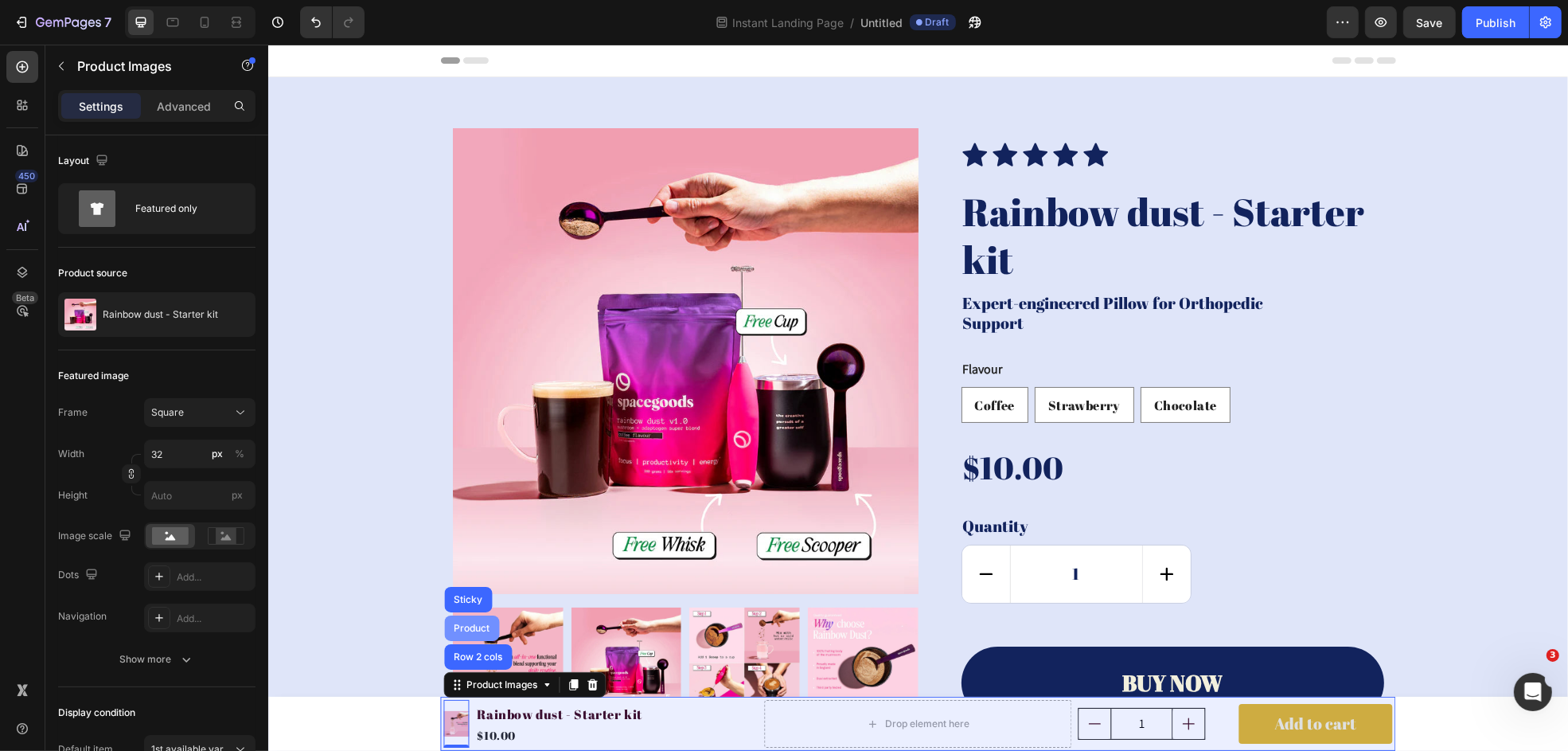
click at [470, 624] on div "Product" at bounding box center [471, 629] width 42 height 10
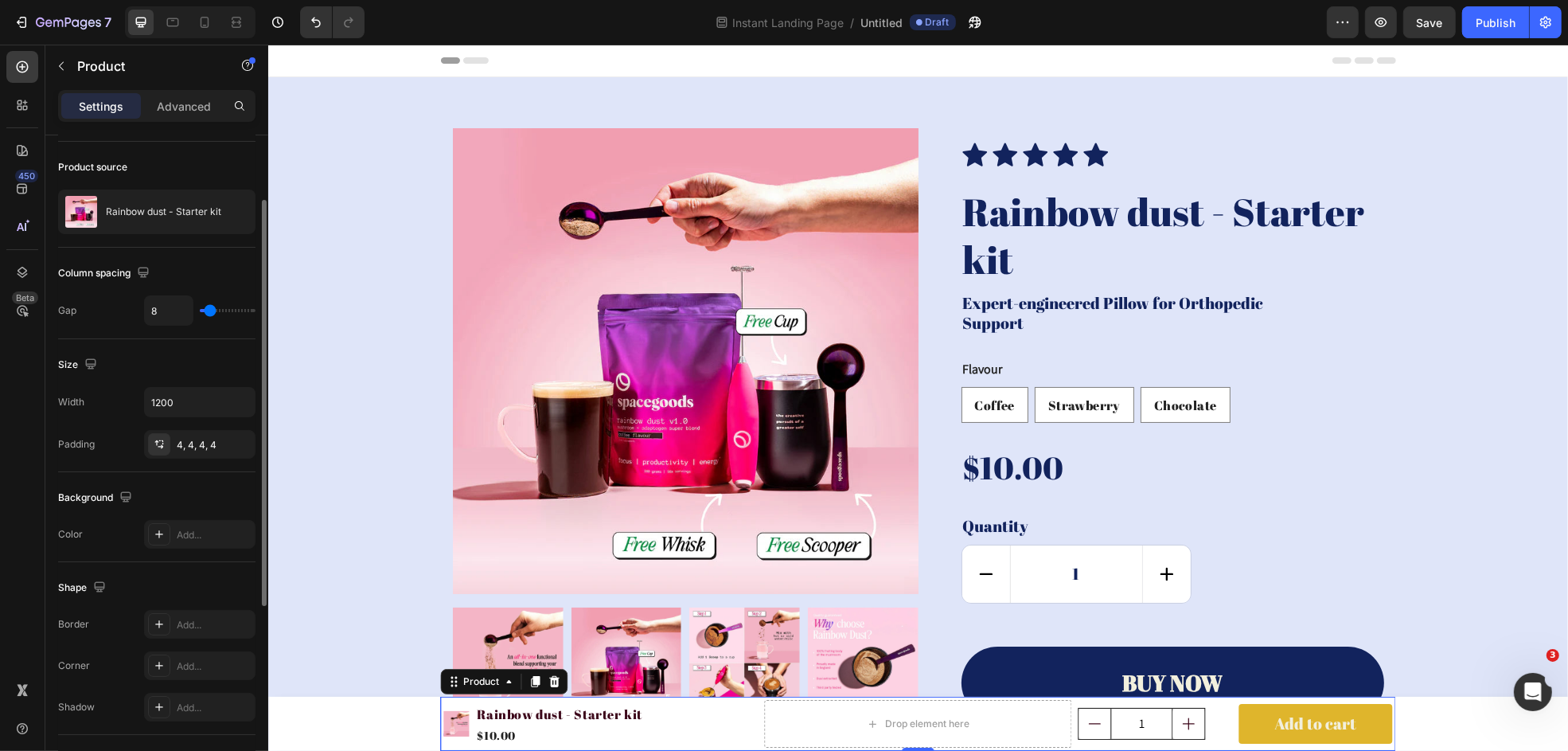
scroll to position [415, 0]
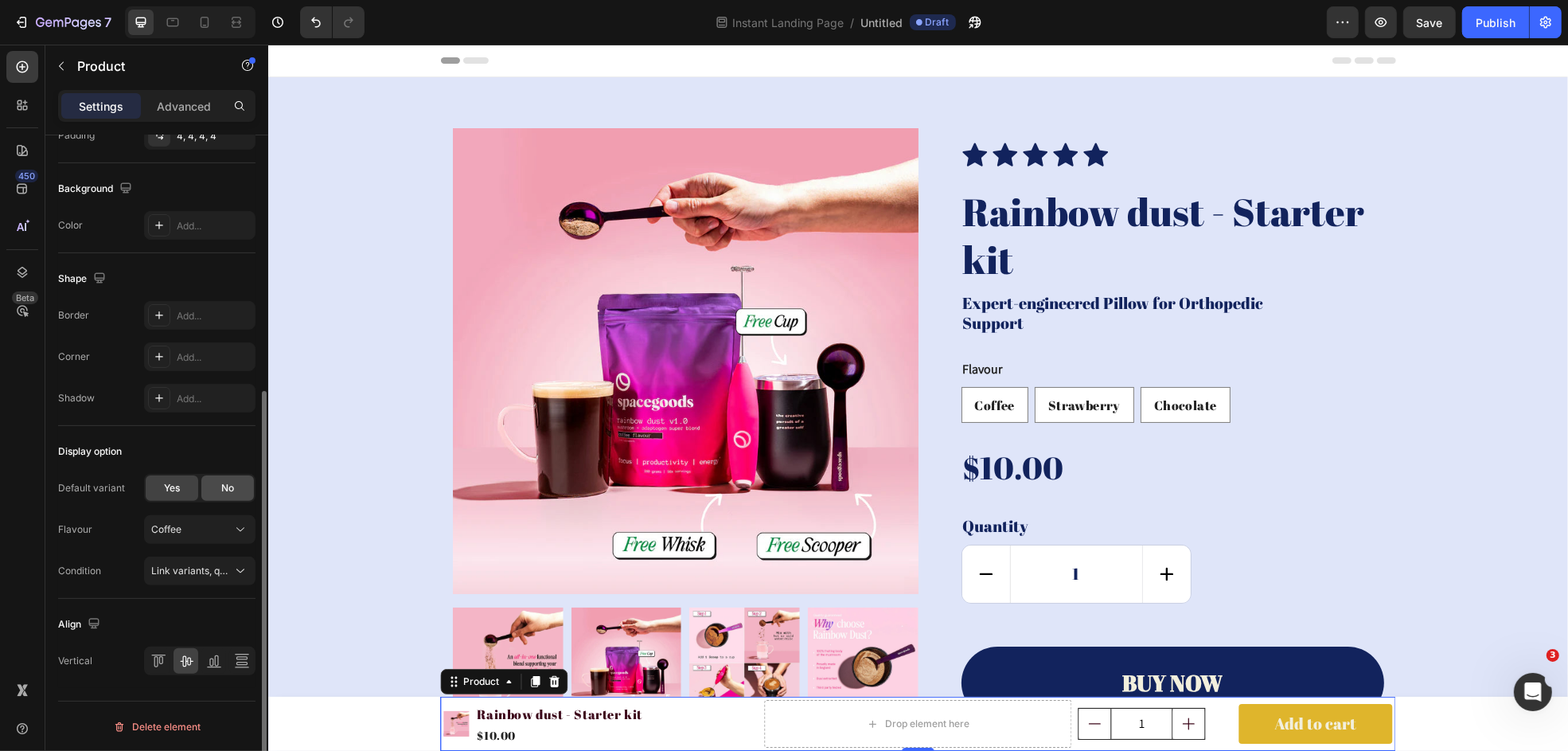
click at [226, 486] on span "No" at bounding box center [227, 488] width 12 height 14
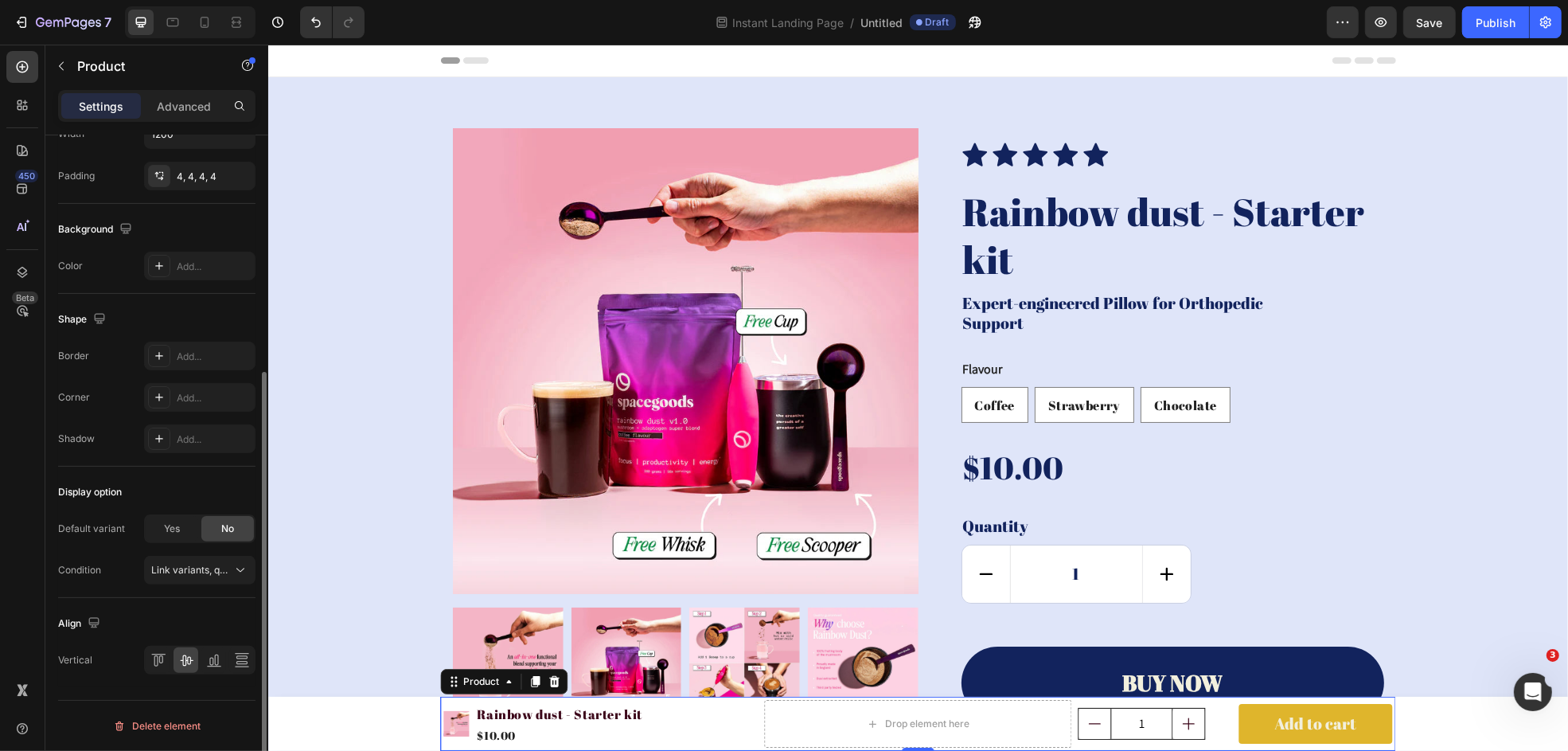
scroll to position [373, 0]
click at [221, 569] on span "Link variants, quantity <br> between same products" at bounding box center [269, 572] width 235 height 12
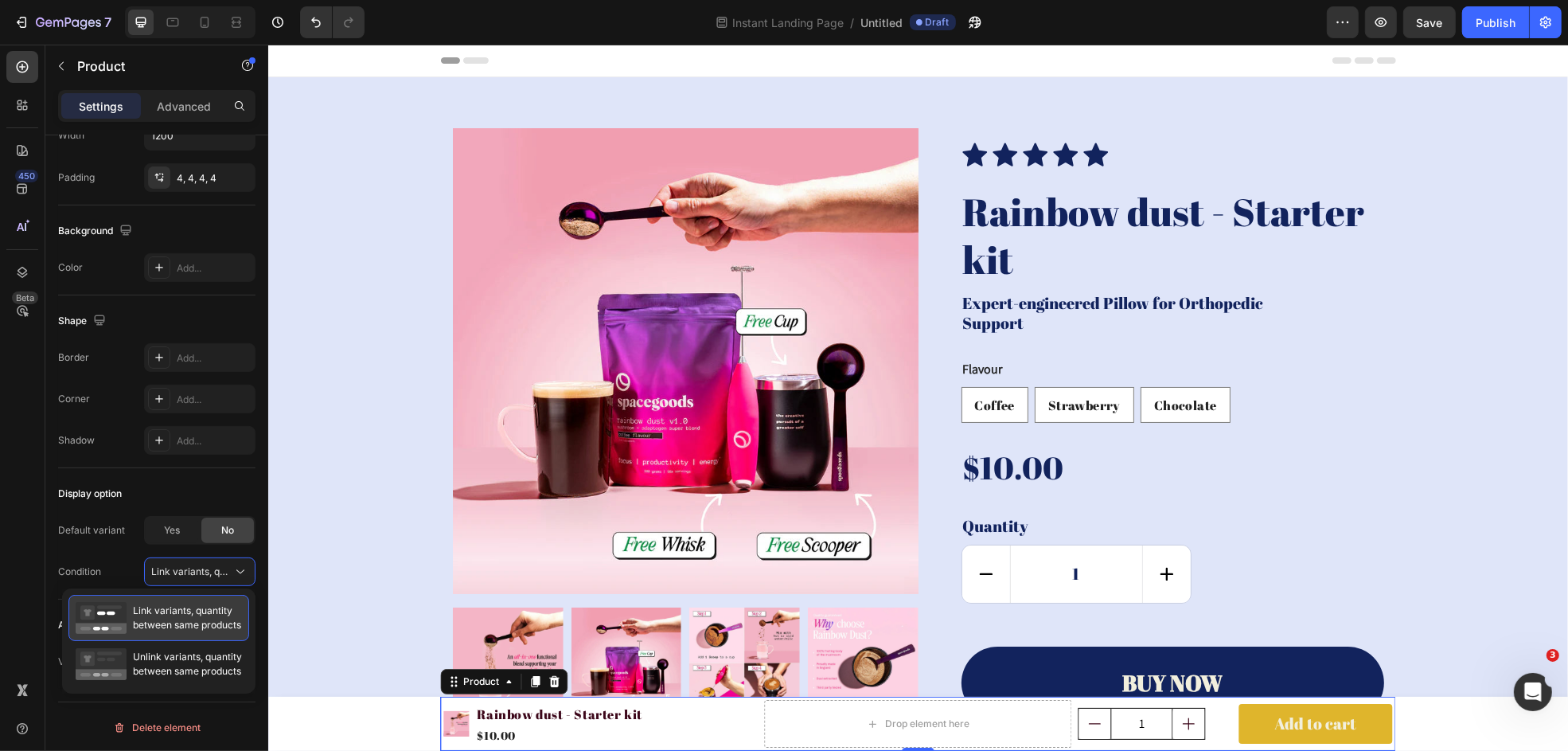
click at [155, 614] on span "Link variants, quantity between same products" at bounding box center [187, 618] width 108 height 29
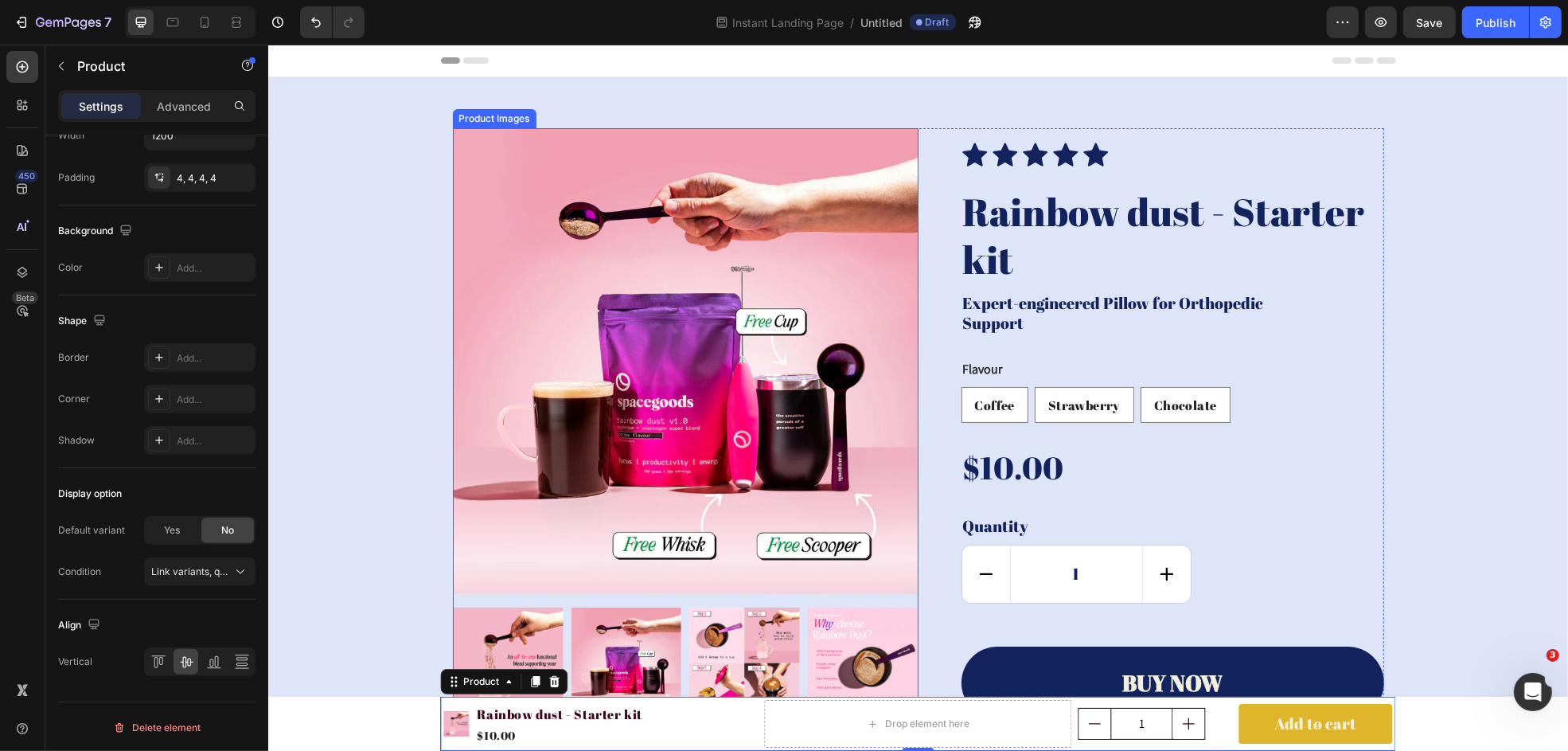
click at [474, 132] on img at bounding box center [684, 361] width 465 height 466
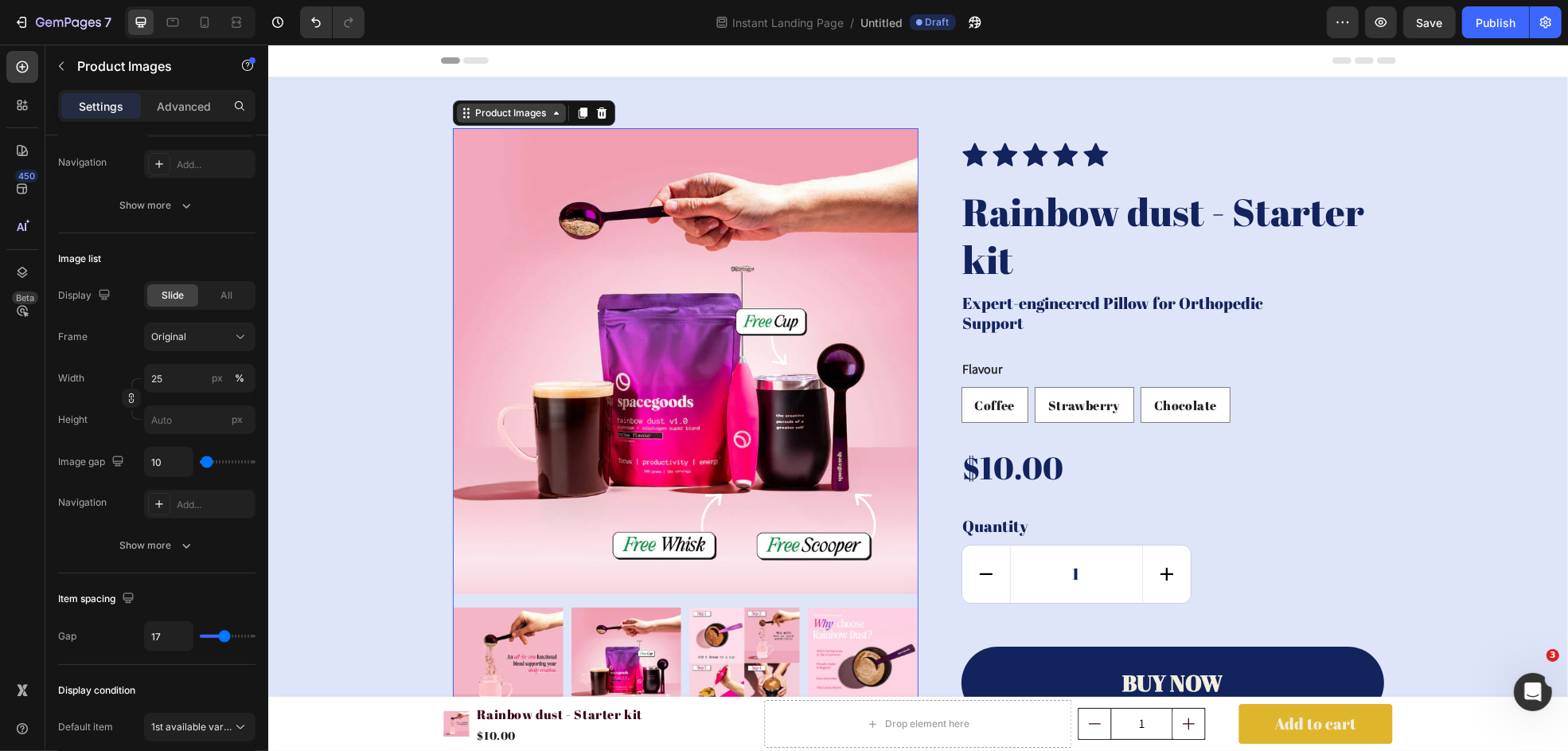
scroll to position [0, 0]
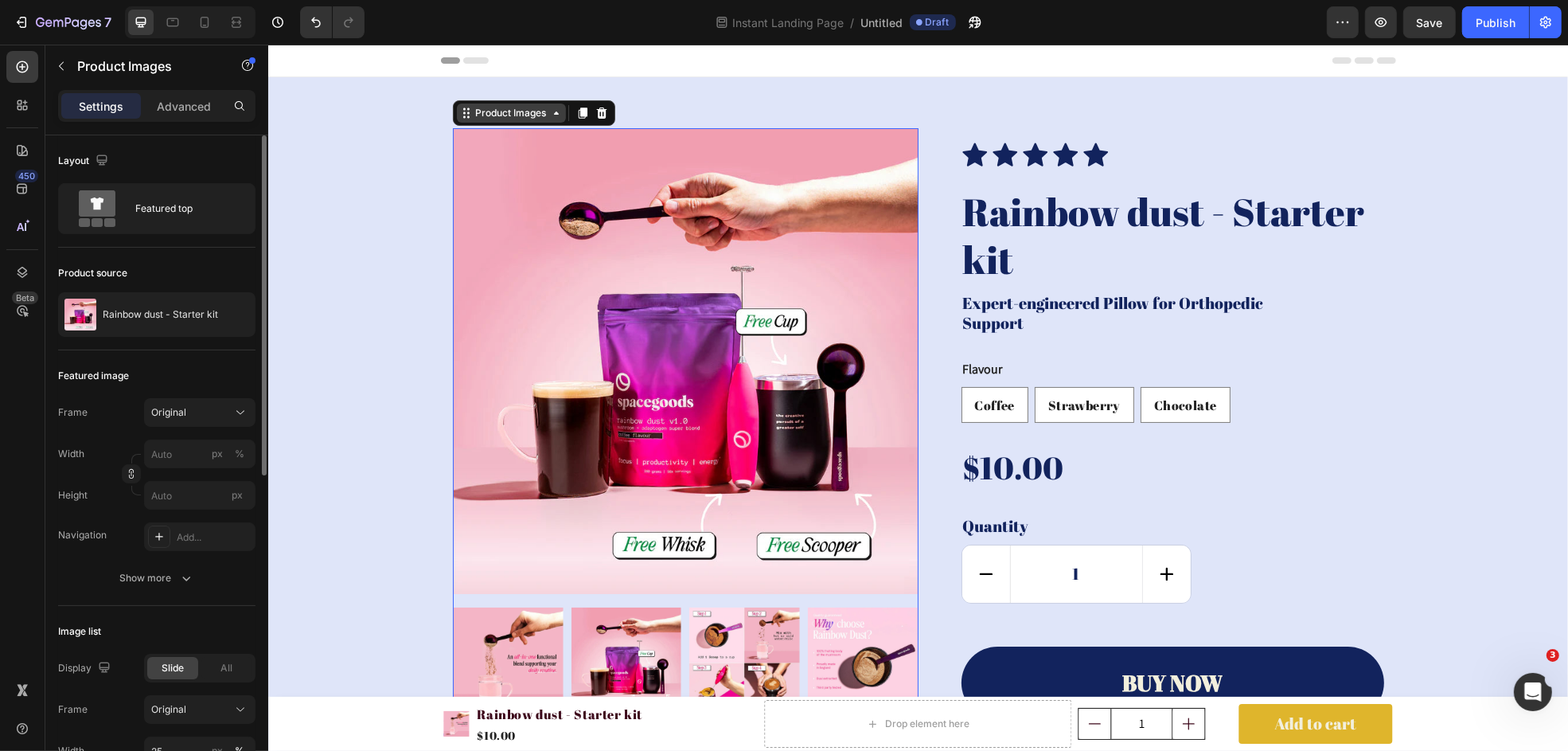
click at [475, 122] on div "Product Images" at bounding box center [511, 112] width 109 height 19
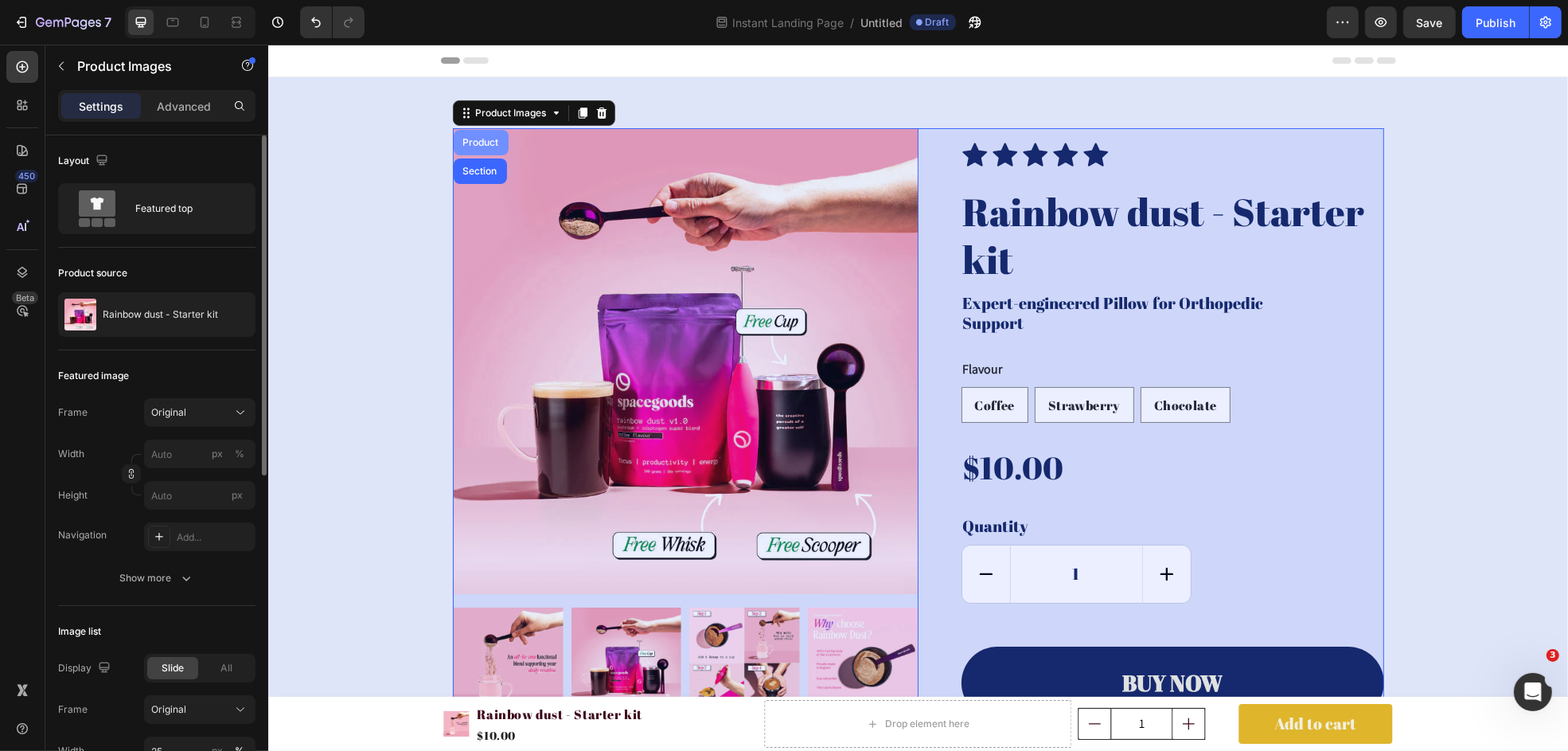
click at [469, 139] on div "Product" at bounding box center [480, 143] width 42 height 10
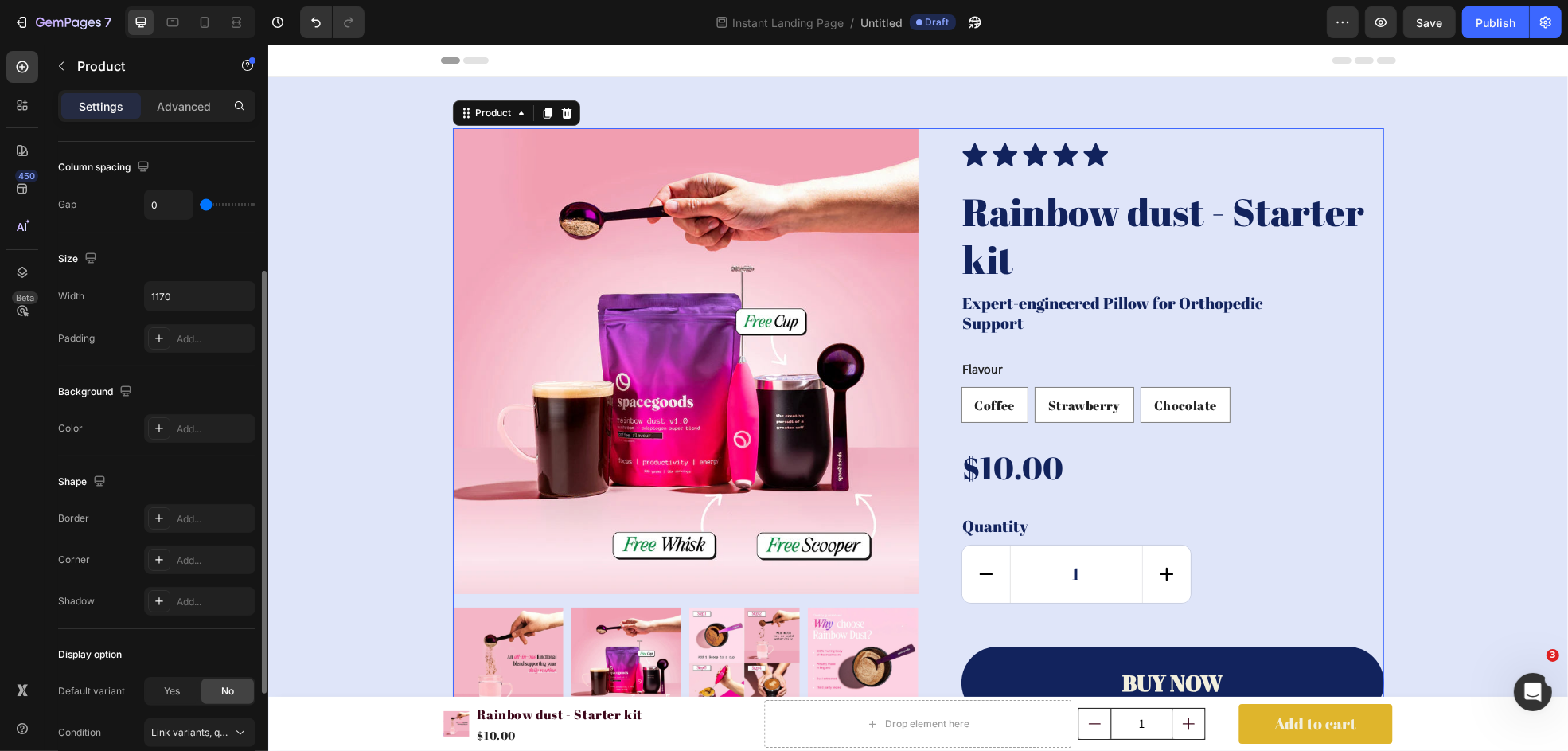
scroll to position [373, 0]
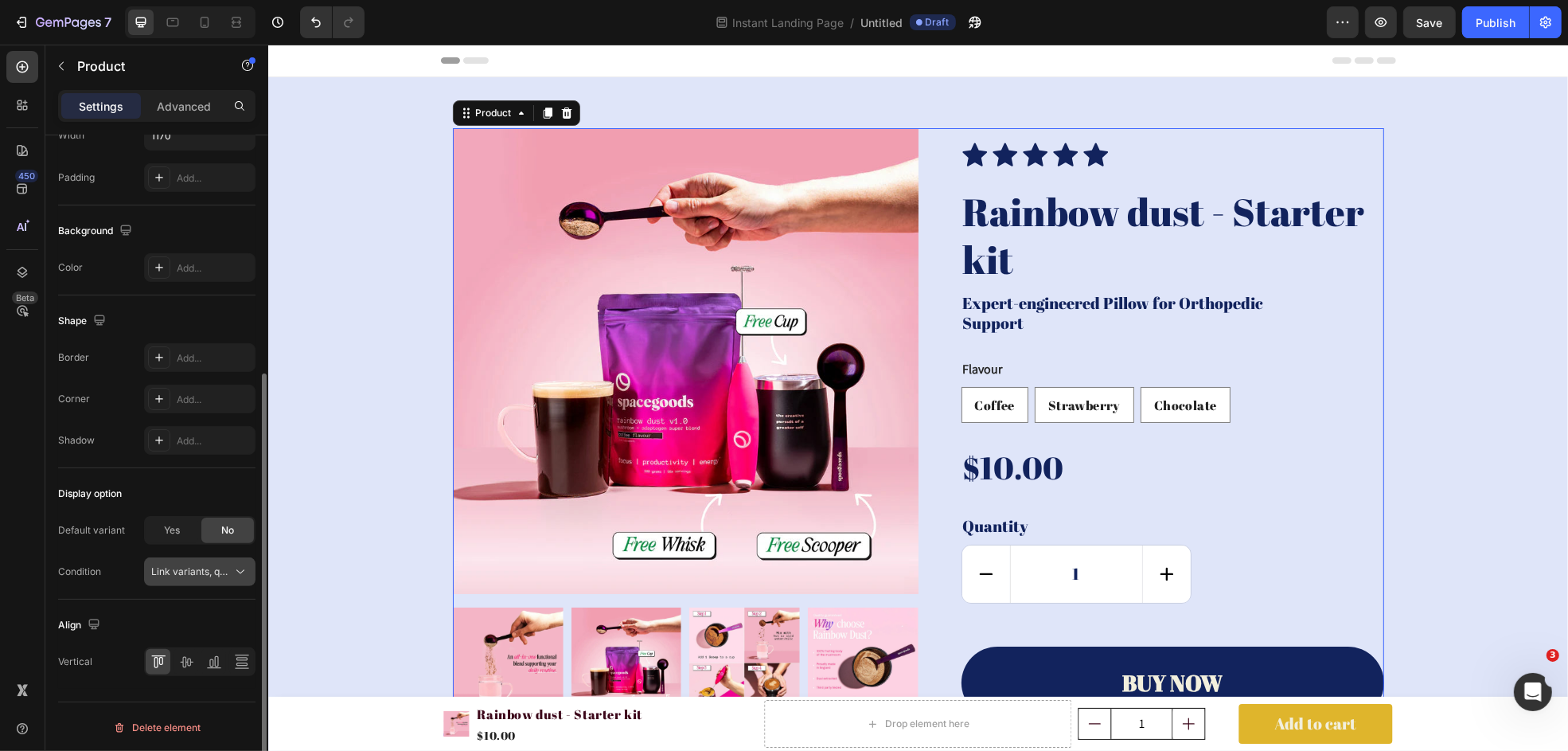
click at [180, 572] on span "Link variants, quantity <br> between same products" at bounding box center [269, 572] width 235 height 12
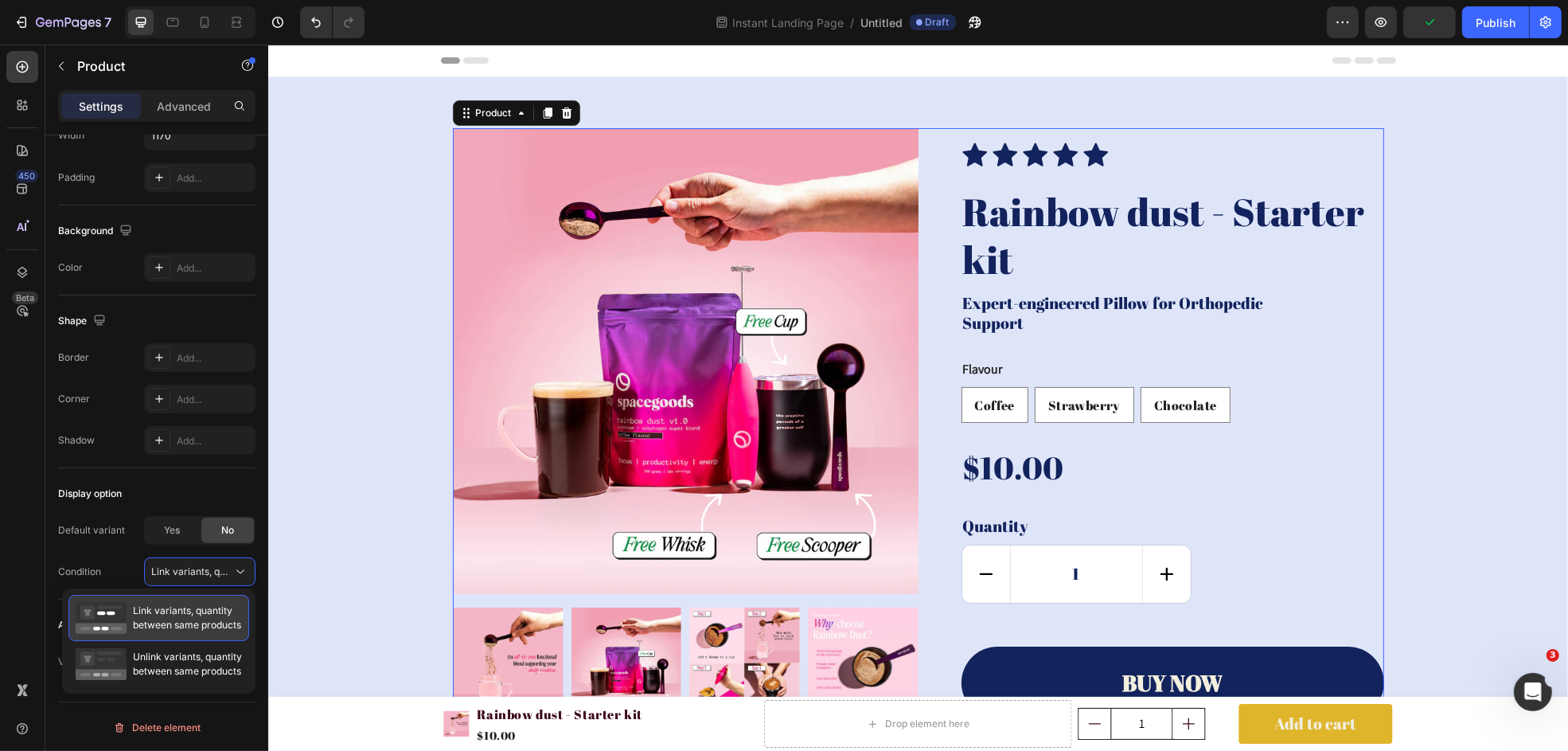
click at [158, 619] on span "Link variants, quantity between same products" at bounding box center [187, 618] width 108 height 29
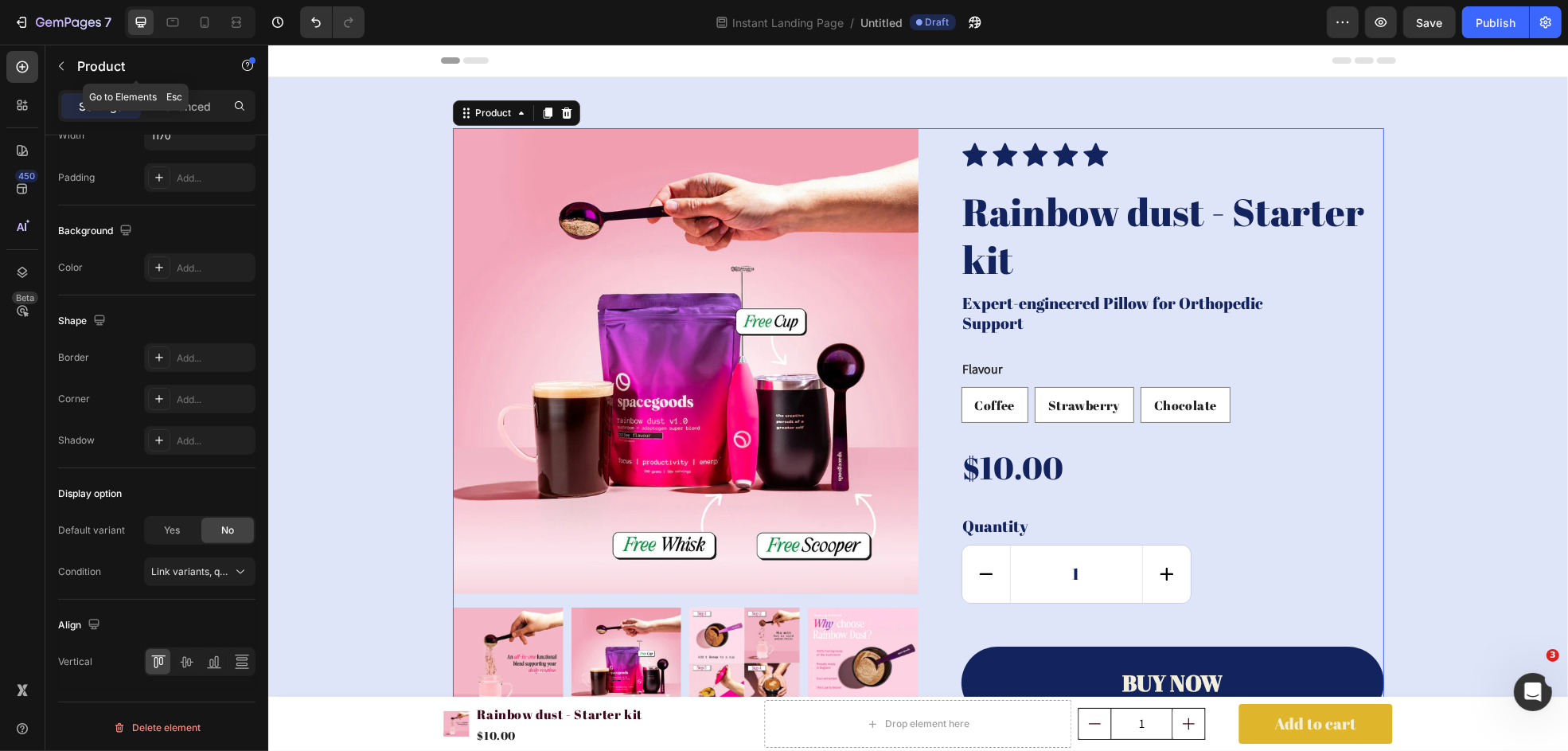
drag, startPoint x: 59, startPoint y: 71, endPoint x: 56, endPoint y: 85, distance: 14.3
click at [56, 84] on div "Product" at bounding box center [136, 66] width 182 height 41
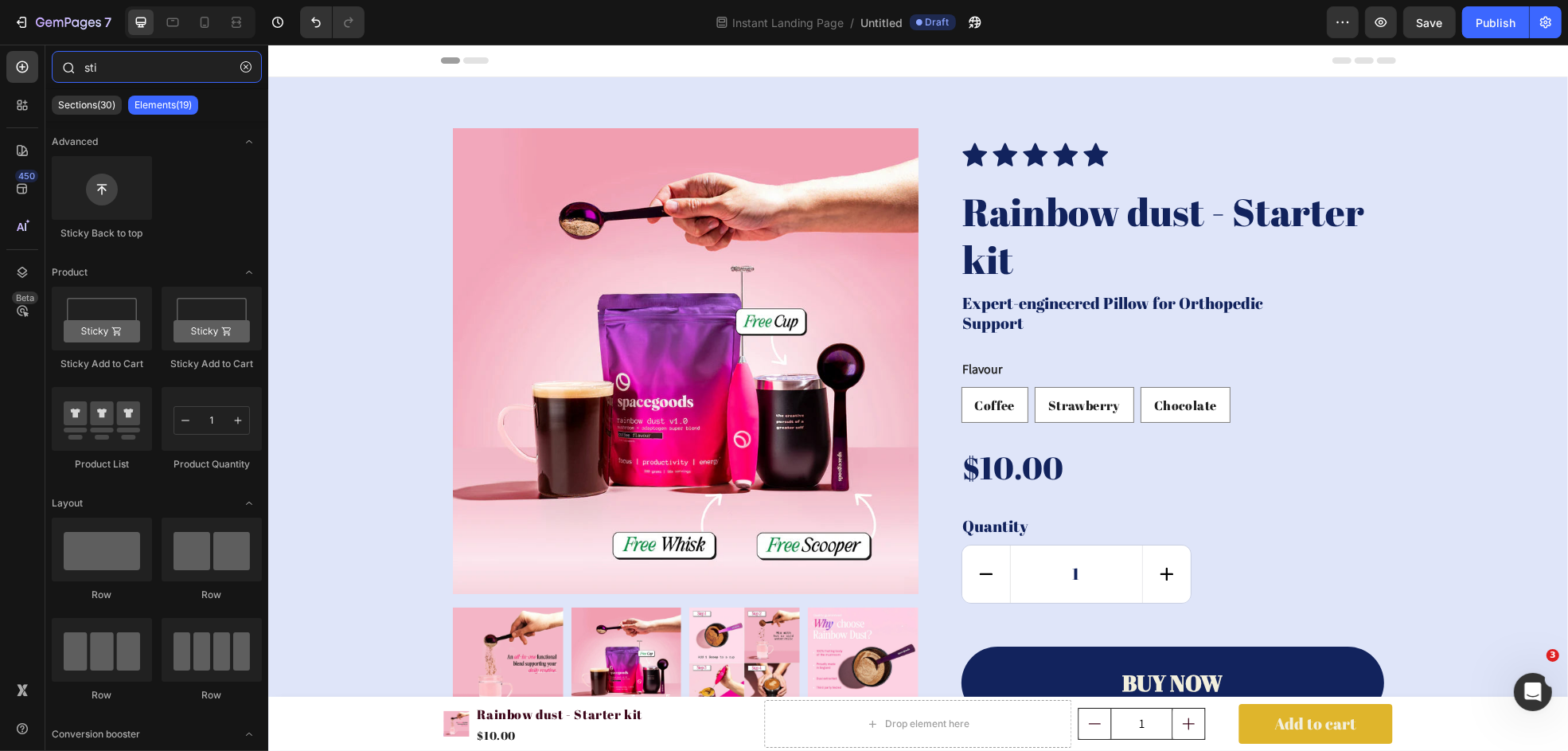
click at [107, 65] on input "sti" at bounding box center [157, 67] width 210 height 32
type input "s"
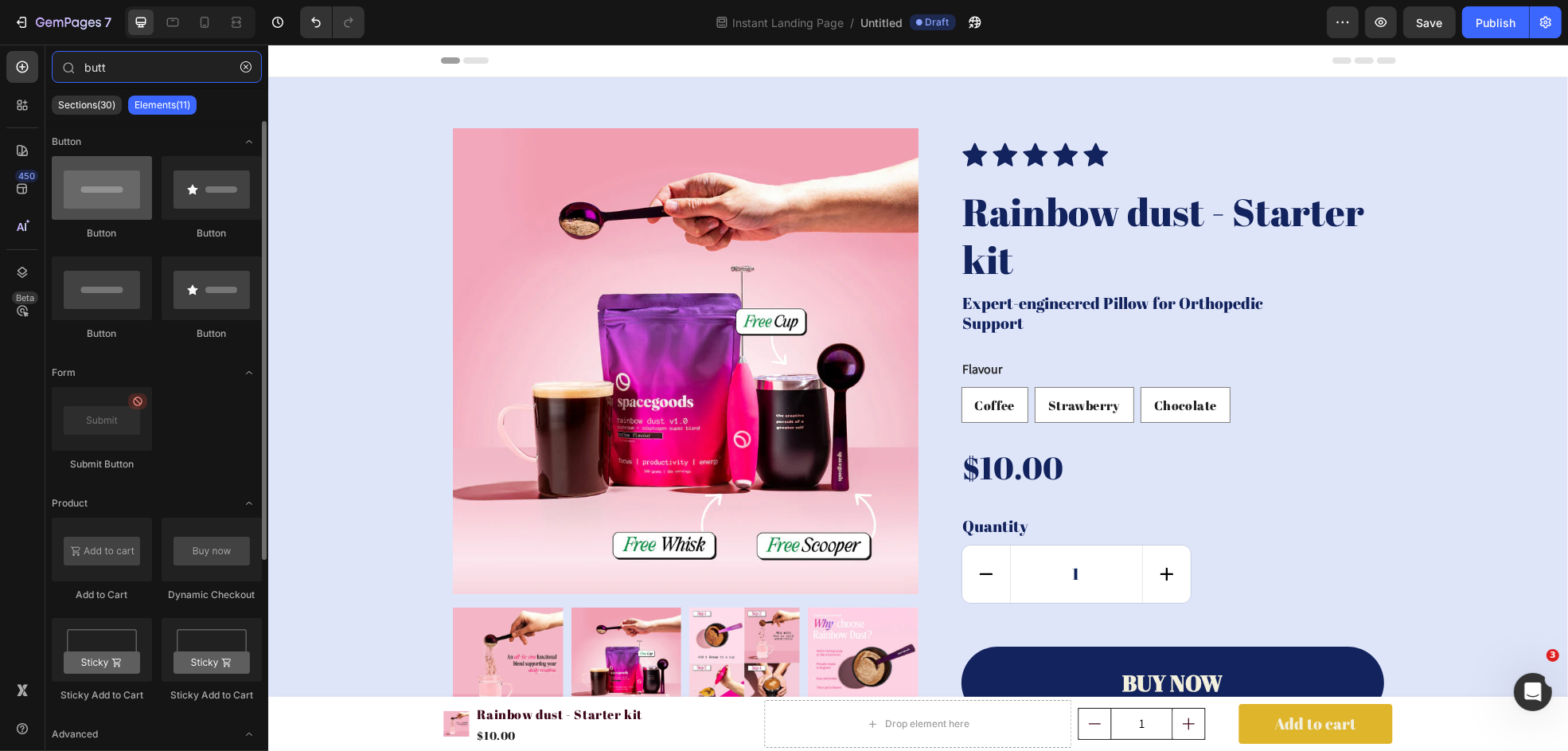
type input "butt"
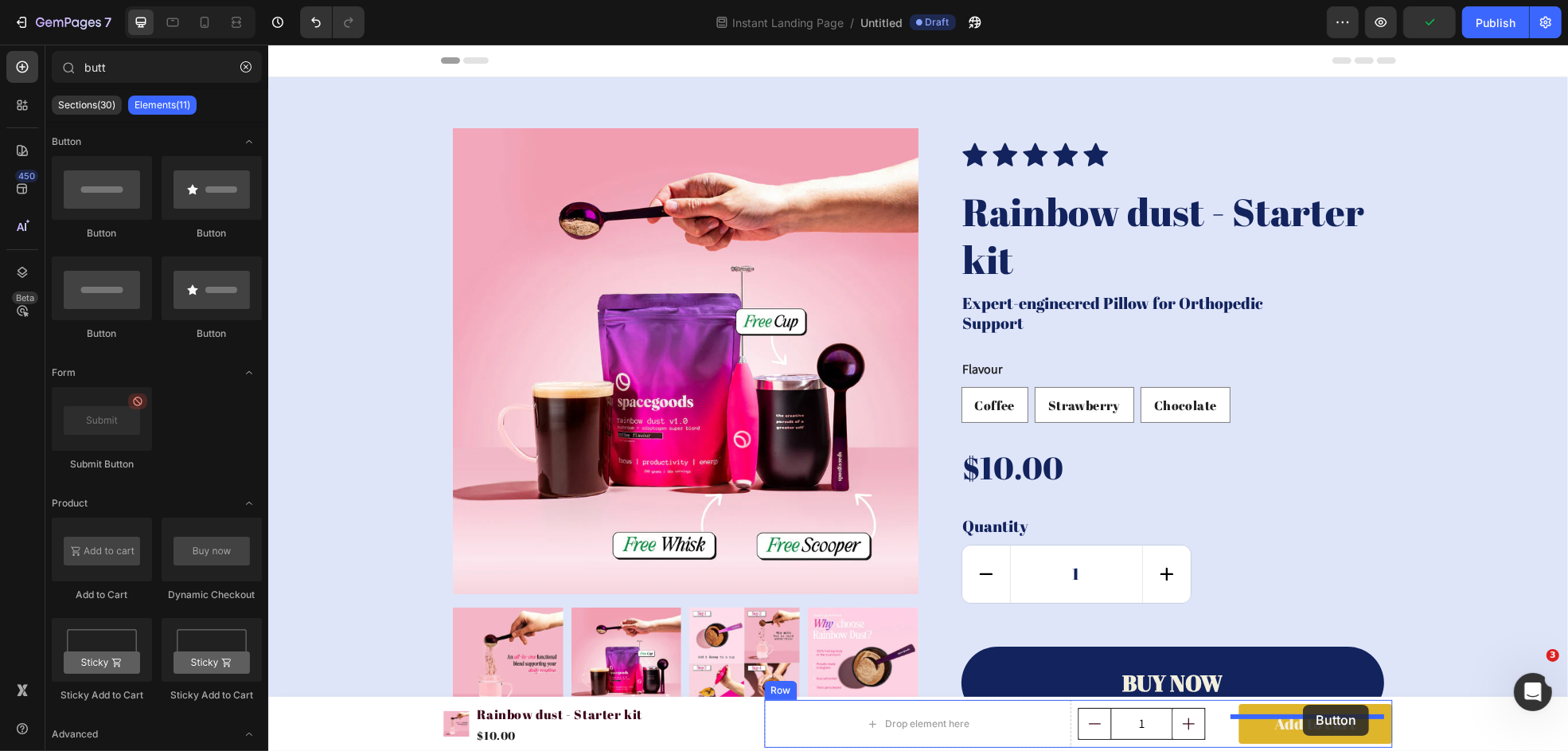
scroll to position [12, 0]
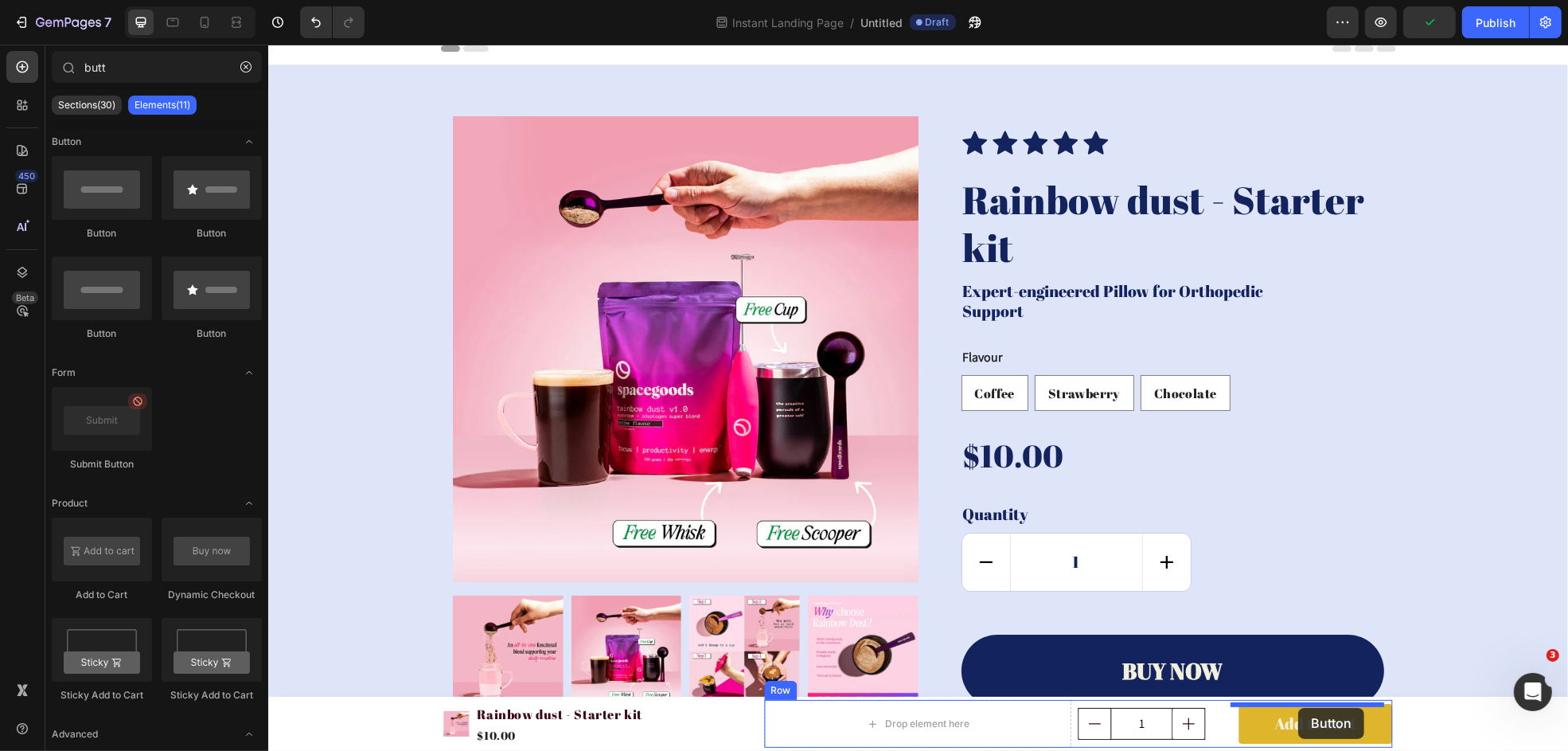
drag, startPoint x: 371, startPoint y: 242, endPoint x: 1298, endPoint y: 708, distance: 1037.5
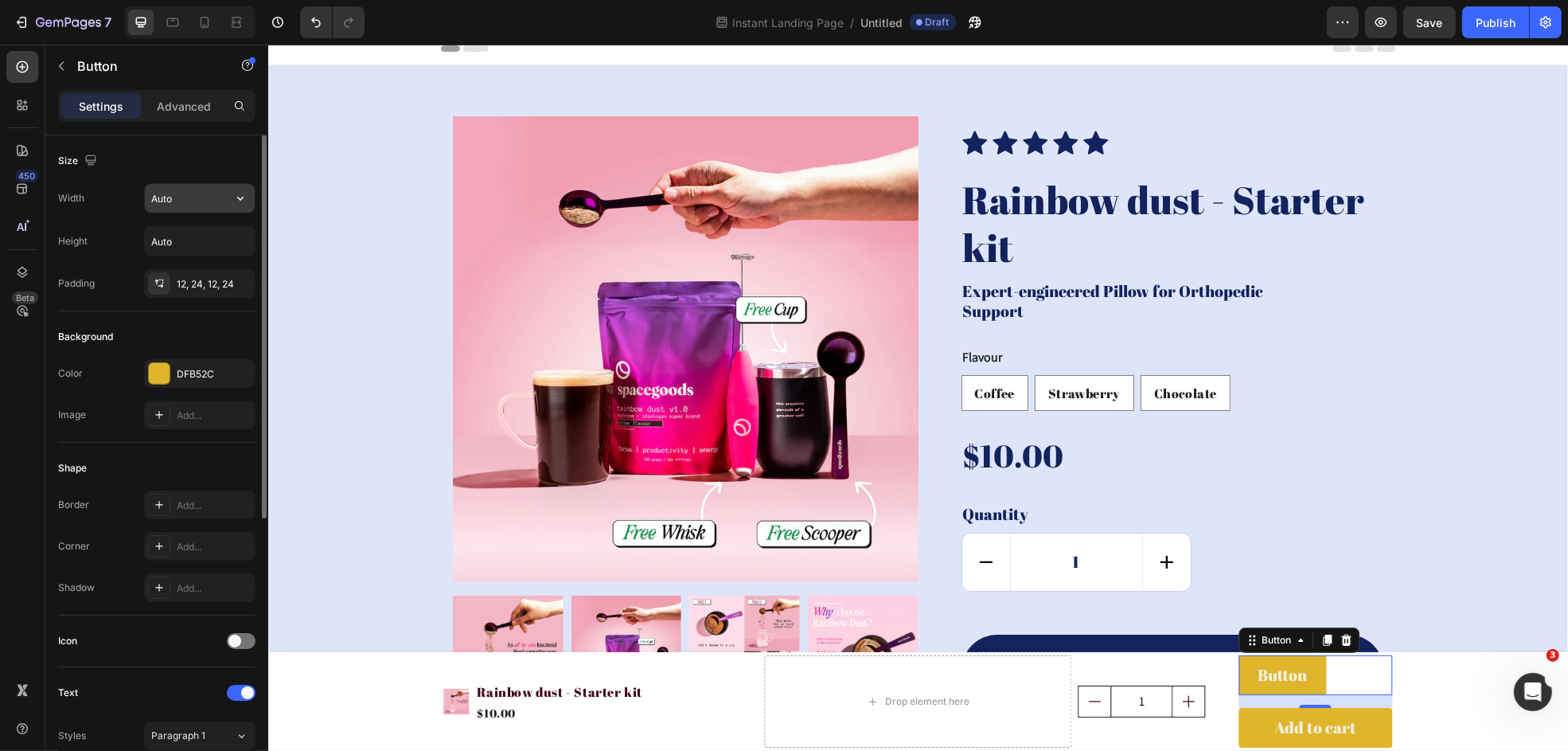
click at [224, 193] on input "Auto" at bounding box center [199, 198] width 110 height 29
click at [241, 202] on icon "button" at bounding box center [240, 198] width 16 height 16
click at [147, 270] on div "Full 100%" at bounding box center [183, 269] width 131 height 31
type input "100%"
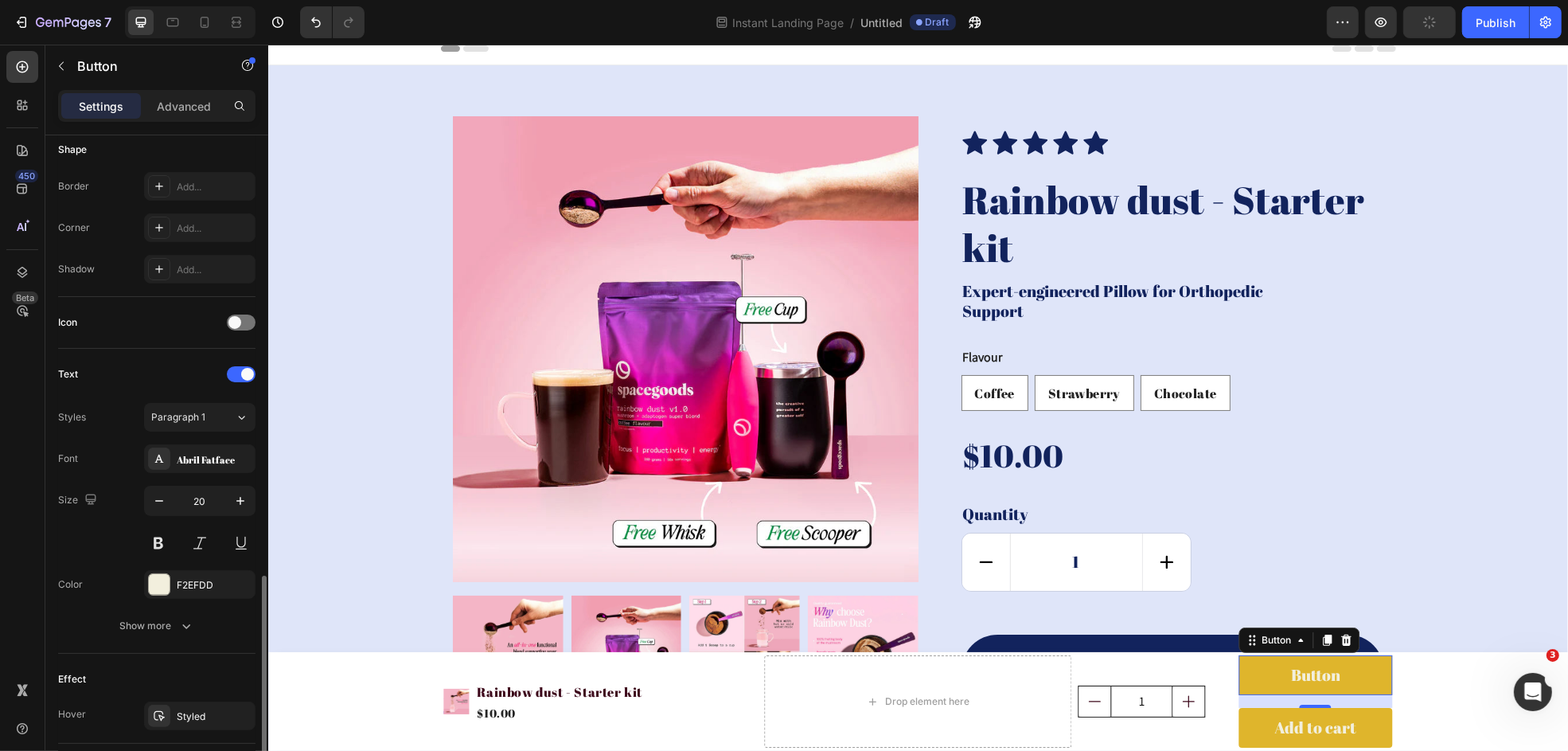
scroll to position [481, 0]
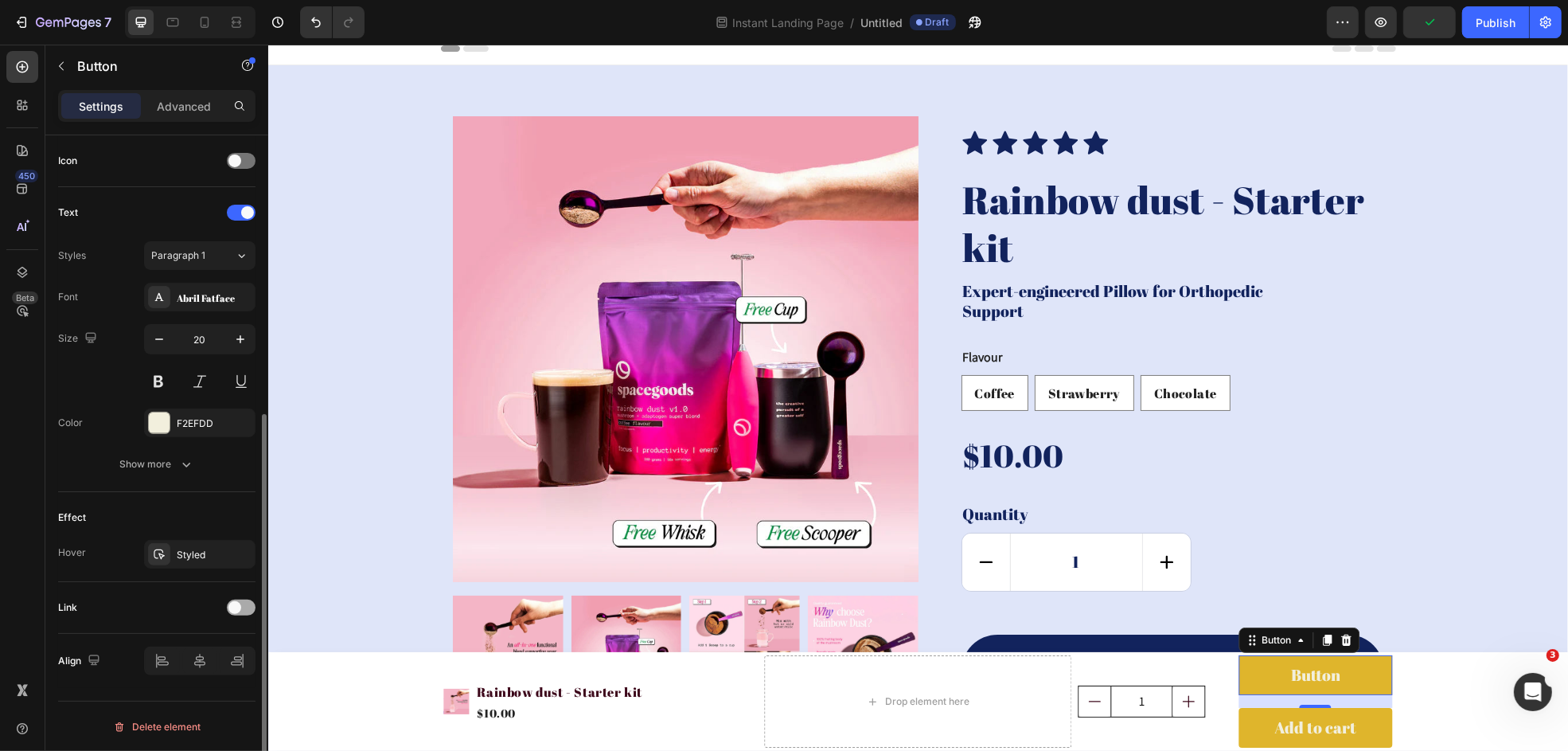
click at [233, 607] on span at bounding box center [234, 607] width 12 height 12
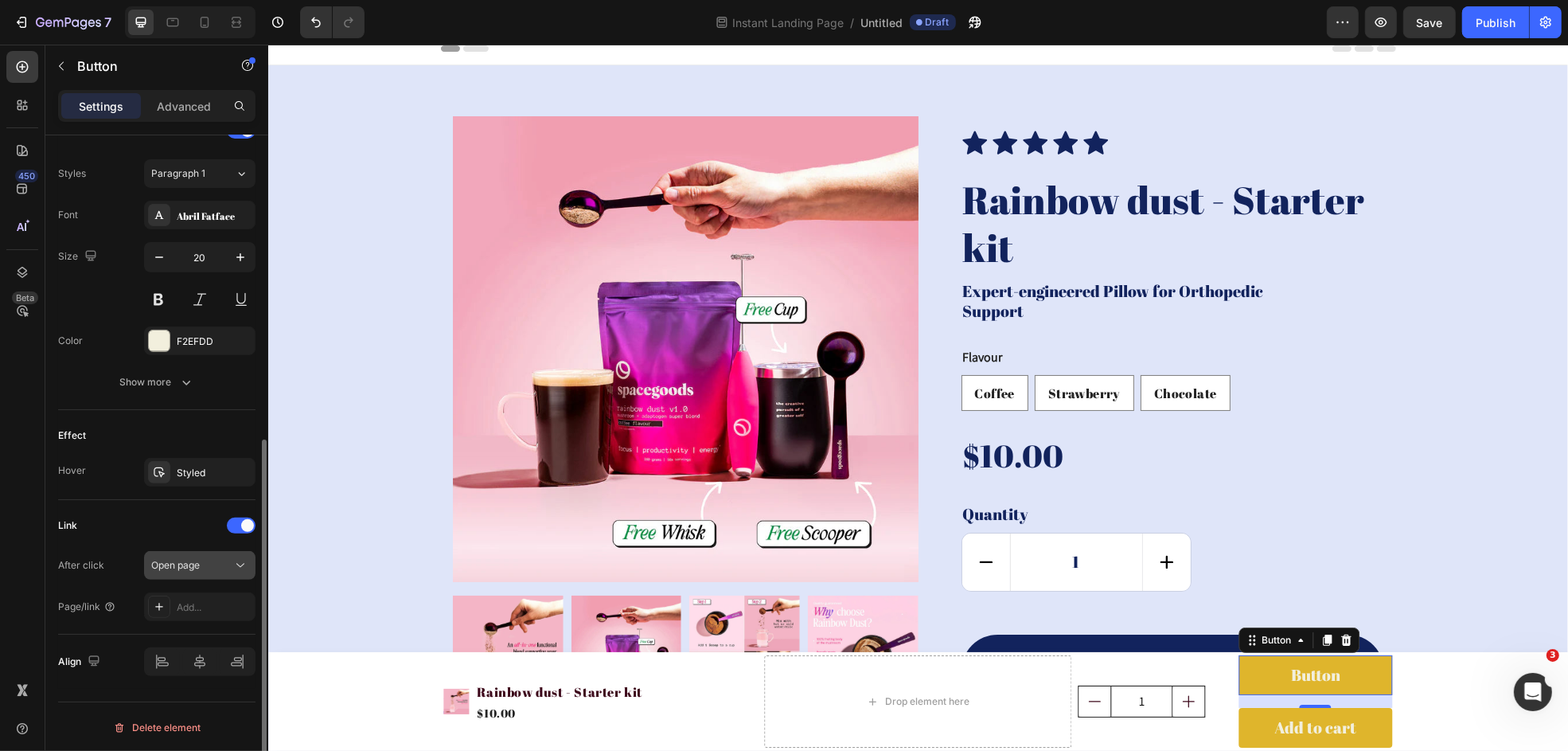
click at [231, 572] on div "Open page" at bounding box center [192, 565] width 81 height 14
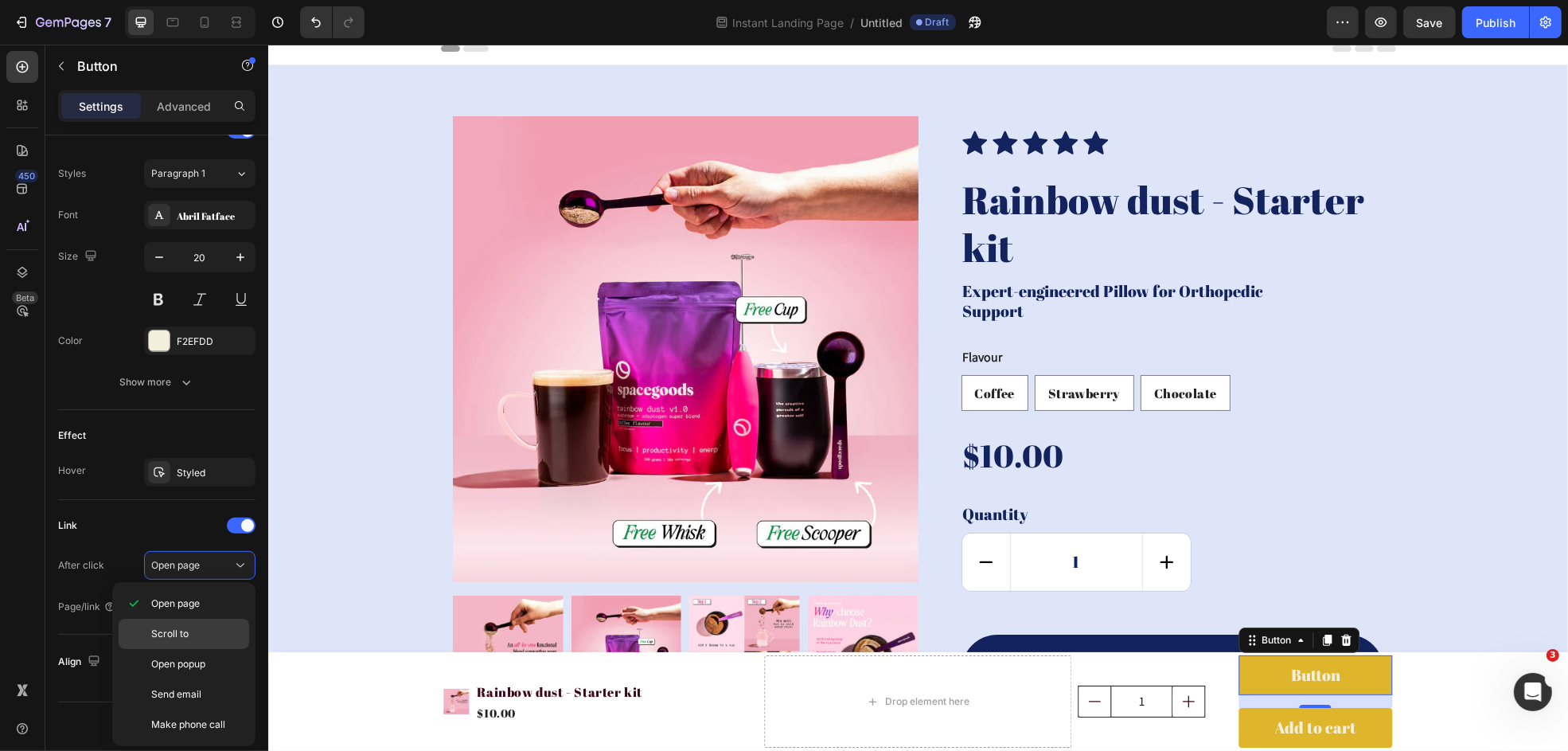
click at [194, 637] on p "Scroll to" at bounding box center [197, 634] width 91 height 14
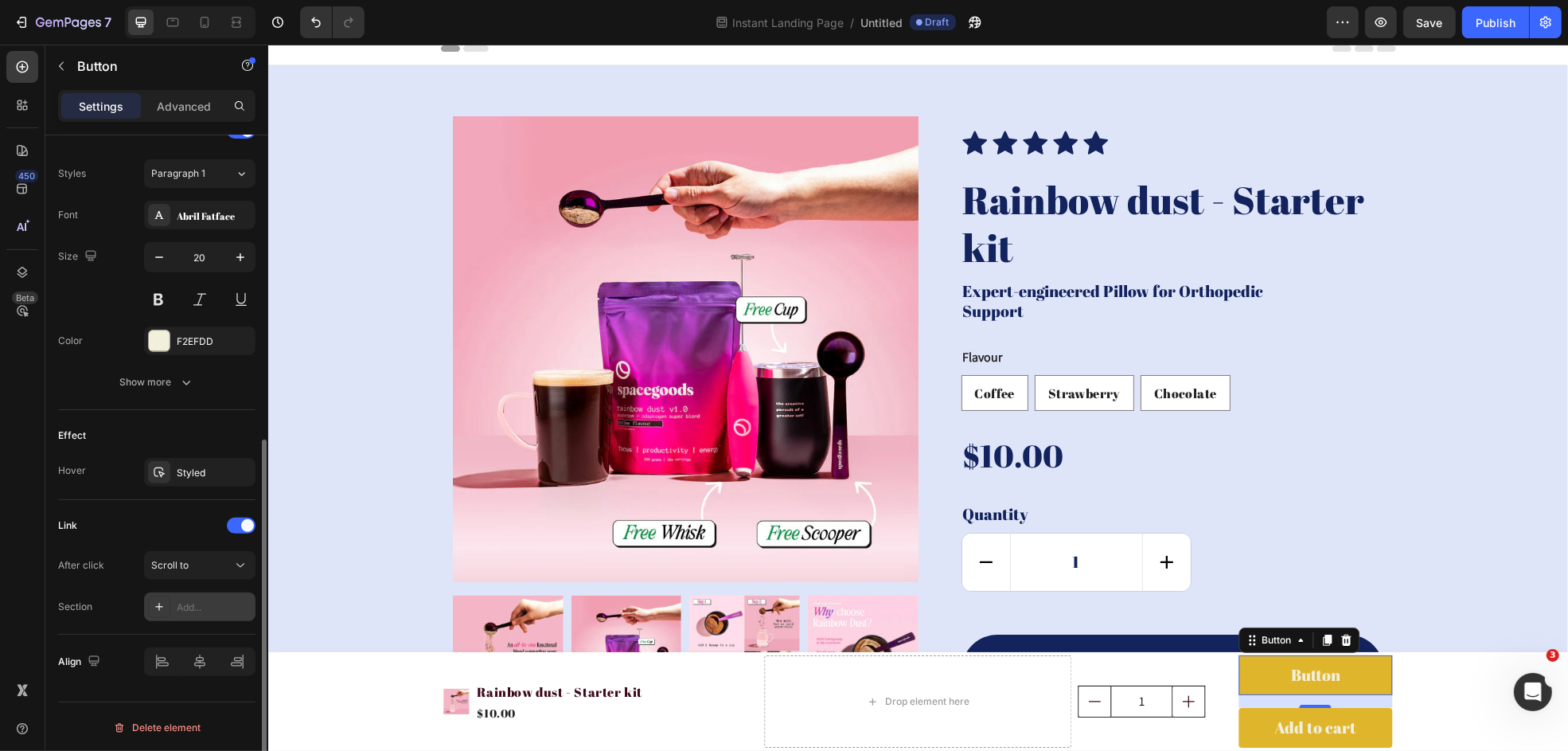
click at [206, 610] on div "Add..." at bounding box center [214, 607] width 75 height 14
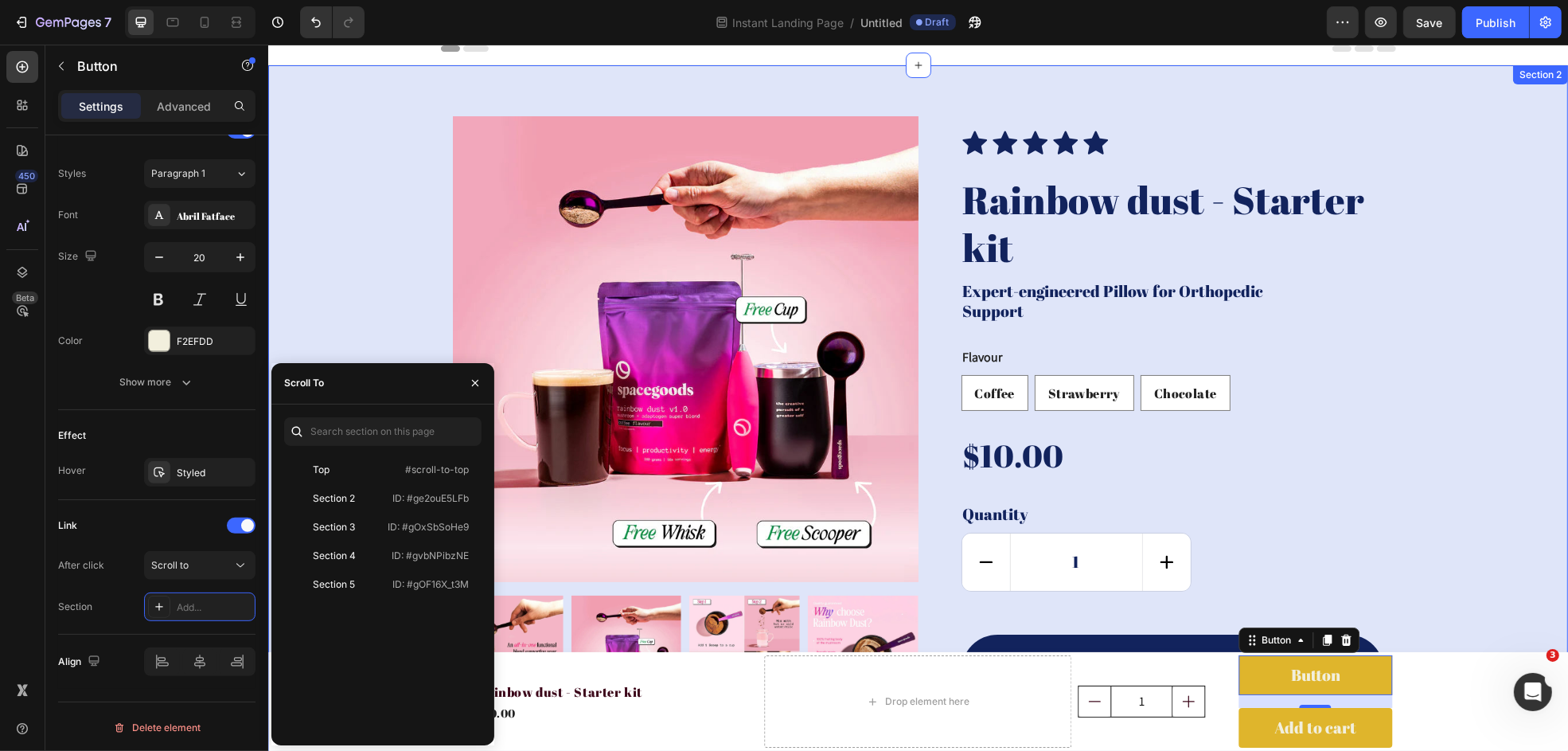
scroll to position [0, 0]
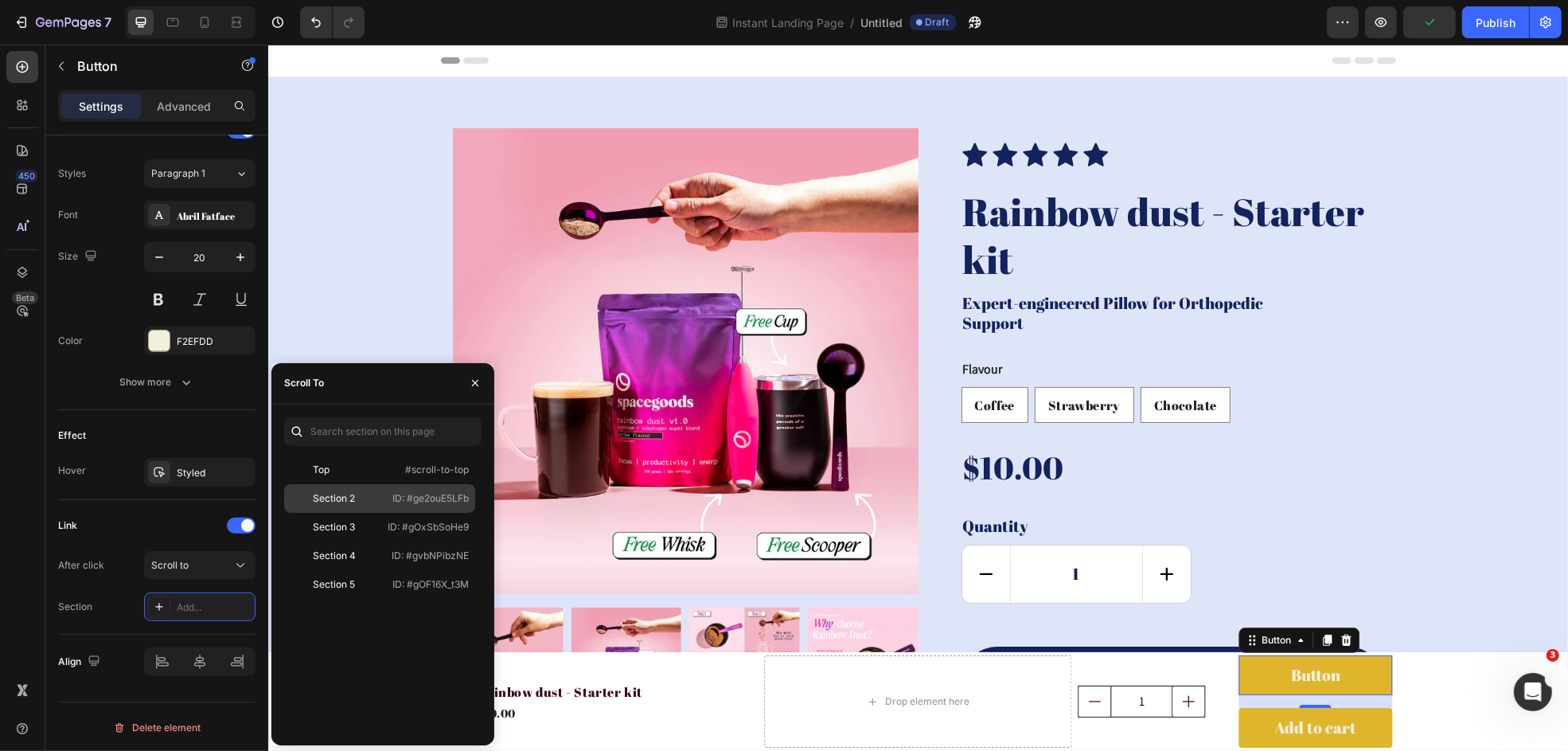
click at [427, 501] on p "ID: #ge2ouE5LFb" at bounding box center [431, 498] width 76 height 14
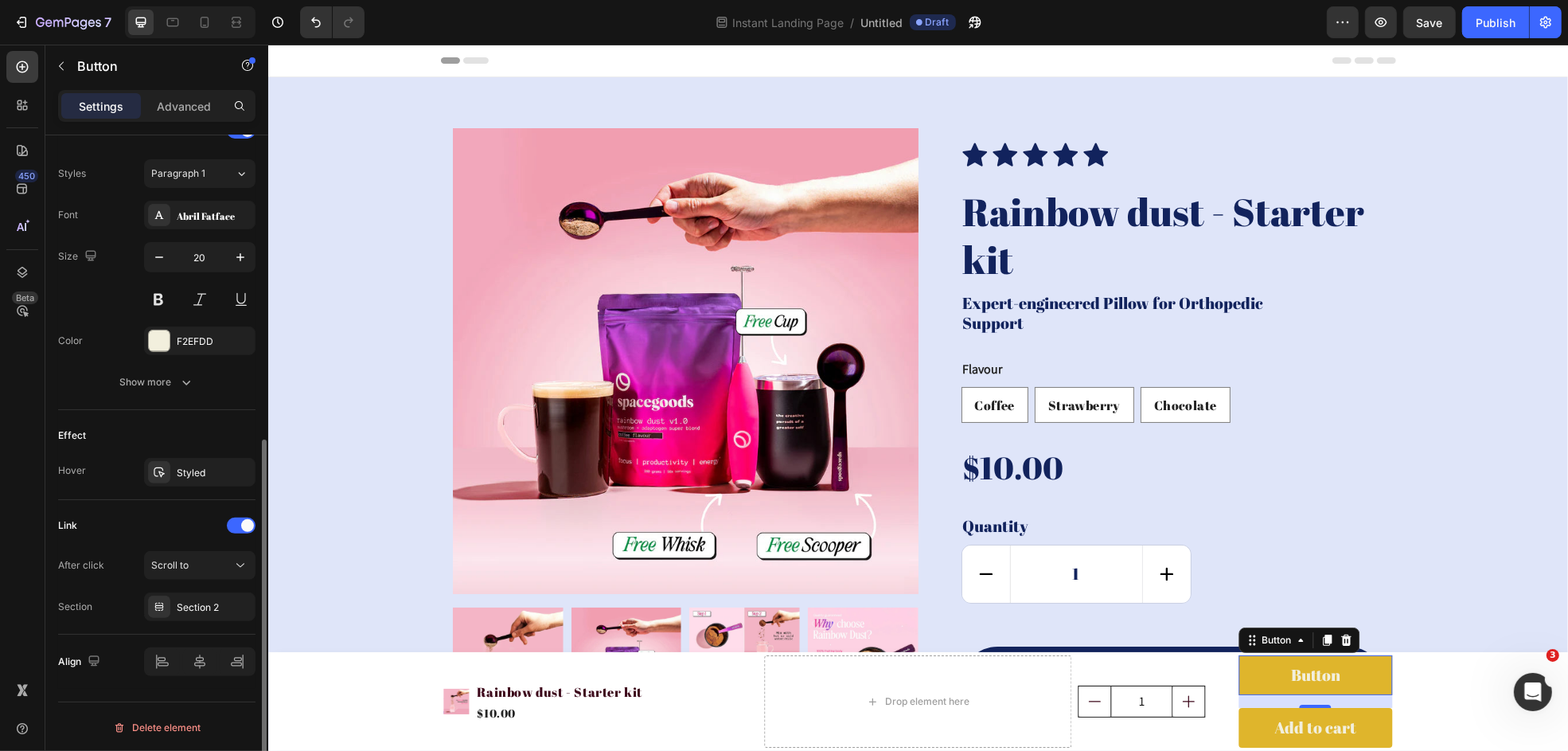
click at [164, 514] on div "Link" at bounding box center [156, 525] width 198 height 26
click at [1254, 411] on div "Coffee Coffee Coffee Strawberry Strawberry Strawberry Chocolate Chocolate Choco…" at bounding box center [1171, 404] width 422 height 36
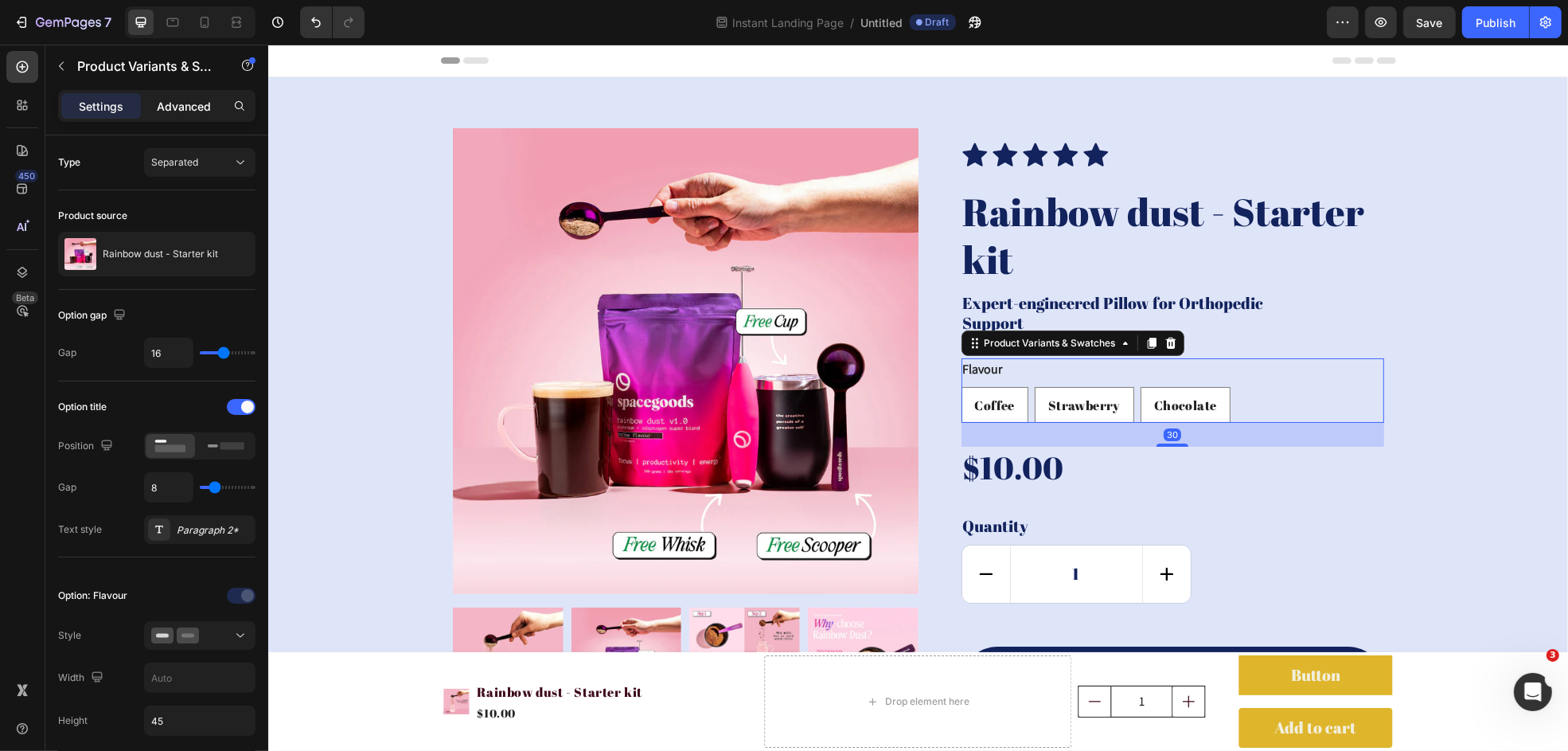
click at [193, 103] on p "Advanced" at bounding box center [183, 106] width 54 height 17
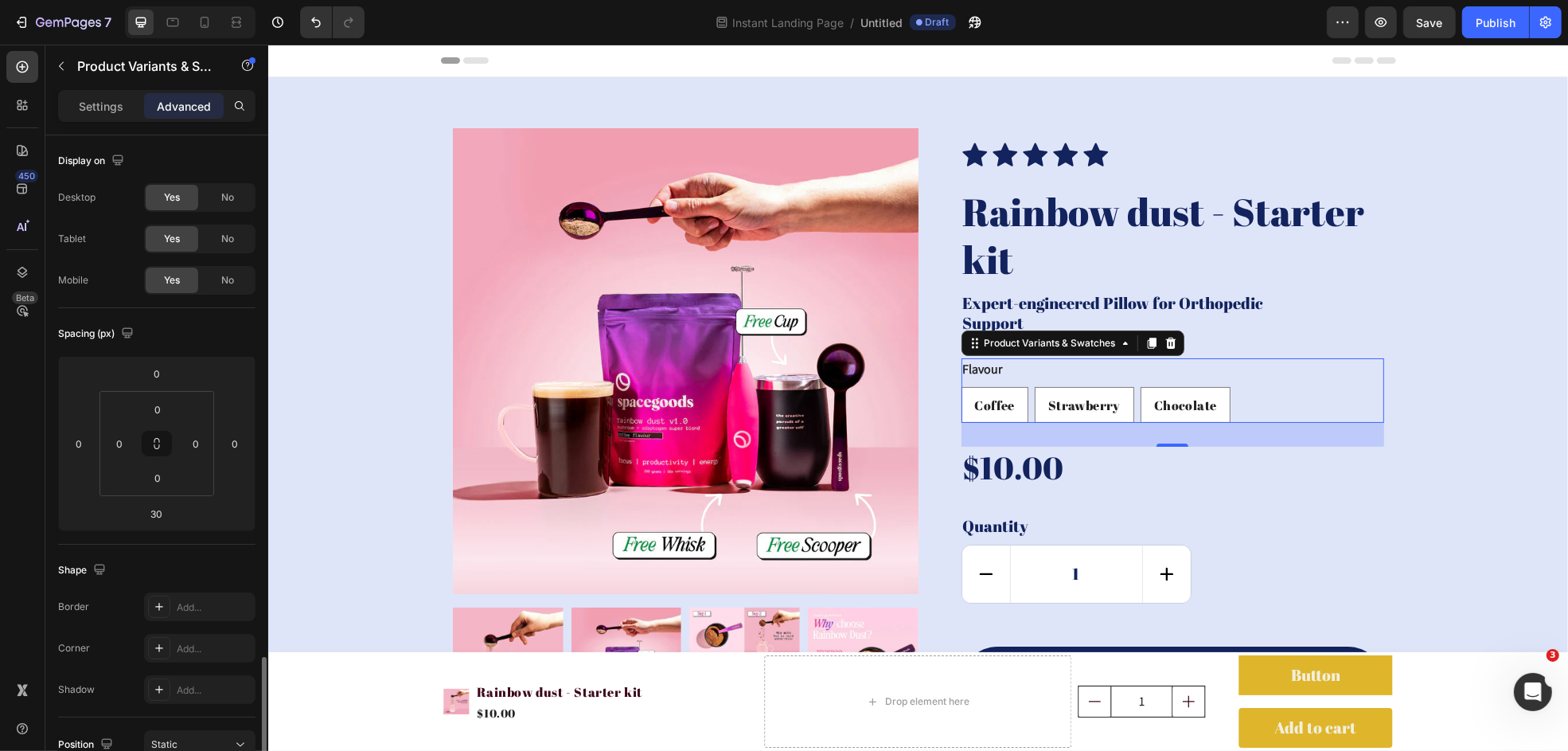
scroll to position [318, 0]
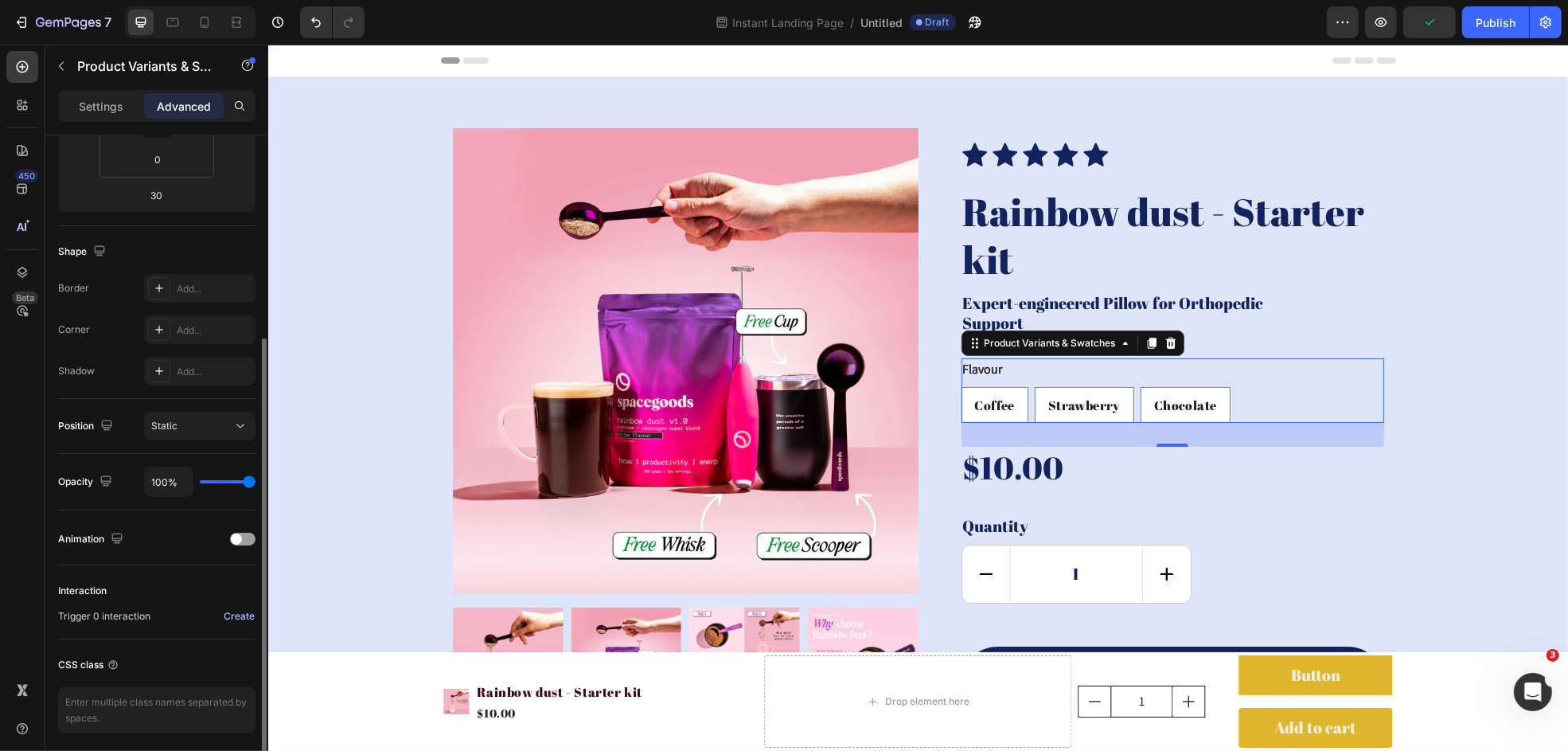
click at [245, 611] on div "Create" at bounding box center [240, 616] width 31 height 14
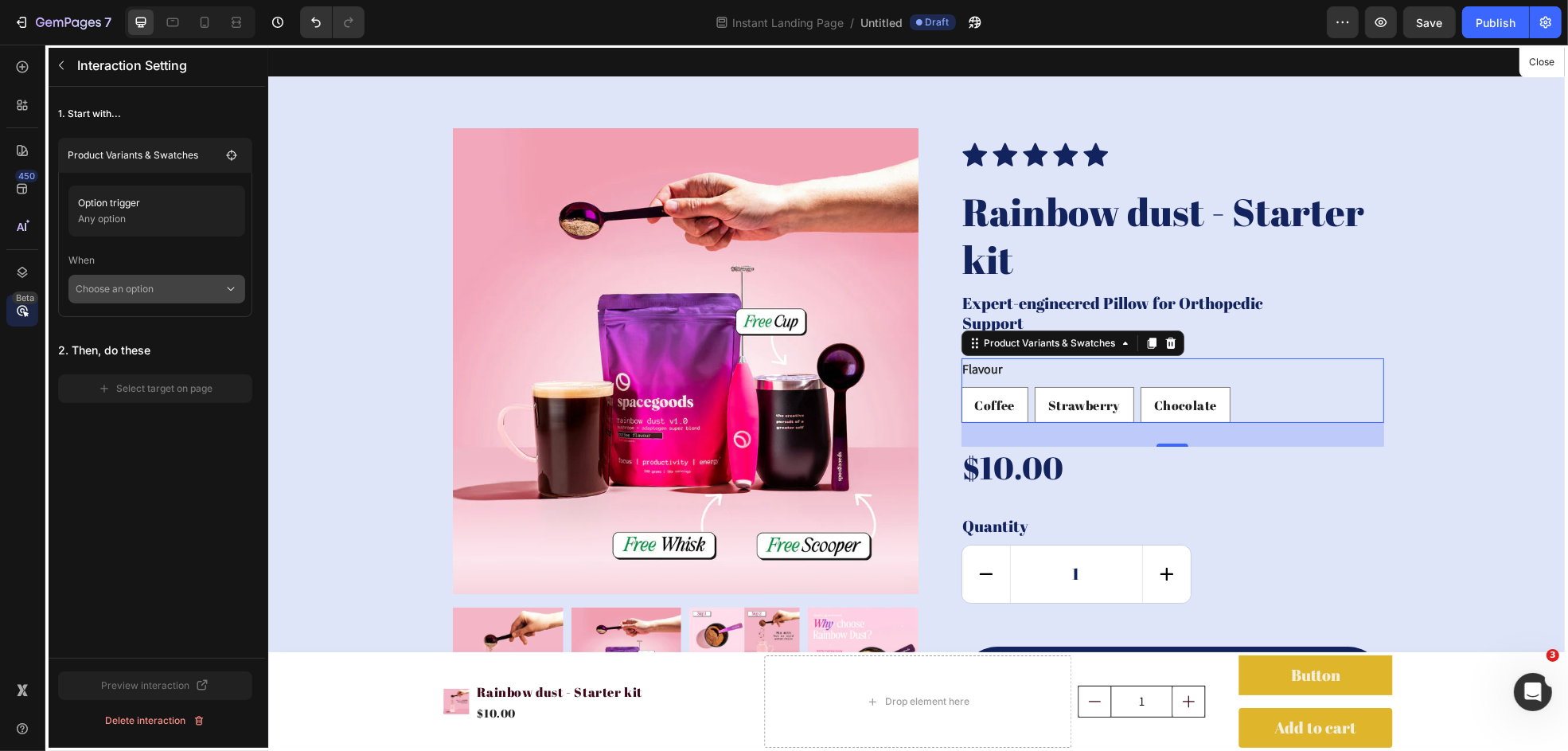
click at [218, 280] on p "Choose an option" at bounding box center [149, 289] width 148 height 29
click at [153, 335] on p "Click on element" at bounding box center [145, 332] width 75 height 16
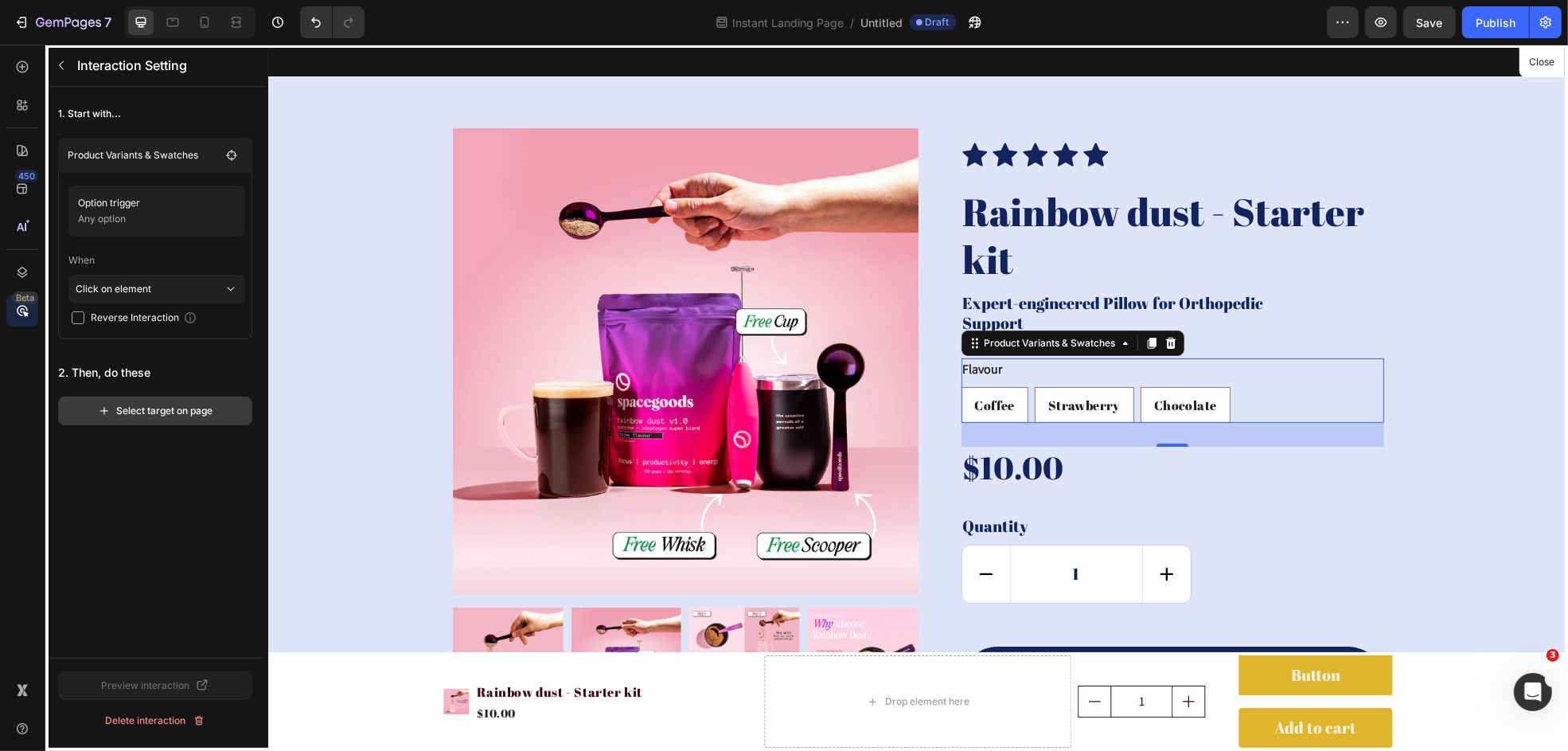
click at [162, 412] on div "Select target on page" at bounding box center [155, 410] width 116 height 14
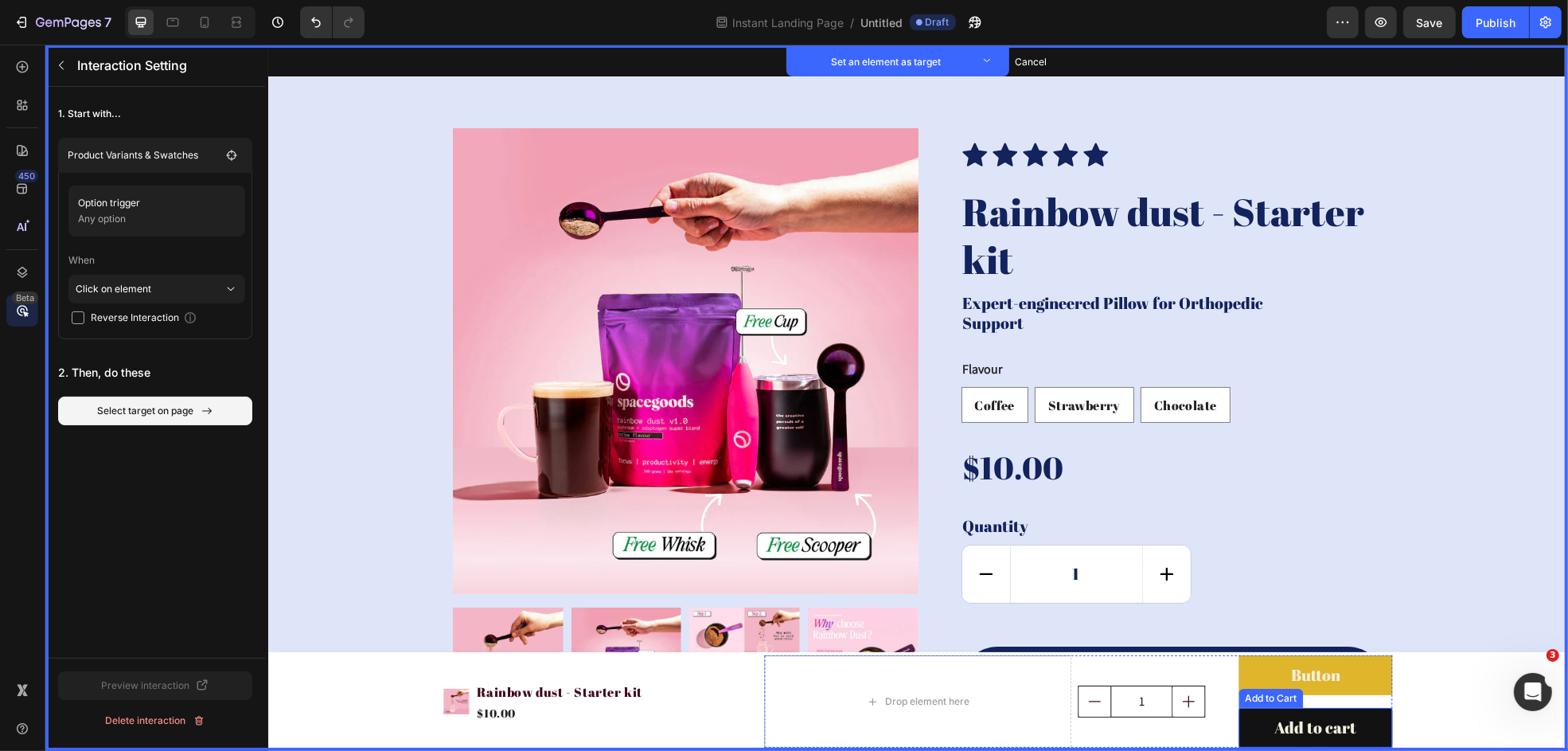
click at [1238, 653] on button "Add to cart" at bounding box center [1315, 728] width 154 height 40
click at [1245, 653] on icon at bounding box center [1251, 692] width 12 height 12
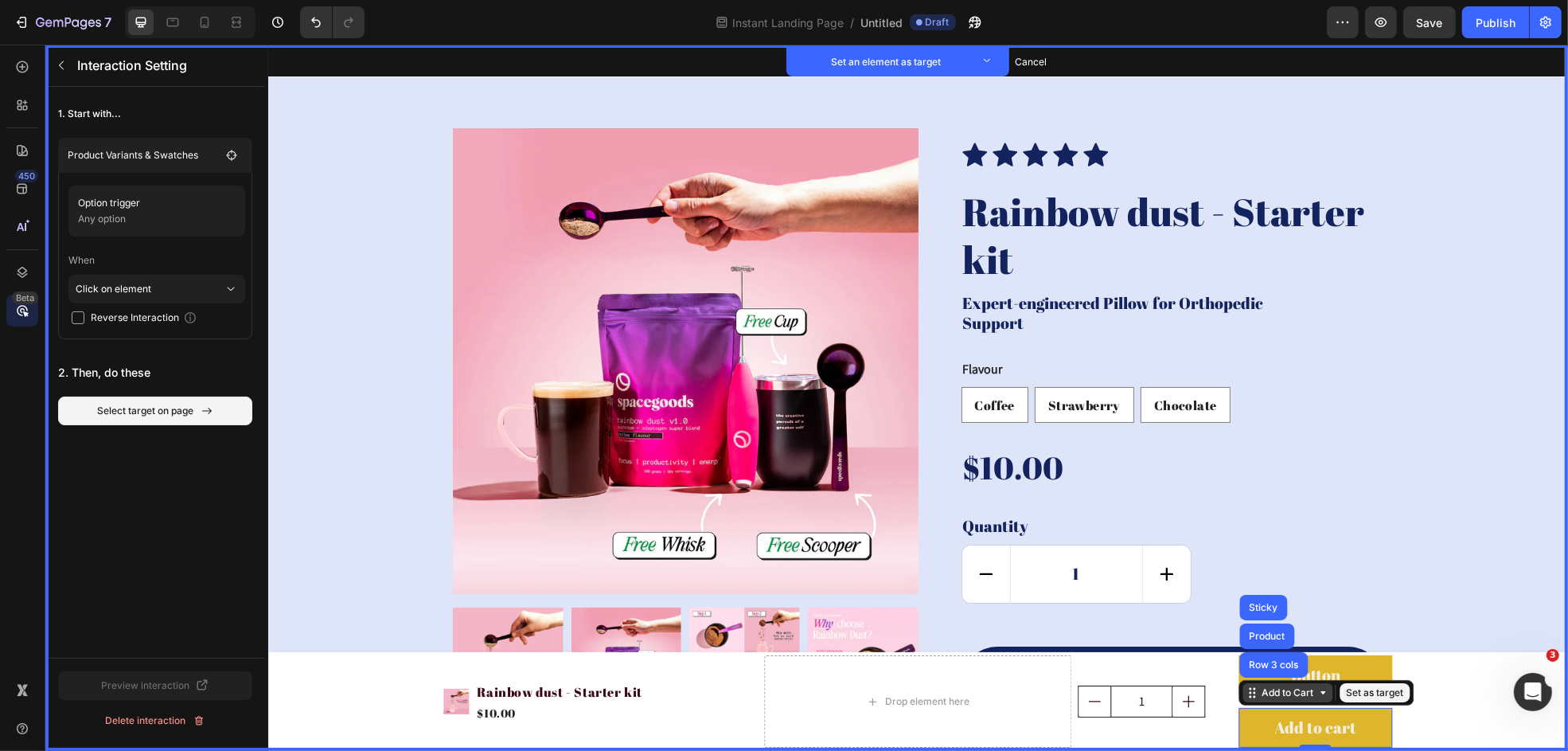
click at [1245, 653] on icon at bounding box center [1251, 692] width 12 height 12
click at [1254, 653] on button "Set as target" at bounding box center [1374, 692] width 70 height 19
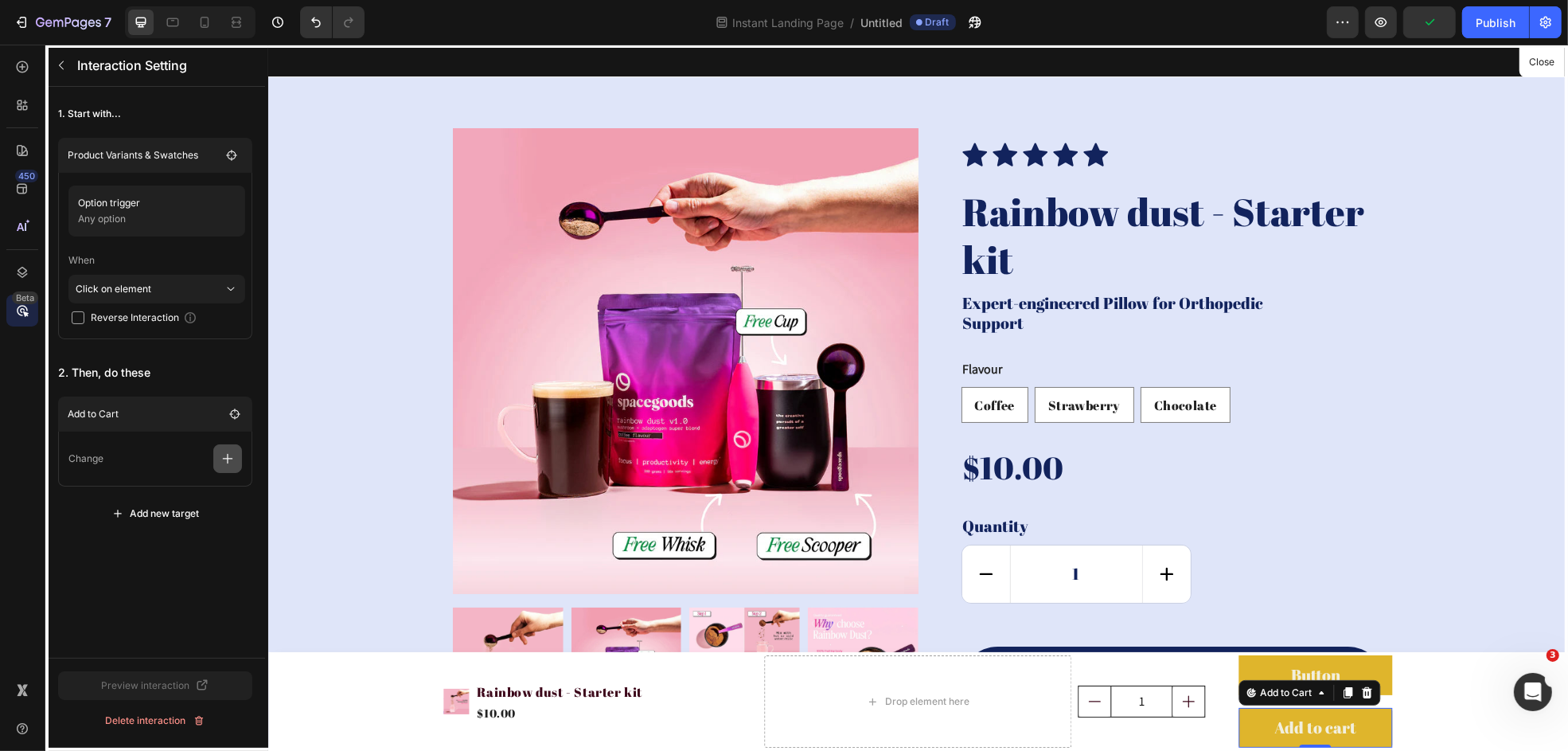
click at [229, 459] on icon "button" at bounding box center [228, 459] width 11 height 11
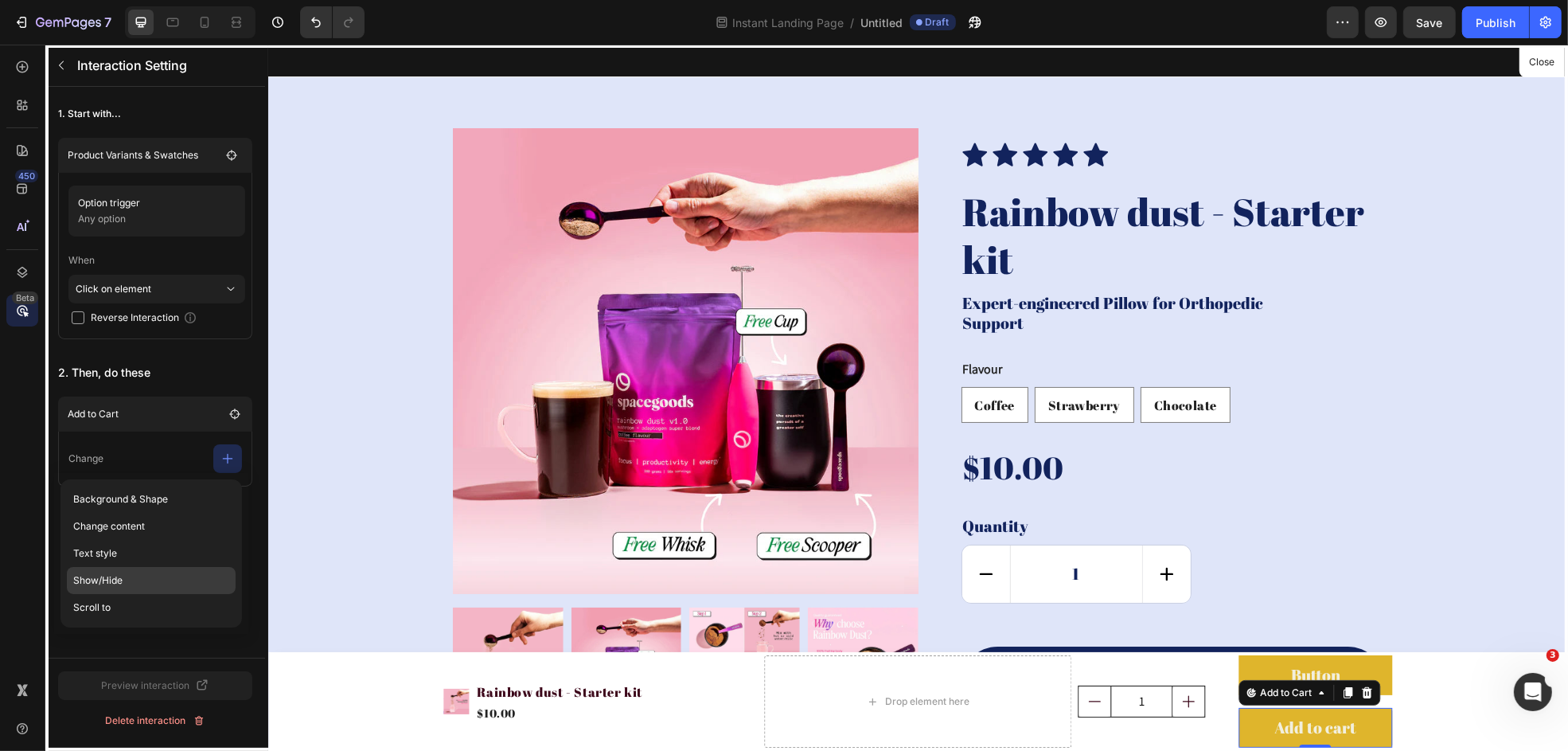
click at [115, 572] on p "Show/Hide" at bounding box center [151, 581] width 169 height 27
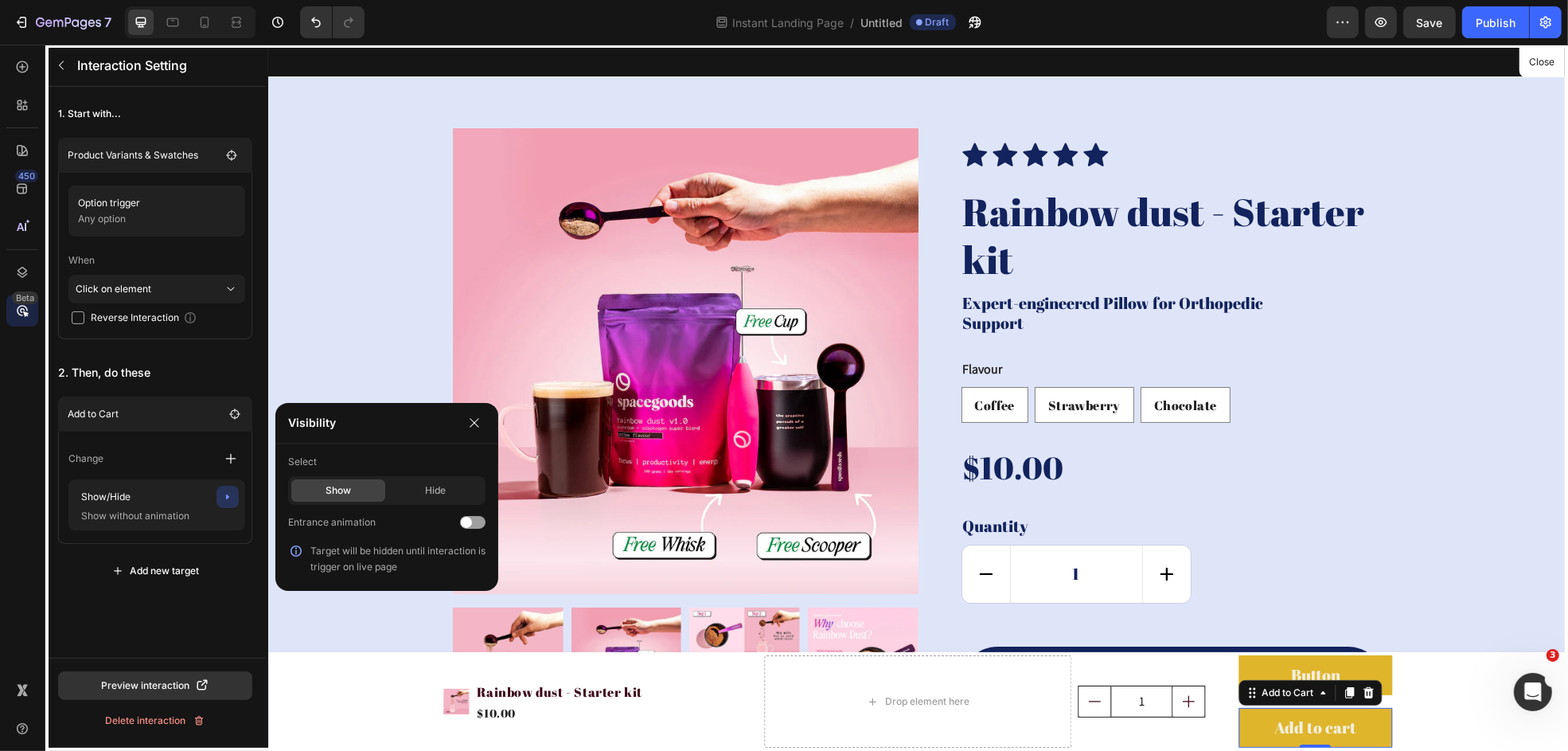
click at [335, 488] on div "Show" at bounding box center [338, 490] width 94 height 22
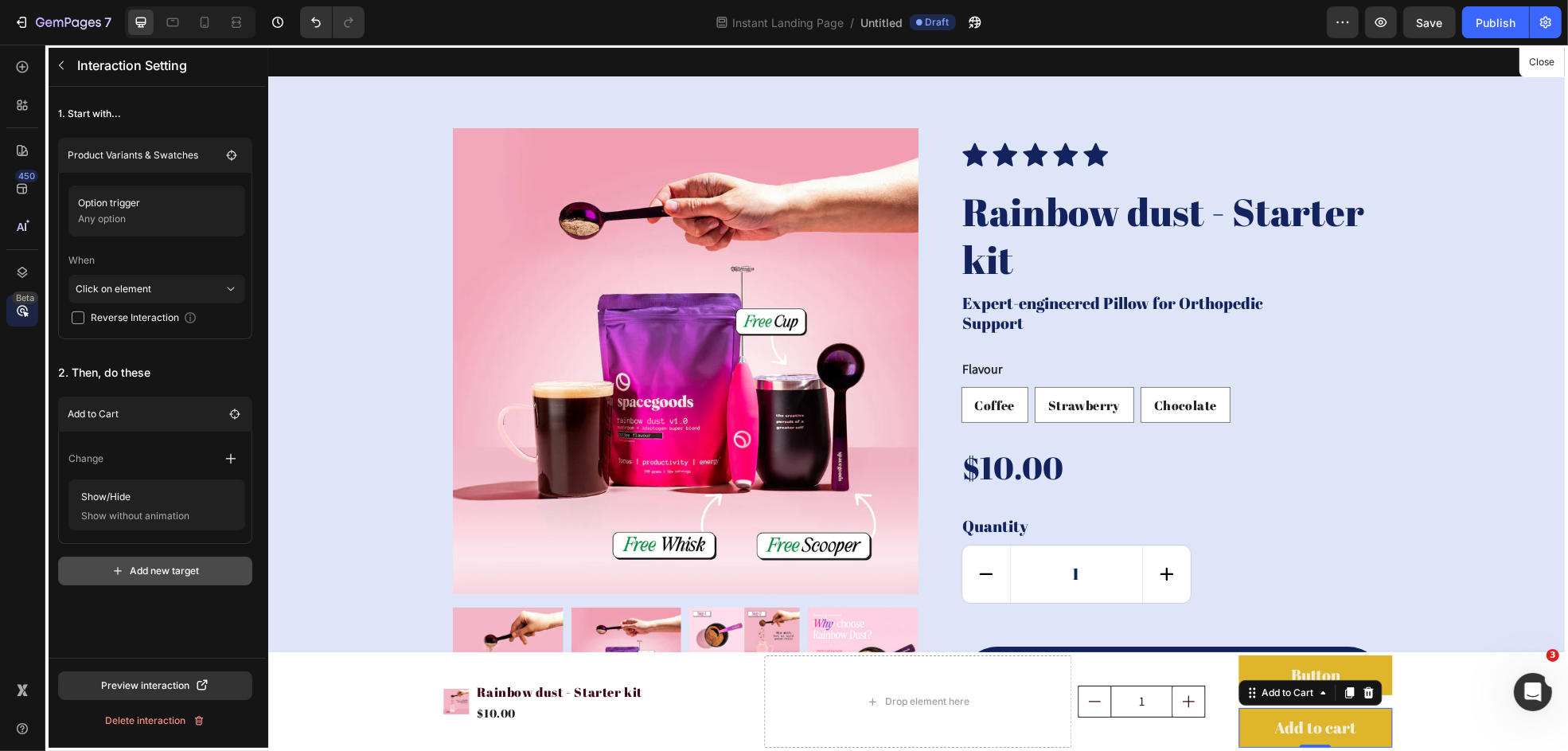
click at [163, 570] on div "Add new target" at bounding box center [155, 571] width 88 height 14
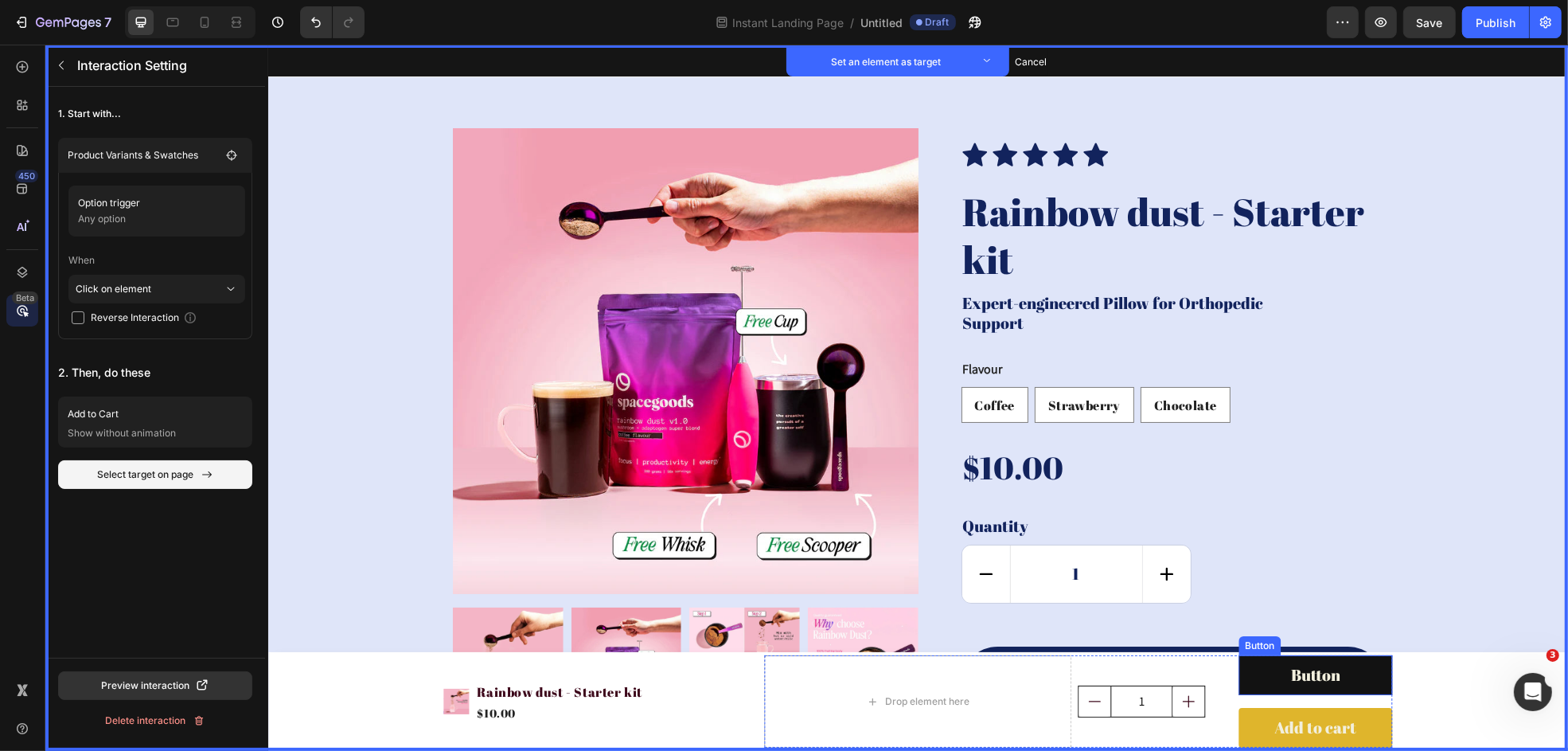
click at [1254, 653] on link "Button" at bounding box center [1315, 676] width 154 height 40
click at [1254, 637] on button "Set as target" at bounding box center [1351, 640] width 70 height 19
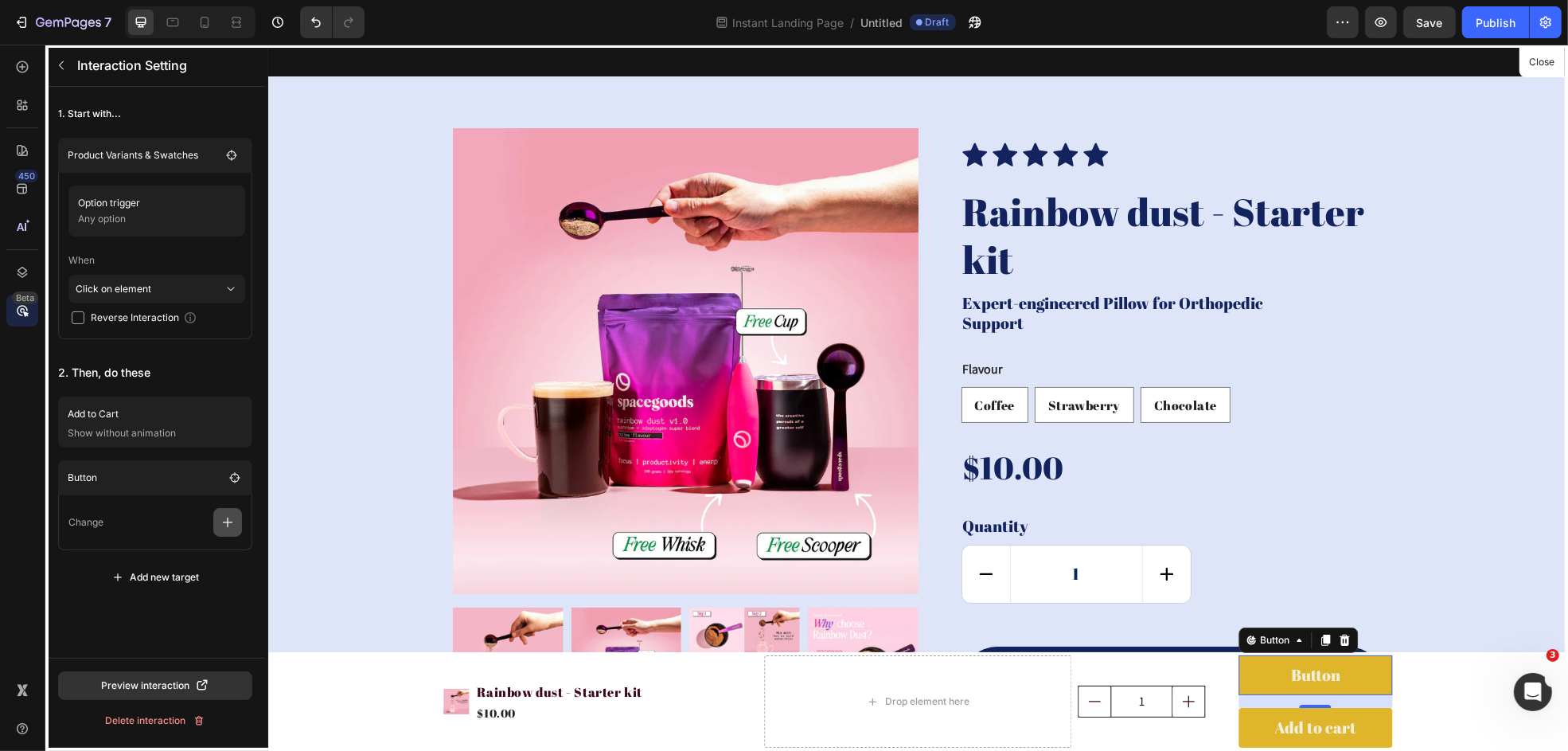
click at [237, 527] on button "button" at bounding box center [227, 522] width 29 height 29
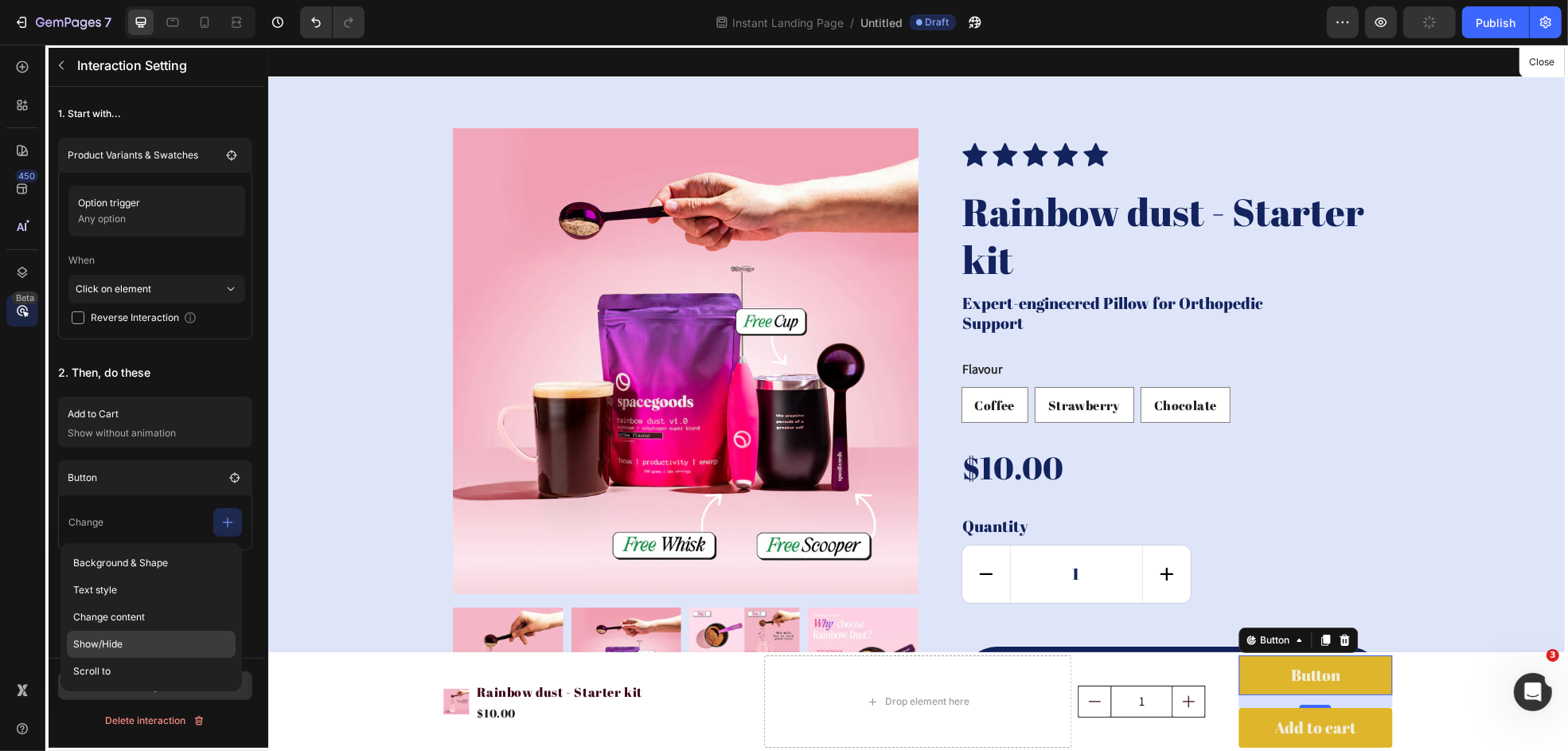
click at [147, 643] on p "Show/Hide" at bounding box center [151, 644] width 169 height 27
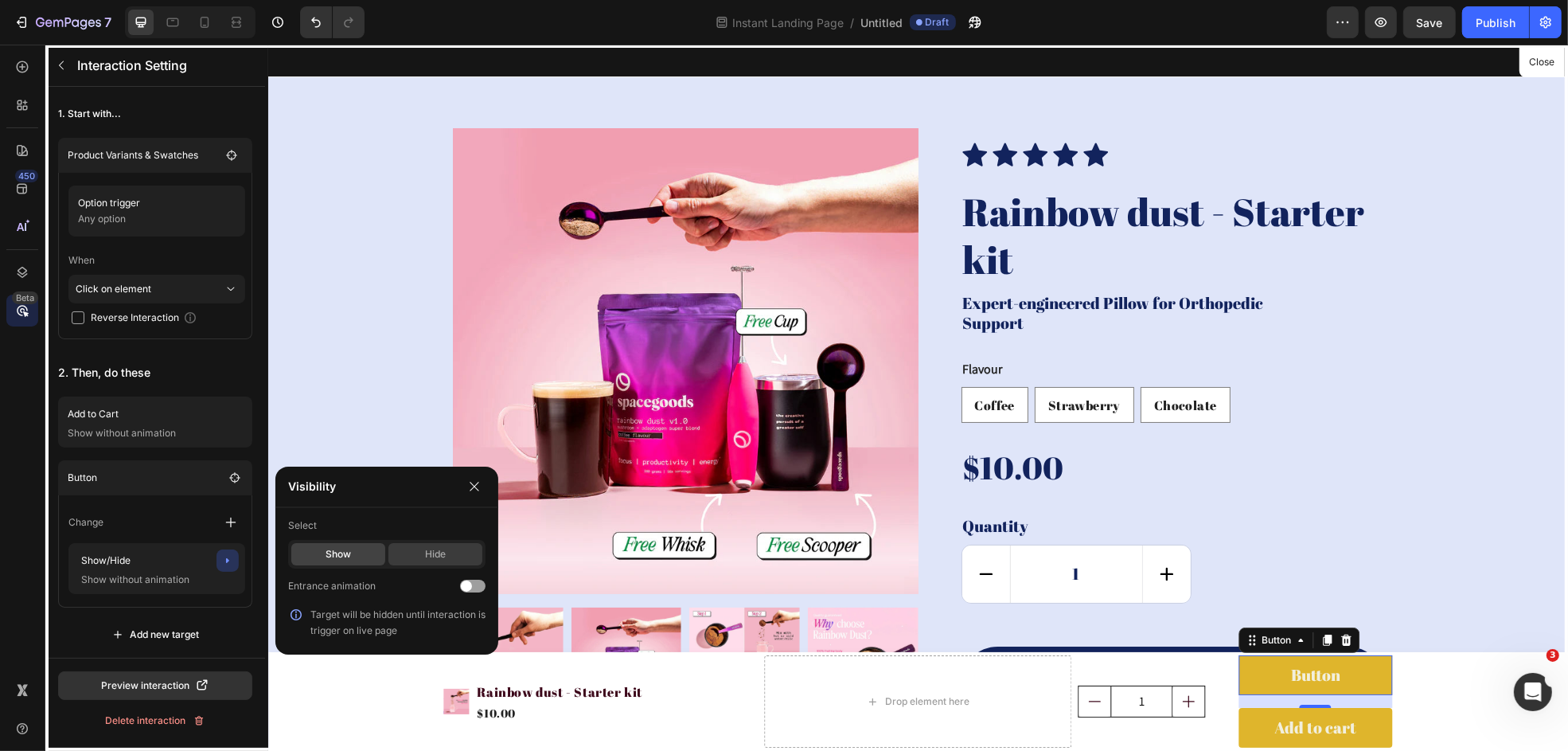
click at [437, 548] on div "Hide" at bounding box center [436, 554] width 94 height 22
click at [468, 485] on icon "button" at bounding box center [474, 486] width 12 height 12
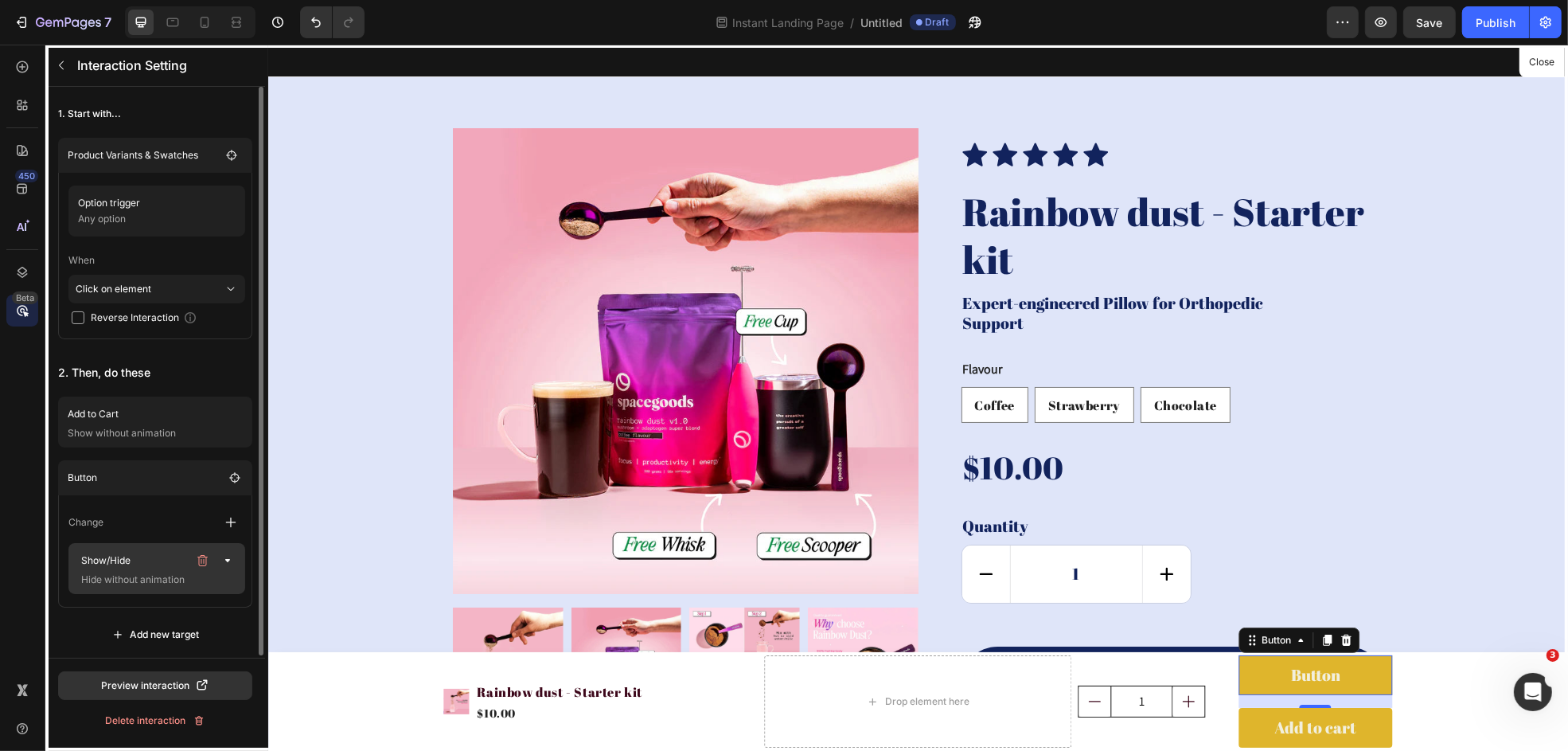
scroll to position [3, 0]
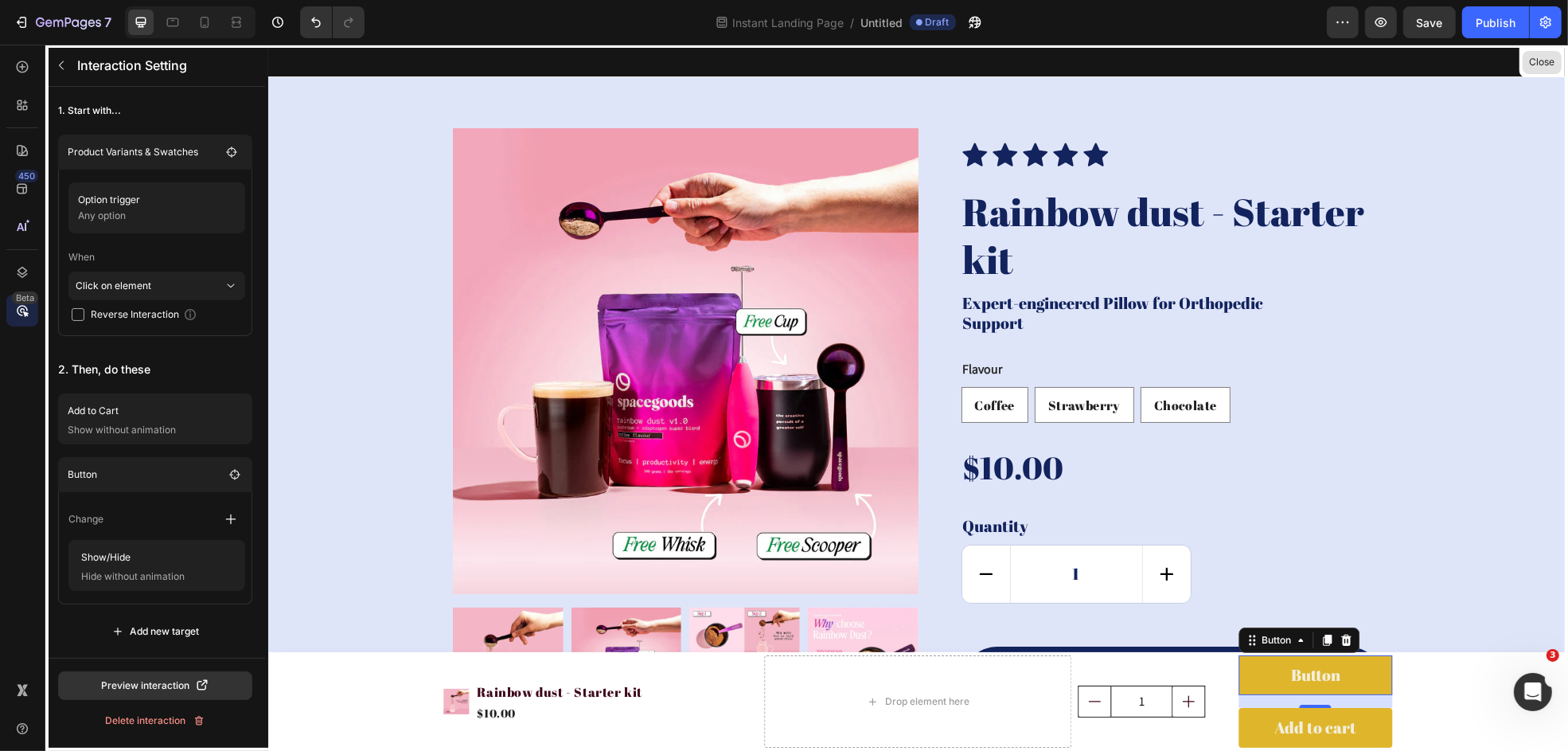
drag, startPoint x: 1533, startPoint y: 61, endPoint x: 1187, endPoint y: 35, distance: 347.0
click at [1254, 61] on button "Close" at bounding box center [1542, 63] width 39 height 23
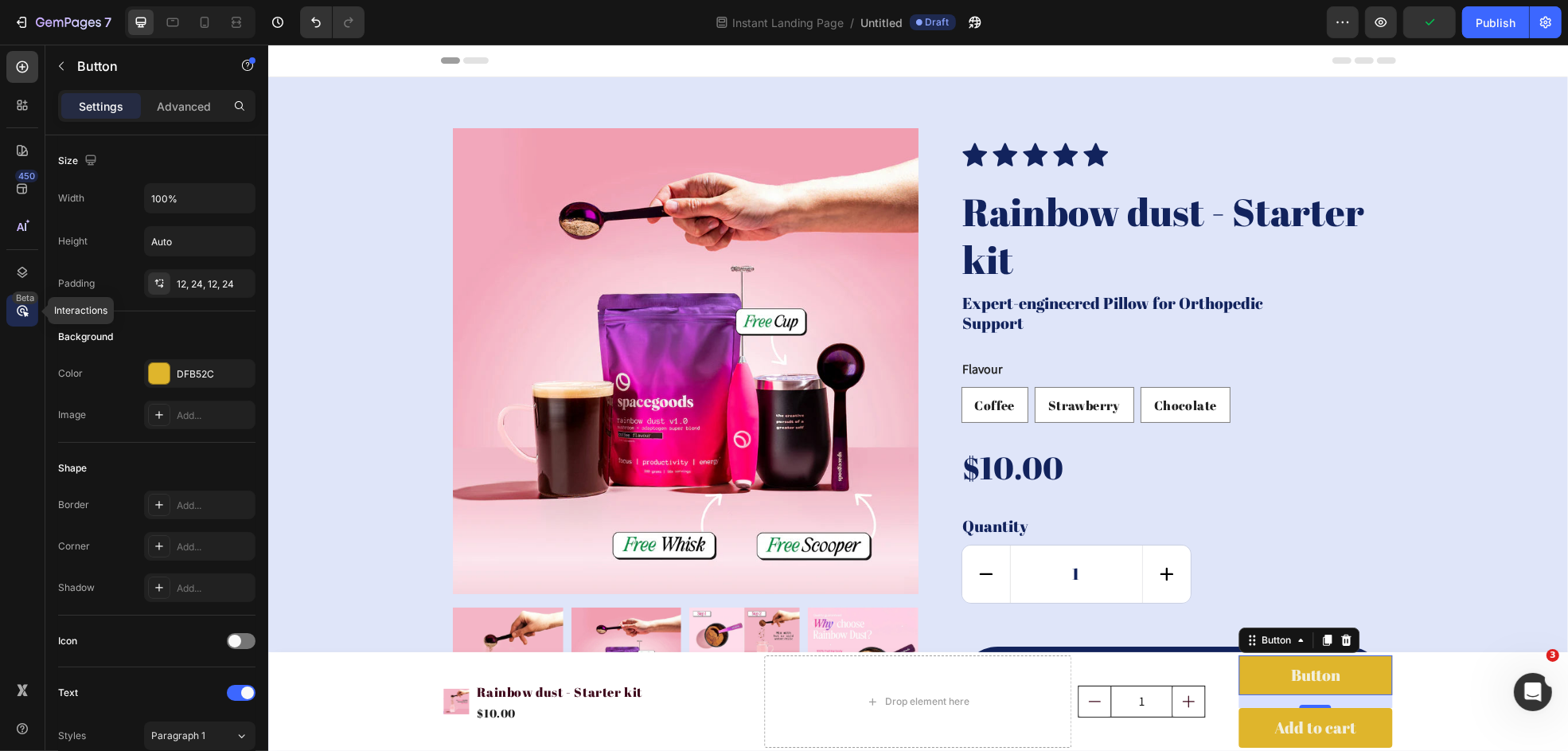
click at [22, 299] on div "Beta" at bounding box center [25, 297] width 26 height 12
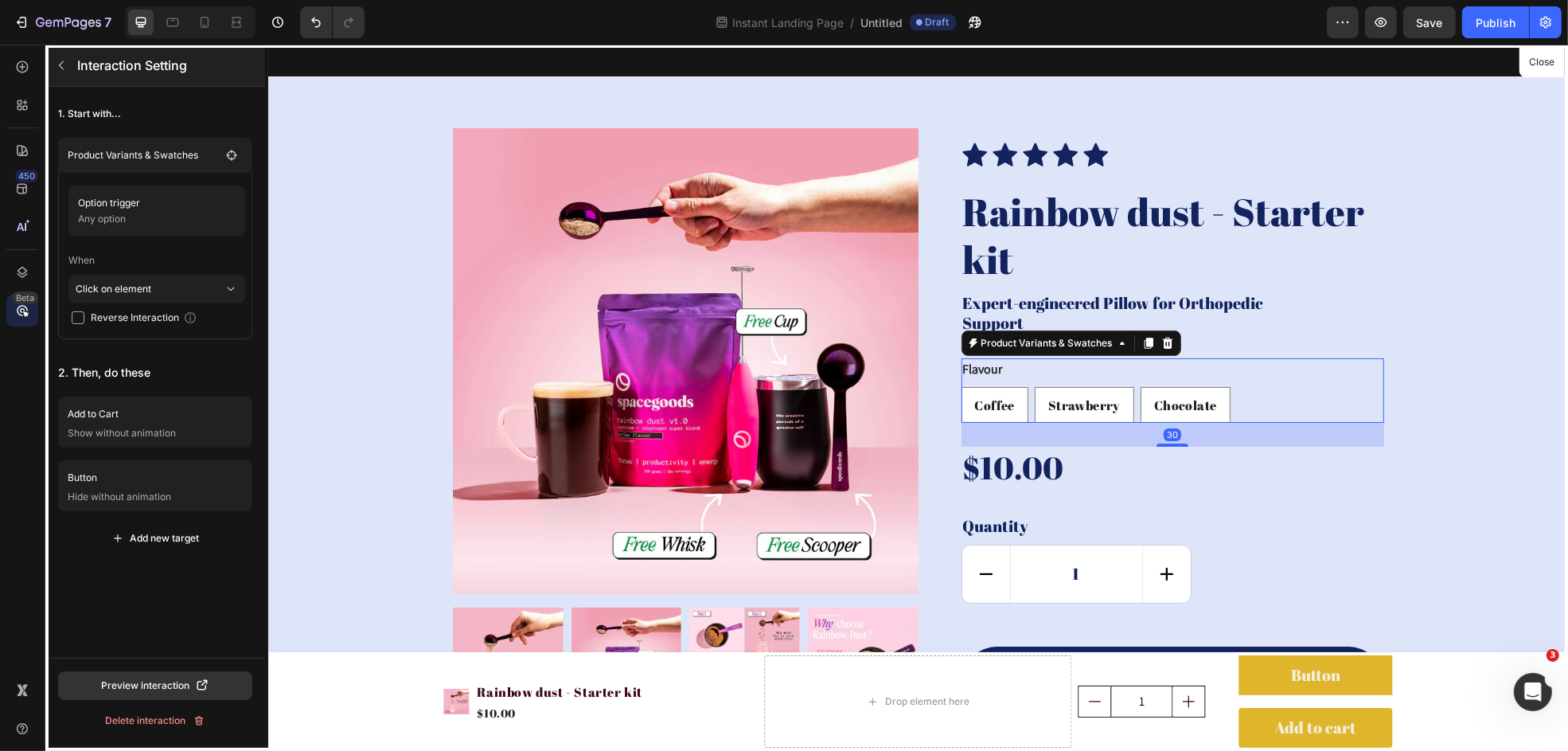
click at [60, 69] on icon "button" at bounding box center [60, 65] width 12 height 12
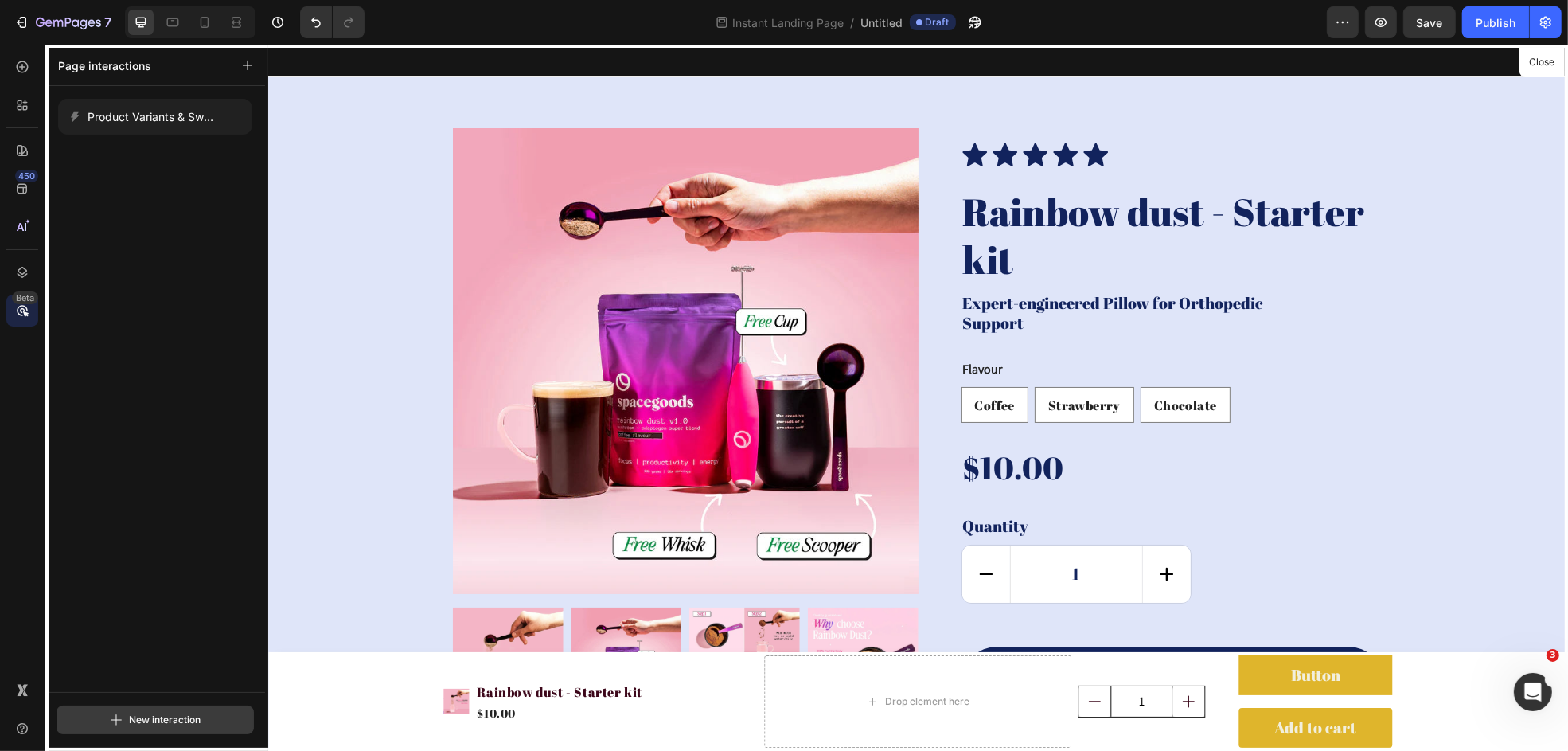
click at [152, 653] on div "New interaction" at bounding box center [155, 720] width 91 height 19
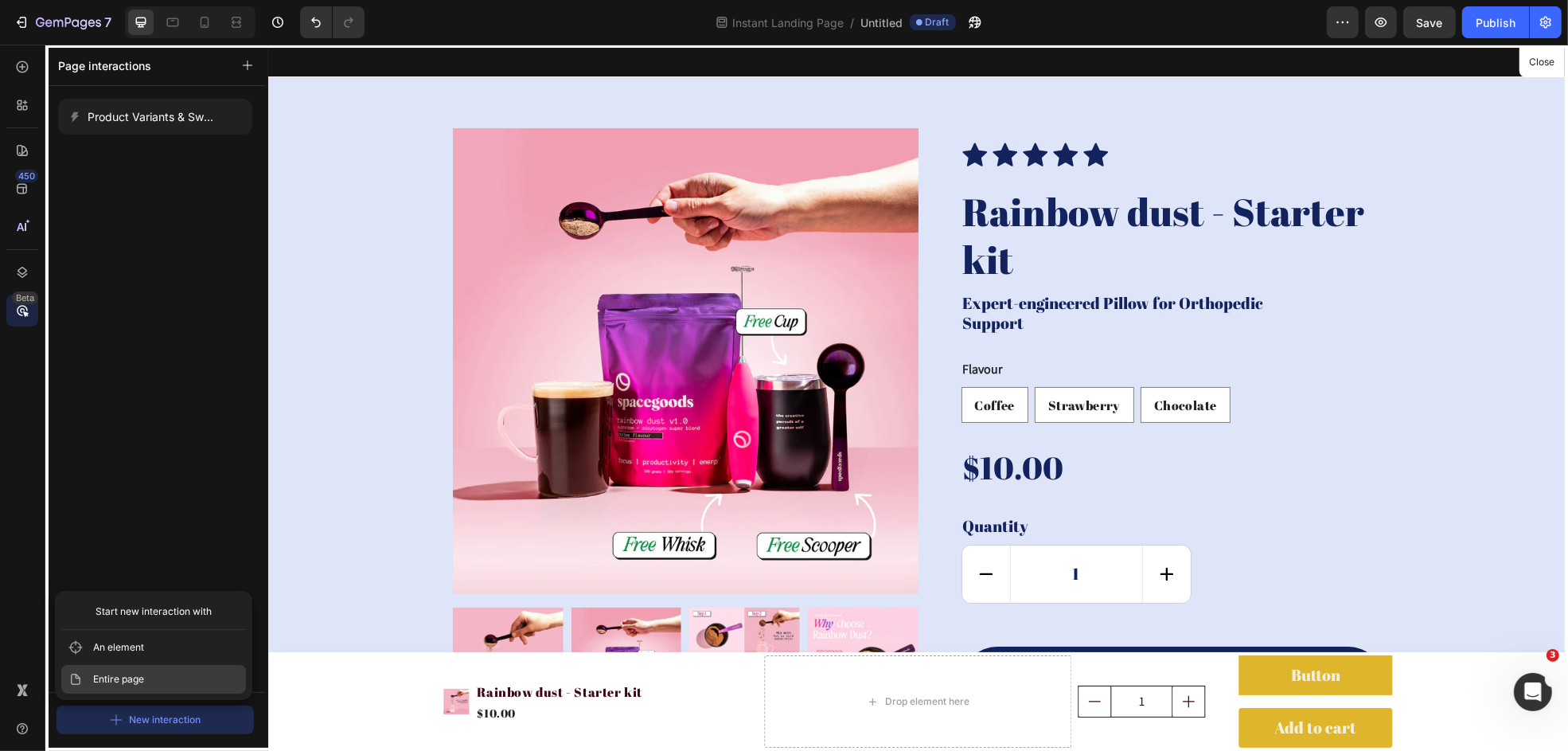
click at [132, 653] on span "Entire page" at bounding box center [119, 679] width 51 height 16
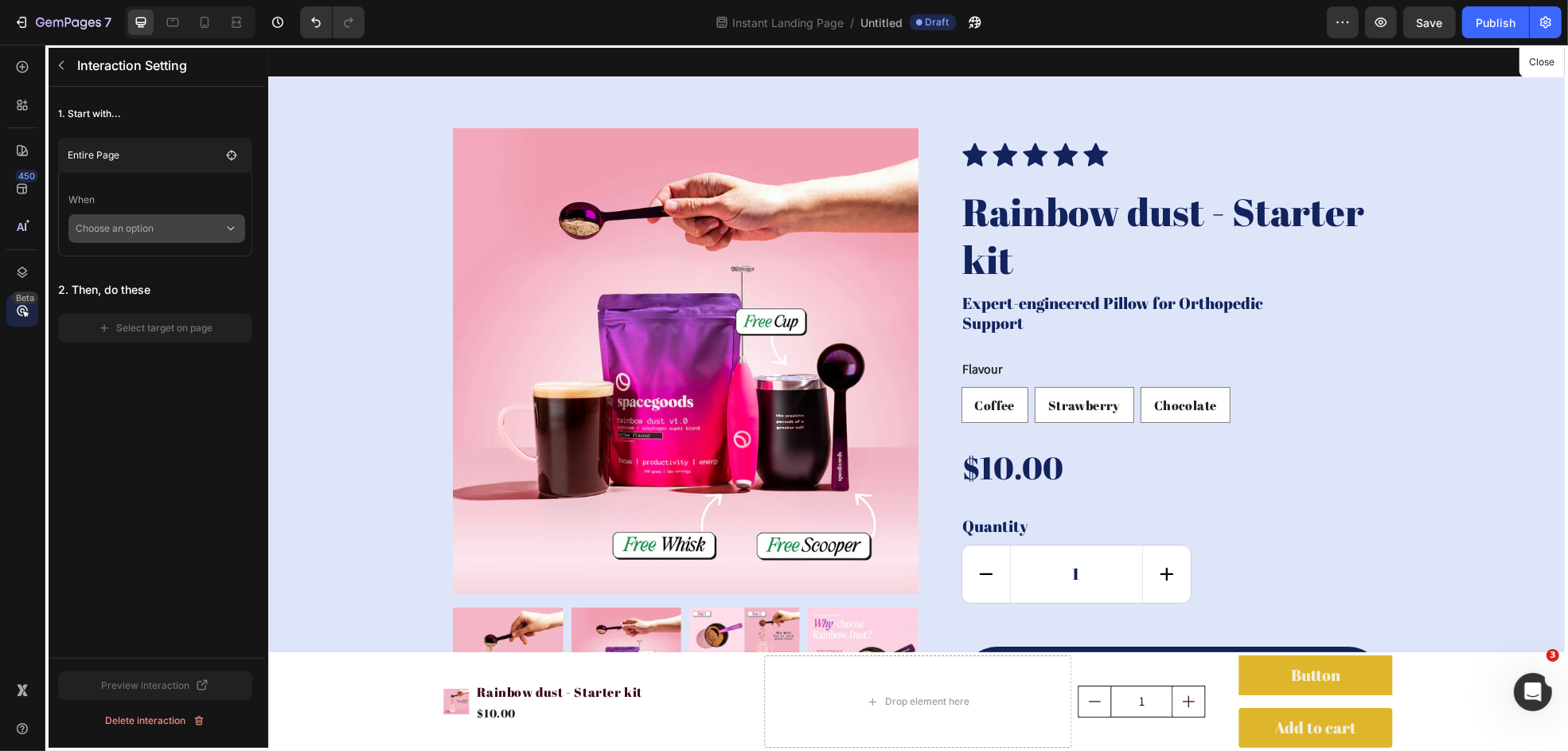
click at [180, 223] on p "Choose an option" at bounding box center [149, 228] width 148 height 29
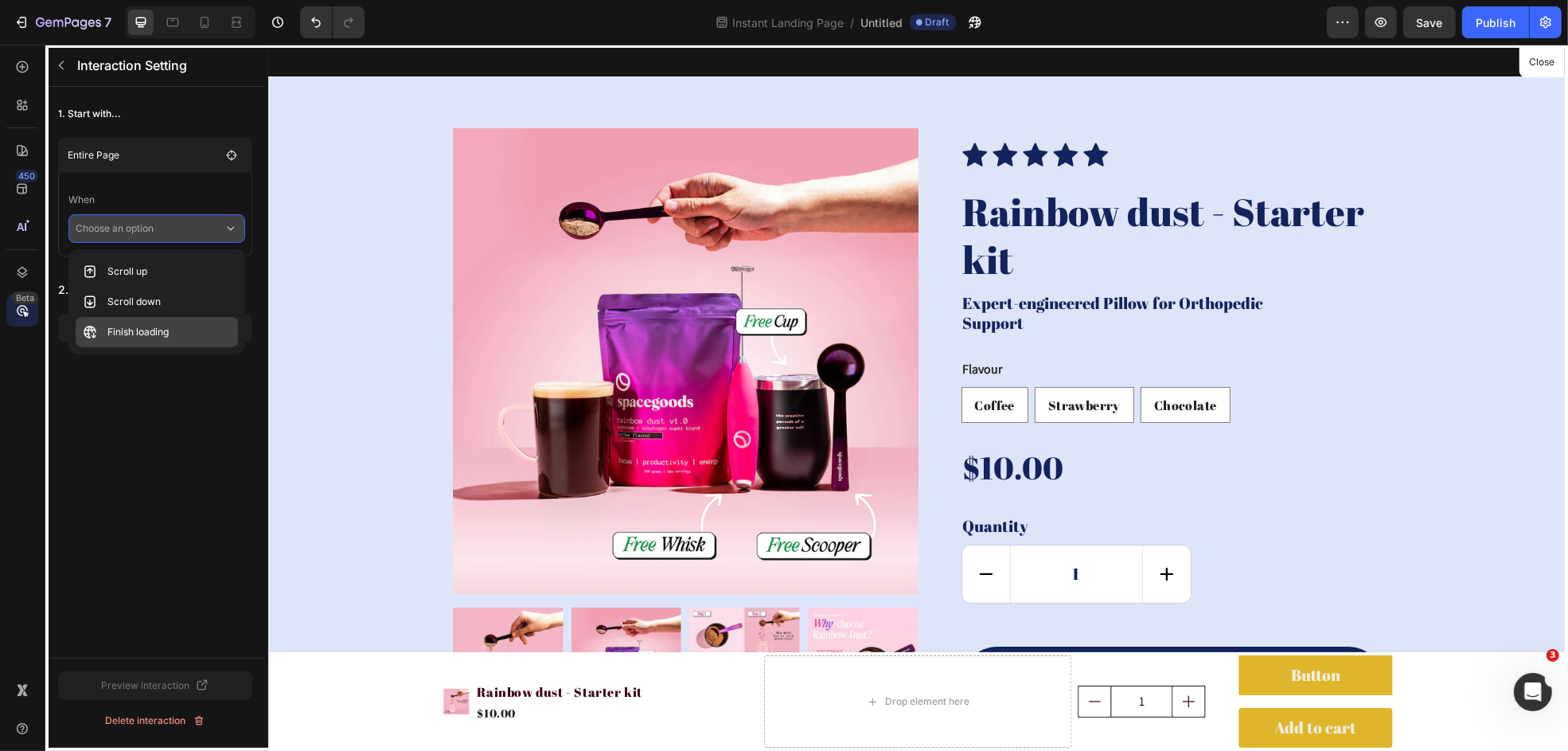
click at [137, 329] on p "Finish loading" at bounding box center [138, 332] width 61 height 16
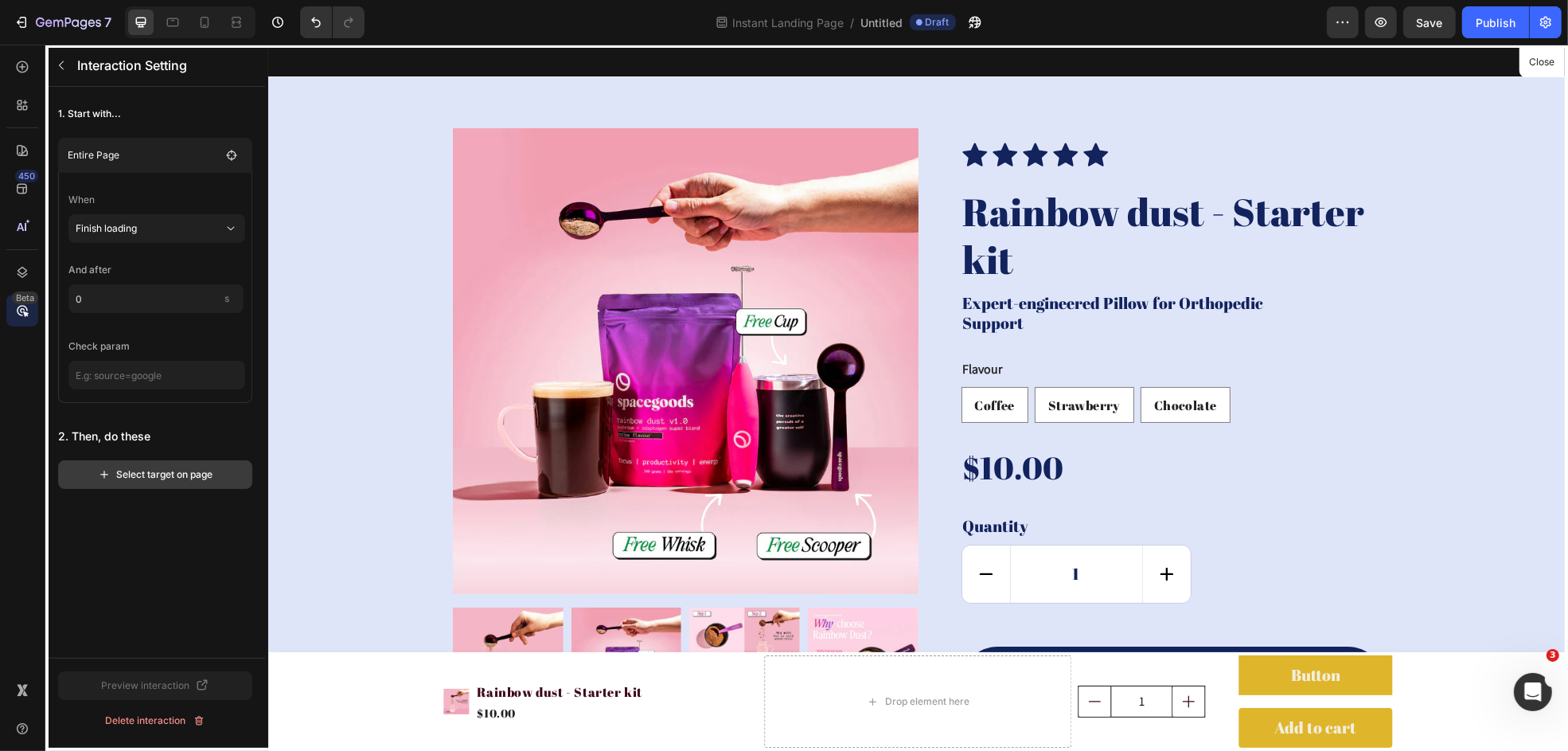
click at [164, 476] on div "Select target on page" at bounding box center [155, 474] width 116 height 14
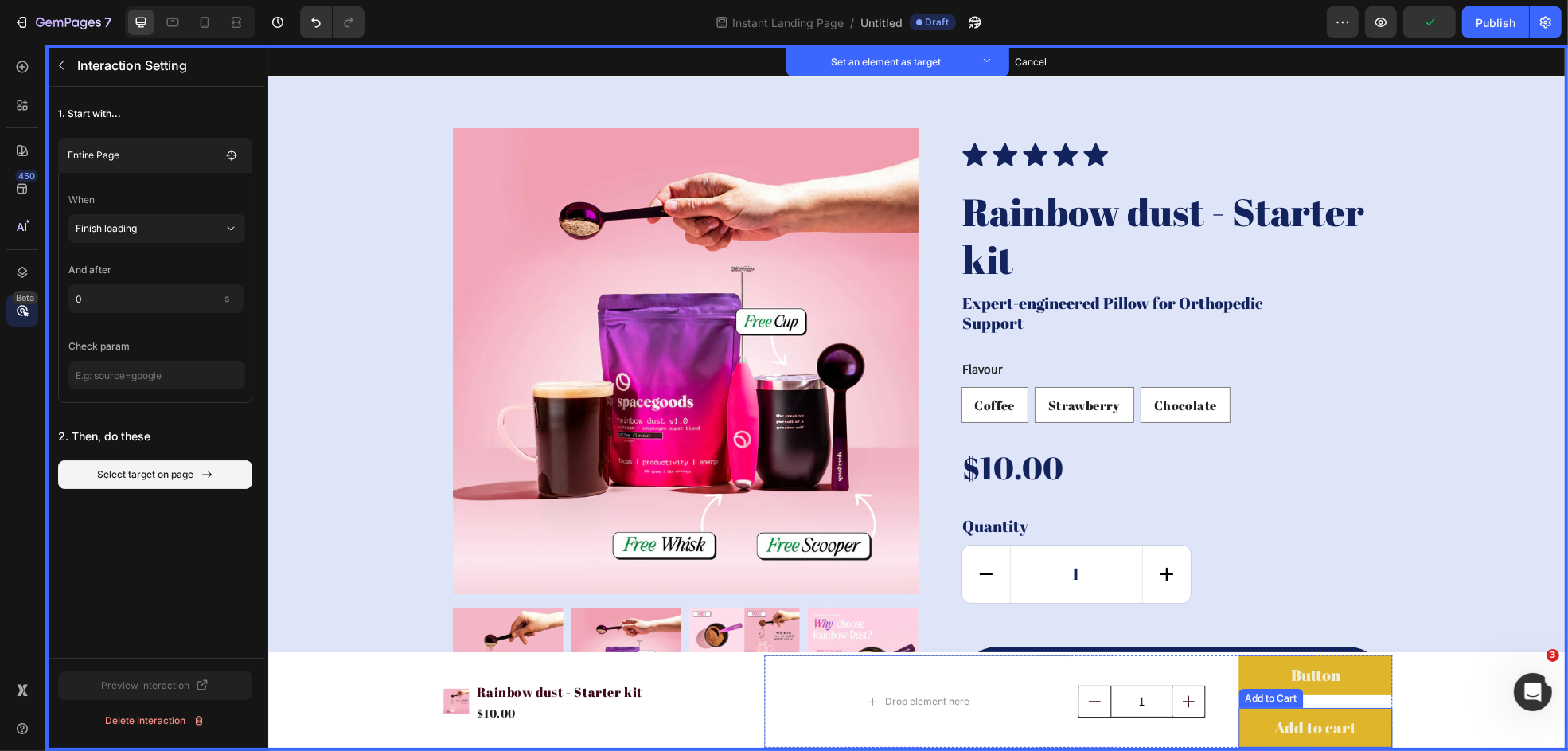
click at [1254, 653] on div "Add to Cart" at bounding box center [1270, 698] width 58 height 14
click at [1254, 653] on button "Set as target" at bounding box center [1374, 692] width 70 height 19
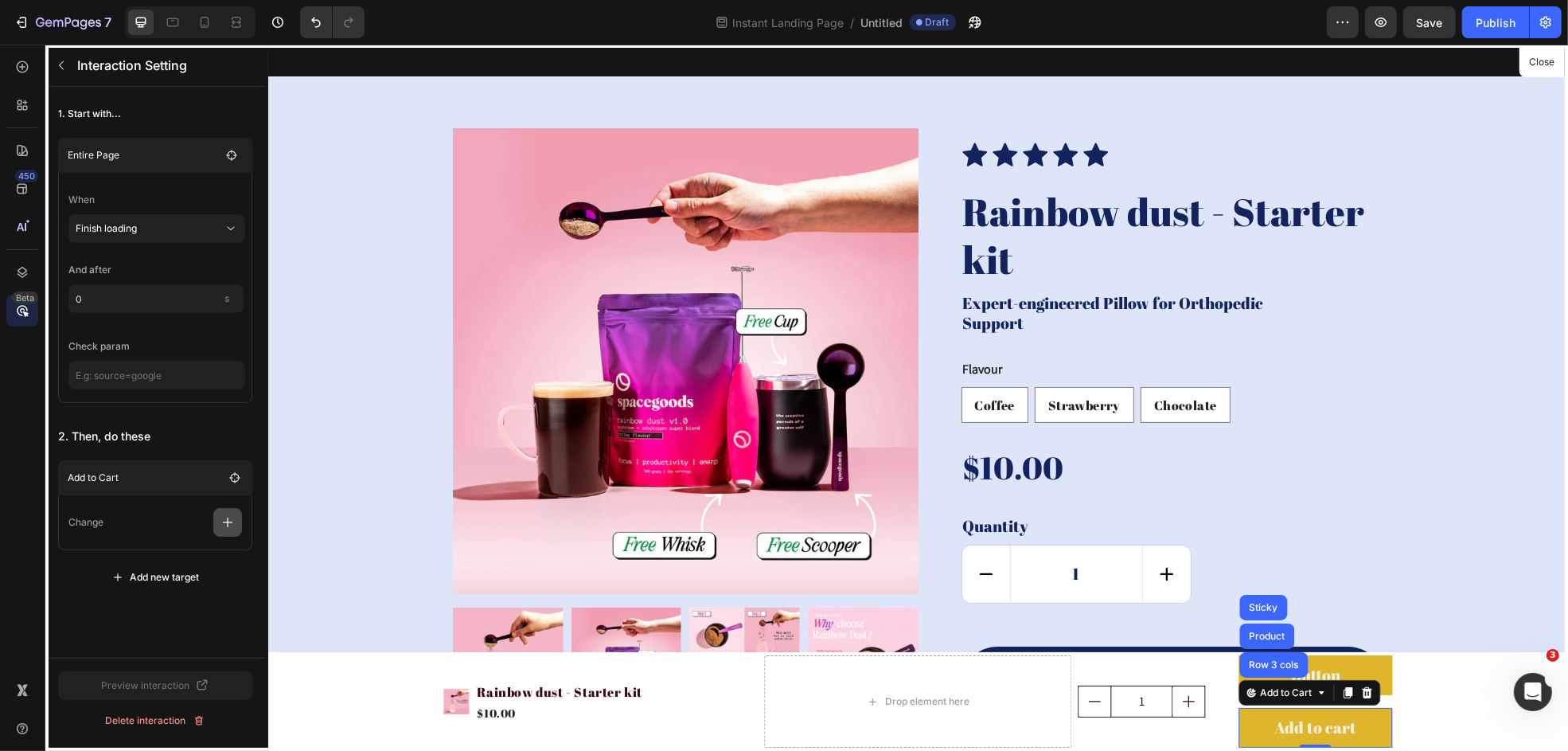
click at [225, 521] on icon "button" at bounding box center [227, 522] width 16 height 16
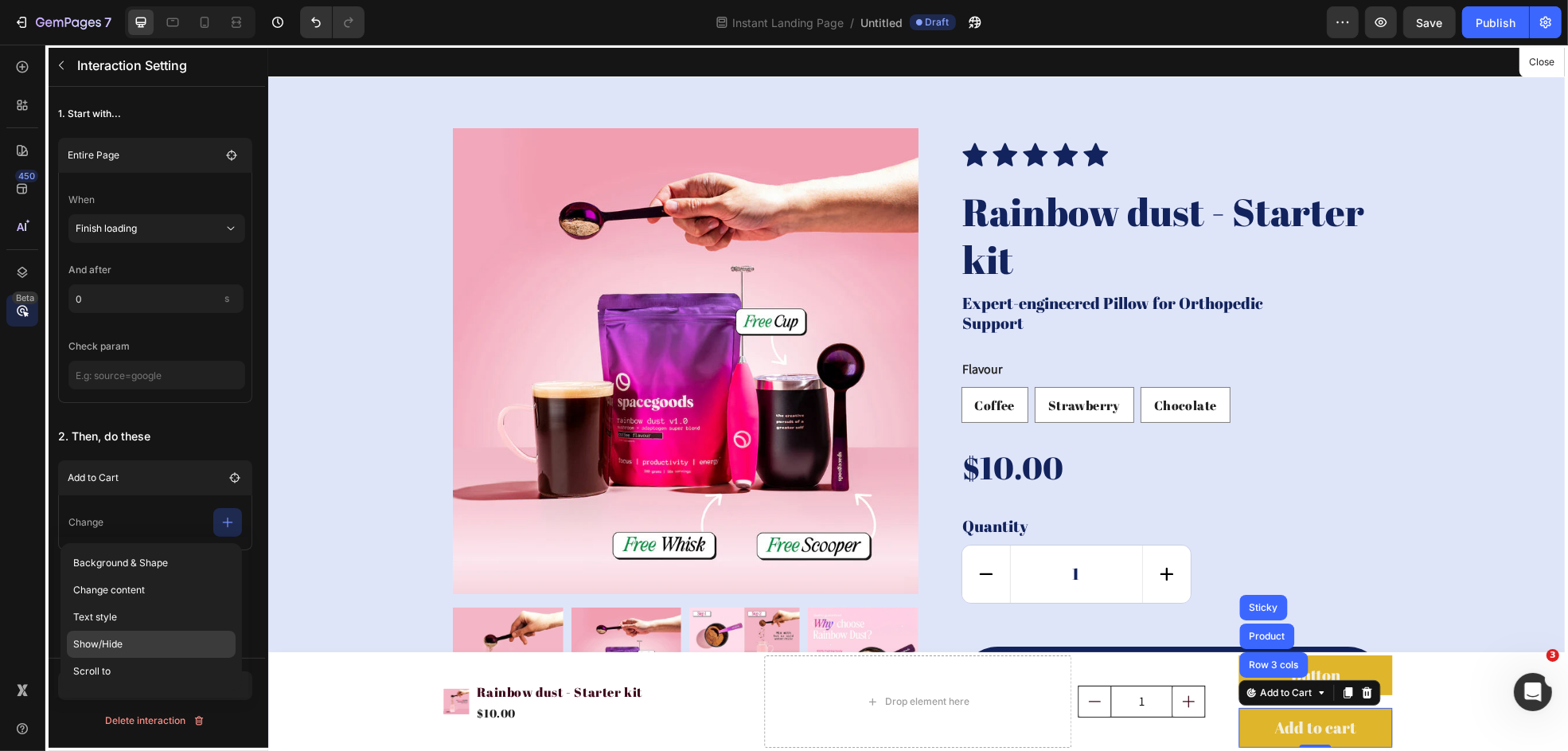
click at [134, 634] on p "Show/Hide" at bounding box center [151, 644] width 169 height 27
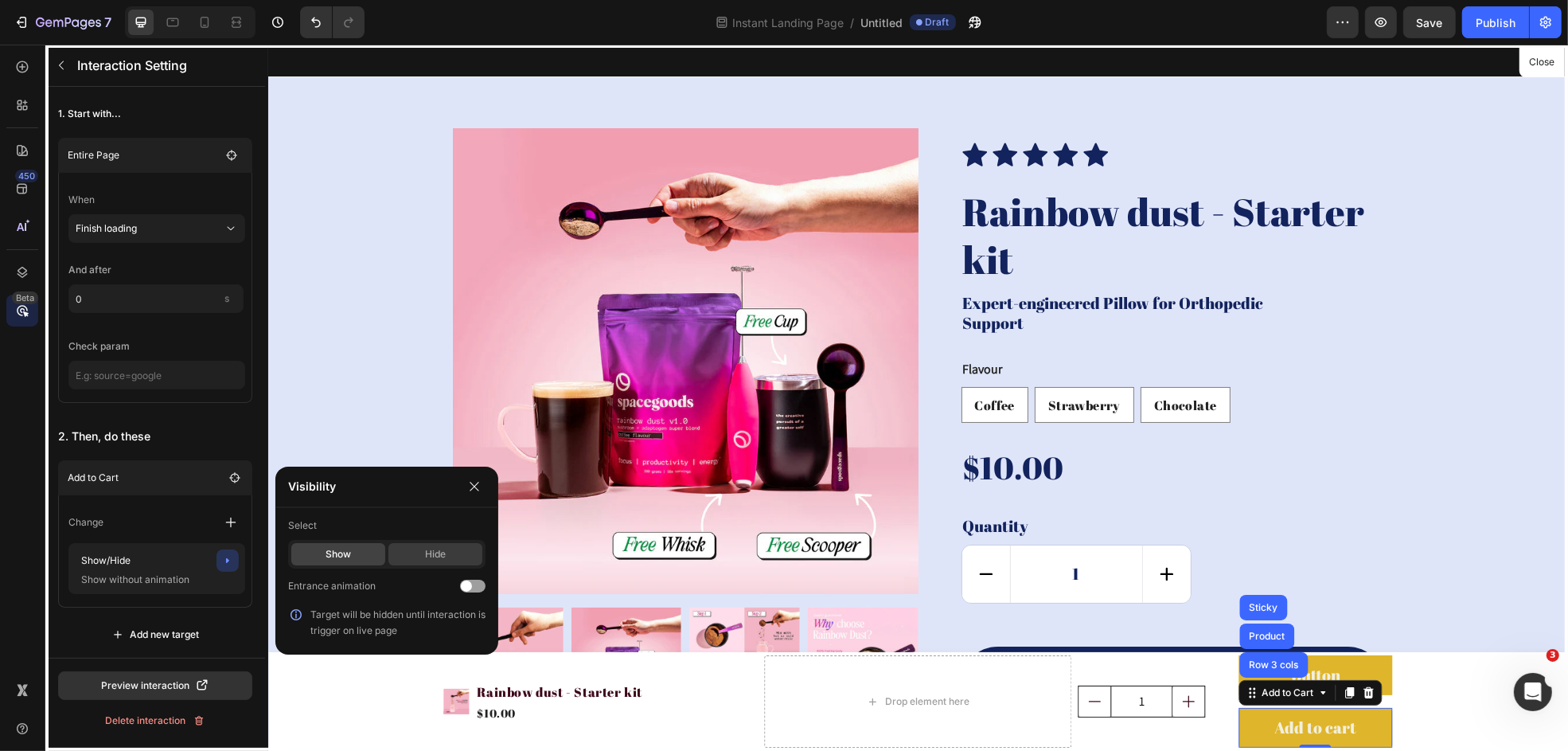
click at [427, 543] on div "Hide" at bounding box center [436, 554] width 94 height 22
click at [472, 486] on icon "button" at bounding box center [474, 486] width 9 height 9
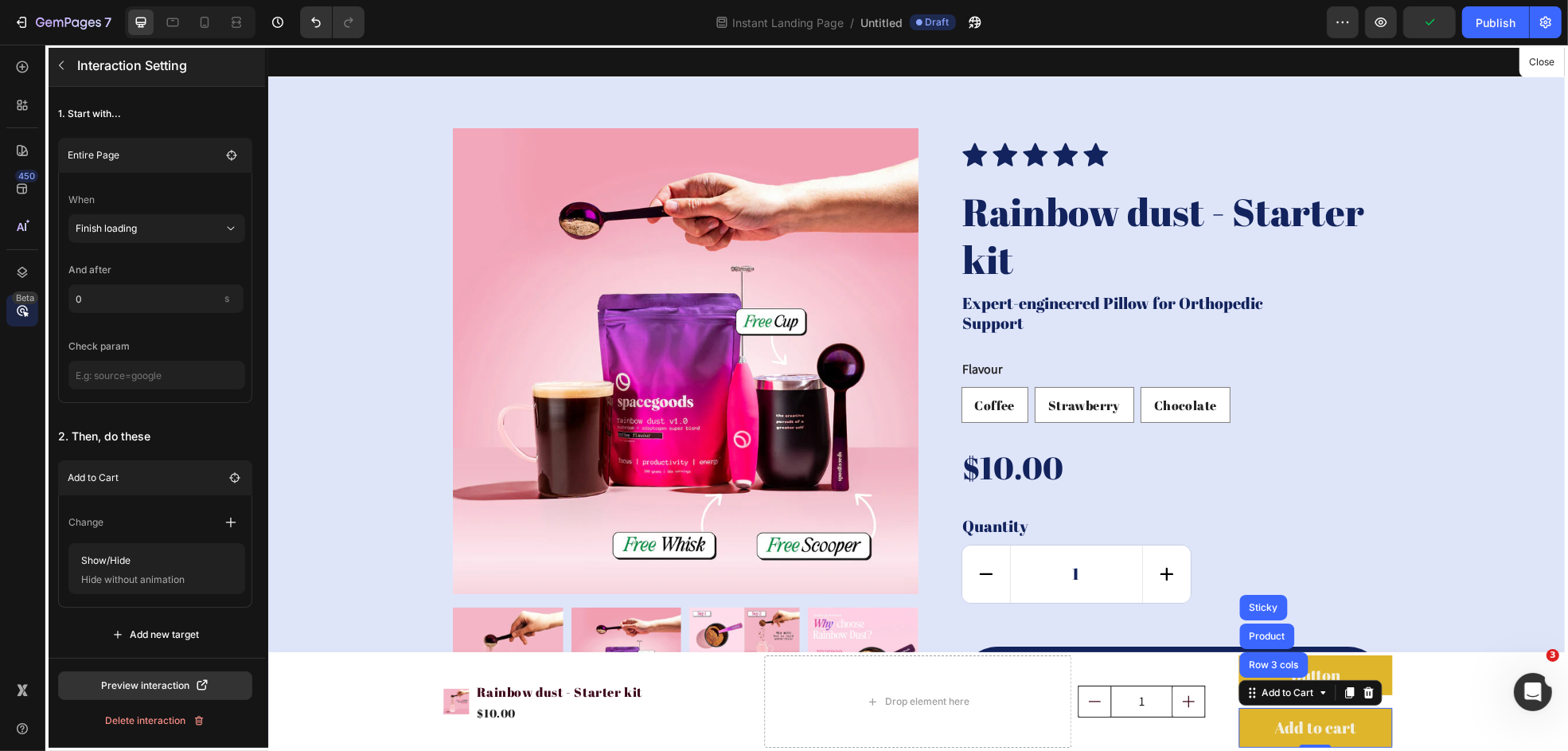
click at [64, 63] on icon "button" at bounding box center [60, 65] width 12 height 12
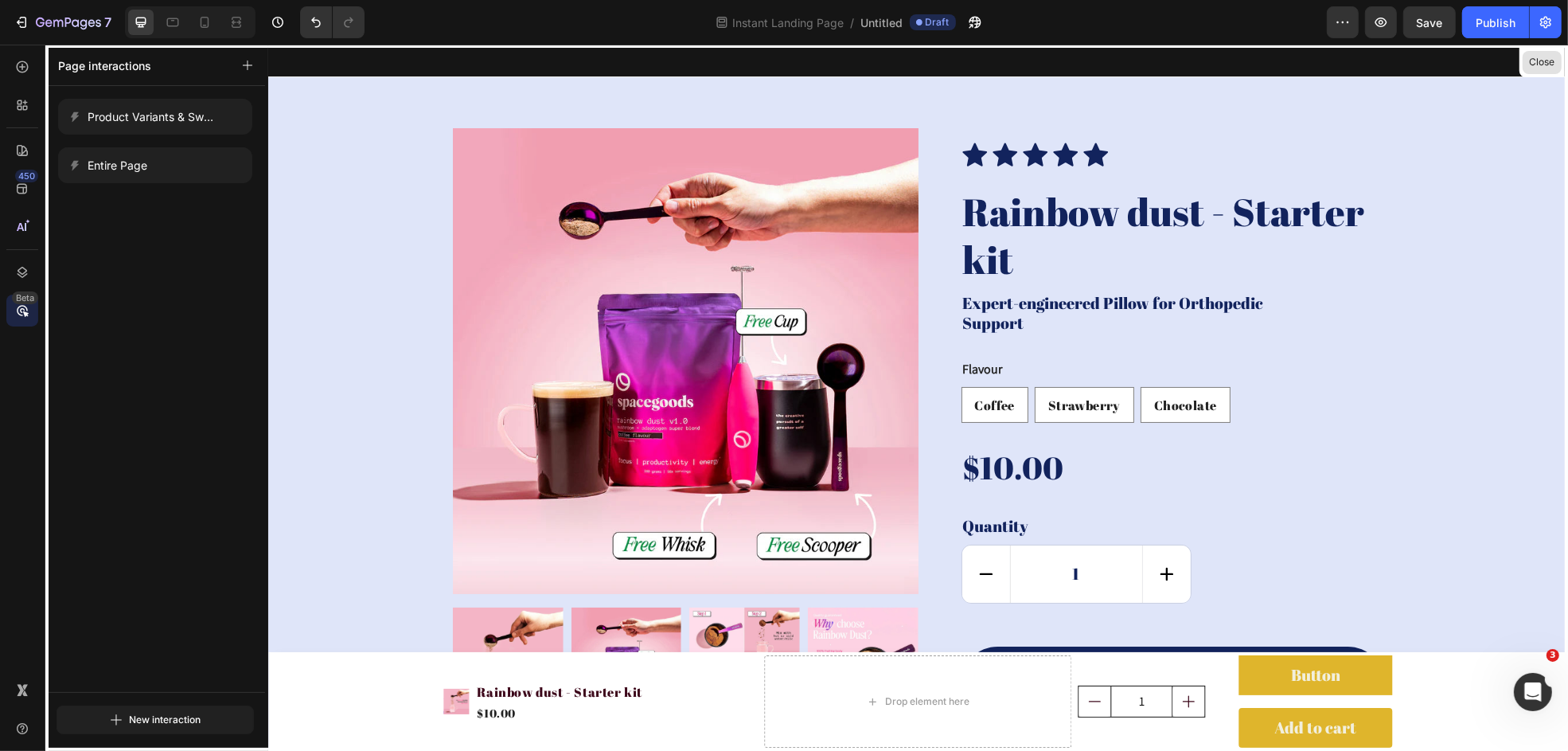
click at [1254, 52] on button "Close" at bounding box center [1542, 63] width 39 height 23
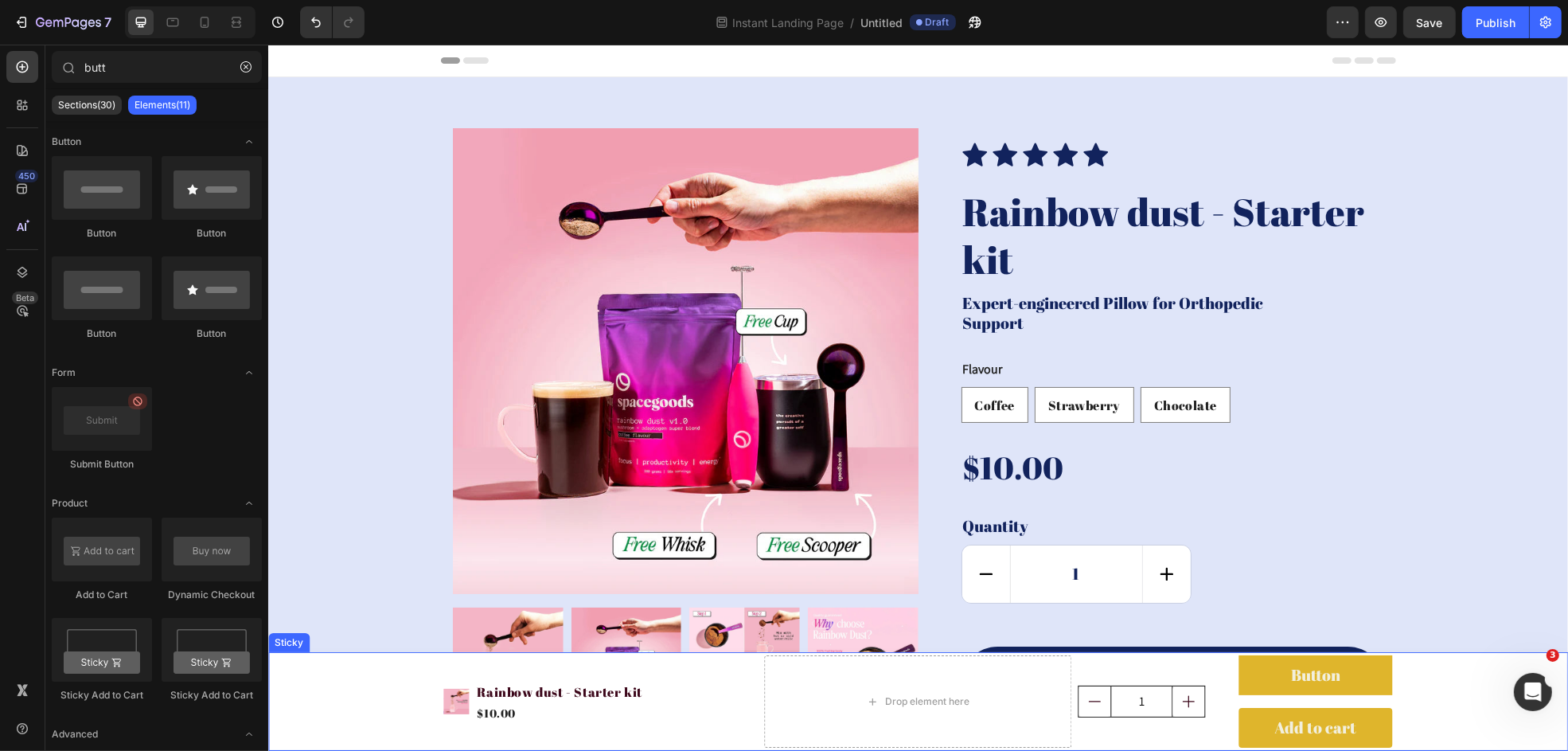
click at [318, 653] on div "Product Images Rainbow dust - Starter kit Product Title $10.00 Product Price Pr…" at bounding box center [917, 701] width 1300 height 98
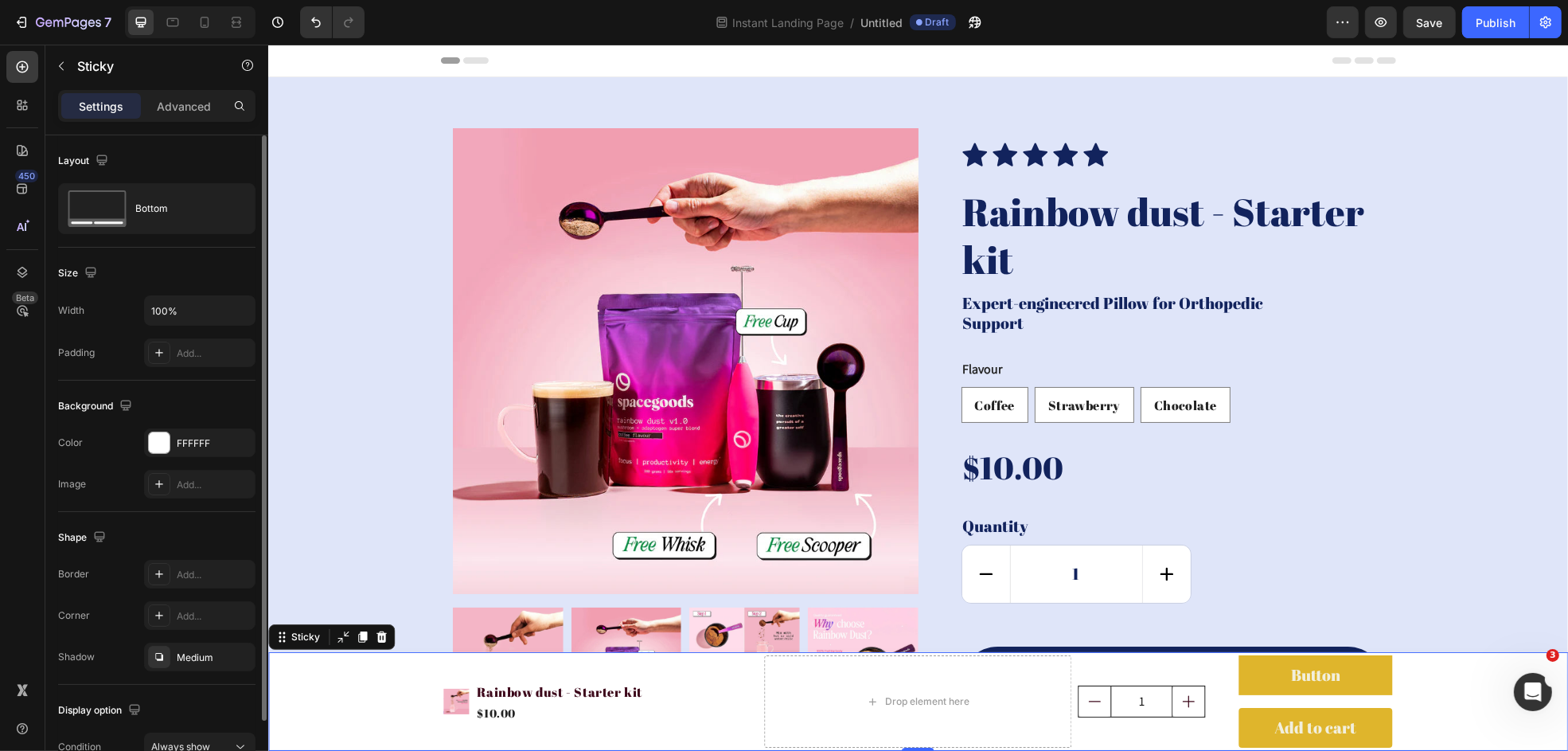
scroll to position [85, 0]
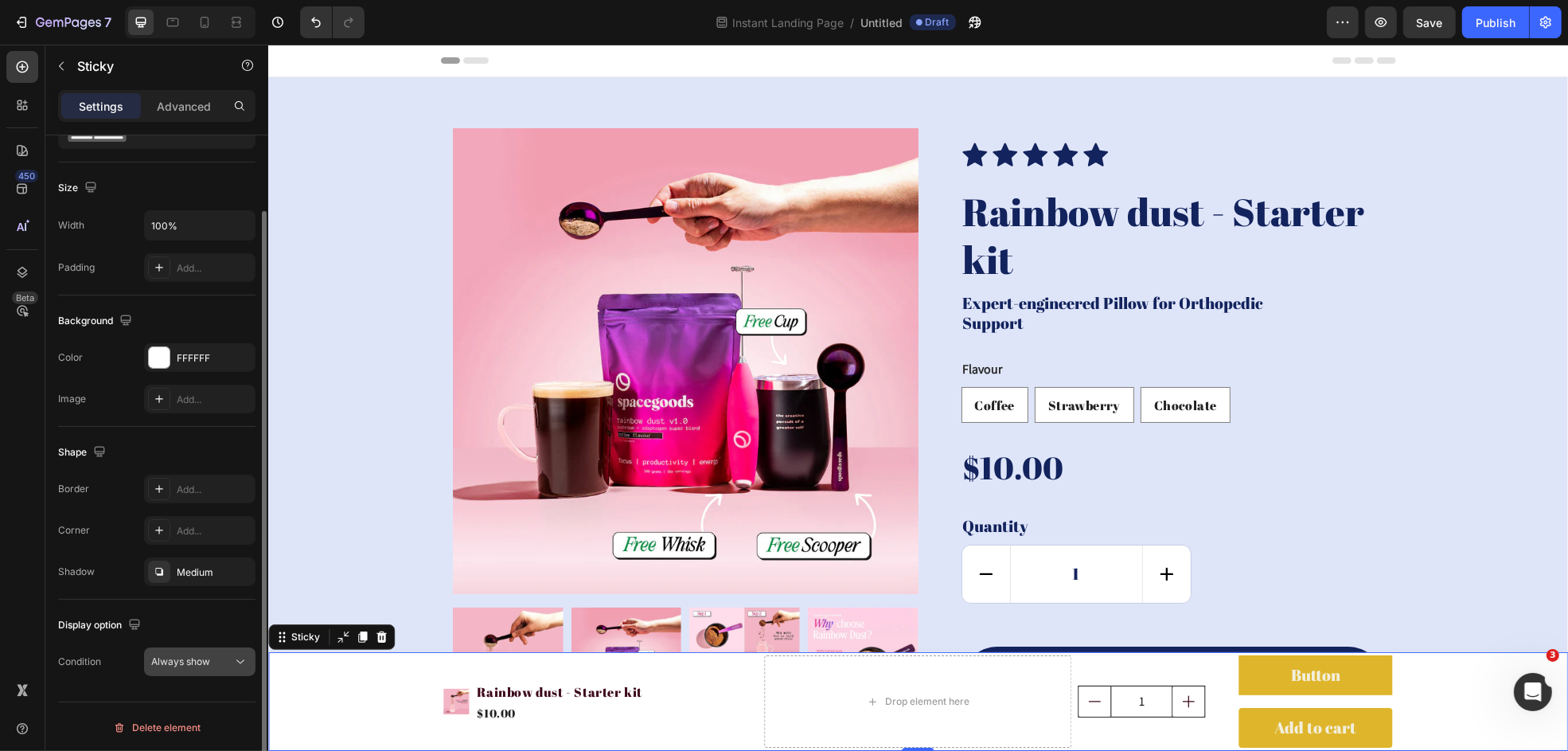
click at [209, 653] on span "Always show" at bounding box center [180, 662] width 59 height 12
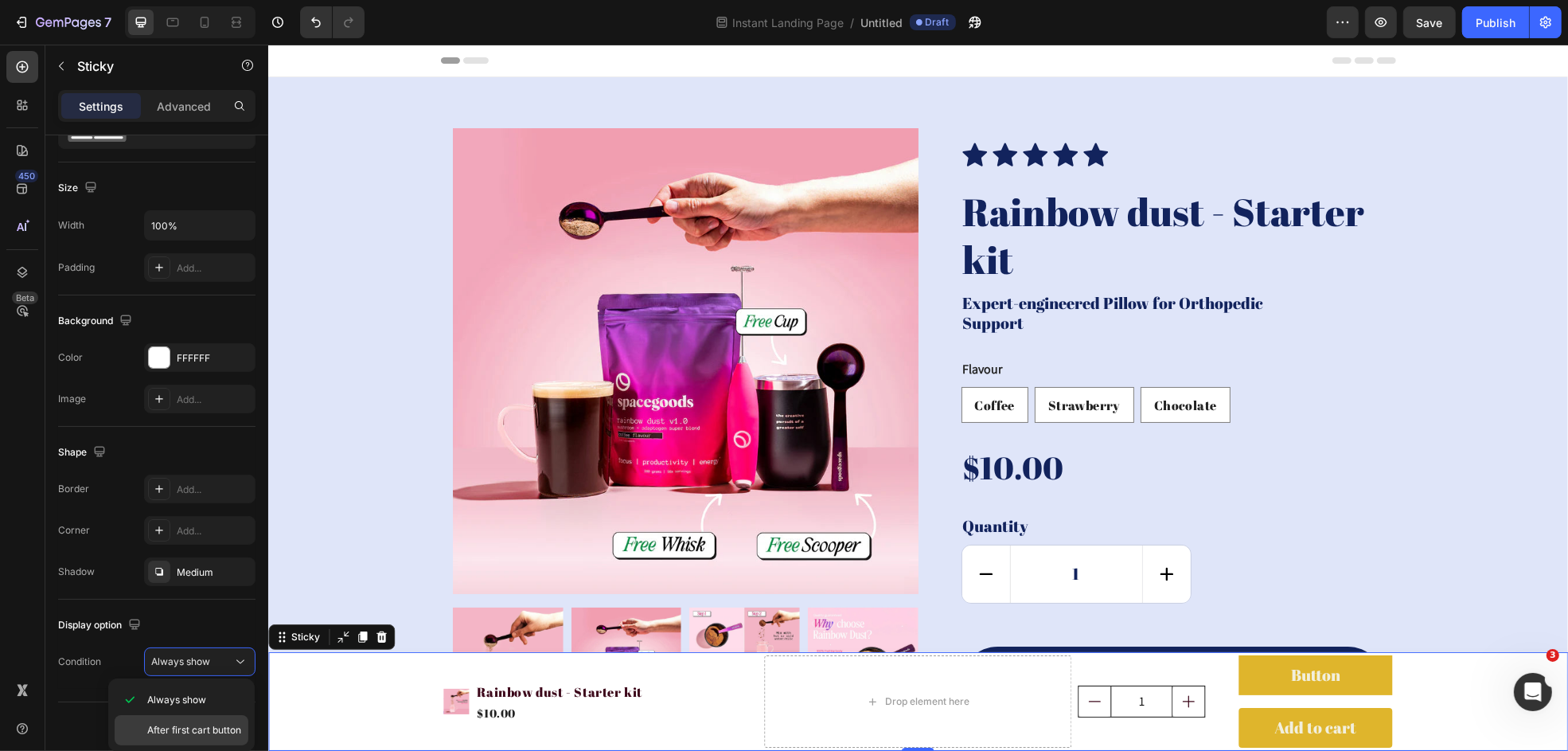
click at [179, 653] on span "After first cart button" at bounding box center [194, 730] width 94 height 14
click at [1254, 24] on div "Publish" at bounding box center [1496, 22] width 40 height 17
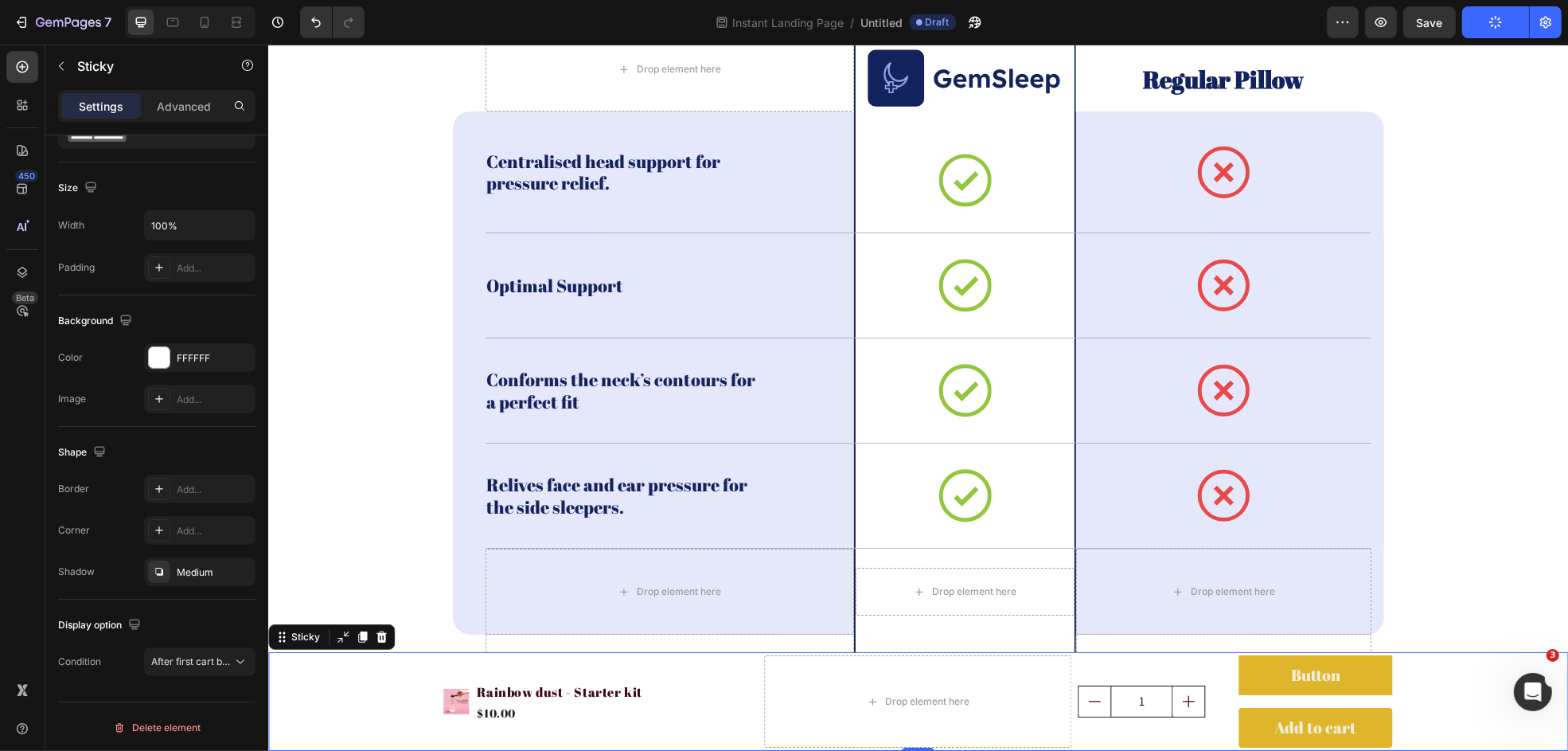
scroll to position [0, 0]
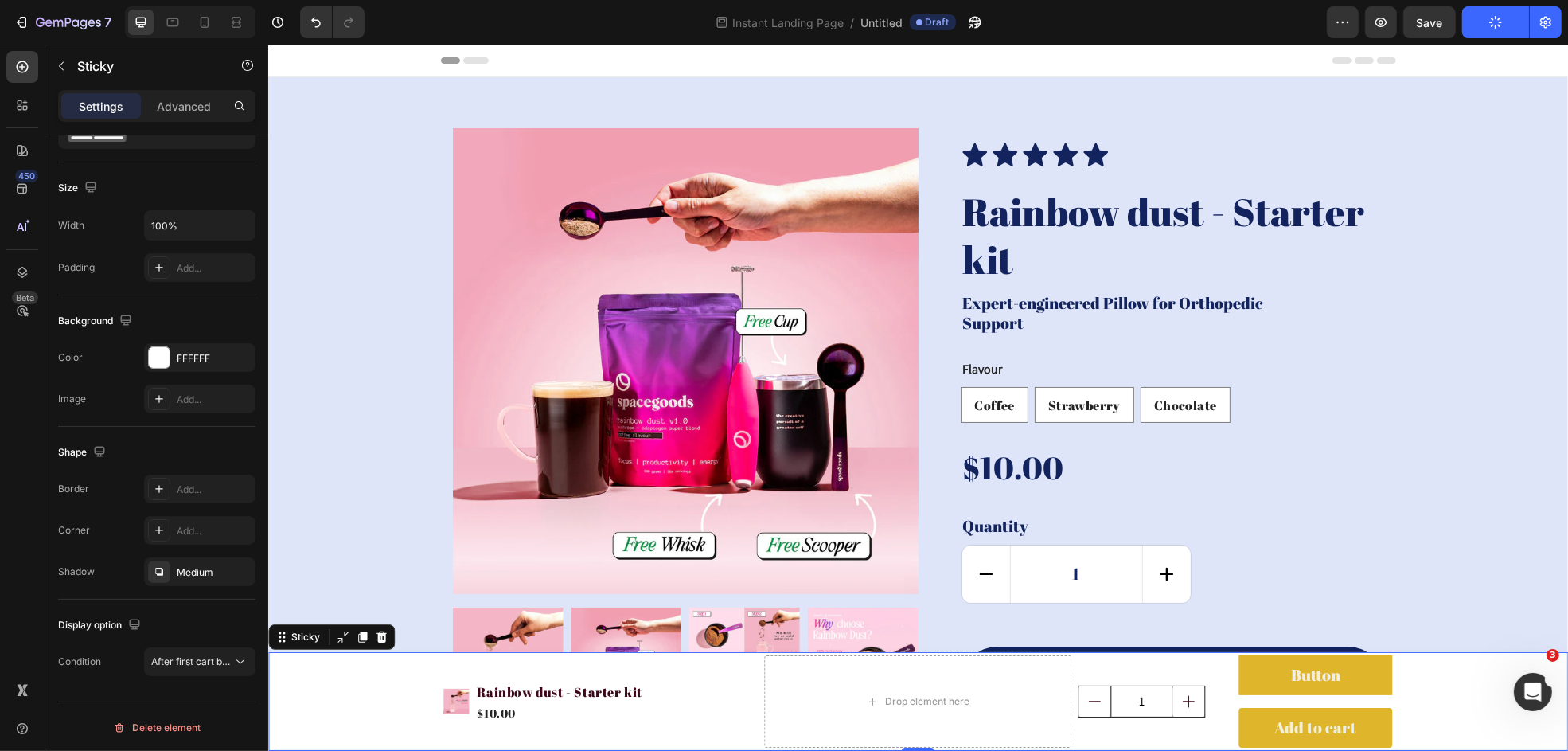
click at [1254, 25] on icon "button" at bounding box center [1496, 22] width 18 height 18
click at [1254, 24] on span "Save" at bounding box center [1430, 22] width 26 height 13
click at [1254, 25] on button "Publish" at bounding box center [1495, 22] width 67 height 32
click at [1254, 29] on button "Publish" at bounding box center [1495, 22] width 67 height 32
